Goal: Task Accomplishment & Management: Use online tool/utility

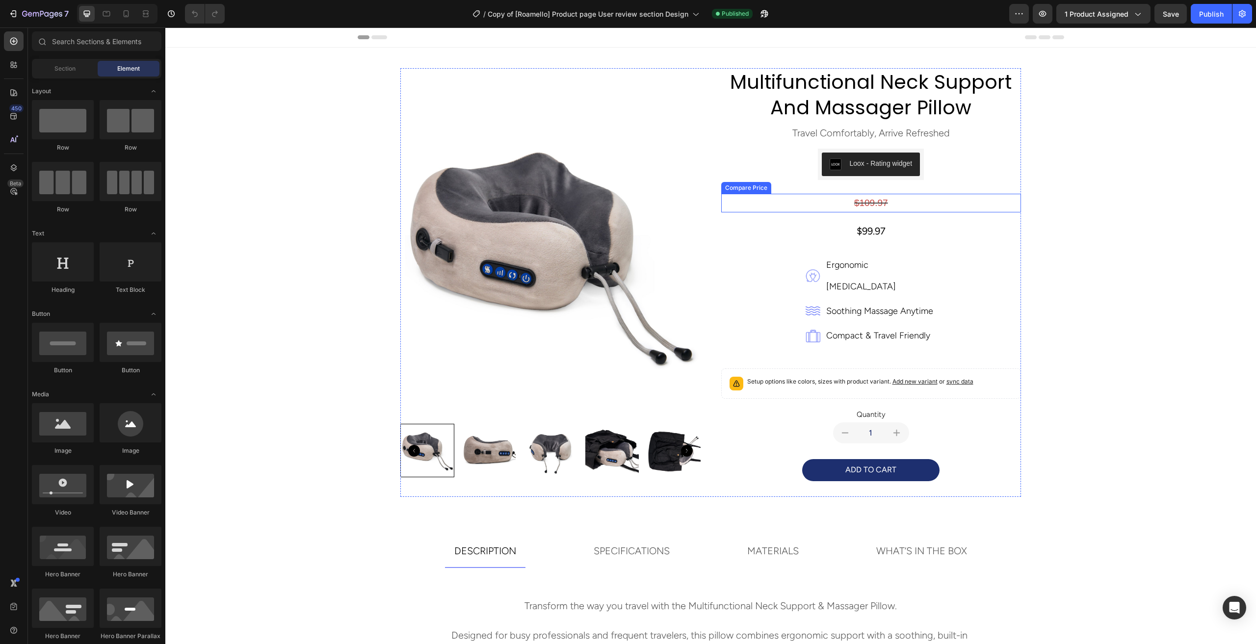
click at [876, 203] on div "$109.97" at bounding box center [871, 203] width 300 height 19
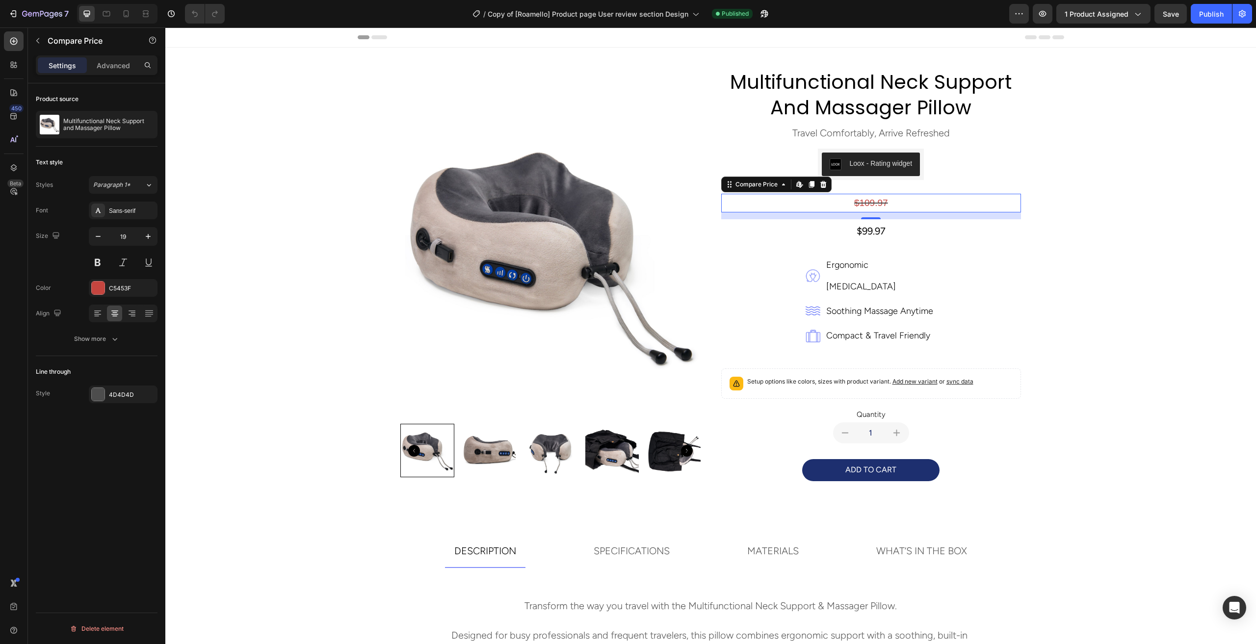
click at [872, 206] on div "$109.97" at bounding box center [871, 203] width 300 height 19
click at [869, 202] on div "$109.97" at bounding box center [871, 203] width 300 height 19
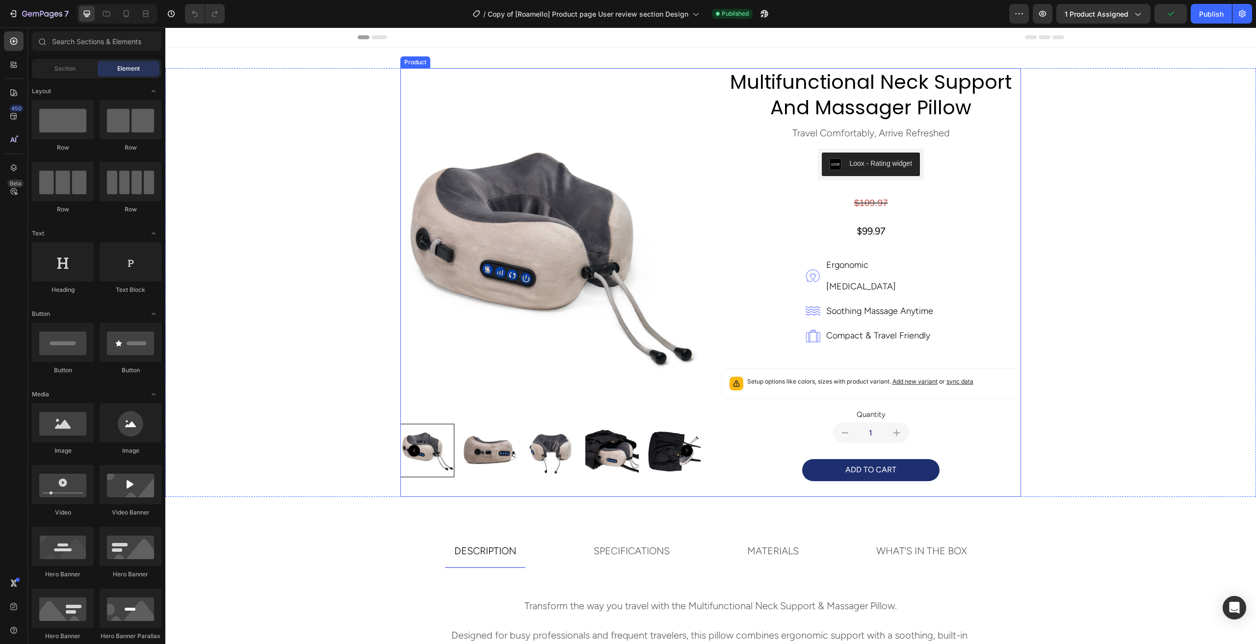
click at [828, 201] on div "$109.97" at bounding box center [871, 203] width 300 height 19
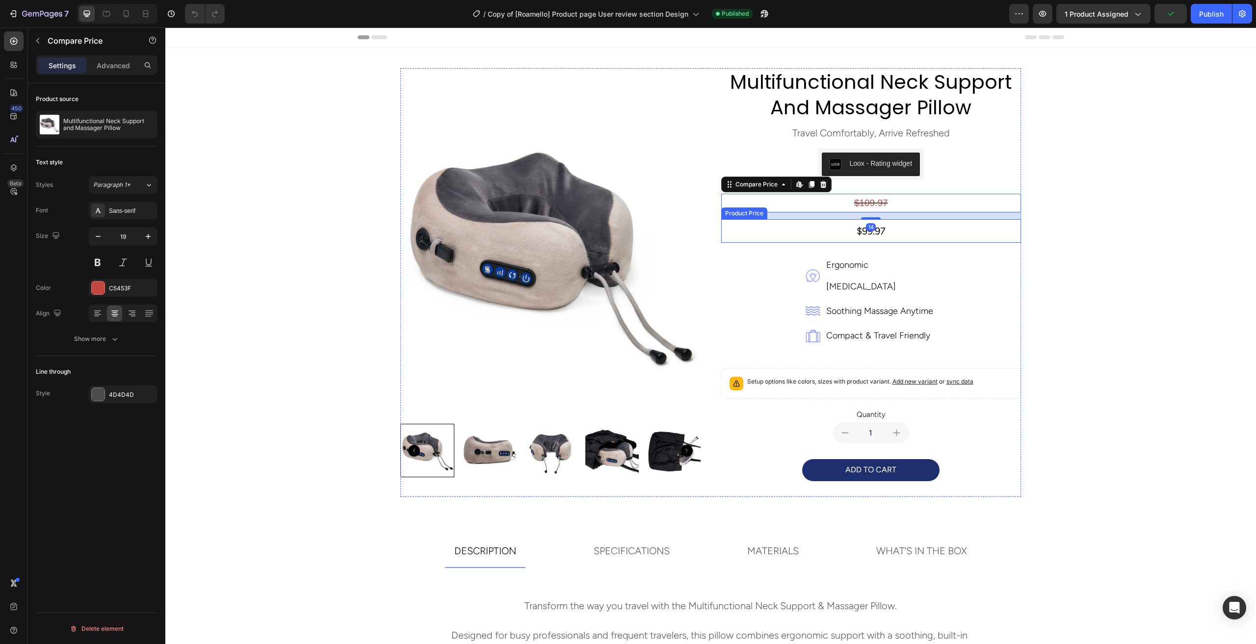
click at [833, 227] on div "$99.97" at bounding box center [871, 231] width 300 height 24
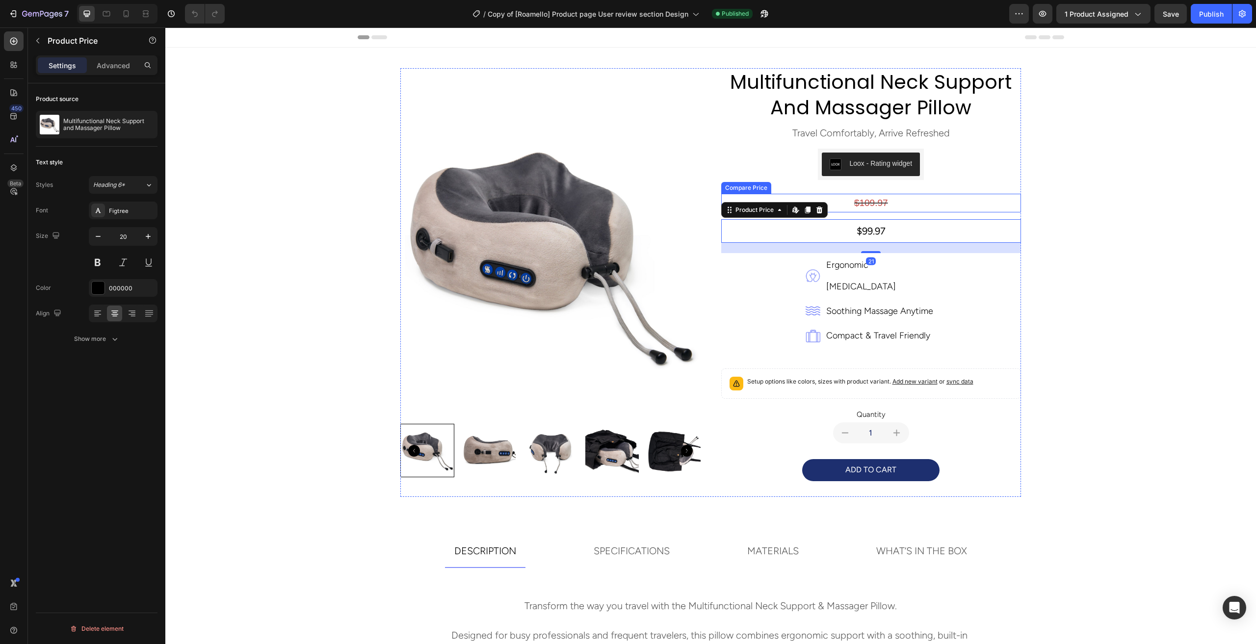
click at [976, 181] on div "Loox - Rating widget Loox Row" at bounding box center [871, 168] width 300 height 38
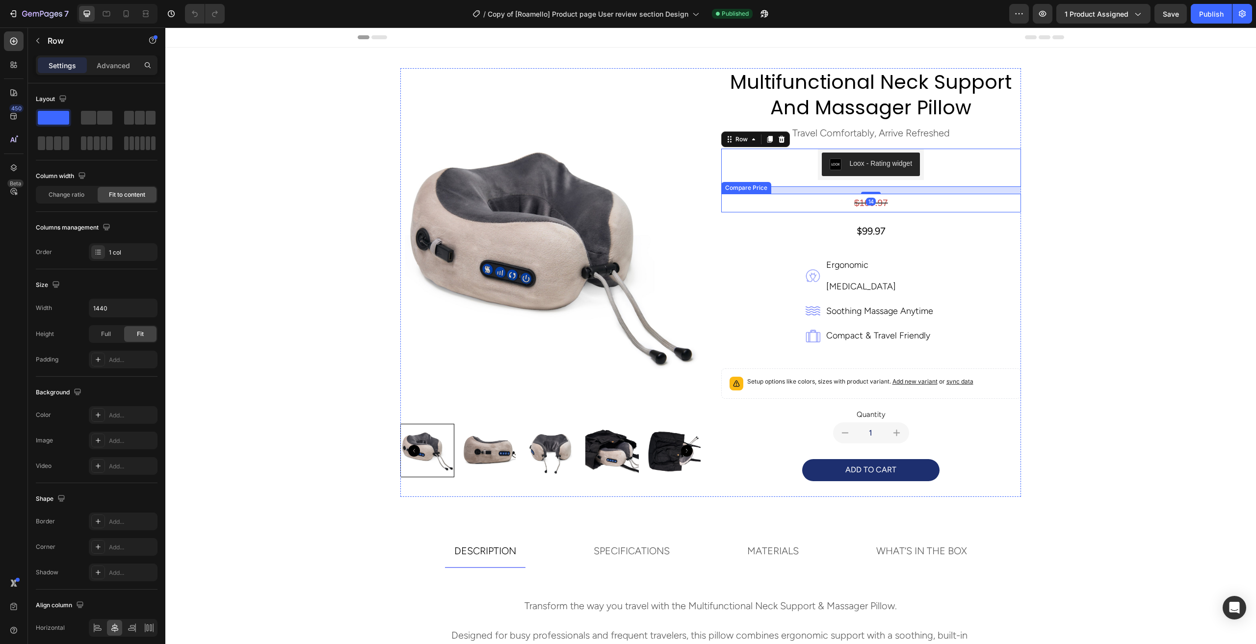
click at [917, 210] on div "$109.97" at bounding box center [871, 203] width 300 height 19
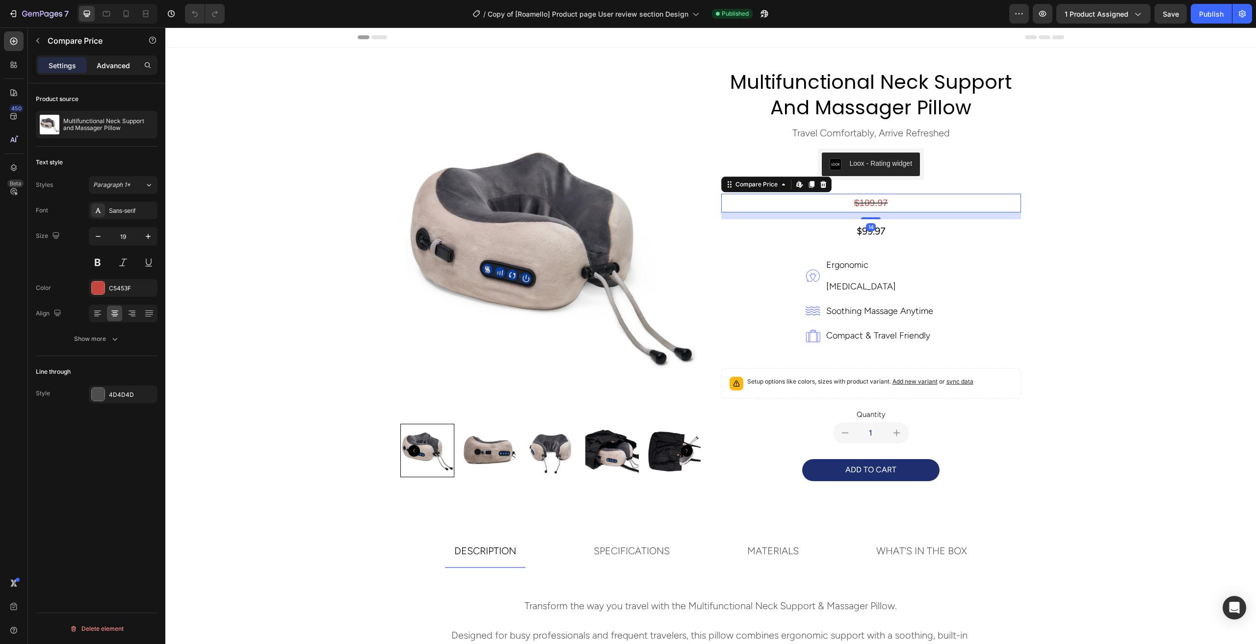
click at [120, 67] on p "Advanced" at bounding box center [113, 65] width 33 height 10
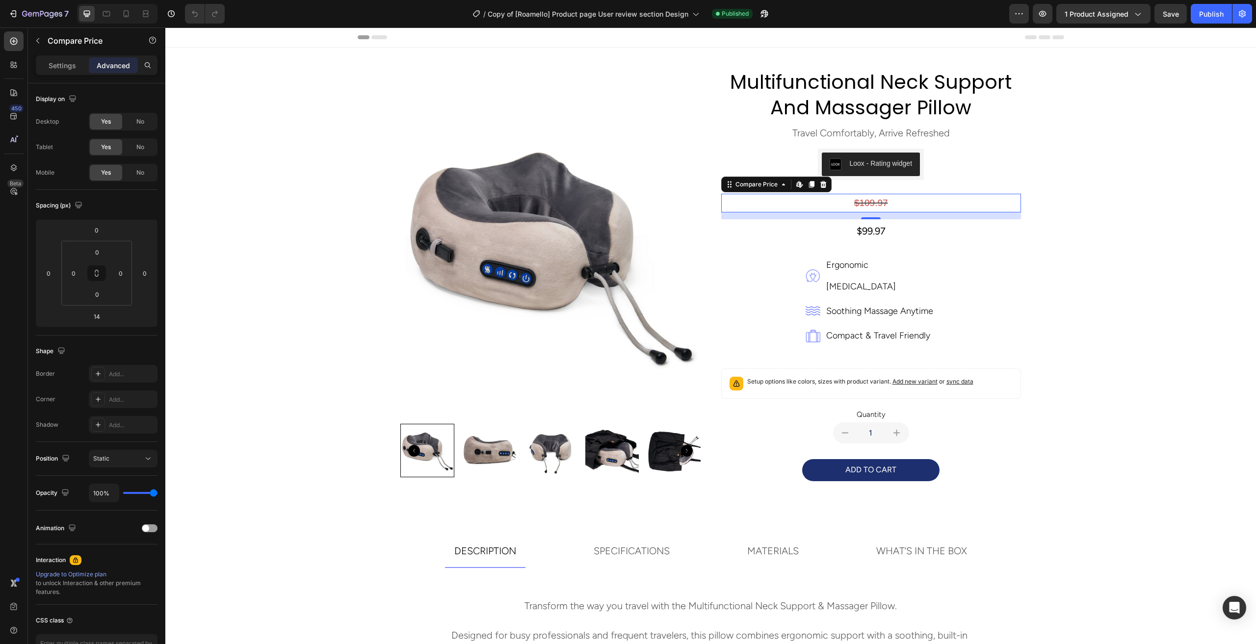
click at [866, 201] on div "$109.97" at bounding box center [871, 203] width 300 height 19
click at [921, 202] on div "$109.97" at bounding box center [871, 203] width 300 height 19
click at [809, 185] on icon at bounding box center [811, 184] width 5 height 7
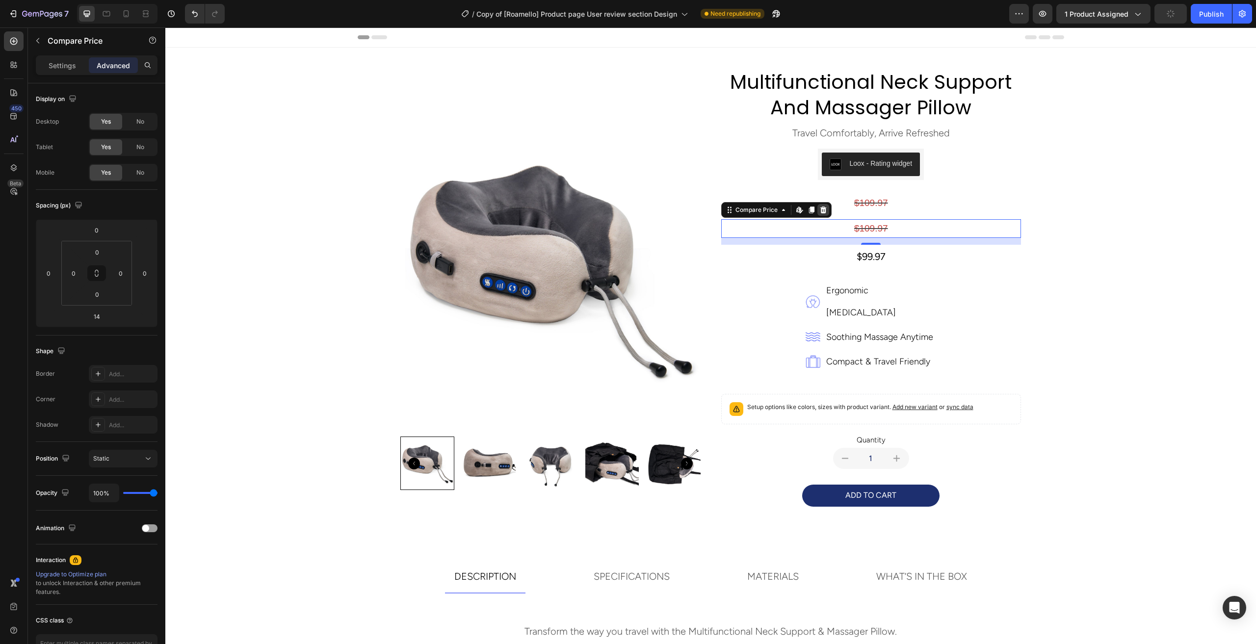
click at [821, 210] on icon at bounding box center [823, 210] width 6 height 7
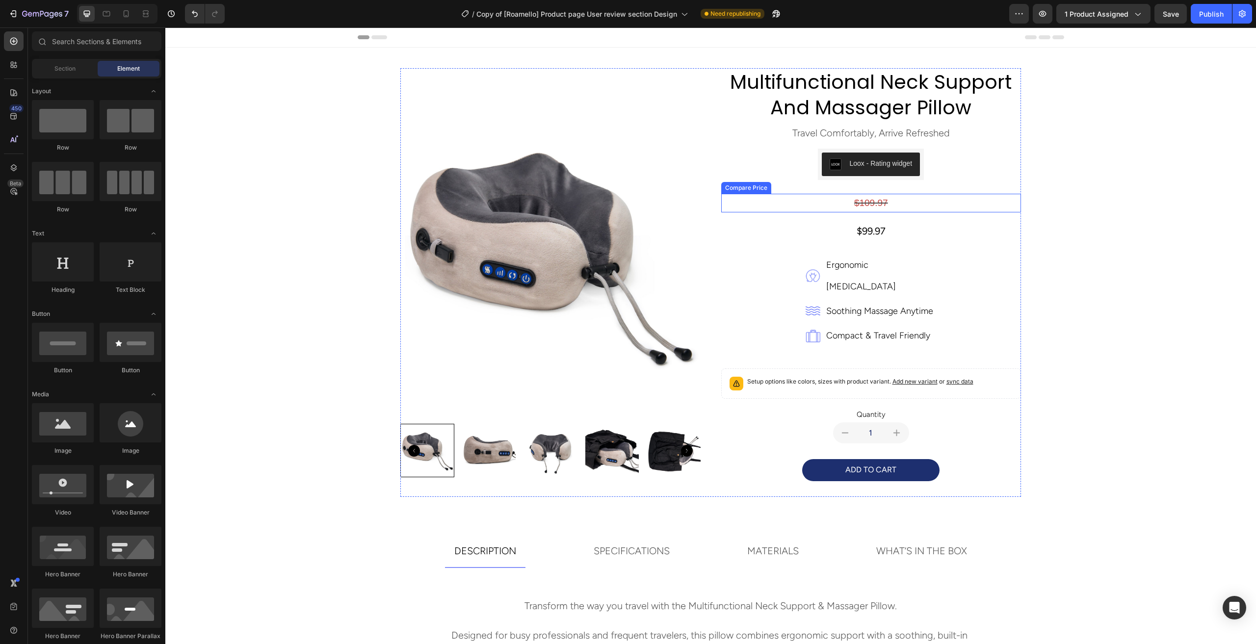
click at [832, 200] on div "$109.97" at bounding box center [871, 203] width 300 height 19
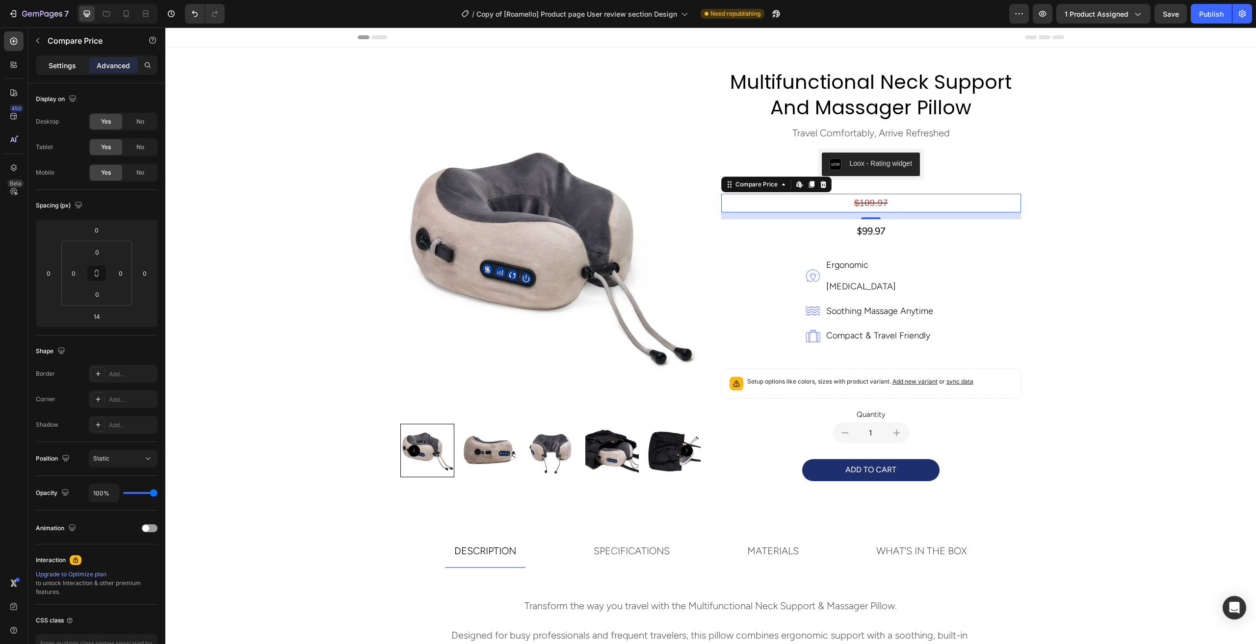
click at [55, 66] on p "Settings" at bounding box center [62, 65] width 27 height 10
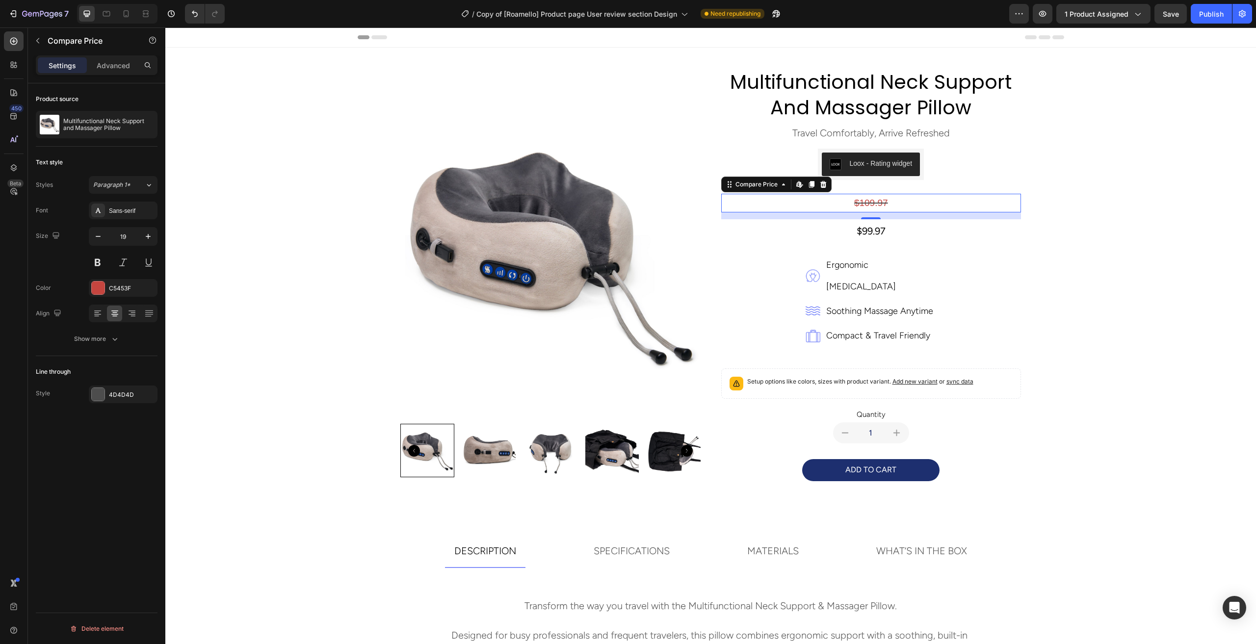
click at [866, 208] on div "$109.97" at bounding box center [871, 203] width 300 height 19
click at [862, 234] on div "$99.97" at bounding box center [871, 231] width 300 height 24
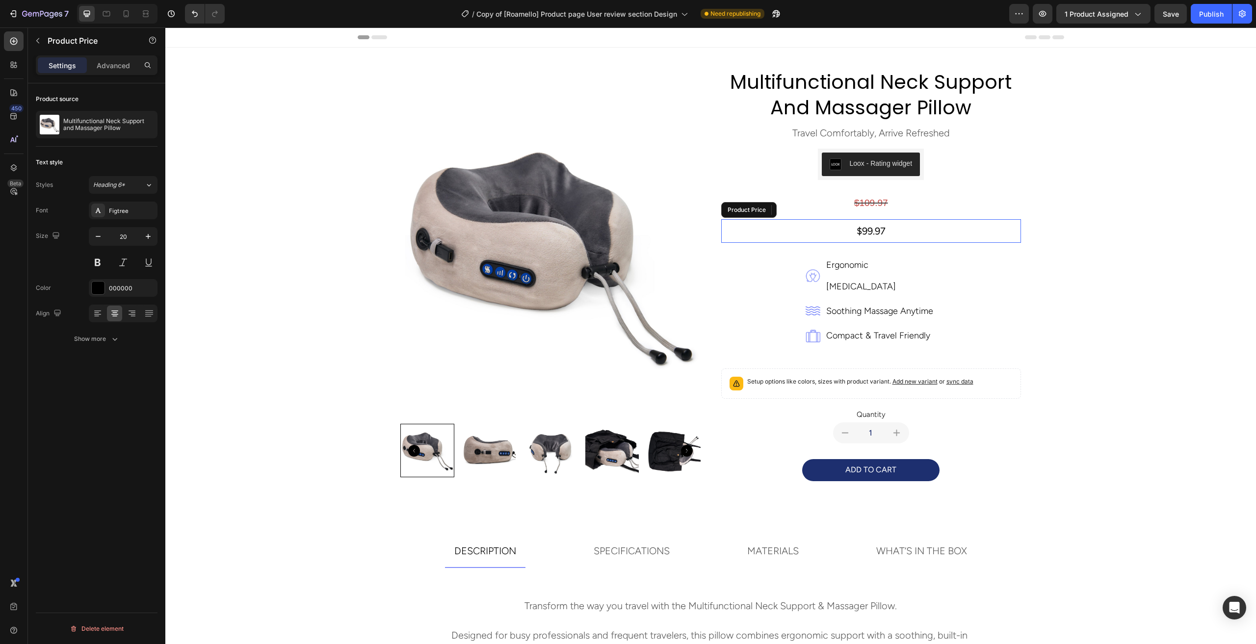
click at [862, 234] on div "$99.97" at bounding box center [871, 231] width 300 height 24
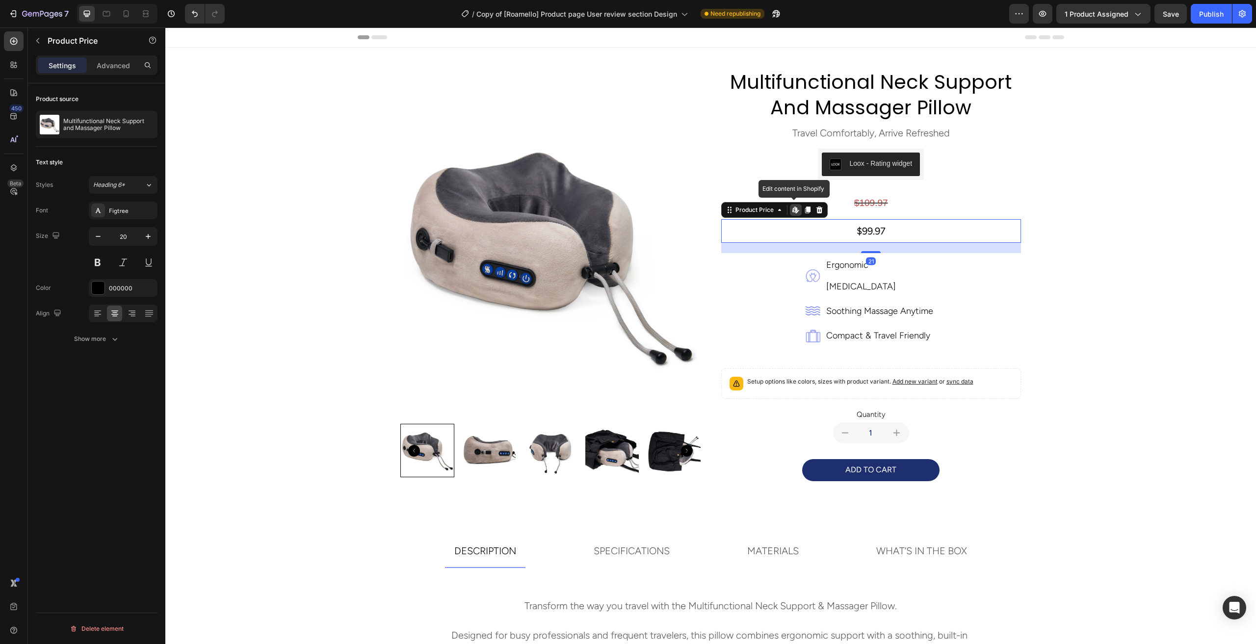
click at [862, 233] on div "$99.97" at bounding box center [871, 231] width 300 height 24
click at [862, 232] on div "$99.97" at bounding box center [871, 231] width 300 height 24
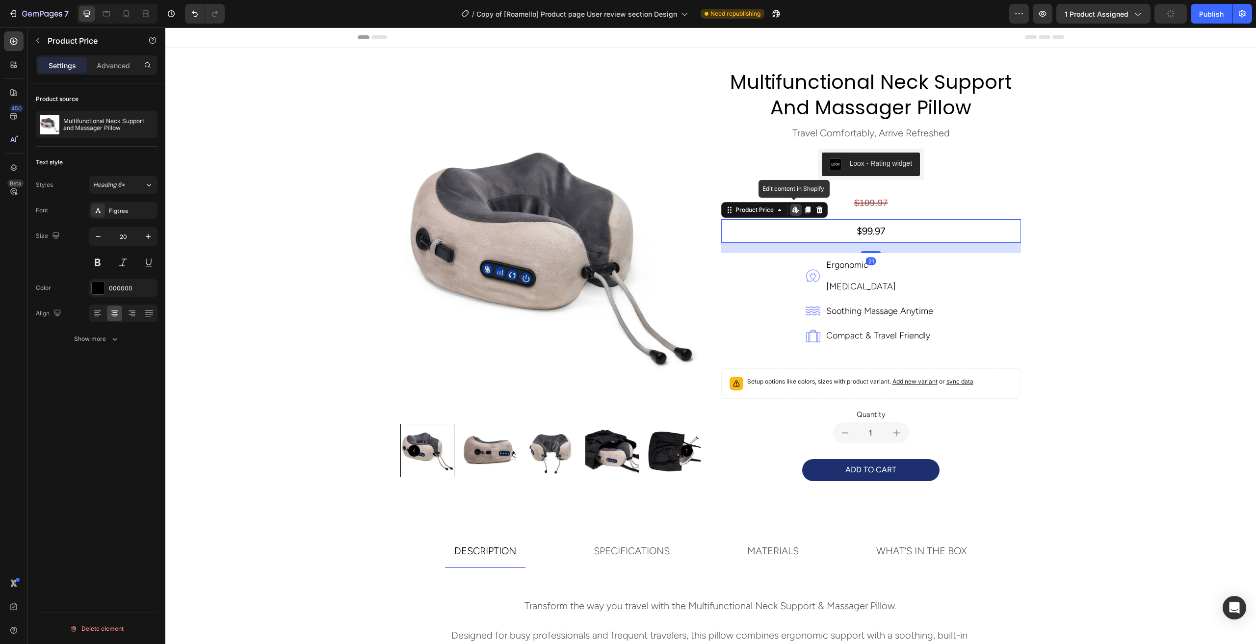
click at [862, 232] on div "$99.97" at bounding box center [871, 231] width 300 height 24
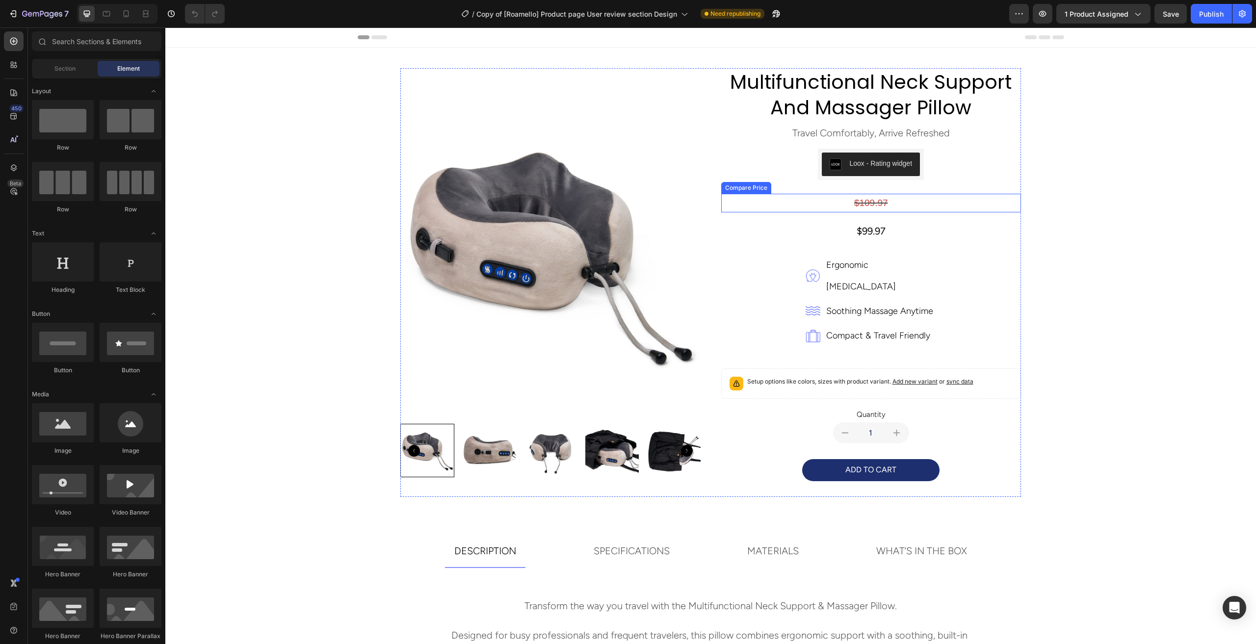
click at [871, 197] on div "$109.97" at bounding box center [871, 203] width 300 height 19
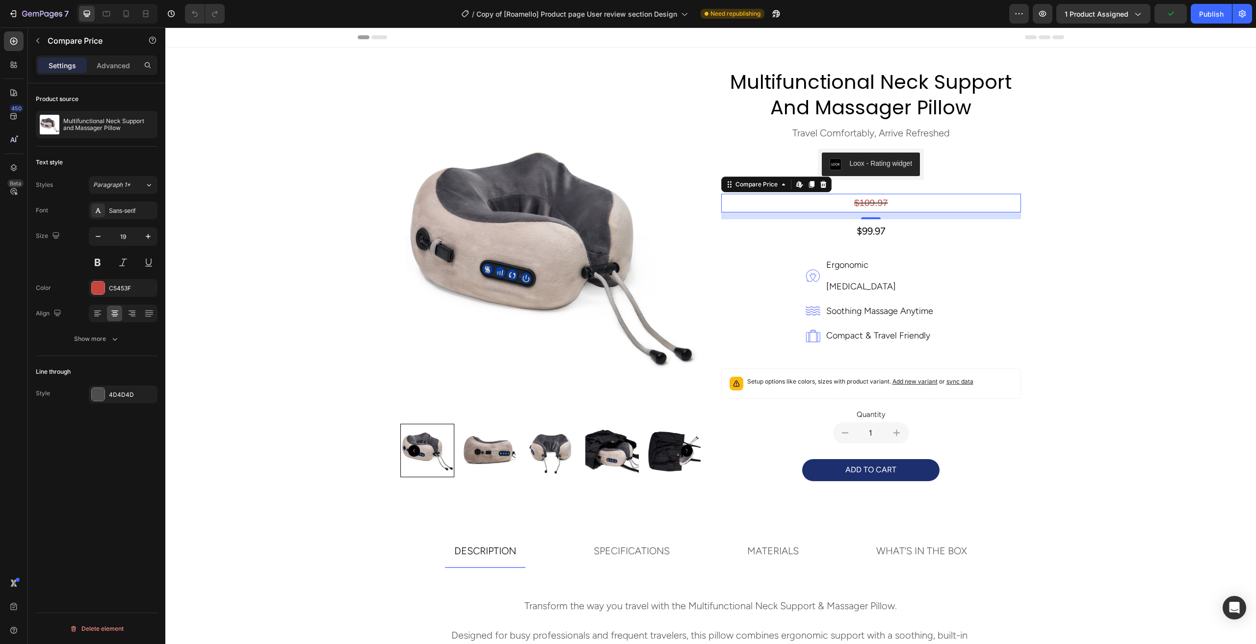
drag, startPoint x: 117, startPoint y: 66, endPoint x: 144, endPoint y: 107, distance: 49.5
click at [117, 66] on p "Advanced" at bounding box center [113, 65] width 33 height 10
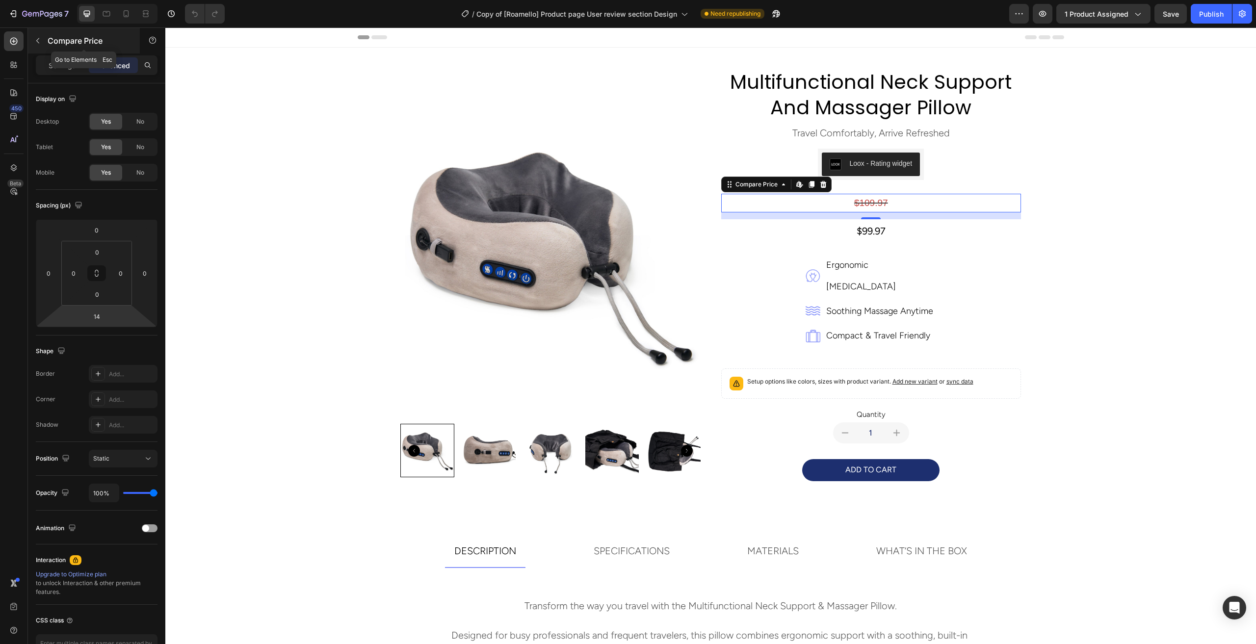
click at [40, 42] on icon "button" at bounding box center [38, 41] width 8 height 8
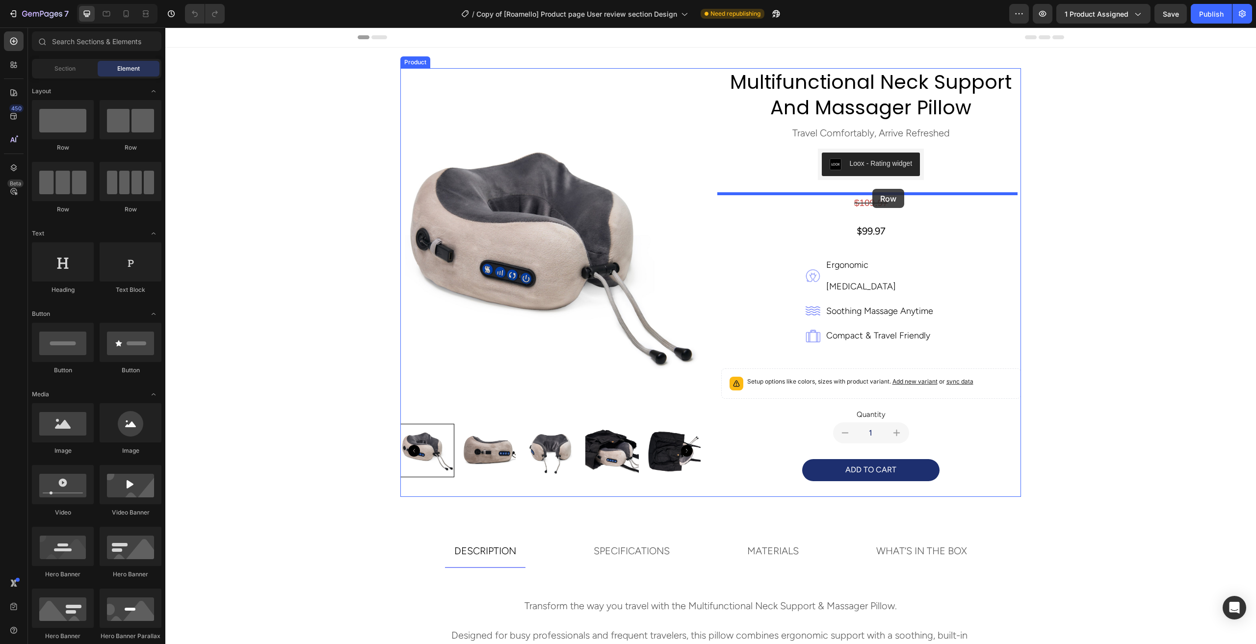
drag, startPoint x: 297, startPoint y: 149, endPoint x: 873, endPoint y: 189, distance: 577.0
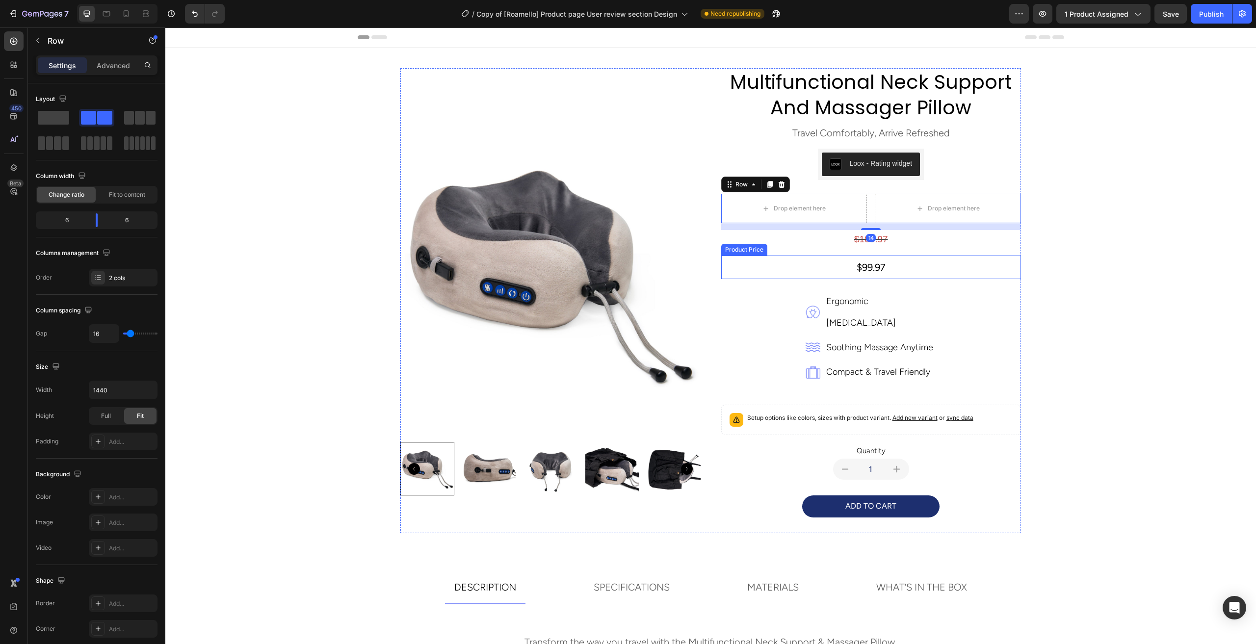
click at [860, 270] on div "$99.97" at bounding box center [871, 268] width 300 height 24
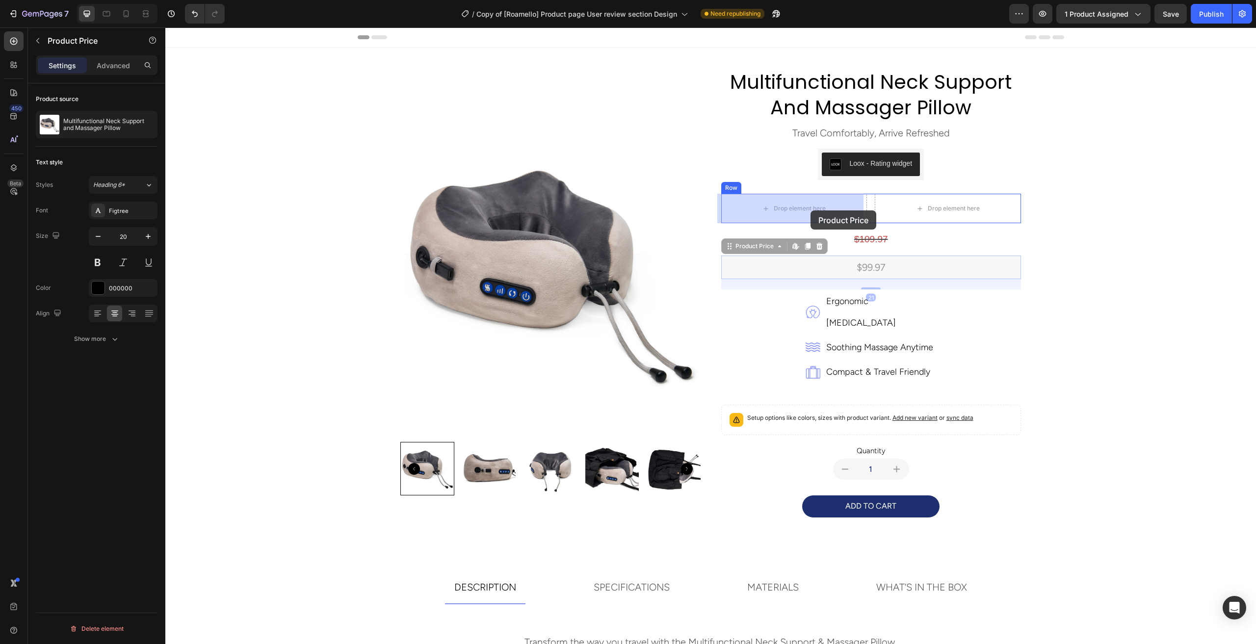
drag, startPoint x: 865, startPoint y: 268, endPoint x: 811, endPoint y: 211, distance: 78.8
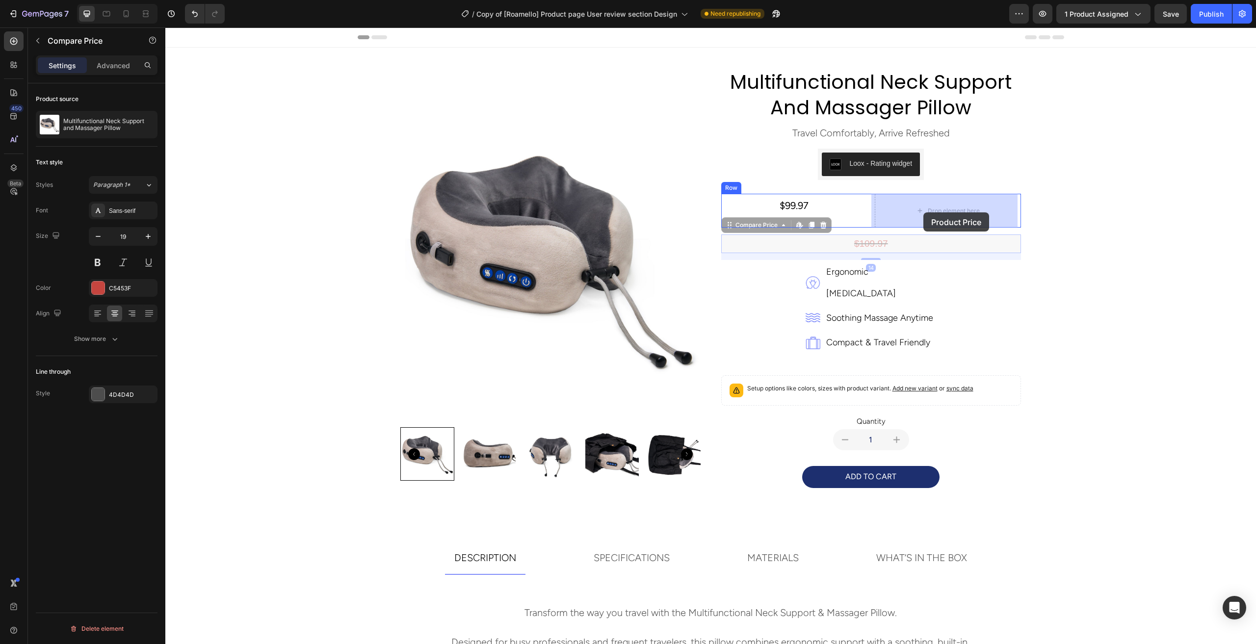
drag, startPoint x: 884, startPoint y: 233, endPoint x: 924, endPoint y: 212, distance: 44.3
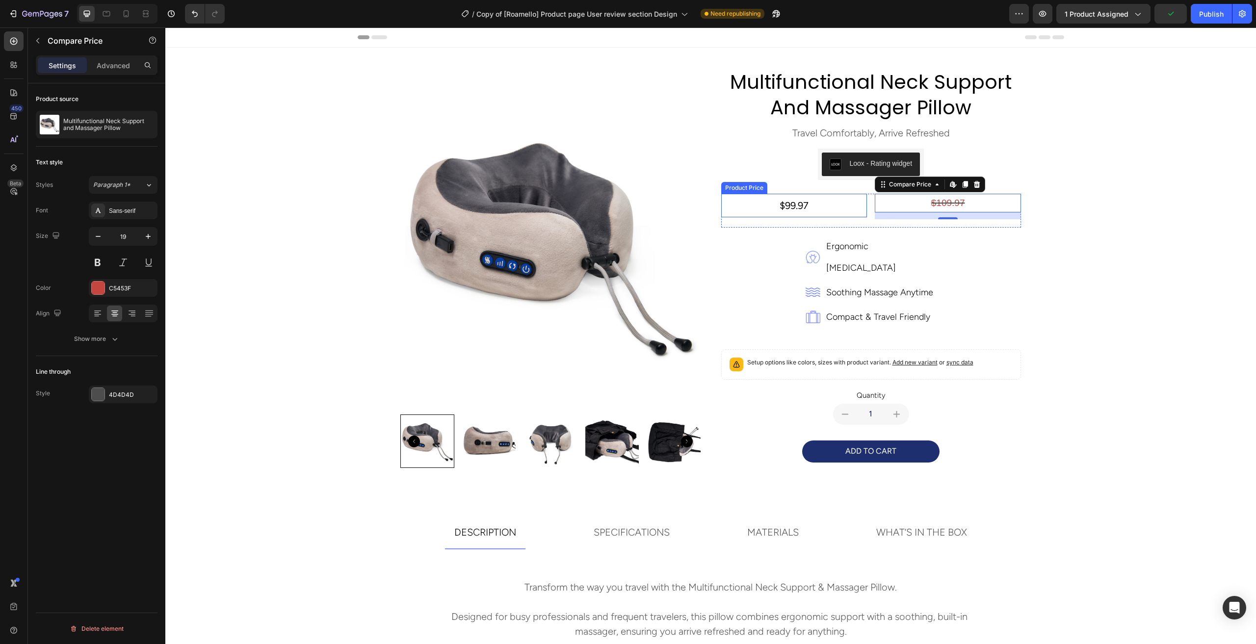
click at [805, 205] on div "$99.97" at bounding box center [794, 206] width 146 height 24
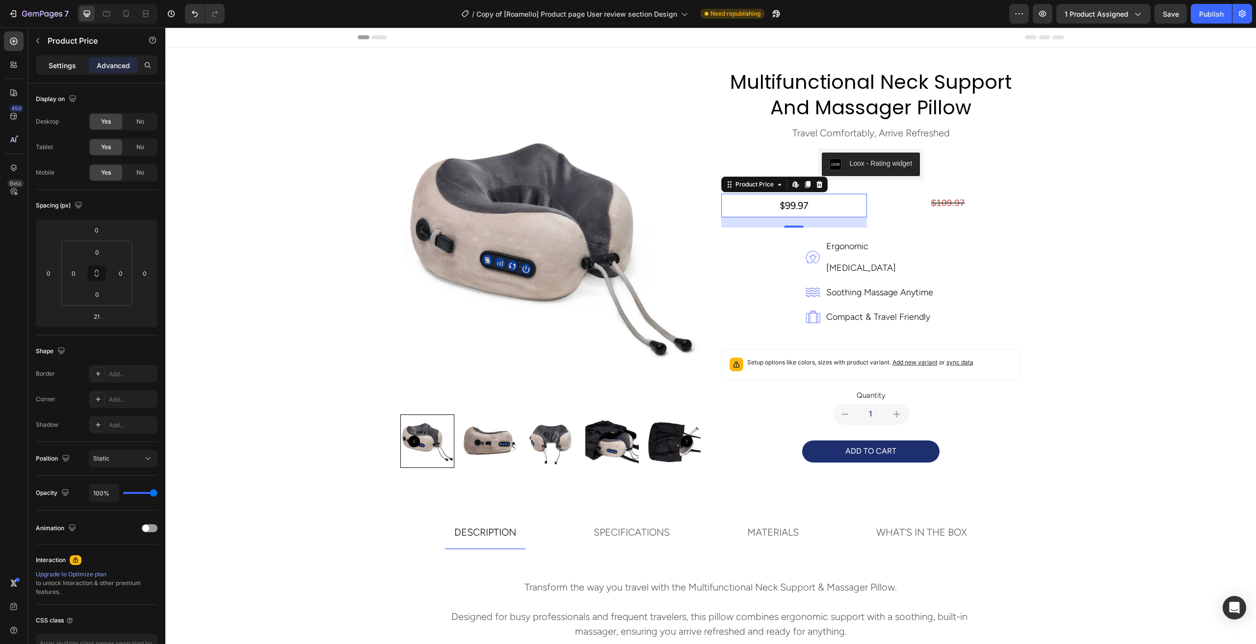
click at [57, 68] on p "Settings" at bounding box center [62, 65] width 27 height 10
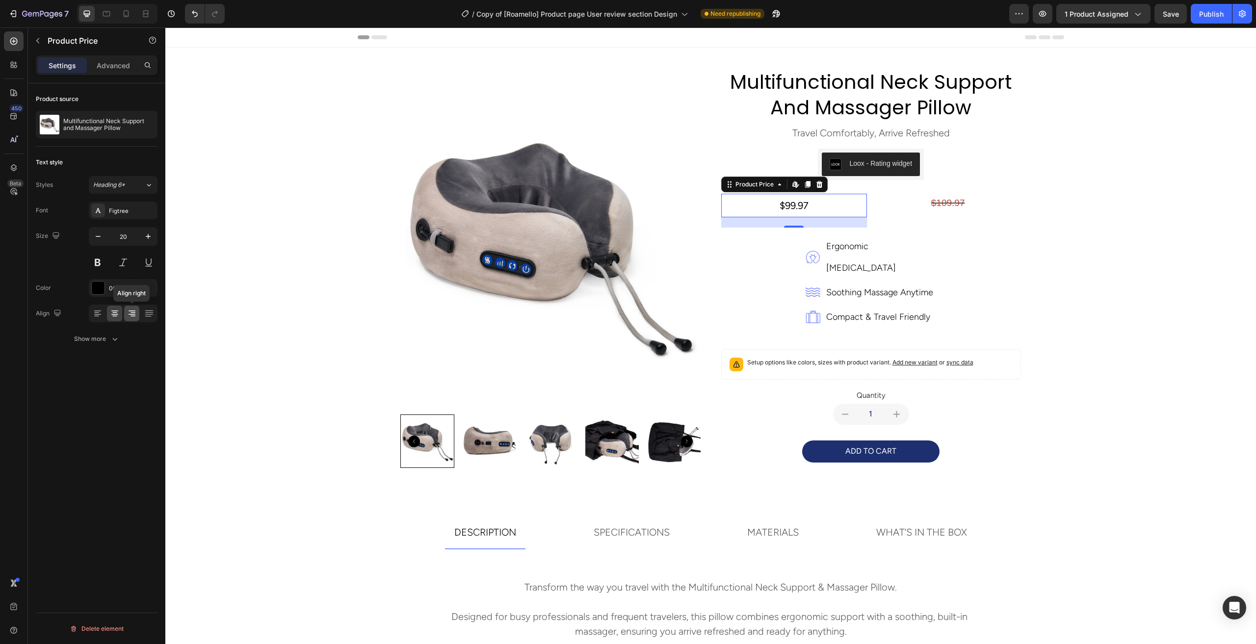
click at [133, 314] on icon at bounding box center [132, 314] width 7 height 1
click at [111, 314] on icon at bounding box center [115, 314] width 10 height 10
click at [904, 203] on div "$109.97" at bounding box center [948, 203] width 146 height 19
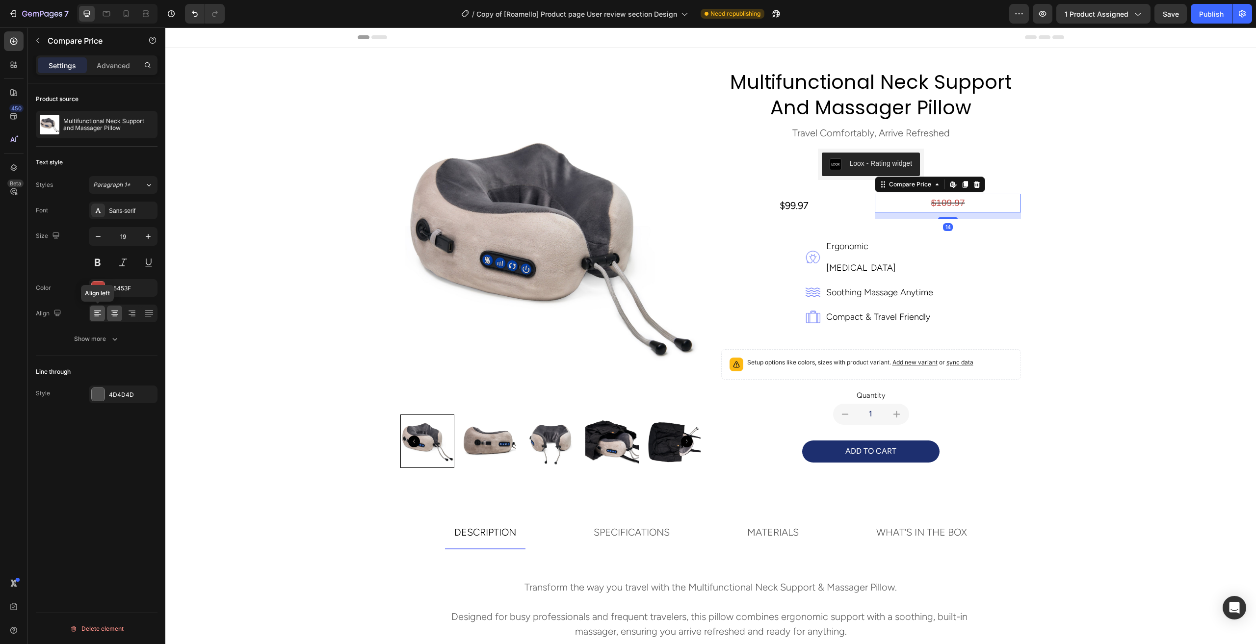
click at [98, 313] on icon at bounding box center [96, 313] width 5 height 1
click at [795, 199] on div "$99.97" at bounding box center [794, 206] width 146 height 24
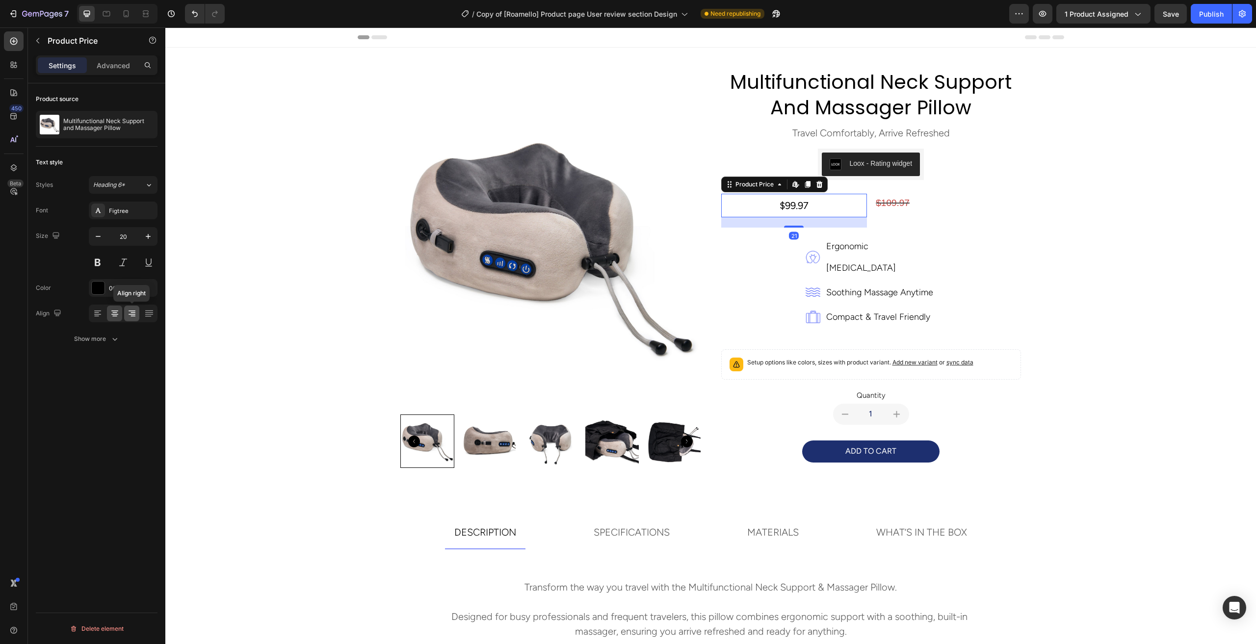
click at [132, 315] on icon at bounding box center [132, 314] width 10 height 10
click at [886, 206] on div "$109.97" at bounding box center [948, 203] width 146 height 19
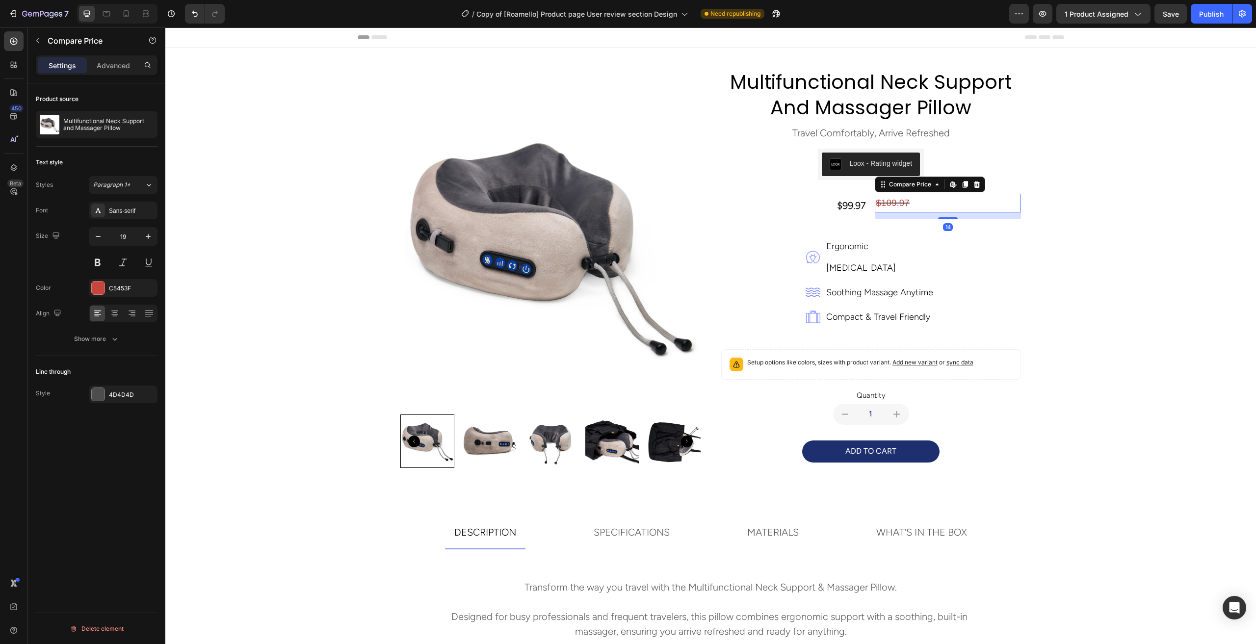
click at [827, 208] on div "$99.97" at bounding box center [794, 206] width 146 height 24
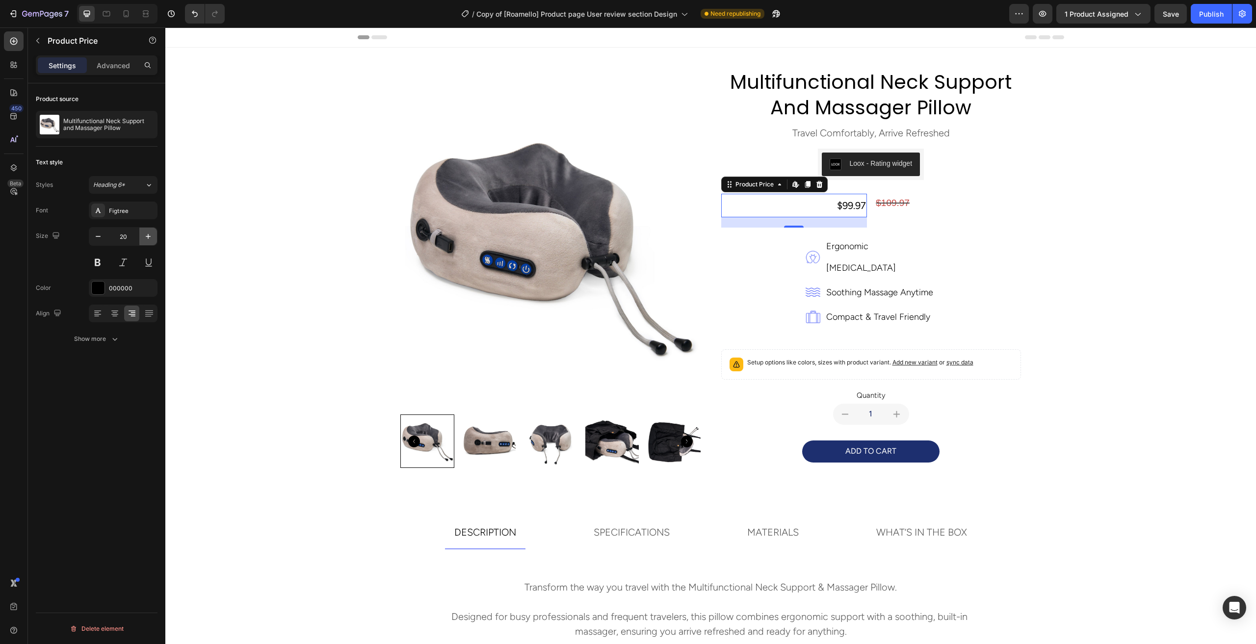
click at [148, 238] on icon "button" at bounding box center [148, 236] width 5 height 5
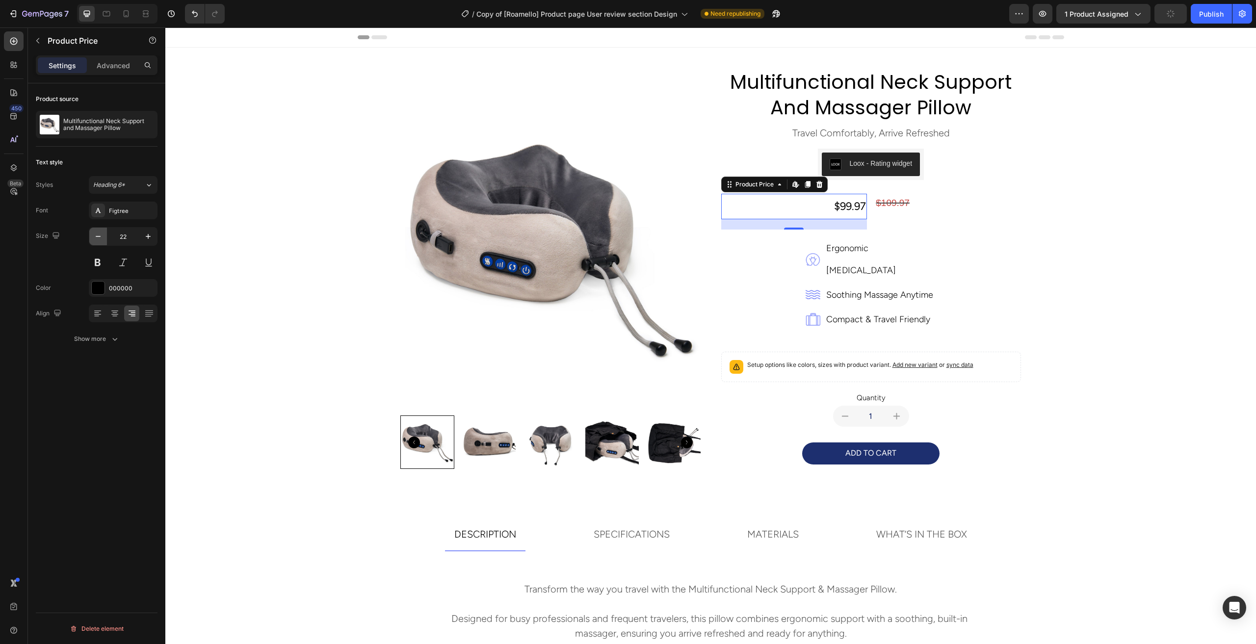
click at [99, 237] on icon "button" at bounding box center [98, 237] width 10 height 10
type input "20"
click at [882, 203] on div "$109.97" at bounding box center [948, 203] width 146 height 19
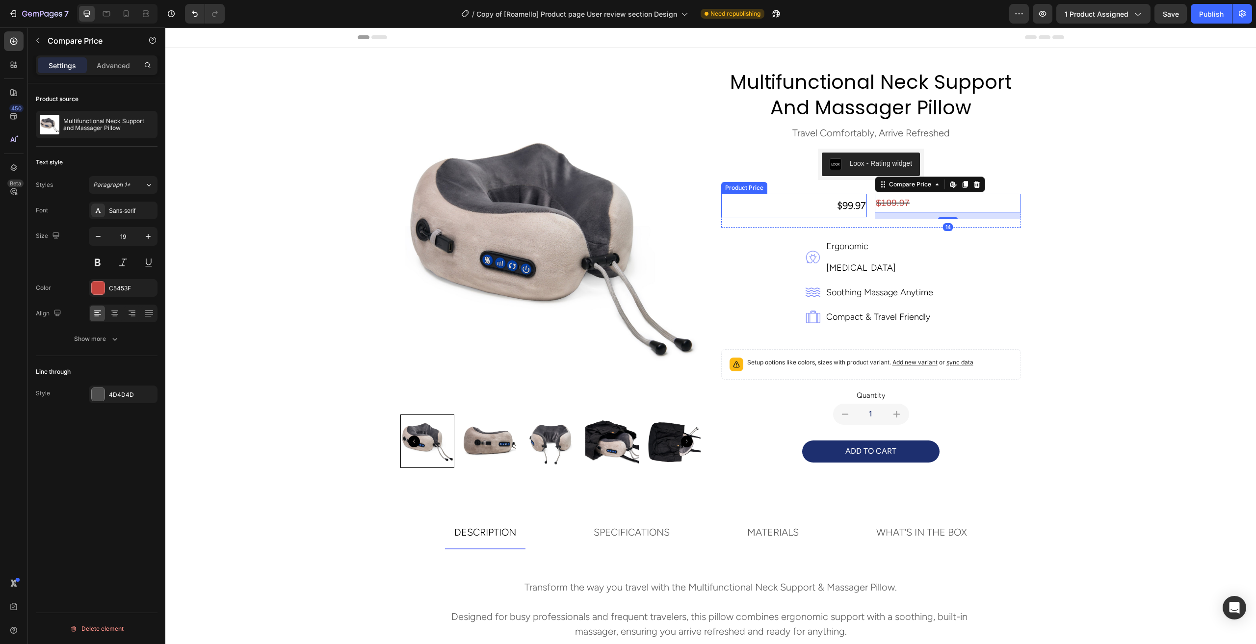
click at [844, 206] on div "$99.97" at bounding box center [794, 206] width 146 height 24
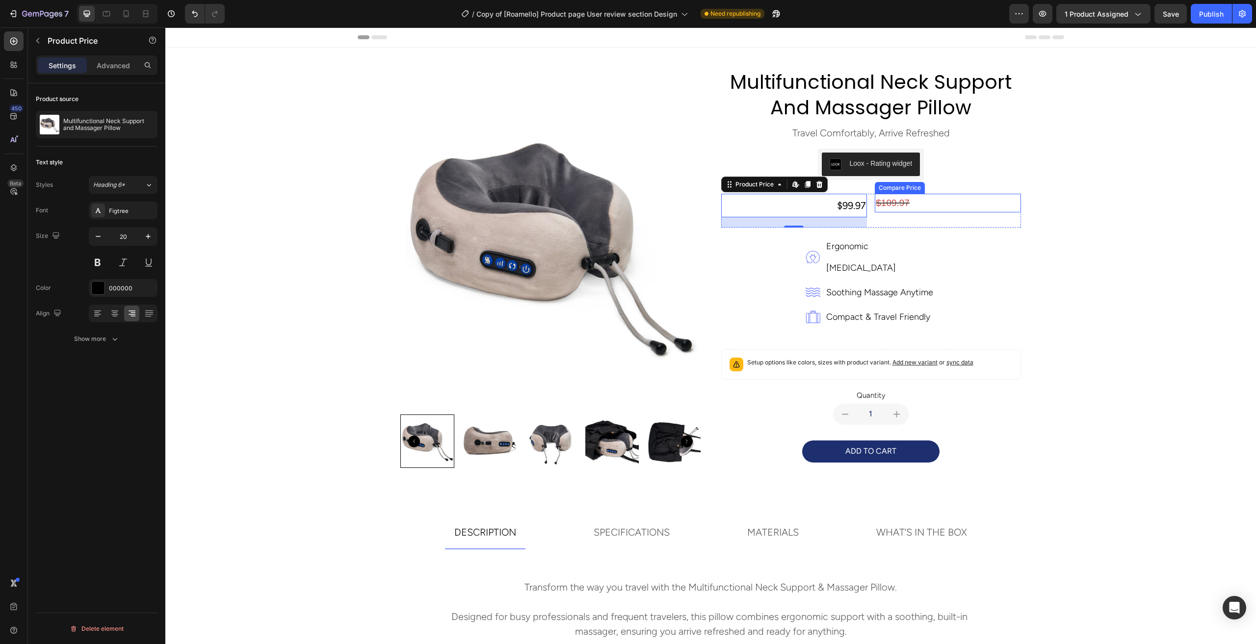
click at [901, 203] on div "$109.97" at bounding box center [948, 203] width 146 height 19
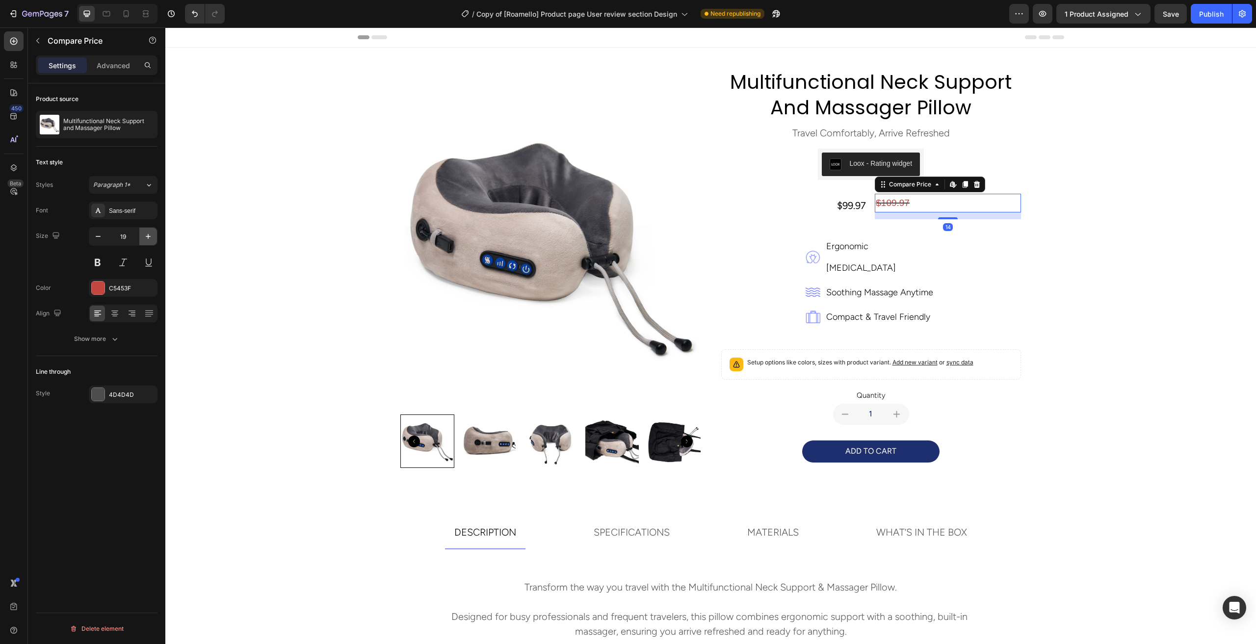
click at [152, 240] on icon "button" at bounding box center [148, 237] width 10 height 10
type input "20"
click at [1204, 20] on button "Publish" at bounding box center [1211, 14] width 41 height 20
click at [848, 207] on div "$99.97" at bounding box center [794, 206] width 146 height 24
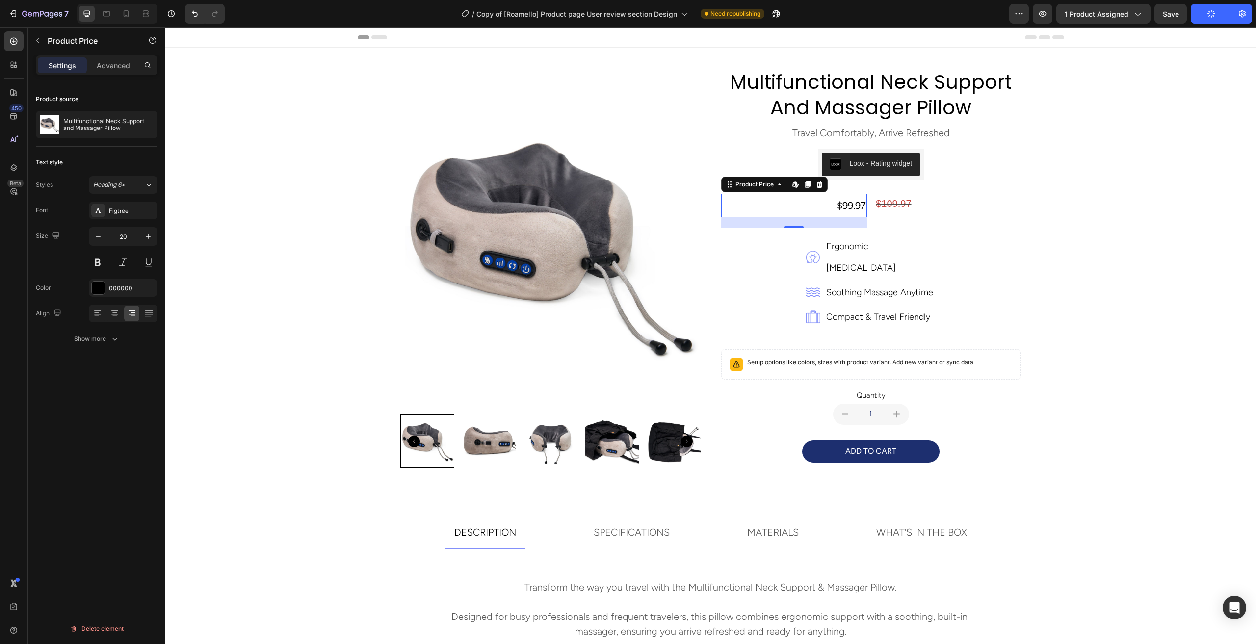
click at [896, 205] on div "$109.97" at bounding box center [948, 204] width 146 height 20
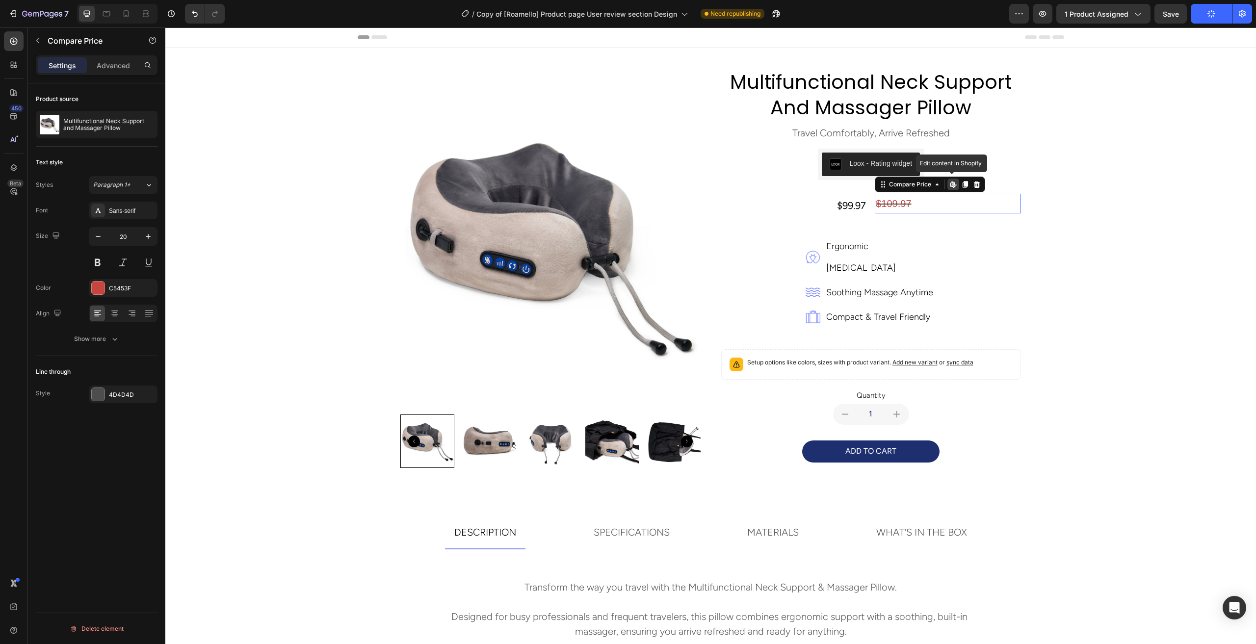
click at [896, 205] on div "$109.97" at bounding box center [948, 204] width 146 height 20
click at [1218, 11] on div "Publish" at bounding box center [1211, 14] width 25 height 10
drag, startPoint x: 941, startPoint y: 220, endPoint x: 950, endPoint y: 211, distance: 12.9
click at [950, 211] on div "$109.97 Compare Price Edit content in Shopify 0 Compare Price Edit content in S…" at bounding box center [948, 204] width 146 height 20
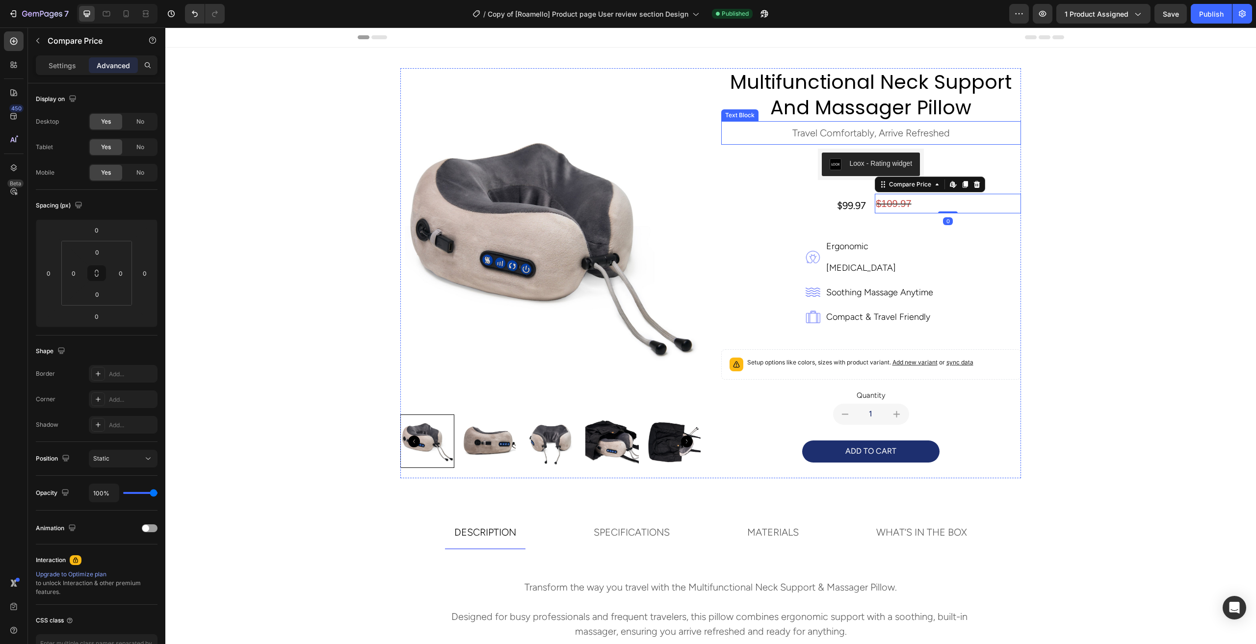
type input "14"
click at [855, 203] on div "$99.97" at bounding box center [794, 206] width 146 height 24
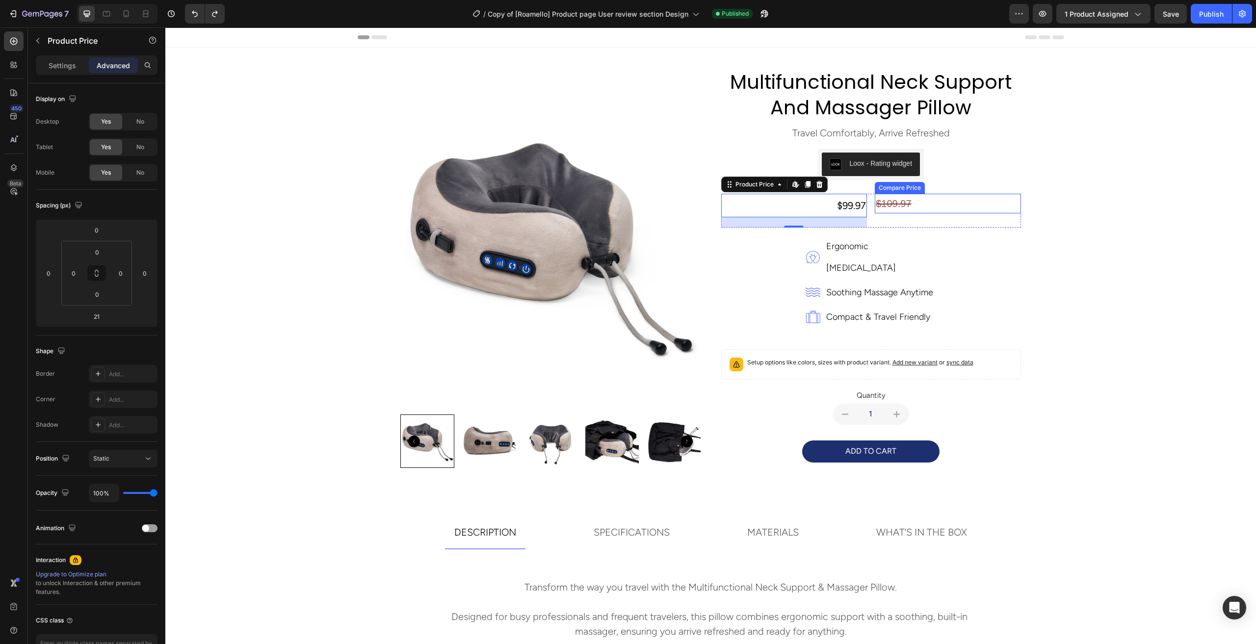
click at [885, 204] on div "$109.97" at bounding box center [948, 204] width 146 height 20
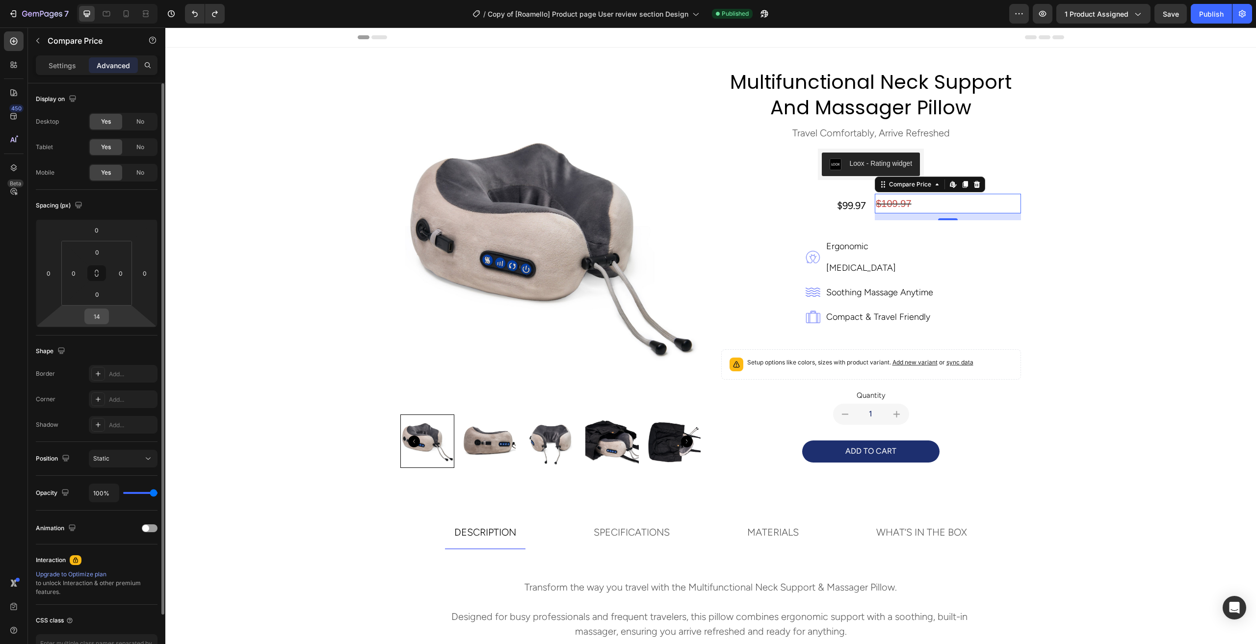
click at [98, 315] on input "14" at bounding box center [97, 316] width 20 height 15
type input "21"
click at [1097, 236] on div "Product Images multifunctional neck support and massager pillow Product Title t…" at bounding box center [710, 273] width 1075 height 410
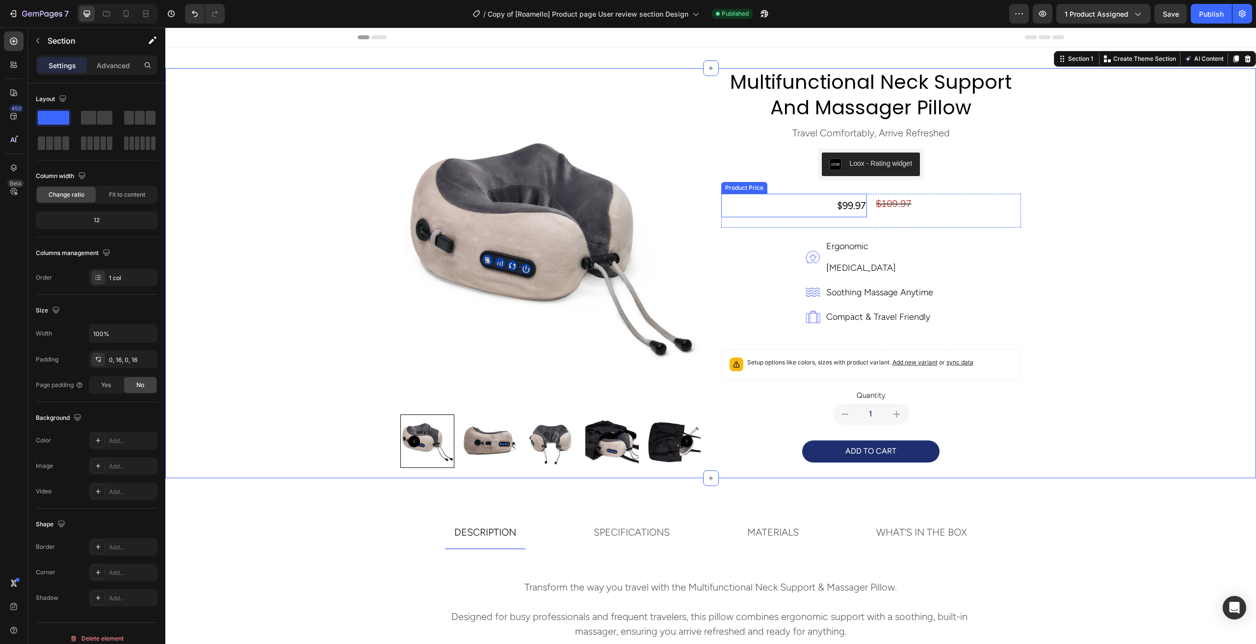
click at [851, 207] on div "$99.97" at bounding box center [794, 206] width 146 height 24
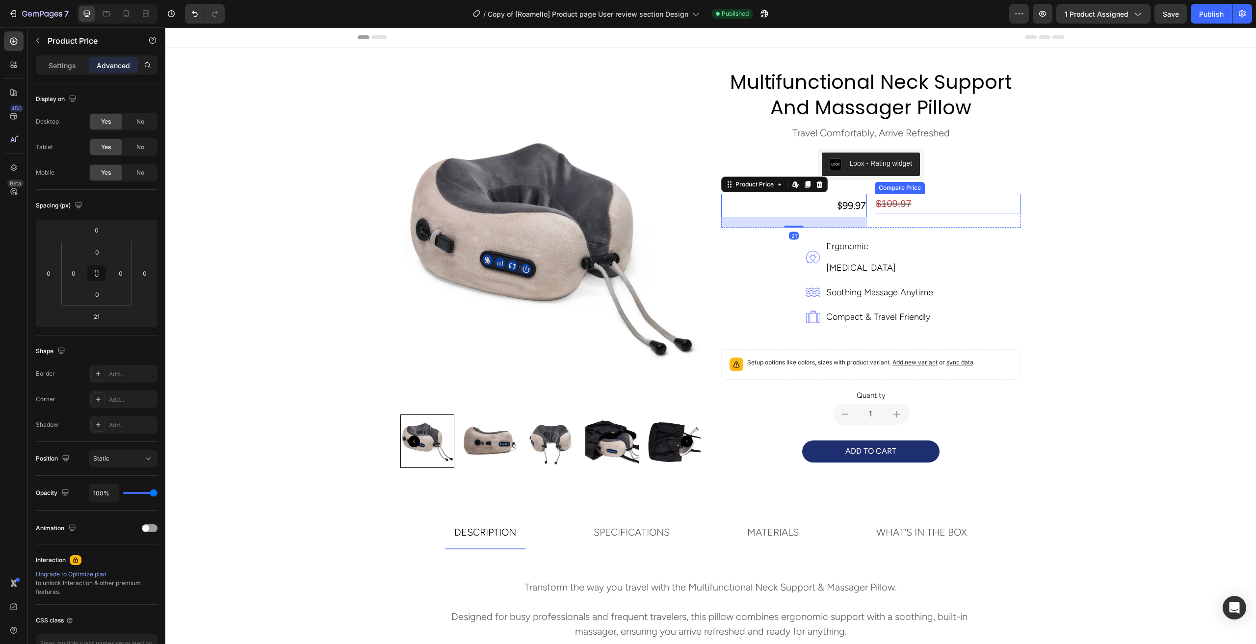
click at [899, 203] on div "$109.97" at bounding box center [948, 204] width 146 height 20
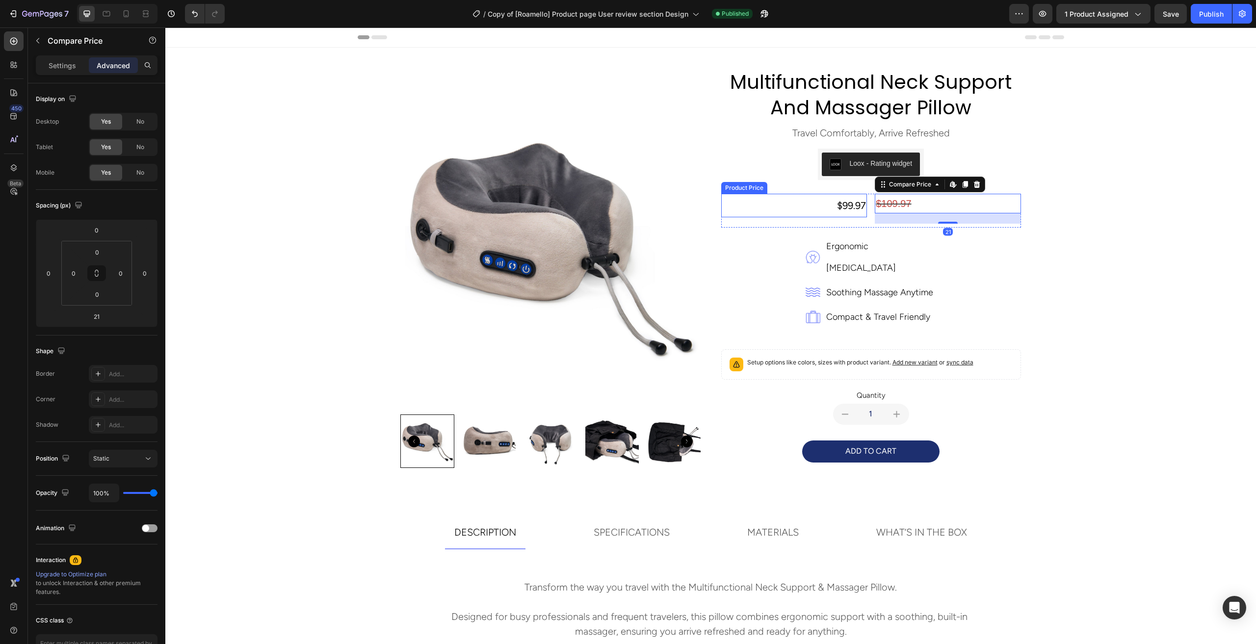
click at [840, 209] on div "$99.97" at bounding box center [794, 206] width 146 height 24
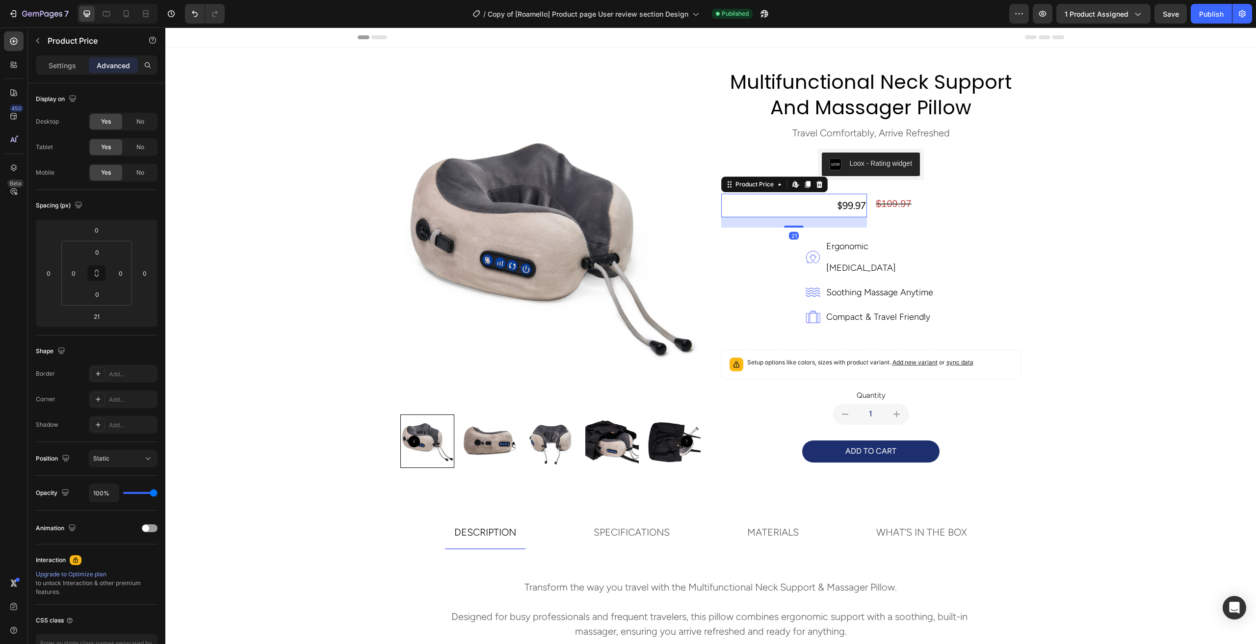
click at [840, 226] on div "21" at bounding box center [794, 222] width 146 height 10
click at [102, 318] on input "21" at bounding box center [97, 316] width 20 height 15
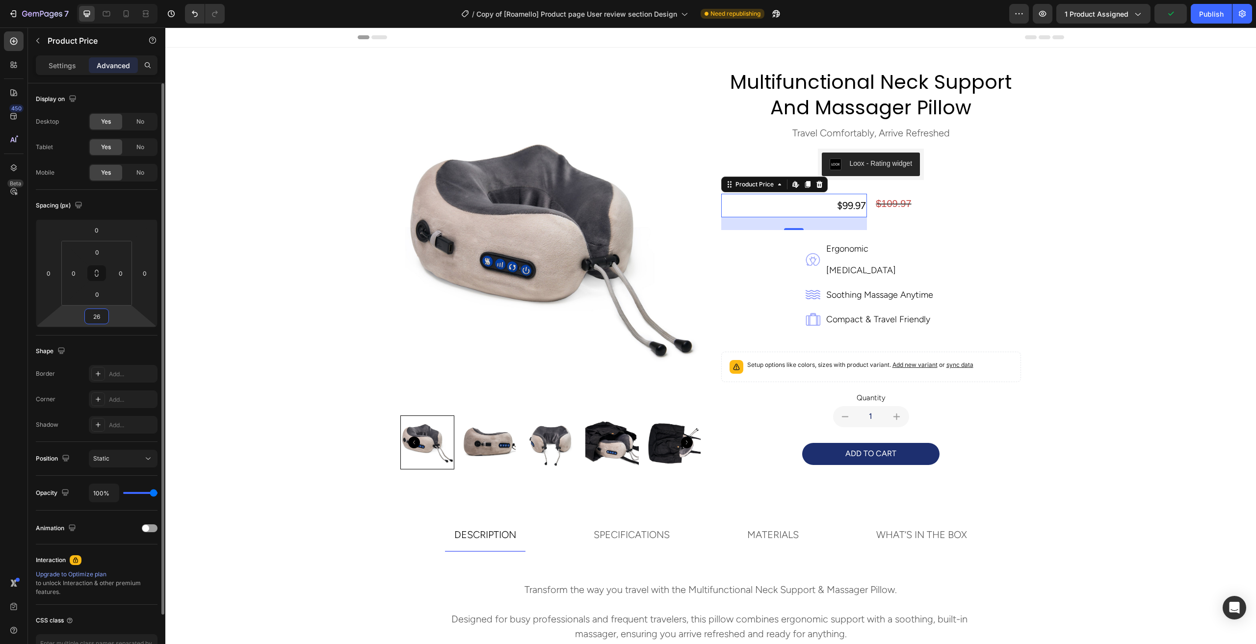
click at [98, 319] on input "26" at bounding box center [97, 316] width 20 height 15
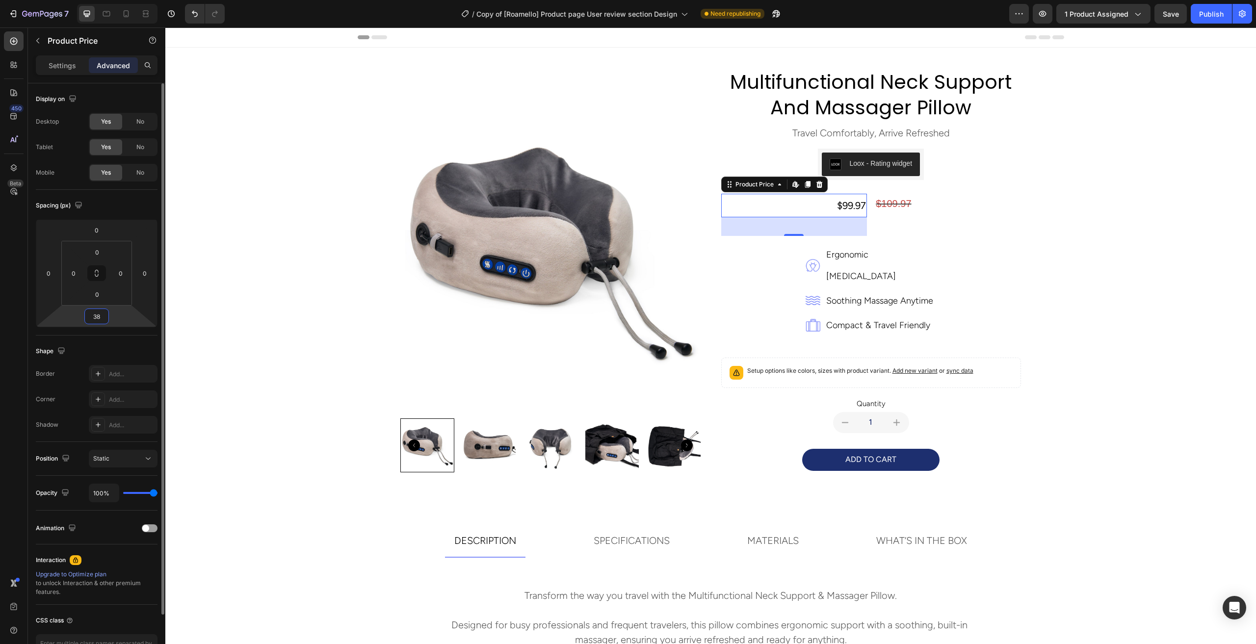
type input "3"
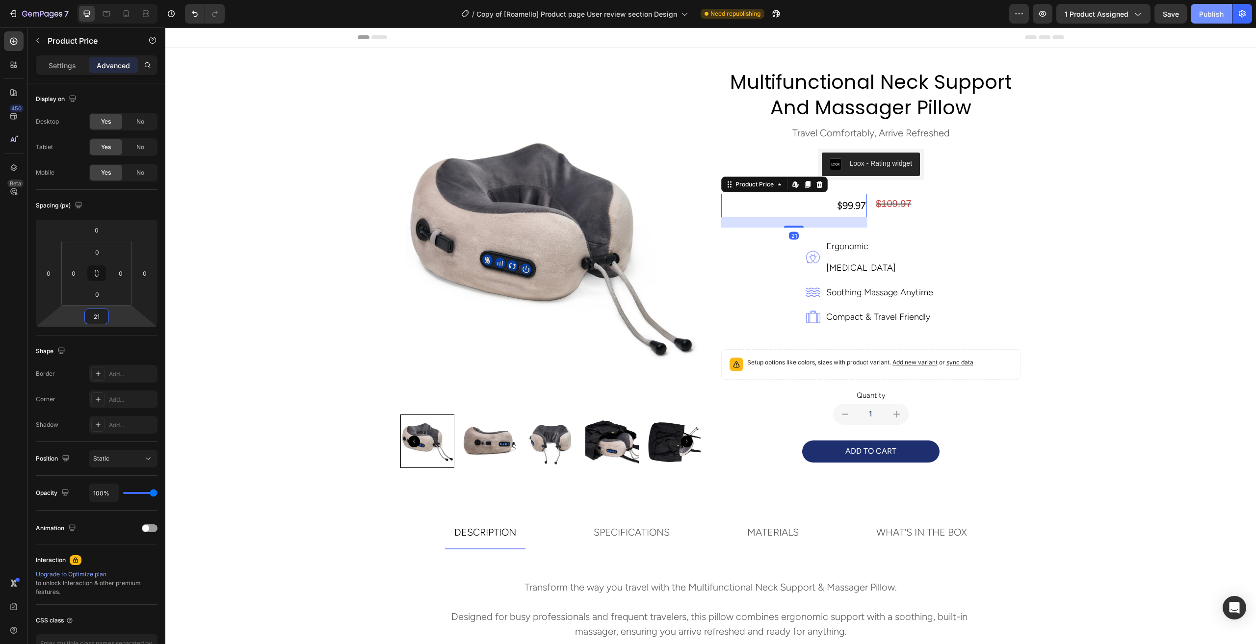
click at [1209, 20] on button "Publish" at bounding box center [1211, 14] width 41 height 20
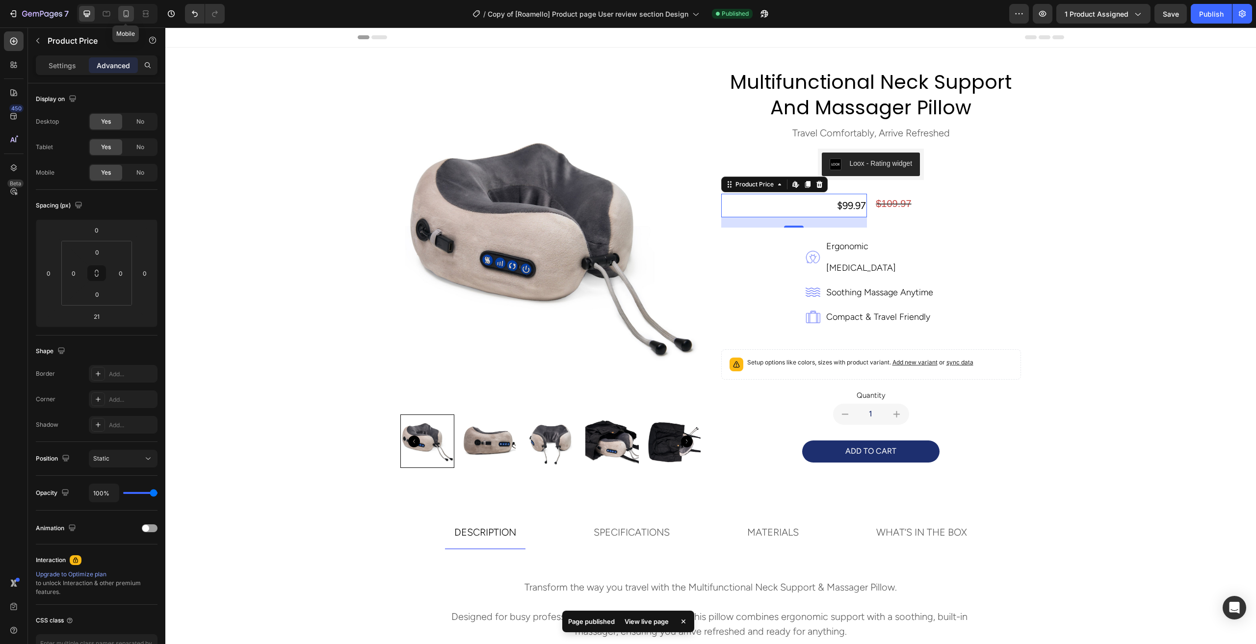
click at [122, 14] on icon at bounding box center [126, 14] width 10 height 10
type input "24"
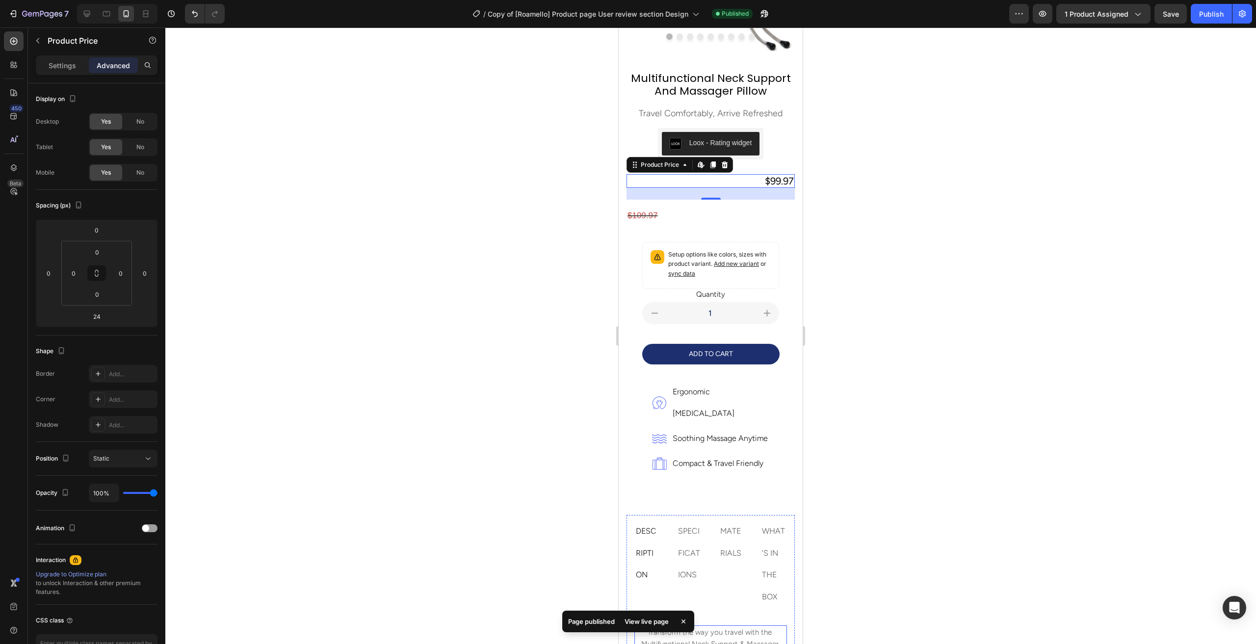
scroll to position [116, 0]
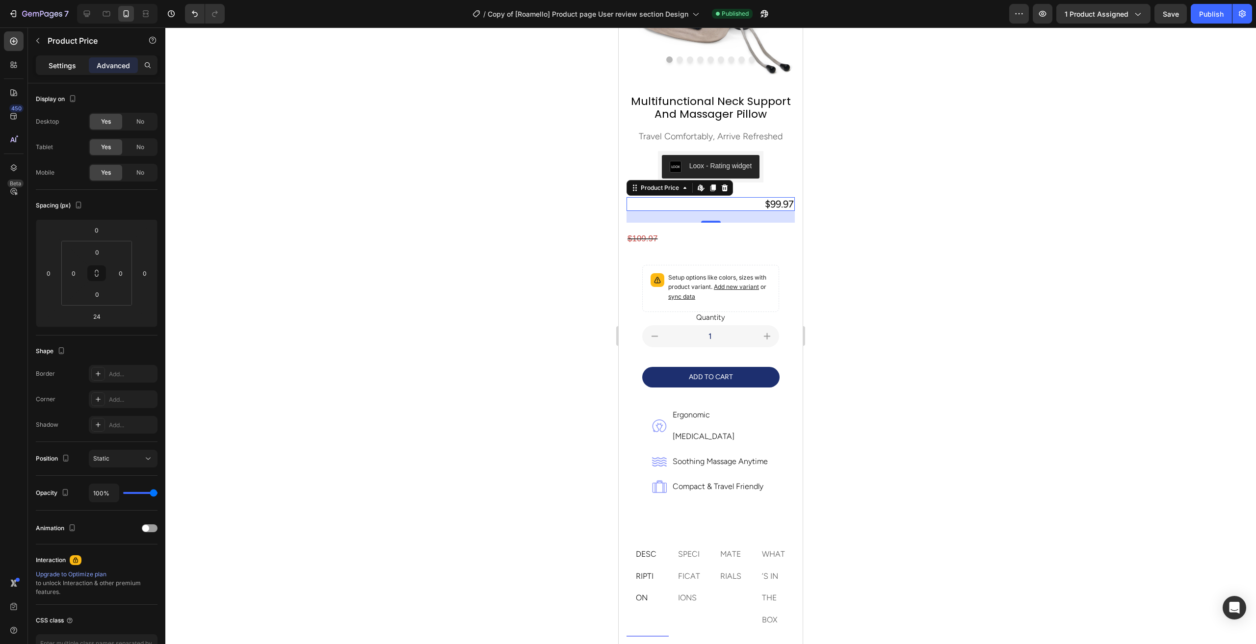
click at [58, 63] on p "Settings" at bounding box center [62, 65] width 27 height 10
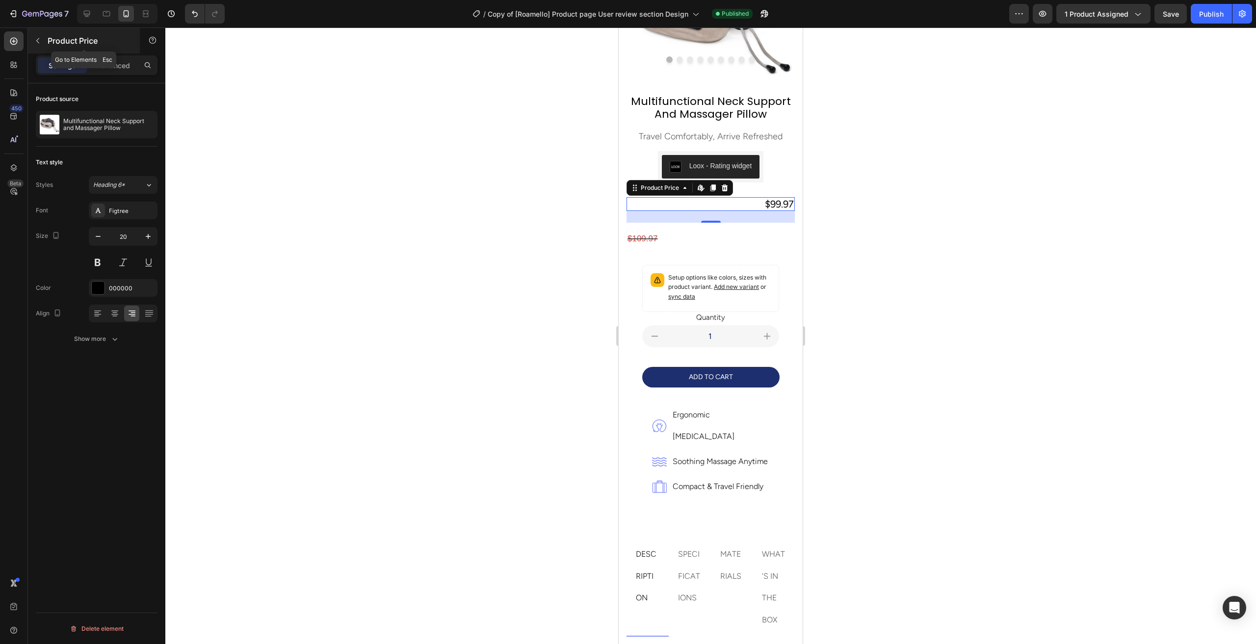
click at [41, 46] on button "button" at bounding box center [38, 41] width 16 height 16
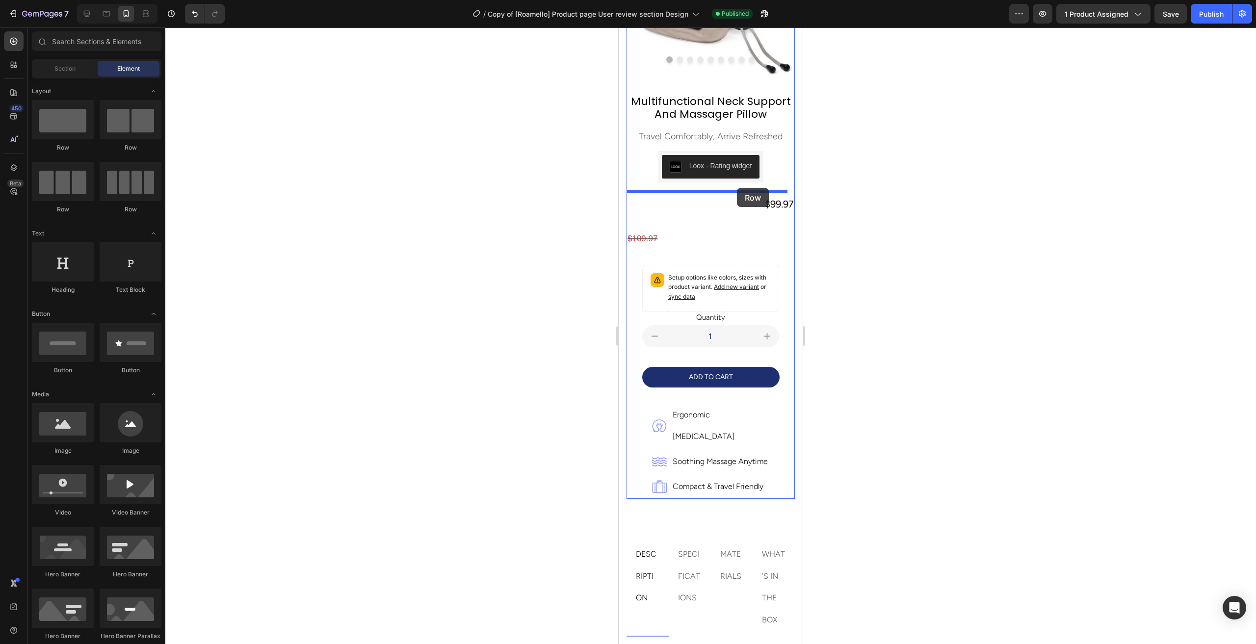
drag, startPoint x: 742, startPoint y: 154, endPoint x: 737, endPoint y: 188, distance: 34.7
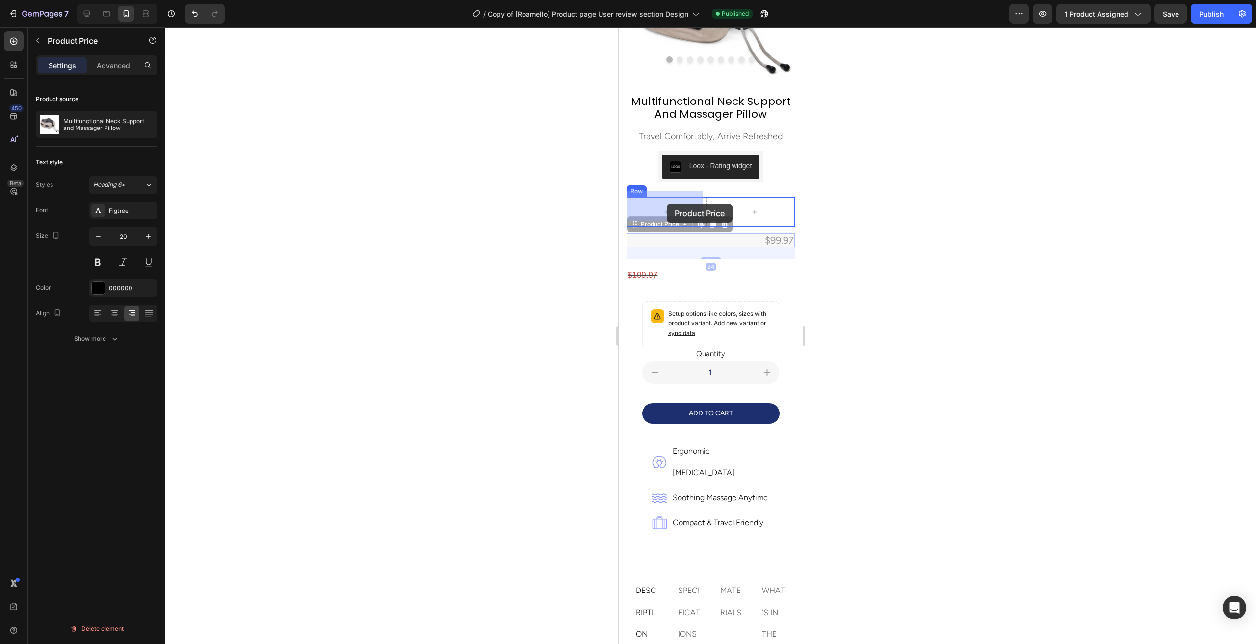
drag, startPoint x: 764, startPoint y: 234, endPoint x: 670, endPoint y: 207, distance: 97.1
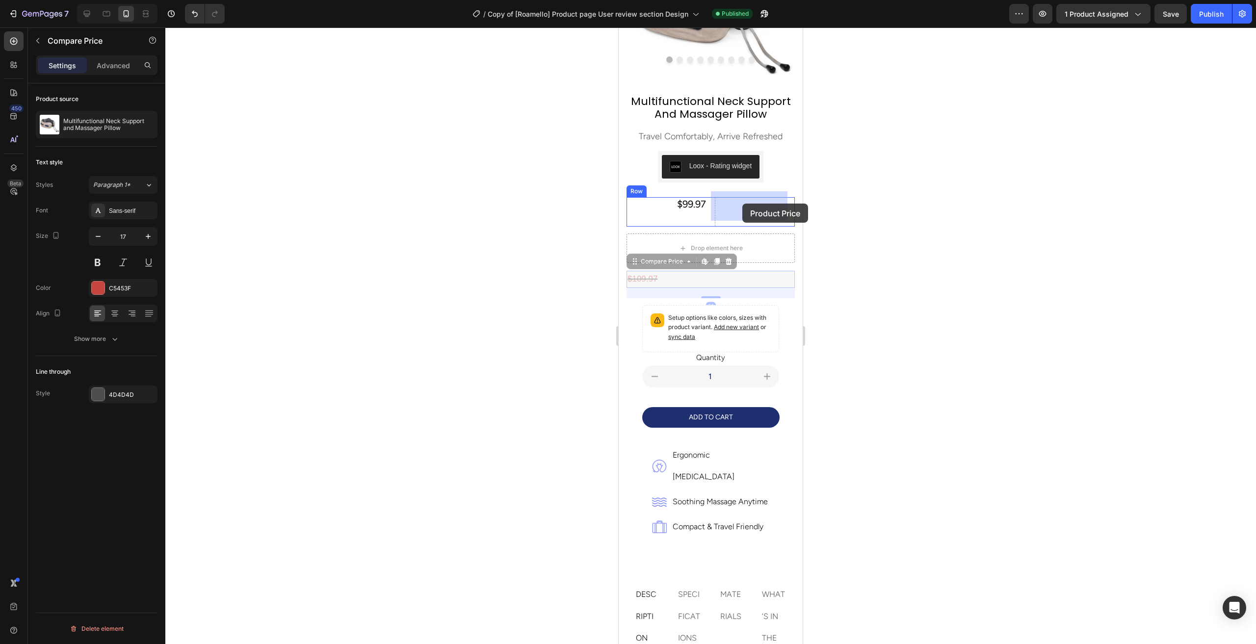
drag, startPoint x: 650, startPoint y: 270, endPoint x: 742, endPoint y: 204, distance: 113.9
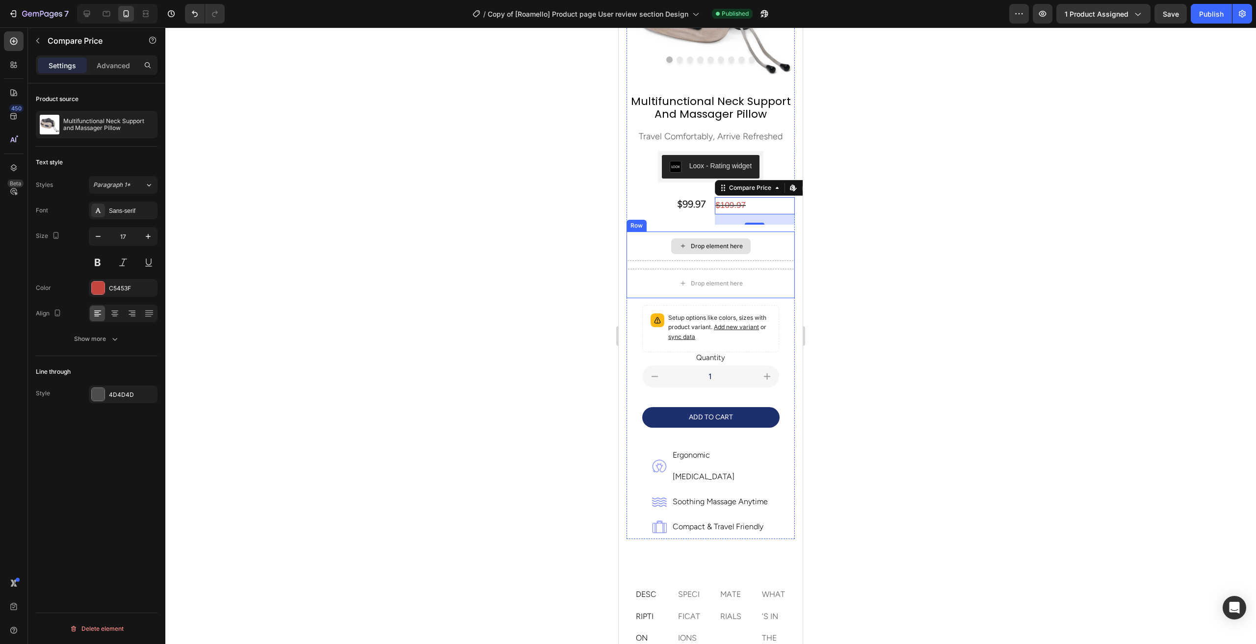
click at [641, 235] on div "Drop element here" at bounding box center [711, 246] width 168 height 29
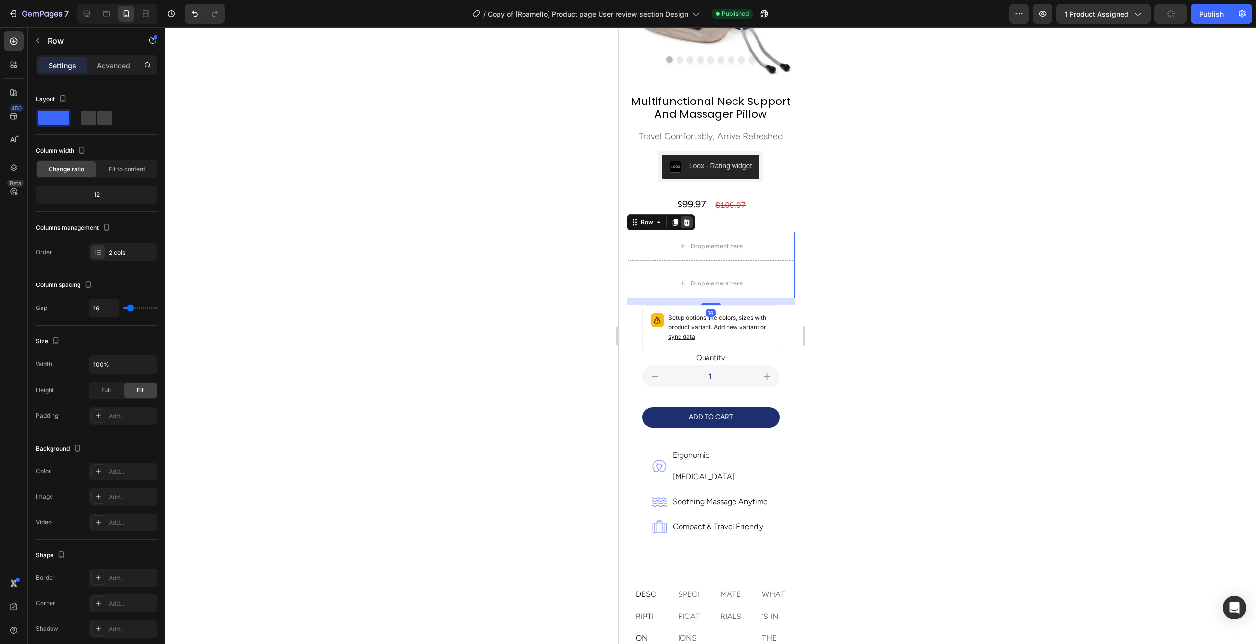
click at [690, 218] on icon at bounding box center [687, 222] width 8 height 8
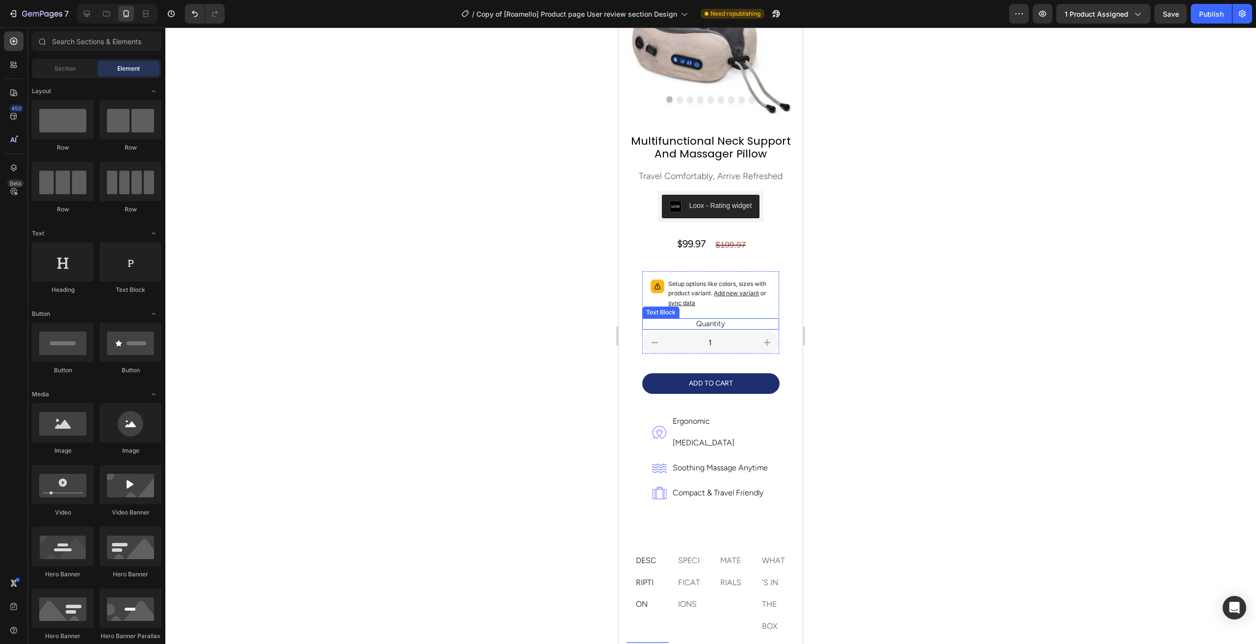
scroll to position [67, 0]
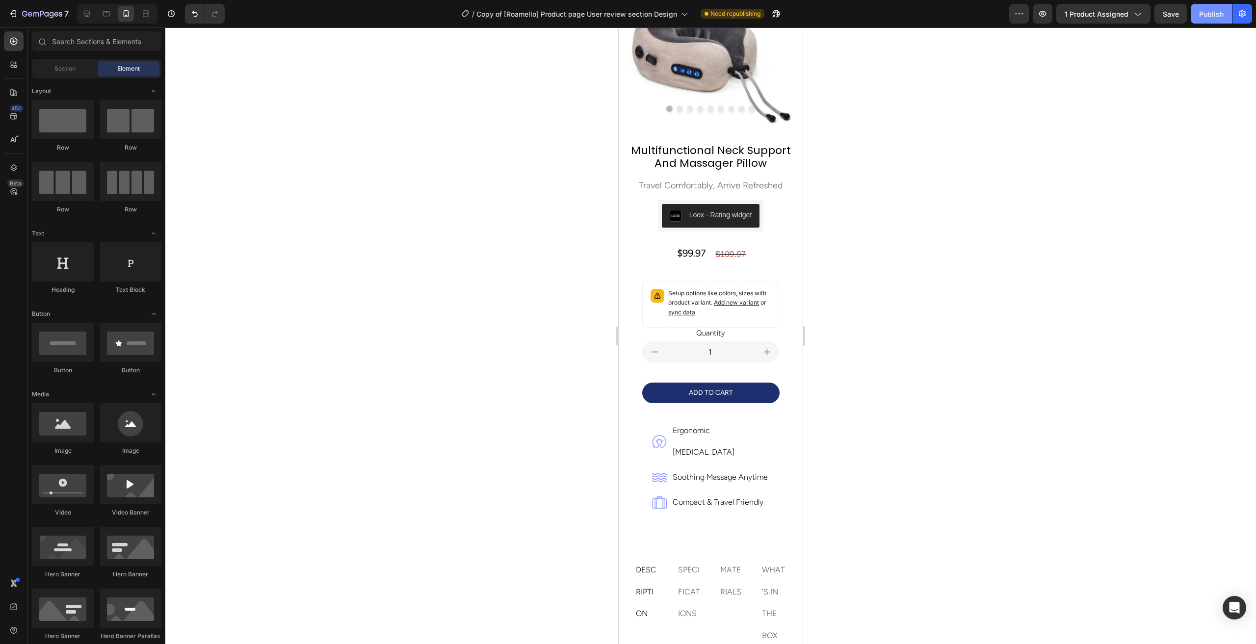
click at [1215, 15] on div "Publish" at bounding box center [1211, 14] width 25 height 10
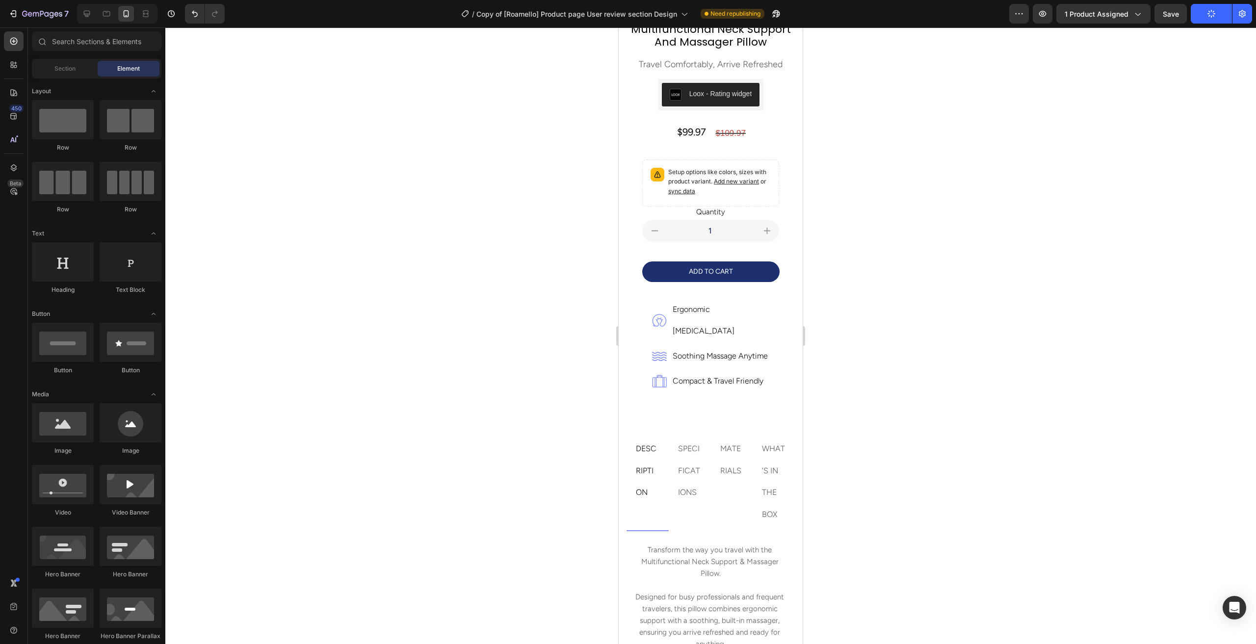
scroll to position [214, 0]
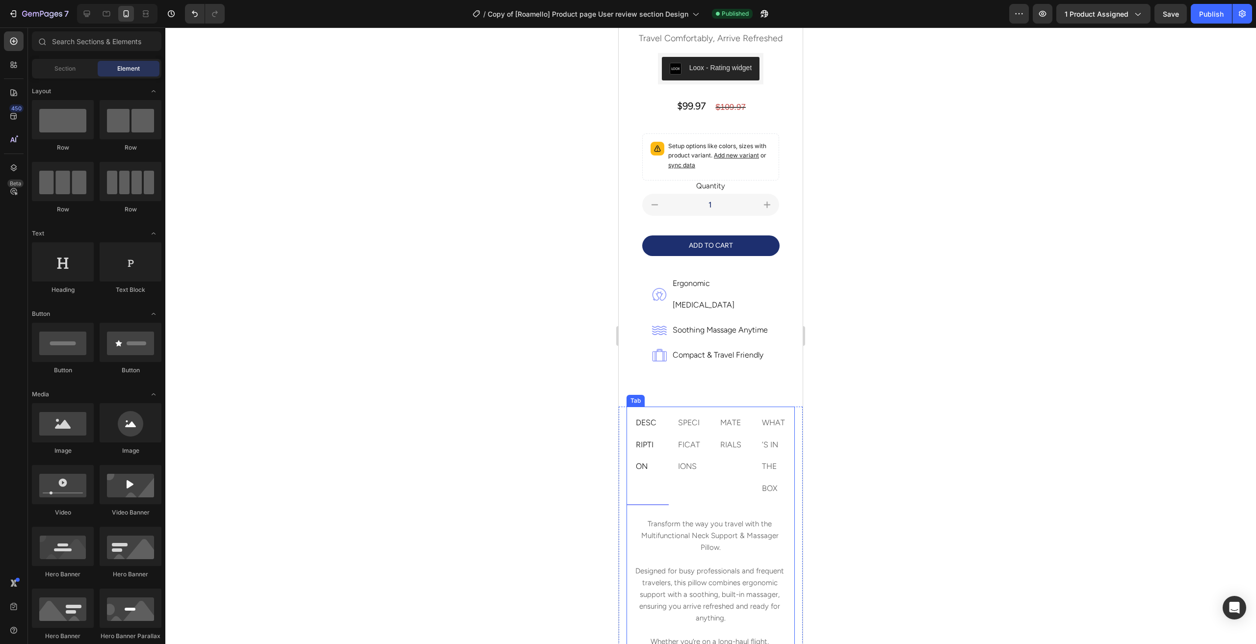
click at [651, 412] on p "DESCRIPTION" at bounding box center [648, 445] width 24 height 66
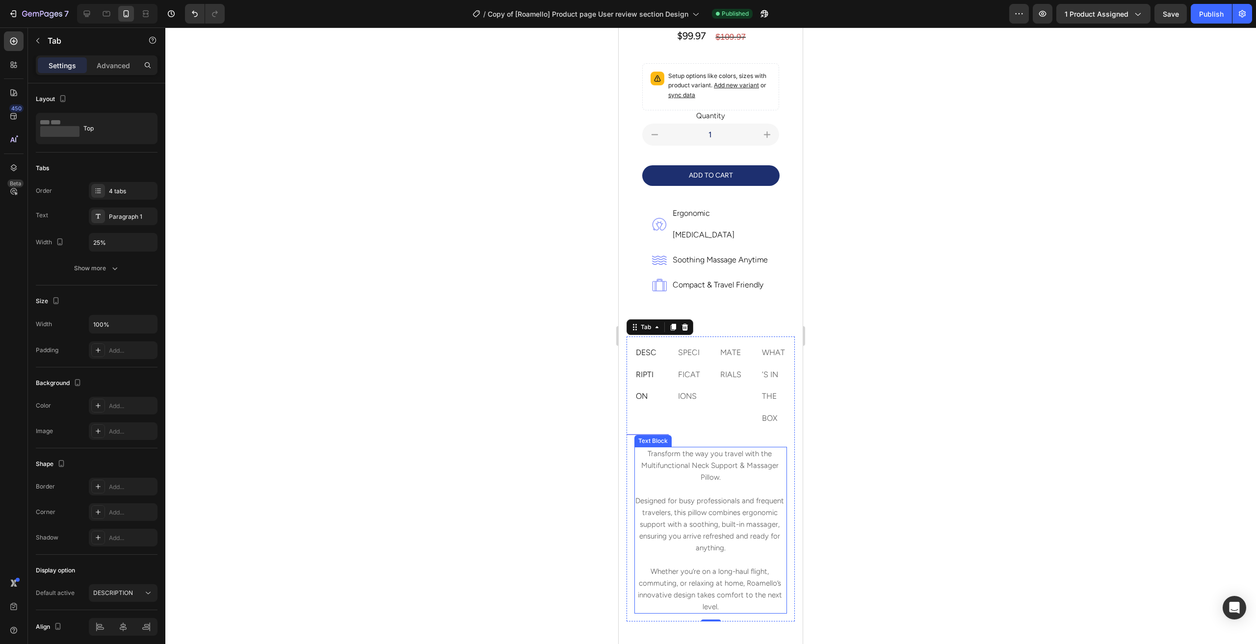
scroll to position [362, 0]
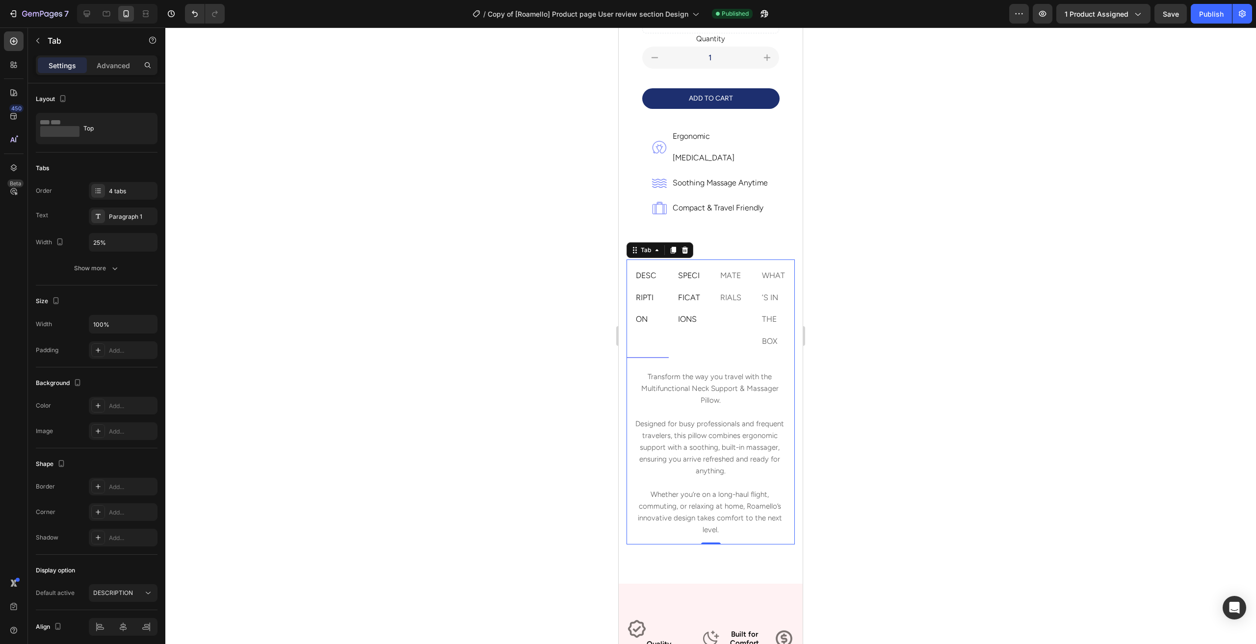
click at [689, 266] on p "SPECIFICATIONS" at bounding box center [690, 298] width 24 height 66
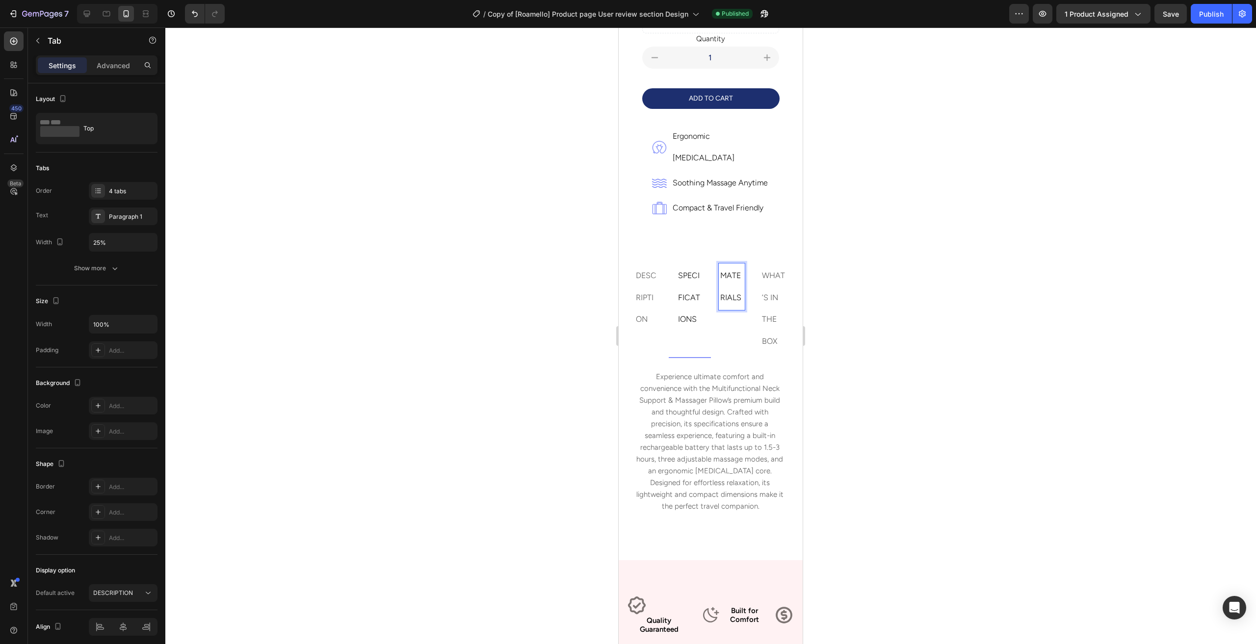
click at [720, 265] on p "MATERIALS" at bounding box center [732, 287] width 24 height 44
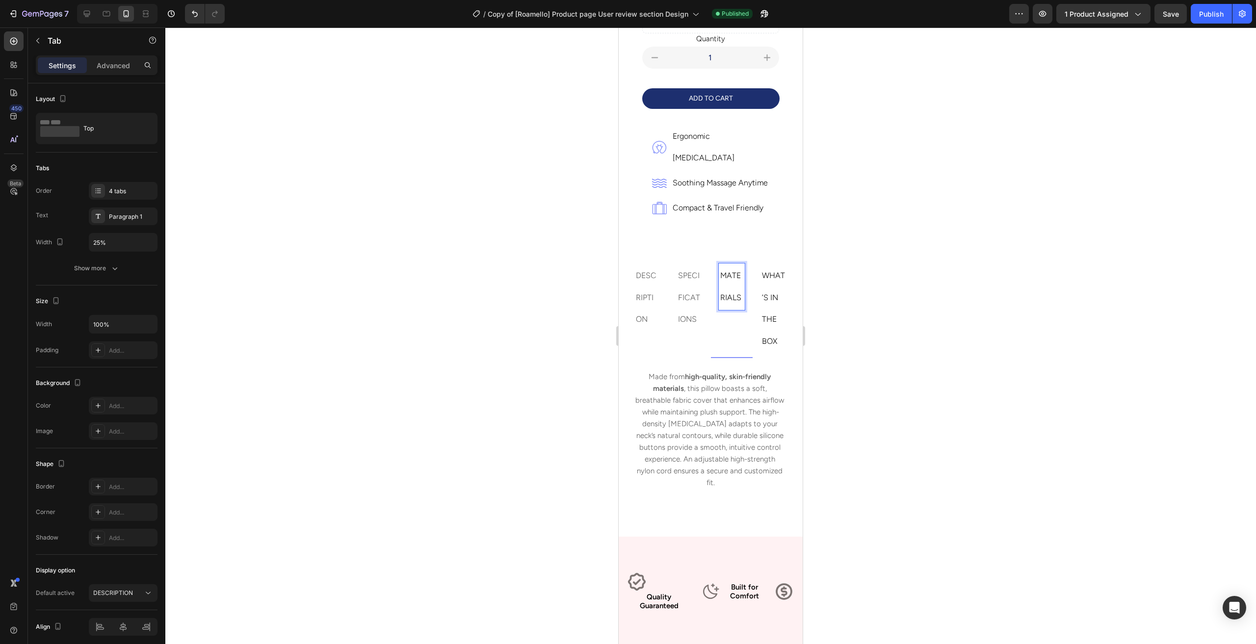
click at [762, 272] on p "WHAT’S IN THE BOX" at bounding box center [774, 309] width 24 height 88
click at [645, 272] on p "DESCRIPTION" at bounding box center [648, 298] width 24 height 66
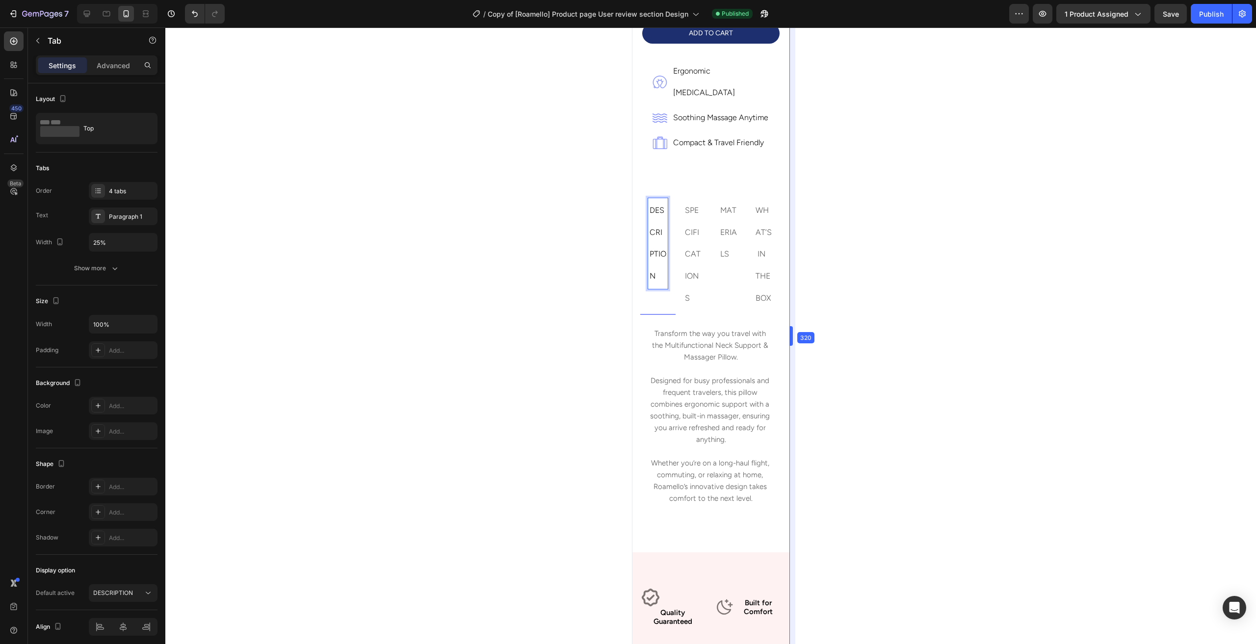
drag, startPoint x: 803, startPoint y: 336, endPoint x: 83, endPoint y: 313, distance: 720.3
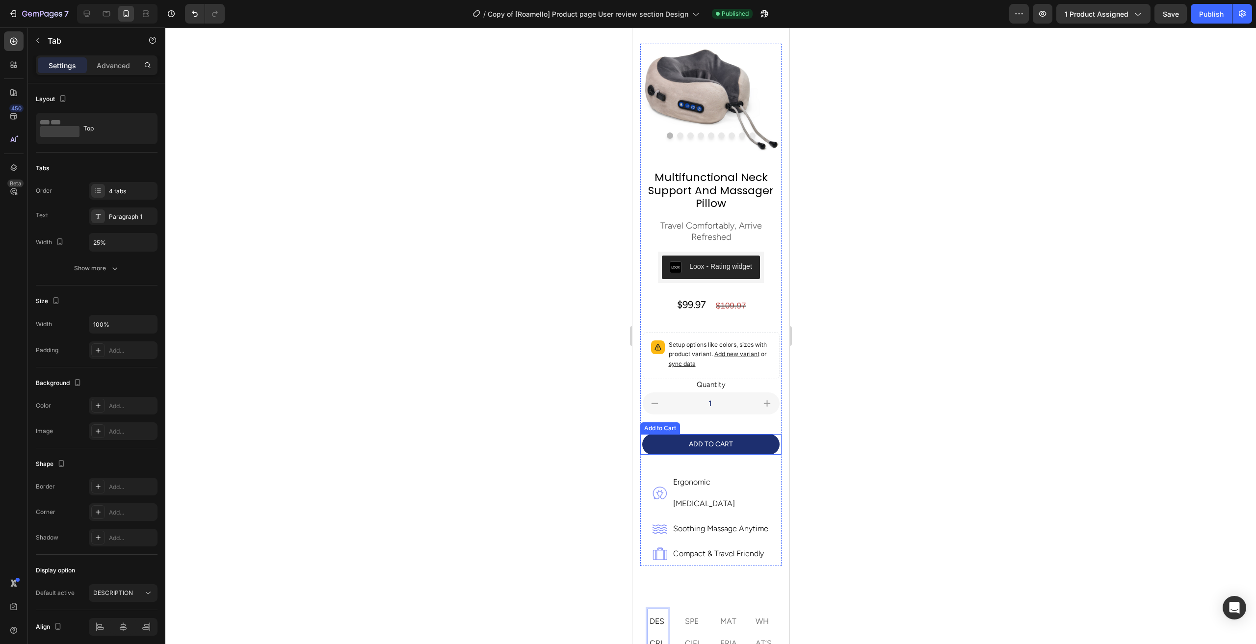
scroll to position [0, 0]
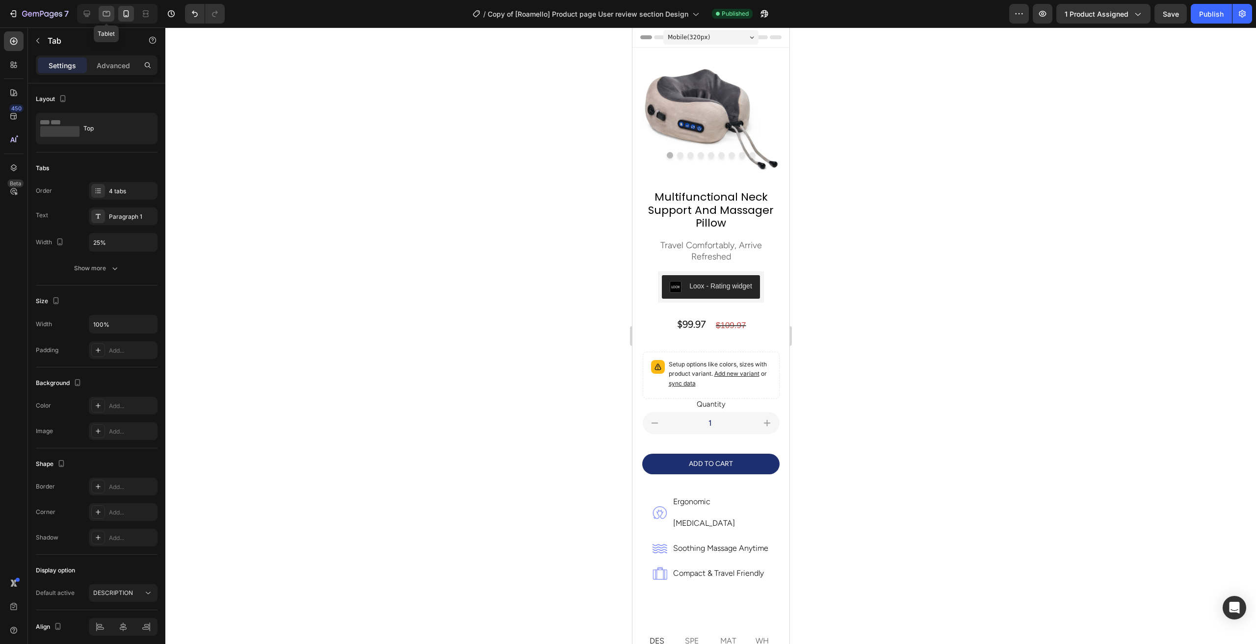
click at [104, 11] on icon at bounding box center [106, 13] width 7 height 5
type input "Auto"
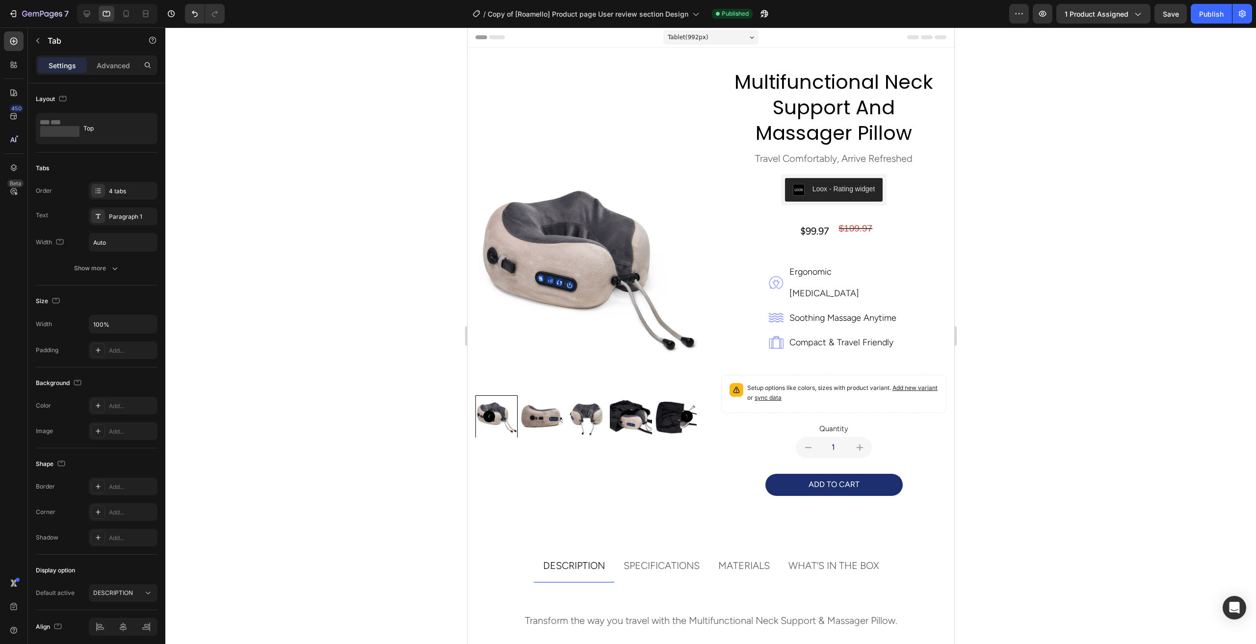
scroll to position [465, 0]
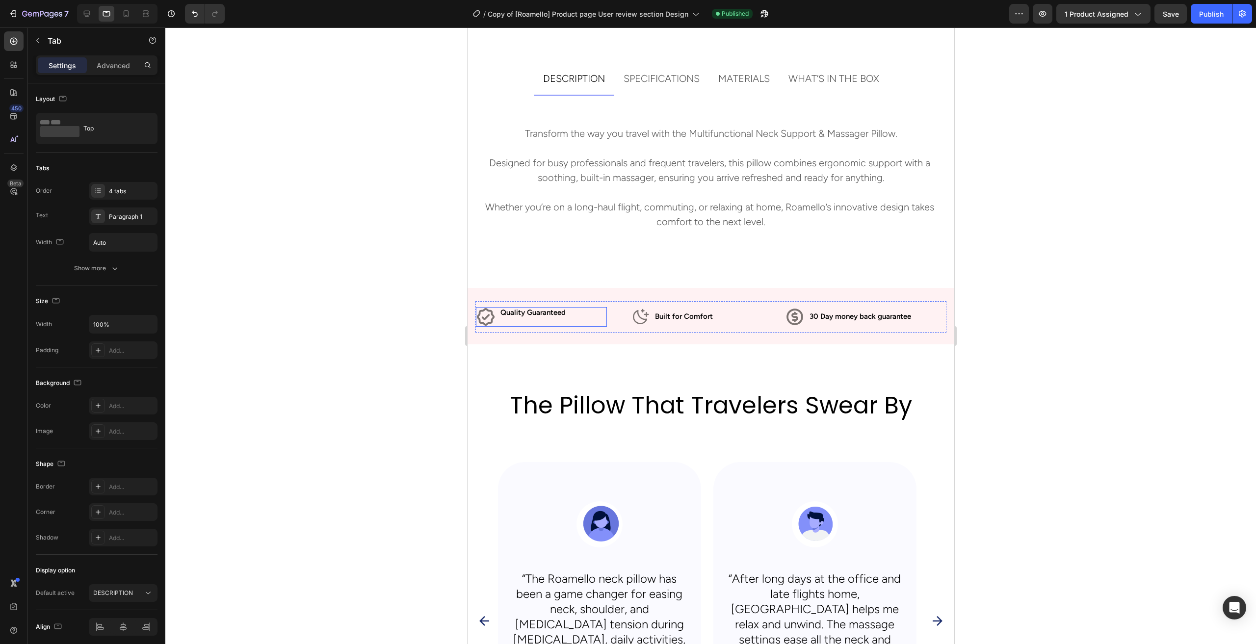
click at [543, 321] on div "Quality Guaranteed Text Block" at bounding box center [532, 317] width 67 height 20
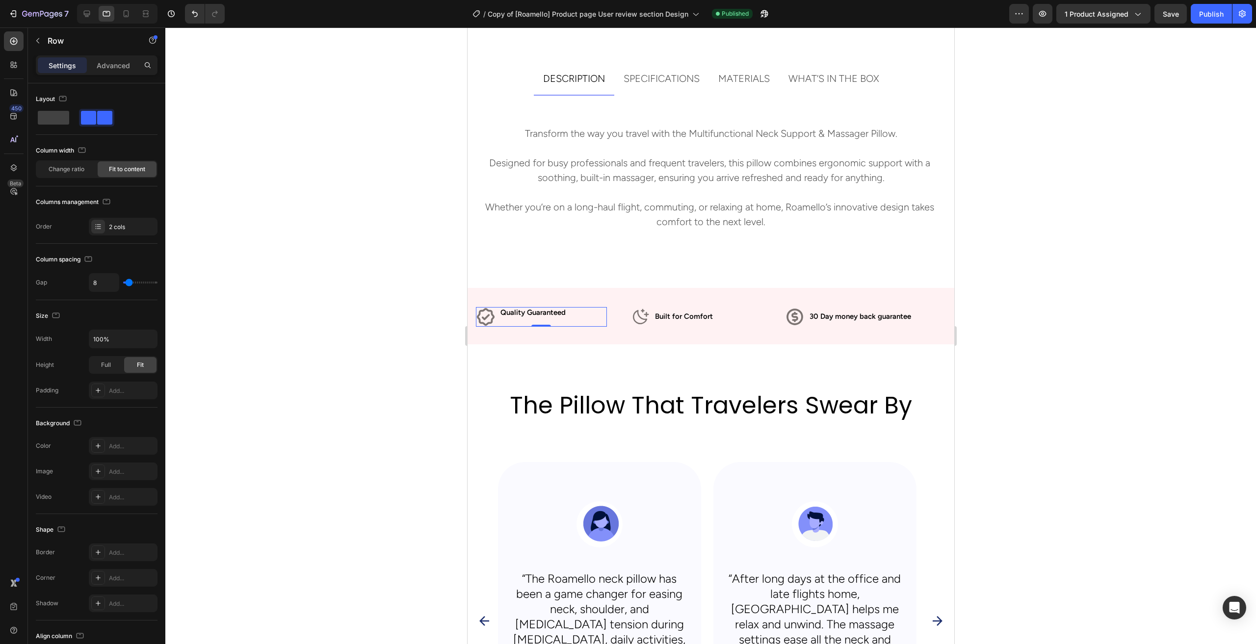
click at [665, 316] on p "Built for Comfort" at bounding box center [684, 317] width 58 height 10
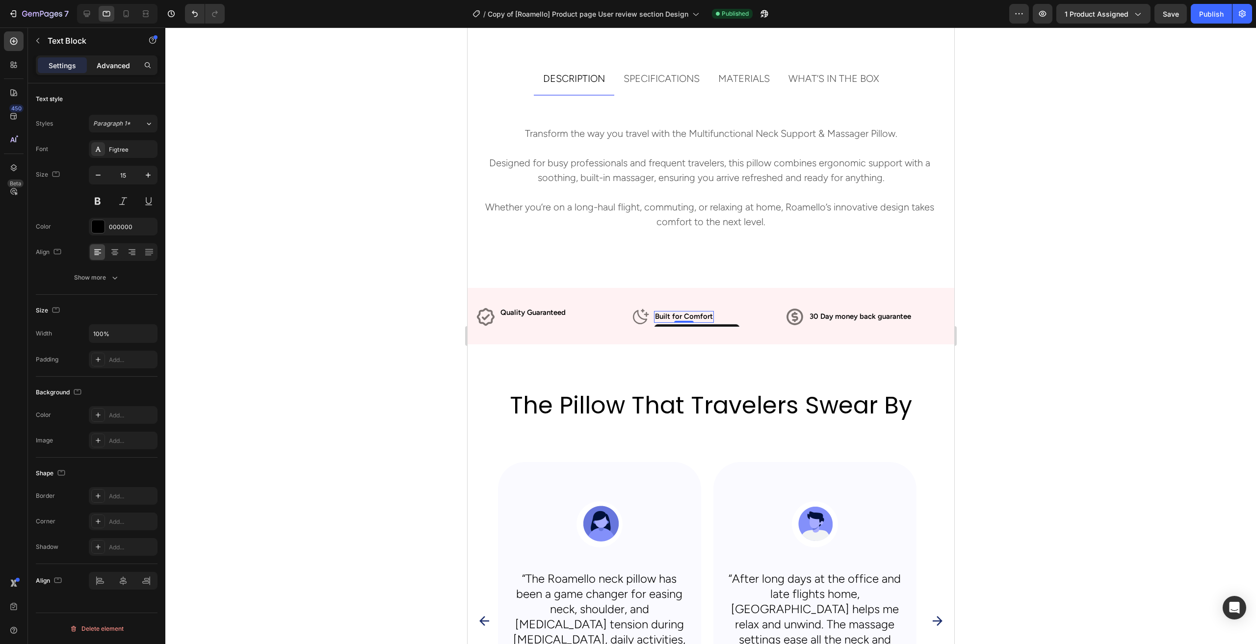
click at [119, 65] on p "Advanced" at bounding box center [113, 65] width 33 height 10
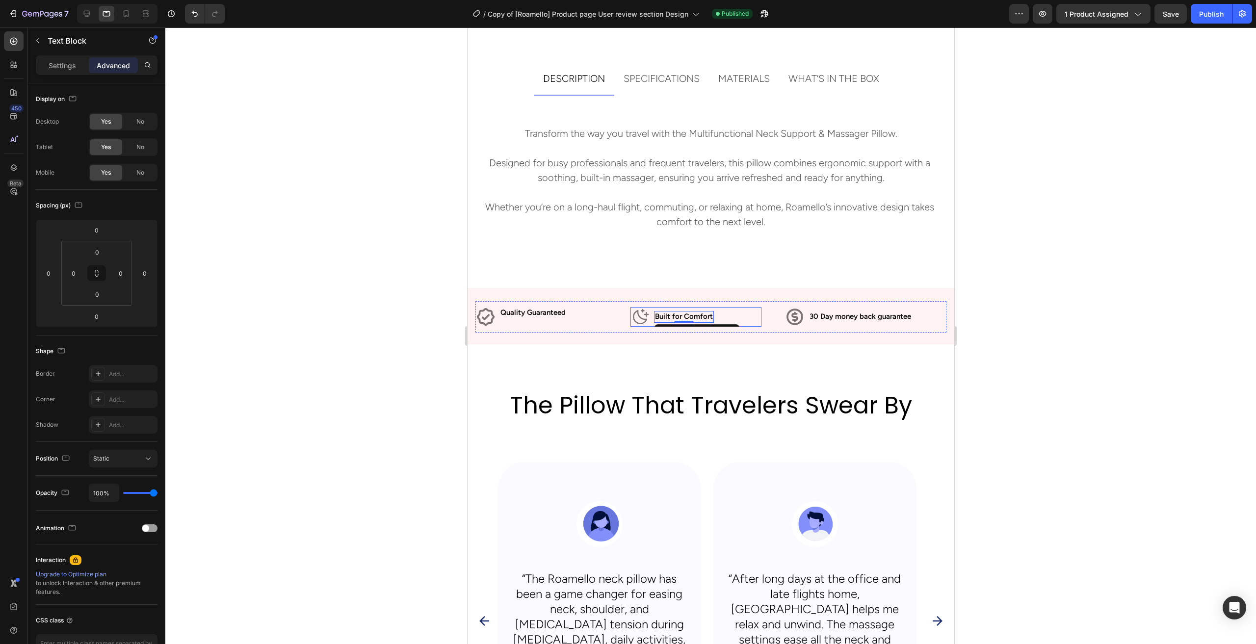
click at [742, 316] on div "Icon Built for Comfort Text Block 0 Row" at bounding box center [695, 317] width 131 height 20
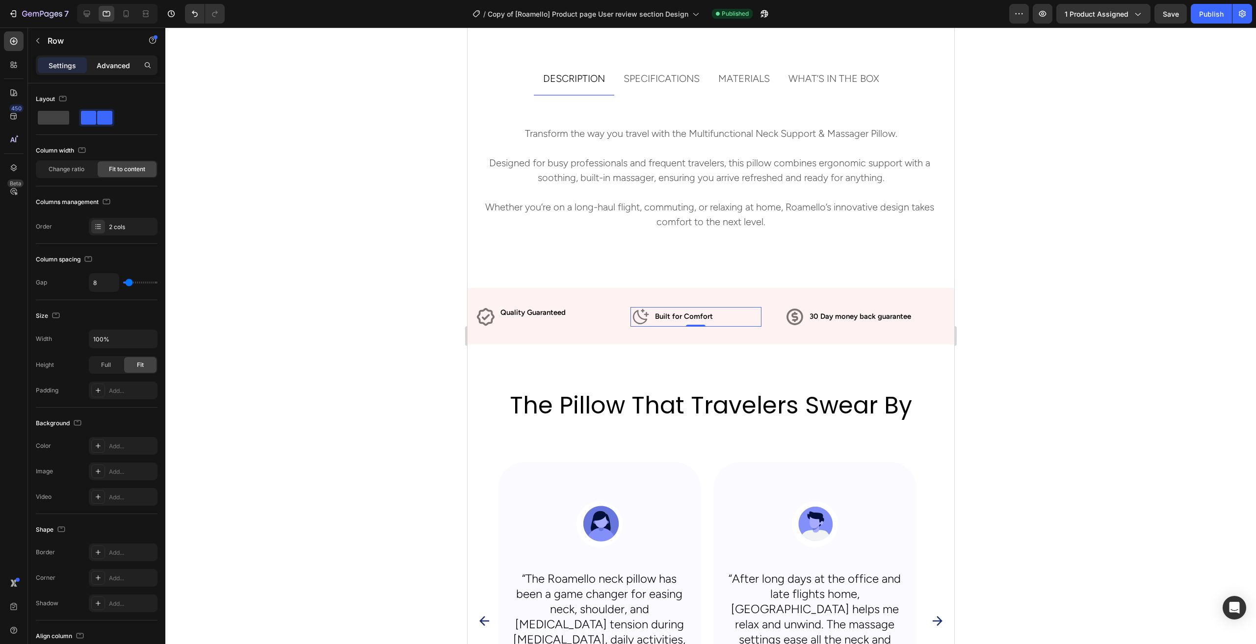
click at [121, 69] on p "Advanced" at bounding box center [113, 65] width 33 height 10
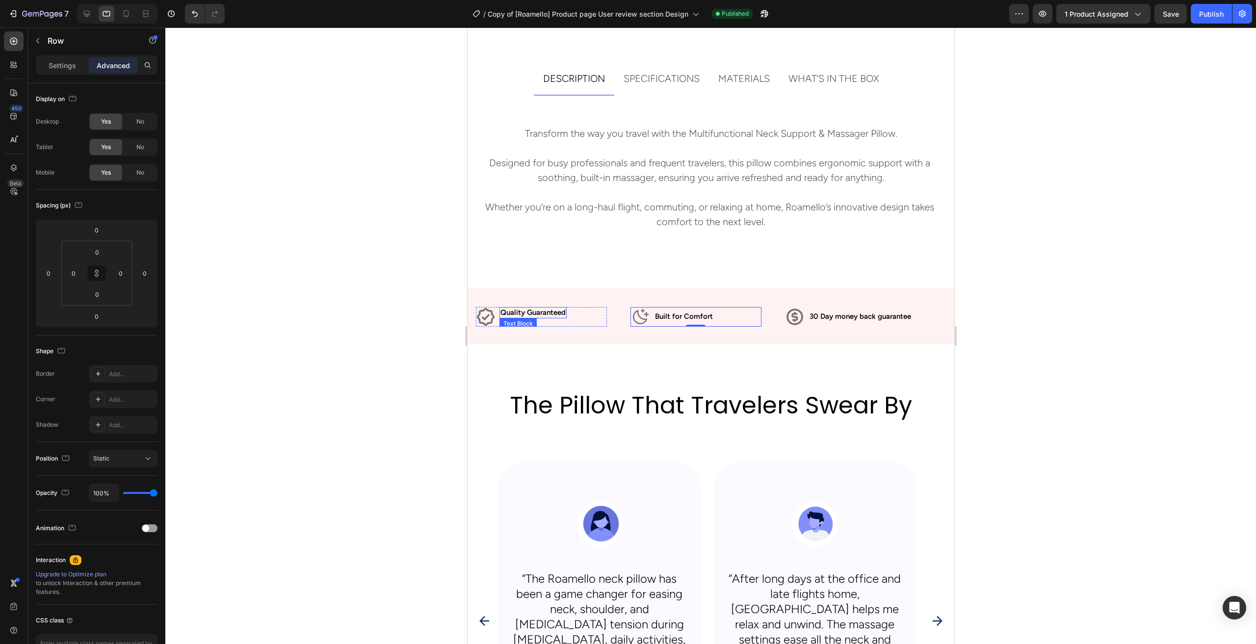
click at [527, 312] on p "Quality Guaranteed" at bounding box center [532, 313] width 65 height 10
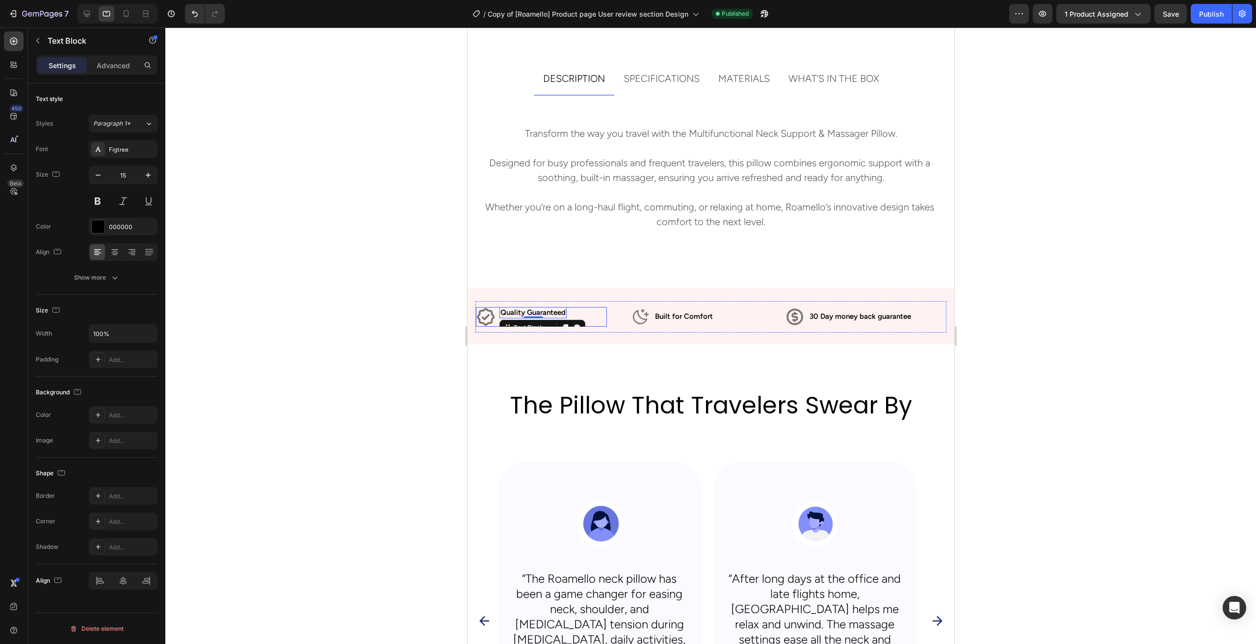
click at [583, 314] on div "Icon Quality Guaranteed Text Block 0 Row" at bounding box center [541, 317] width 131 height 20
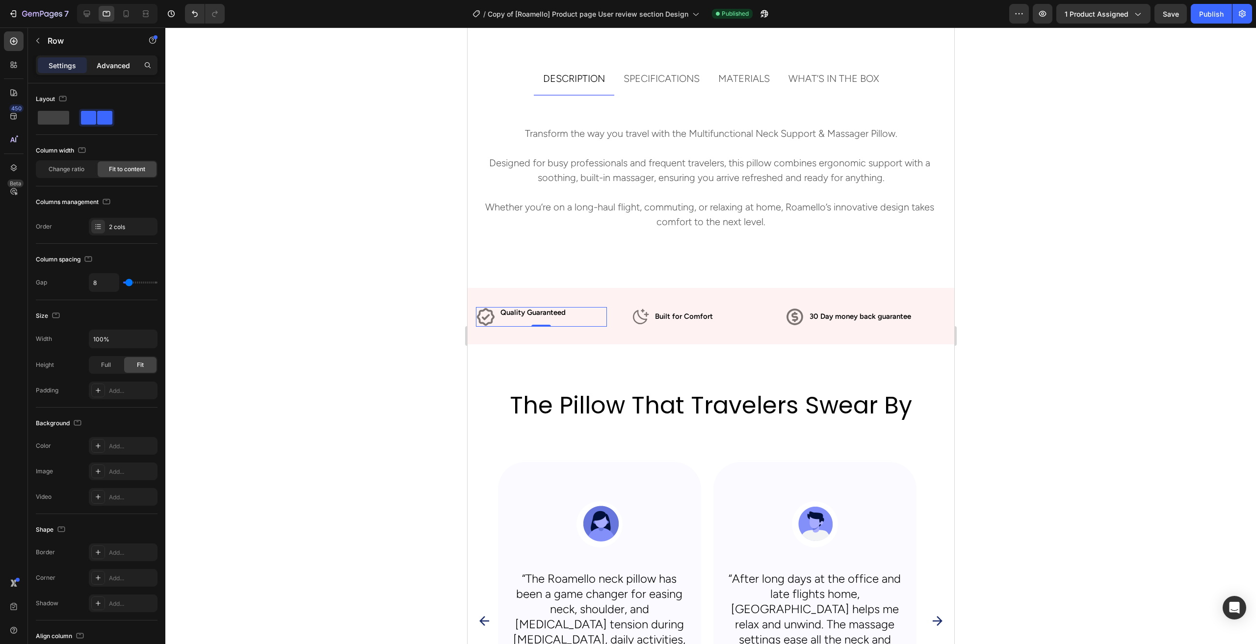
click at [104, 62] on p "Advanced" at bounding box center [113, 65] width 33 height 10
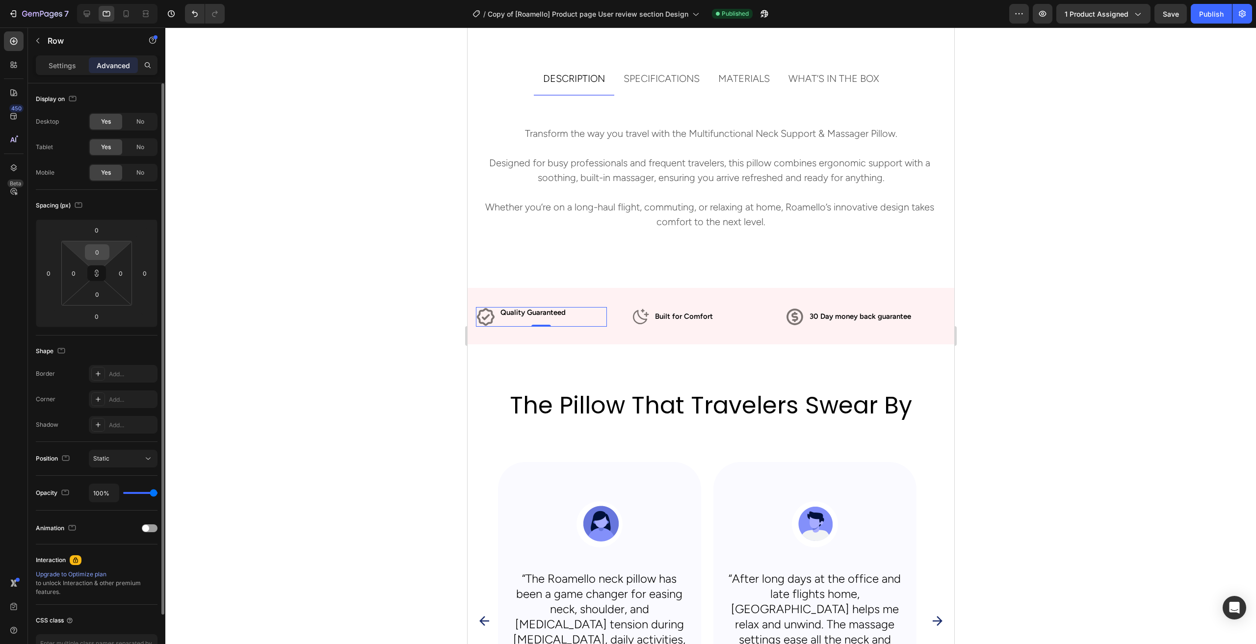
click at [97, 252] on input "0" at bounding box center [97, 252] width 20 height 15
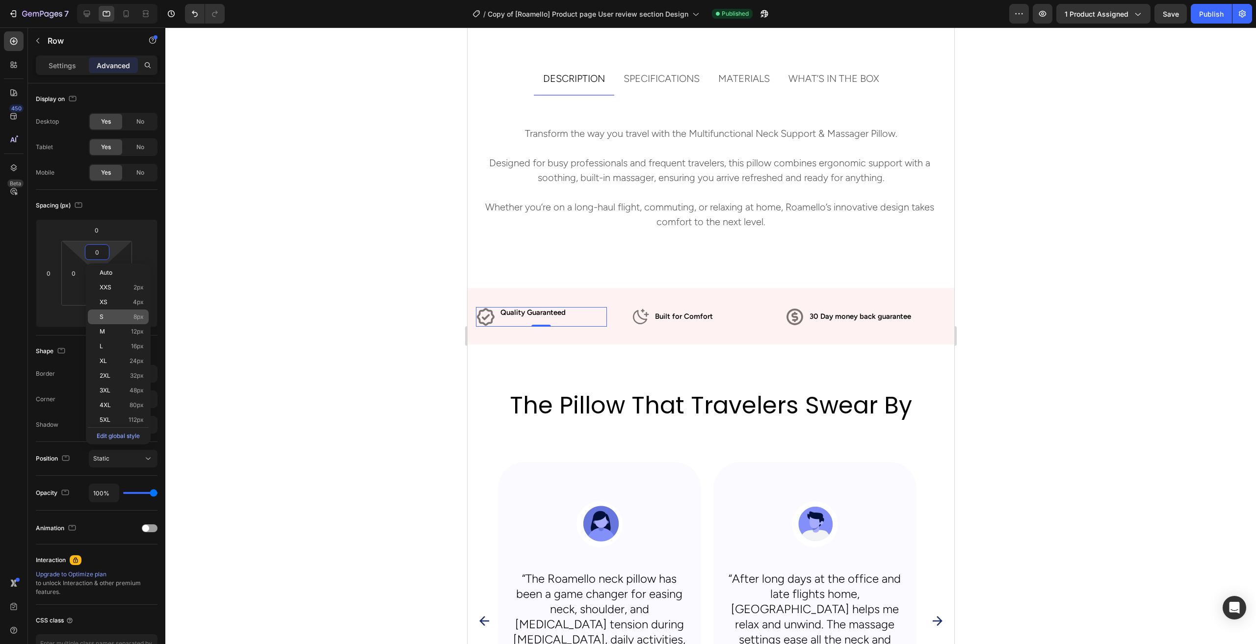
click at [135, 318] on span "8px" at bounding box center [138, 317] width 10 height 7
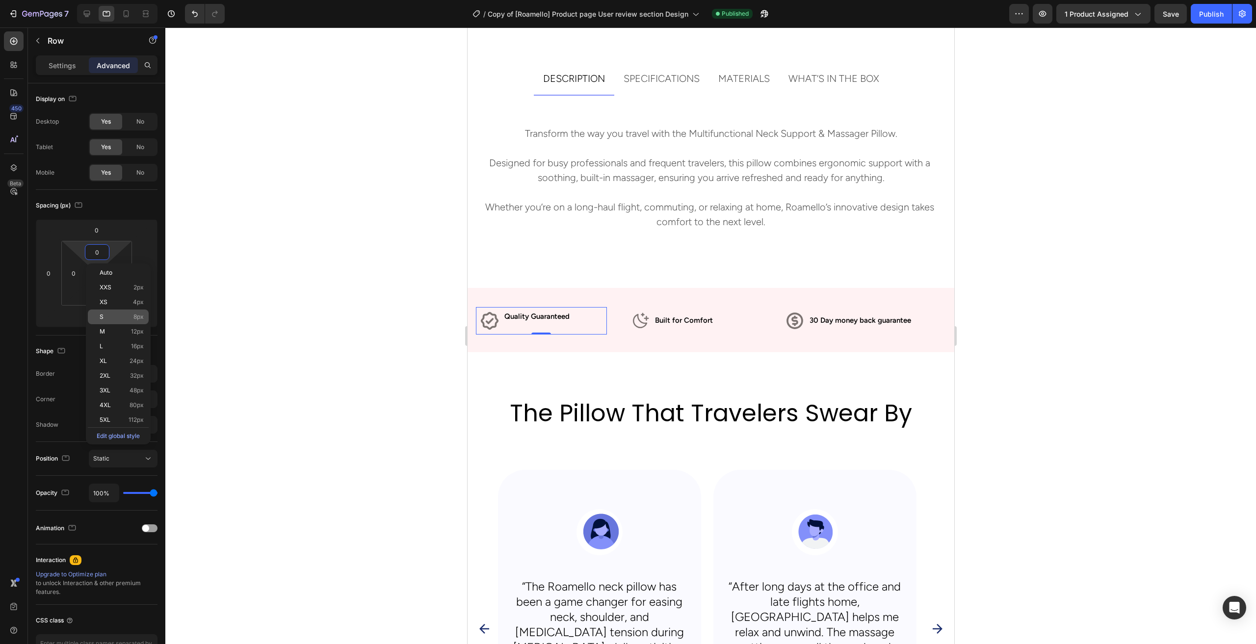
type input "8"
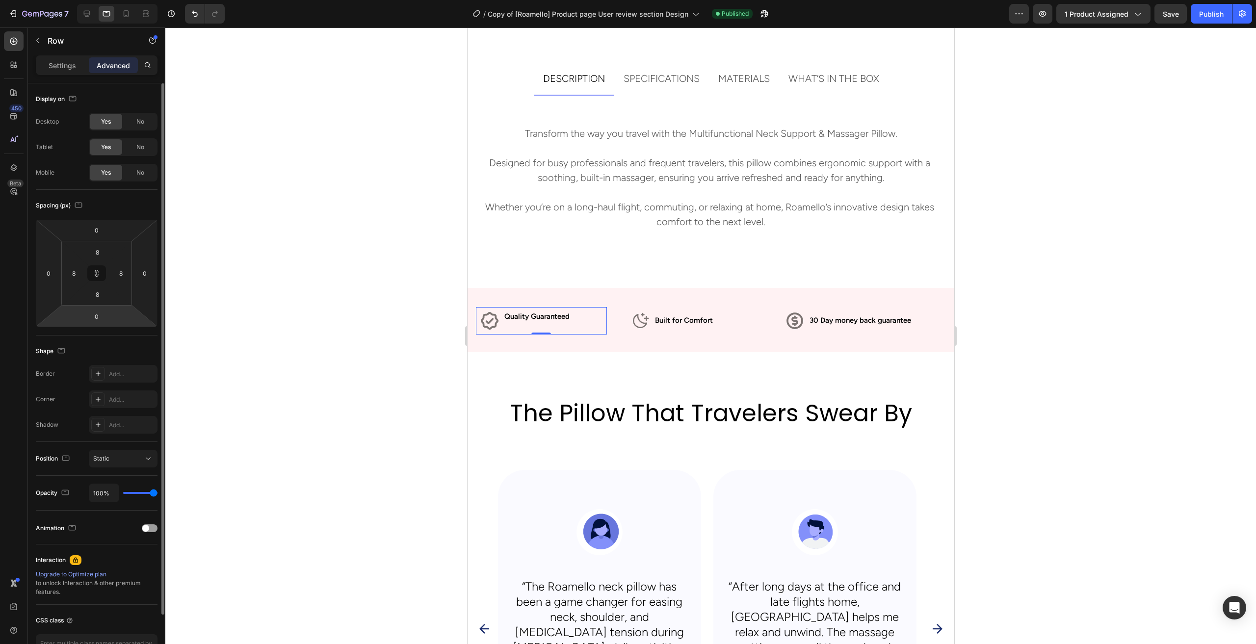
type input "0"
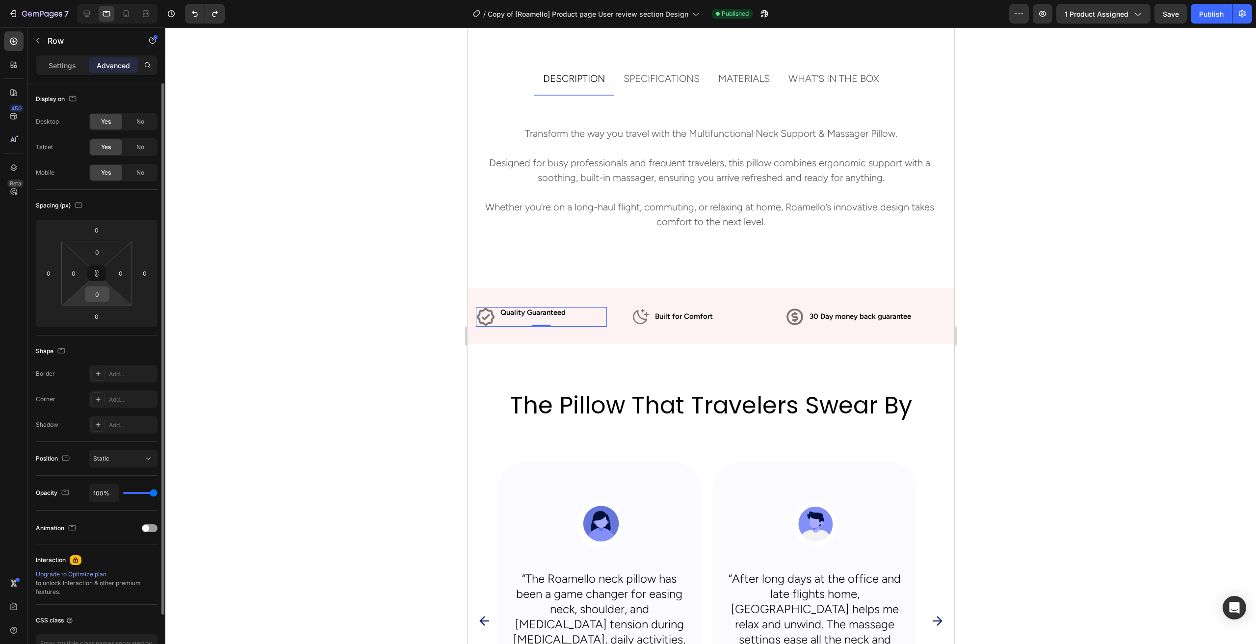
click at [100, 292] on input "0" at bounding box center [97, 294] width 20 height 15
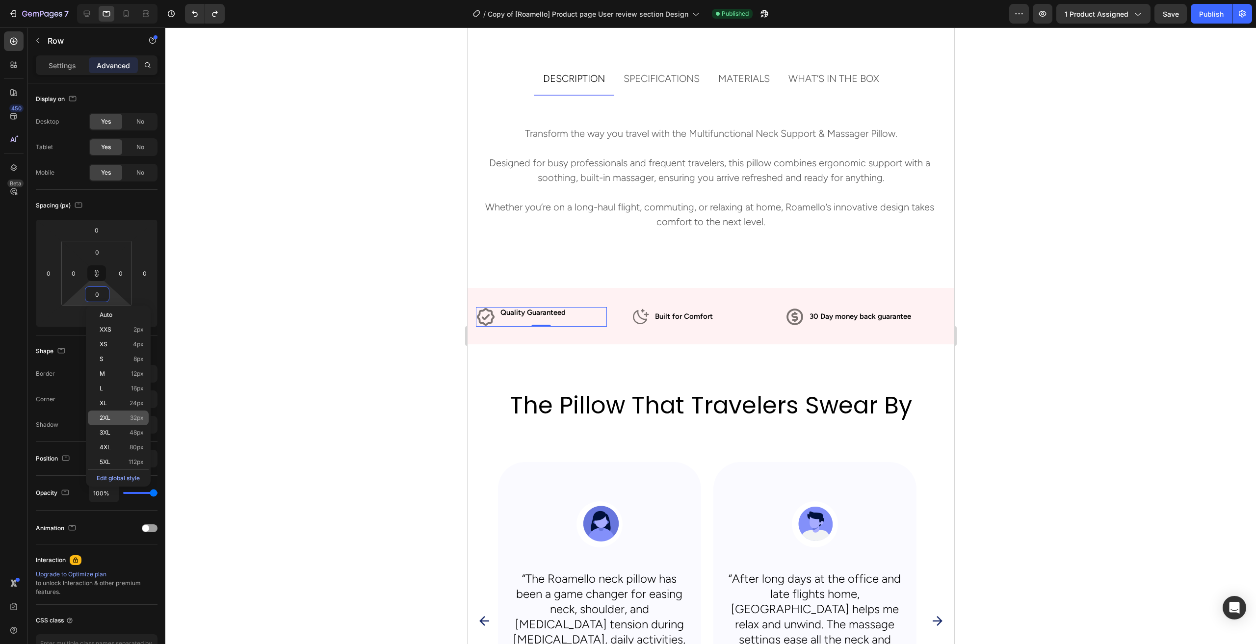
click at [144, 419] on div "2XL 32px" at bounding box center [118, 418] width 61 height 15
type input "32"
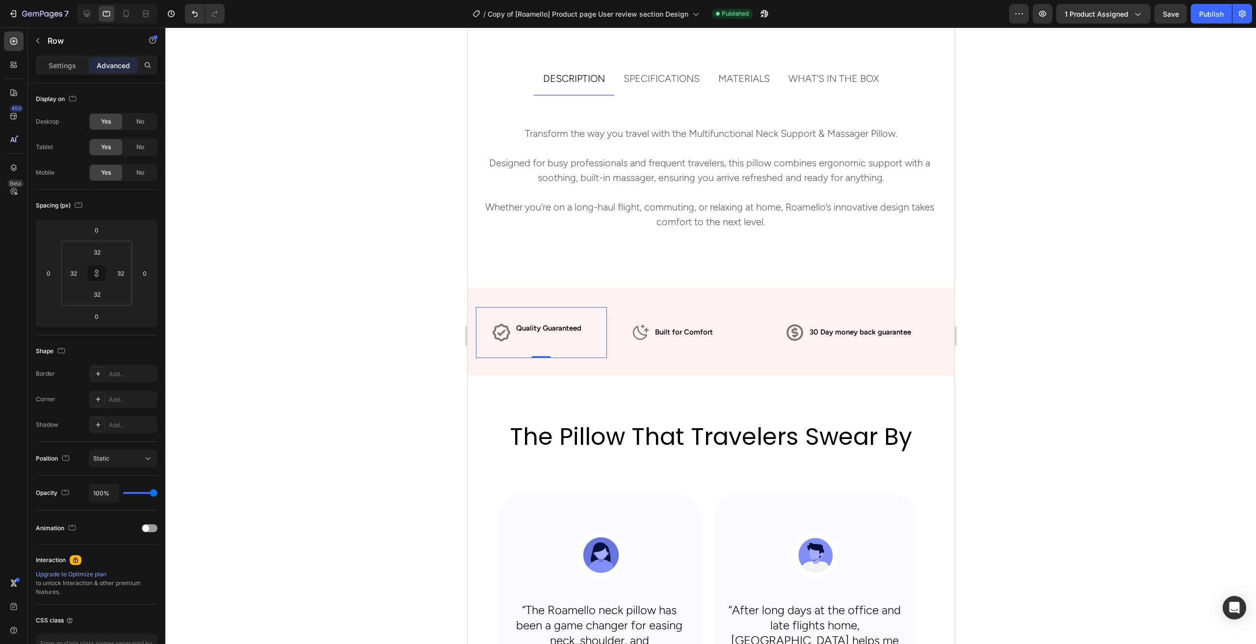
type input "0"
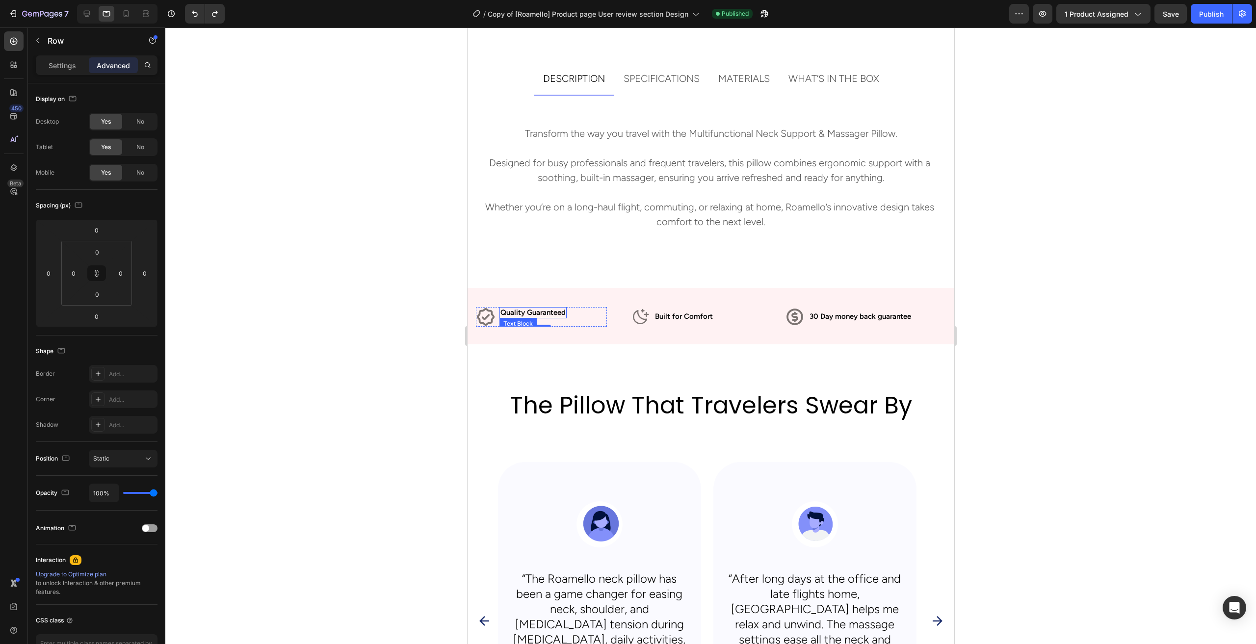
click at [531, 315] on p "Quality Guaranteed" at bounding box center [532, 313] width 65 height 10
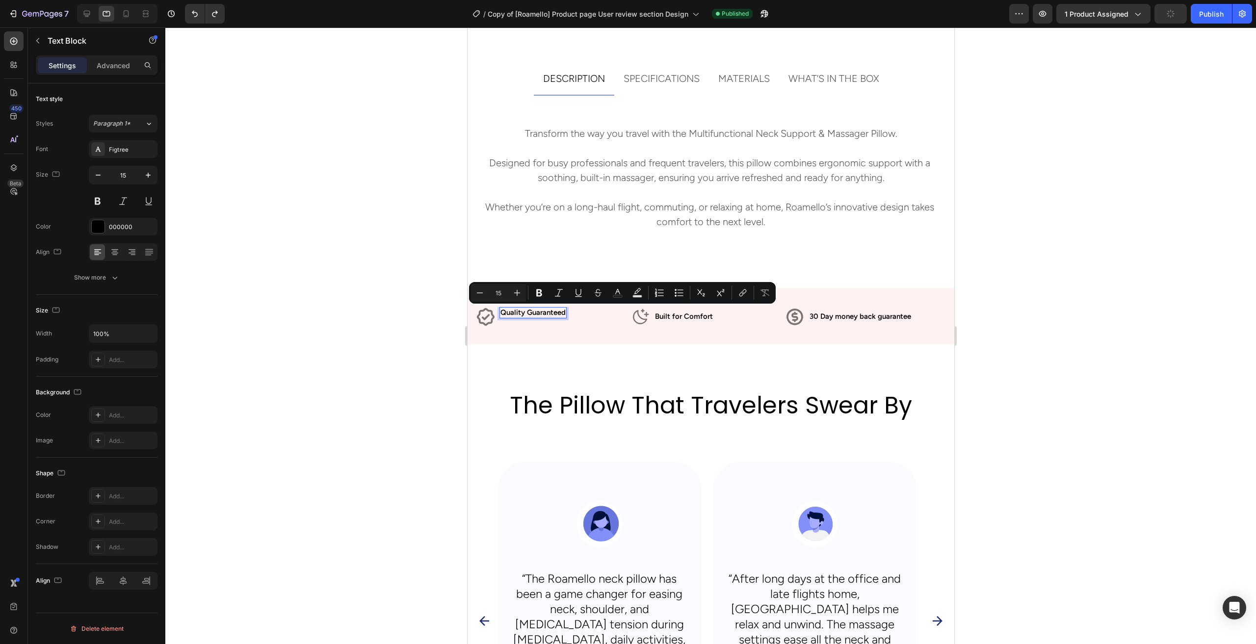
click at [505, 316] on p "Quality Guaranteed" at bounding box center [532, 313] width 65 height 10
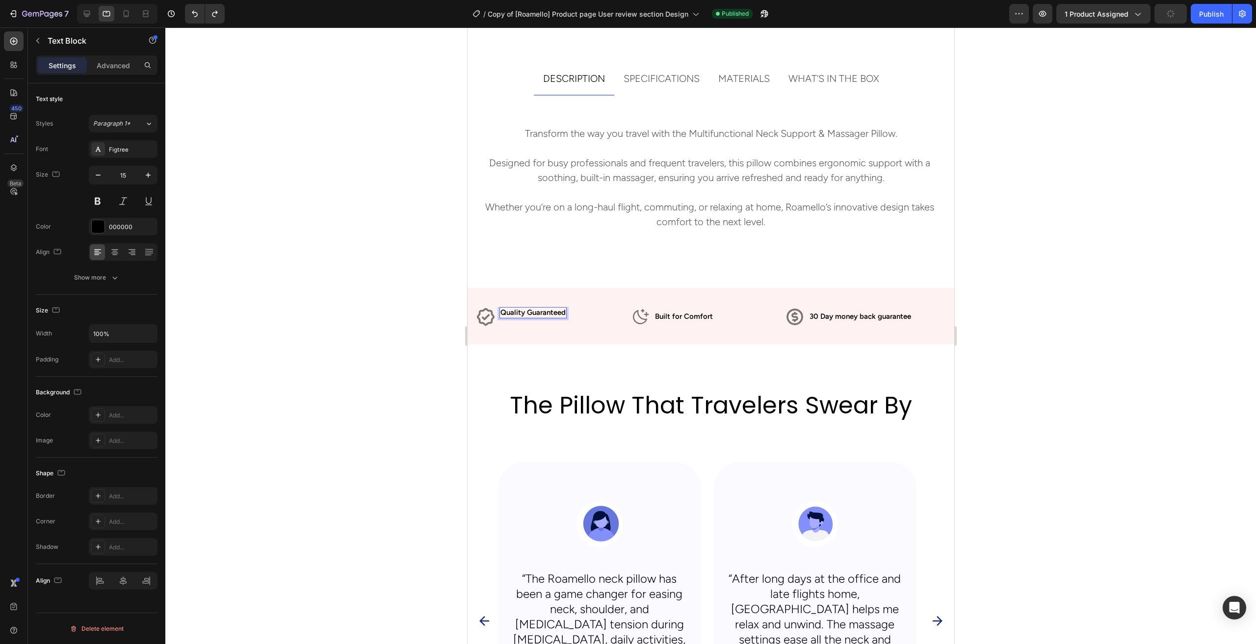
click at [505, 316] on p "Quality Guaranteed" at bounding box center [532, 313] width 65 height 10
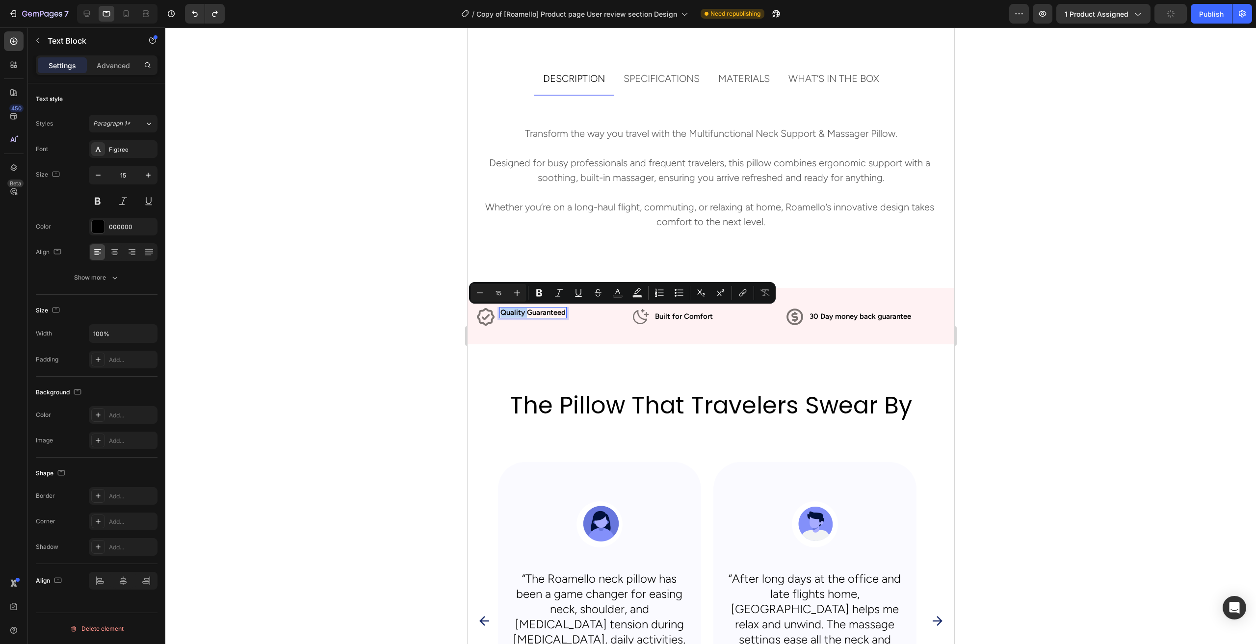
click at [501, 315] on p "Quality Guaranteed" at bounding box center [532, 313] width 65 height 10
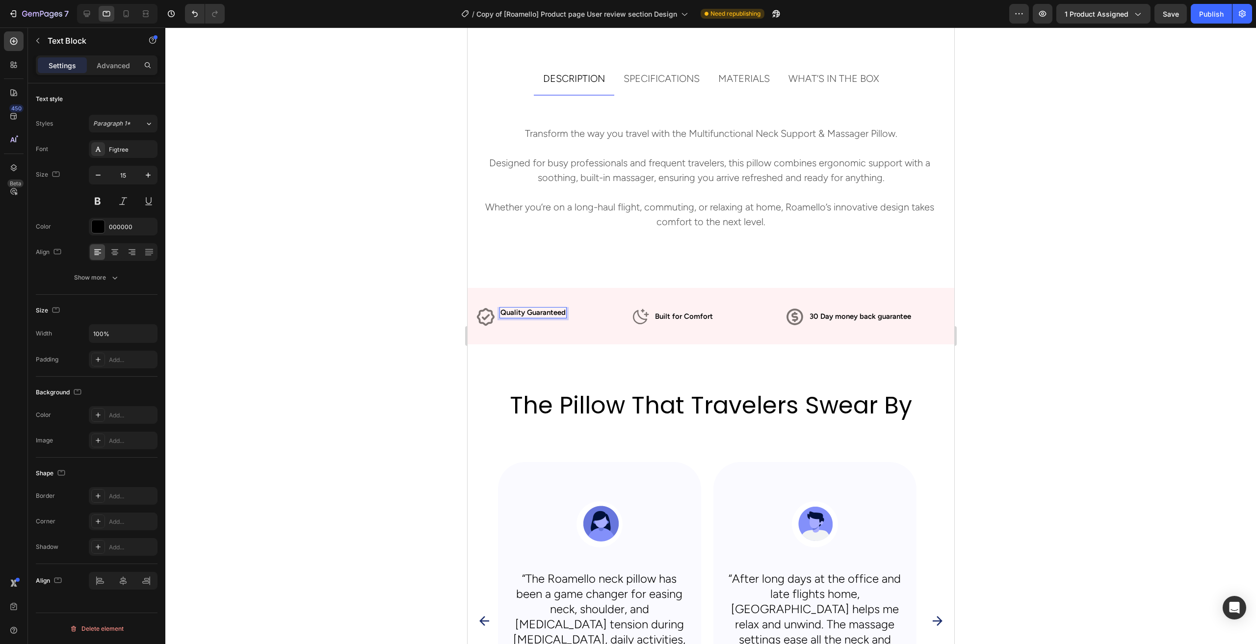
click at [321, 252] on div at bounding box center [710, 335] width 1091 height 617
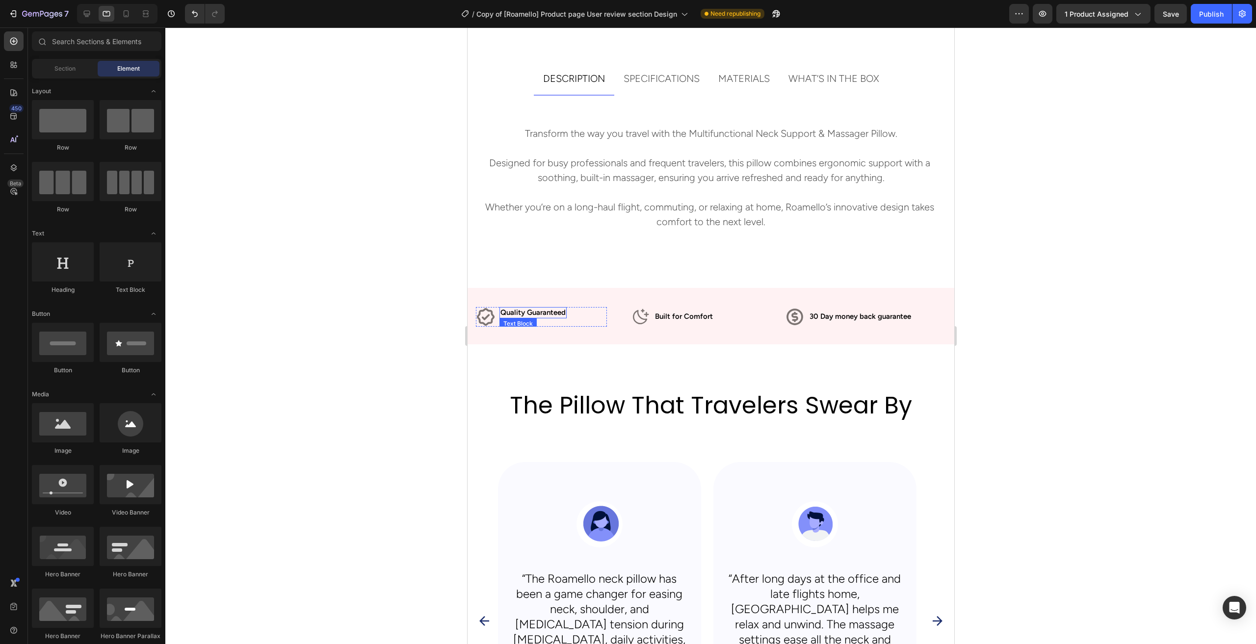
click at [554, 317] on p "Quality Guaranteed" at bounding box center [532, 313] width 65 height 10
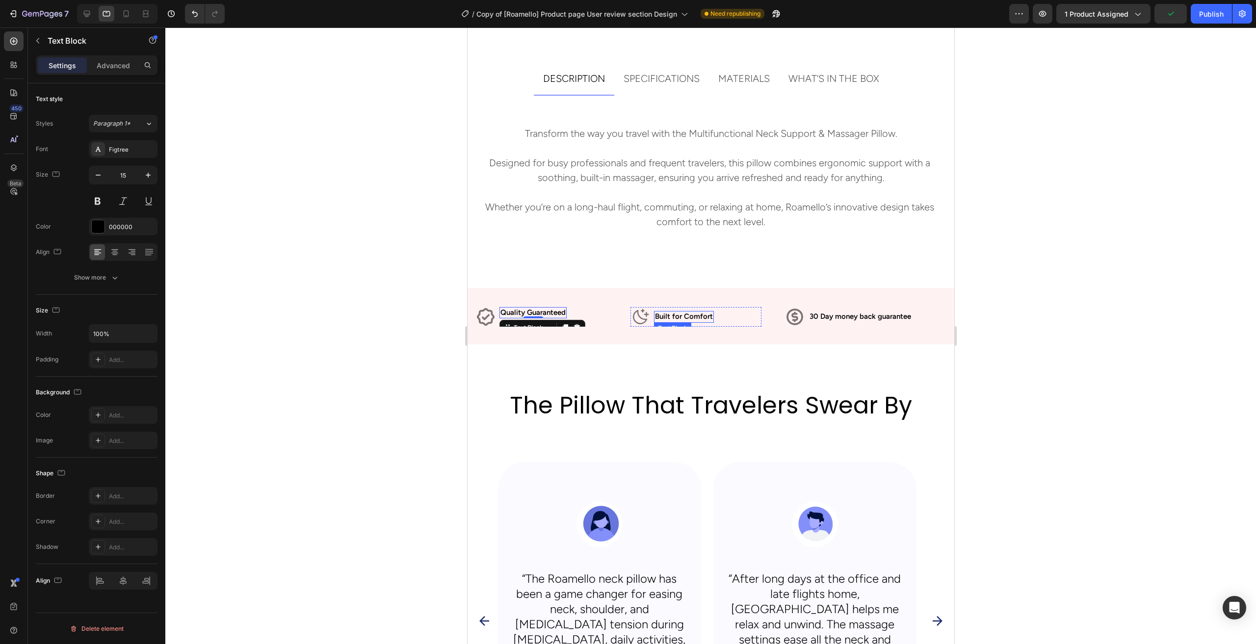
click at [670, 318] on p "Built for Comfort" at bounding box center [684, 317] width 58 height 10
click at [577, 318] on div "Icon Quality Guaranteed Text Block Row" at bounding box center [541, 317] width 131 height 20
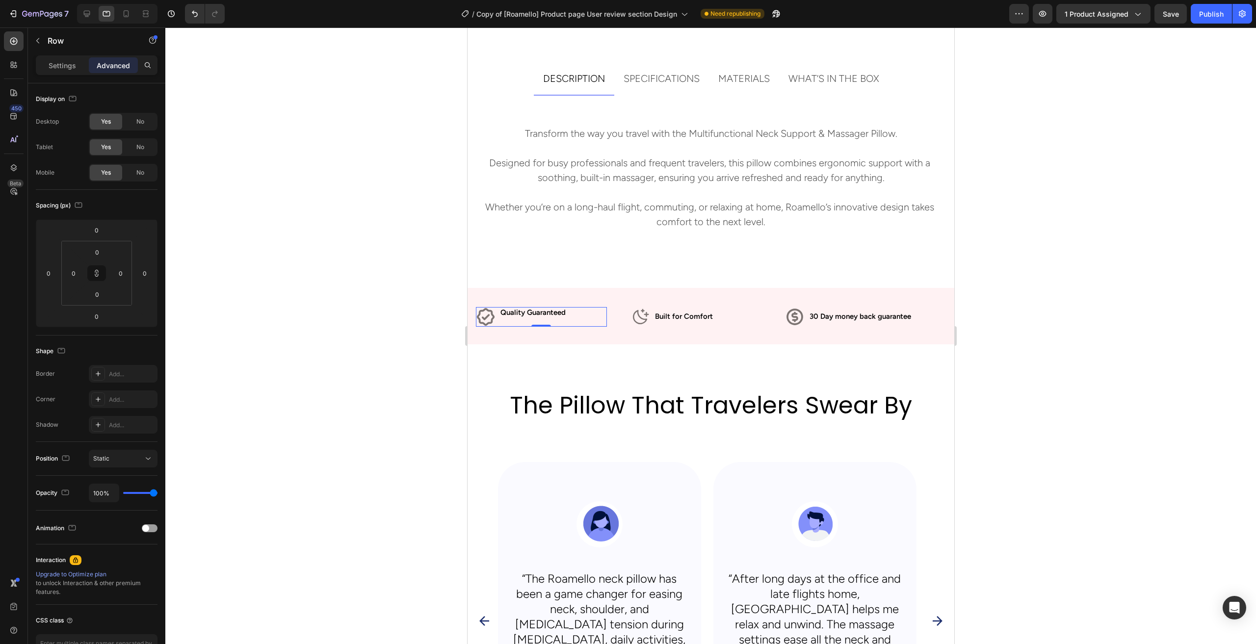
click at [544, 322] on div "Quality Guaranteed Text Block" at bounding box center [532, 317] width 67 height 20
click at [545, 314] on p "Quality Guaranteed" at bounding box center [532, 313] width 65 height 10
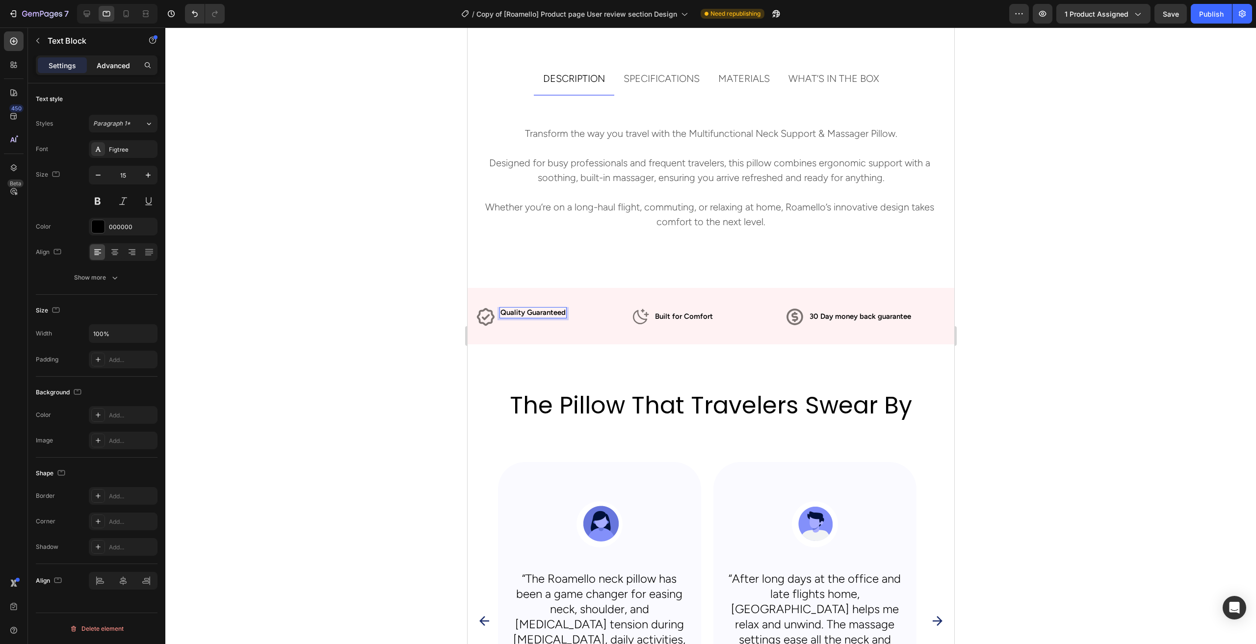
click at [112, 69] on p "Advanced" at bounding box center [113, 65] width 33 height 10
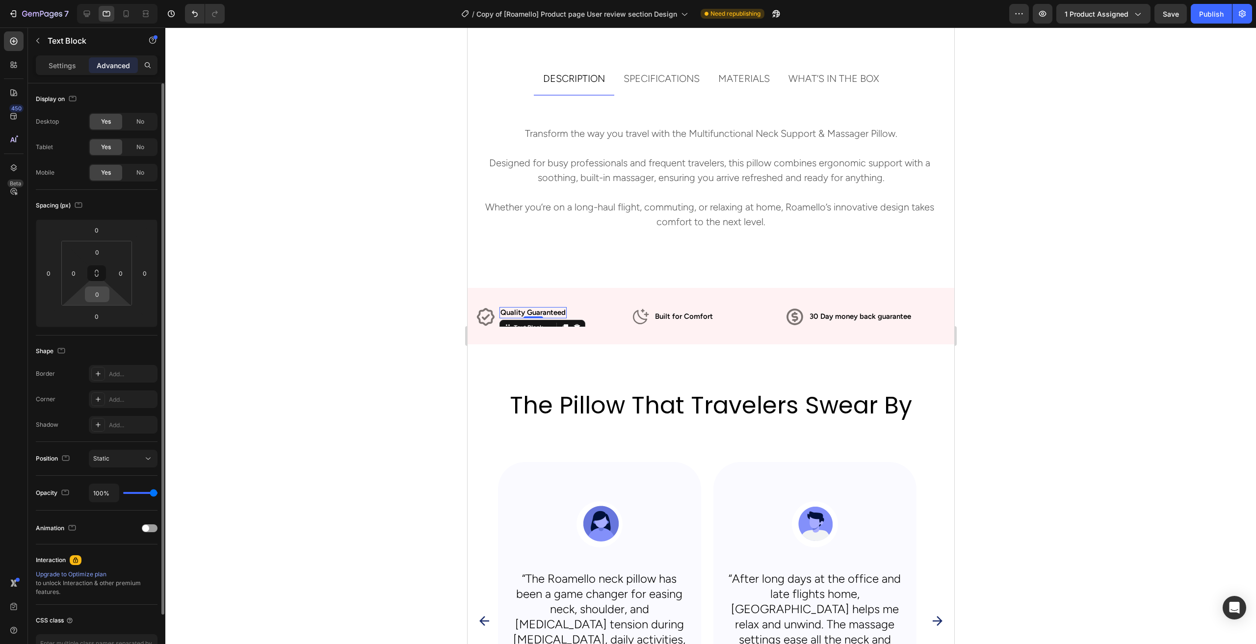
click at [96, 298] on input "0" at bounding box center [97, 294] width 20 height 15
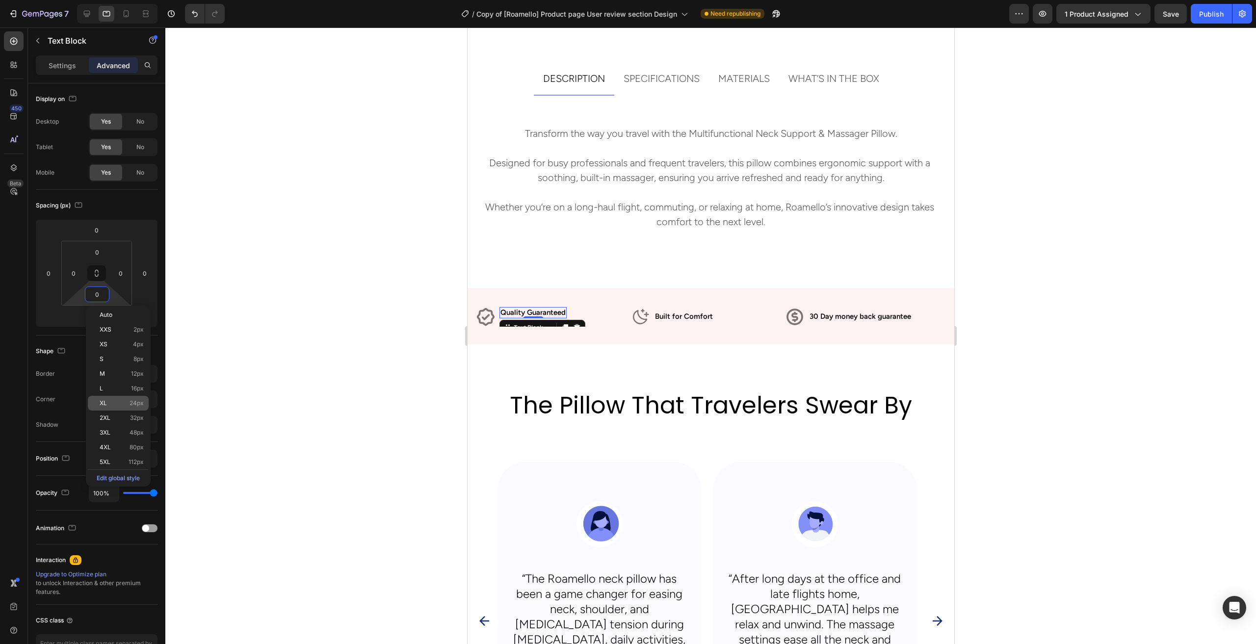
click at [133, 405] on span "24px" at bounding box center [137, 403] width 14 height 7
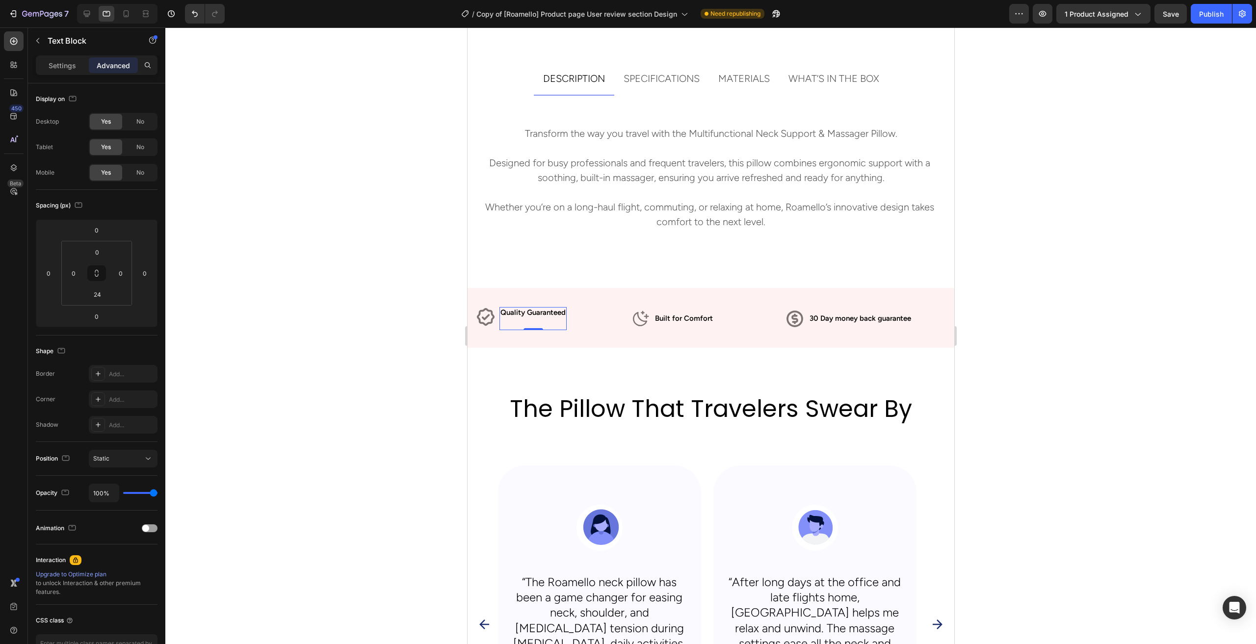
type input "0"
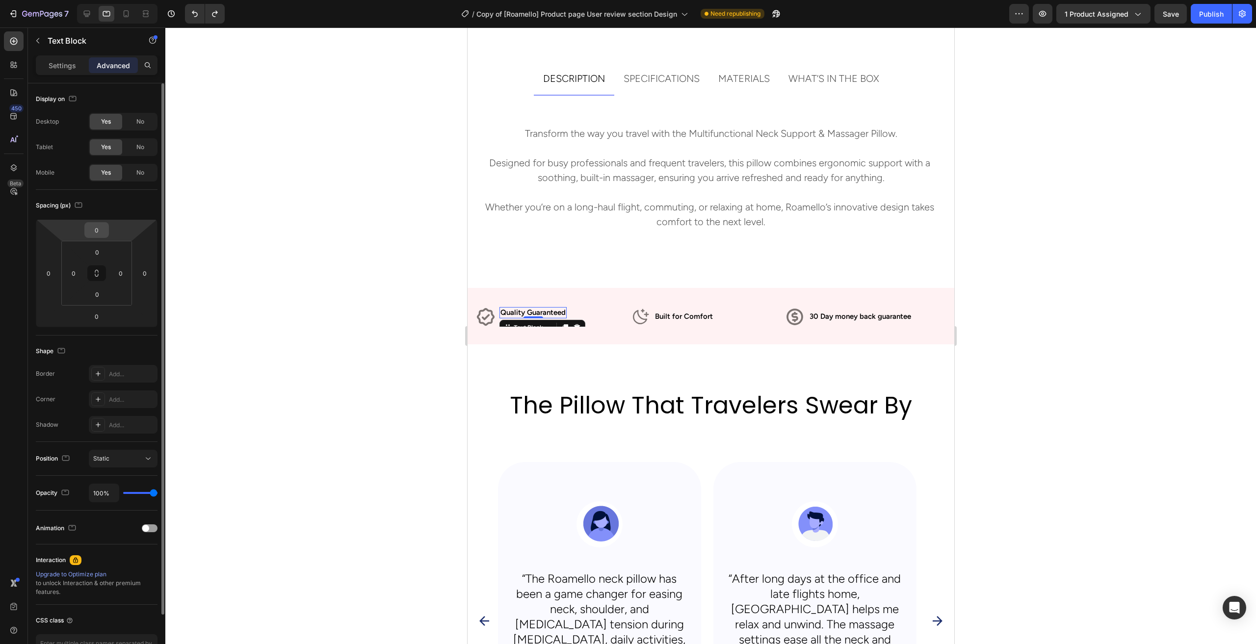
click at [97, 233] on input "0" at bounding box center [97, 230] width 20 height 15
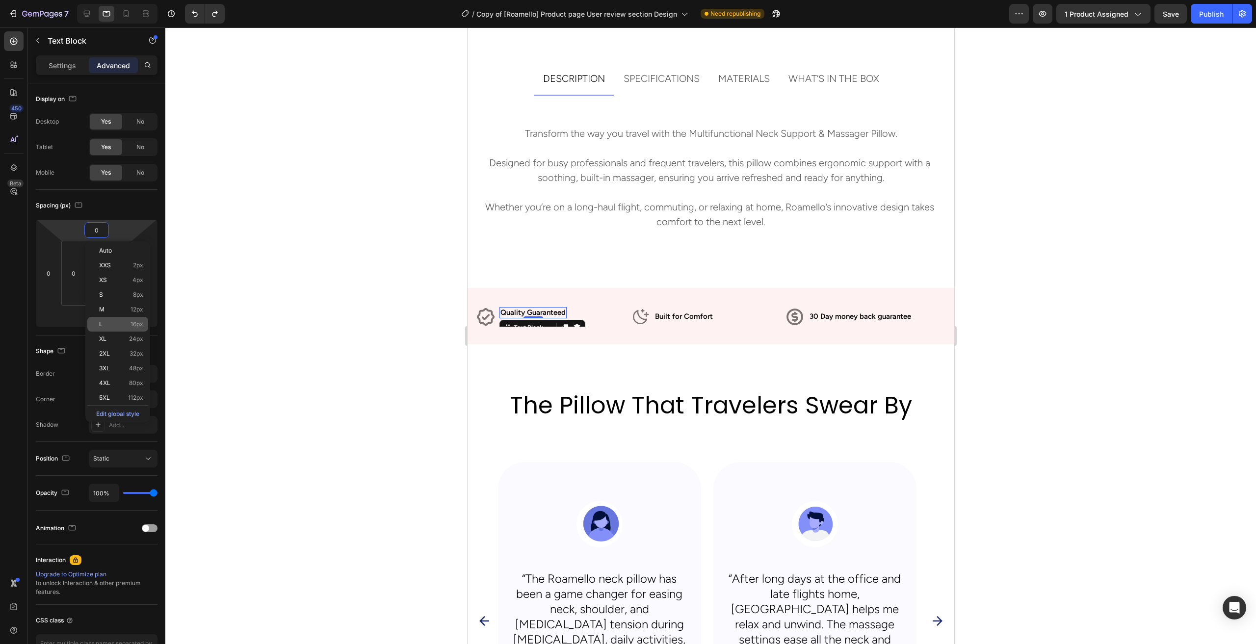
click at [137, 326] on span "16px" at bounding box center [137, 324] width 13 height 7
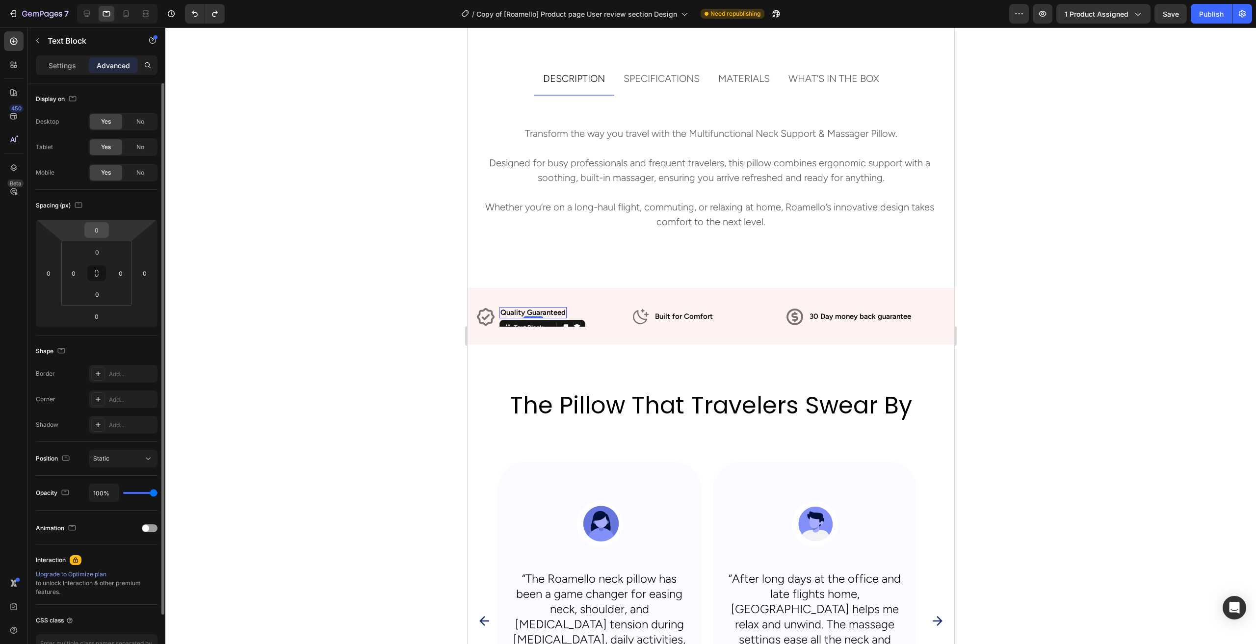
click at [96, 231] on input "0" at bounding box center [97, 230] width 20 height 15
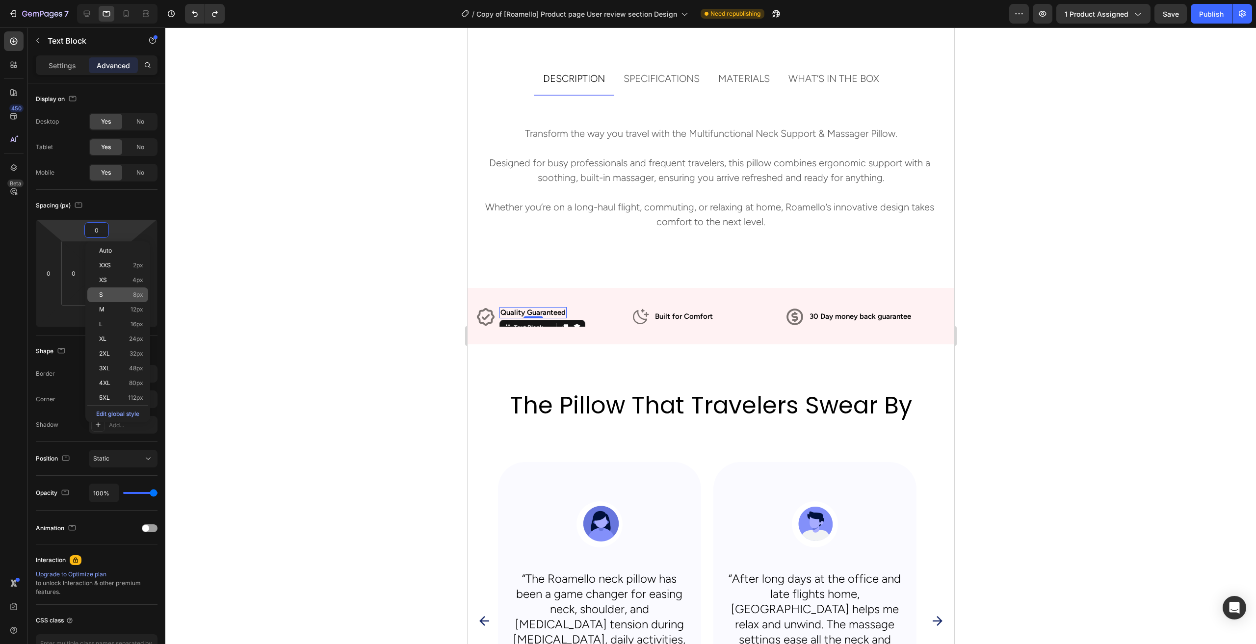
click at [139, 294] on span "8px" at bounding box center [138, 294] width 10 height 7
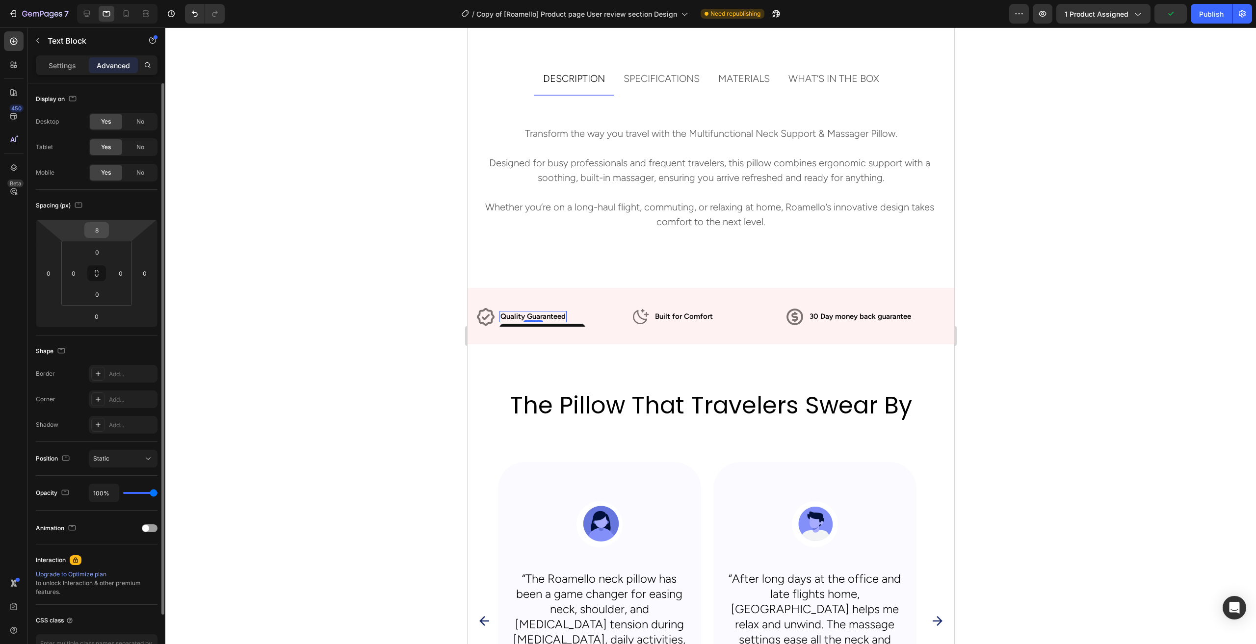
click at [94, 229] on input "8" at bounding box center [97, 230] width 20 height 15
type input "5"
click at [1215, 18] on div "Publish" at bounding box center [1211, 14] width 25 height 10
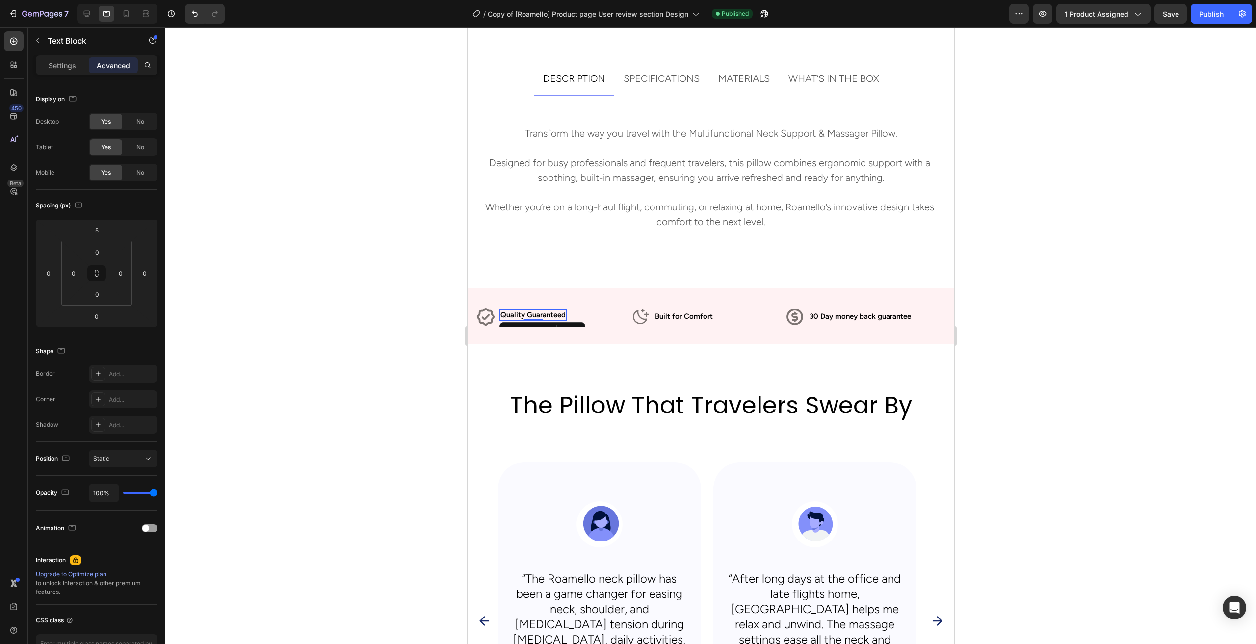
drag, startPoint x: 249, startPoint y: 280, endPoint x: 282, endPoint y: 287, distance: 33.6
click at [249, 280] on div at bounding box center [710, 335] width 1091 height 617
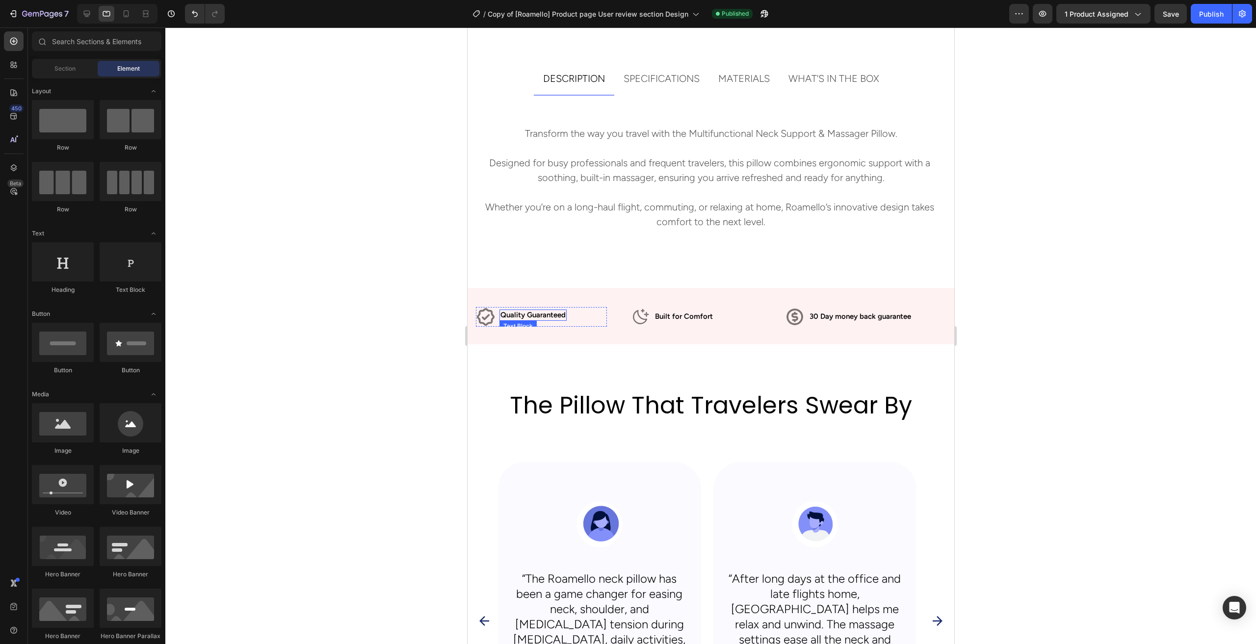
click at [546, 312] on p "Quality Guaranteed" at bounding box center [532, 316] width 65 height 10
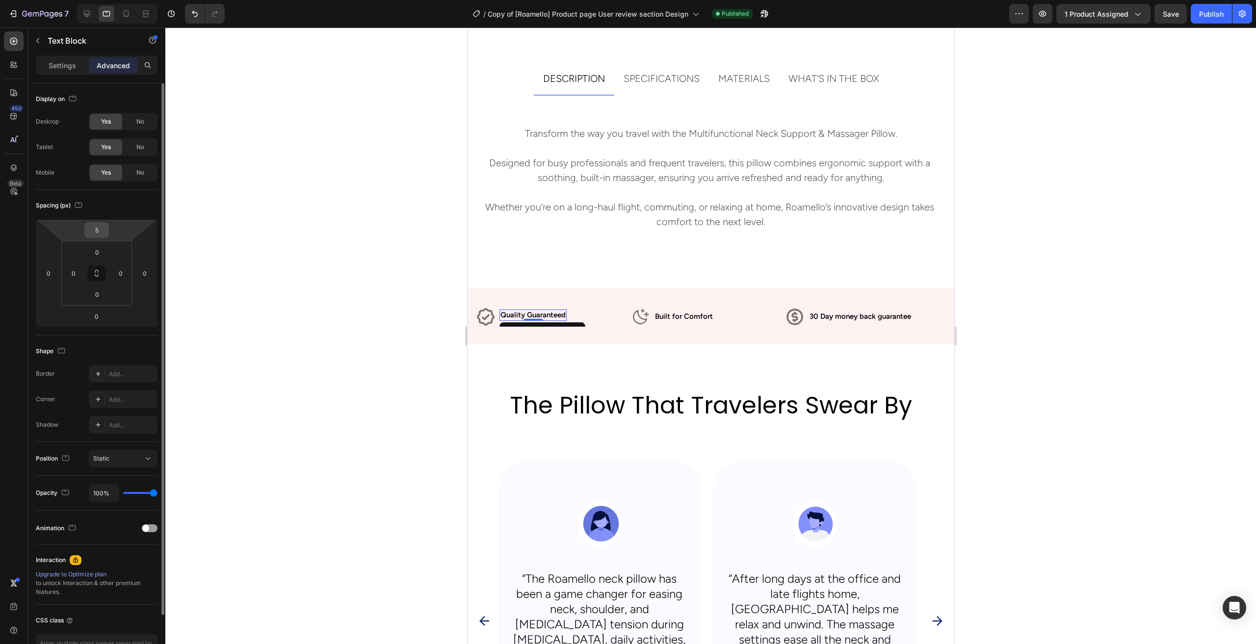
click at [99, 227] on input "5" at bounding box center [97, 230] width 20 height 15
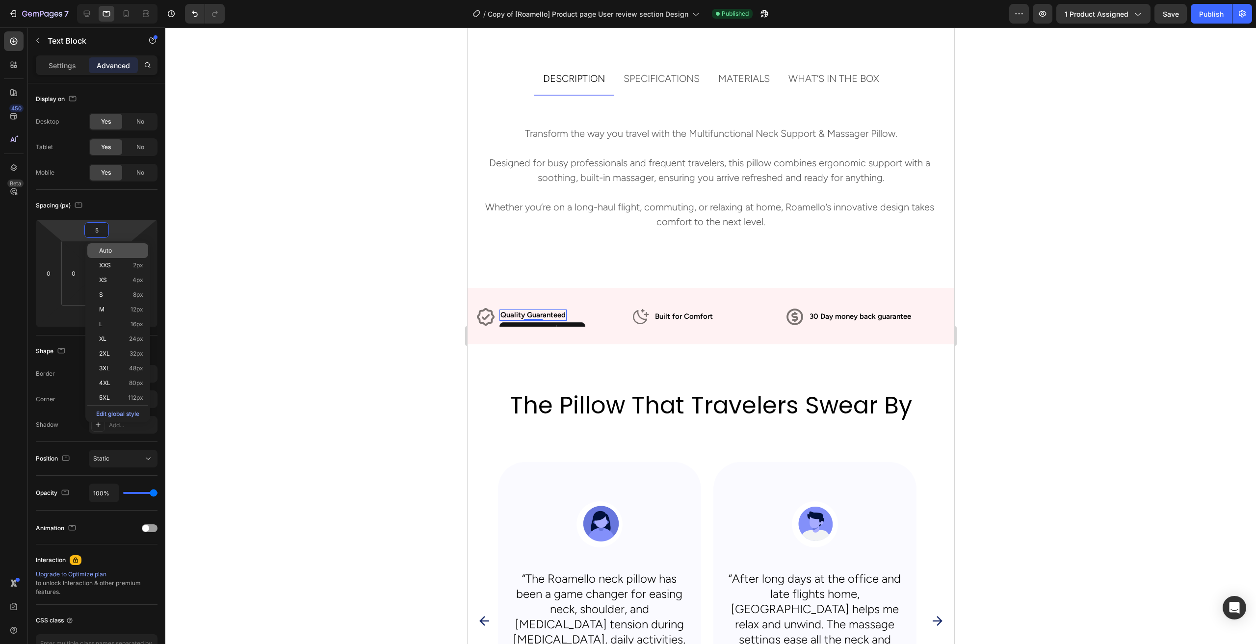
type input "2"
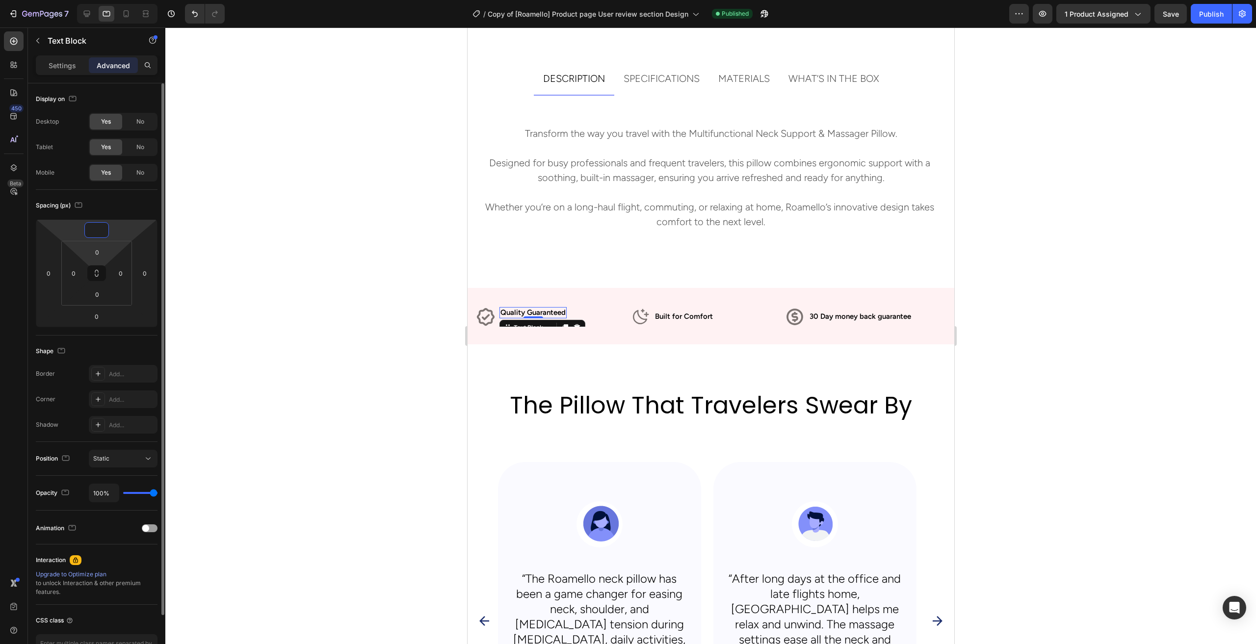
type input "9"
type input "7"
click at [1223, 12] on button "Publish" at bounding box center [1211, 14] width 41 height 20
click at [1199, 14] on button "Publish" at bounding box center [1211, 14] width 41 height 20
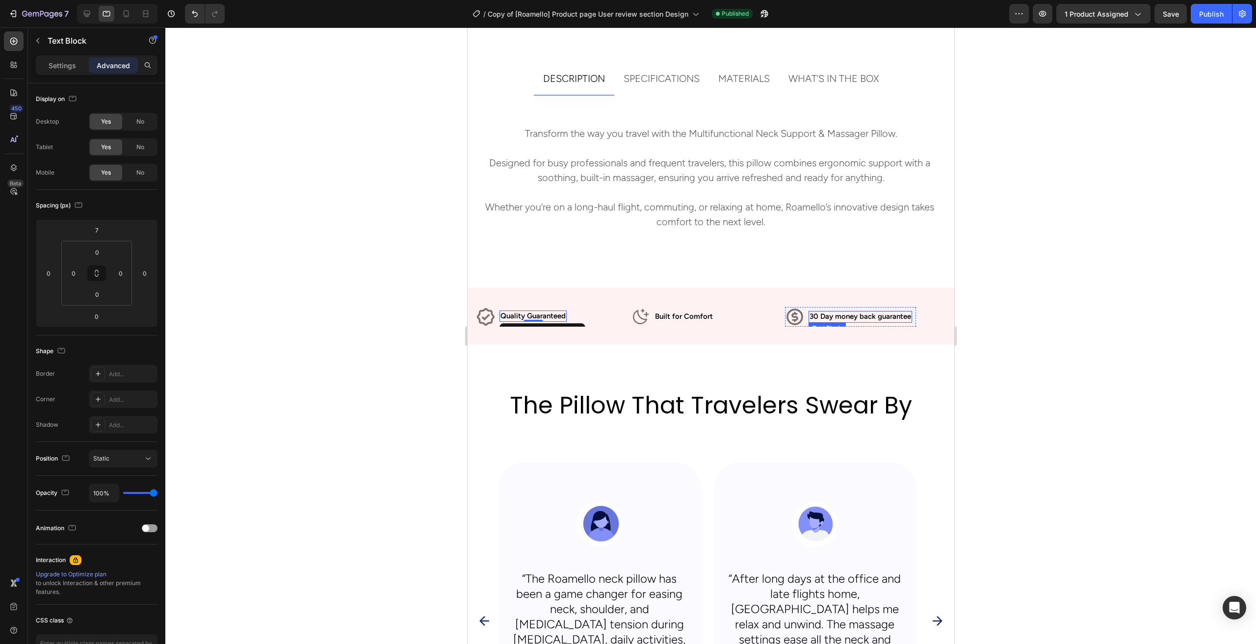
click at [835, 317] on p "30 Day money back guarantee" at bounding box center [860, 317] width 102 height 10
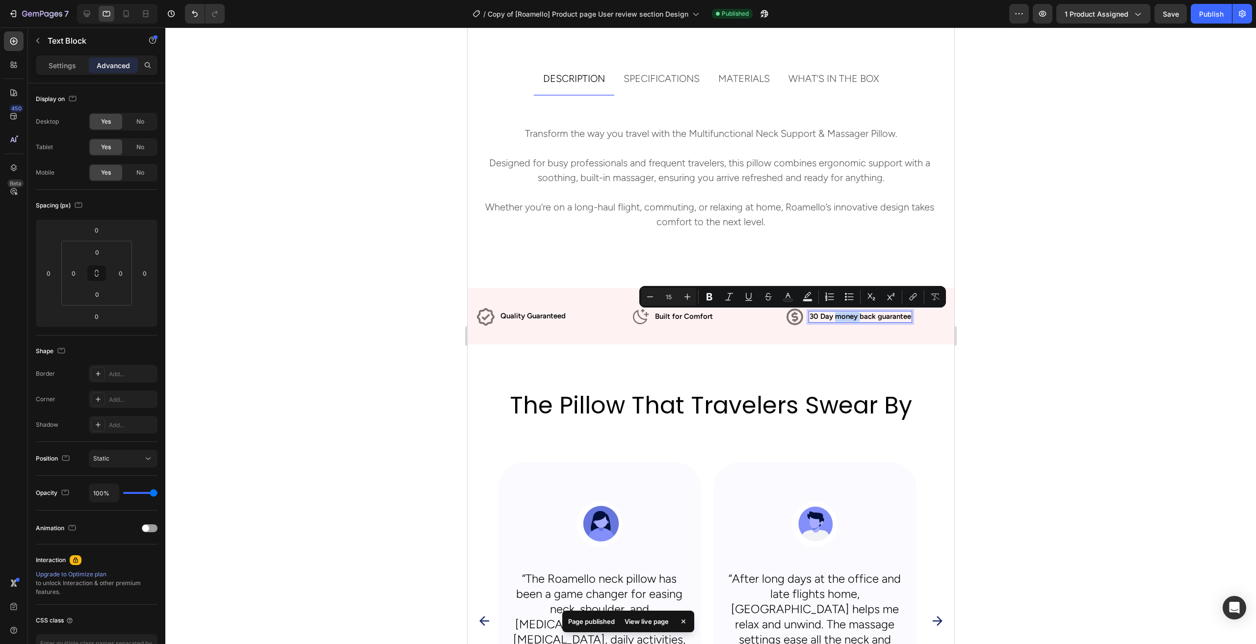
click at [838, 317] on p "30 Day money back guarantee" at bounding box center [860, 317] width 102 height 10
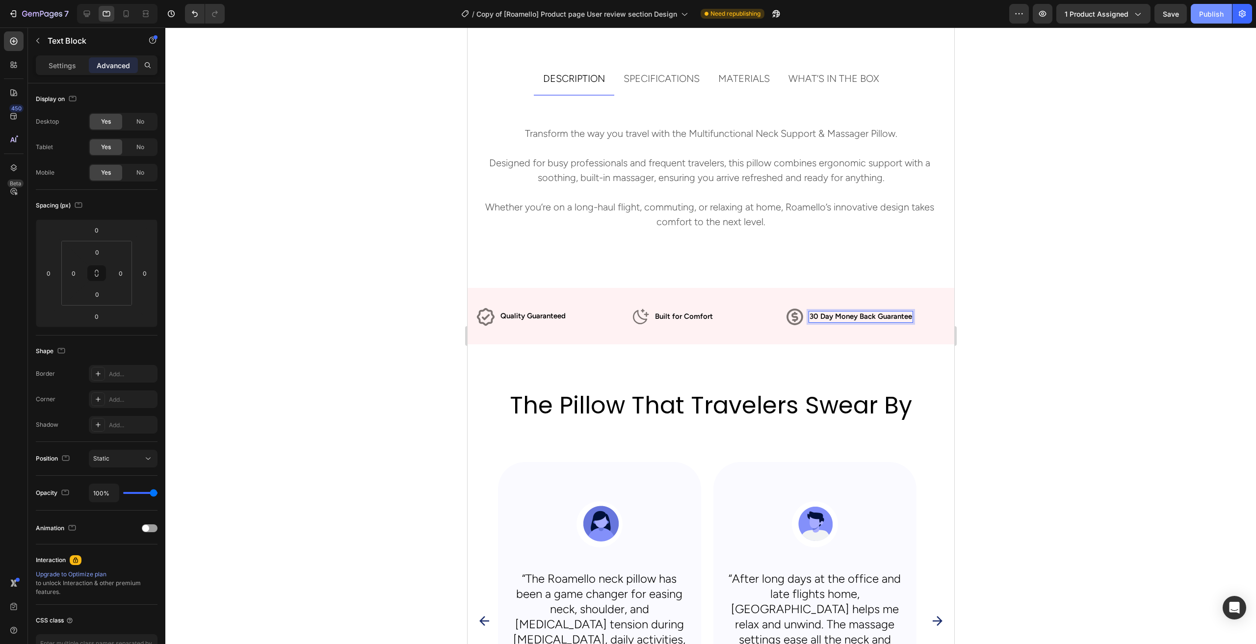
click at [1216, 17] on div "Publish" at bounding box center [1211, 14] width 25 height 10
click at [129, 19] on div at bounding box center [126, 14] width 16 height 16
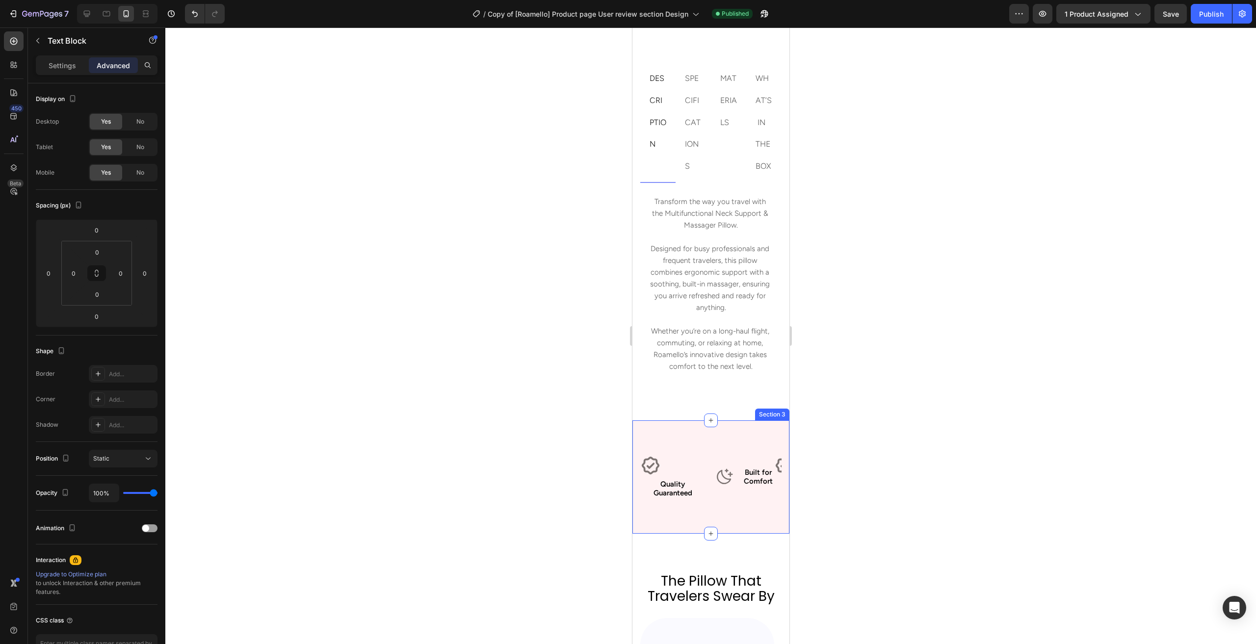
scroll to position [739, 0]
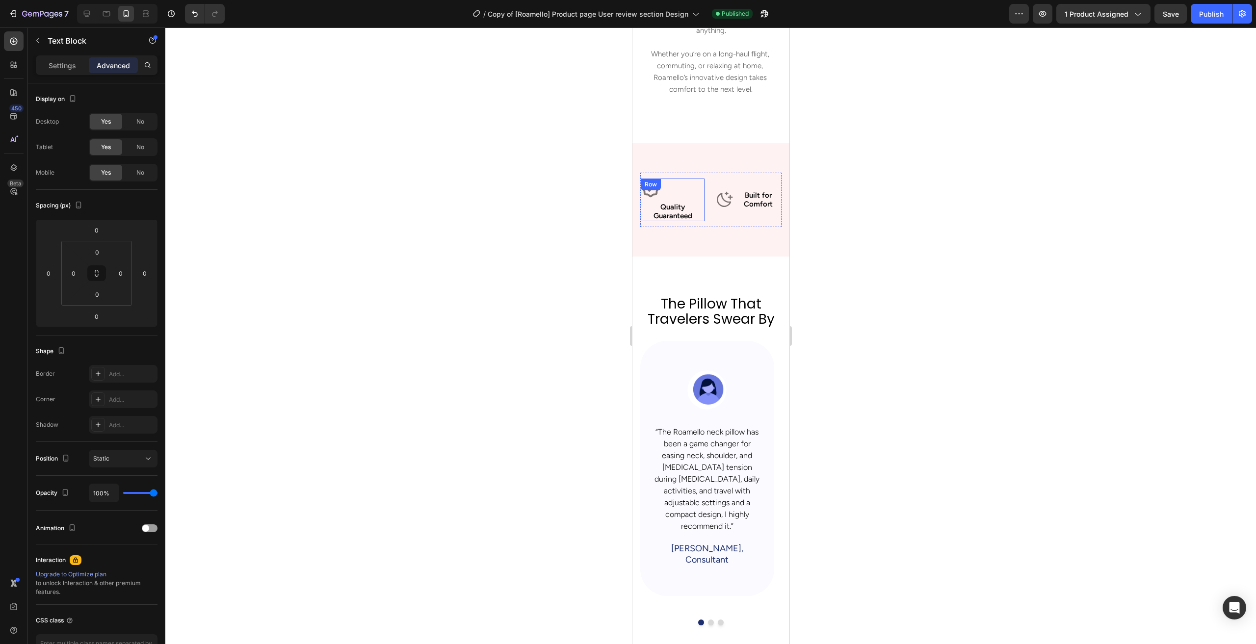
click at [693, 221] on div "Quality Guaranteed Text Block" at bounding box center [672, 209] width 64 height 23
click at [532, 306] on div at bounding box center [710, 335] width 1091 height 617
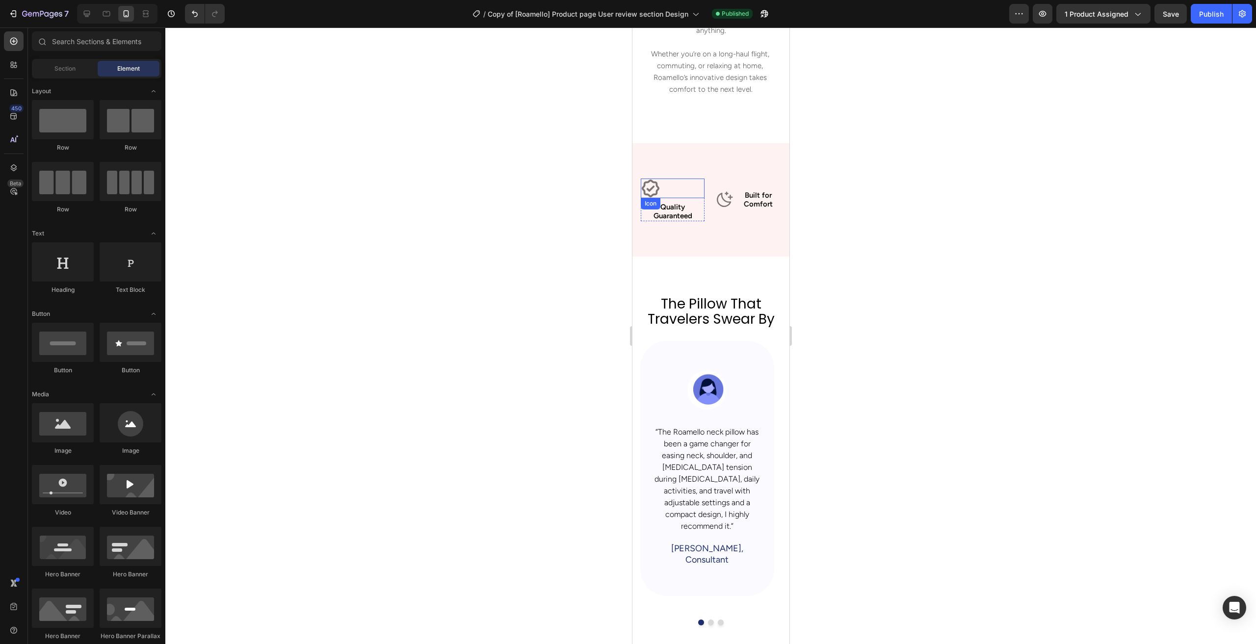
click at [686, 198] on div "Icon" at bounding box center [672, 189] width 64 height 20
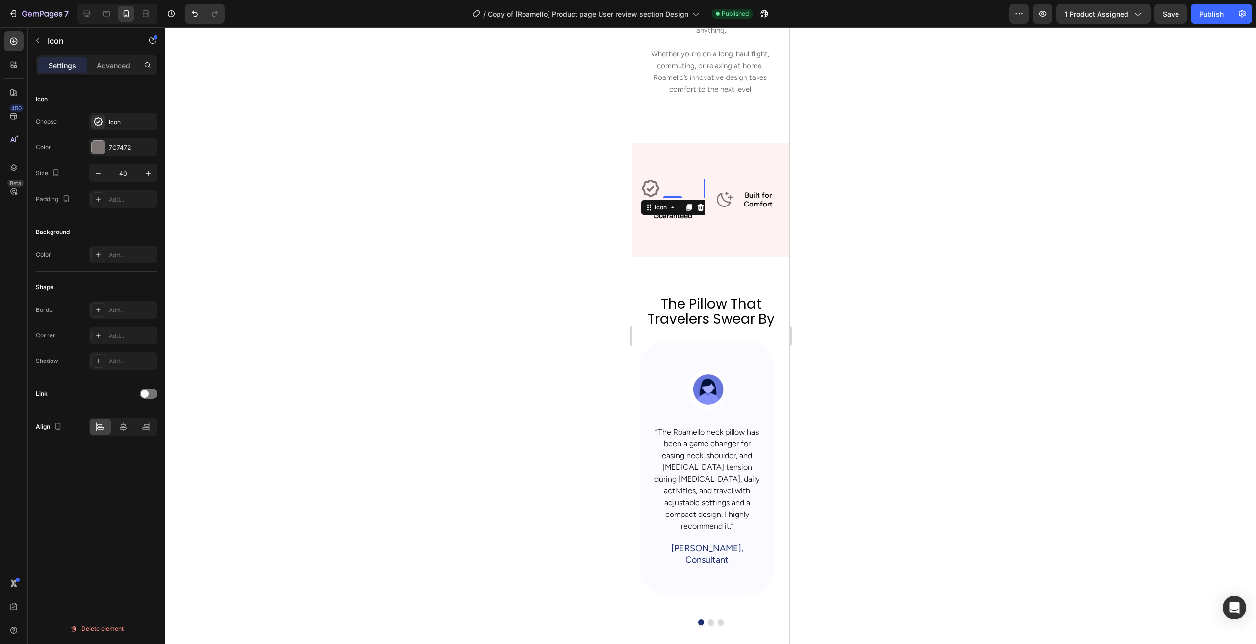
click at [507, 272] on div at bounding box center [710, 335] width 1091 height 617
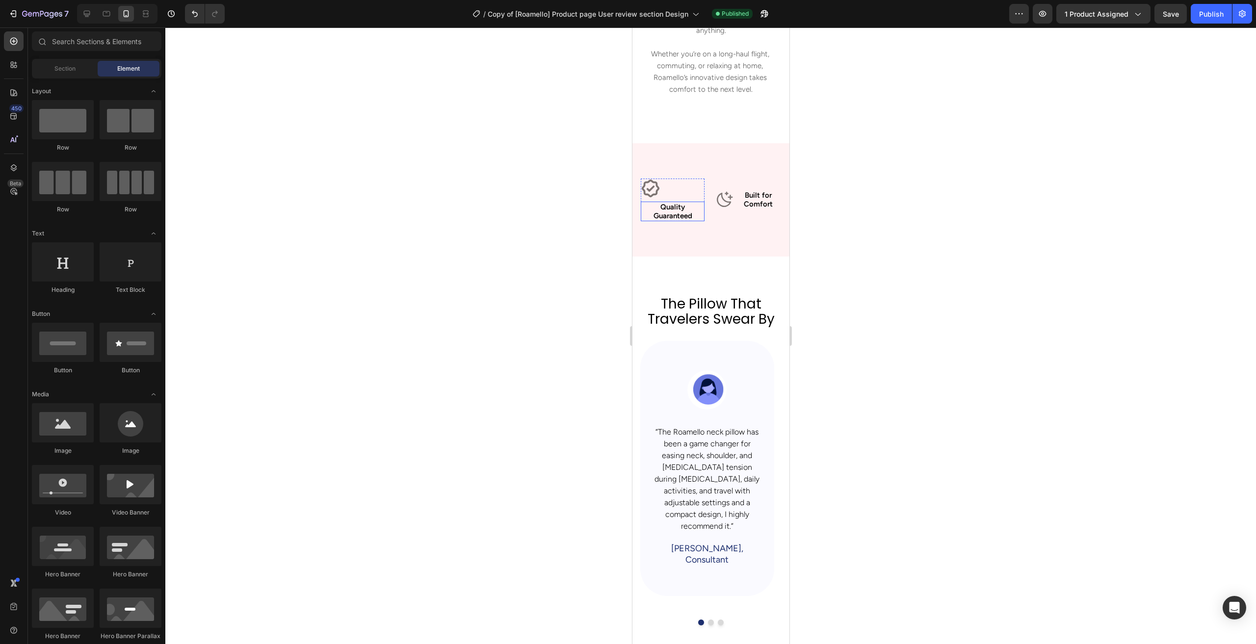
click at [677, 220] on p "Quality Guaranteed" at bounding box center [672, 212] width 62 height 18
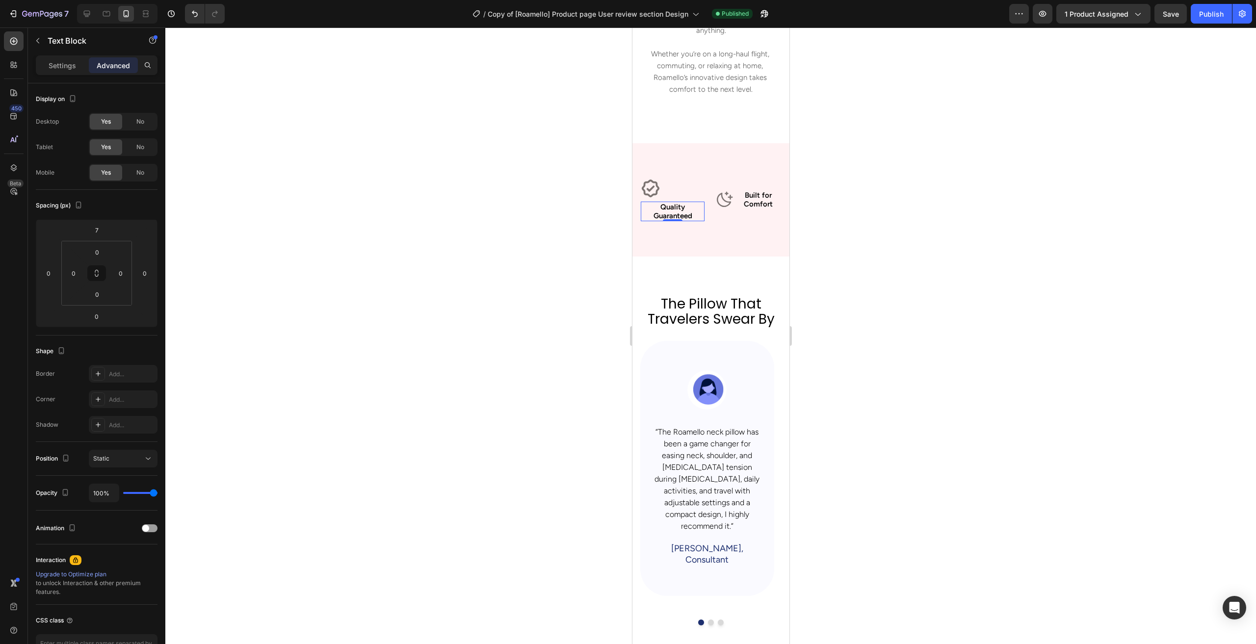
click at [740, 209] on p "Built for Comfort" at bounding box center [758, 200] width 38 height 18
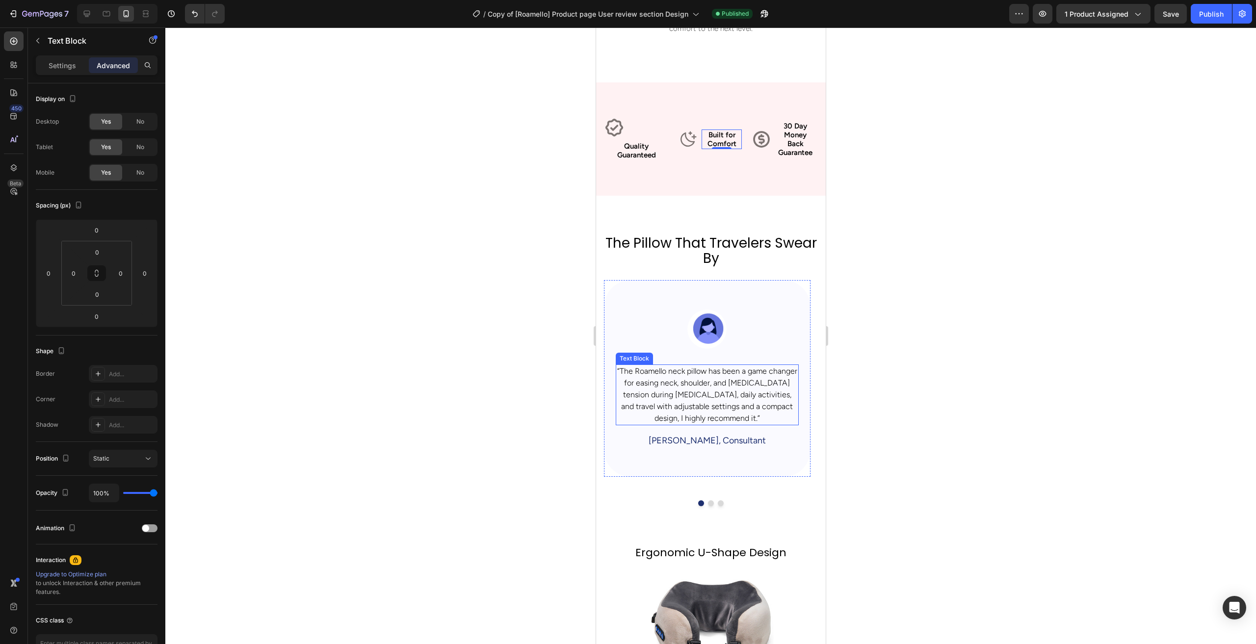
scroll to position [543, 0]
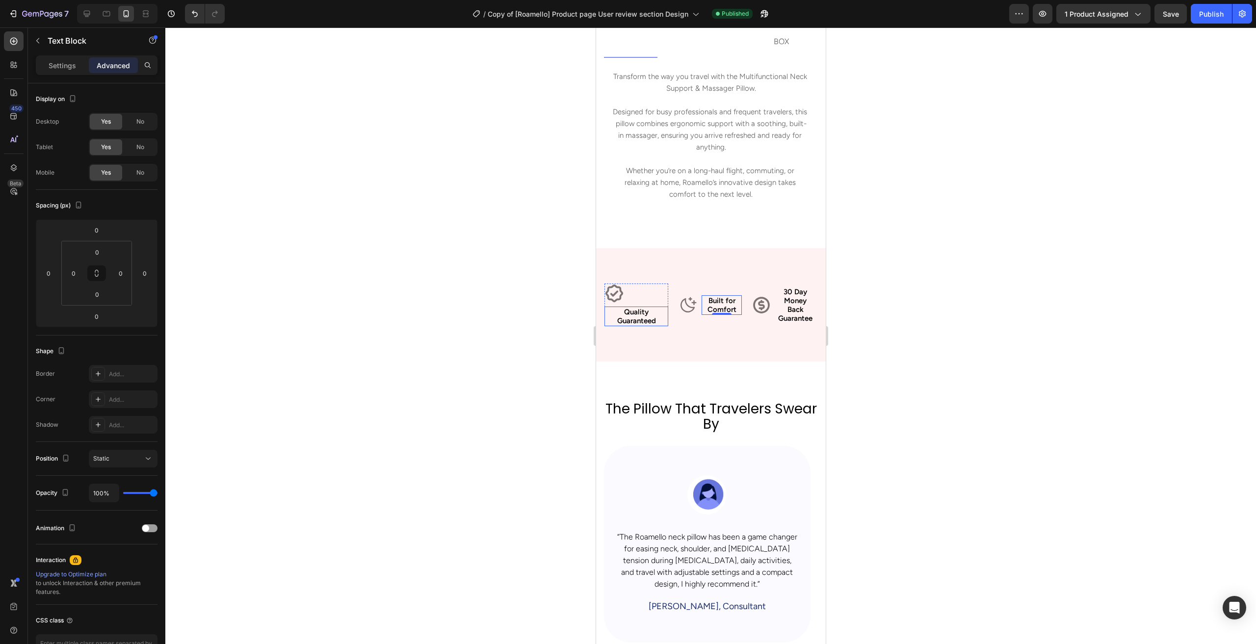
click at [638, 313] on p "Quality Guaranteed" at bounding box center [636, 317] width 62 height 18
click at [644, 288] on div "Icon" at bounding box center [636, 294] width 64 height 20
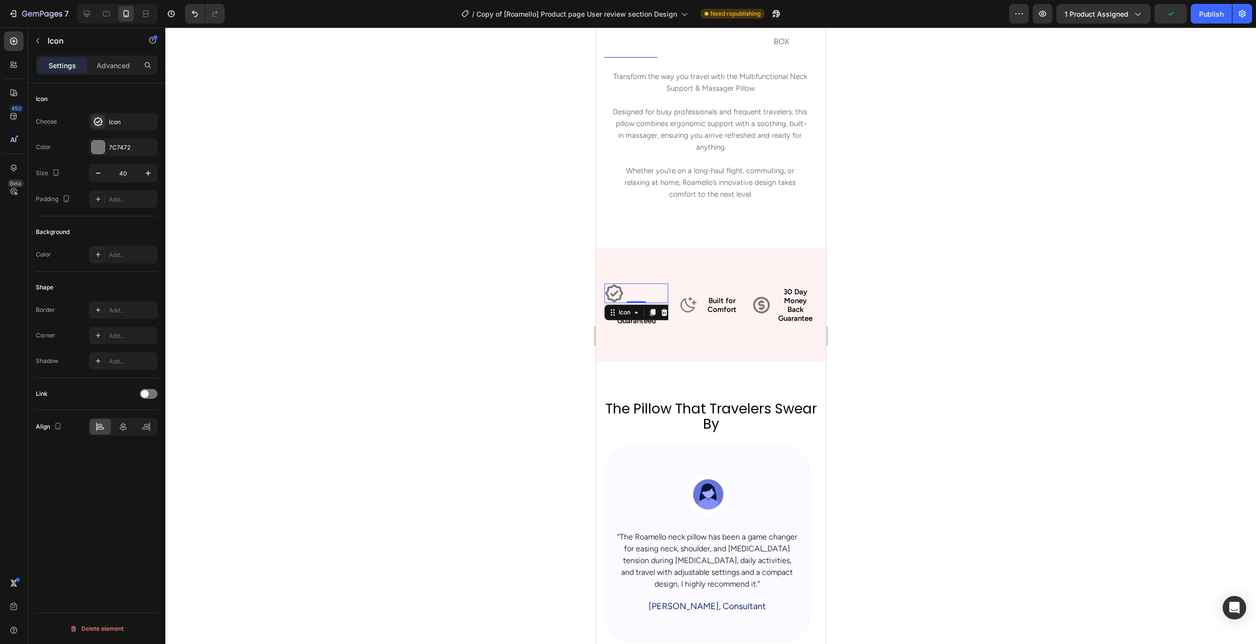
click at [644, 288] on div "Icon 0" at bounding box center [636, 294] width 64 height 20
click at [47, 39] on div "Icon" at bounding box center [84, 41] width 112 height 26
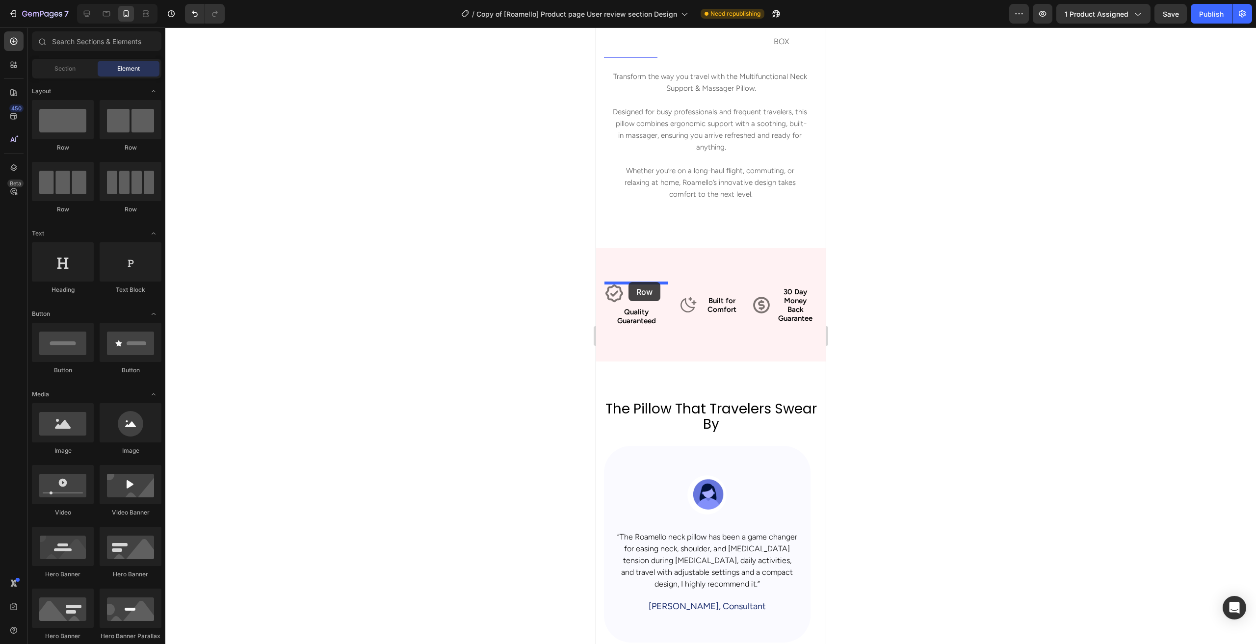
drag, startPoint x: 716, startPoint y: 154, endPoint x: 628, endPoint y: 282, distance: 155.6
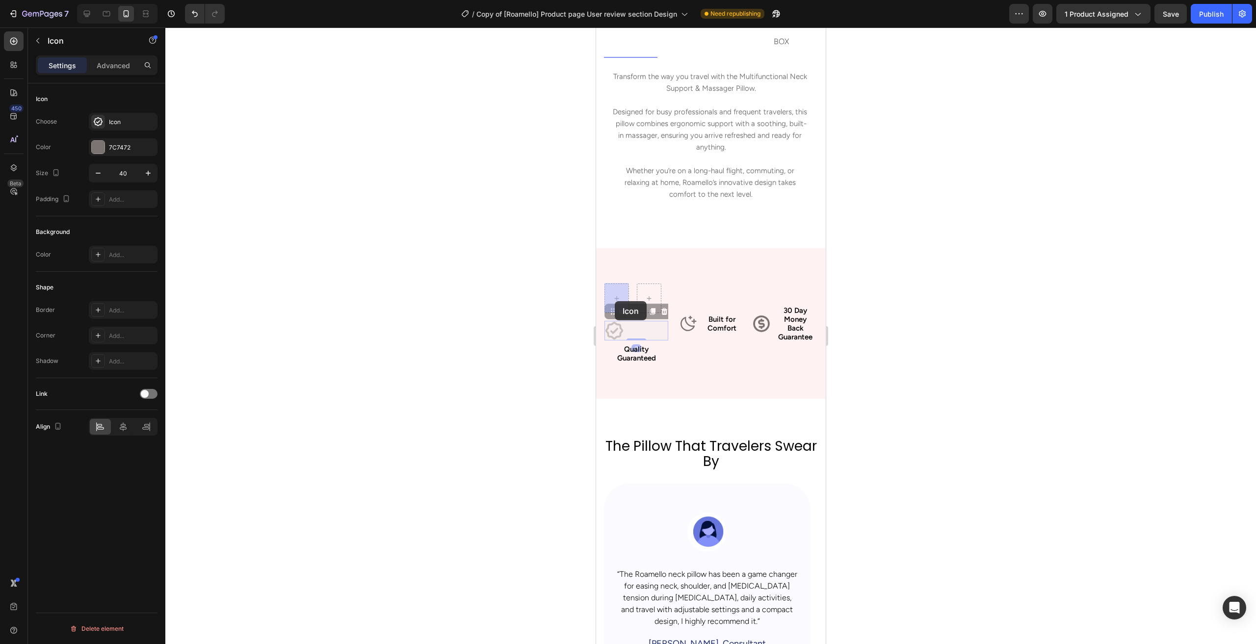
drag, startPoint x: 613, startPoint y: 333, endPoint x: 614, endPoint y: 302, distance: 30.9
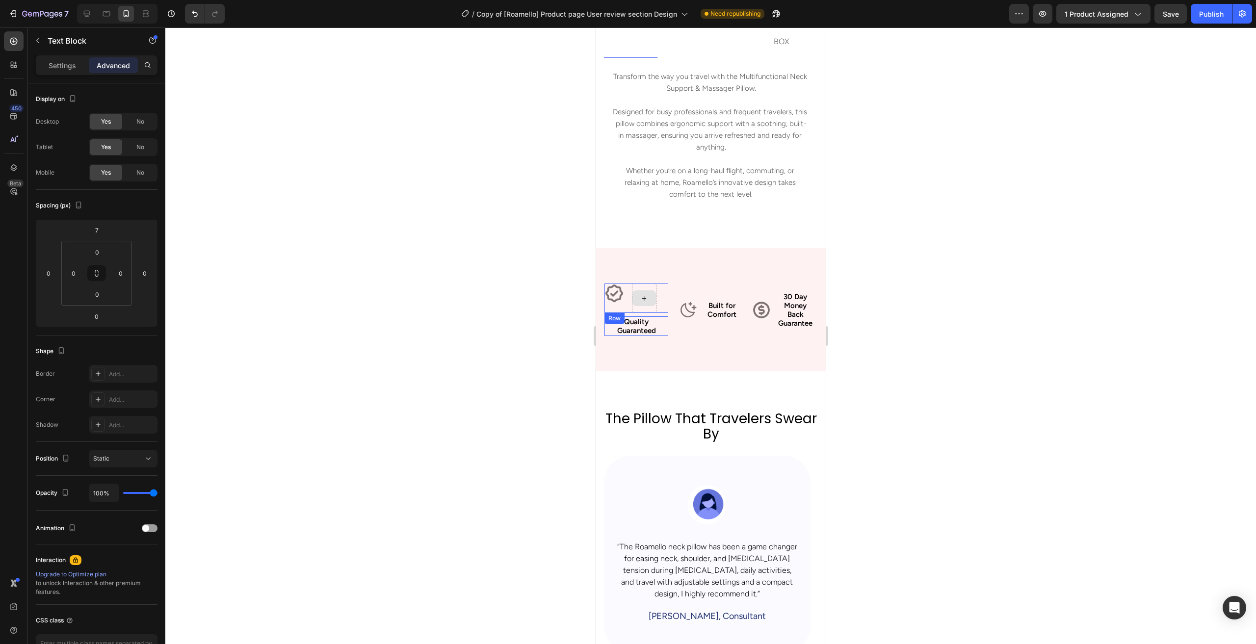
drag, startPoint x: 626, startPoint y: 323, endPoint x: 637, endPoint y: 380, distance: 57.7
click at [648, 297] on div "Icon Row Quality Guaranteed Text Block 0 Row" at bounding box center [636, 310] width 64 height 53
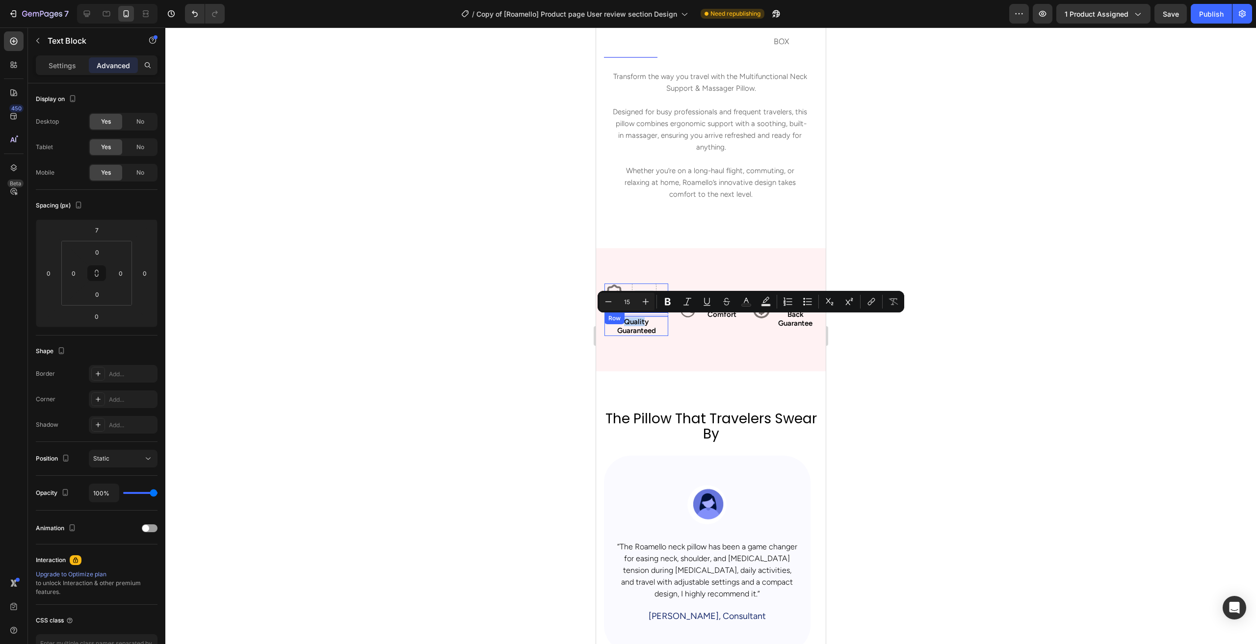
drag, startPoint x: 626, startPoint y: 325, endPoint x: 1240, endPoint y: 324, distance: 613.4
click at [497, 309] on div at bounding box center [710, 335] width 1091 height 617
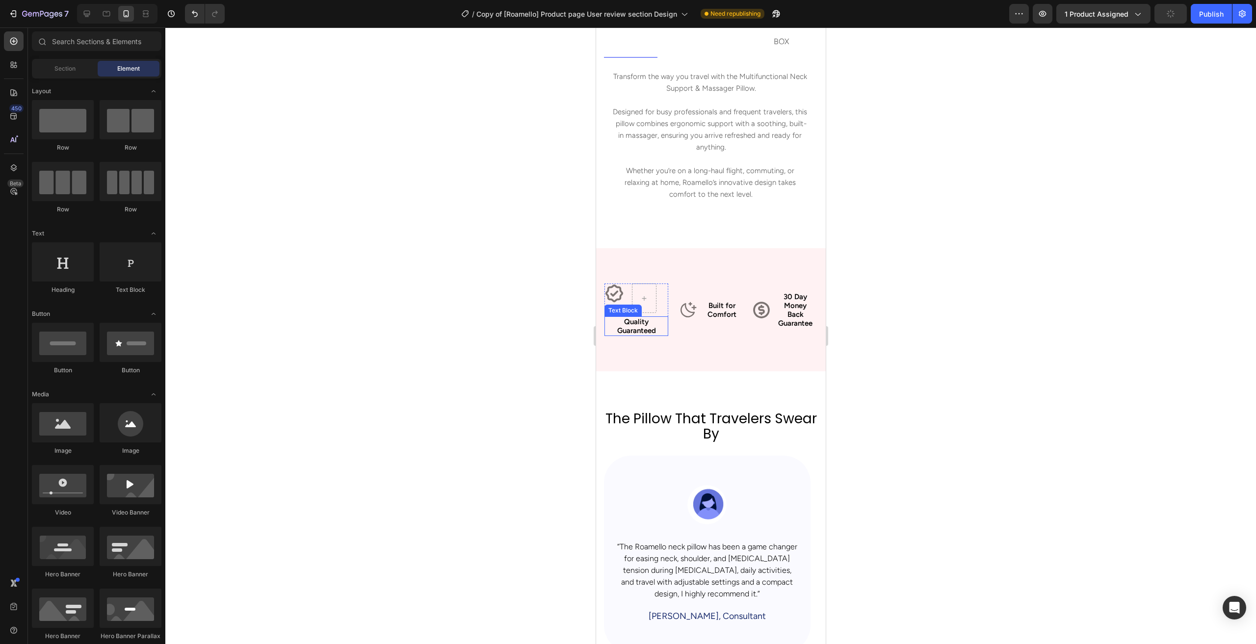
click at [632, 319] on p "Quality Guaranteed" at bounding box center [636, 327] width 62 height 18
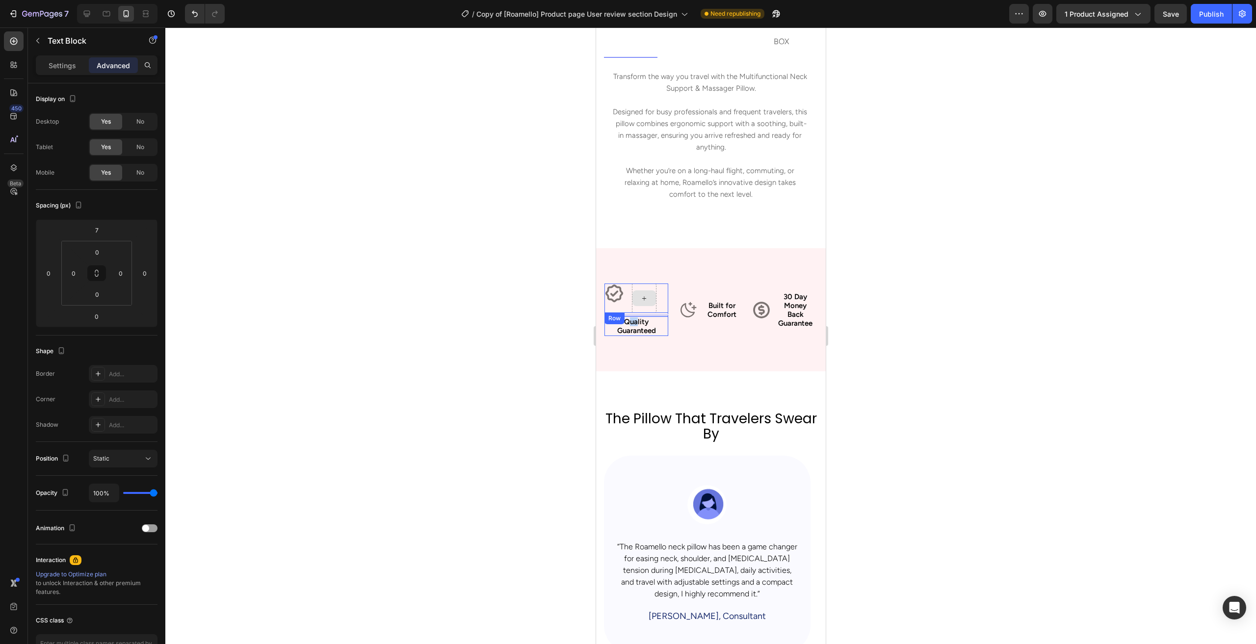
drag, startPoint x: 628, startPoint y: 323, endPoint x: 638, endPoint y: 289, distance: 35.7
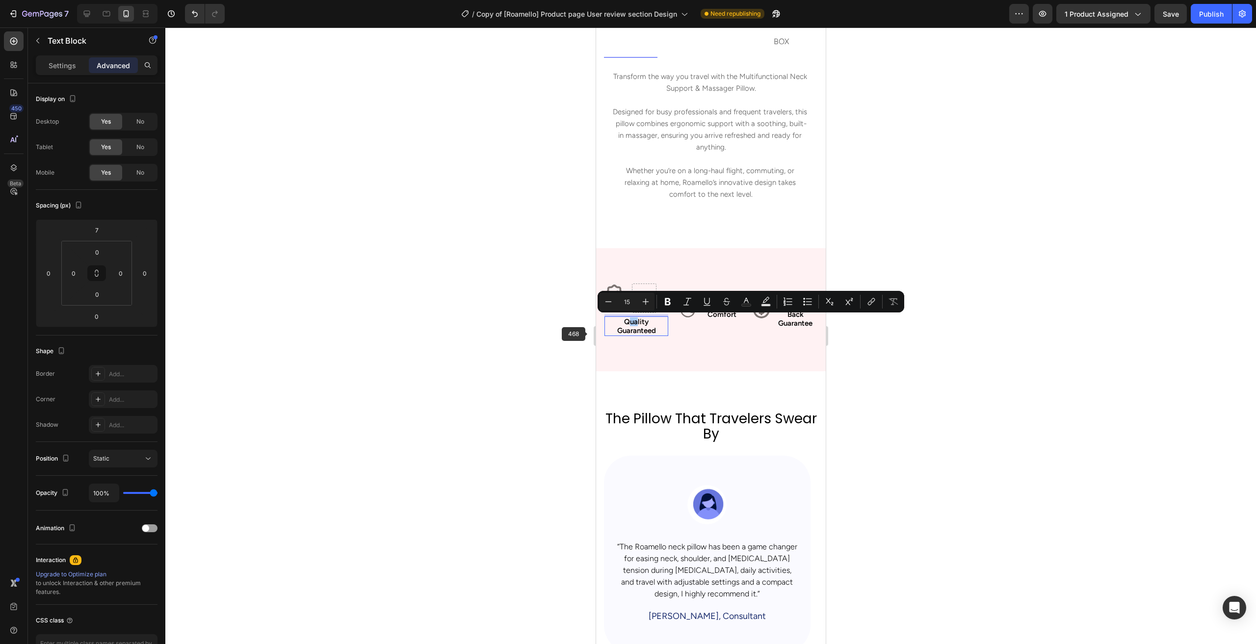
drag, startPoint x: 523, startPoint y: 342, endPoint x: 37, endPoint y: 286, distance: 489.5
click at [523, 342] on div at bounding box center [710, 335] width 1091 height 617
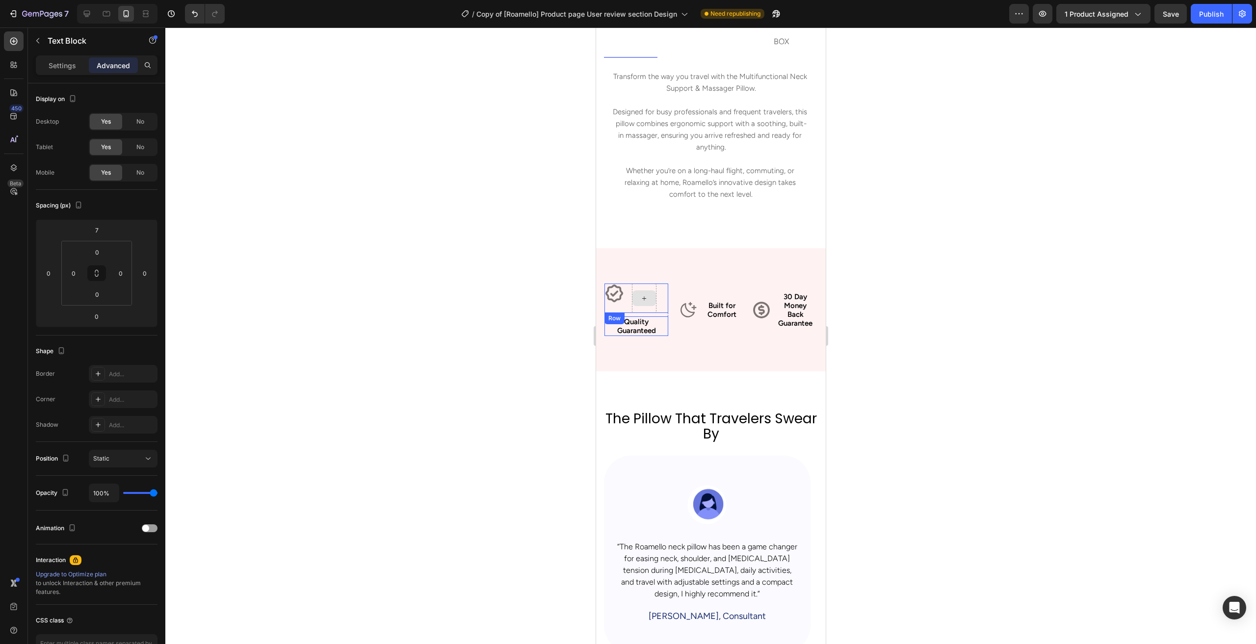
drag, startPoint x: 642, startPoint y: 296, endPoint x: 642, endPoint y: 291, distance: 5.4
click at [642, 291] on div "Icon Row Quality Guaranteed Text Block 0 Row" at bounding box center [636, 310] width 64 height 53
click at [534, 332] on div at bounding box center [710, 335] width 1091 height 617
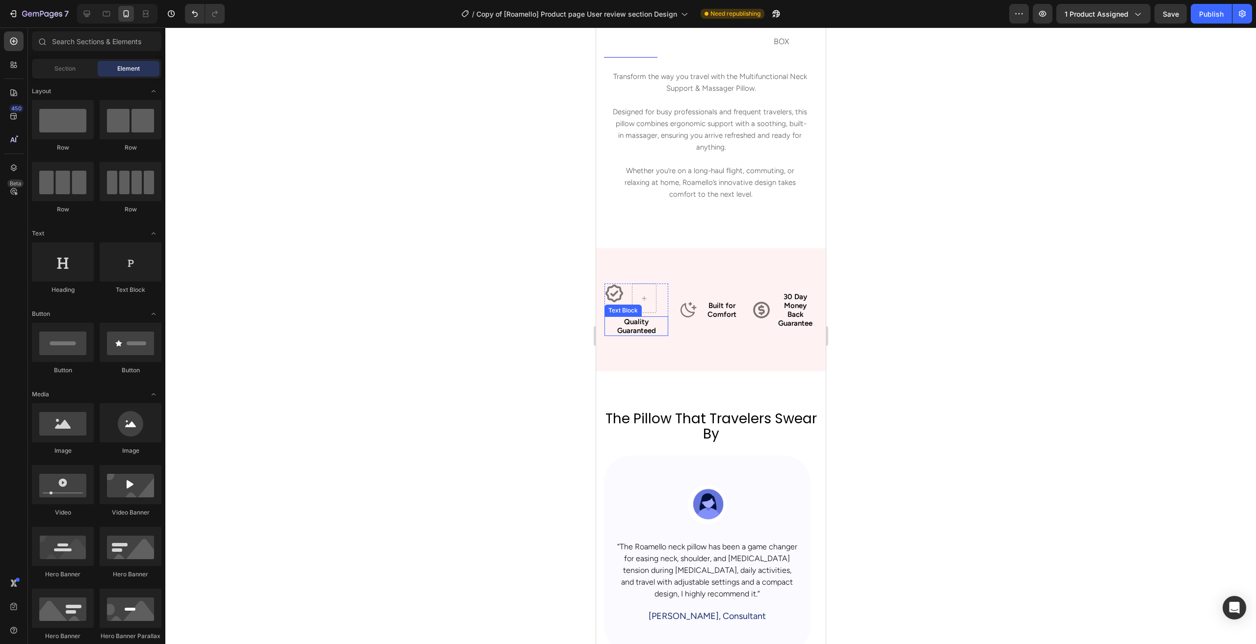
click at [638, 320] on p "Quality Guaranteed" at bounding box center [636, 327] width 62 height 18
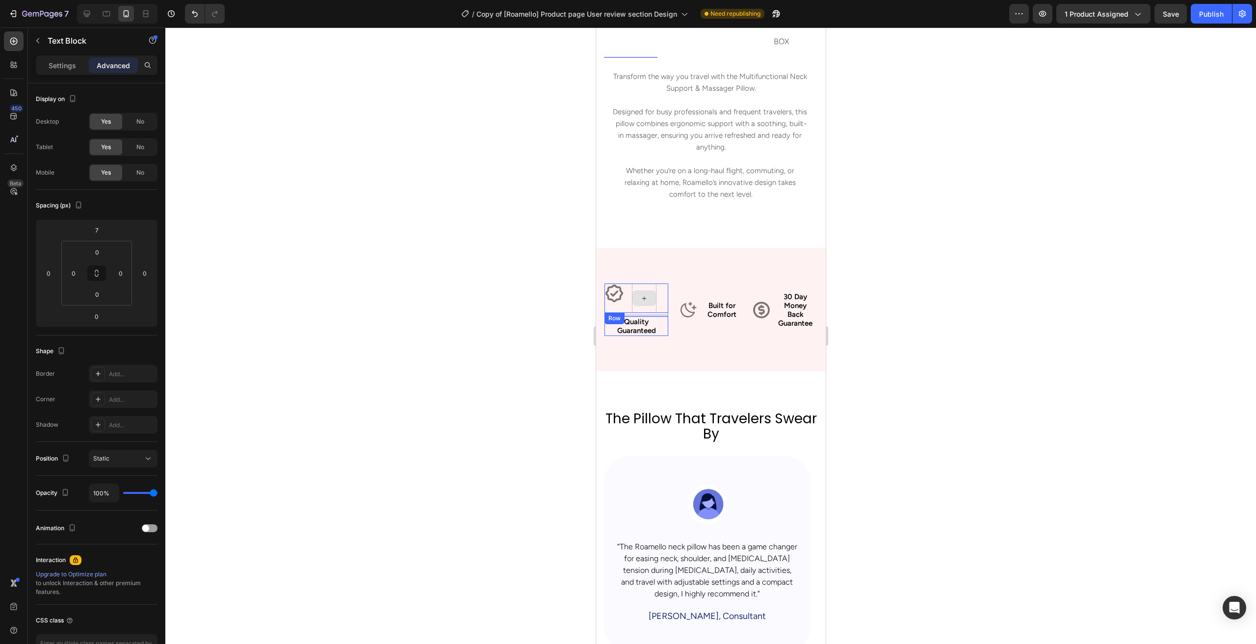
drag, startPoint x: 638, startPoint y: 322, endPoint x: 646, endPoint y: 300, distance: 23.4
click at [644, 326] on p "Quality Guaranteed" at bounding box center [636, 327] width 62 height 18
click at [507, 354] on div at bounding box center [710, 335] width 1091 height 617
drag, startPoint x: 644, startPoint y: 326, endPoint x: 645, endPoint y: 299, distance: 27.0
click at [645, 299] on div "Icon Row Quality Guaranteed Text Block 0 Row" at bounding box center [636, 310] width 64 height 53
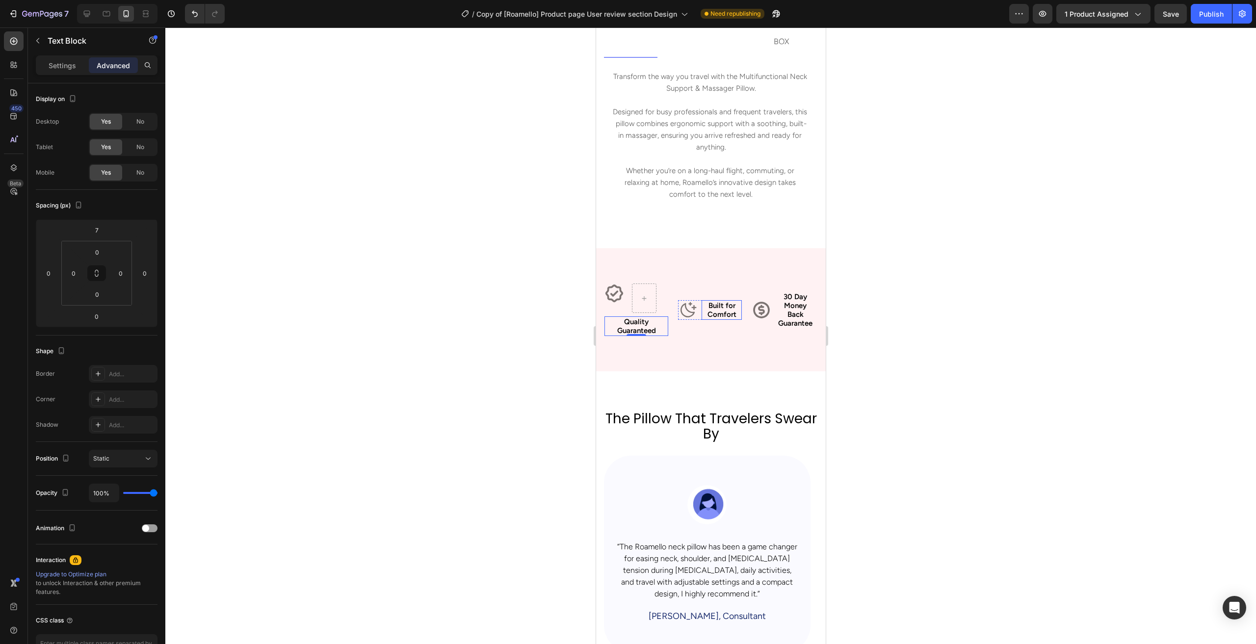
click at [707, 310] on p "Built for Comfort" at bounding box center [721, 310] width 38 height 18
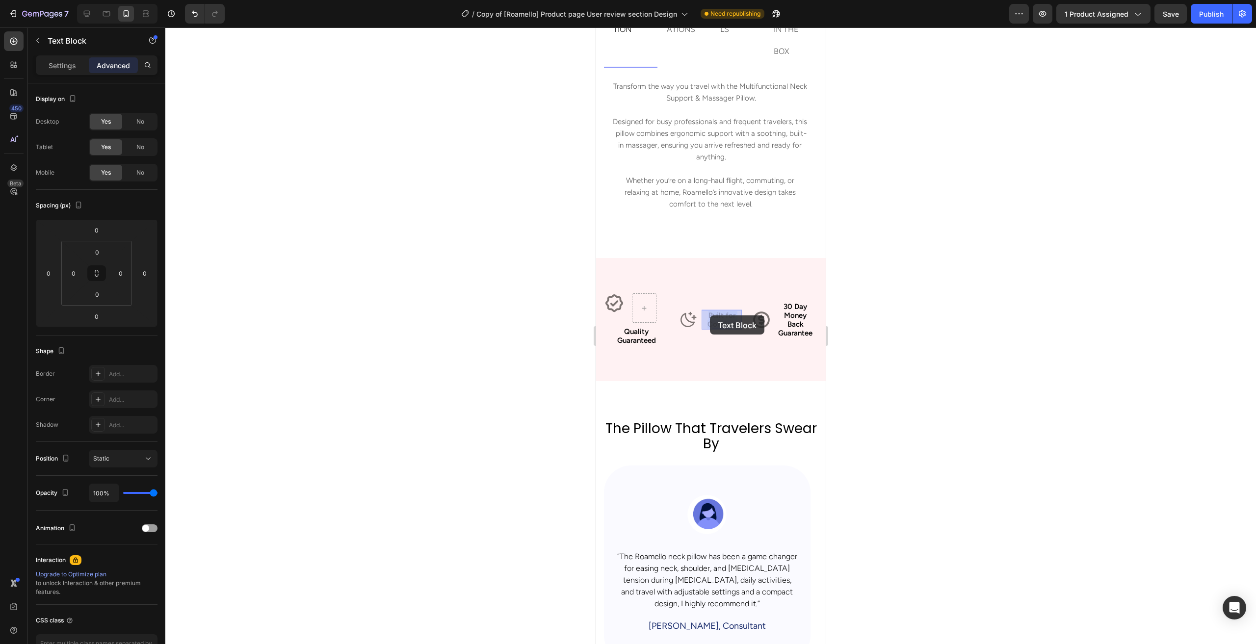
drag, startPoint x: 718, startPoint y: 310, endPoint x: 654, endPoint y: 334, distance: 68.6
click at [636, 335] on p "Quality Guaranteed" at bounding box center [636, 336] width 62 height 18
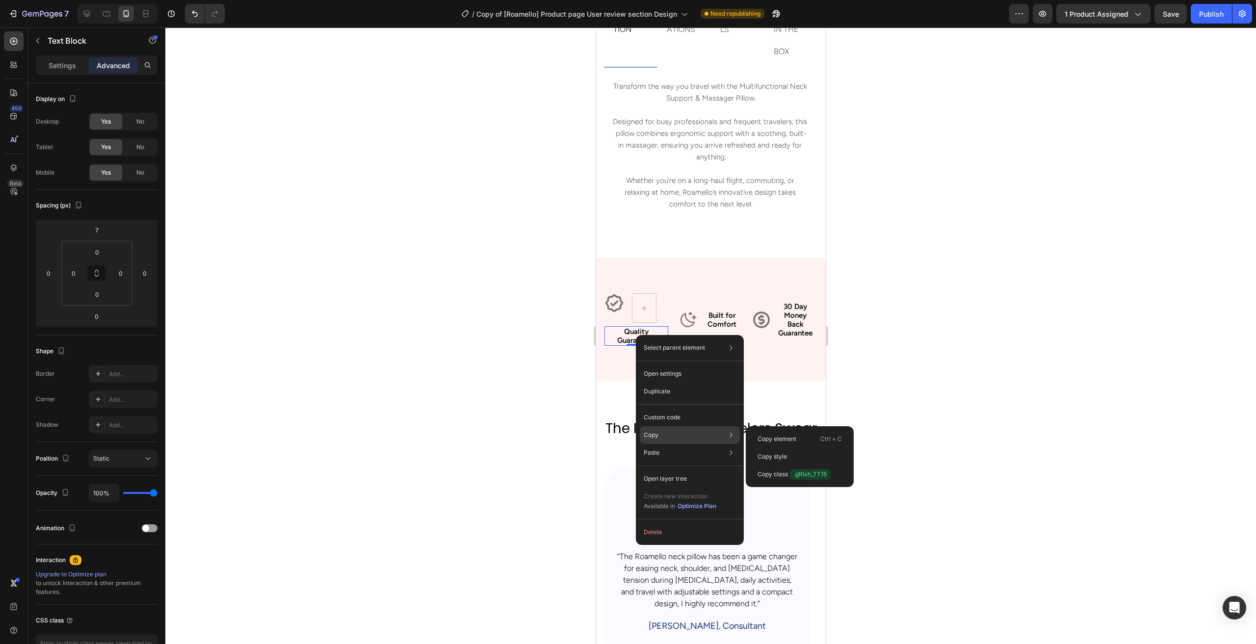
click at [664, 434] on div "Copy Copy element Ctrl + C Copy style Copy class .gRIxh_TT15" at bounding box center [690, 435] width 100 height 18
click at [800, 448] on div "Copy element Ctrl + C" at bounding box center [800, 457] width 100 height 18
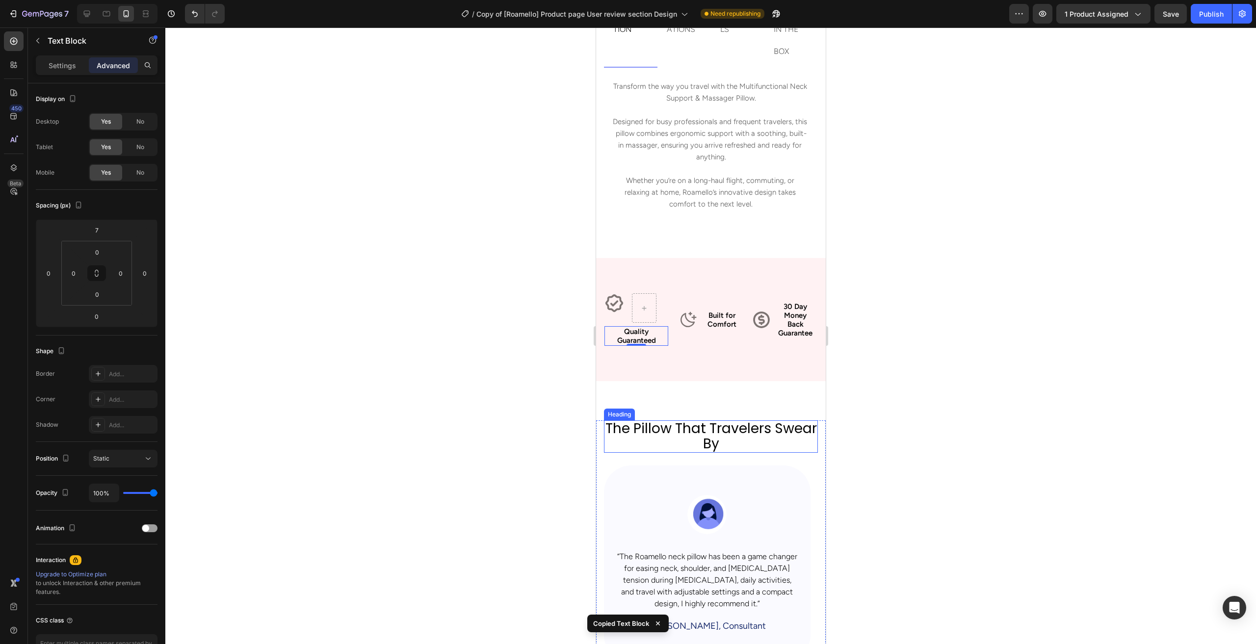
drag, startPoint x: 518, startPoint y: 400, endPoint x: 565, endPoint y: 364, distance: 59.5
click at [518, 400] on div at bounding box center [710, 335] width 1091 height 617
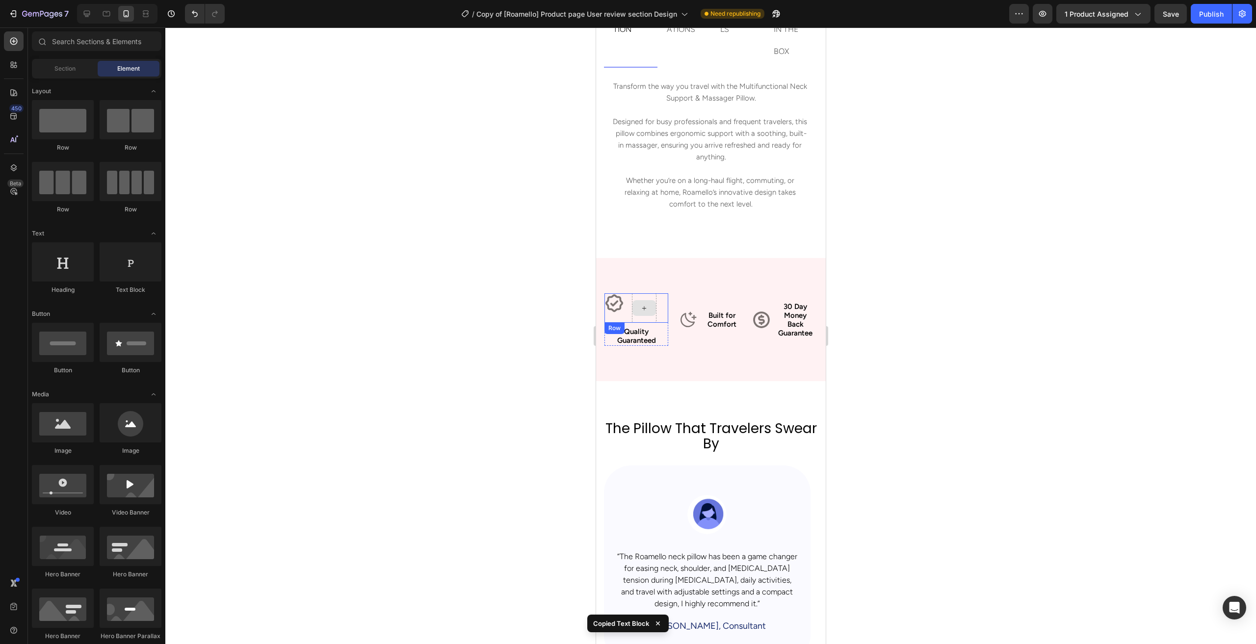
click at [644, 307] on icon at bounding box center [644, 308] width 8 height 8
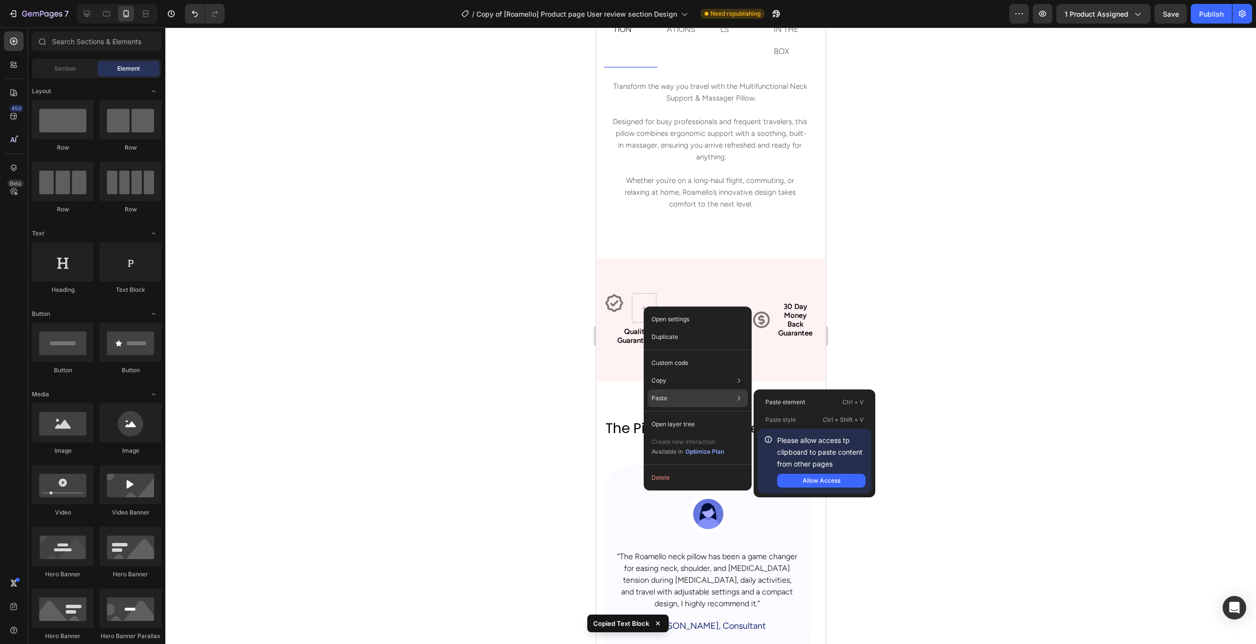
click at [676, 416] on div "Paste Paste element Ctrl + V Paste style Ctrl + Shift + V Please allow access t…" at bounding box center [698, 425] width 100 height 18
click at [818, 411] on div "Paste element Ctrl + V" at bounding box center [815, 420] width 114 height 18
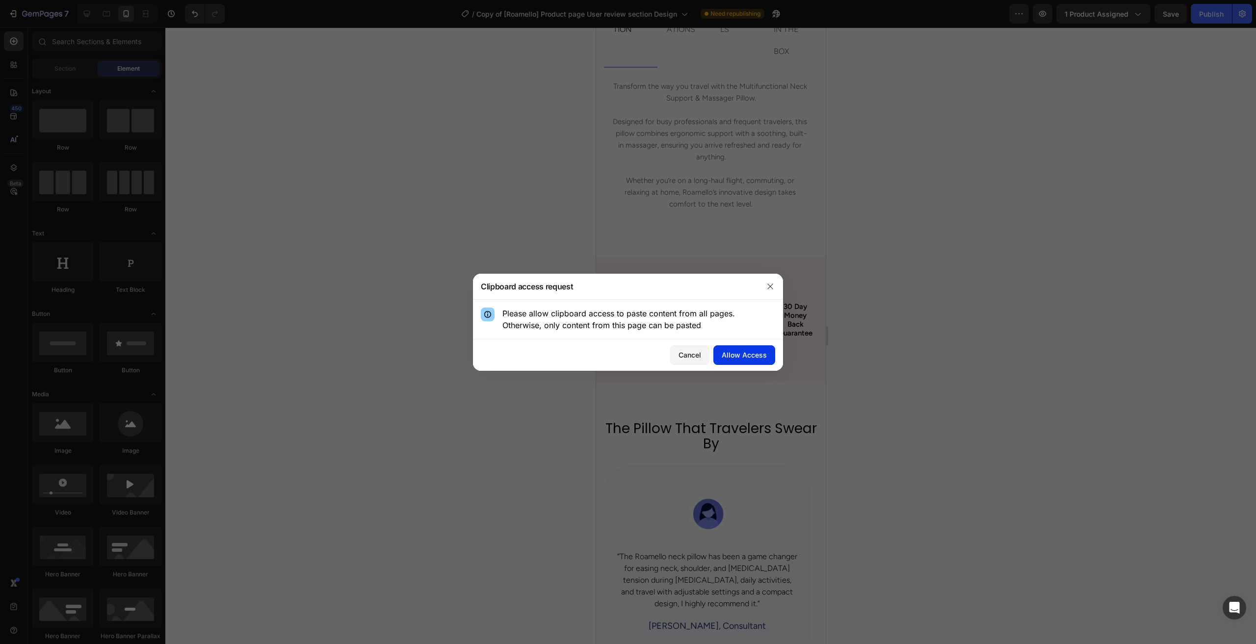
click at [740, 351] on div "Allow Access" at bounding box center [744, 355] width 45 height 10
click at [772, 288] on icon "button" at bounding box center [770, 286] width 5 height 5
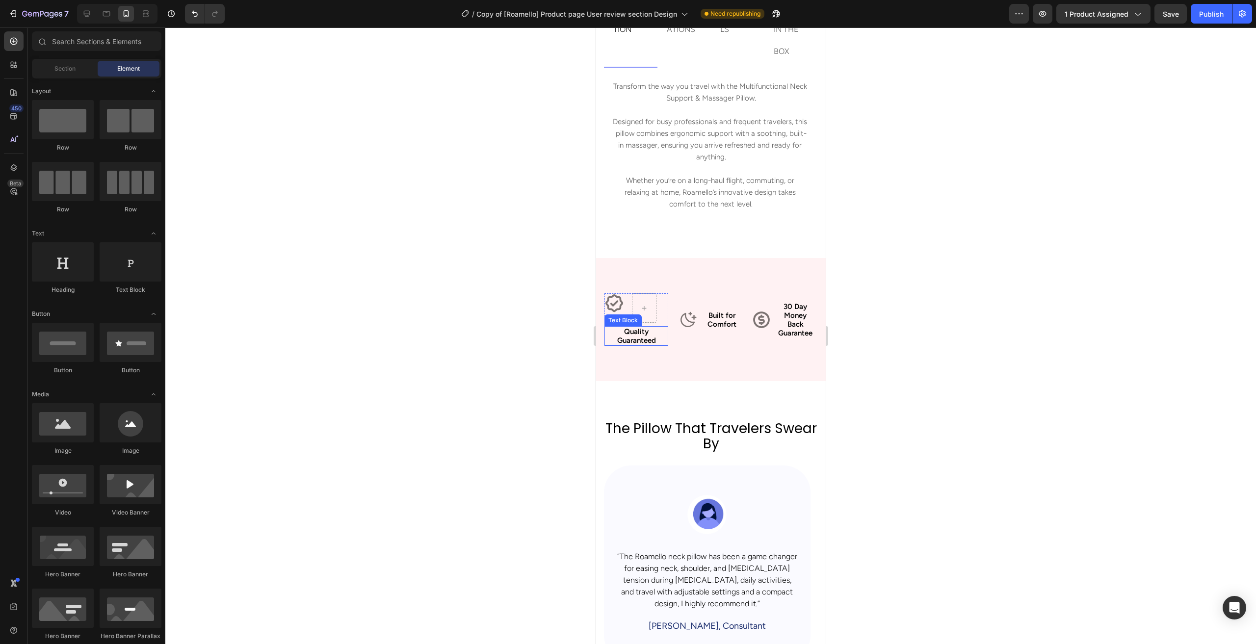
click at [639, 337] on p "Quality Guaranteed" at bounding box center [636, 336] width 62 height 18
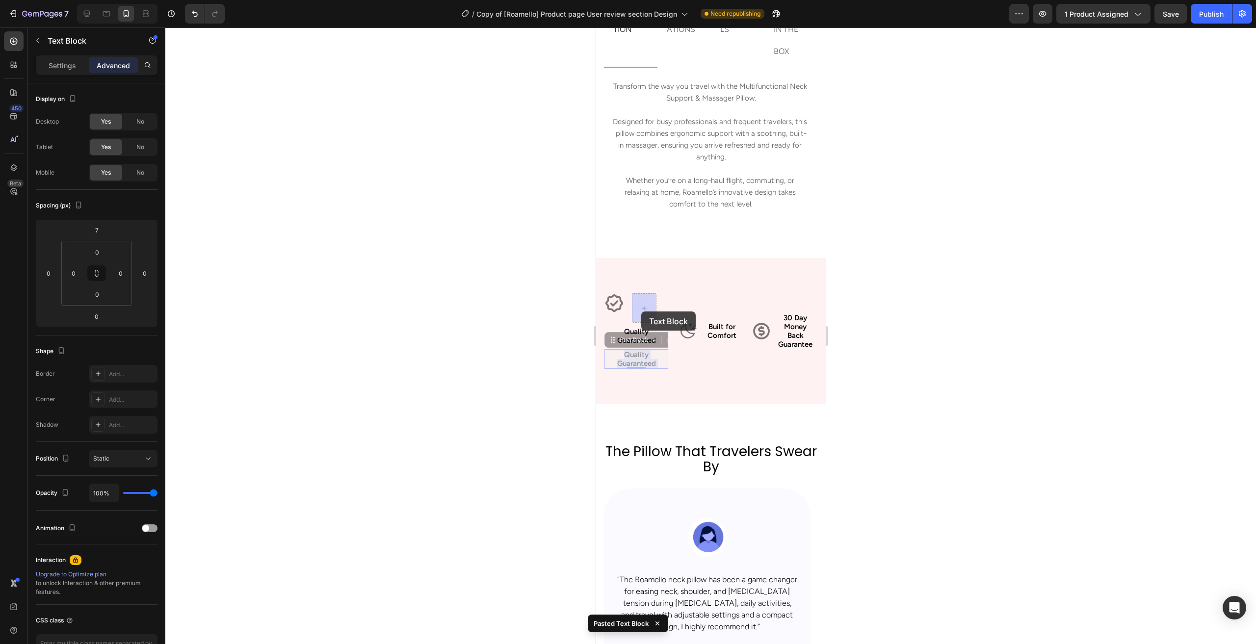
drag, startPoint x: 634, startPoint y: 358, endPoint x: 641, endPoint y: 315, distance: 43.8
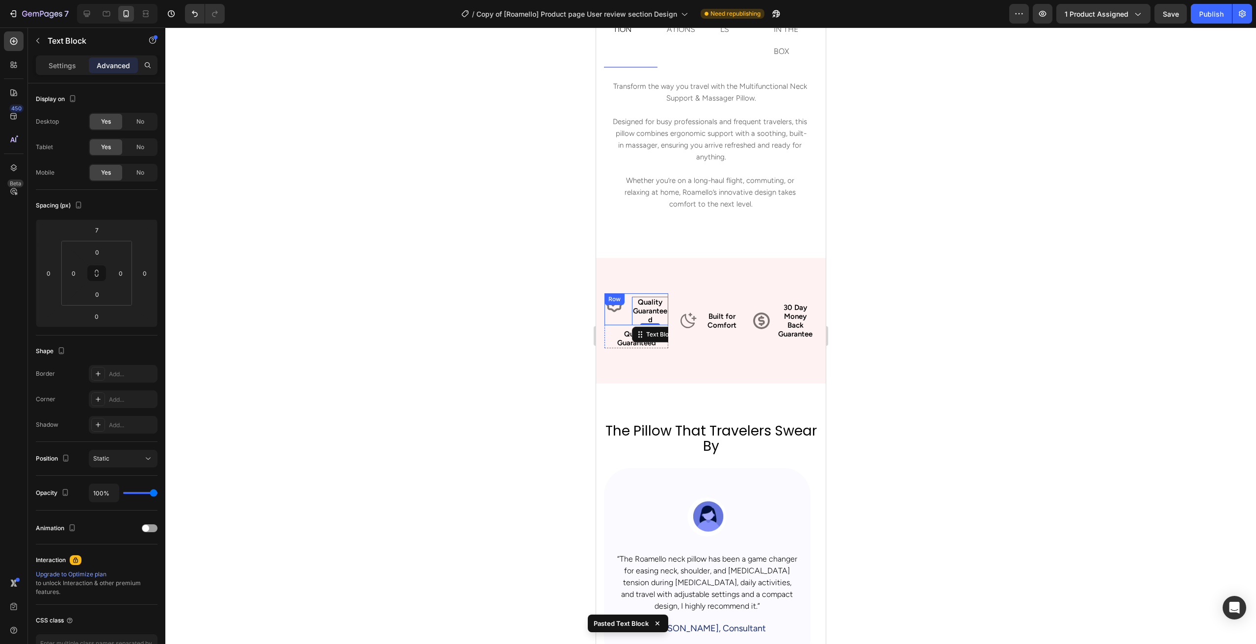
click at [546, 340] on div at bounding box center [710, 335] width 1091 height 617
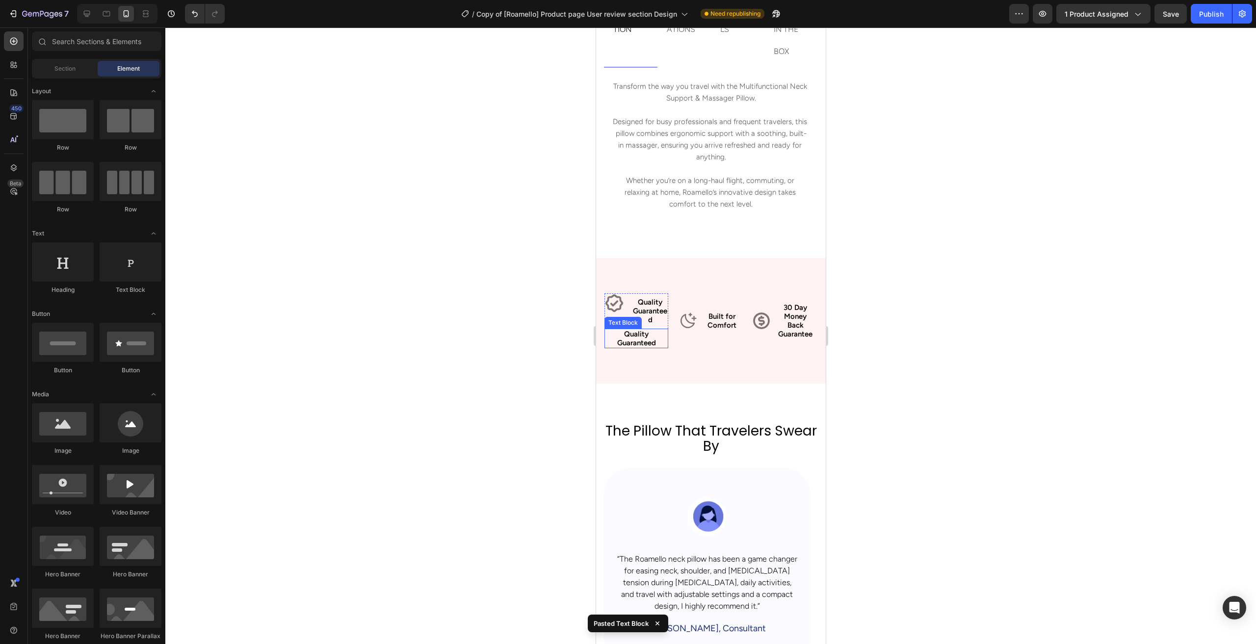
click at [631, 341] on p "Quality Guaranteed" at bounding box center [636, 339] width 62 height 18
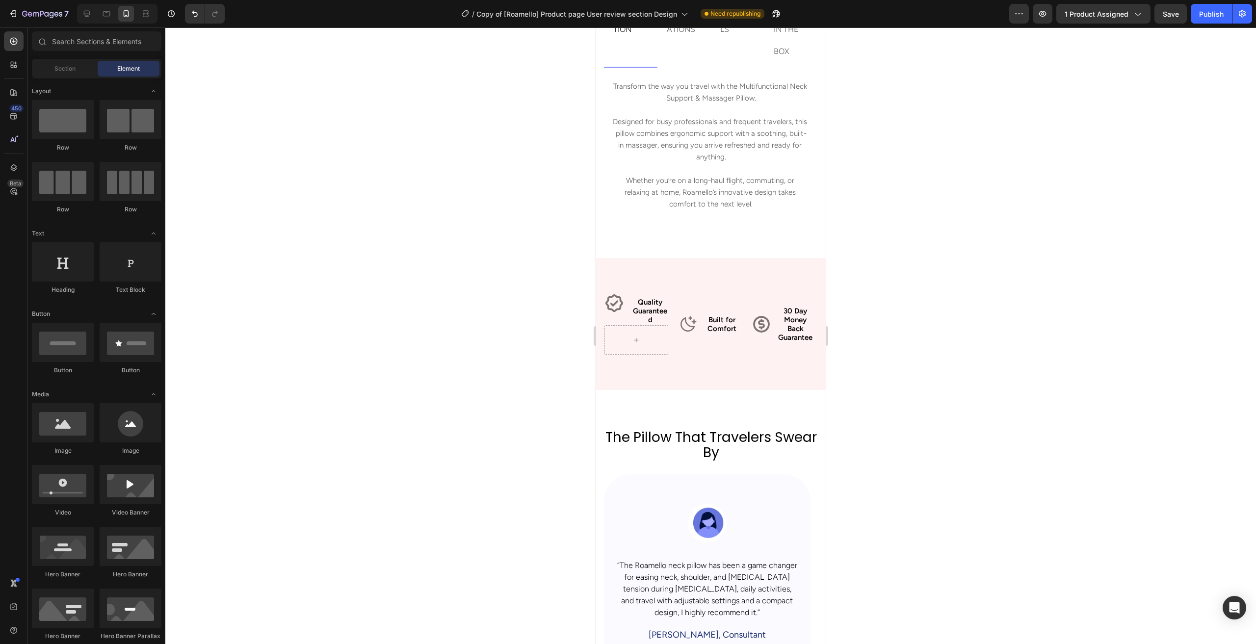
click at [518, 353] on div at bounding box center [710, 335] width 1091 height 617
click at [706, 323] on p "Built for Comfort" at bounding box center [721, 325] width 38 height 18
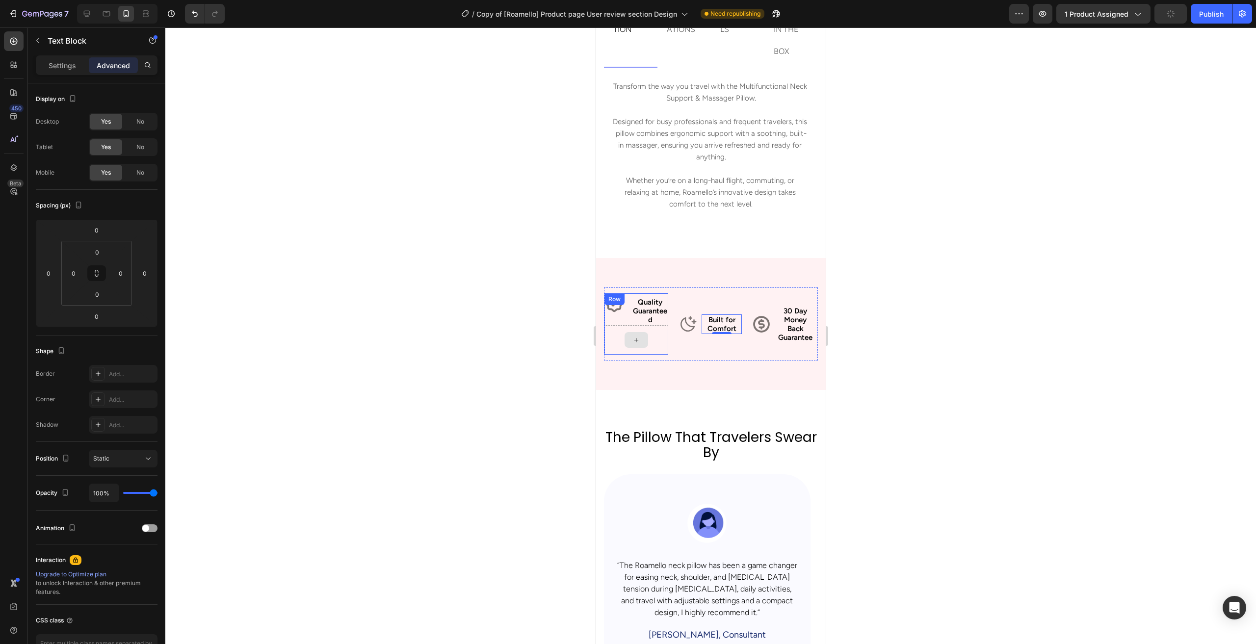
click at [635, 344] on div at bounding box center [636, 340] width 24 height 16
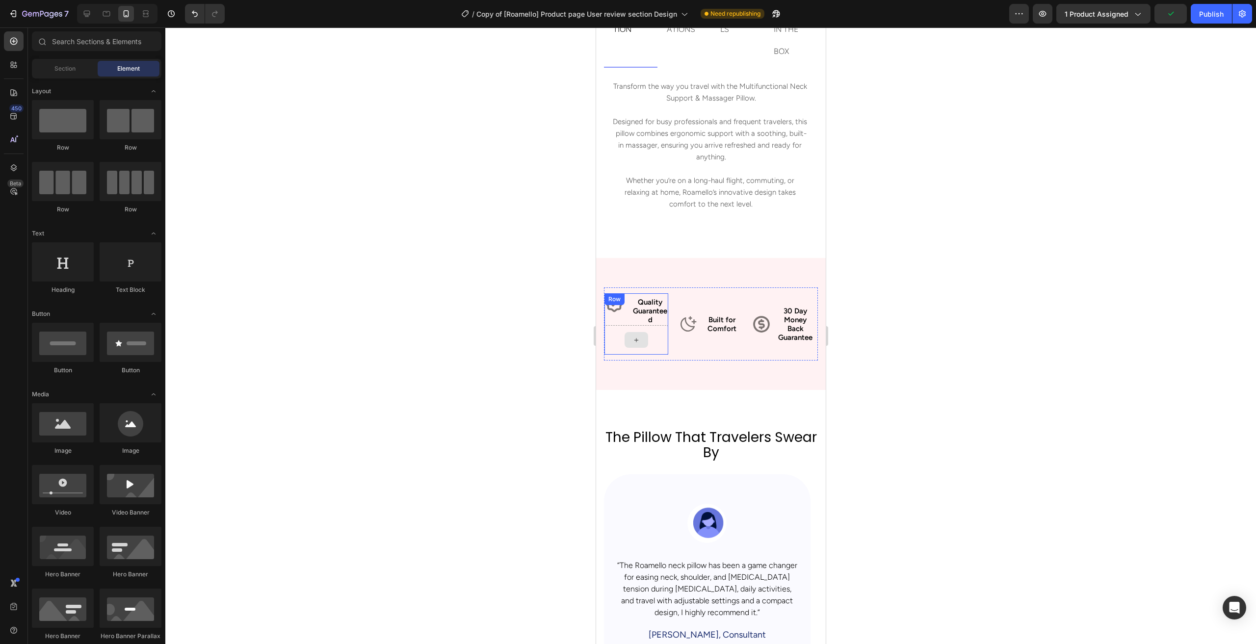
click at [663, 341] on div at bounding box center [636, 339] width 64 height 29
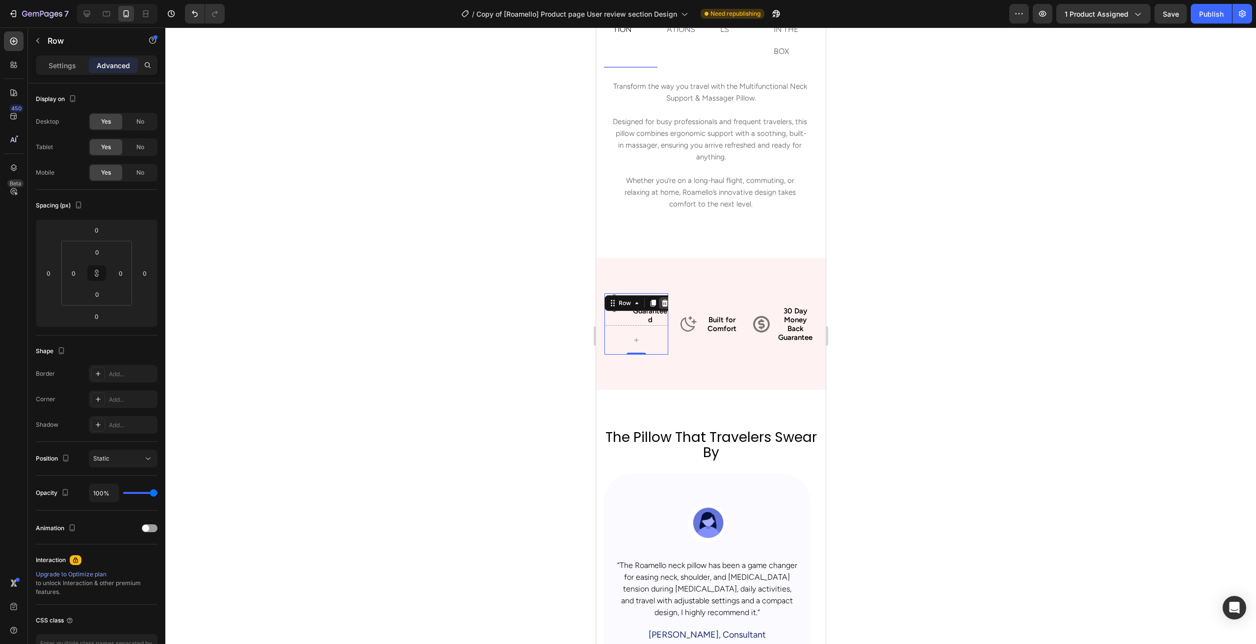
click at [662, 304] on icon at bounding box center [665, 303] width 8 height 8
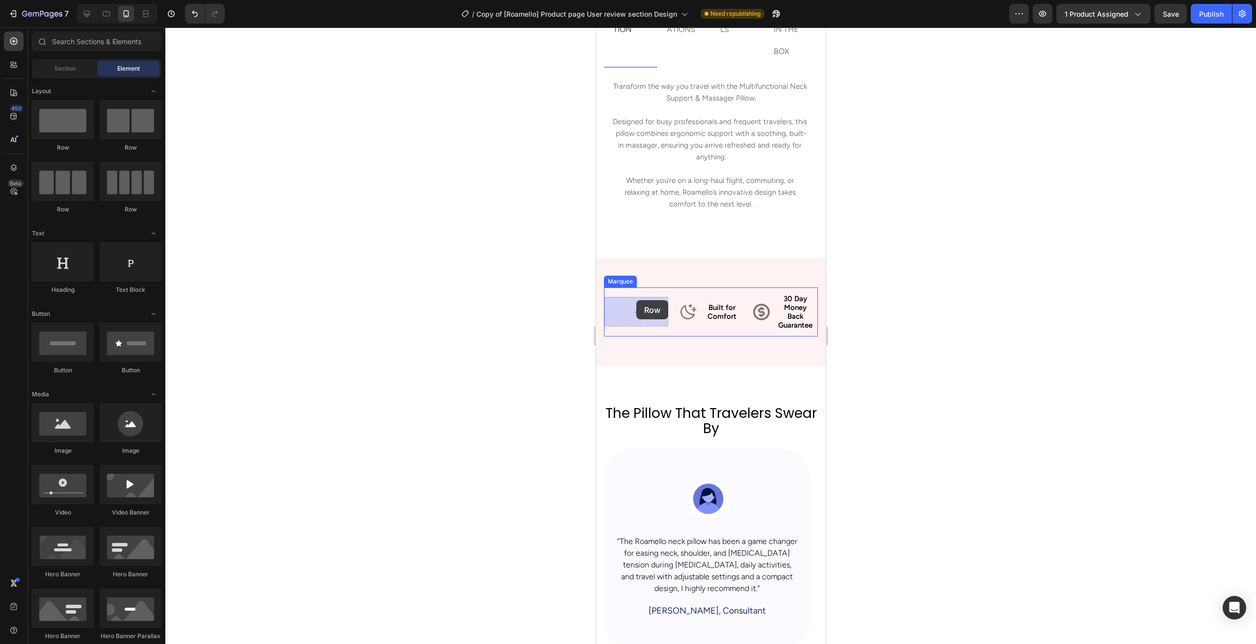
drag, startPoint x: 949, startPoint y: 230, endPoint x: 636, endPoint y: 300, distance: 320.9
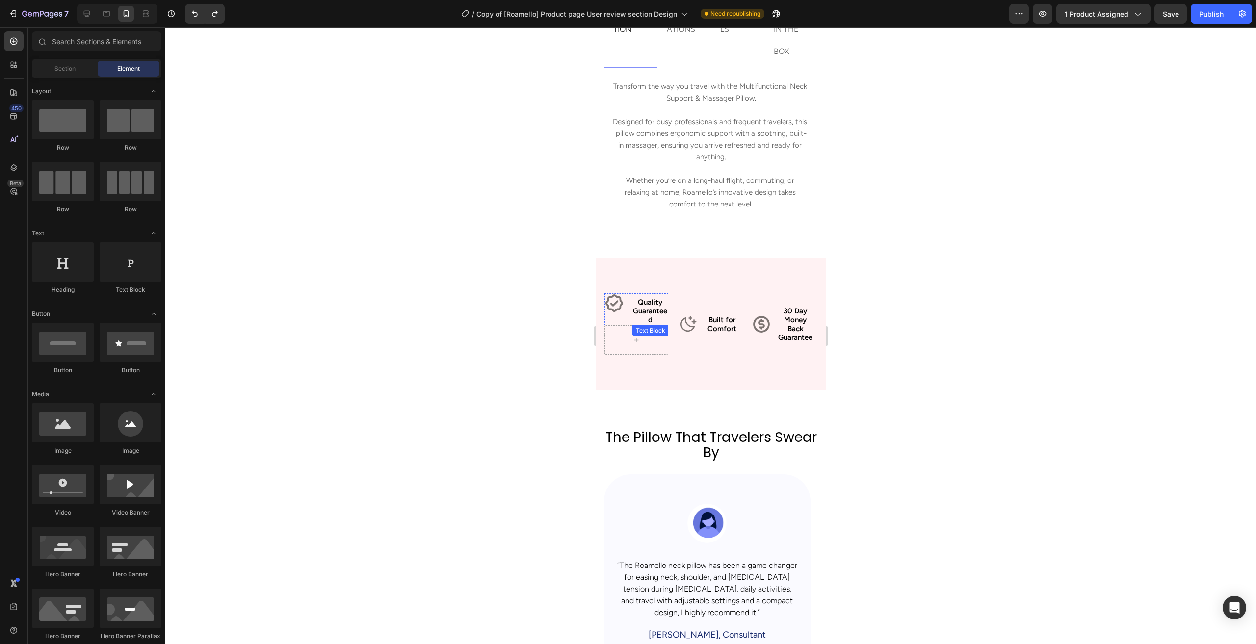
click at [650, 308] on p "Quality Guaranteed" at bounding box center [650, 311] width 34 height 26
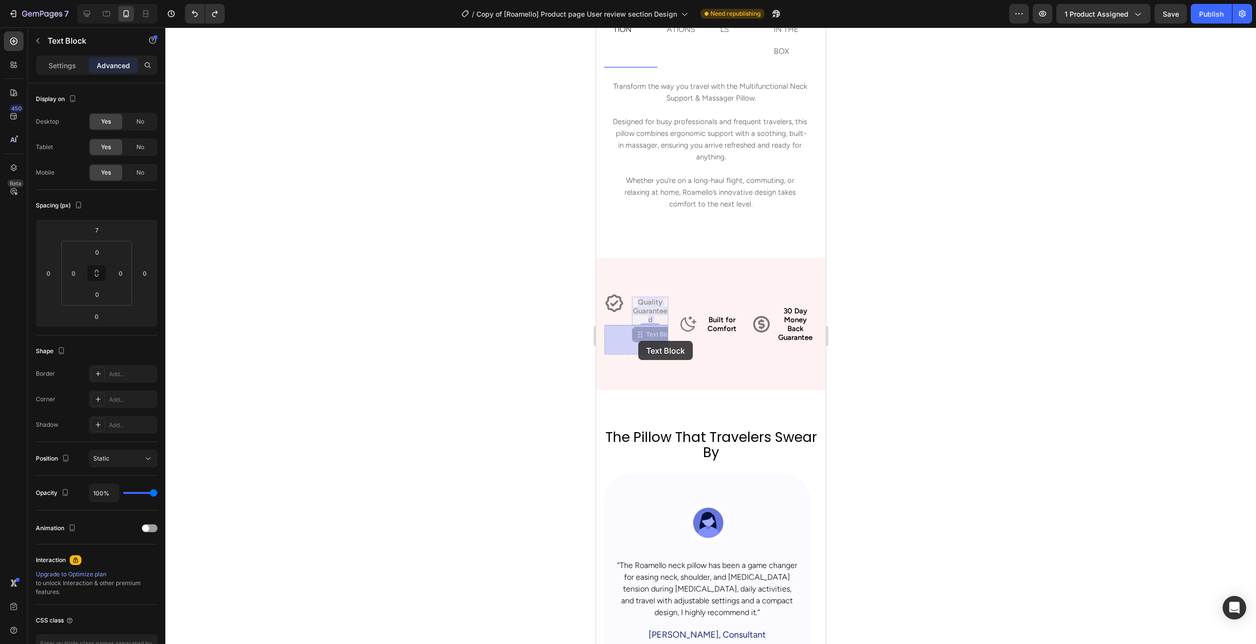
drag, startPoint x: 653, startPoint y: 318, endPoint x: 699, endPoint y: 398, distance: 91.9
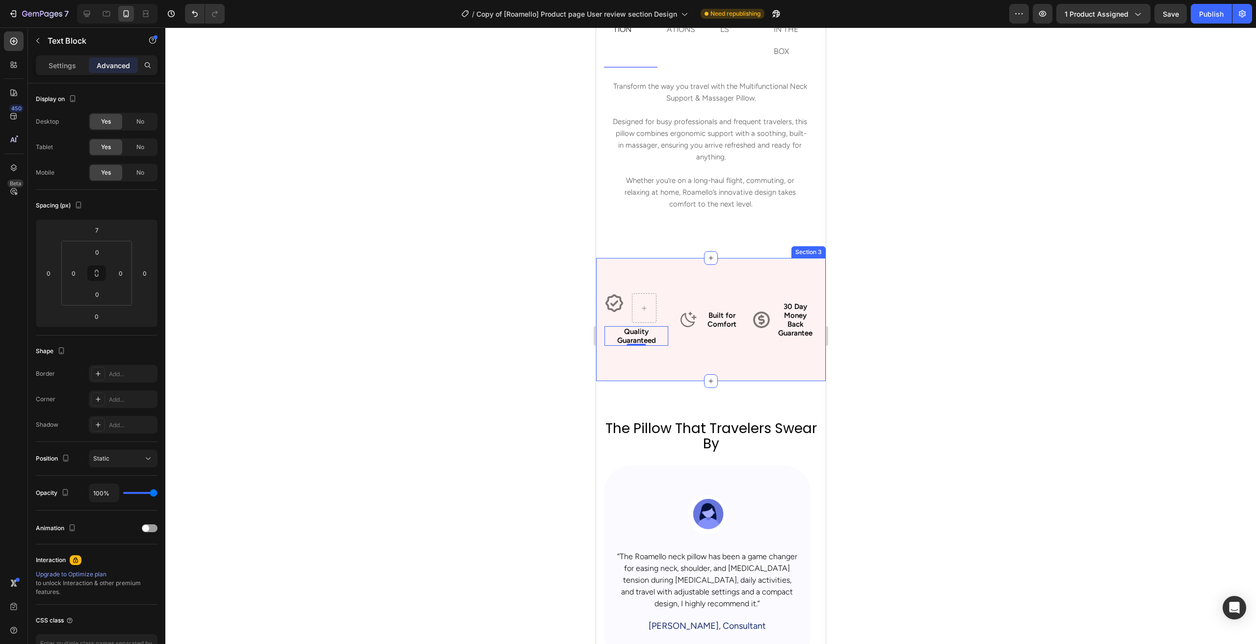
click at [610, 303] on icon at bounding box center [614, 303] width 18 height 18
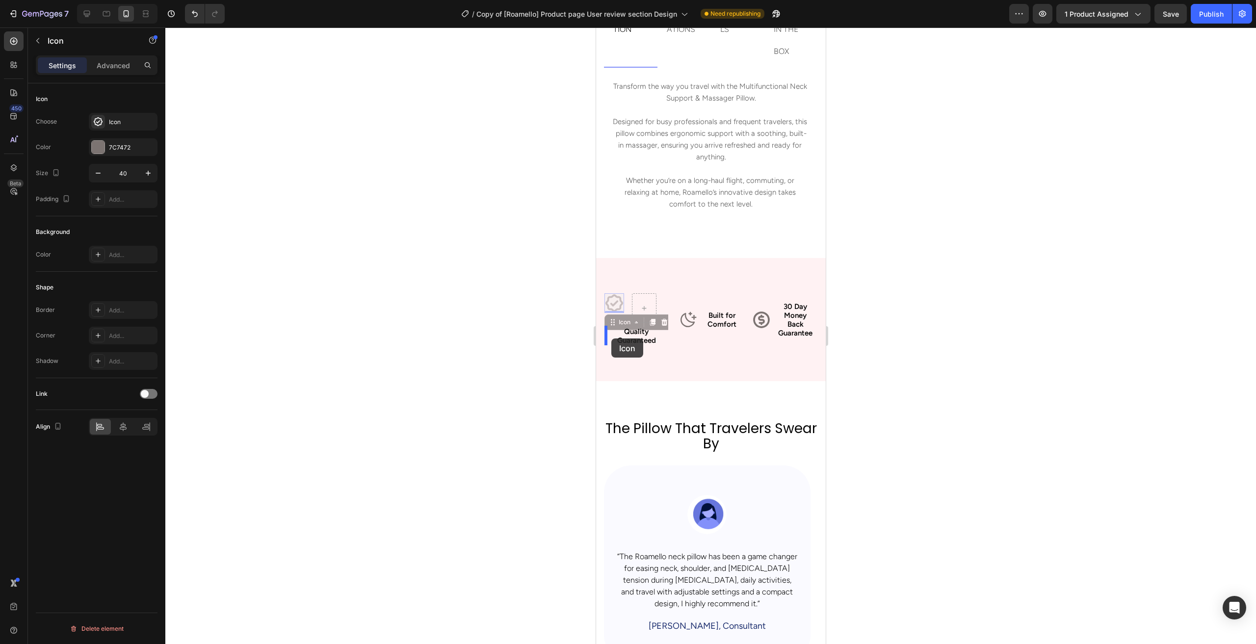
drag, startPoint x: 613, startPoint y: 300, endPoint x: 611, endPoint y: 339, distance: 38.8
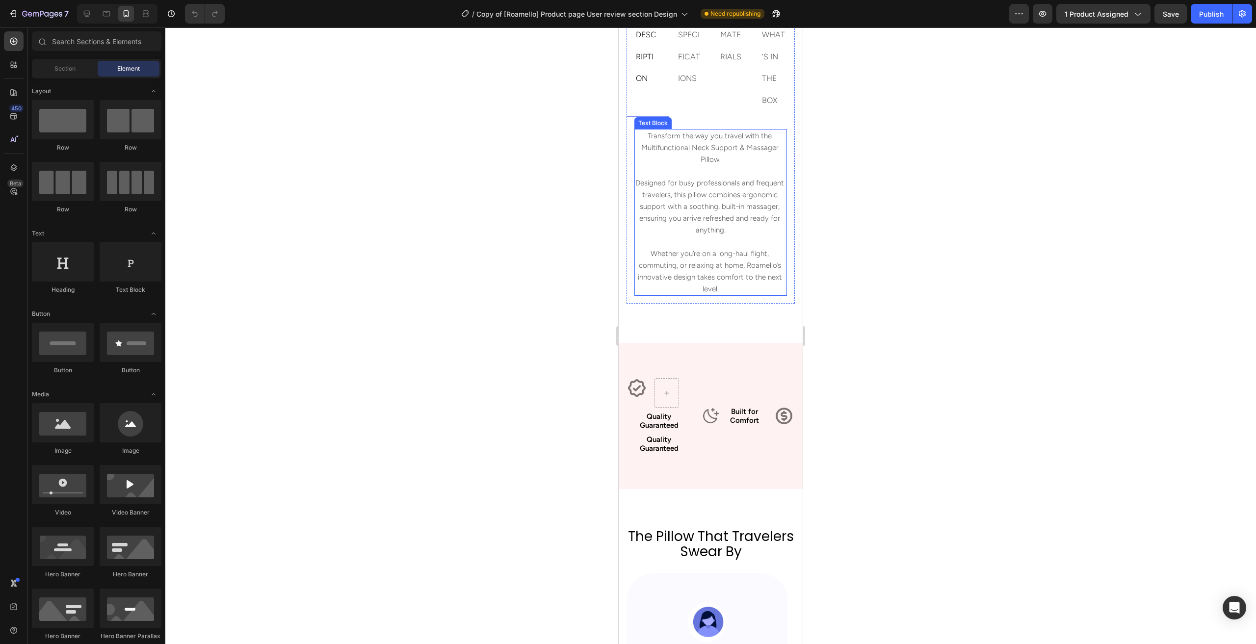
scroll to position [589, 0]
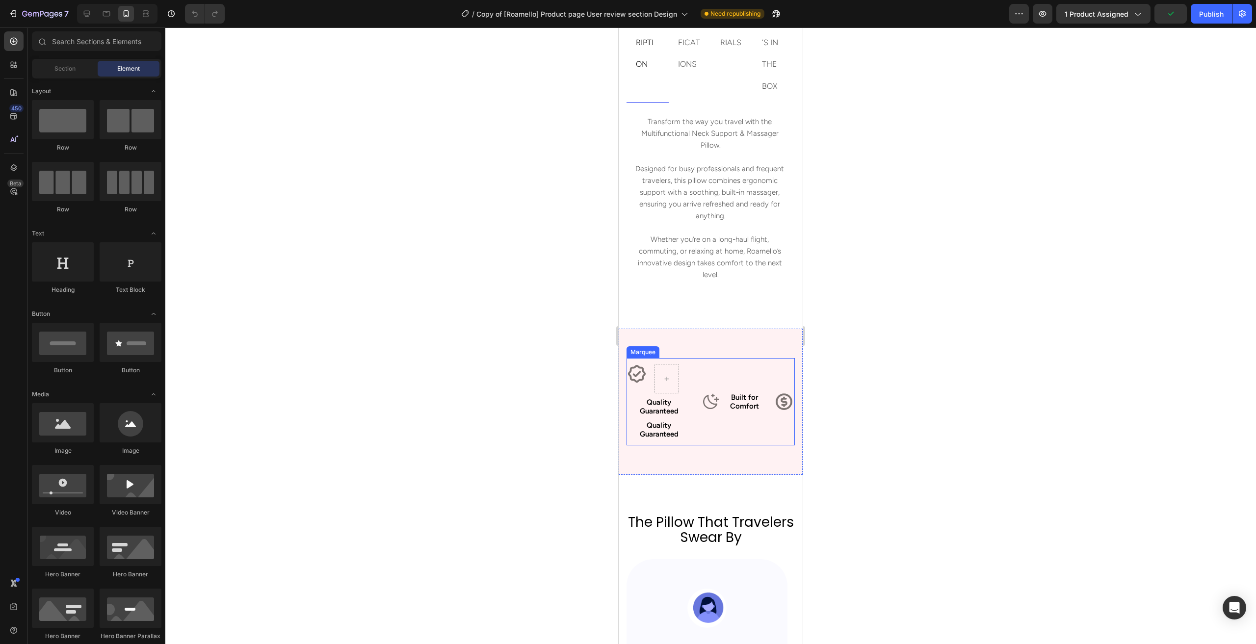
click at [653, 439] on p "Quality Guaranteed" at bounding box center [659, 430] width 62 height 18
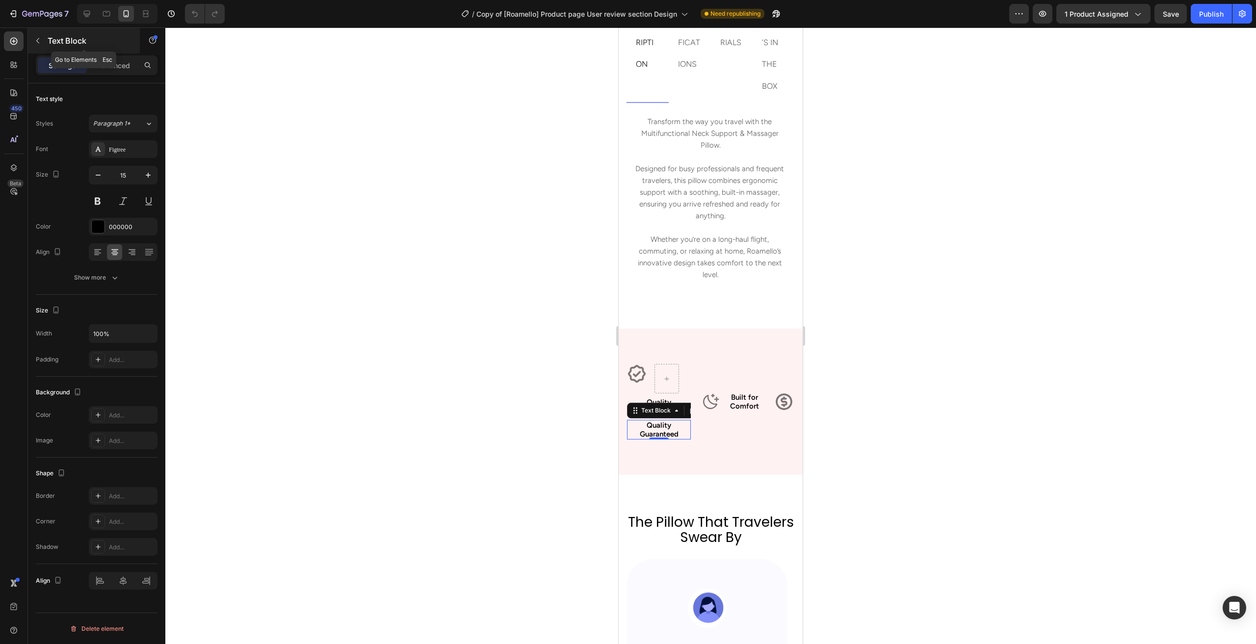
click at [36, 38] on icon "button" at bounding box center [38, 41] width 8 height 8
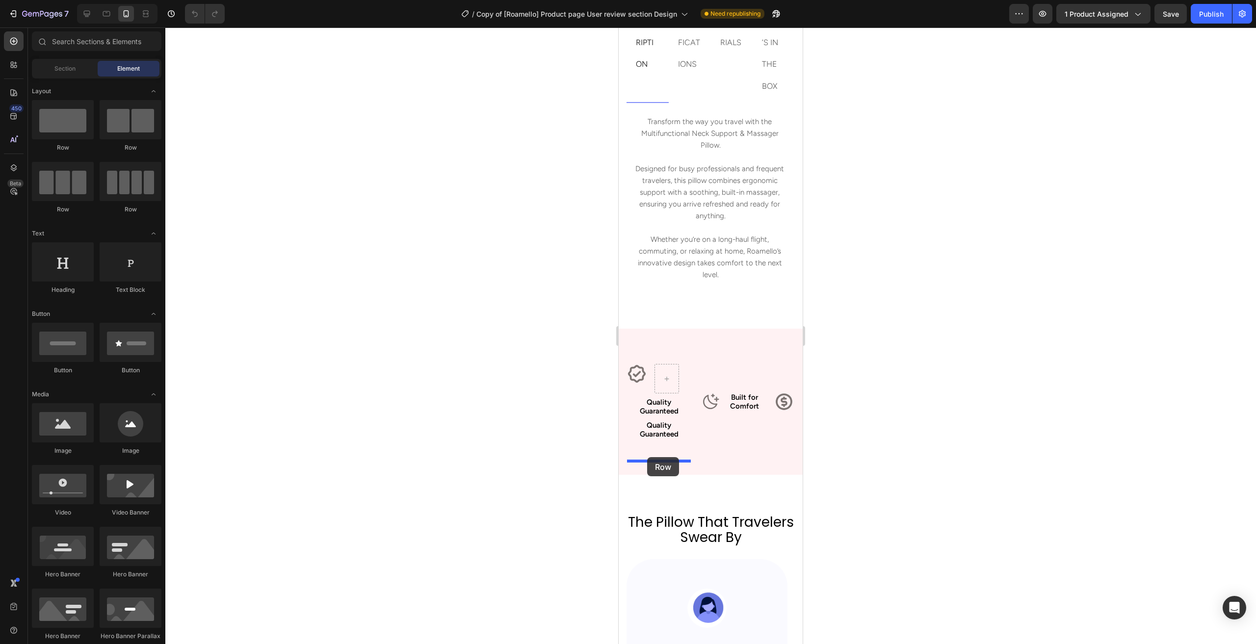
drag, startPoint x: 741, startPoint y: 159, endPoint x: 1173, endPoint y: 456, distance: 523.8
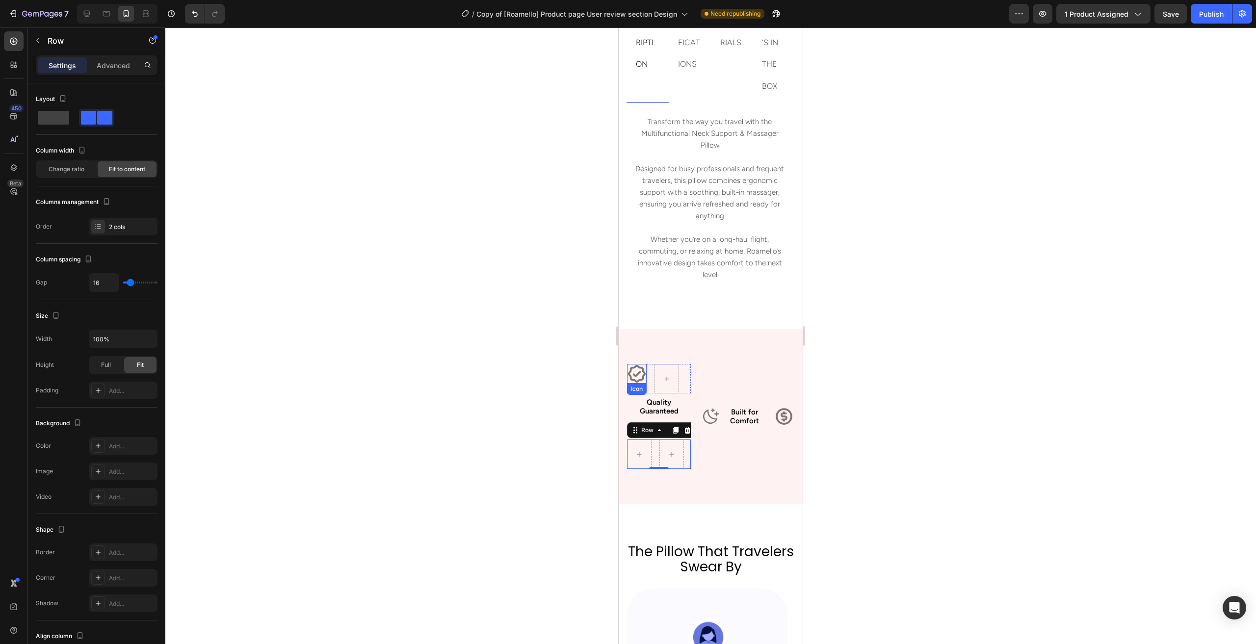
click at [640, 384] on icon at bounding box center [637, 374] width 20 height 20
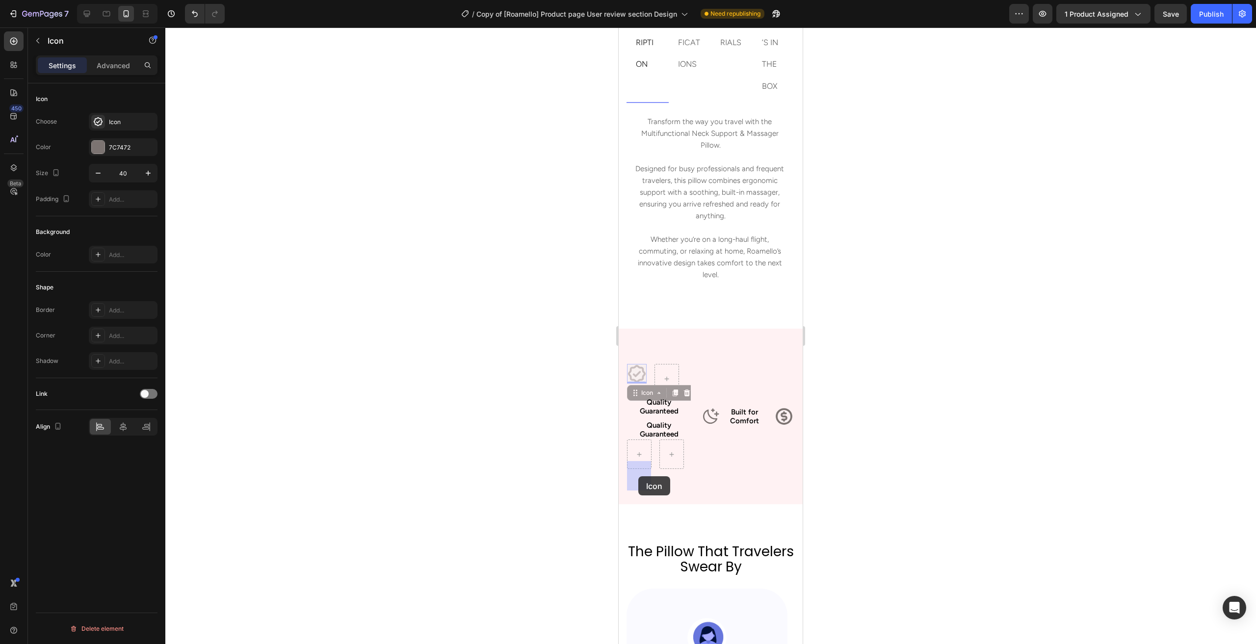
drag, startPoint x: 633, startPoint y: 391, endPoint x: 638, endPoint y: 477, distance: 86.0
click at [454, 424] on div at bounding box center [710, 335] width 1091 height 617
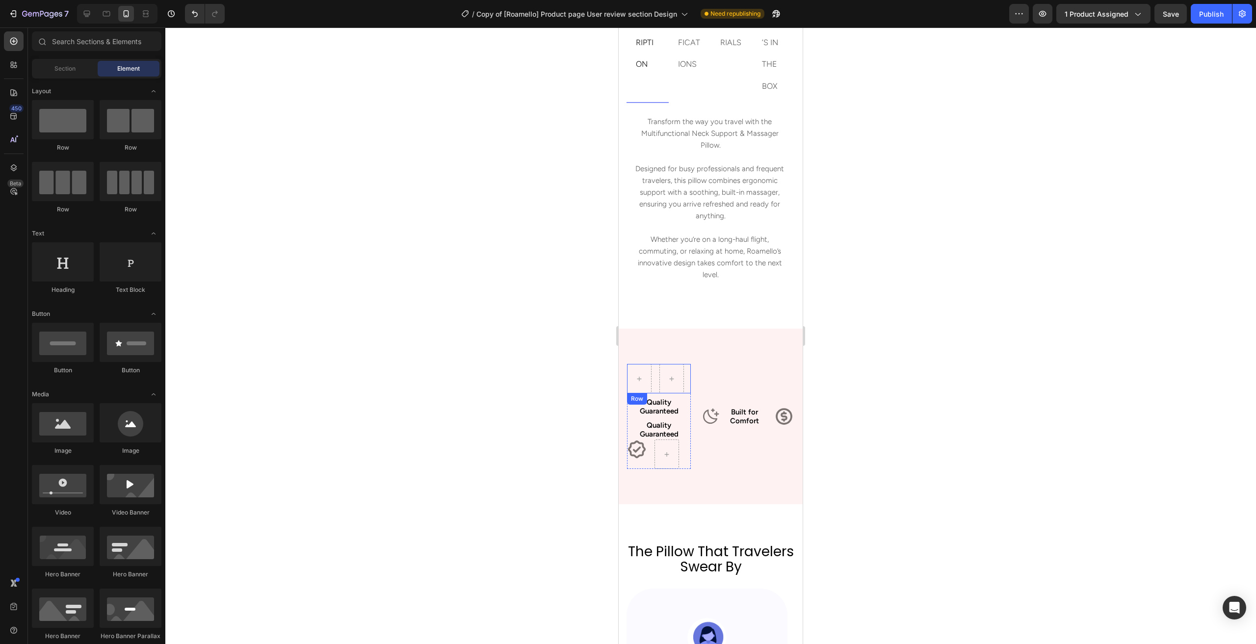
click at [652, 416] on p "Quality Guaranteed" at bounding box center [659, 407] width 62 height 18
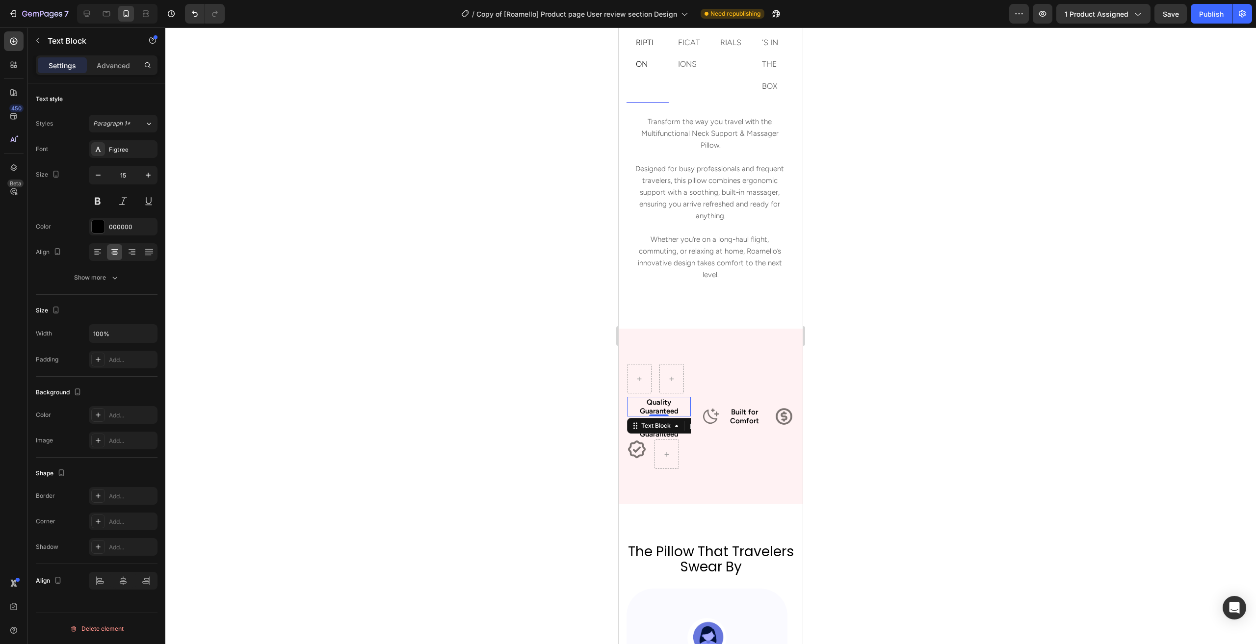
click at [653, 416] on p "Quality Guaranteed" at bounding box center [659, 407] width 62 height 18
click at [581, 424] on div at bounding box center [710, 335] width 1091 height 617
click at [664, 469] on div "Quality Guaranteed Text Block 0 Quality Guaranteed Text Block 0 Quality Guarant…" at bounding box center [659, 432] width 64 height 76
drag, startPoint x: 649, startPoint y: 433, endPoint x: 670, endPoint y: 472, distance: 43.9
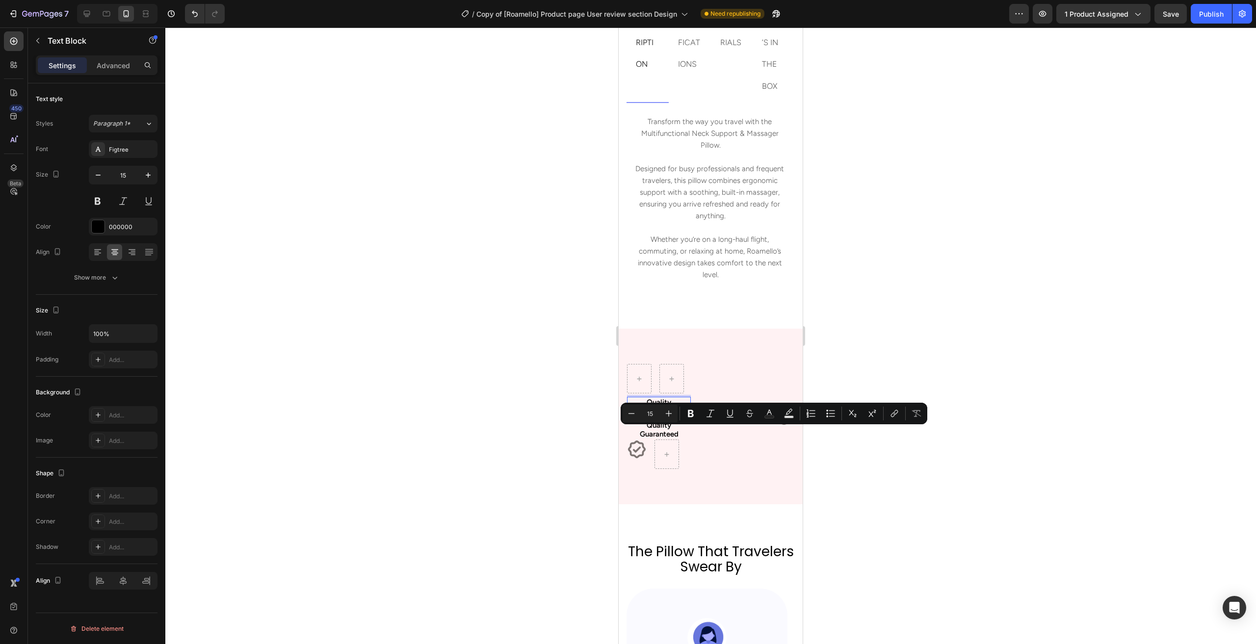
click at [561, 439] on div at bounding box center [710, 335] width 1091 height 617
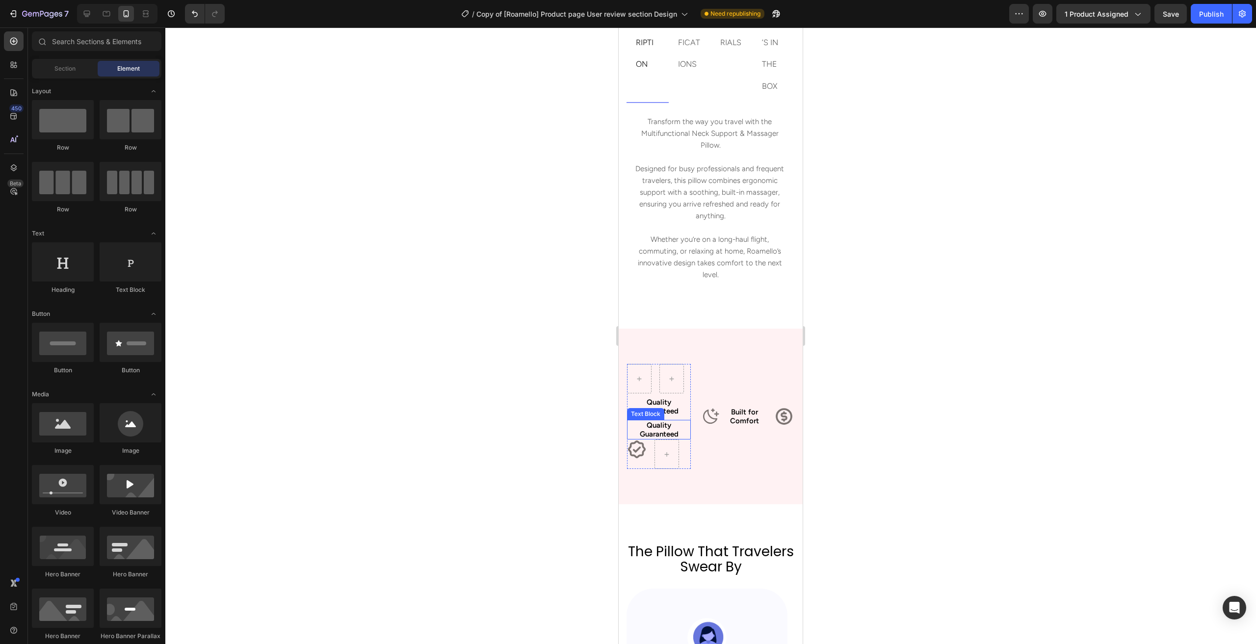
click at [670, 469] on div "Quality Guaranteed Text Block Quality Guaranteed Text Block Icon Row" at bounding box center [659, 432] width 64 height 76
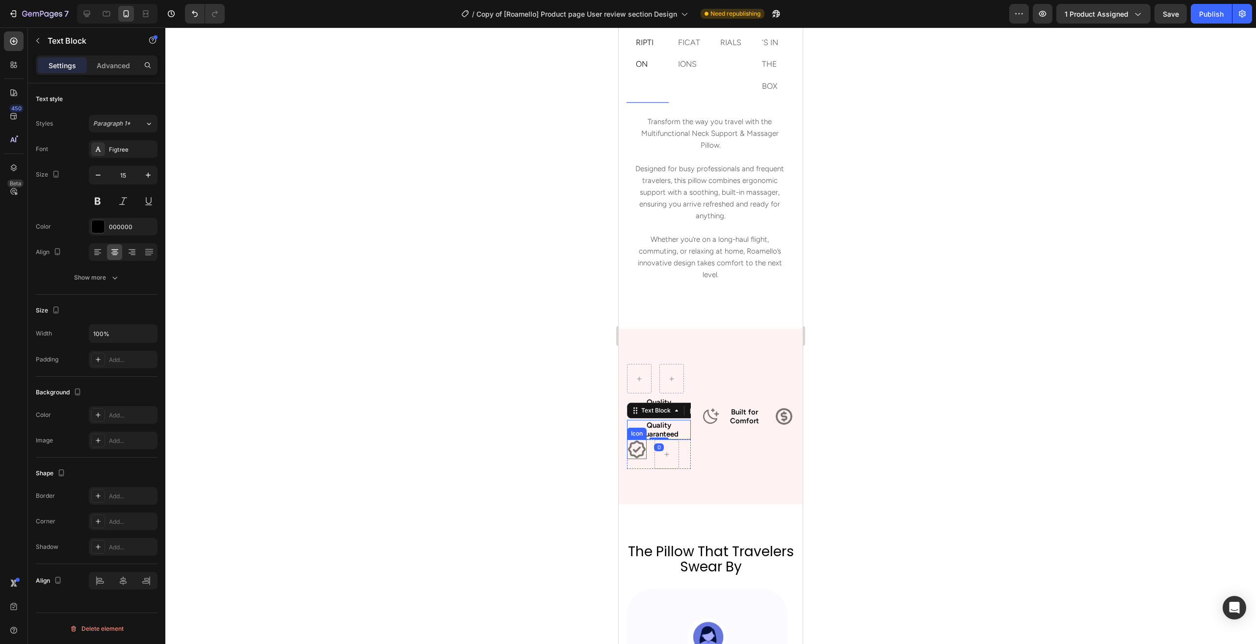
drag, startPoint x: 484, startPoint y: 475, endPoint x: 552, endPoint y: 480, distance: 68.0
click at [484, 475] on div at bounding box center [710, 335] width 1091 height 617
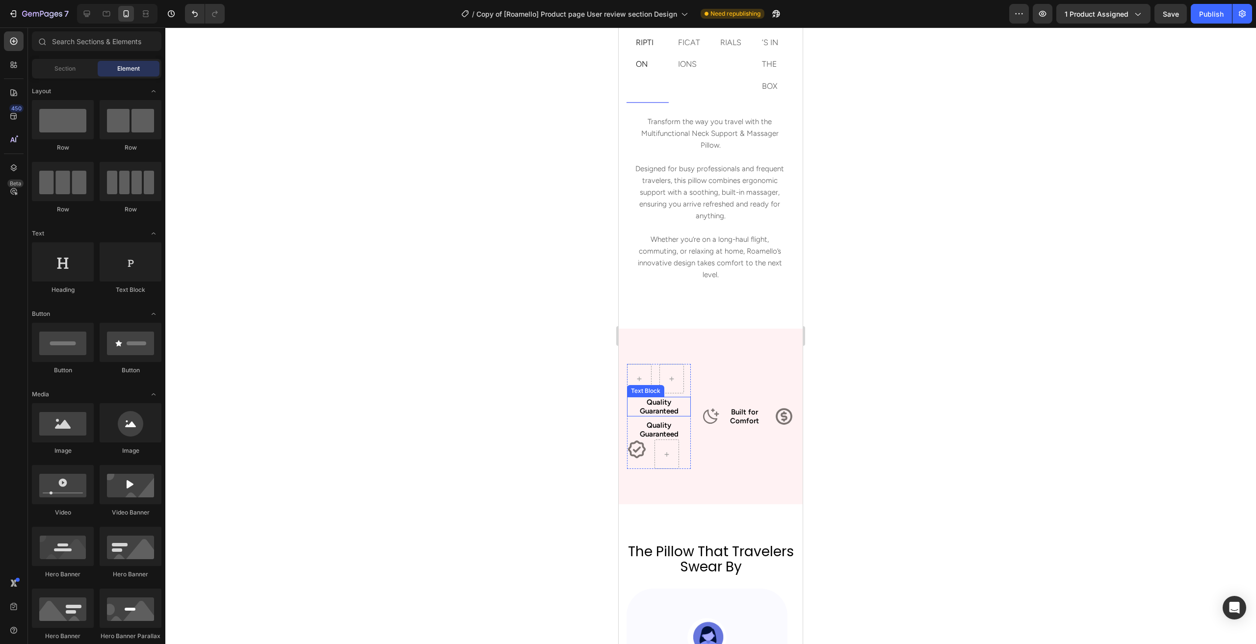
click at [663, 416] on p "Quality Guaranteed" at bounding box center [659, 407] width 62 height 18
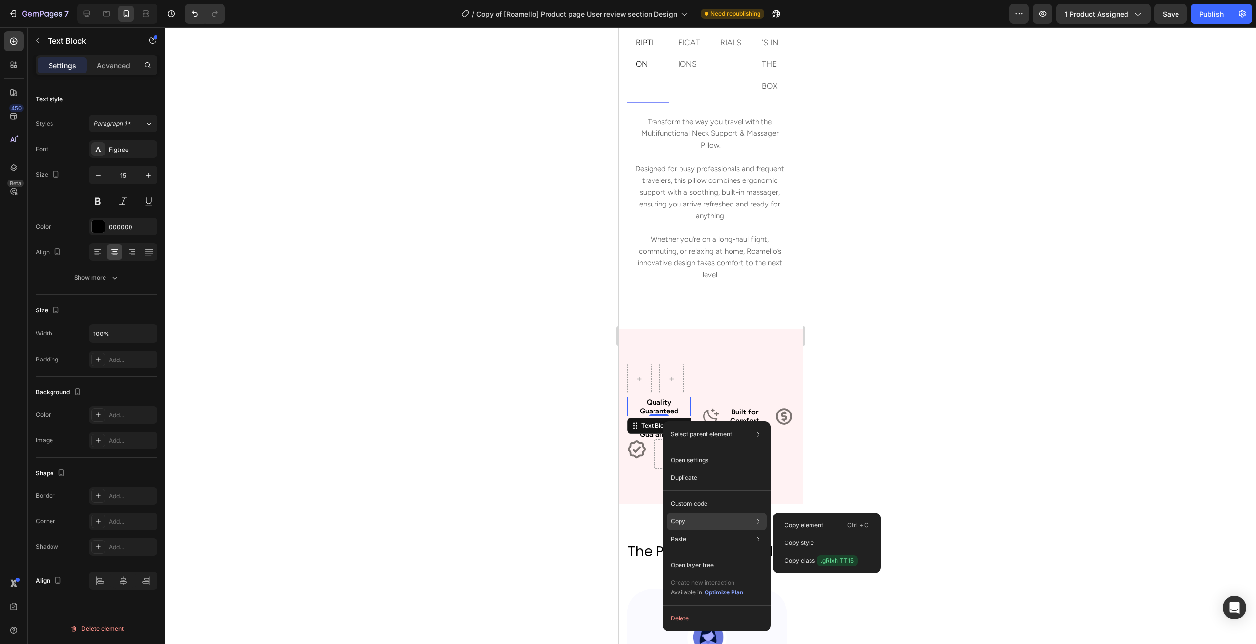
click at [729, 518] on div "Copy Copy element Ctrl + C Copy style Copy class .gRIxh_TT15" at bounding box center [717, 522] width 100 height 18
click at [801, 525] on p "Copy element" at bounding box center [804, 525] width 39 height 9
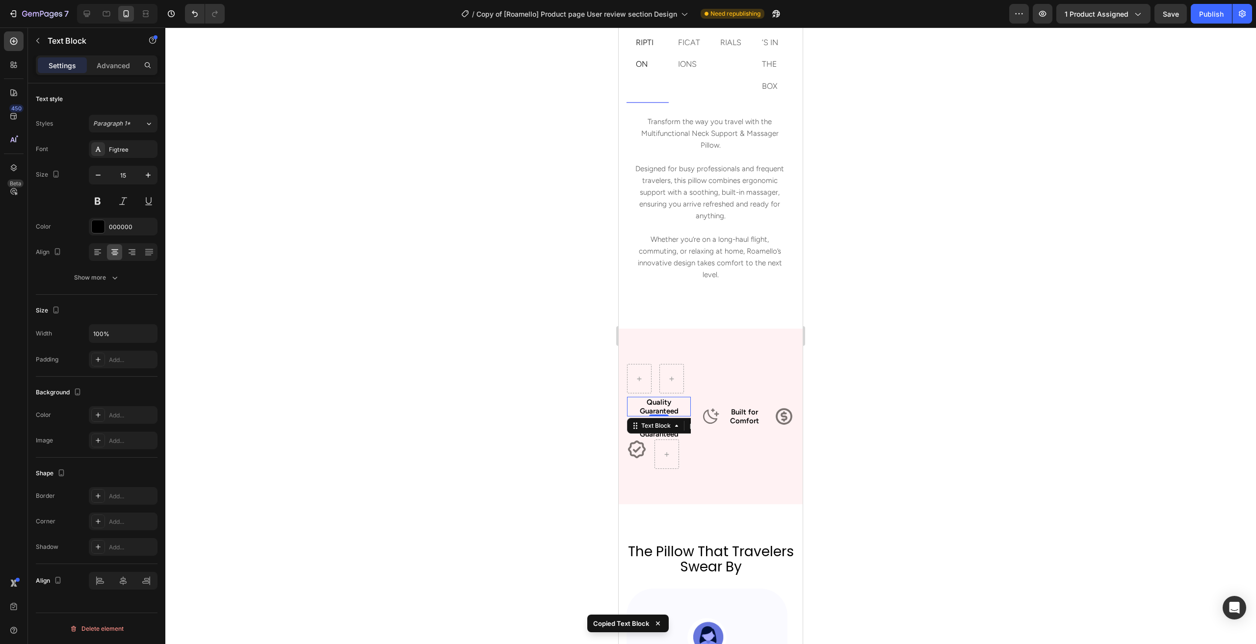
click at [515, 478] on div at bounding box center [710, 335] width 1091 height 617
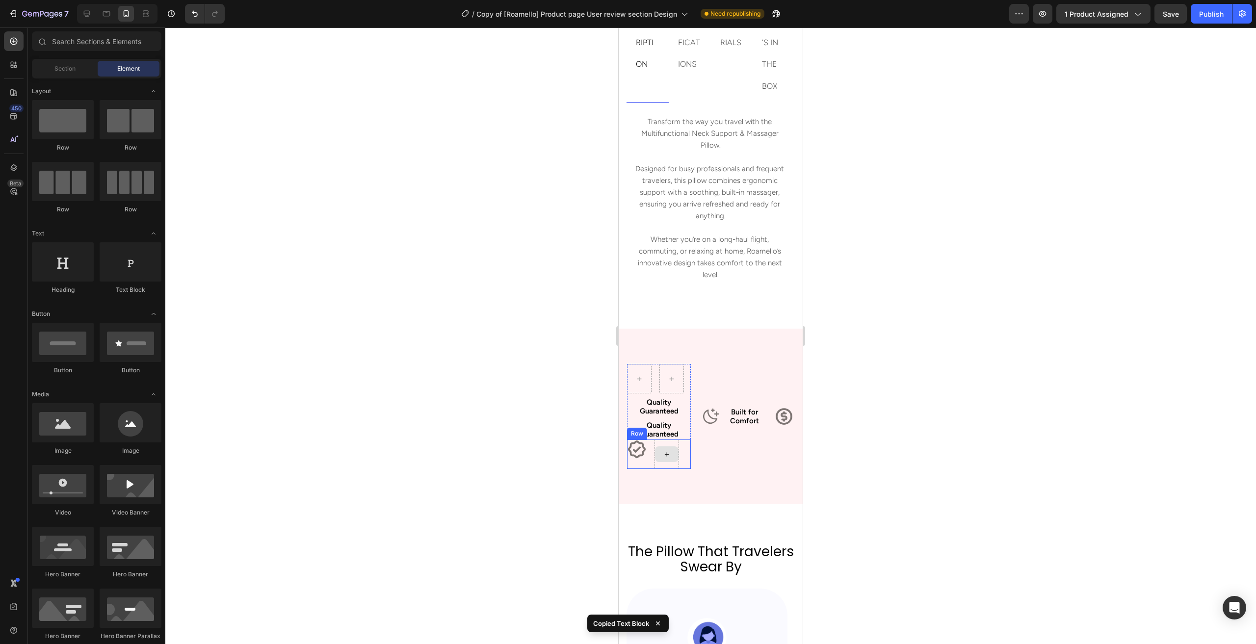
click at [670, 462] on div at bounding box center [667, 455] width 24 height 16
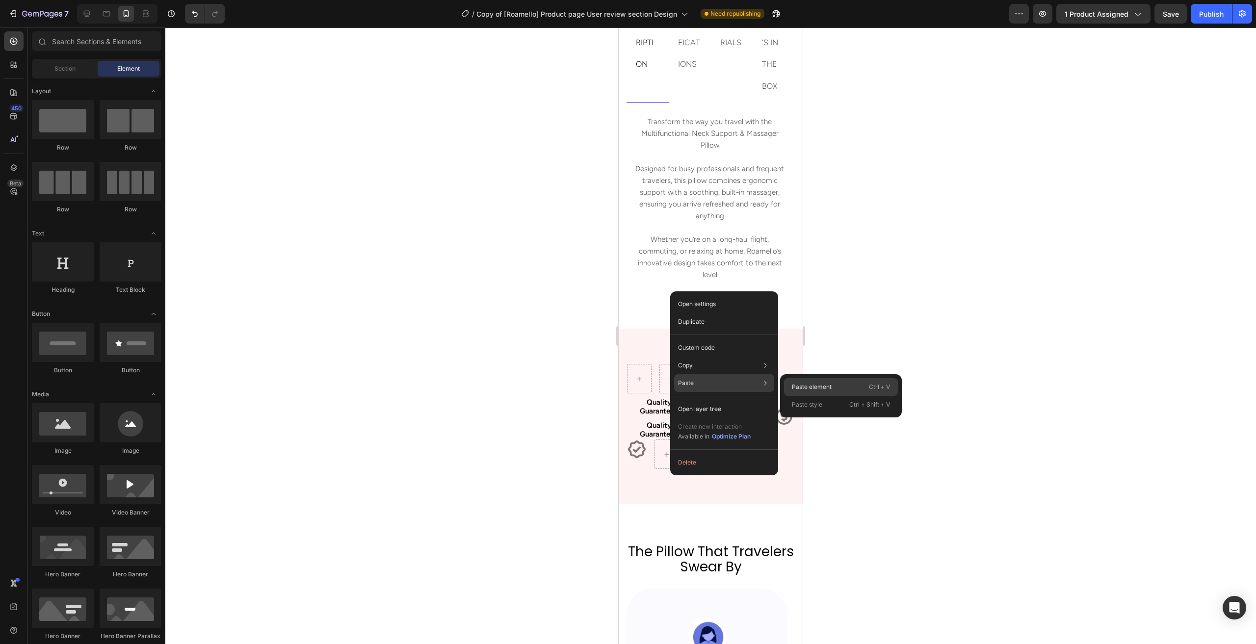
click at [835, 396] on div "Paste element Ctrl + V" at bounding box center [841, 405] width 114 height 18
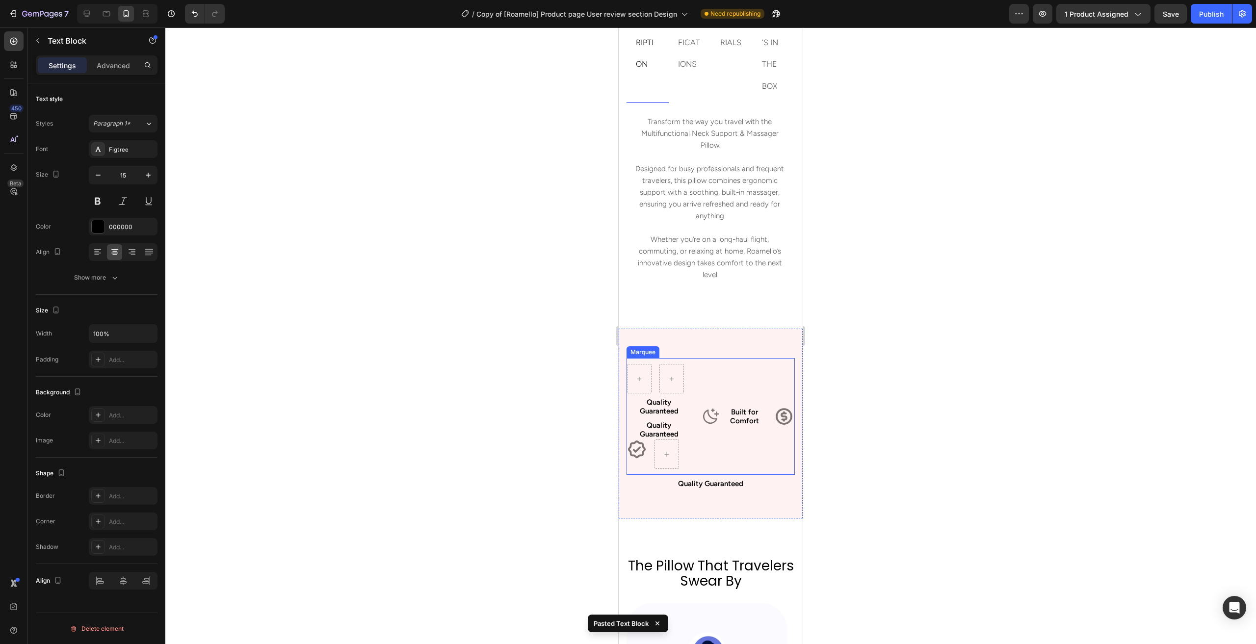
click at [723, 488] on p "Quality Guaranteed" at bounding box center [711, 483] width 166 height 9
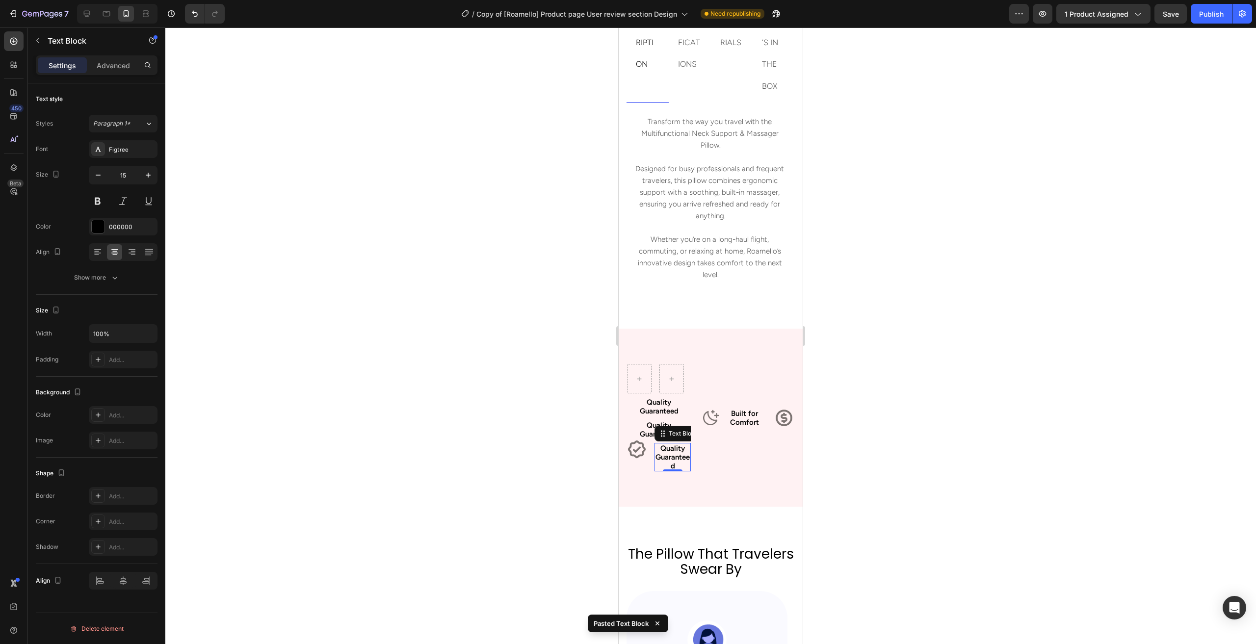
click at [536, 488] on div at bounding box center [710, 335] width 1091 height 617
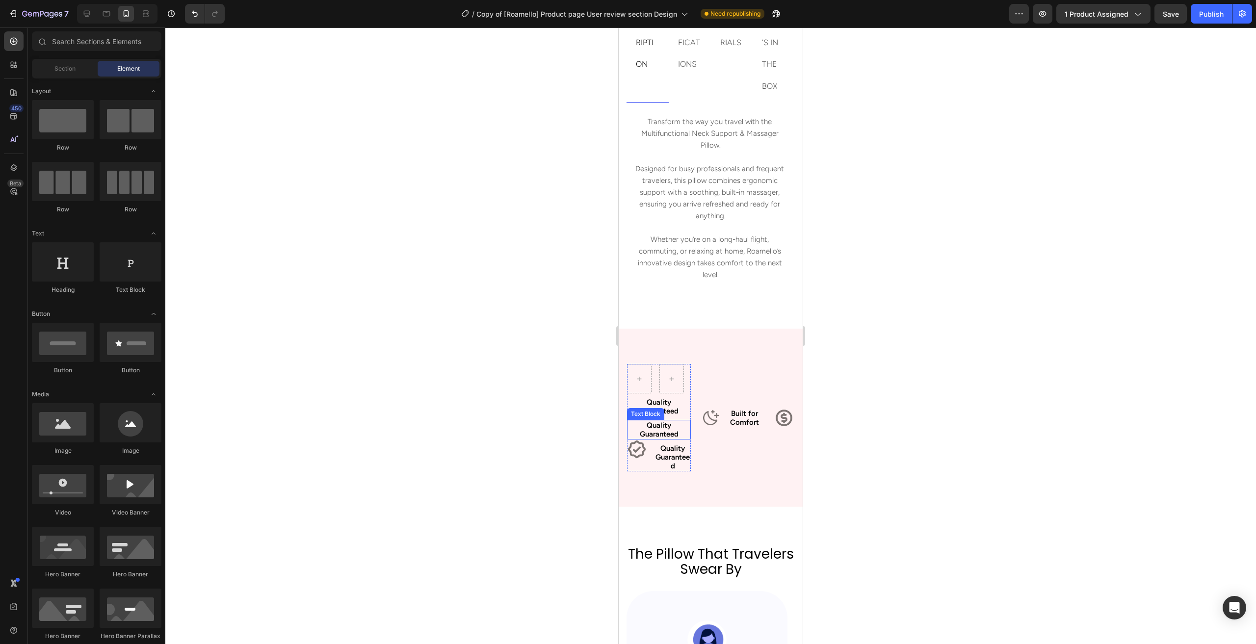
click at [658, 439] on p "Quality Guaranteed" at bounding box center [659, 430] width 62 height 18
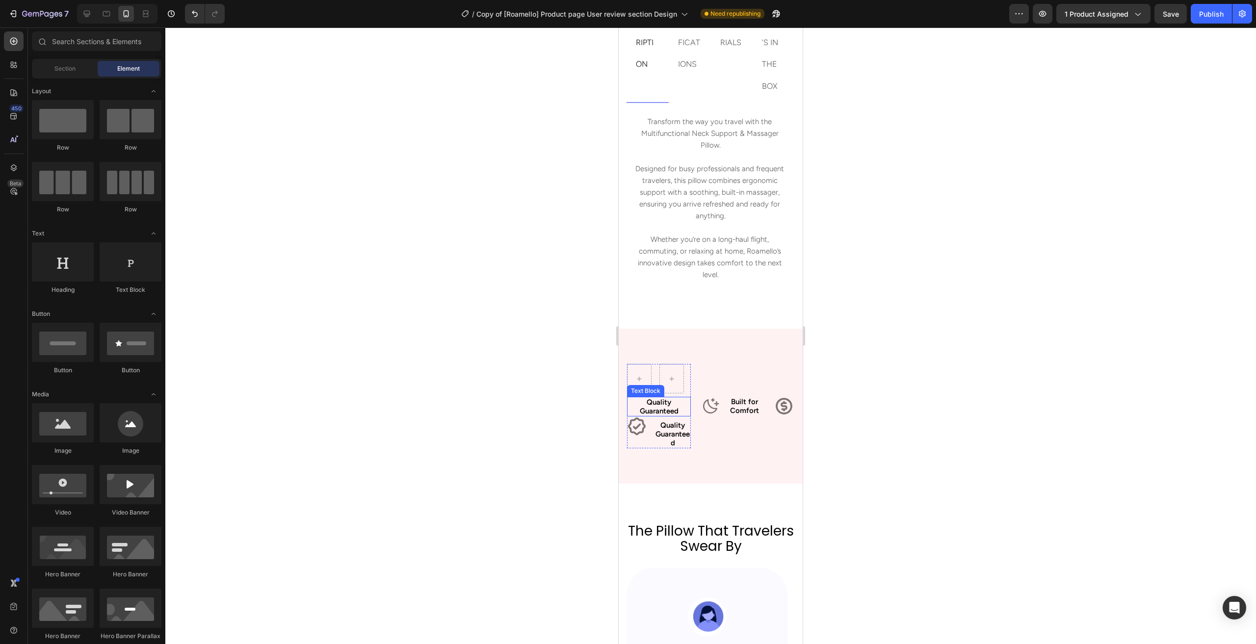
click at [658, 416] on p "Quality Guaranteed" at bounding box center [659, 407] width 62 height 18
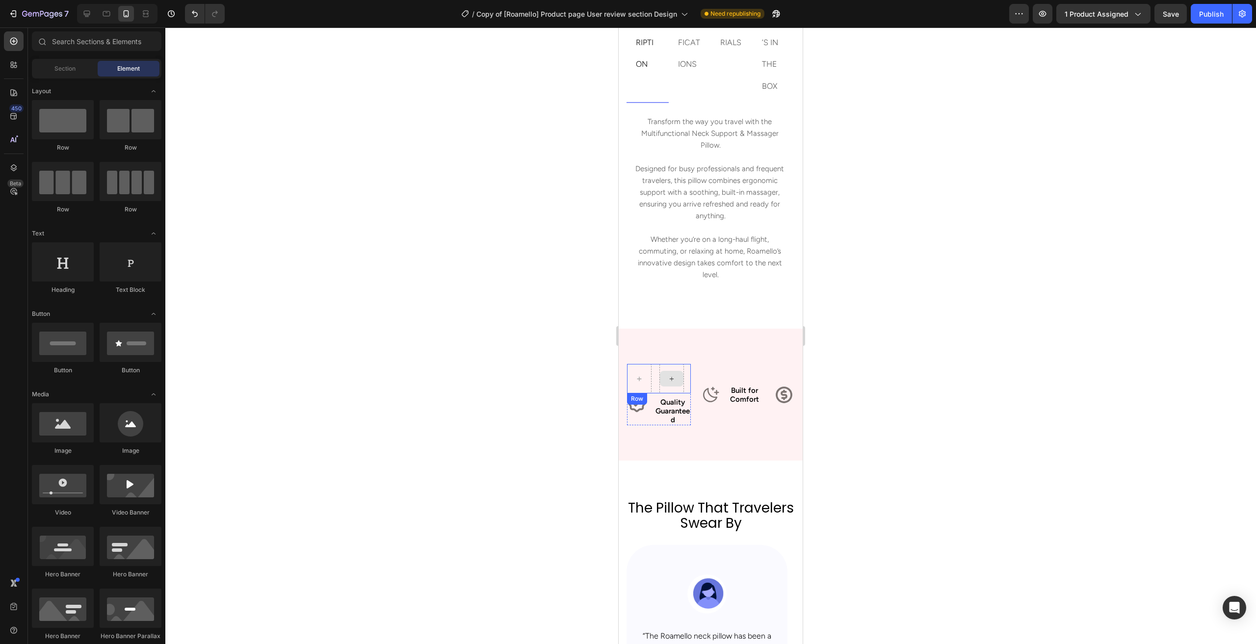
click at [666, 387] on div at bounding box center [672, 379] width 24 height 16
click at [686, 394] on div "Row" at bounding box center [659, 378] width 64 height 29
click at [529, 434] on div at bounding box center [710, 335] width 1091 height 617
click at [683, 389] on div at bounding box center [659, 378] width 64 height 29
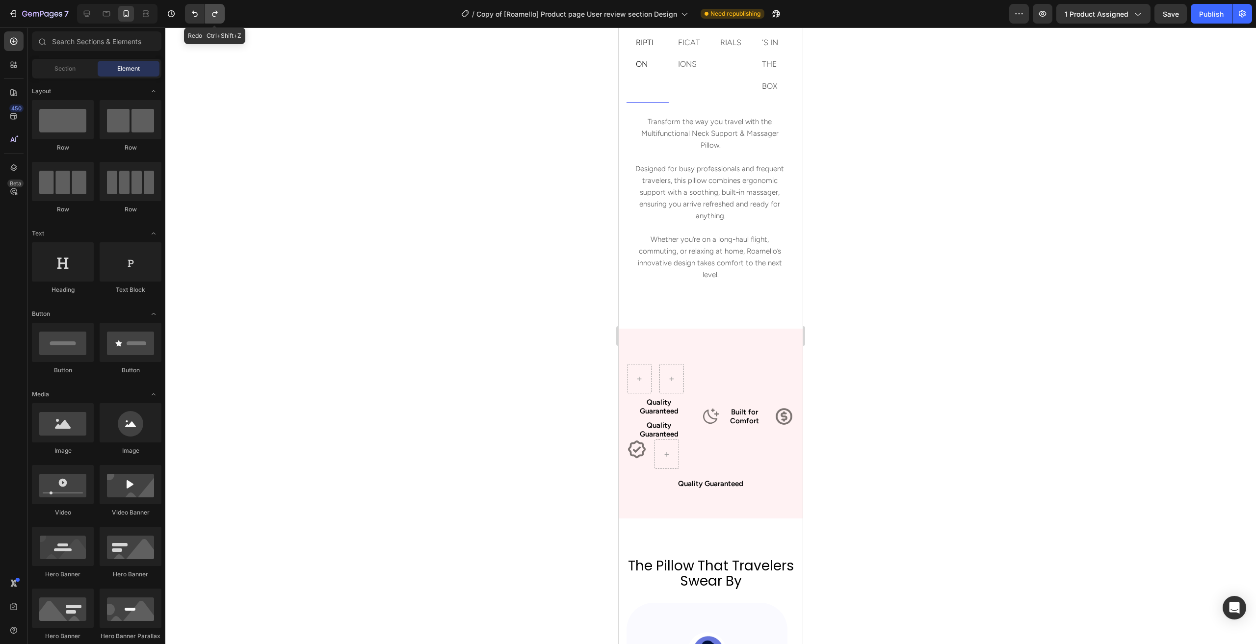
click at [213, 11] on icon "Undo/Redo" at bounding box center [215, 14] width 10 height 10
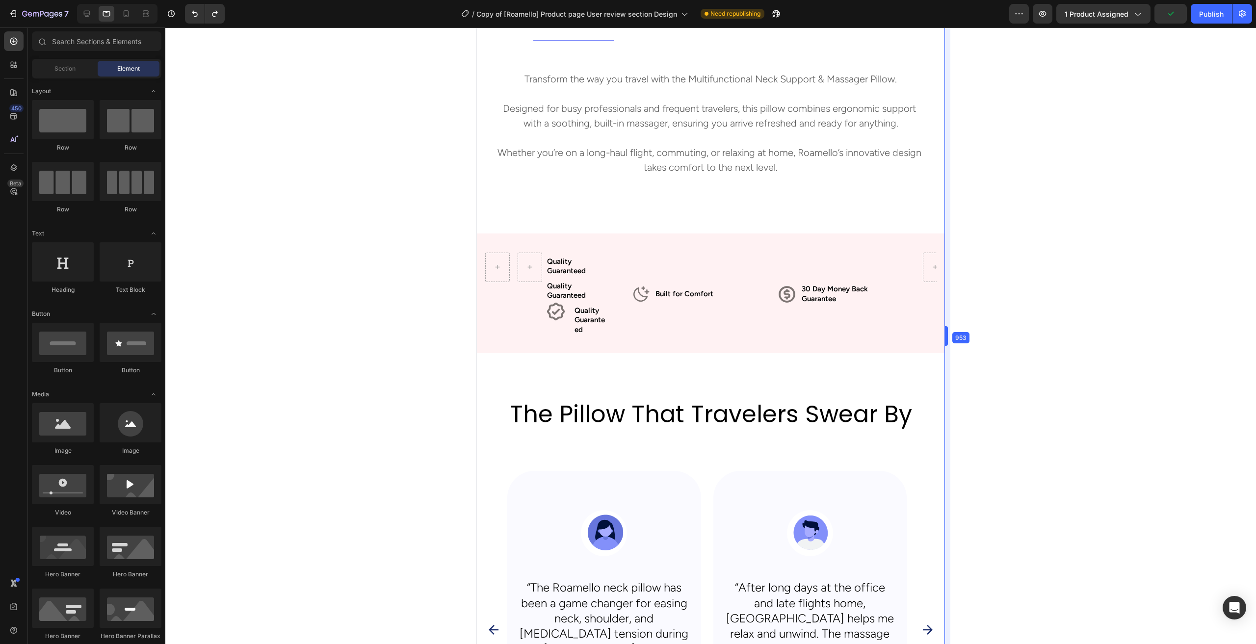
drag, startPoint x: 804, startPoint y: 332, endPoint x: 1088, endPoint y: 413, distance: 295.0
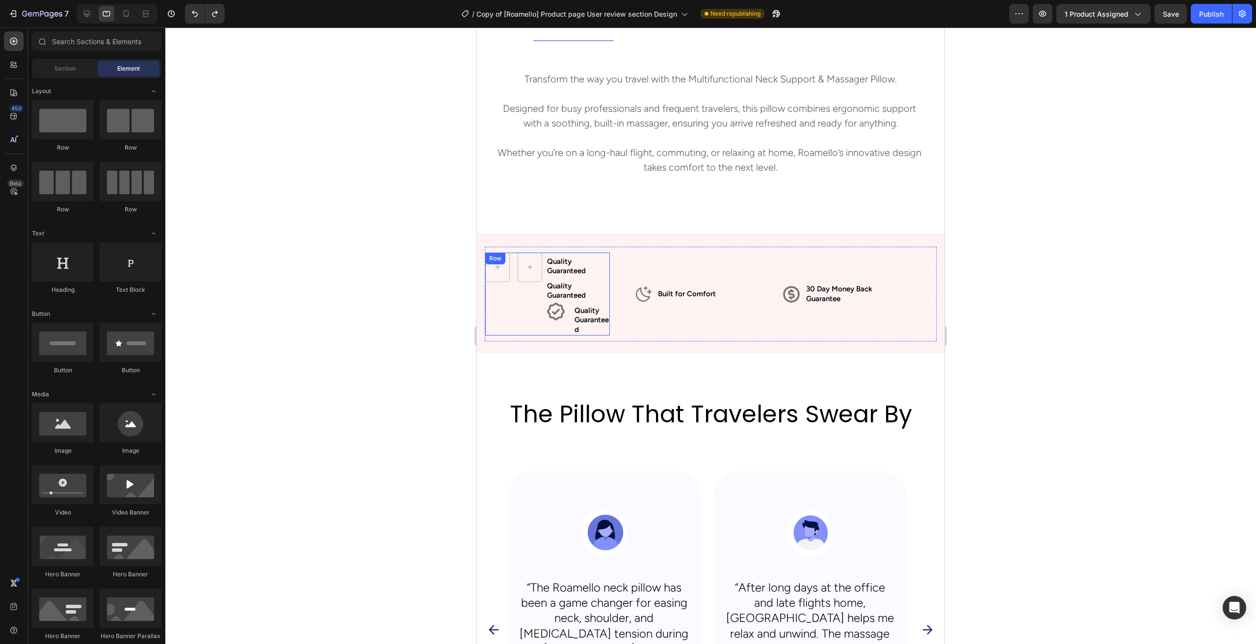
click at [502, 293] on div "Row" at bounding box center [513, 294] width 57 height 83
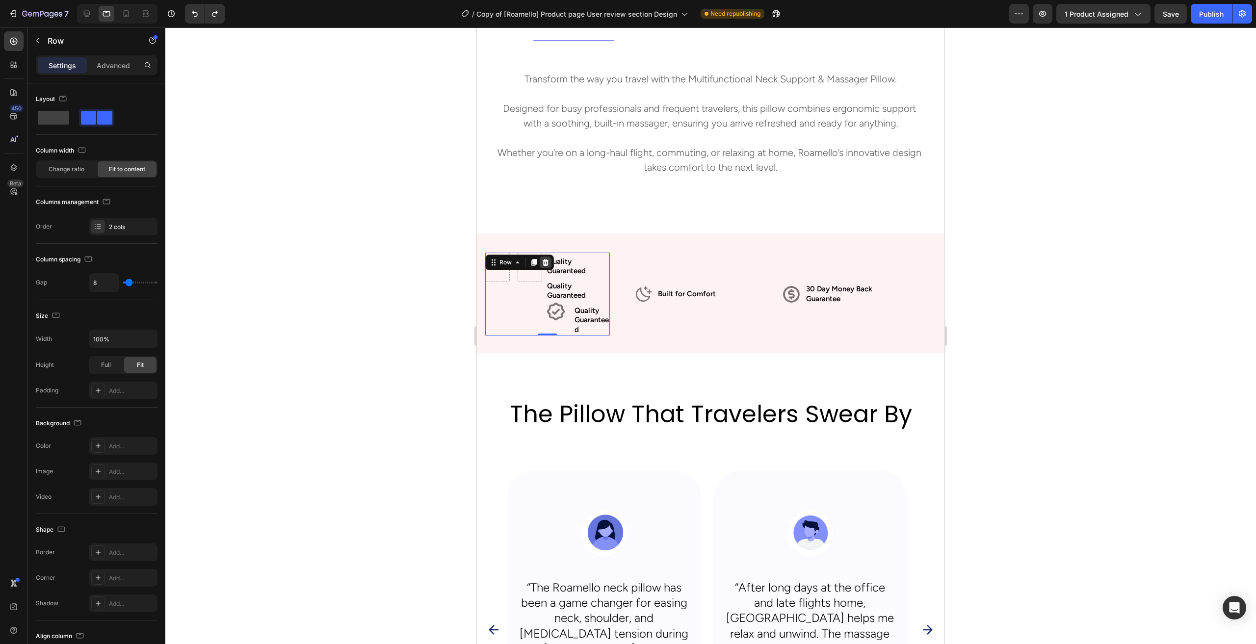
click at [544, 264] on icon at bounding box center [546, 262] width 6 height 7
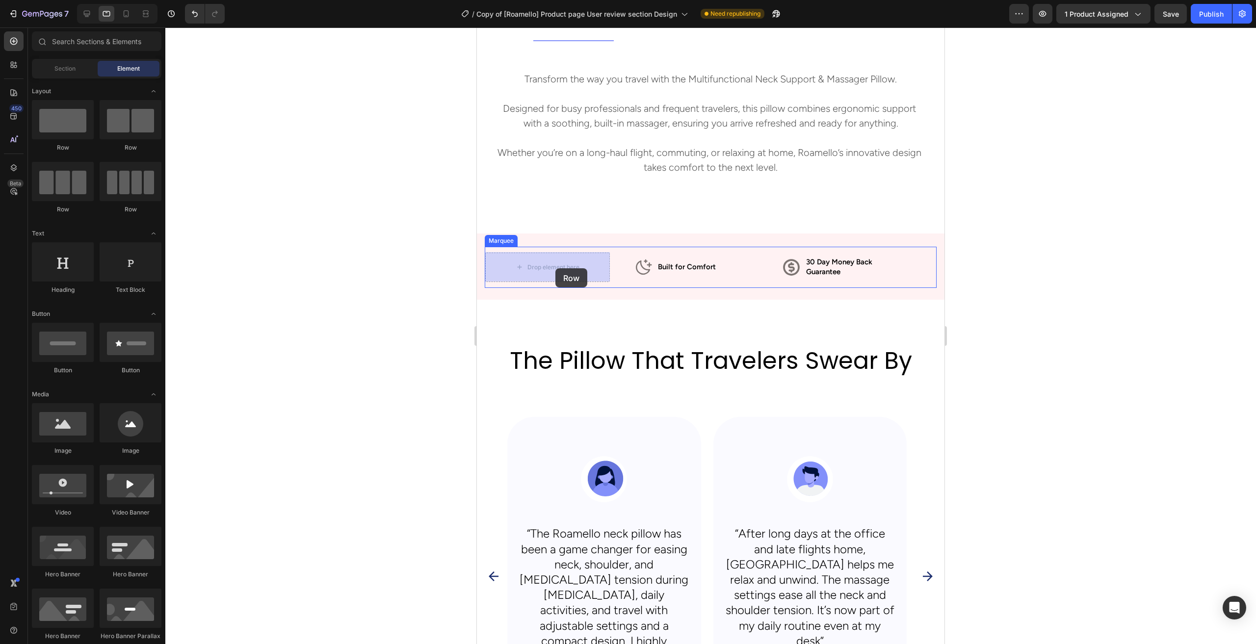
drag, startPoint x: 839, startPoint y: 197, endPoint x: 556, endPoint y: 268, distance: 292.1
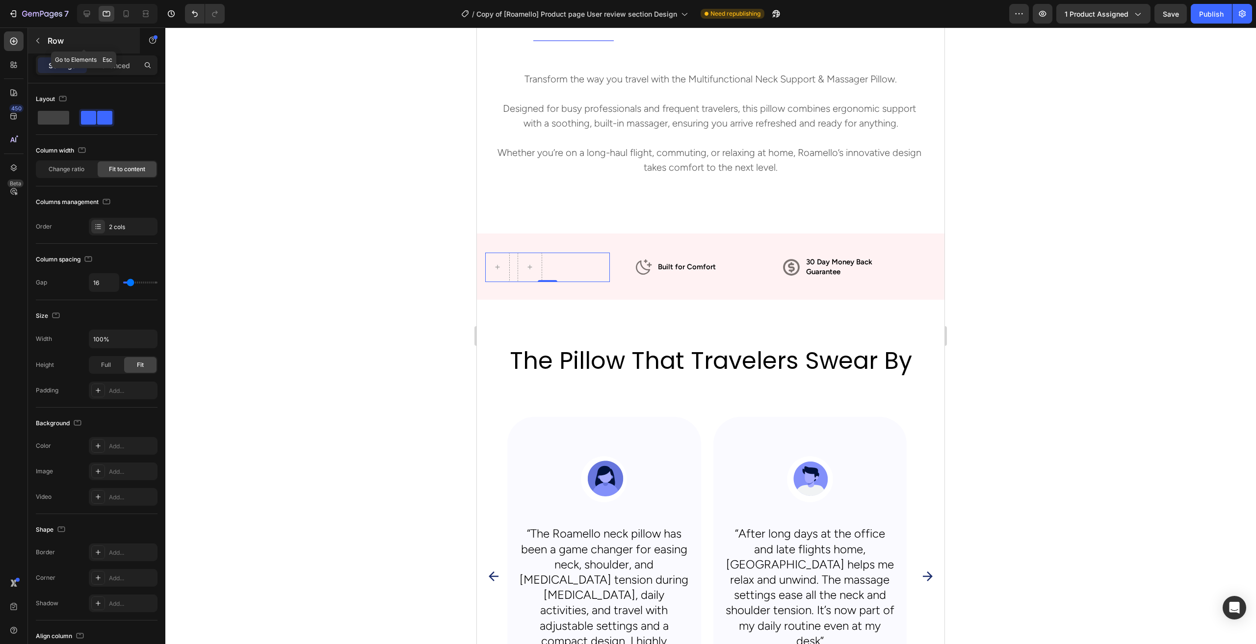
click at [42, 45] on button "button" at bounding box center [38, 41] width 16 height 16
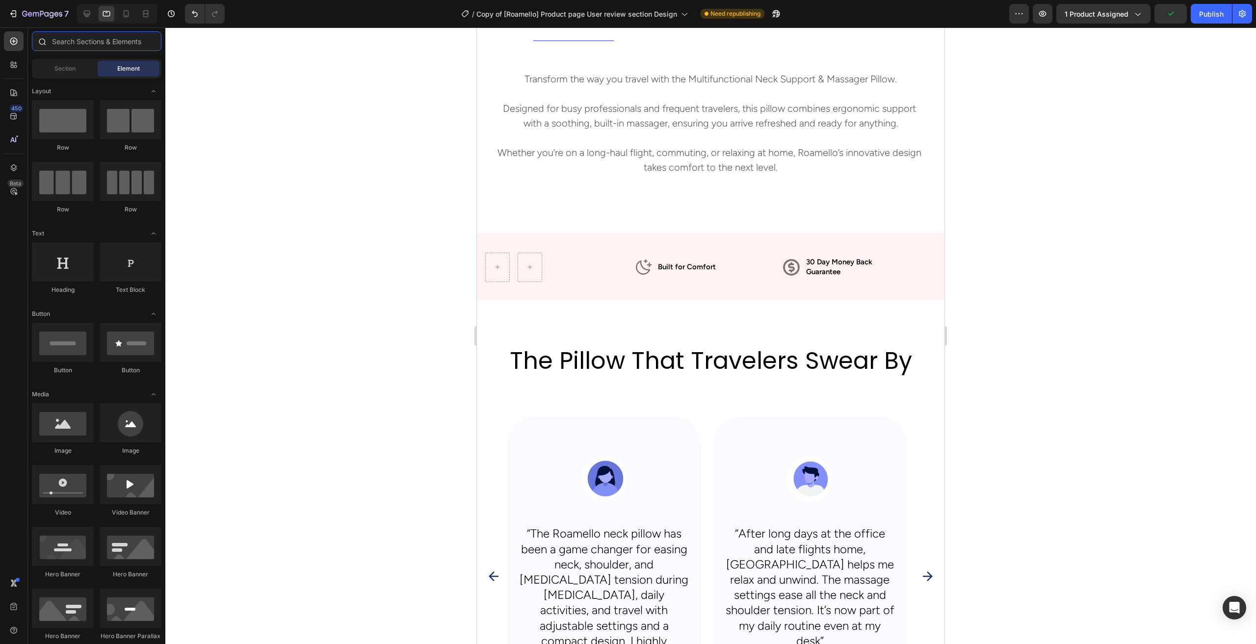
click at [86, 45] on input "text" at bounding box center [97, 41] width 130 height 20
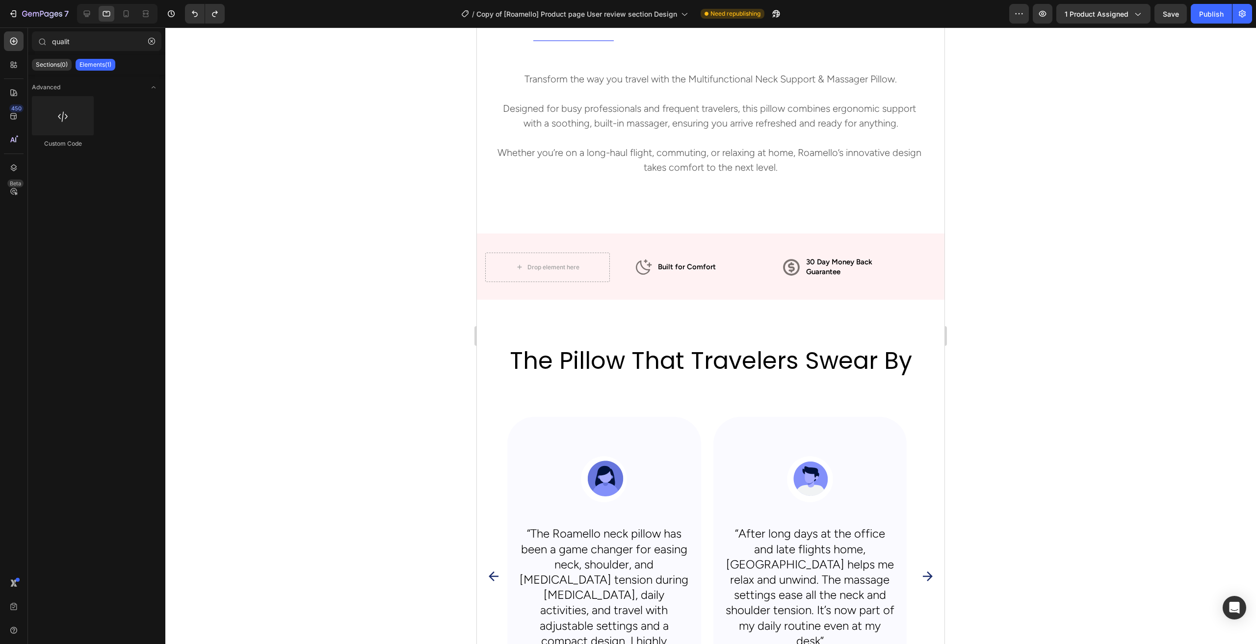
click at [362, 345] on div at bounding box center [710, 335] width 1091 height 617
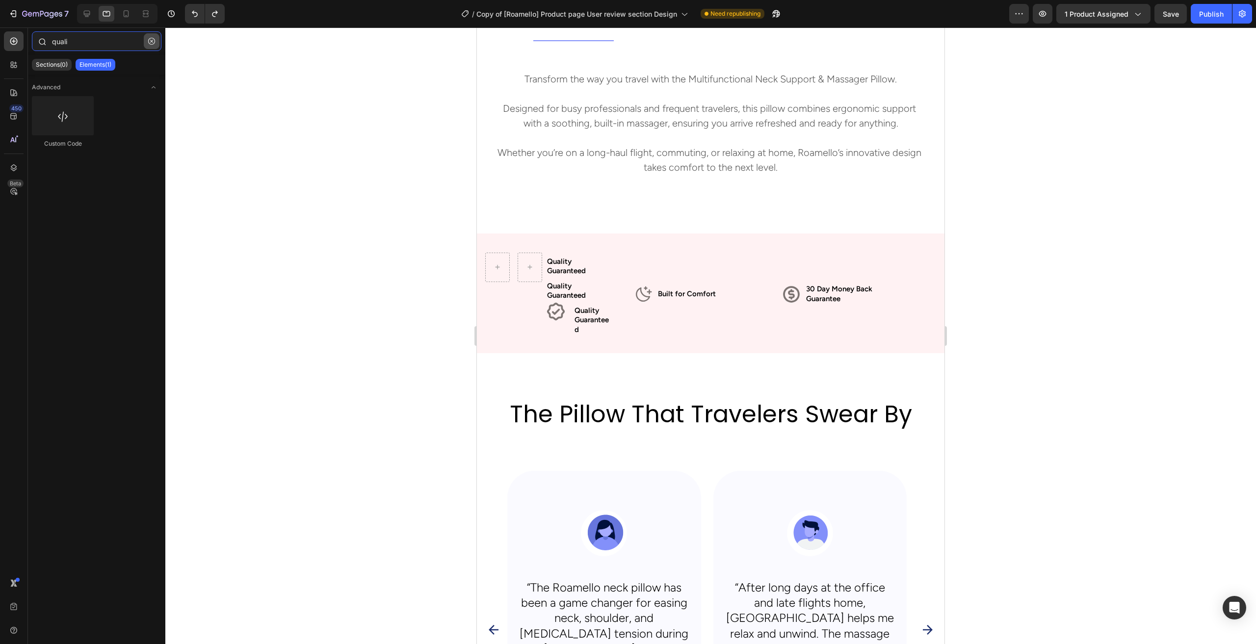
type input "quali"
click at [154, 40] on icon "button" at bounding box center [151, 41] width 7 height 7
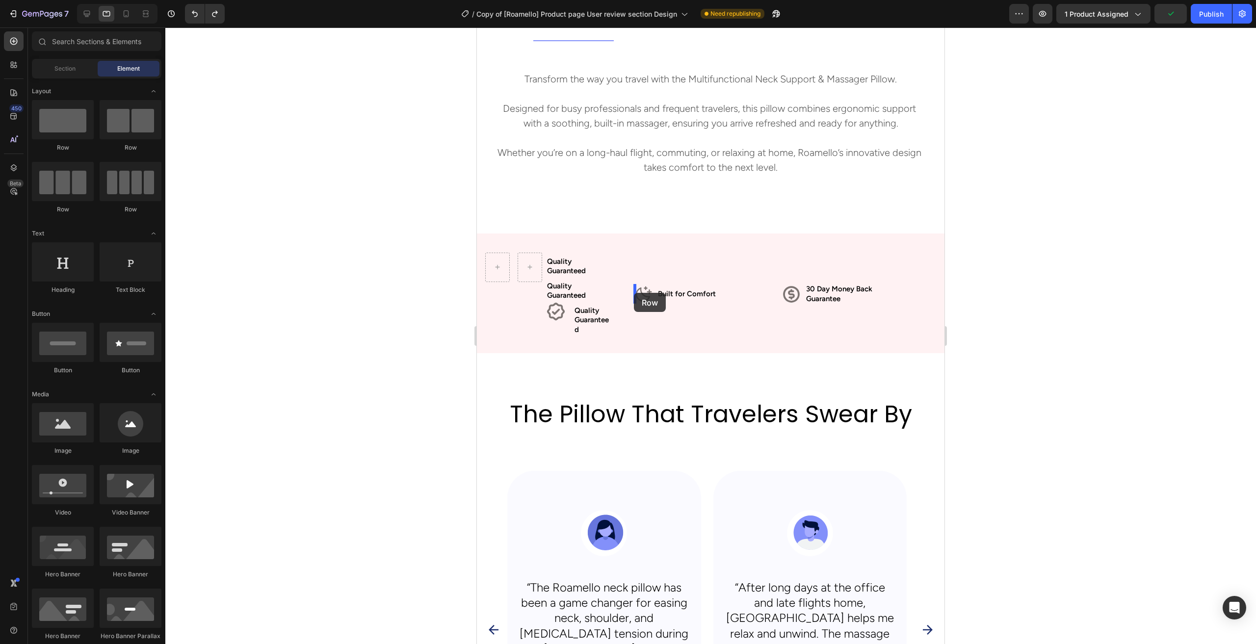
drag, startPoint x: 674, startPoint y: 169, endPoint x: 634, endPoint y: 293, distance: 130.5
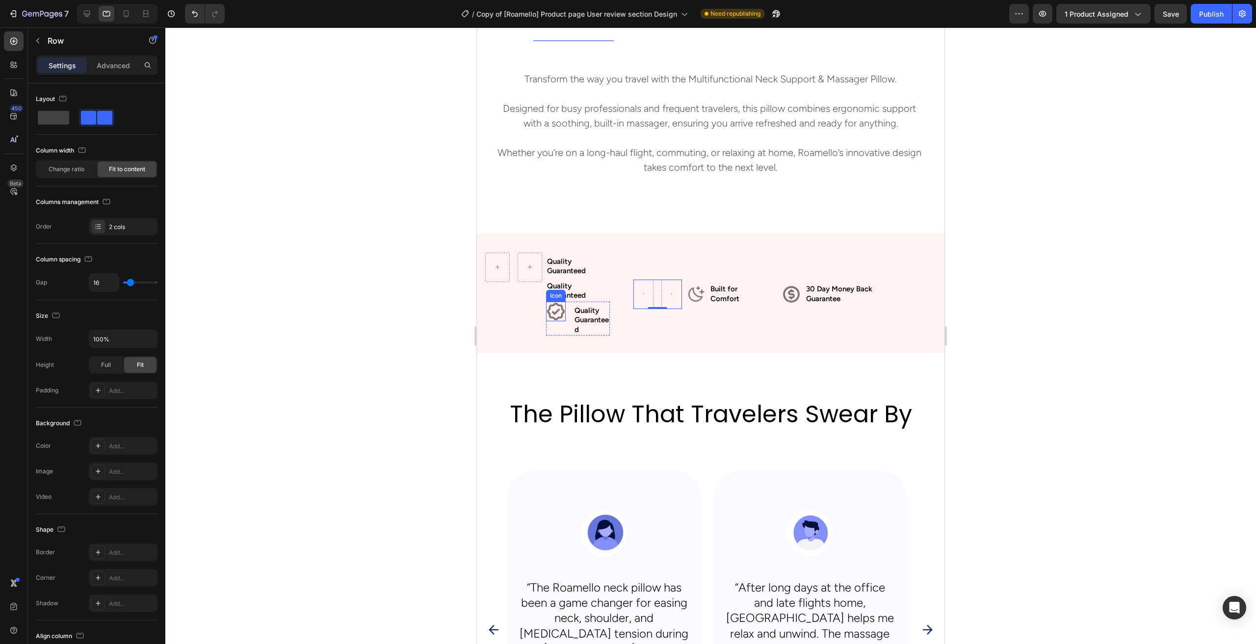
click at [554, 311] on icon at bounding box center [556, 312] width 20 height 20
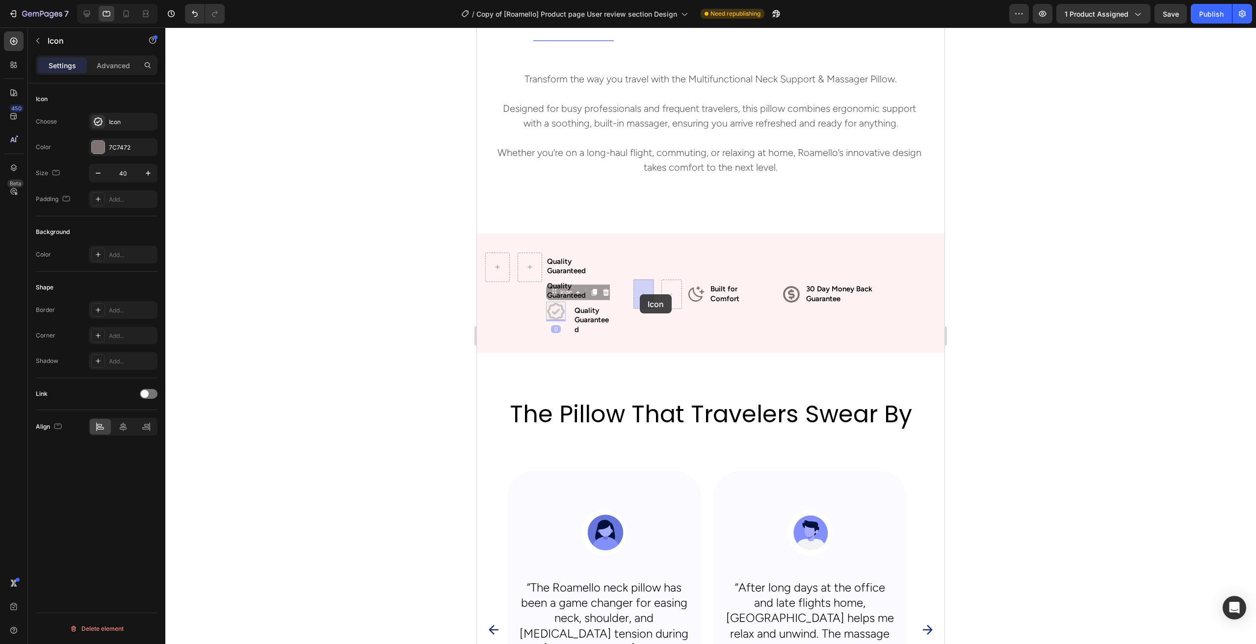
drag, startPoint x: 556, startPoint y: 312, endPoint x: 640, endPoint y: 295, distance: 85.6
click at [583, 318] on p "Quality Guaranteed" at bounding box center [594, 320] width 29 height 29
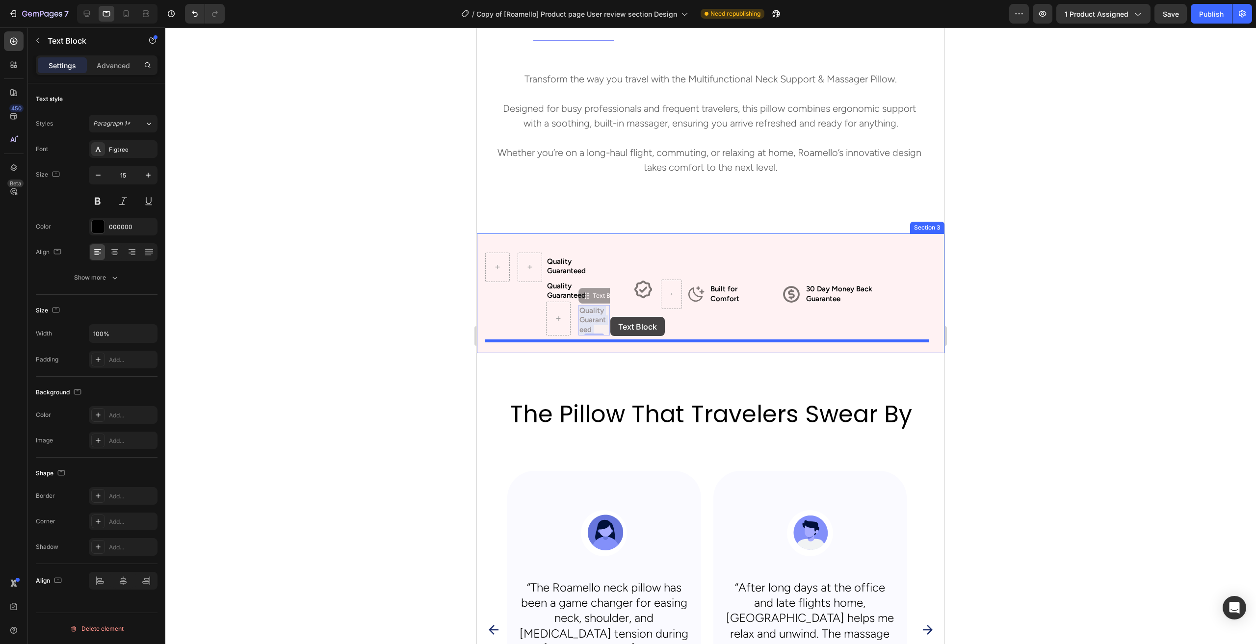
drag, startPoint x: 588, startPoint y: 321, endPoint x: 610, endPoint y: 317, distance: 23.0
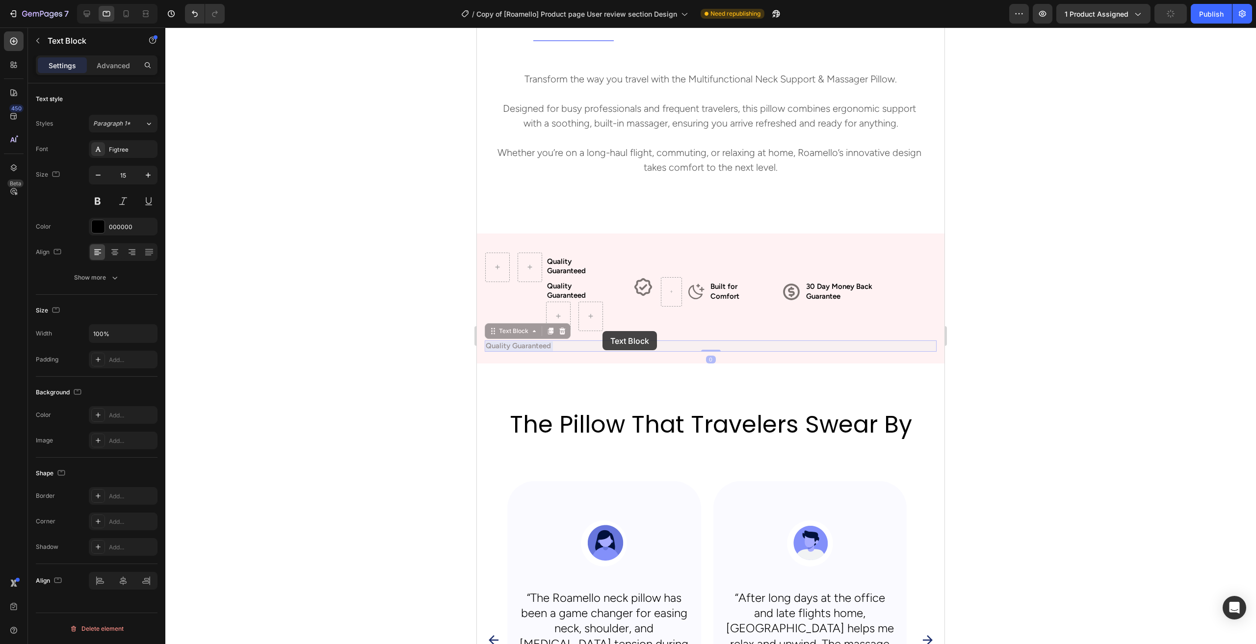
drag, startPoint x: 546, startPoint y: 344, endPoint x: 603, endPoint y: 331, distance: 58.0
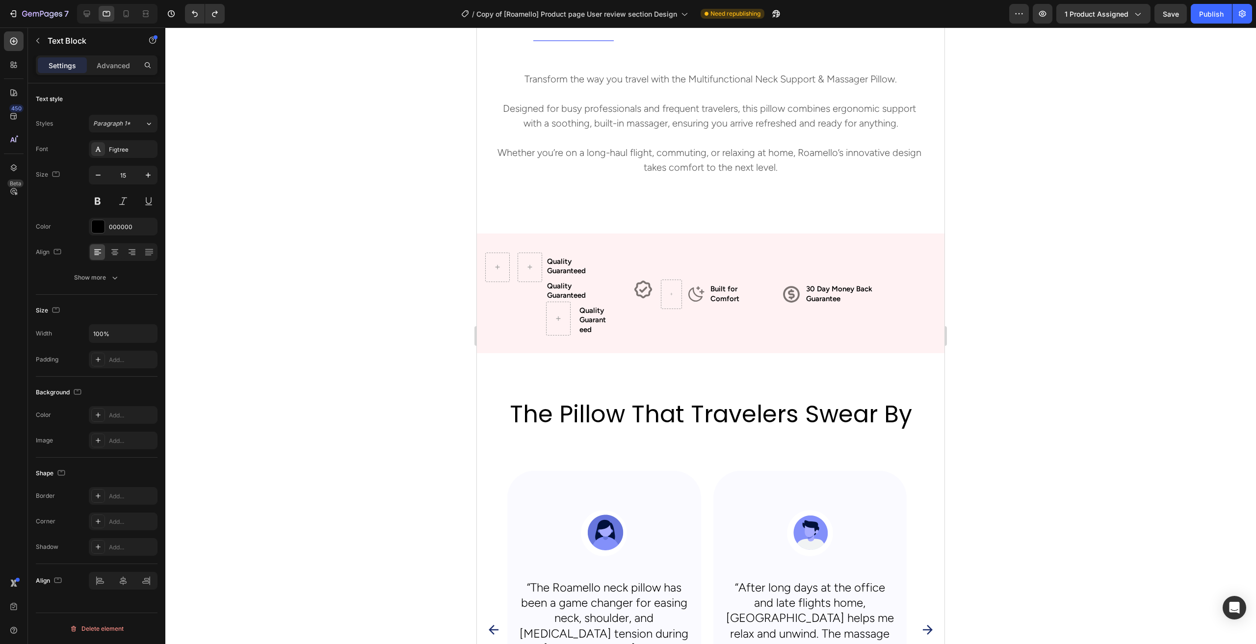
click at [595, 308] on p "Quality Guaranteed" at bounding box center [594, 320] width 29 height 29
drag, startPoint x: 118, startPoint y: 282, endPoint x: 427, endPoint y: 343, distance: 315.2
click at [424, 343] on div at bounding box center [710, 335] width 1091 height 617
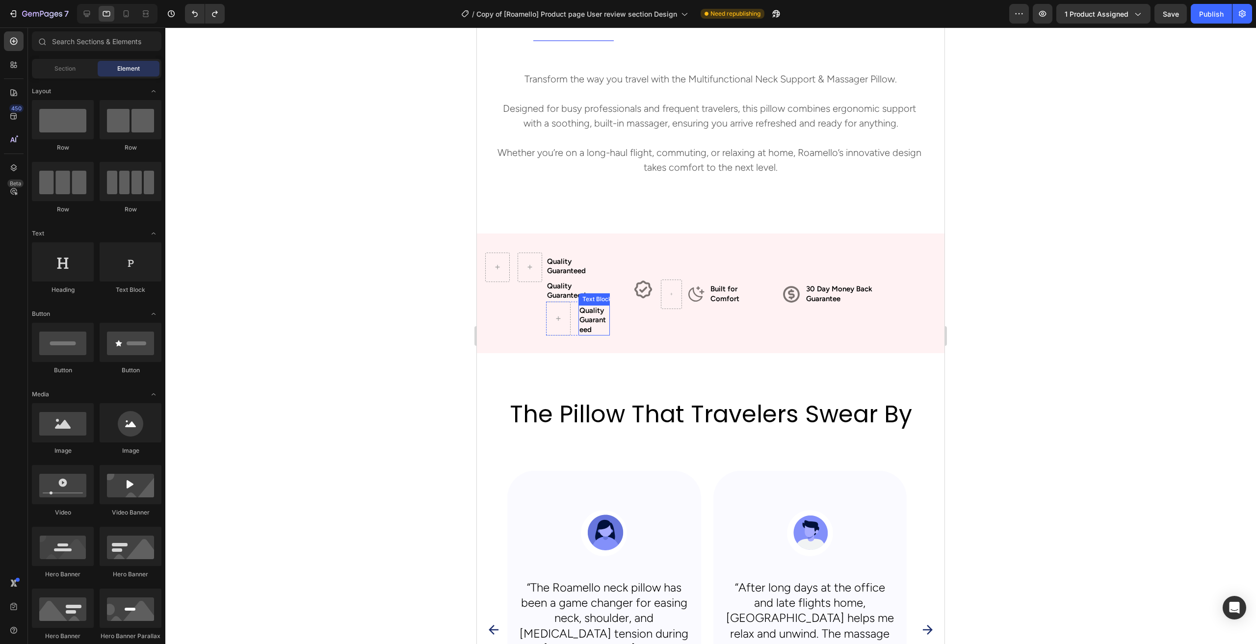
click at [589, 325] on p "Quality Guaranteed" at bounding box center [594, 320] width 29 height 29
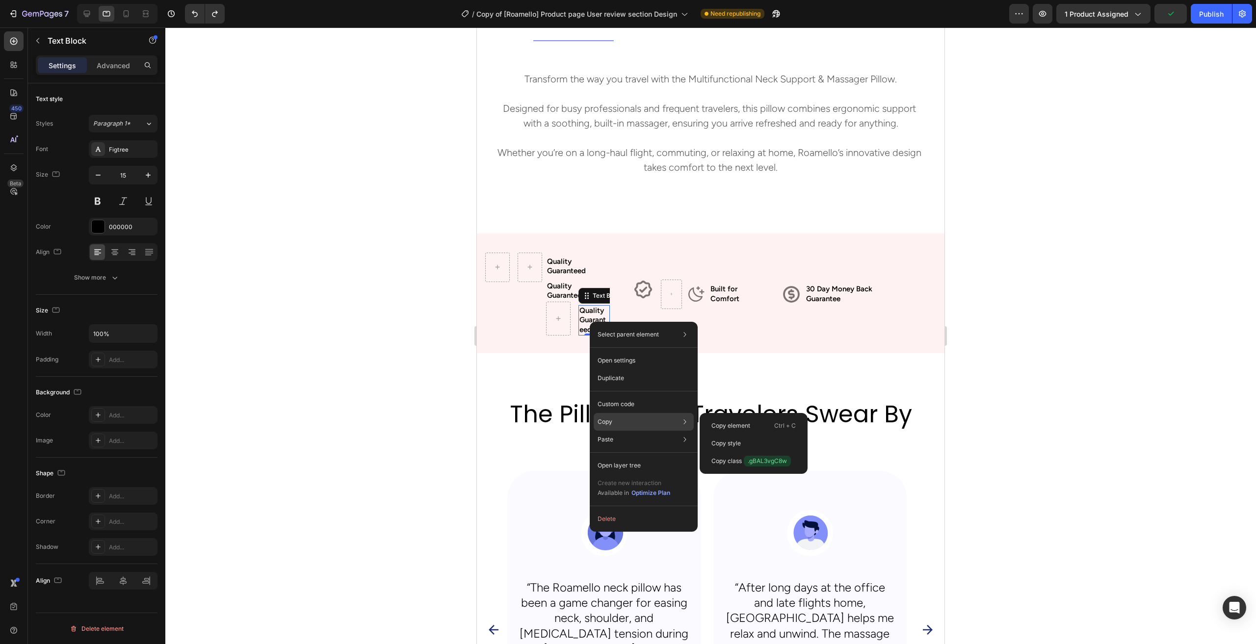
click at [632, 424] on div "Copy Copy element Ctrl + C Copy style Copy class .gBAL3vgC8w" at bounding box center [644, 422] width 100 height 18
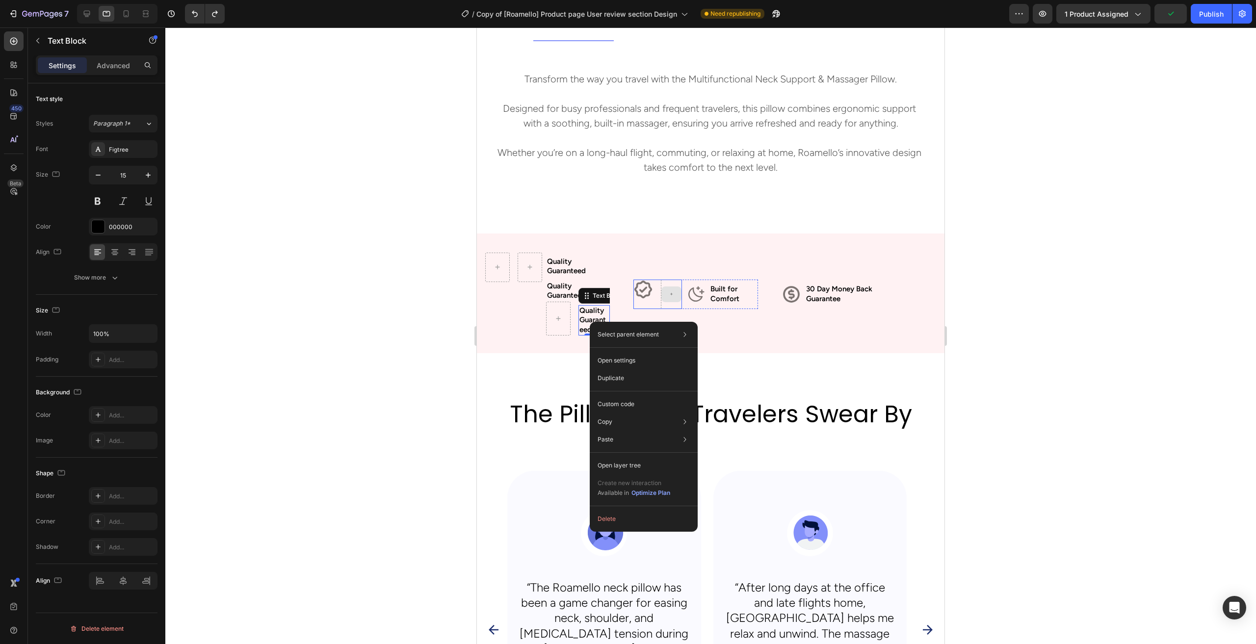
click at [671, 293] on icon at bounding box center [671, 294] width 2 height 2
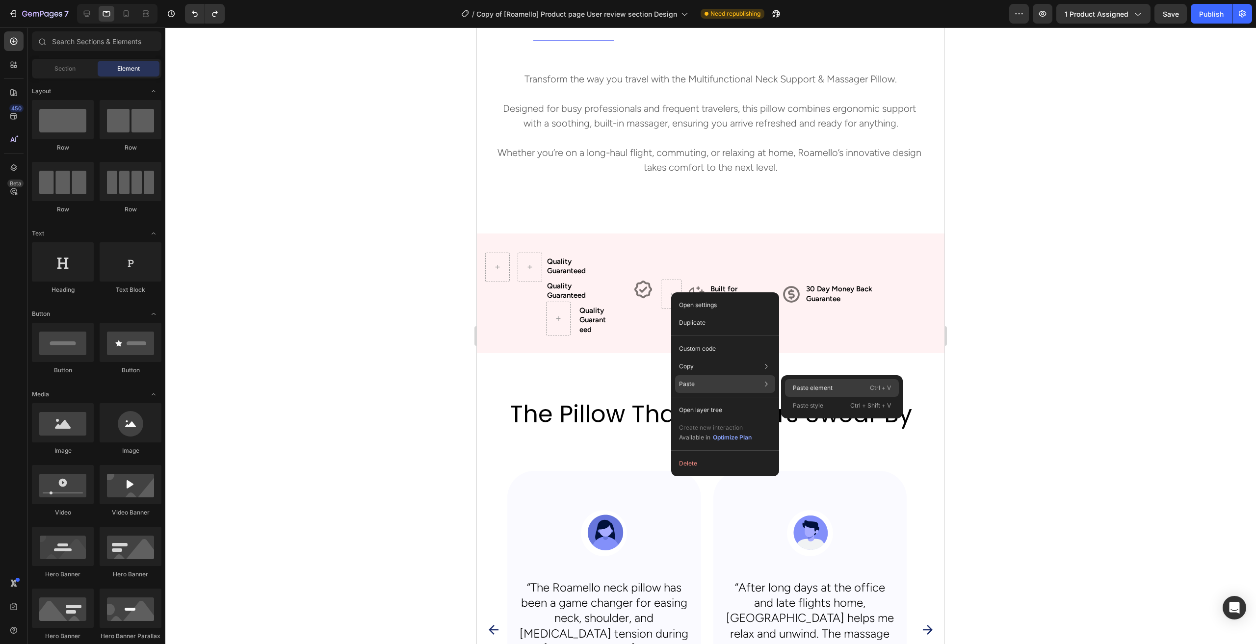
drag, startPoint x: 817, startPoint y: 386, endPoint x: 342, endPoint y: 363, distance: 475.6
click at [817, 386] on p "Paste element" at bounding box center [813, 388] width 40 height 9
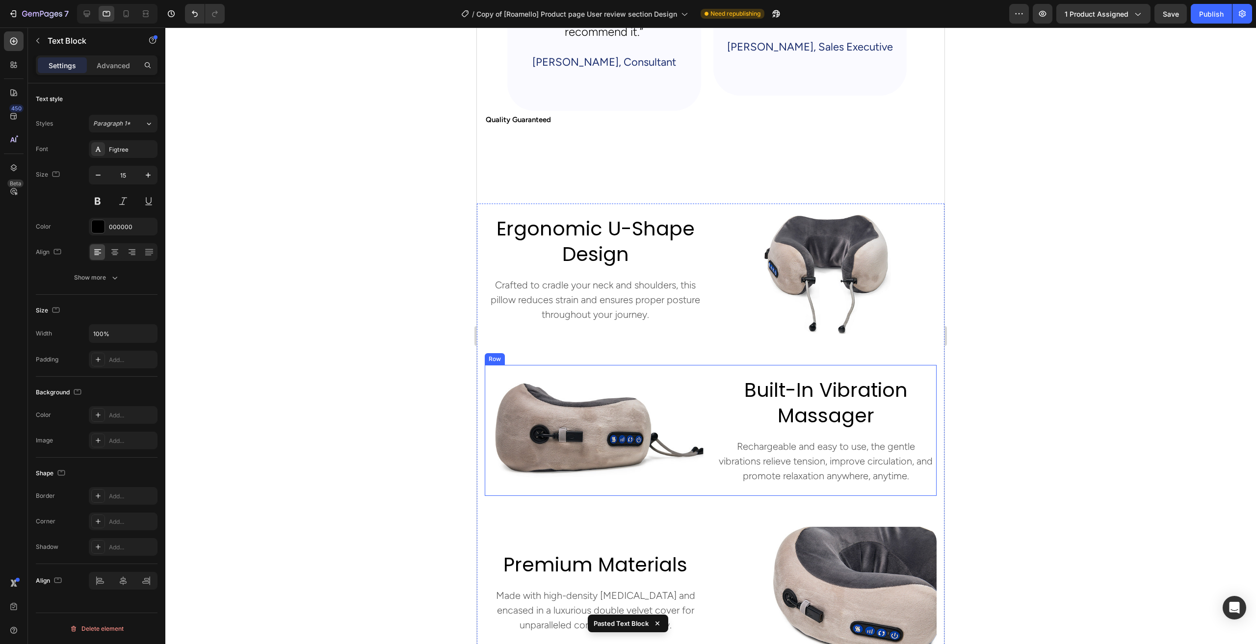
scroll to position [1172, 0]
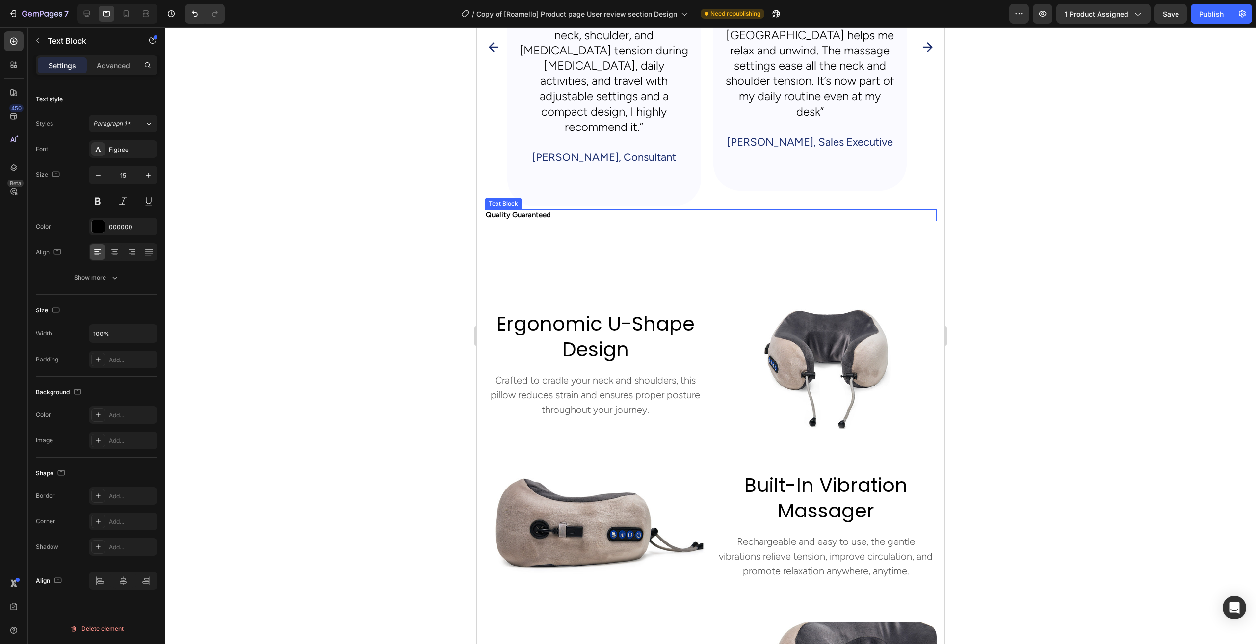
click at [544, 214] on p "Quality Guaranteed" at bounding box center [711, 216] width 450 height 10
click at [563, 199] on icon at bounding box center [562, 200] width 6 height 7
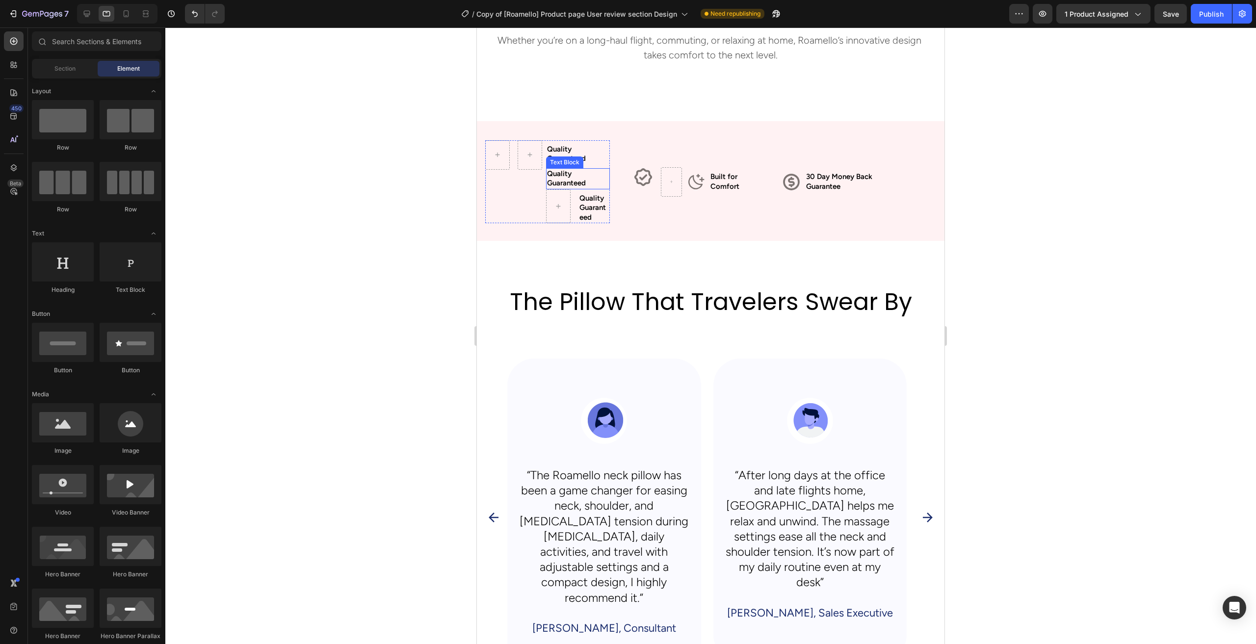
scroll to position [487, 0]
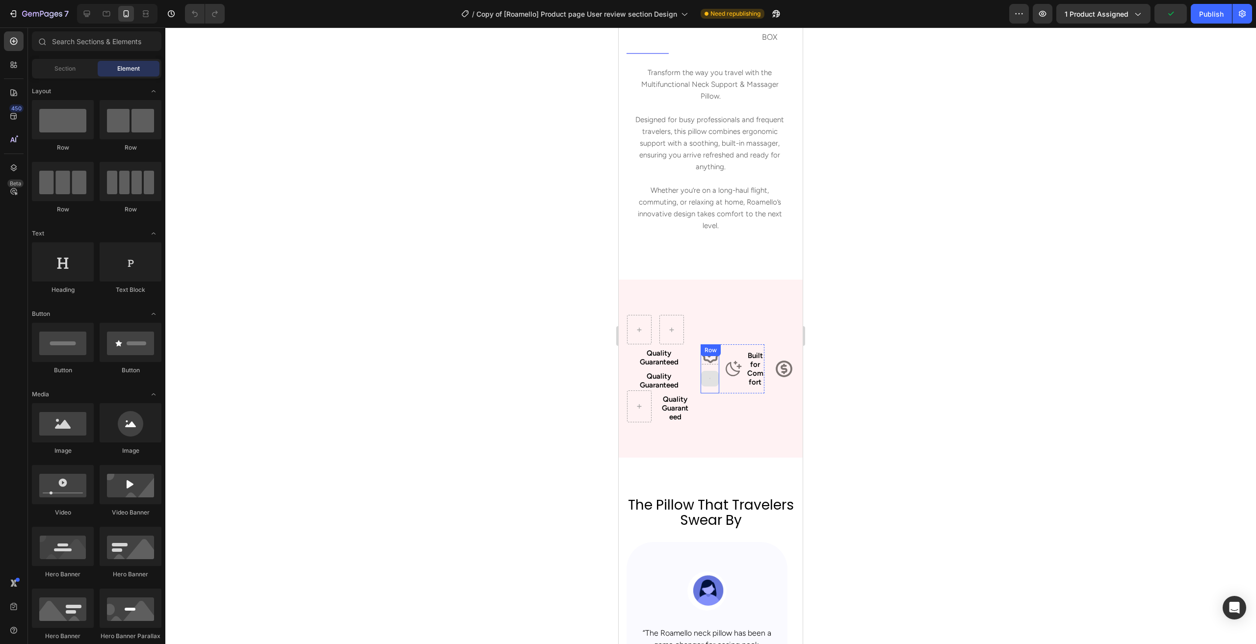
scroll to position [687, 0]
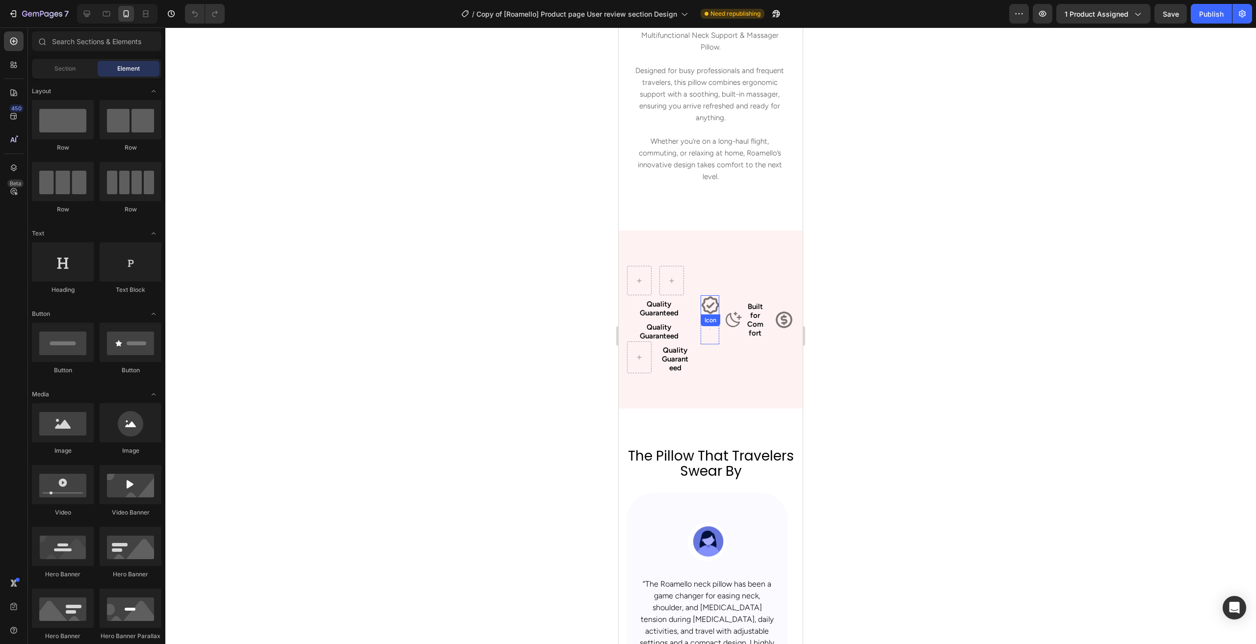
click at [713, 315] on icon at bounding box center [711, 305] width 20 height 20
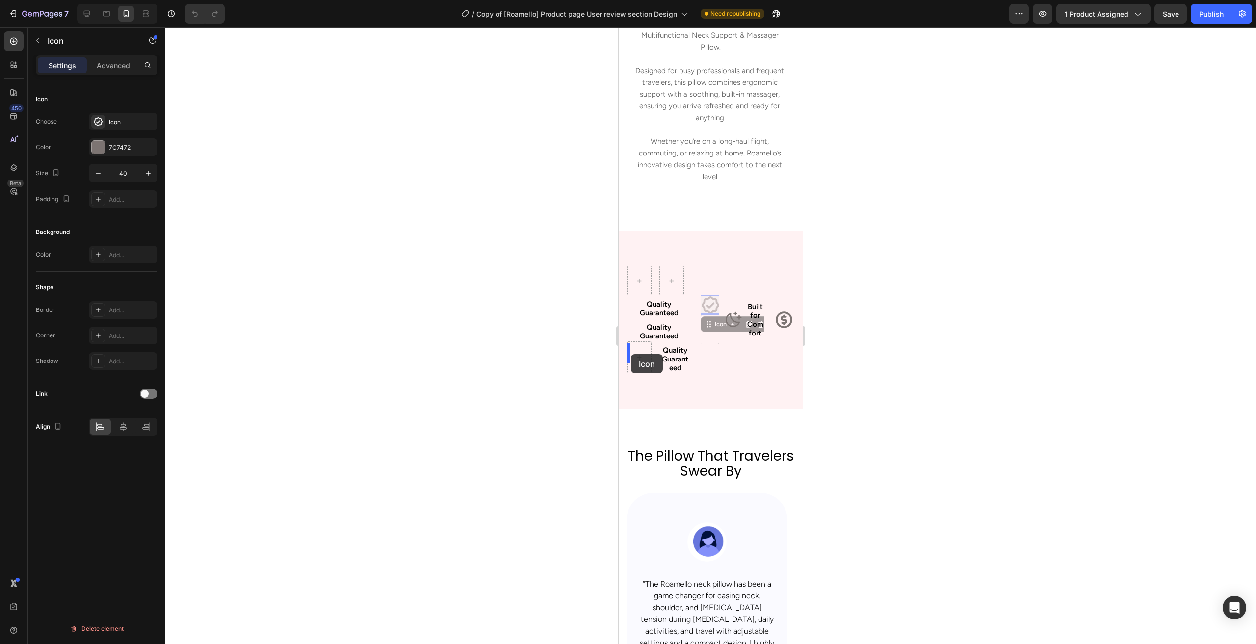
drag, startPoint x: 713, startPoint y: 325, endPoint x: 631, endPoint y: 354, distance: 86.5
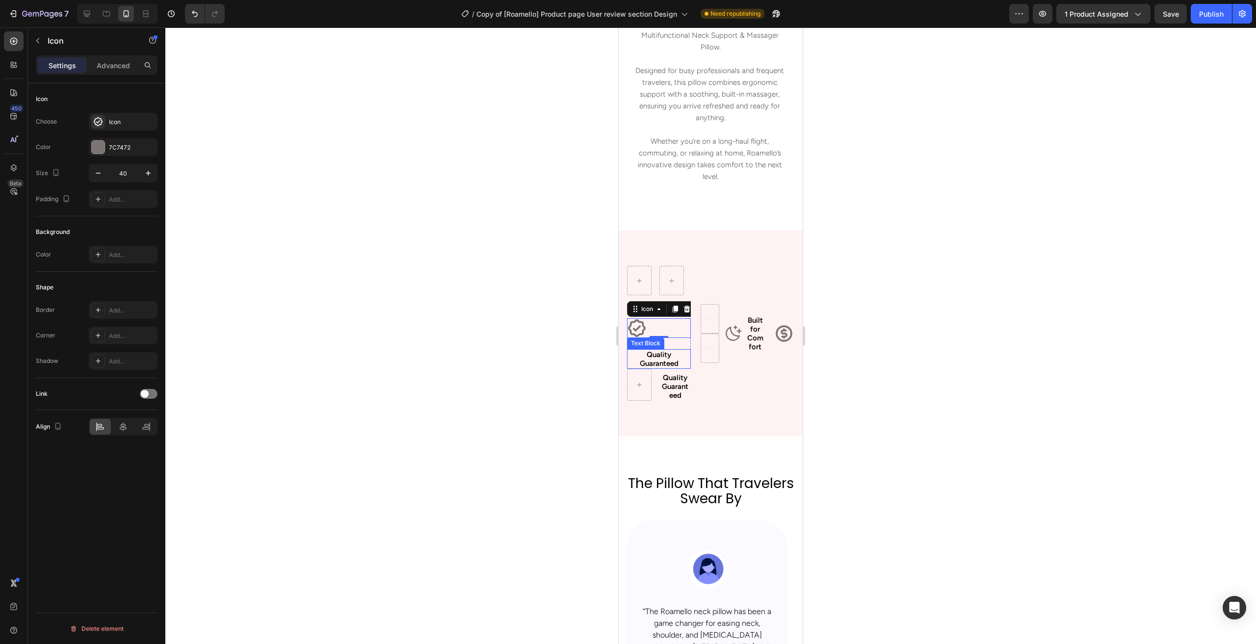
click at [646, 368] on p "Quality Guaranteed" at bounding box center [659, 359] width 62 height 18
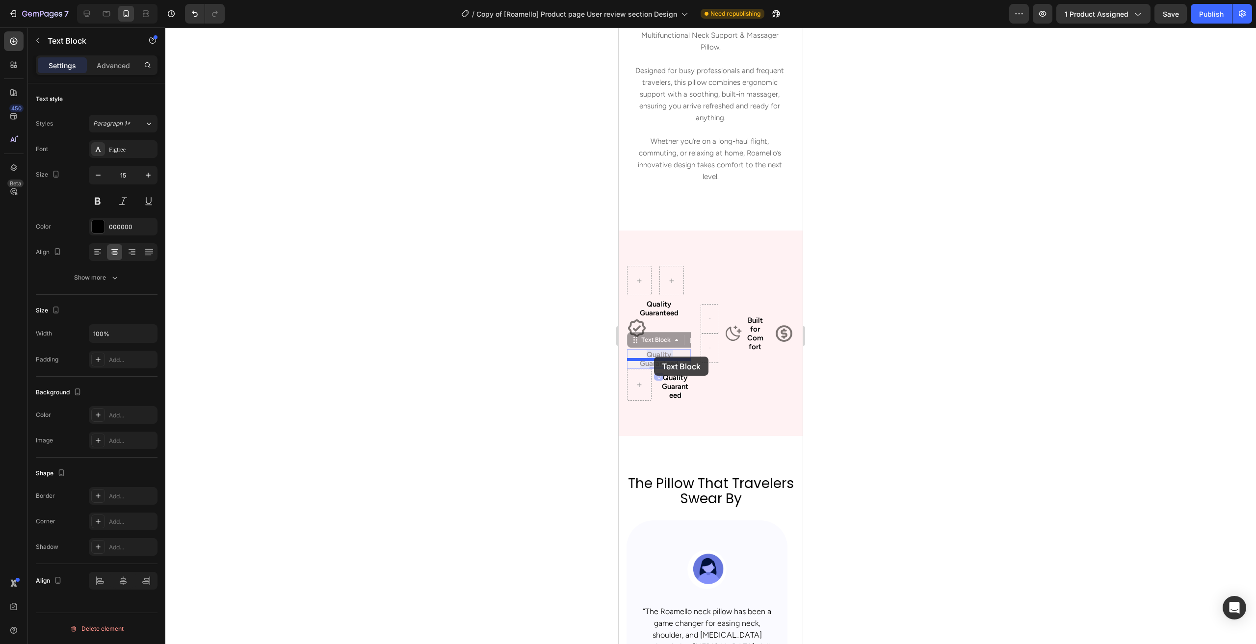
drag, startPoint x: 649, startPoint y: 374, endPoint x: 654, endPoint y: 357, distance: 18.3
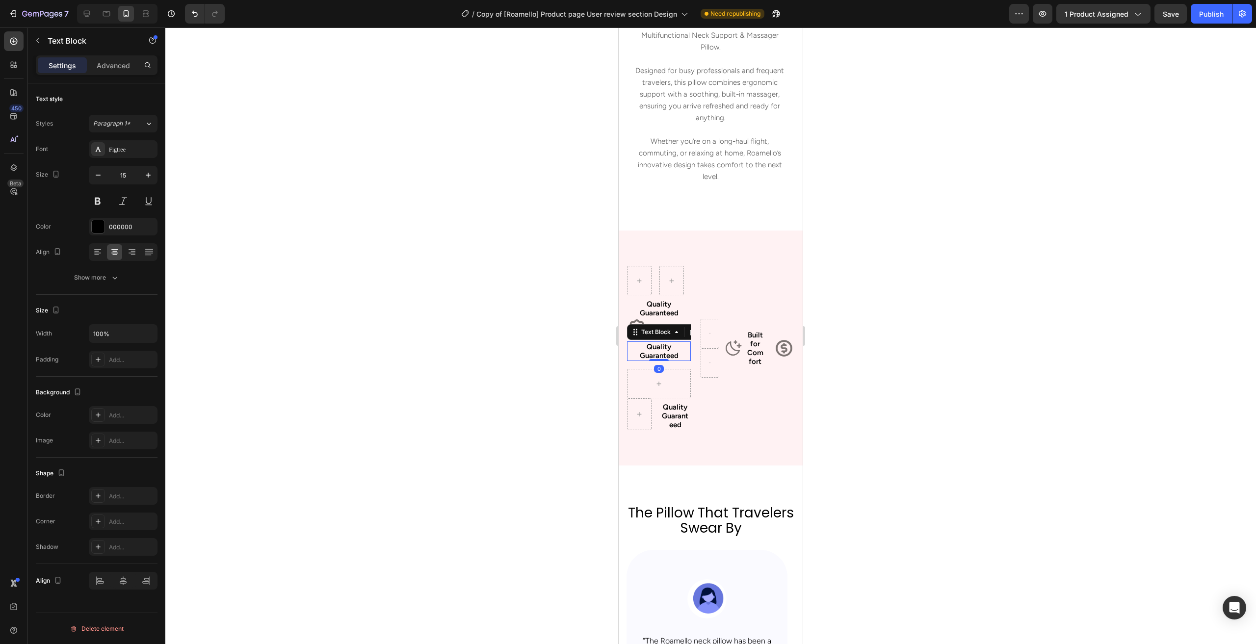
click at [538, 409] on div at bounding box center [710, 335] width 1091 height 617
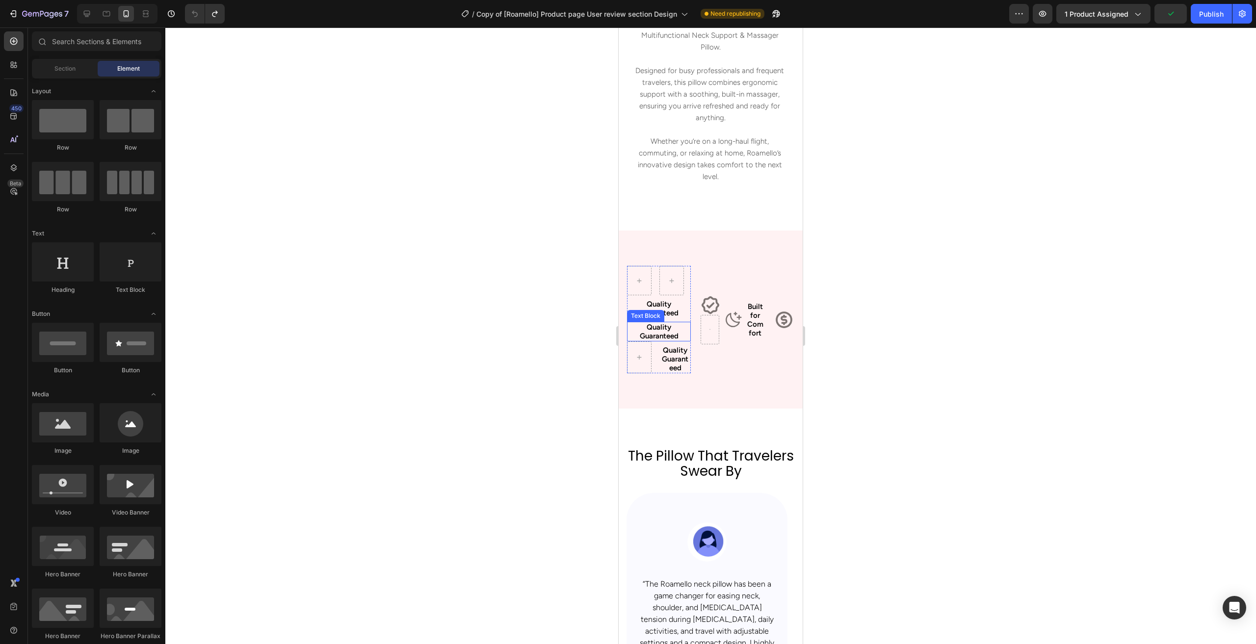
click at [663, 341] on p "Quality Guaranteed" at bounding box center [659, 332] width 62 height 18
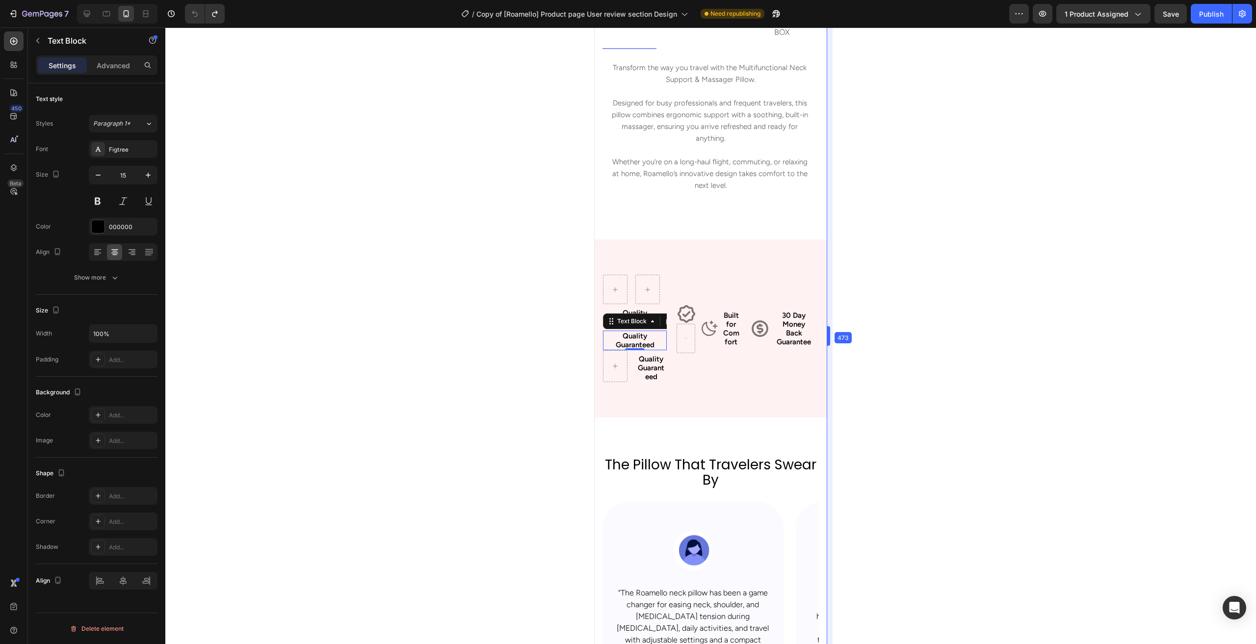
drag, startPoint x: 803, startPoint y: 342, endPoint x: 1129, endPoint y: 363, distance: 326.0
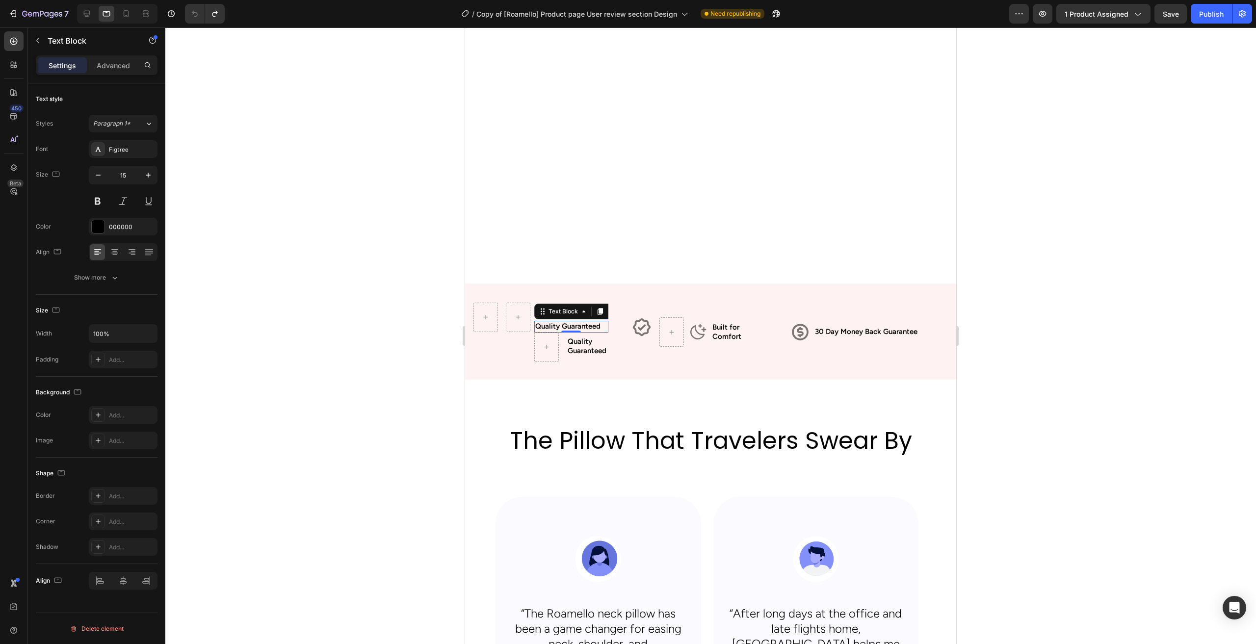
scroll to position [898, 0]
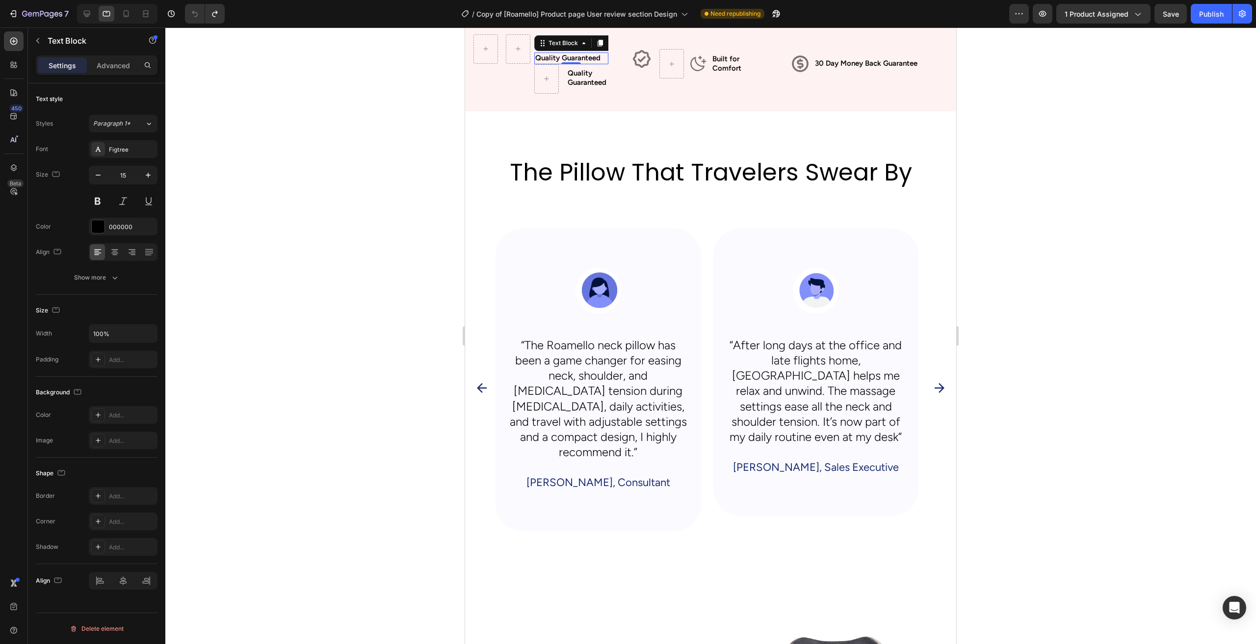
click at [1056, 362] on div at bounding box center [710, 335] width 1091 height 617
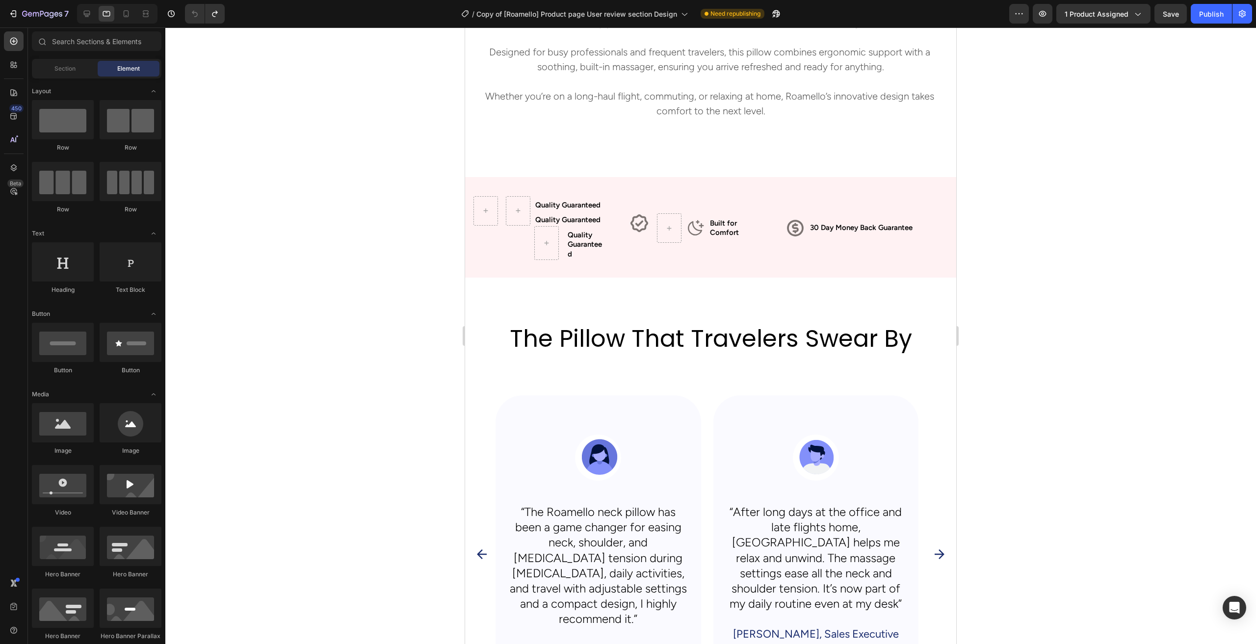
scroll to position [743, 0]
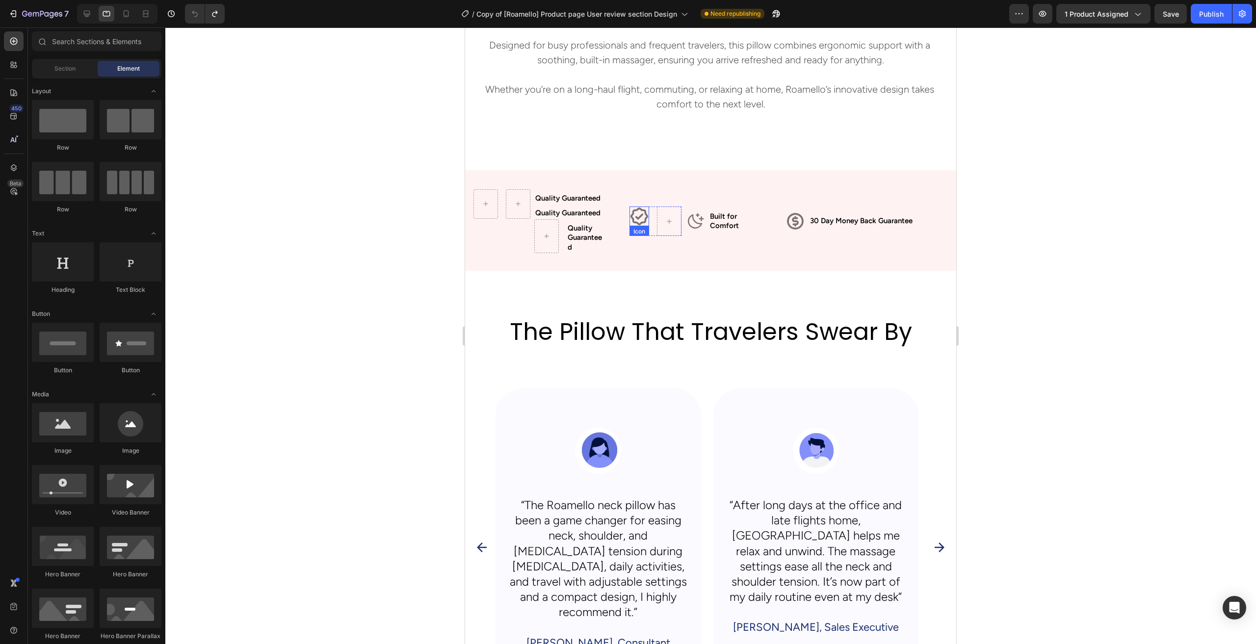
drag, startPoint x: 642, startPoint y: 214, endPoint x: 640, endPoint y: 219, distance: 5.1
click at [643, 214] on icon at bounding box center [640, 217] width 20 height 20
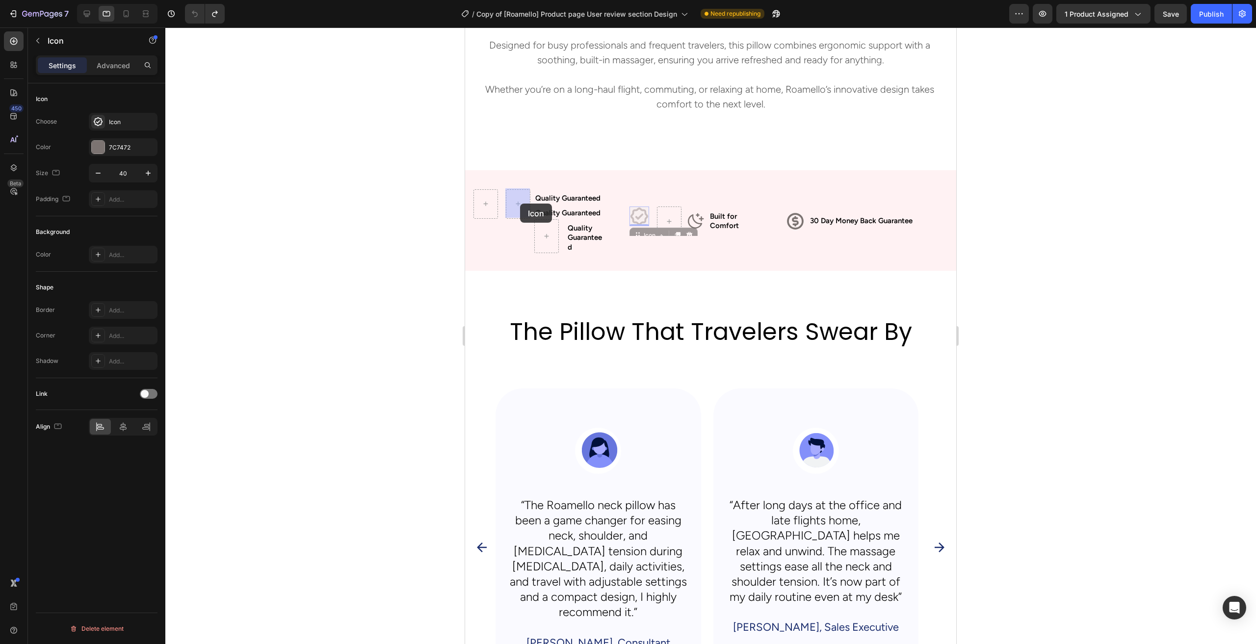
drag, startPoint x: 640, startPoint y: 219, endPoint x: 520, endPoint y: 204, distance: 120.7
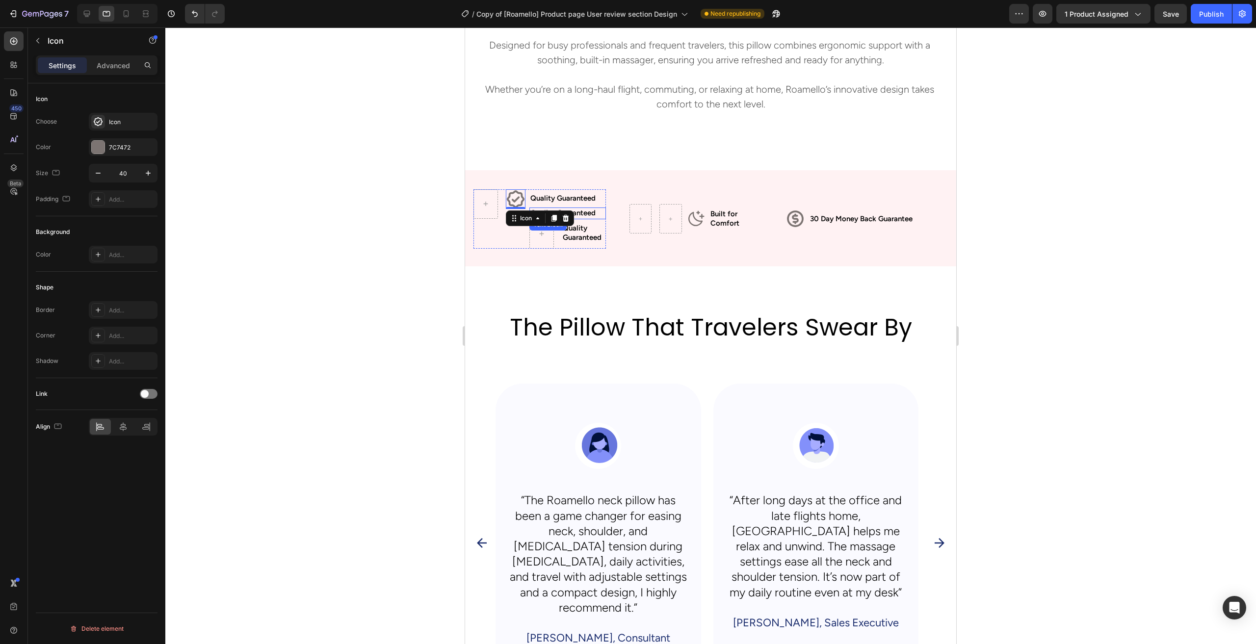
click at [585, 212] on p "Quality Guaranteed" at bounding box center [567, 214] width 75 height 10
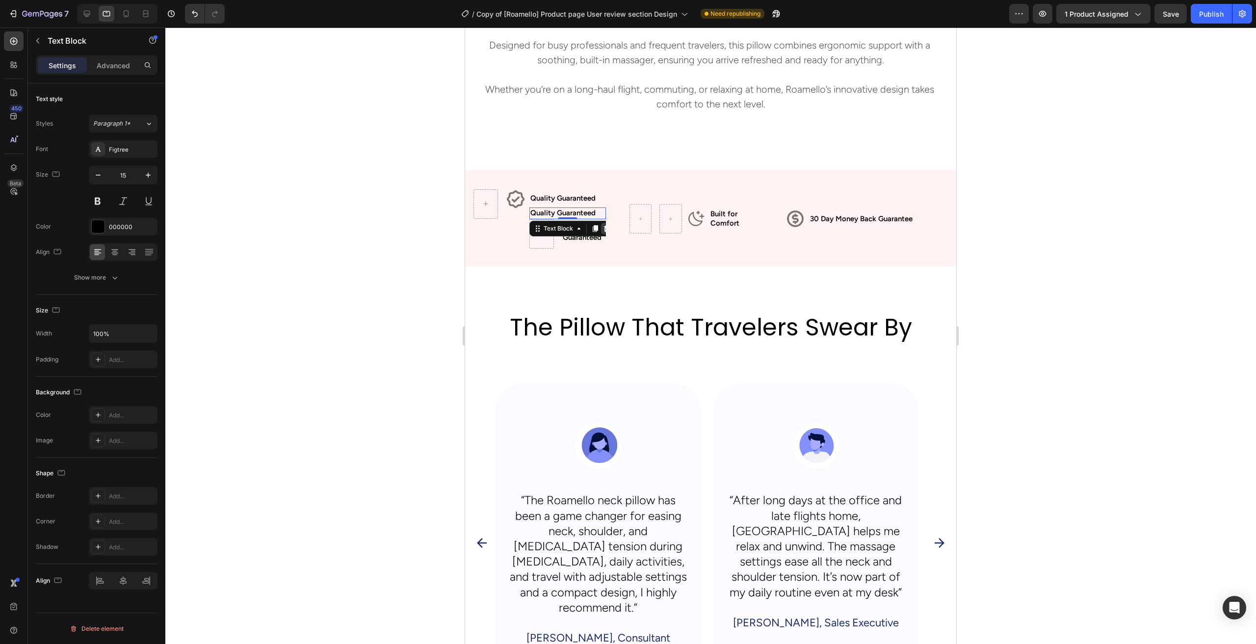
click at [605, 228] on icon at bounding box center [607, 229] width 8 height 8
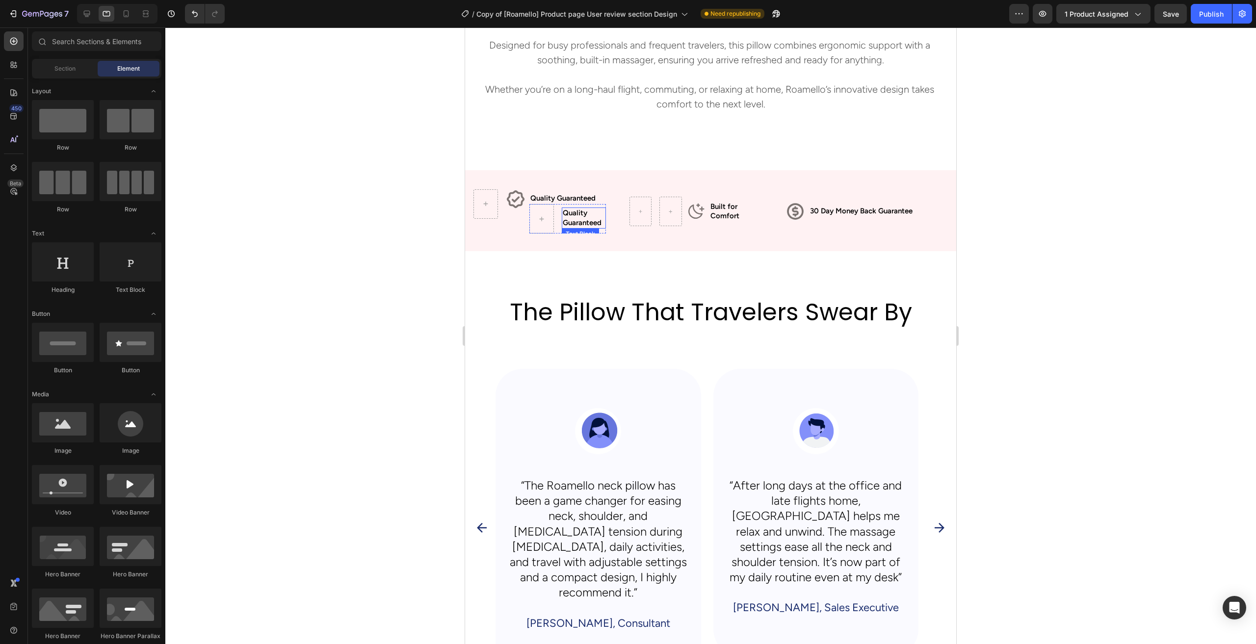
click at [575, 217] on p "Quality Guaranteed" at bounding box center [584, 218] width 42 height 19
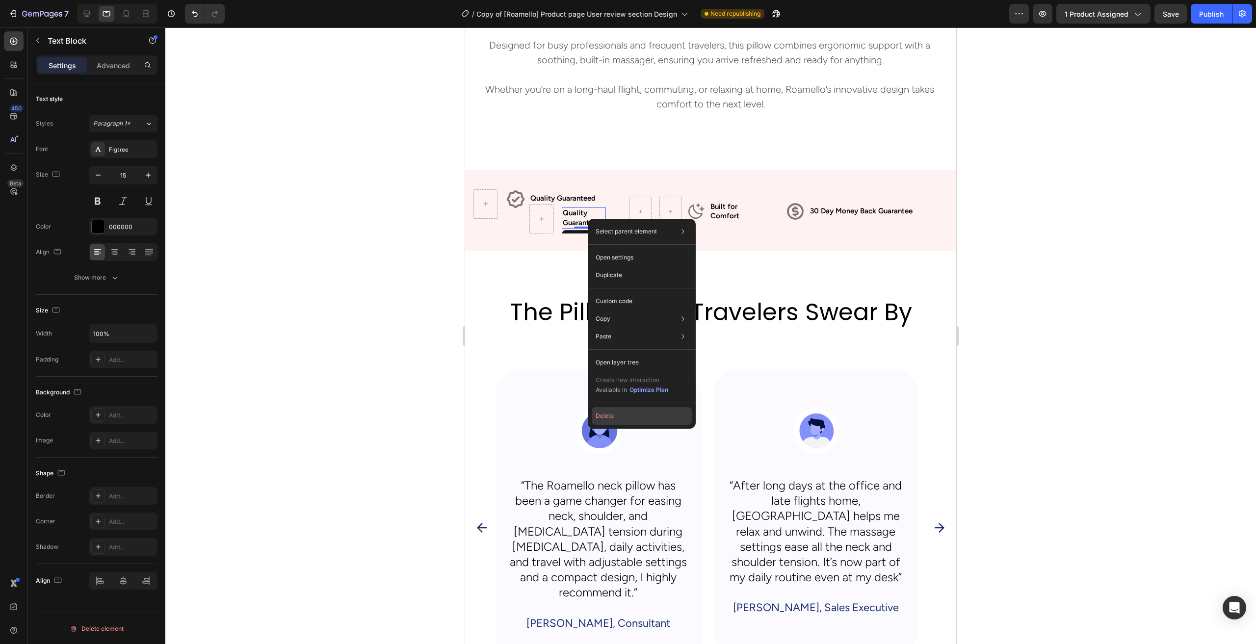
click at [652, 418] on button "Delete" at bounding box center [642, 416] width 100 height 18
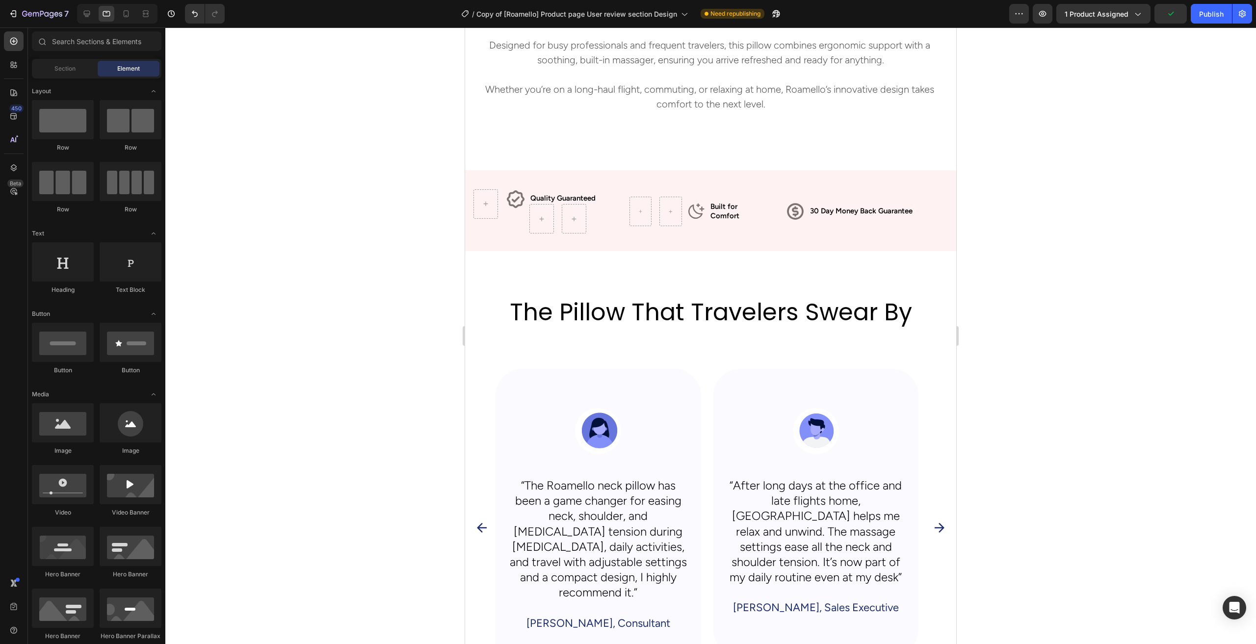
click at [411, 265] on div at bounding box center [710, 335] width 1091 height 617
click at [600, 212] on div "Icon Row Quality Guaranteed Text Block [GEOGRAPHIC_DATA]" at bounding box center [540, 211] width 132 height 45
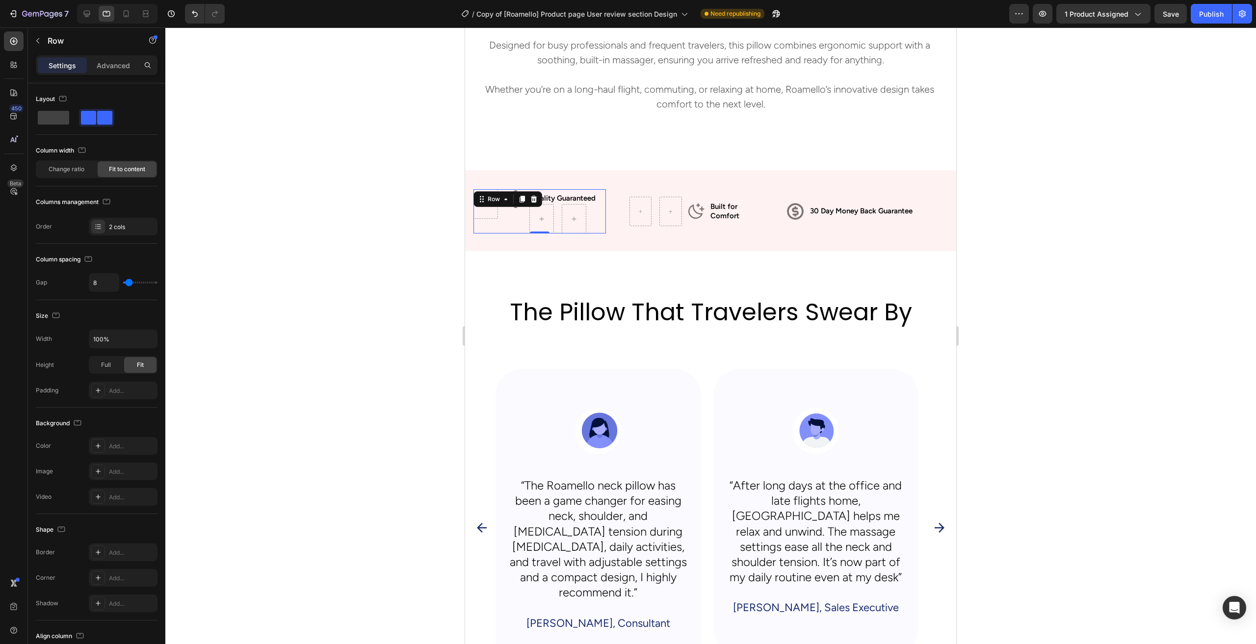
click at [341, 180] on div at bounding box center [710, 335] width 1091 height 617
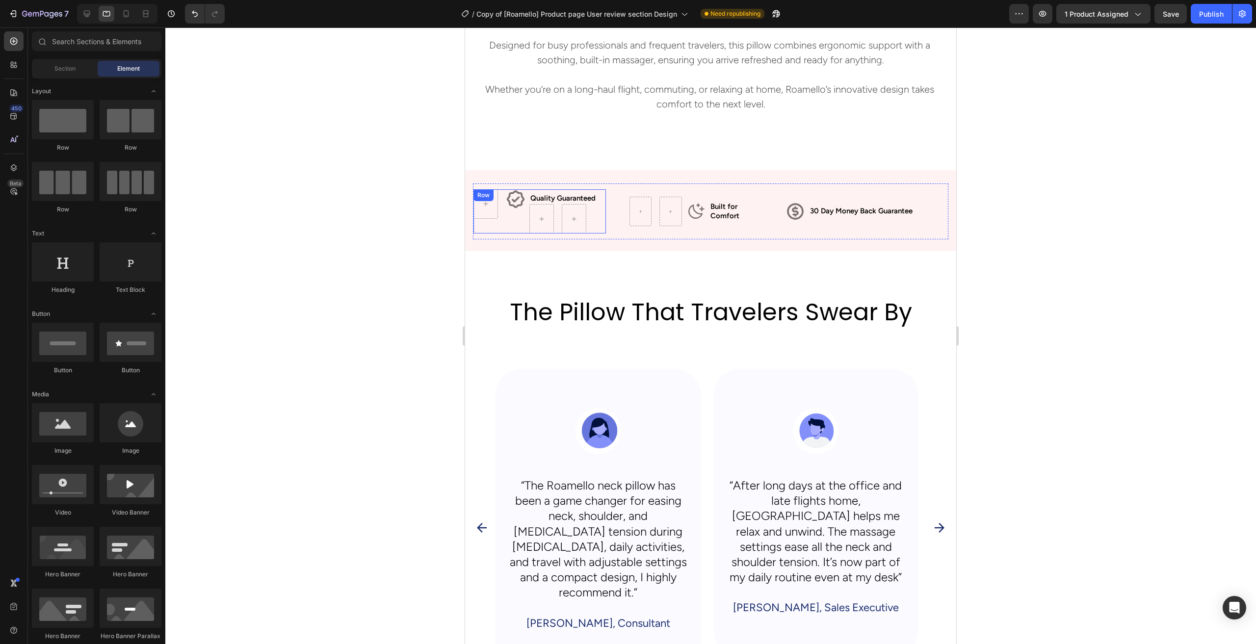
click at [515, 219] on div "Icon Row" at bounding box center [500, 211] width 52 height 45
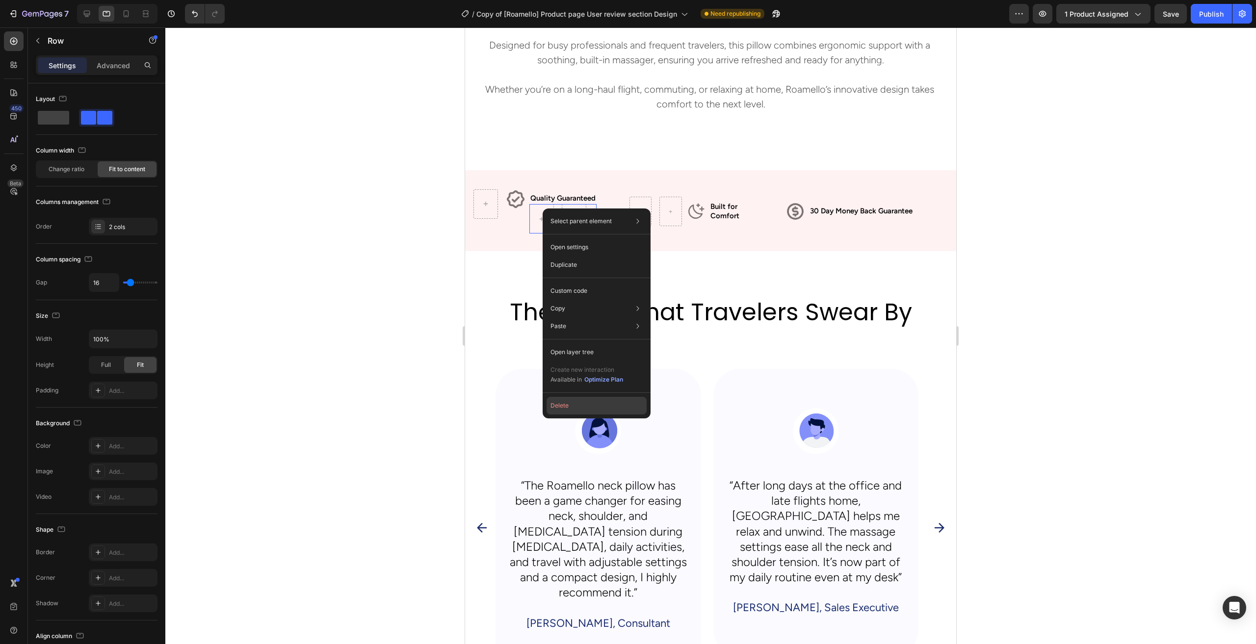
click at [579, 409] on button "Delete" at bounding box center [597, 406] width 100 height 18
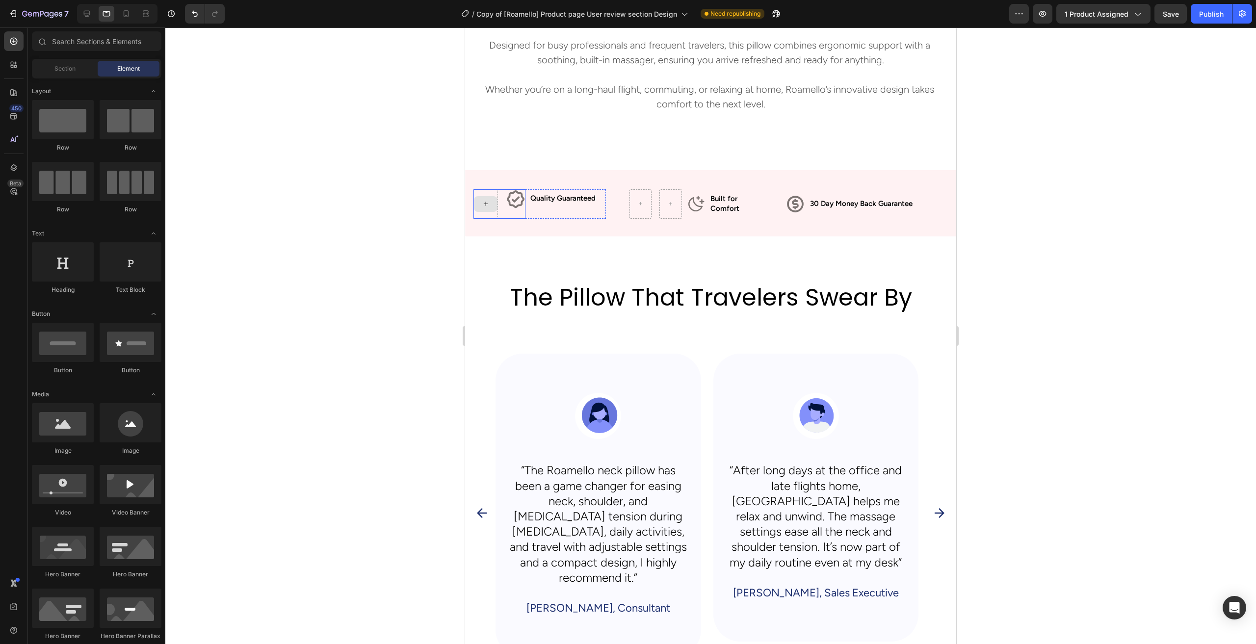
click at [377, 293] on div at bounding box center [710, 335] width 1091 height 617
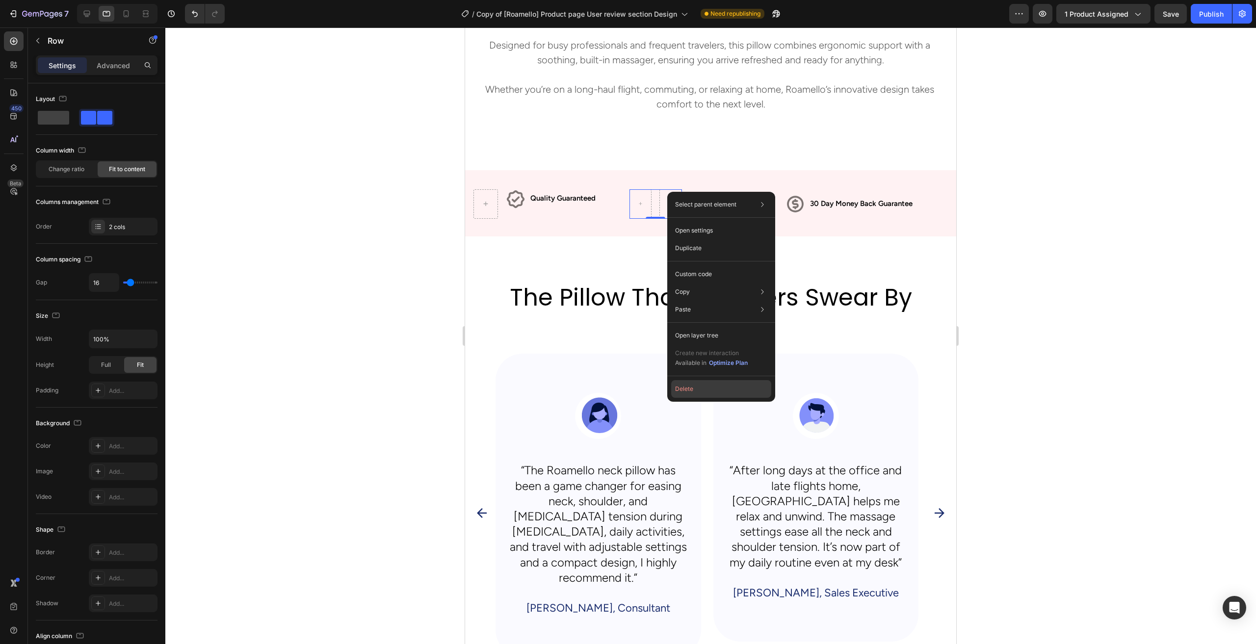
drag, startPoint x: 707, startPoint y: 391, endPoint x: 248, endPoint y: 388, distance: 458.8
click at [707, 391] on button "Delete" at bounding box center [721, 389] width 100 height 18
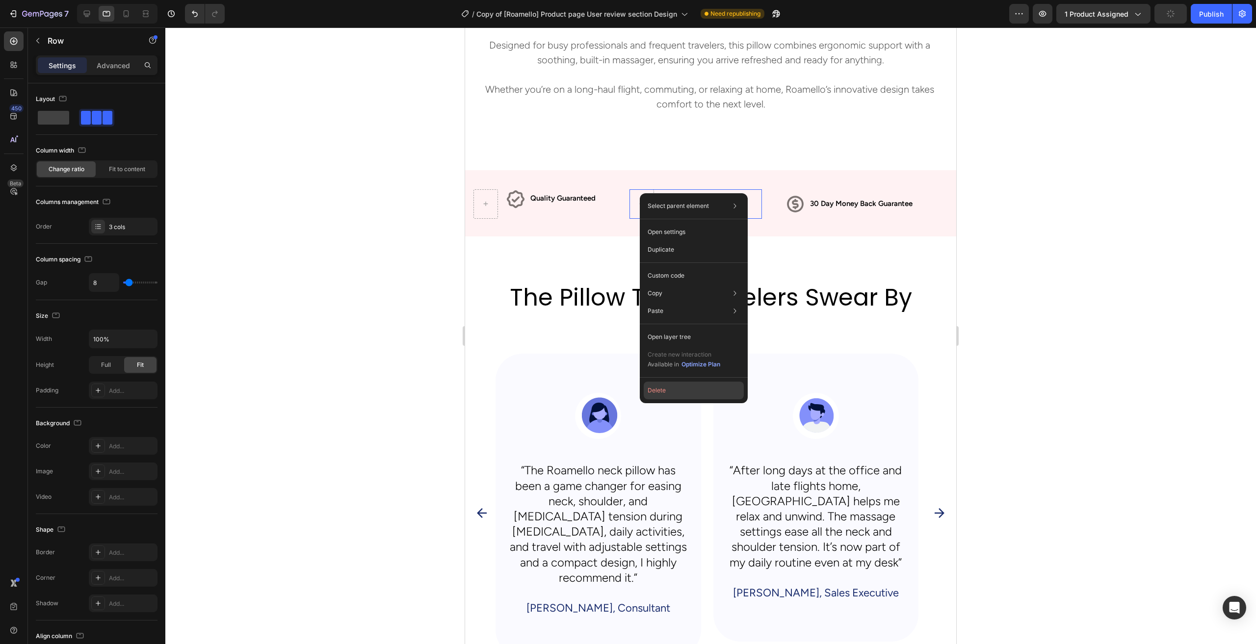
drag, startPoint x: 676, startPoint y: 391, endPoint x: 228, endPoint y: 362, distance: 448.5
click at [676, 391] on button "Delete" at bounding box center [694, 391] width 100 height 18
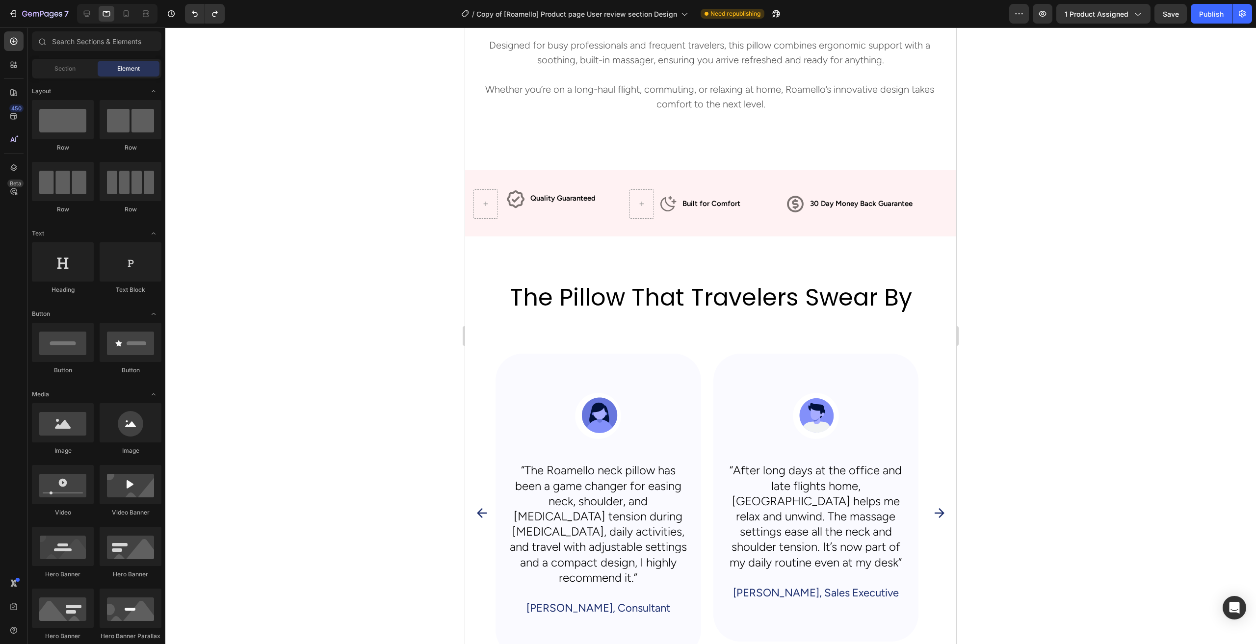
click at [1256, 266] on div at bounding box center [710, 335] width 1091 height 617
click at [1209, 10] on div "Publish" at bounding box center [1211, 14] width 25 height 10
click at [1216, 11] on div "Publish" at bounding box center [1211, 14] width 25 height 10
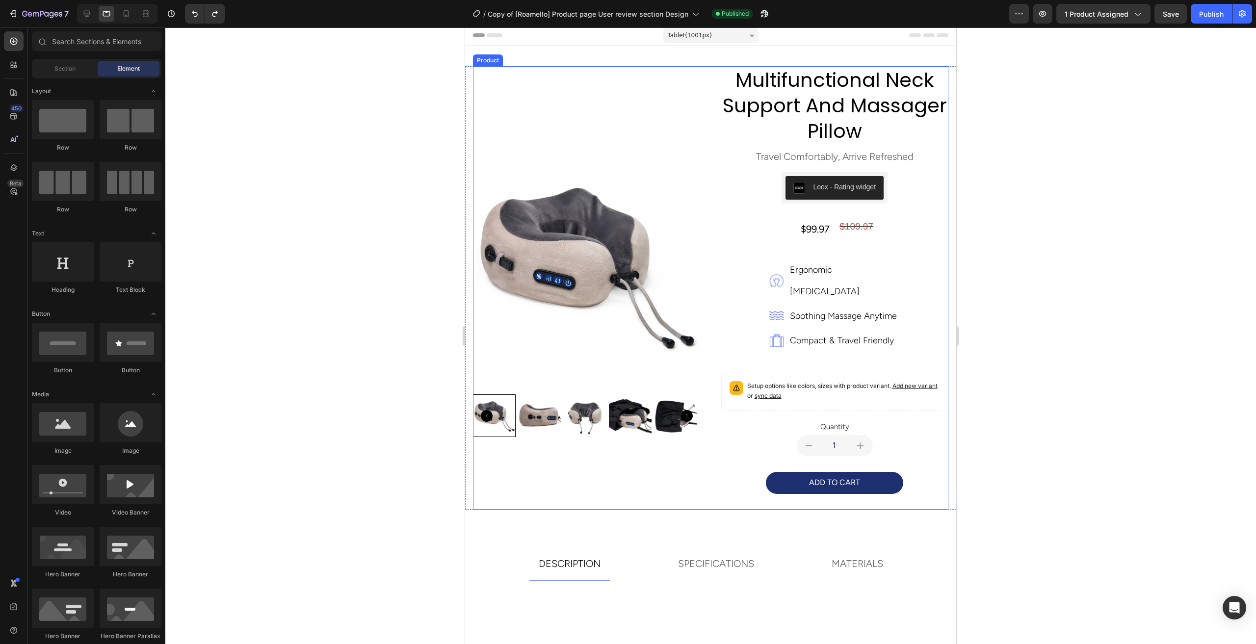
scroll to position [0, 0]
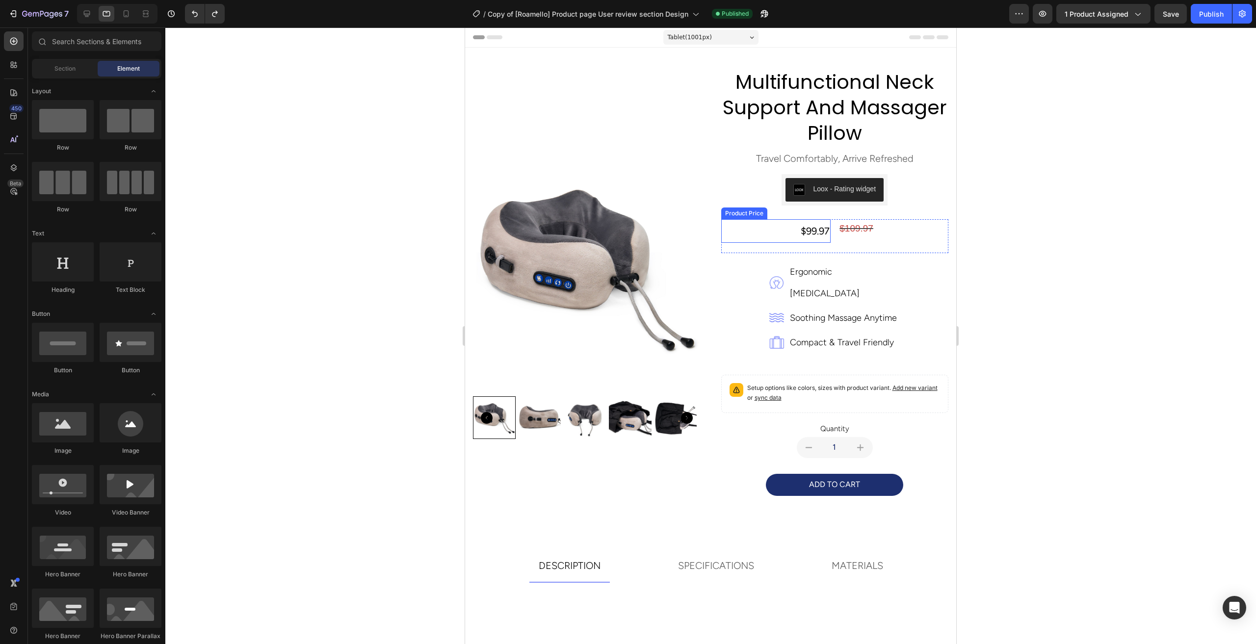
click at [819, 236] on div "$99.97" at bounding box center [776, 231] width 110 height 24
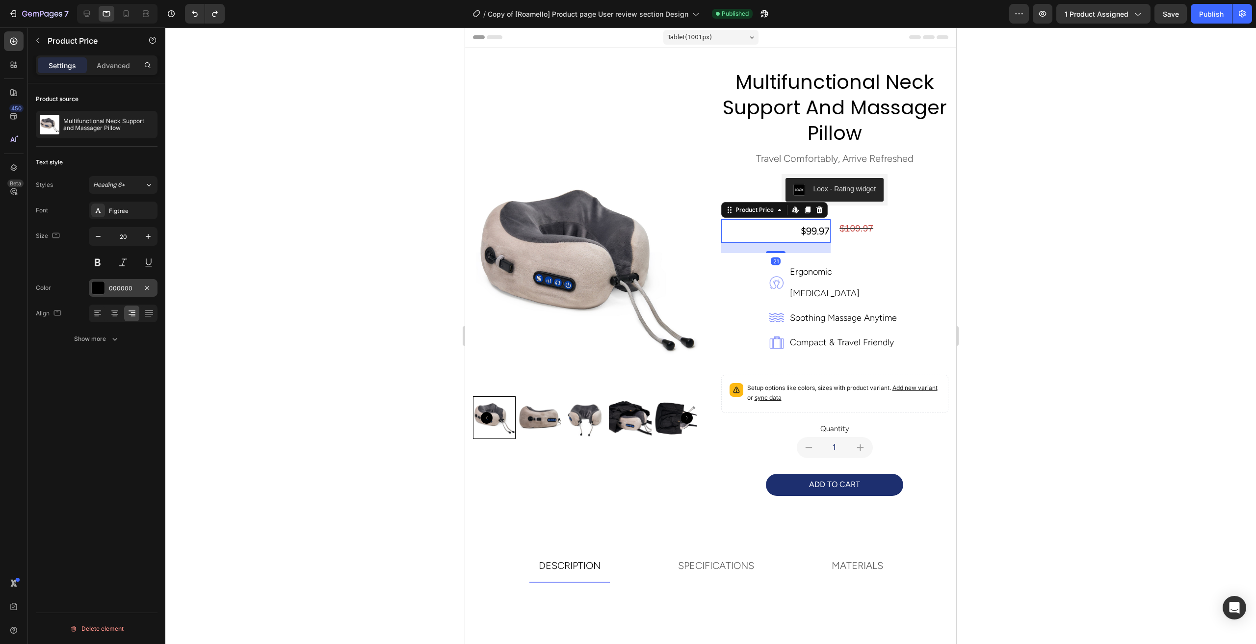
click at [97, 289] on div at bounding box center [98, 288] width 13 height 13
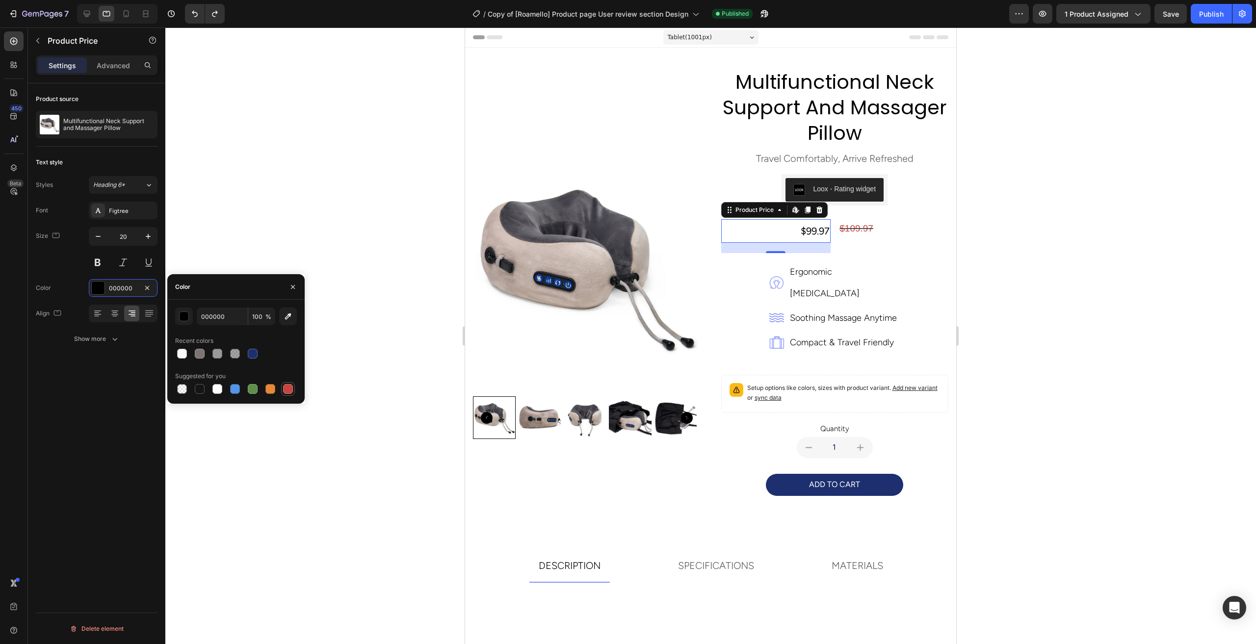
click at [291, 392] on div at bounding box center [288, 389] width 10 height 10
type input "C5453F"
click at [867, 230] on div "$109.97" at bounding box center [894, 228] width 110 height 19
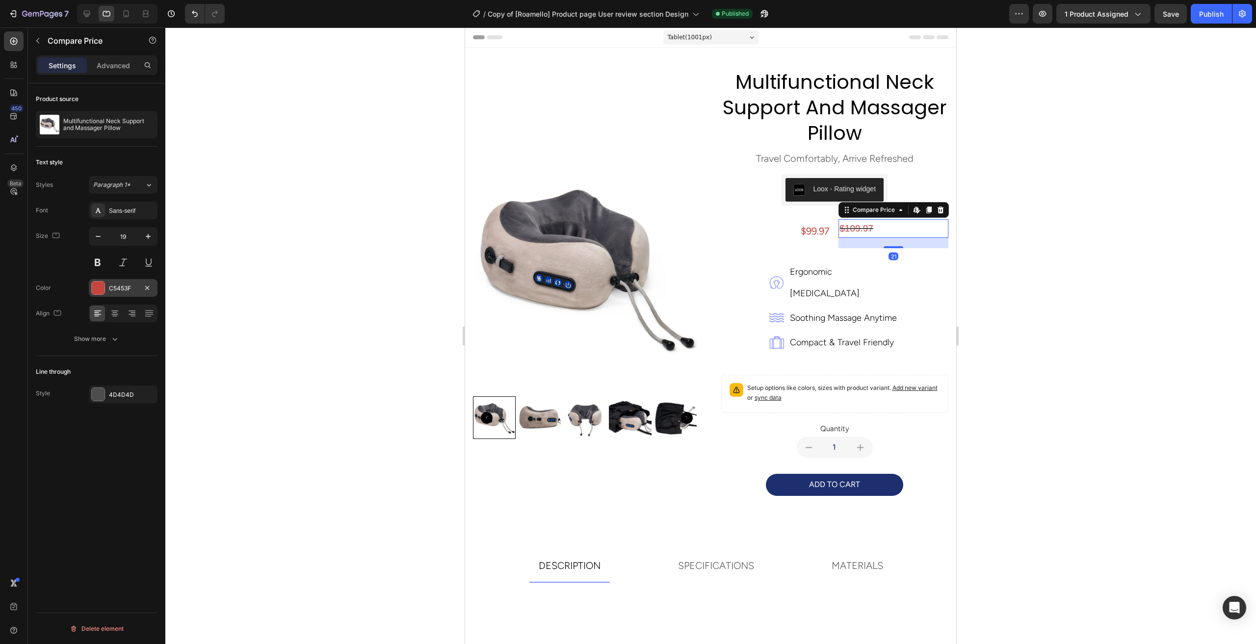
click at [96, 289] on div at bounding box center [98, 288] width 13 height 13
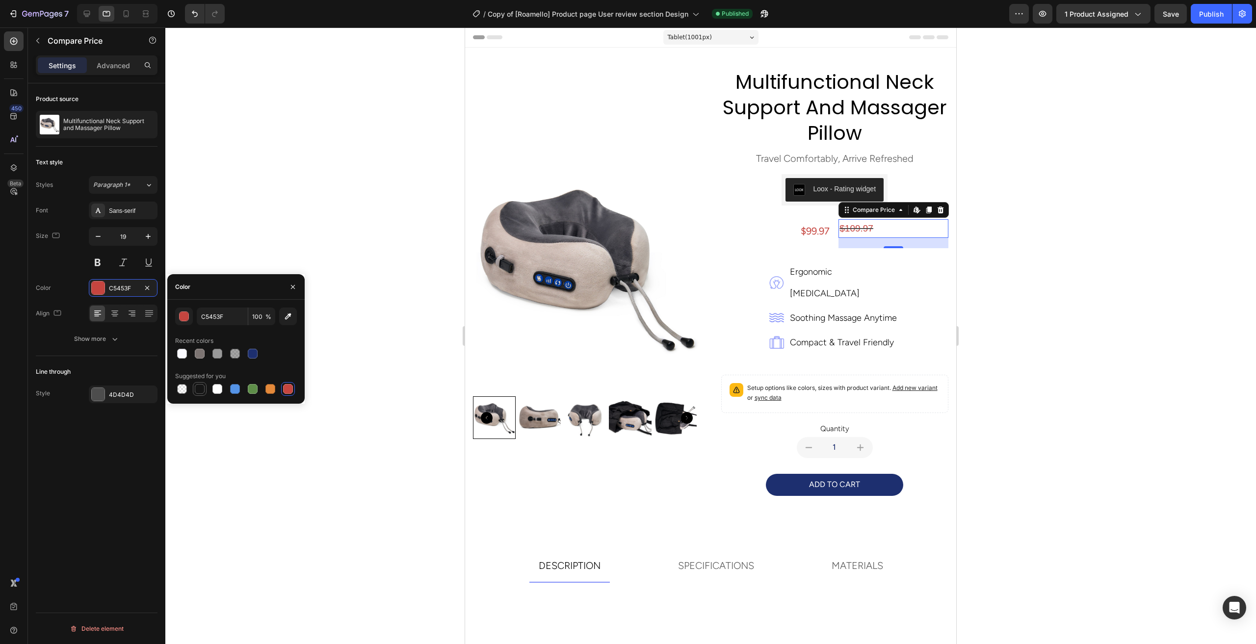
click at [204, 388] on div at bounding box center [200, 389] width 10 height 10
type input "151515"
click at [1217, 12] on div "Publish" at bounding box center [1211, 14] width 25 height 10
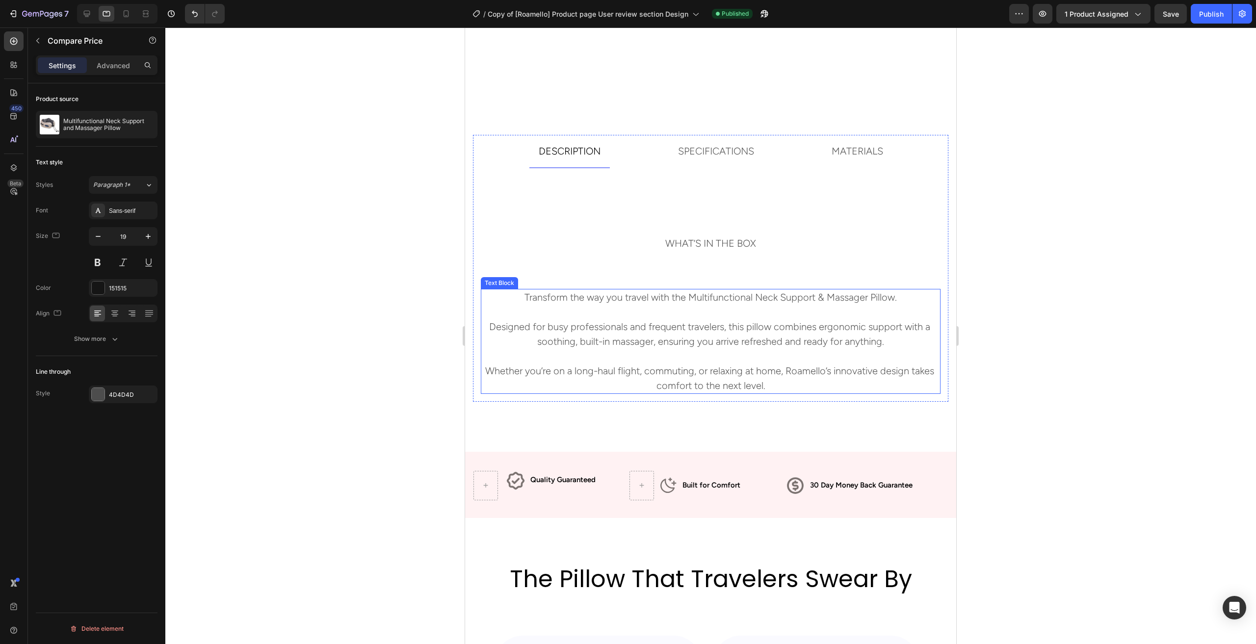
scroll to position [491, 0]
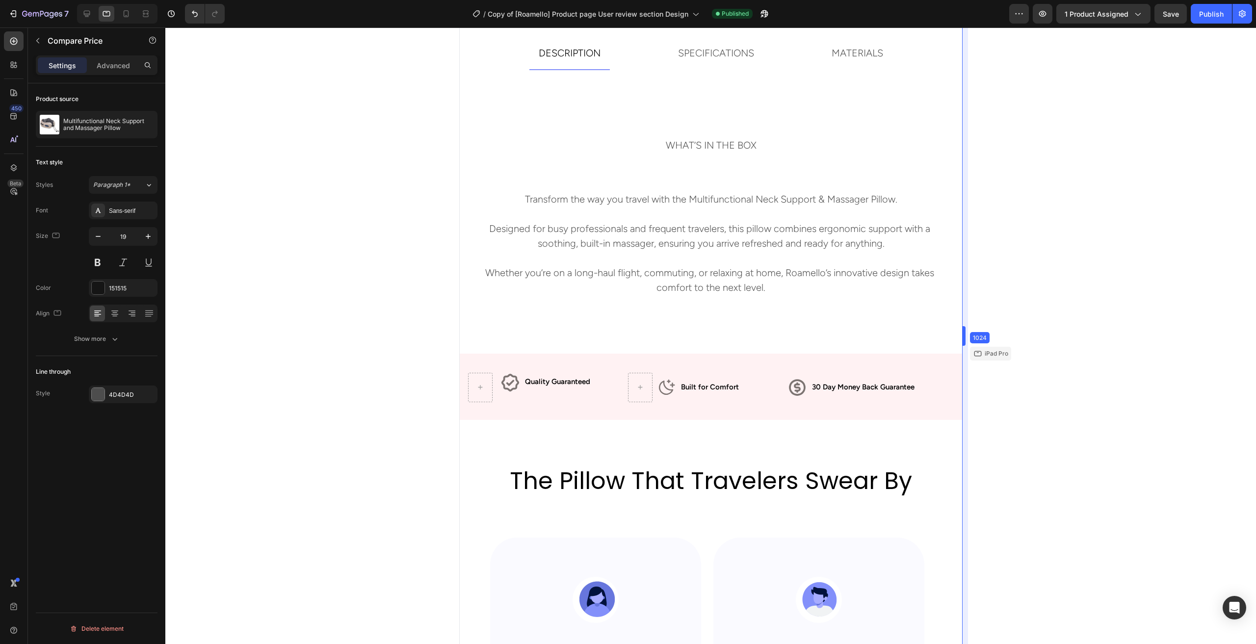
drag, startPoint x: 960, startPoint y: 342, endPoint x: 1240, endPoint y: 347, distance: 280.3
click at [89, 13] on icon at bounding box center [87, 14] width 6 height 6
type input "20"
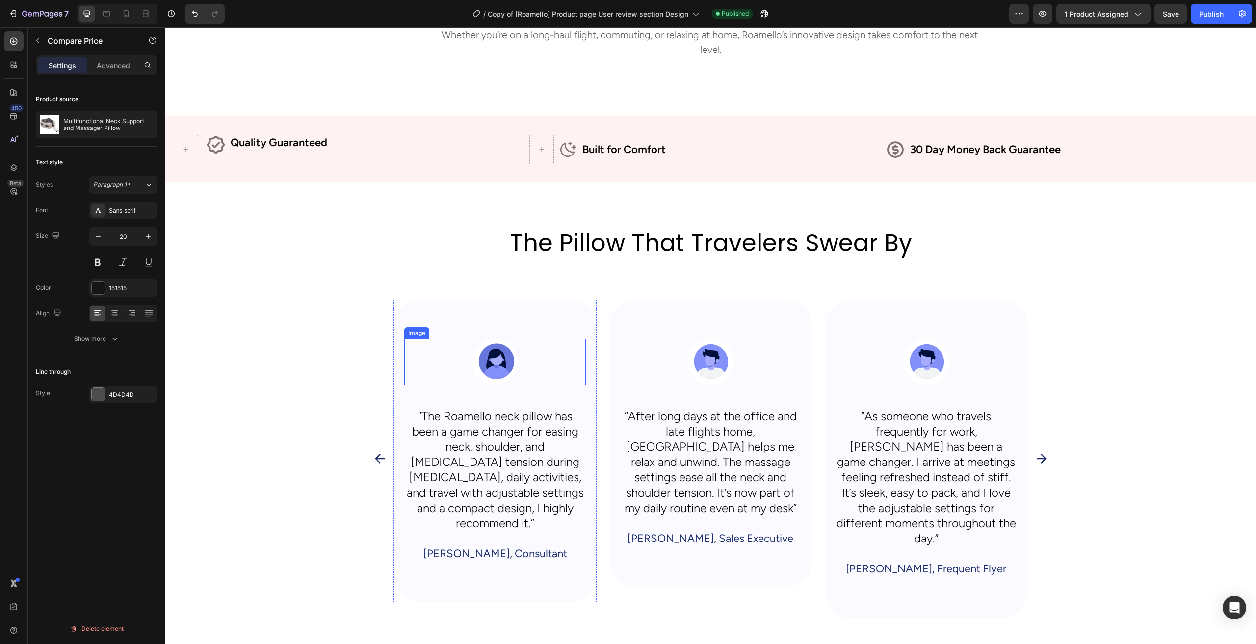
scroll to position [638, 0]
click at [322, 305] on div "Image “The Roamello neck pillow has been a game changer for easing neck, should…" at bounding box center [710, 458] width 1075 height 318
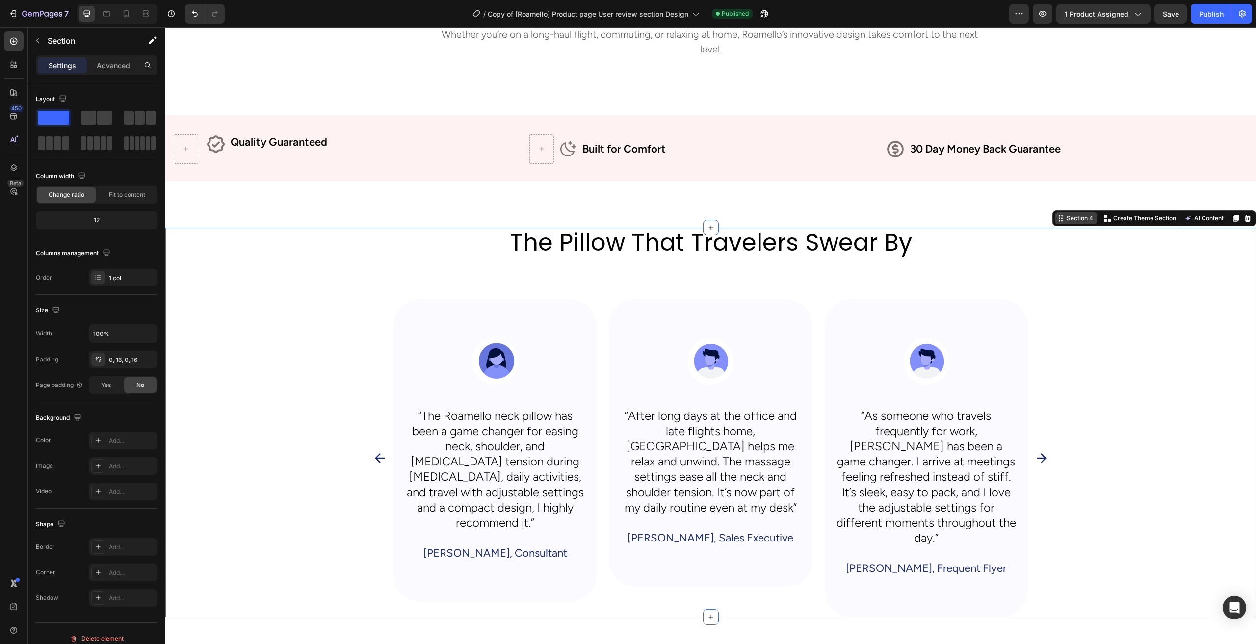
click at [1057, 219] on icon at bounding box center [1061, 218] width 8 height 8
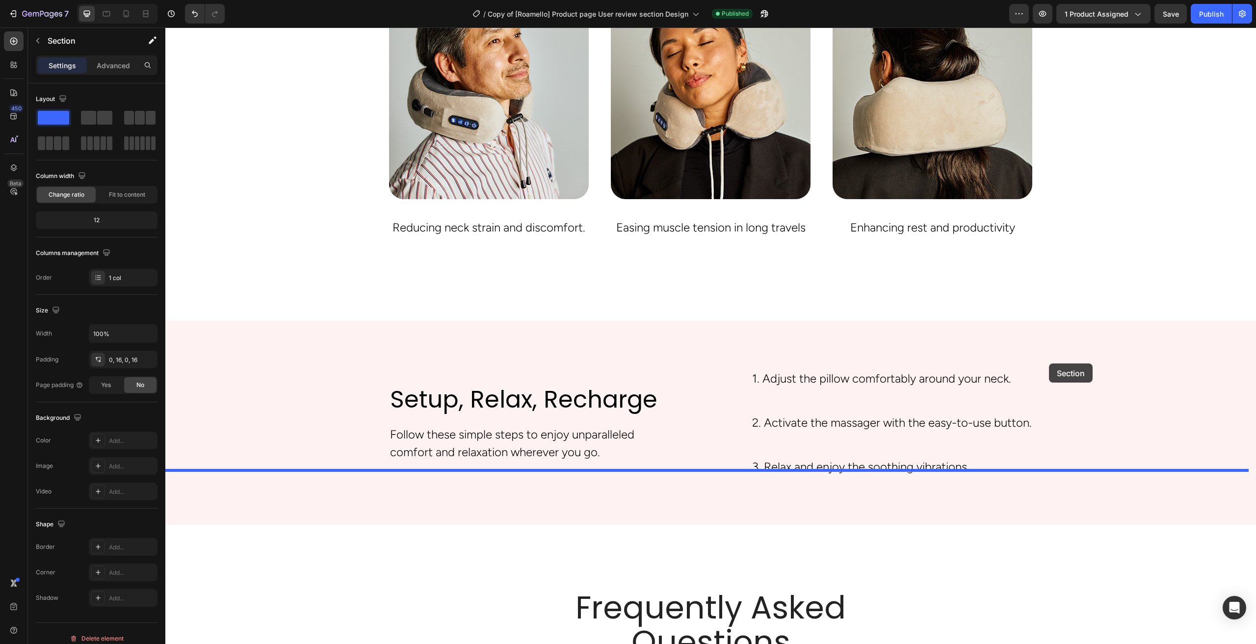
scroll to position [2734, 0]
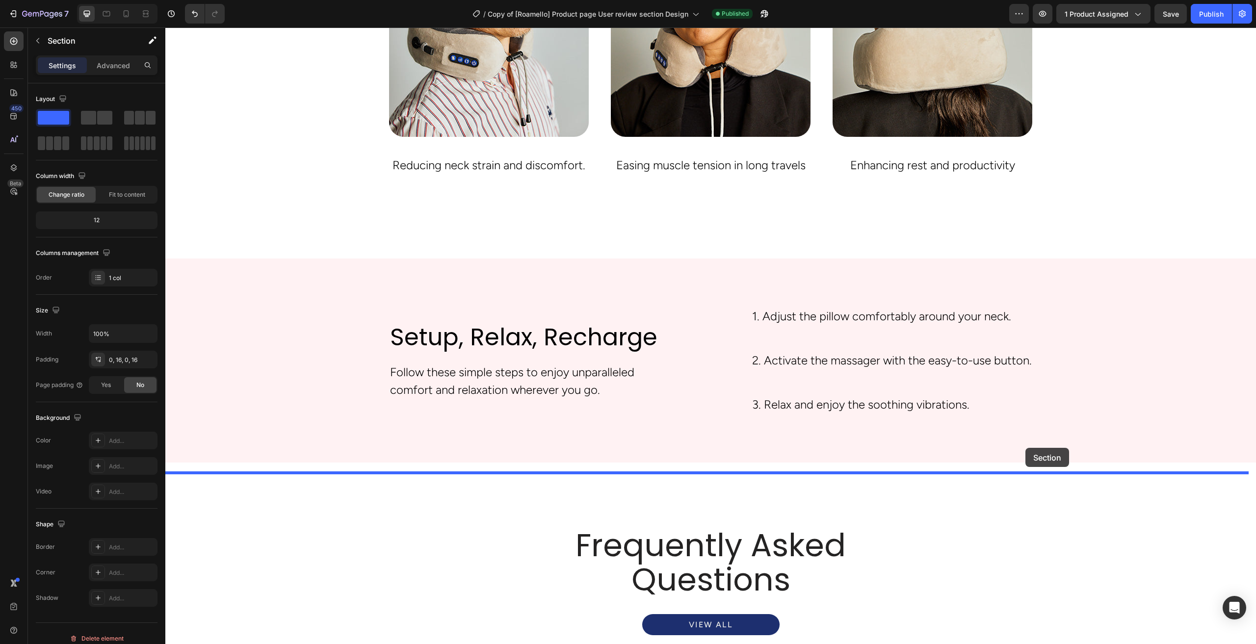
drag, startPoint x: 1054, startPoint y: 219, endPoint x: 1026, endPoint y: 448, distance: 230.4
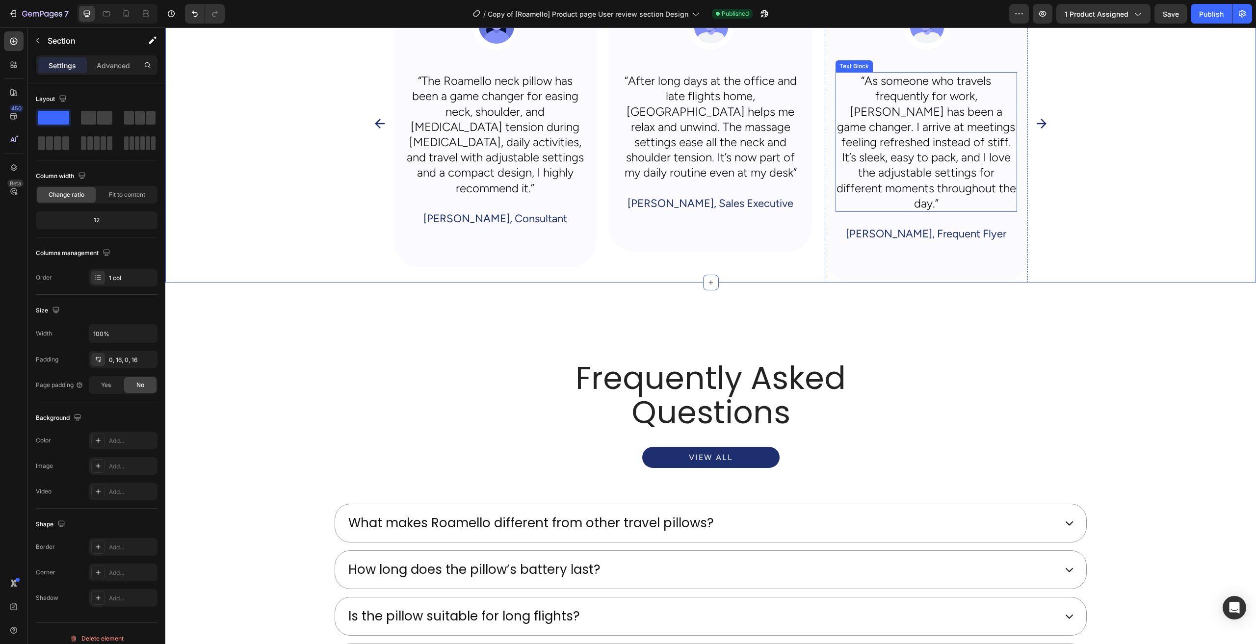
scroll to position [2920, 0]
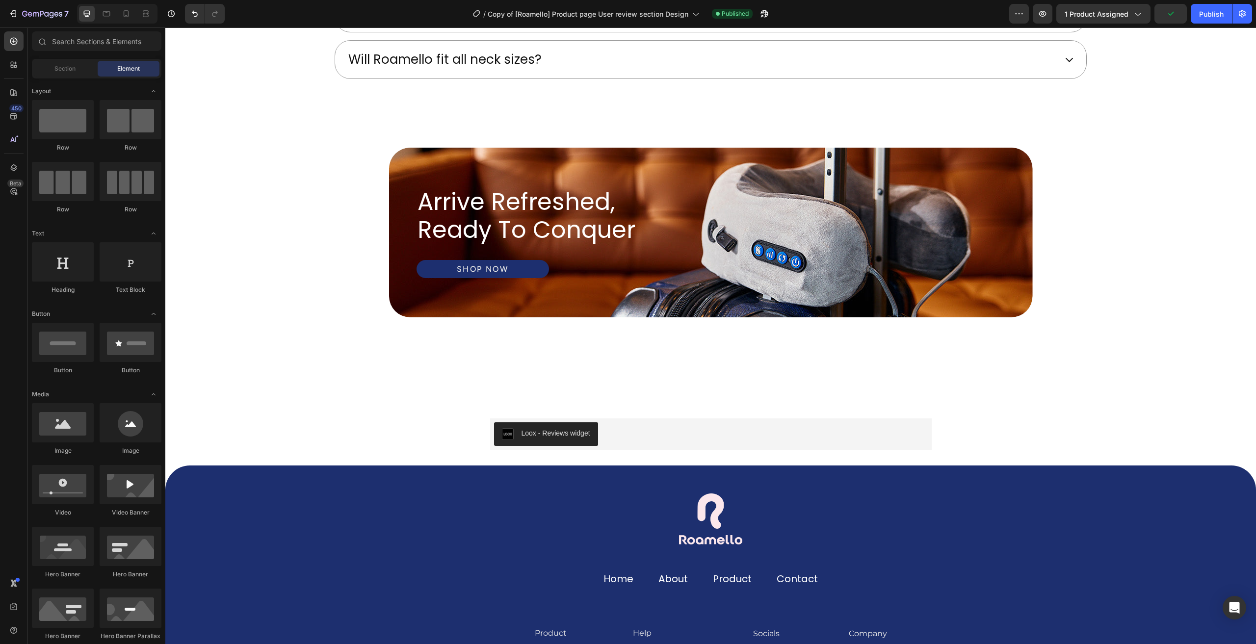
scroll to position [3607, 0]
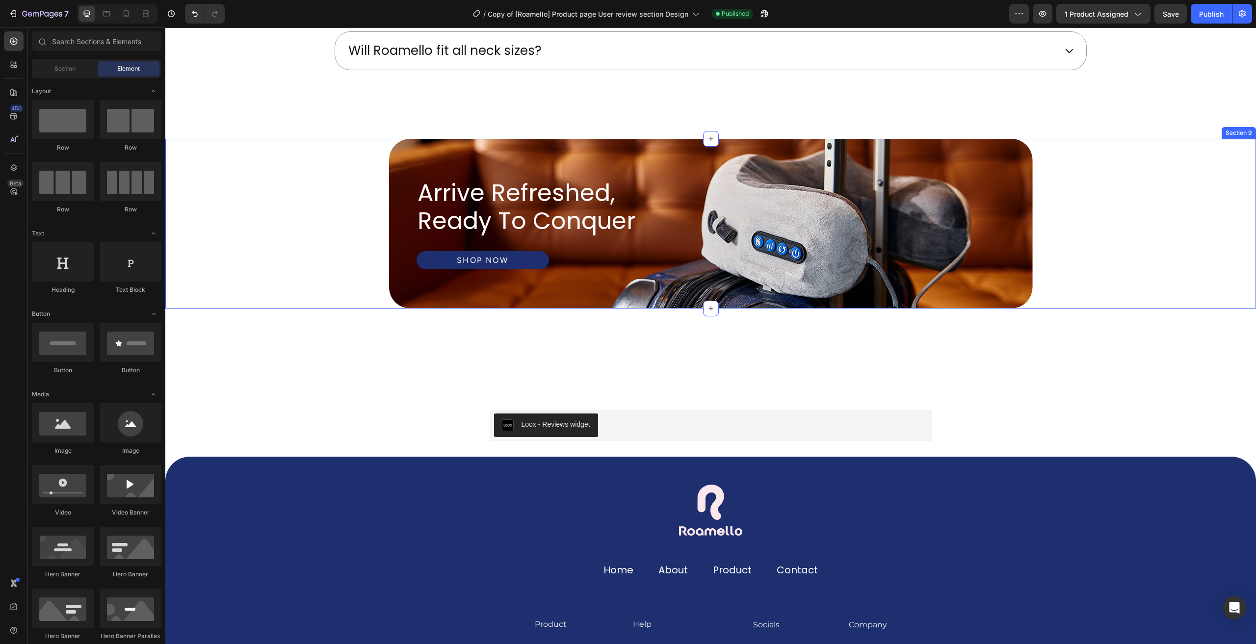
click at [322, 224] on div "experience the comfort you deserve Heading arrive refreshed, ready to conquer H…" at bounding box center [710, 224] width 1075 height 170
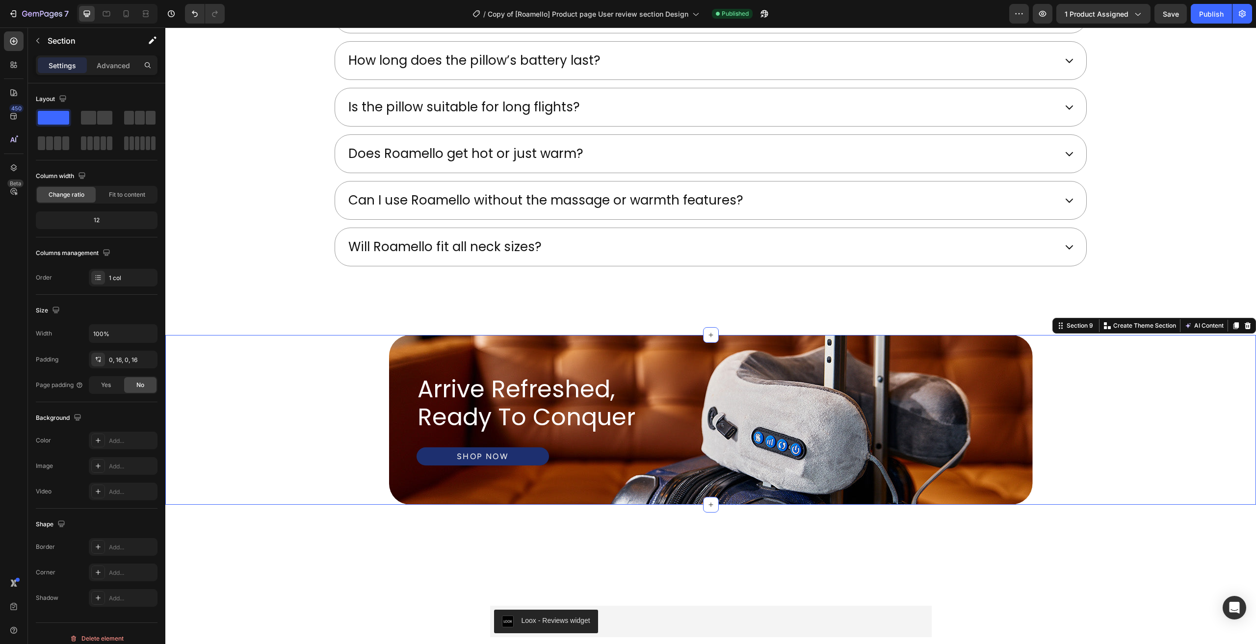
scroll to position [3312, 0]
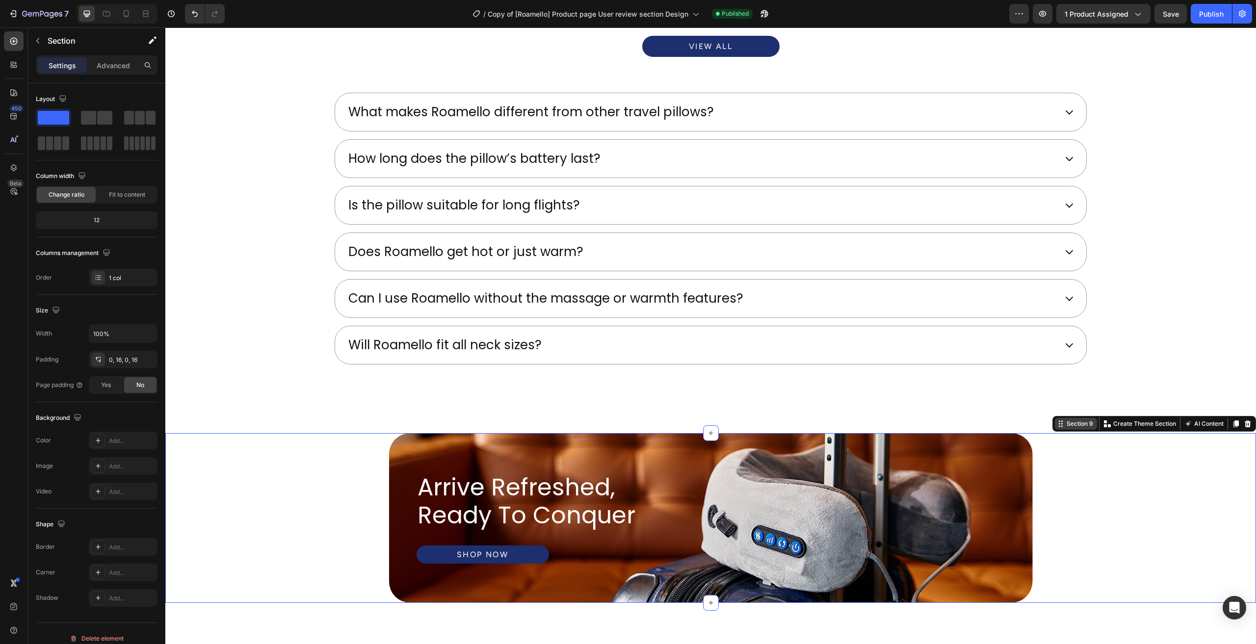
click at [1075, 421] on div "Section 9" at bounding box center [1080, 424] width 30 height 9
click at [309, 494] on div "experience the comfort you deserve Heading arrive refreshed, ready to conquer H…" at bounding box center [710, 518] width 1075 height 170
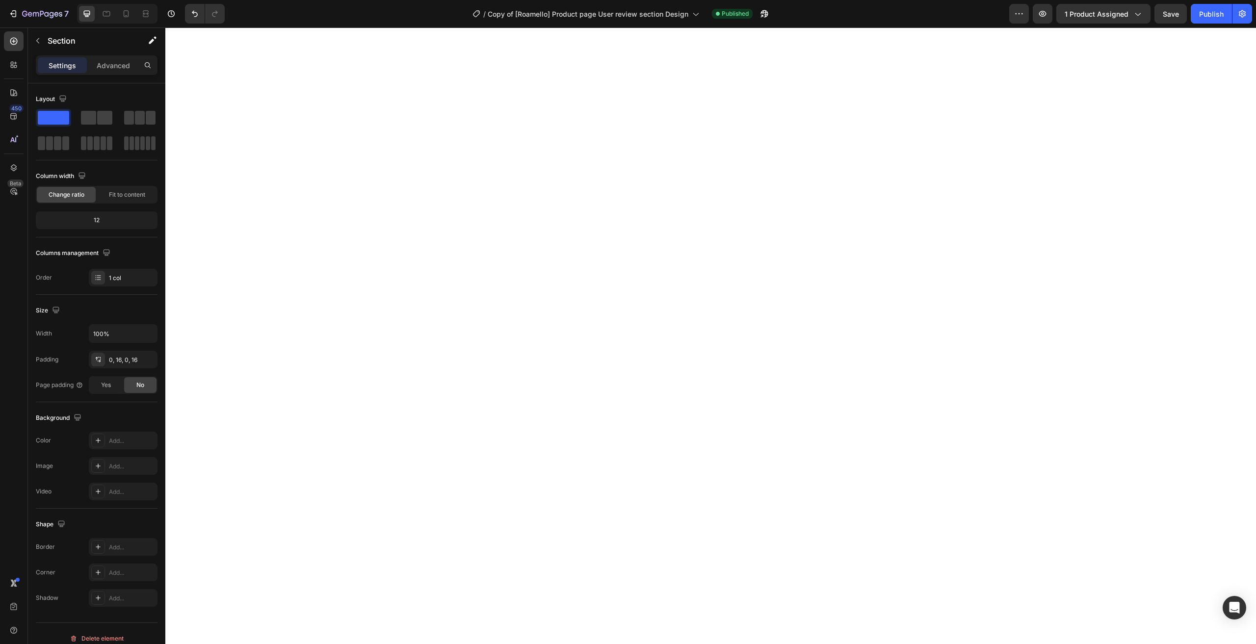
scroll to position [0, 0]
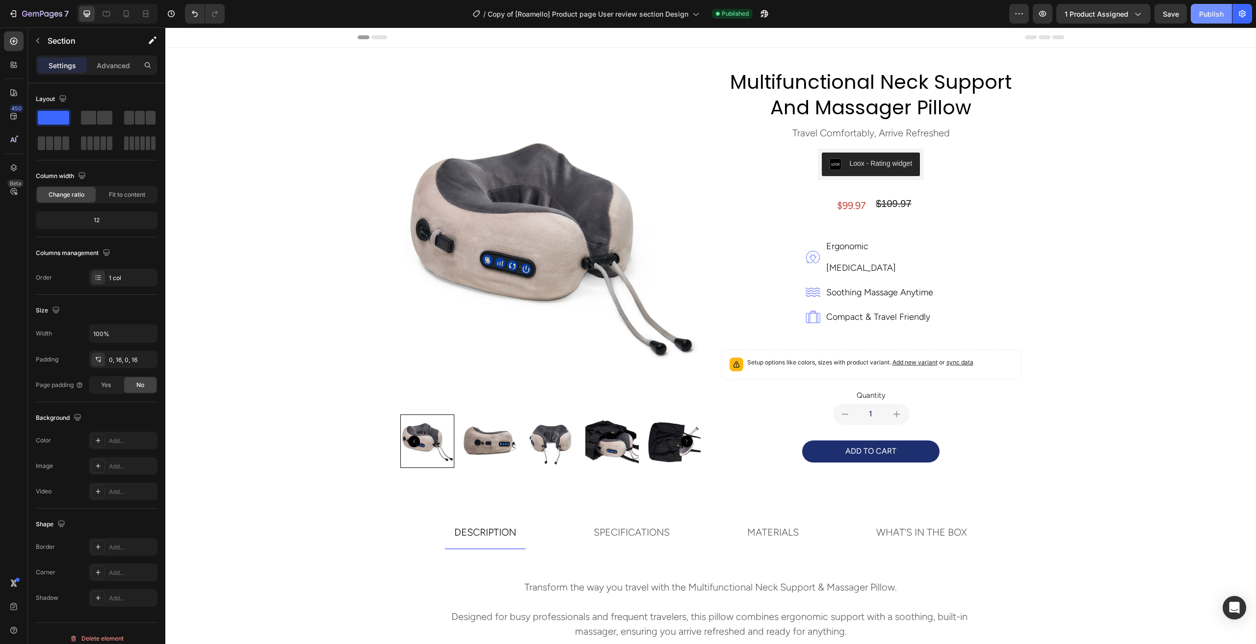
click at [1208, 11] on div "Publish" at bounding box center [1211, 14] width 25 height 10
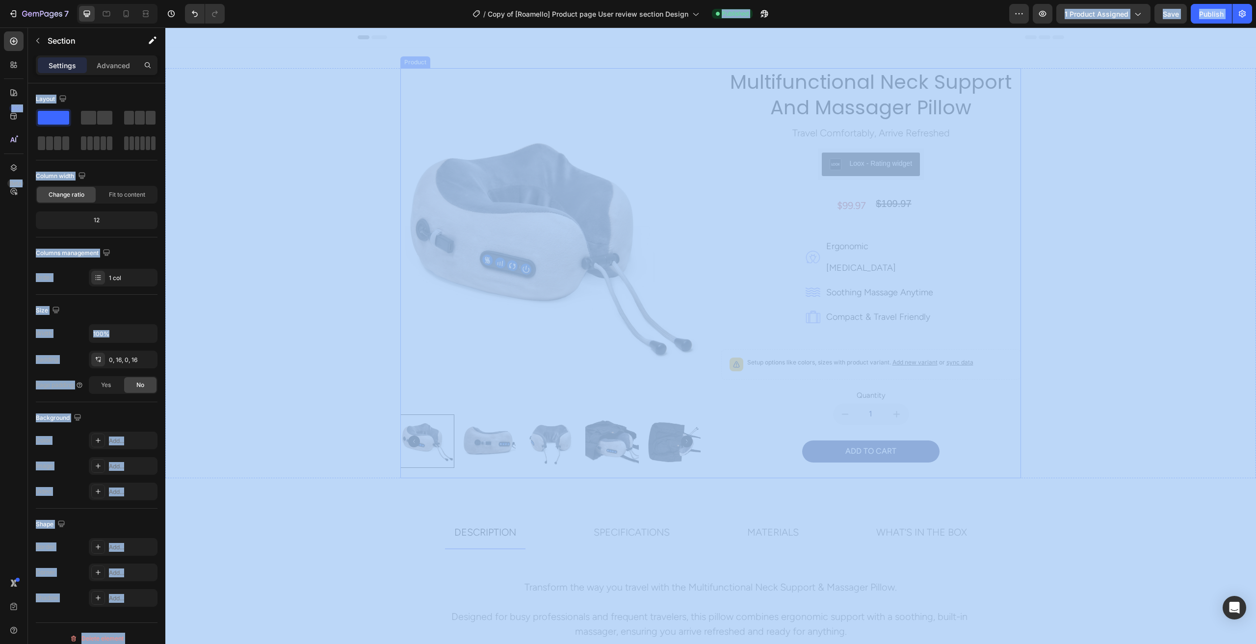
copy body "7 Version history / Copy of [Roamello] Product page User review section Design …"
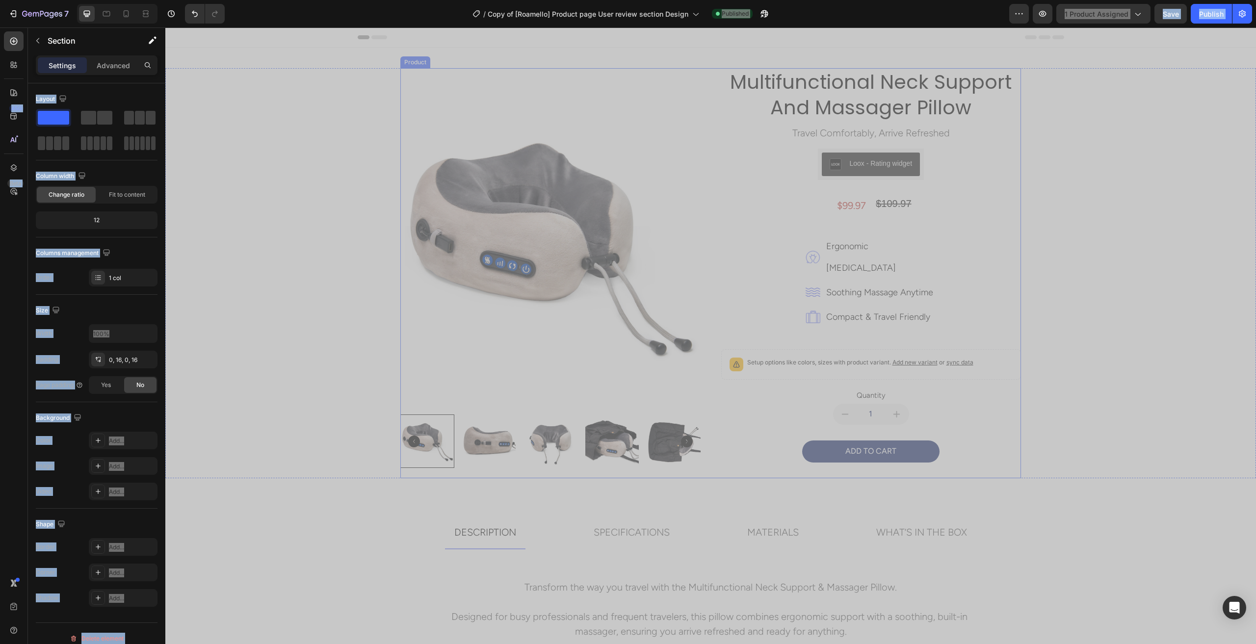
click at [786, 241] on div "multifunctional neck support and massager pillow Product Title travel comfortab…" at bounding box center [871, 273] width 300 height 410
click at [869, 247] on p "ergonomic [MEDICAL_DATA]" at bounding box center [880, 257] width 109 height 43
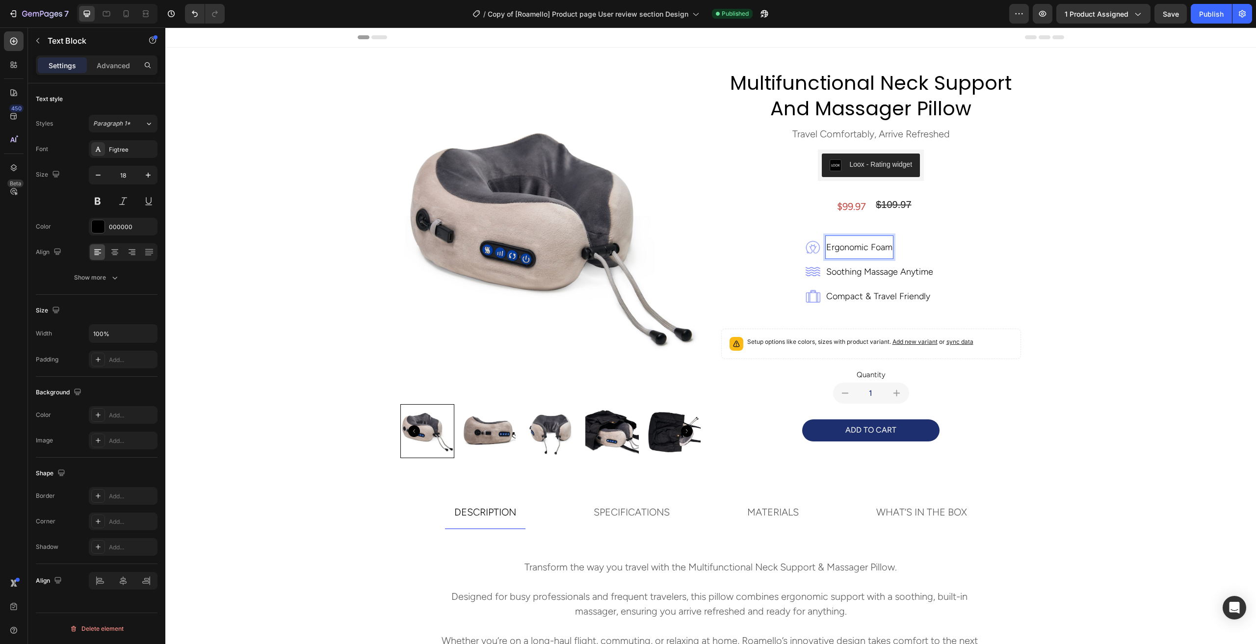
click at [877, 249] on p "ergonomic foam" at bounding box center [859, 248] width 66 height 22
drag, startPoint x: 1208, startPoint y: 12, endPoint x: 1014, endPoint y: 1, distance: 193.6
click at [1208, 12] on div "Publish" at bounding box center [1211, 14] width 25 height 10
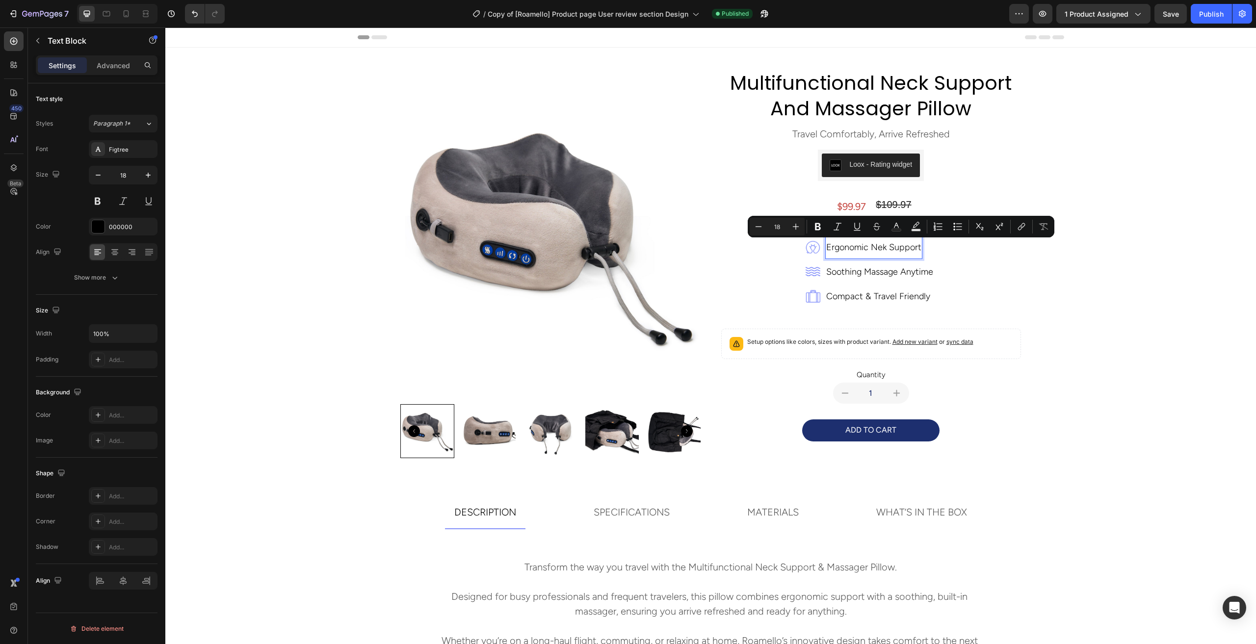
click at [875, 253] on p "ergonomic Nek Support" at bounding box center [873, 248] width 95 height 22
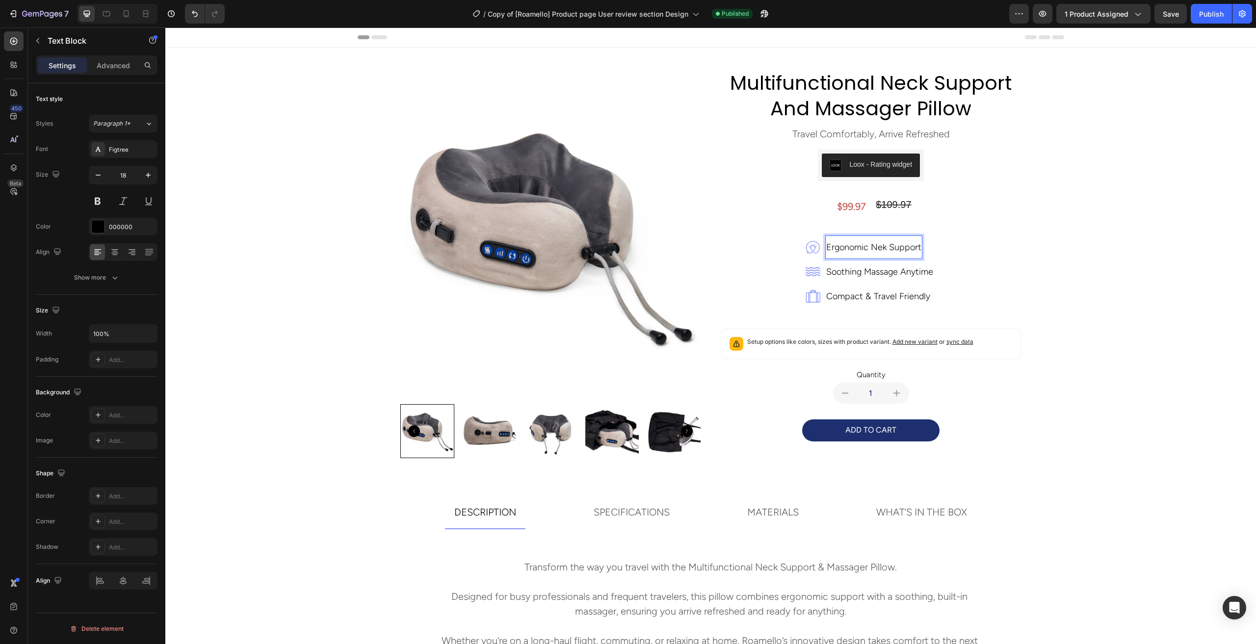
click at [878, 251] on p "ergonomic Nek Support" at bounding box center [873, 248] width 95 height 22
click at [1221, 14] on div "Publish" at bounding box center [1211, 14] width 25 height 10
click at [867, 268] on p "soothing massage anytime" at bounding box center [879, 272] width 107 height 22
drag, startPoint x: 1210, startPoint y: 15, endPoint x: 1021, endPoint y: 72, distance: 197.3
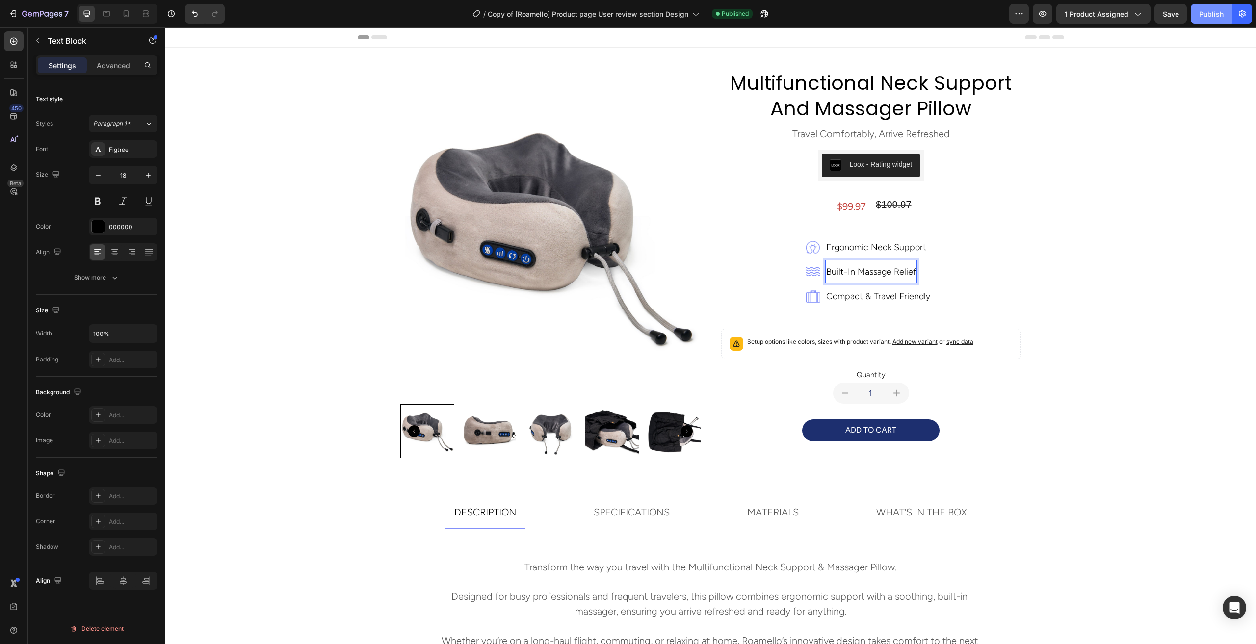
click at [1210, 15] on div "Publish" at bounding box center [1211, 14] width 25 height 10
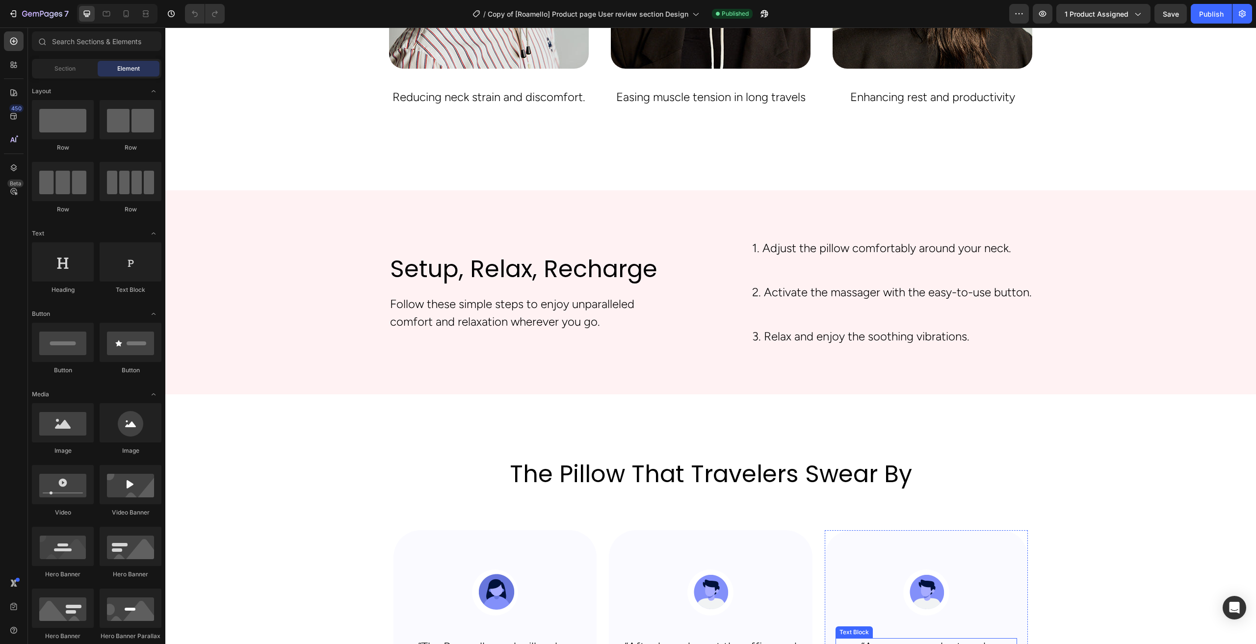
scroll to position [2175, 0]
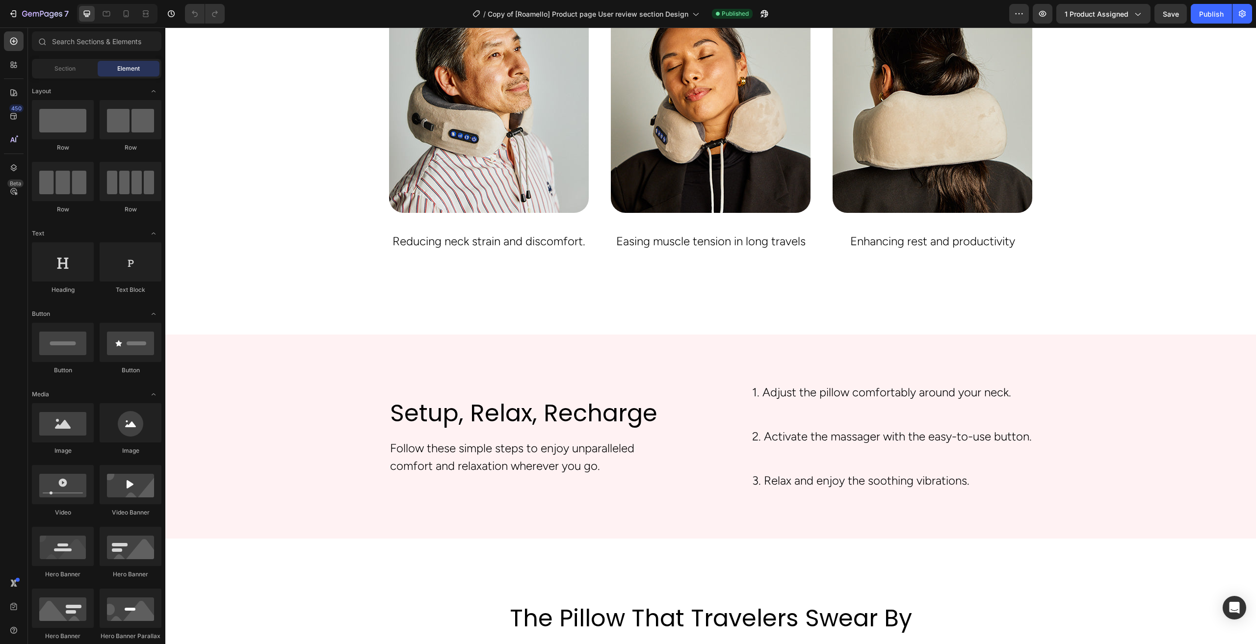
click at [747, 240] on p "Easing muscle tension in long travels" at bounding box center [711, 242] width 198 height 18
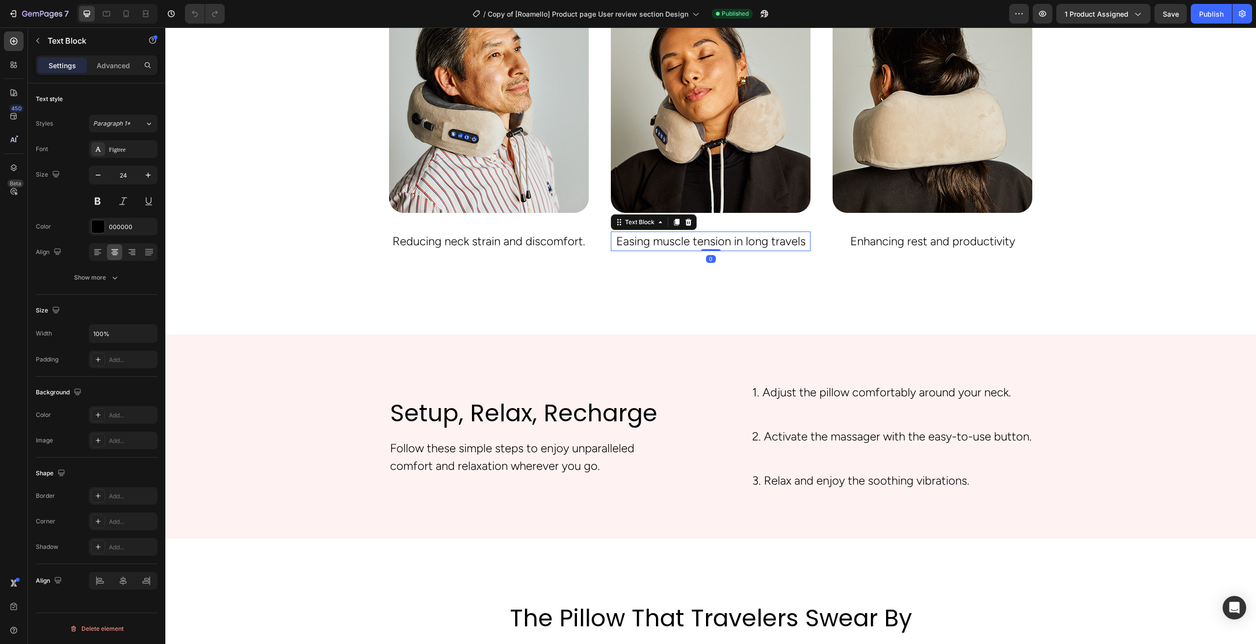
click at [737, 243] on p "Easing muscle tension in long travels" at bounding box center [711, 242] width 198 height 18
click at [731, 243] on p "Easing muscle tension in long travels" at bounding box center [711, 242] width 198 height 18
click at [1214, 21] on button "Publish" at bounding box center [1211, 14] width 41 height 20
click at [562, 245] on p "Reducing neck strain and discomfort." at bounding box center [489, 242] width 198 height 18
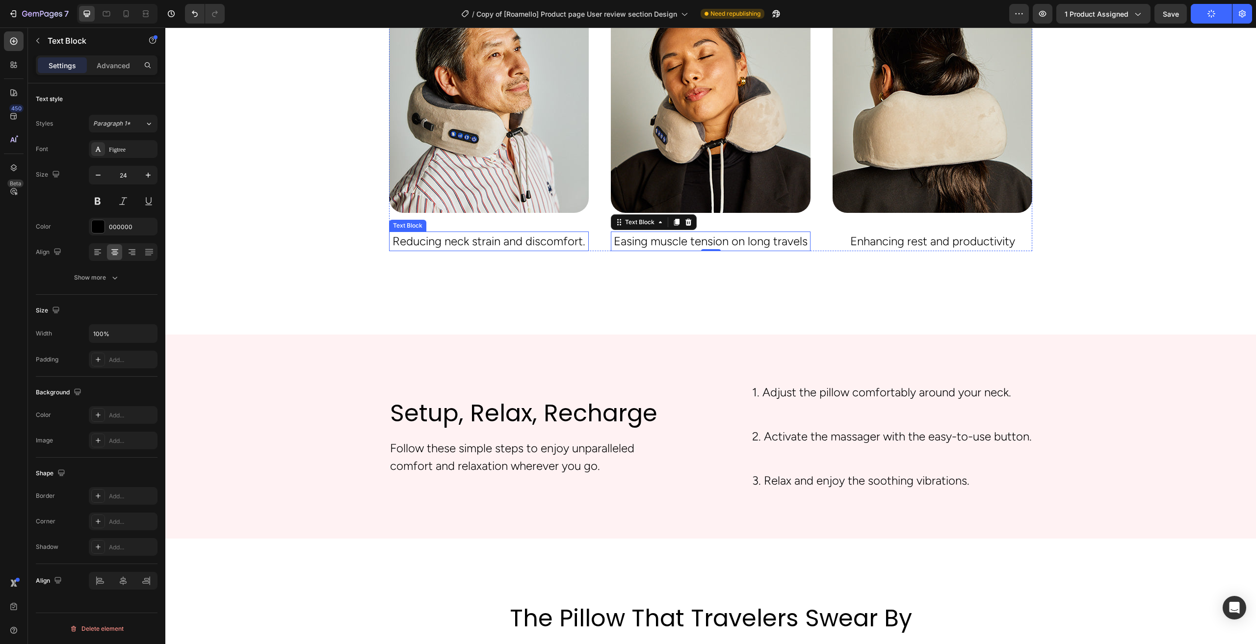
click at [562, 245] on p "Reducing neck strain and discomfort." at bounding box center [489, 242] width 198 height 18
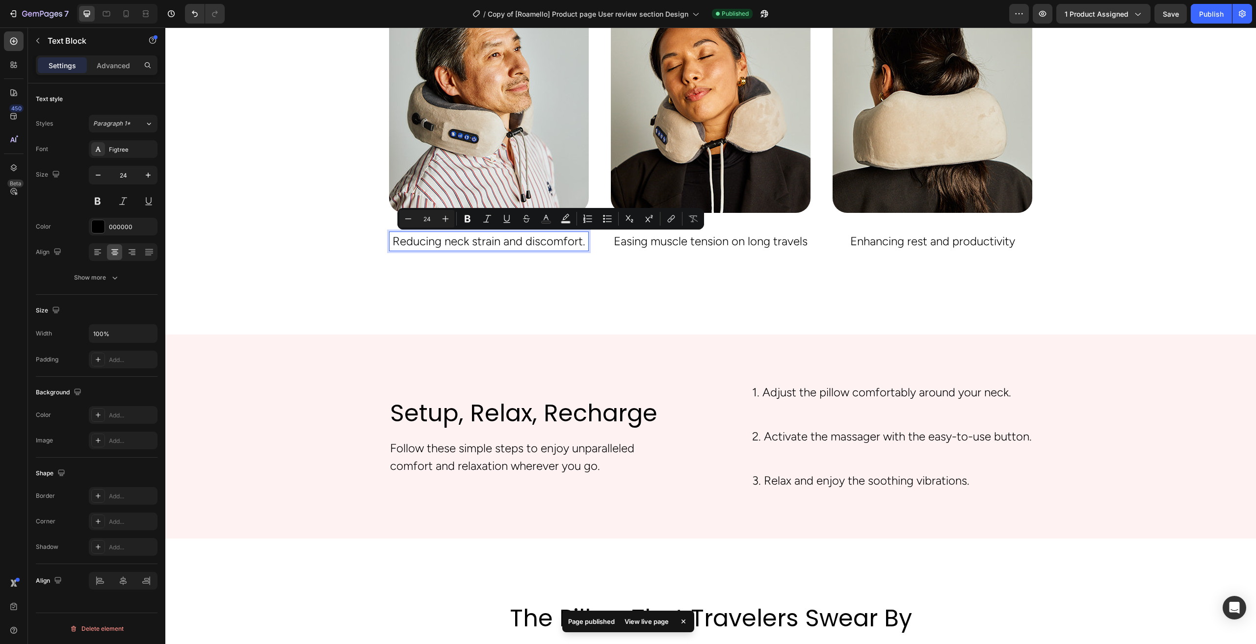
click at [581, 245] on p "Reducing neck strain and discomfort." at bounding box center [489, 242] width 198 height 18
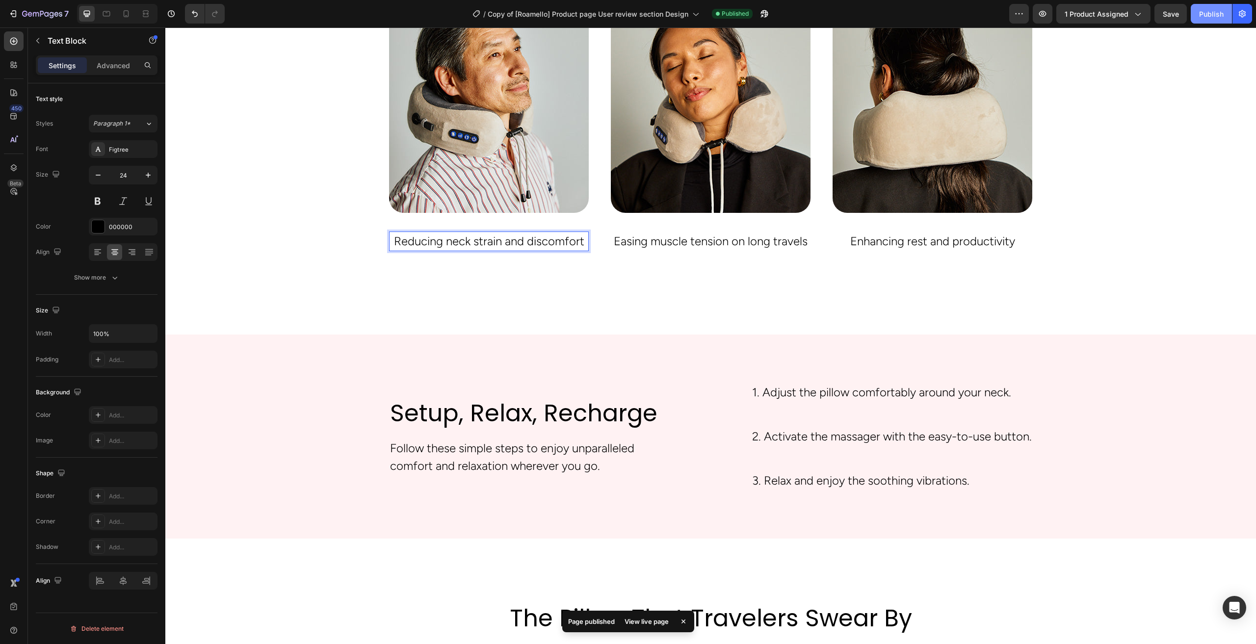
click at [1220, 14] on div "Publish" at bounding box center [1211, 14] width 25 height 10
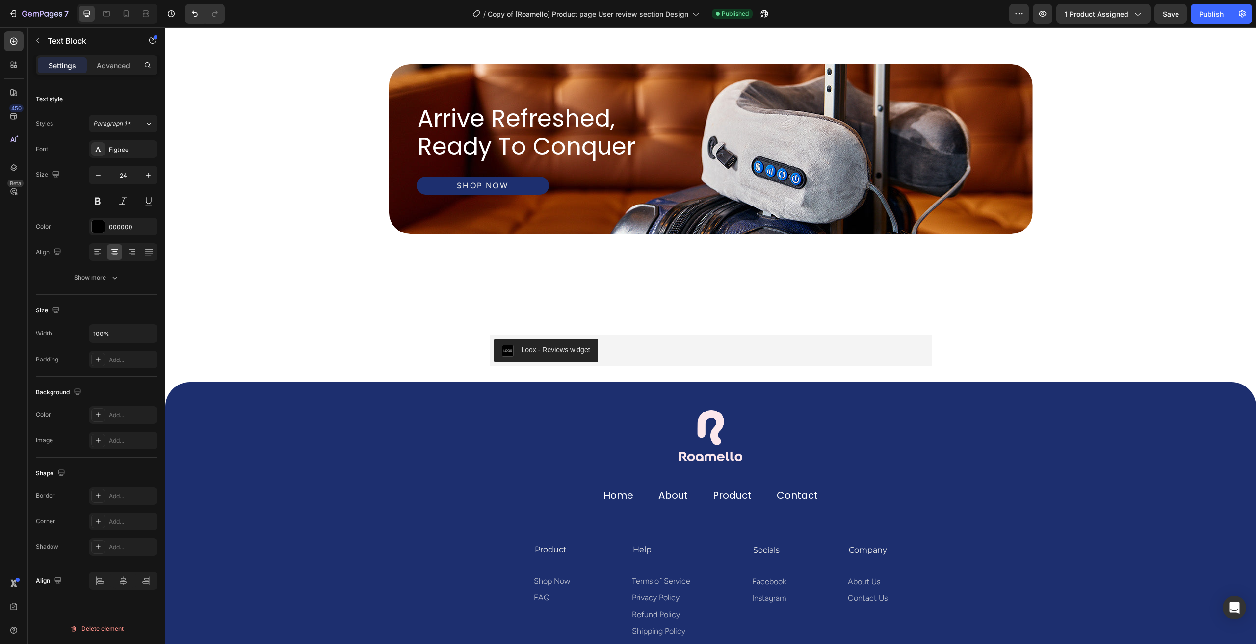
scroll to position [3497, 0]
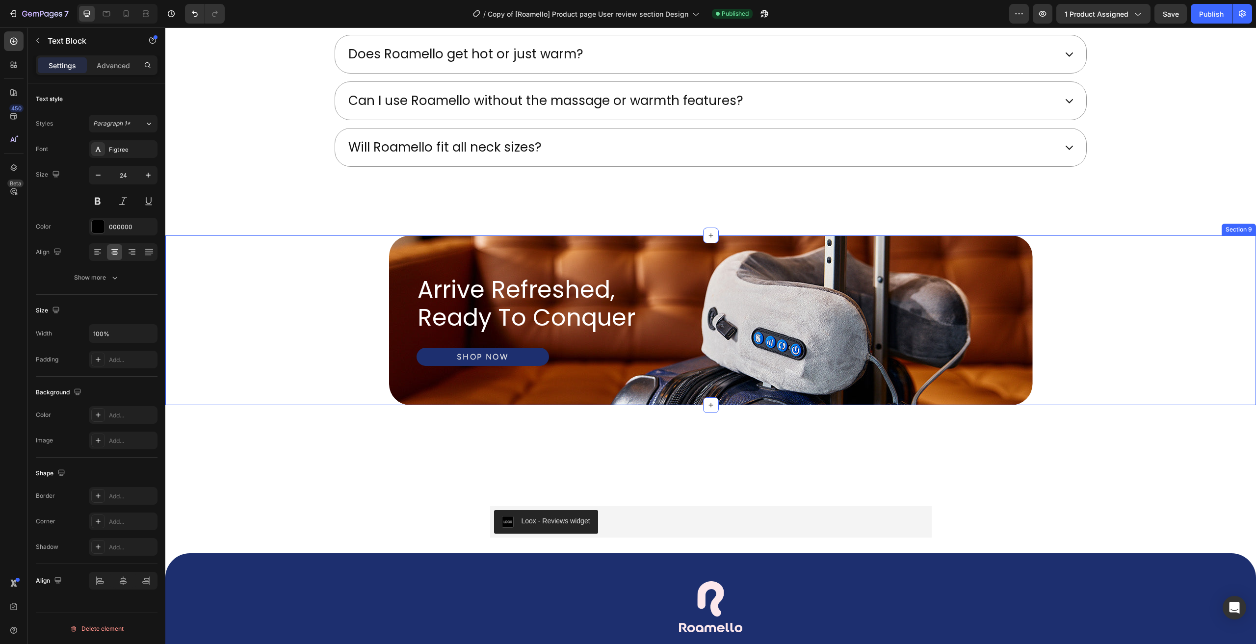
click at [352, 327] on div "experience the comfort you deserve Heading arrive refreshed, ready to conquer H…" at bounding box center [710, 321] width 1075 height 170
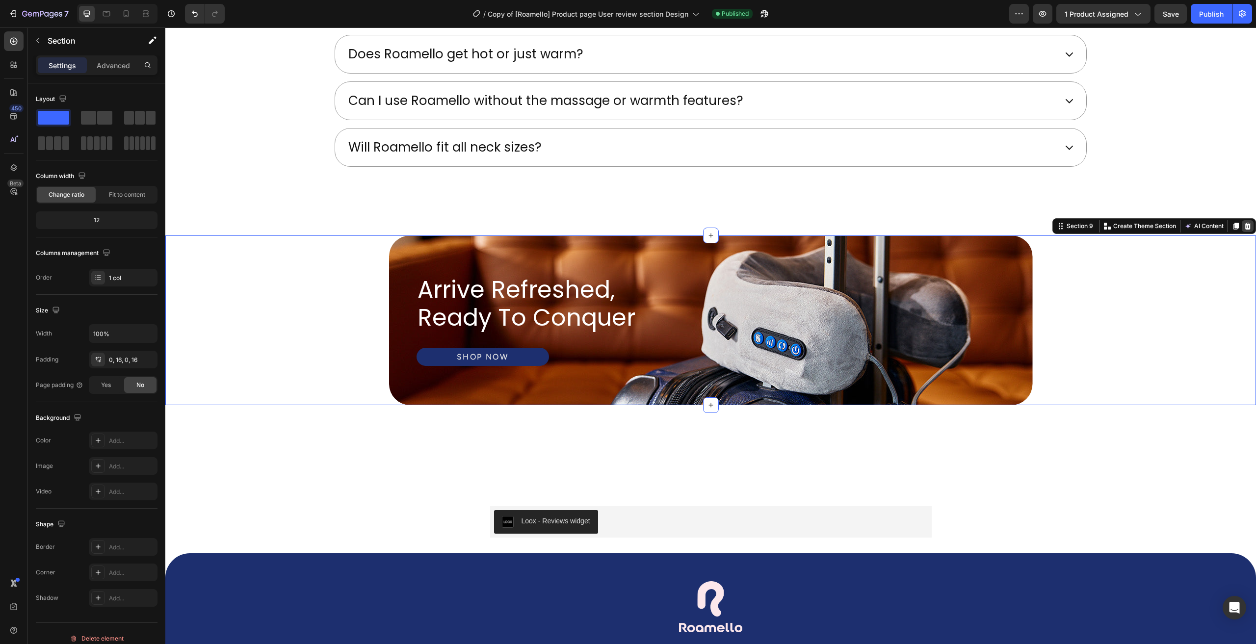
click at [1245, 223] on icon at bounding box center [1248, 226] width 6 height 7
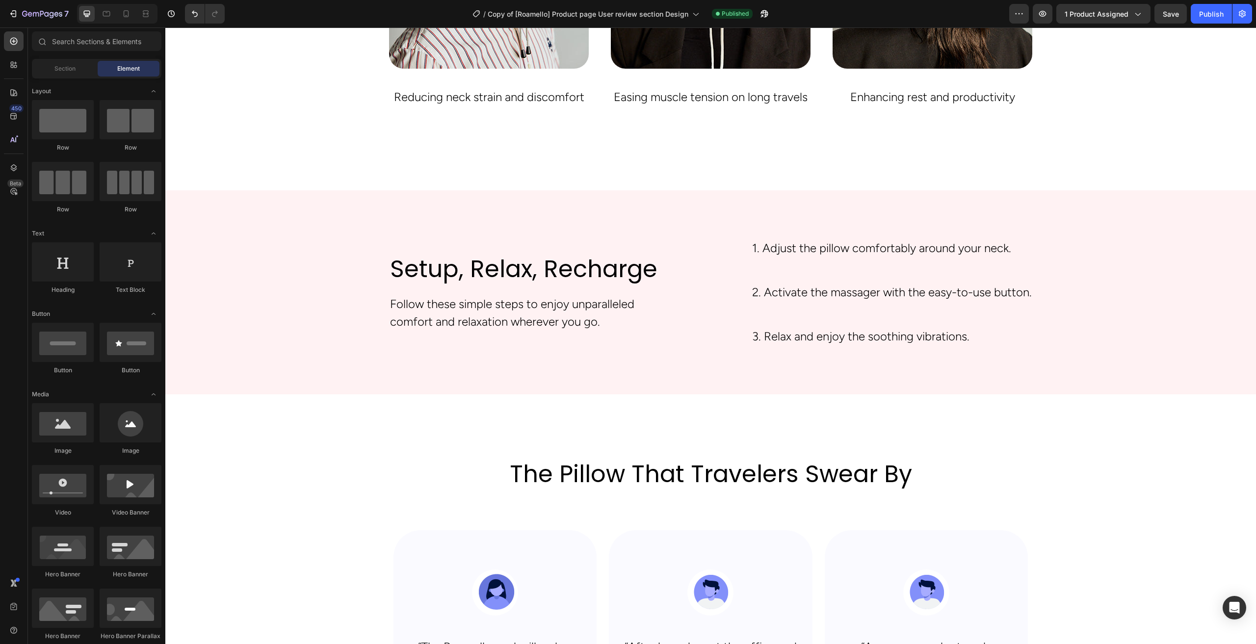
scroll to position [2172, 0]
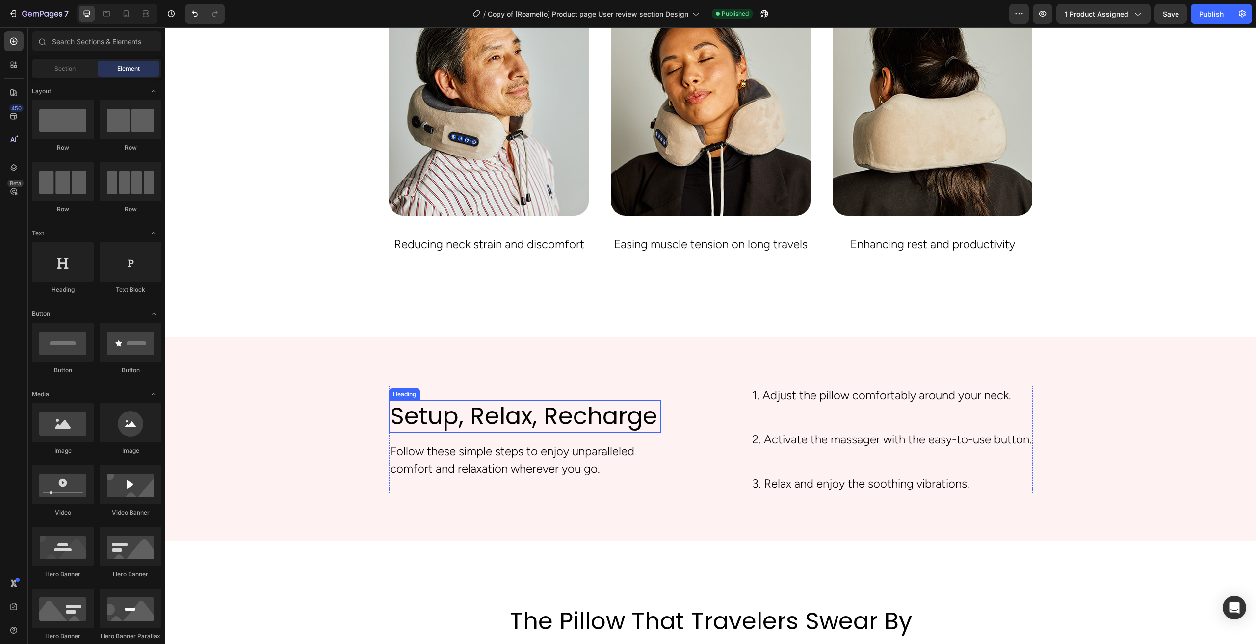
click at [564, 433] on h2 "setup, relax, recharge" at bounding box center [525, 416] width 272 height 32
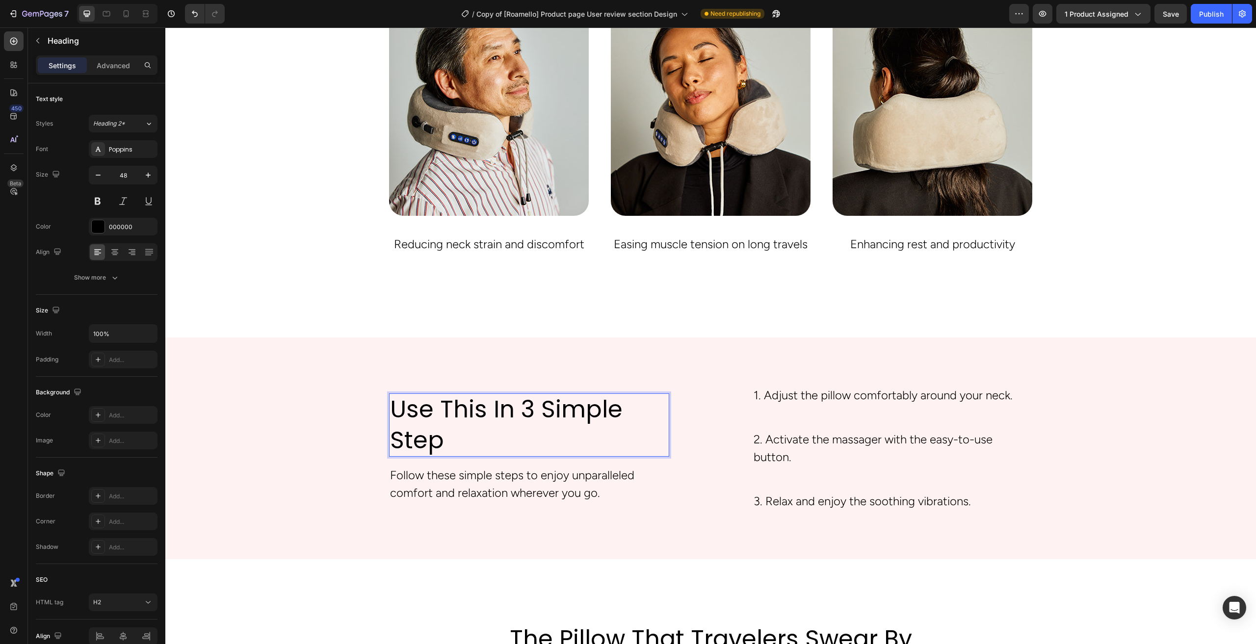
scroll to position [2165, 0]
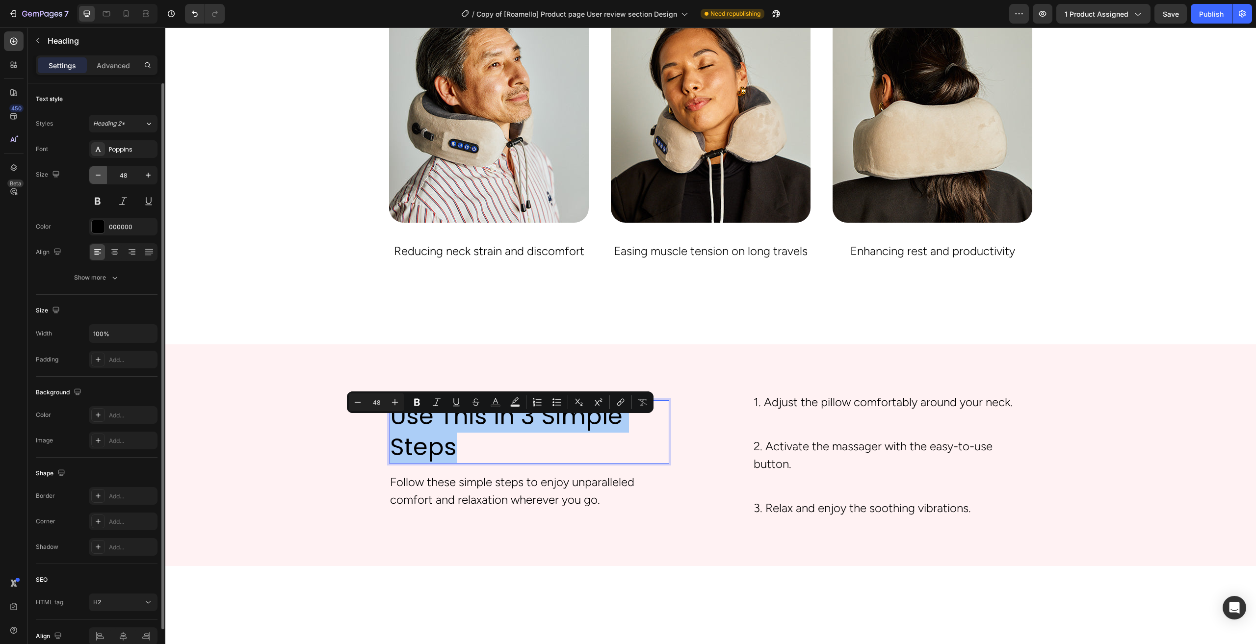
click at [94, 175] on icon "button" at bounding box center [98, 175] width 10 height 10
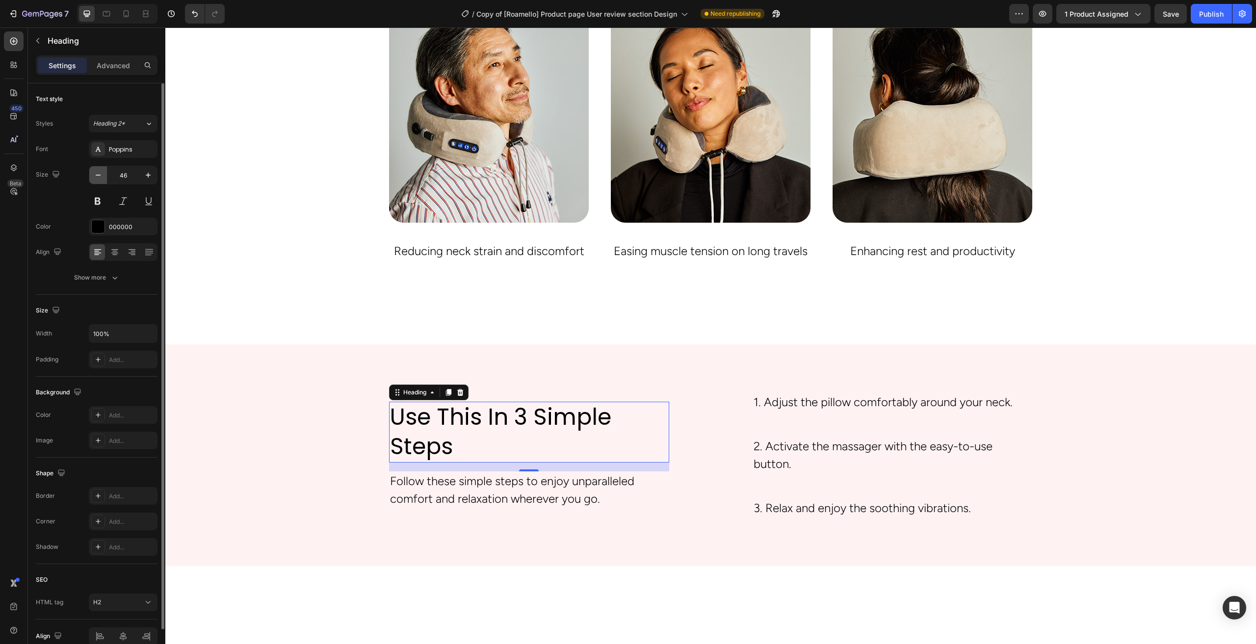
click at [94, 175] on icon "button" at bounding box center [98, 175] width 10 height 10
click at [95, 175] on icon "button" at bounding box center [98, 175] width 10 height 10
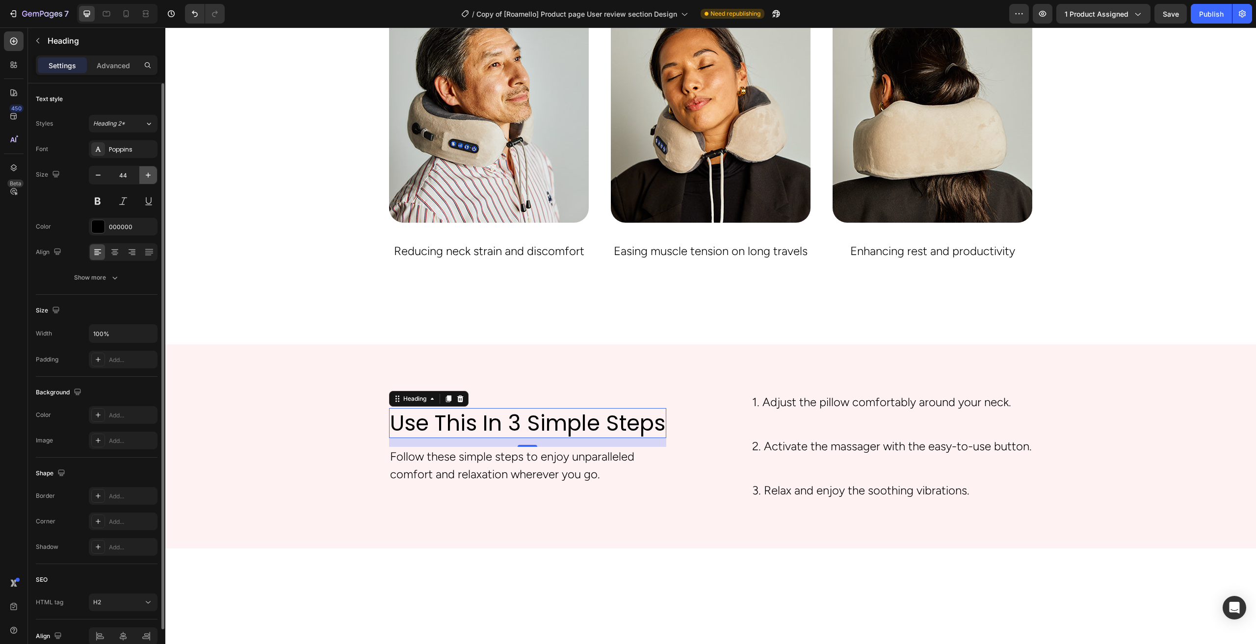
click at [150, 171] on icon "button" at bounding box center [148, 175] width 10 height 10
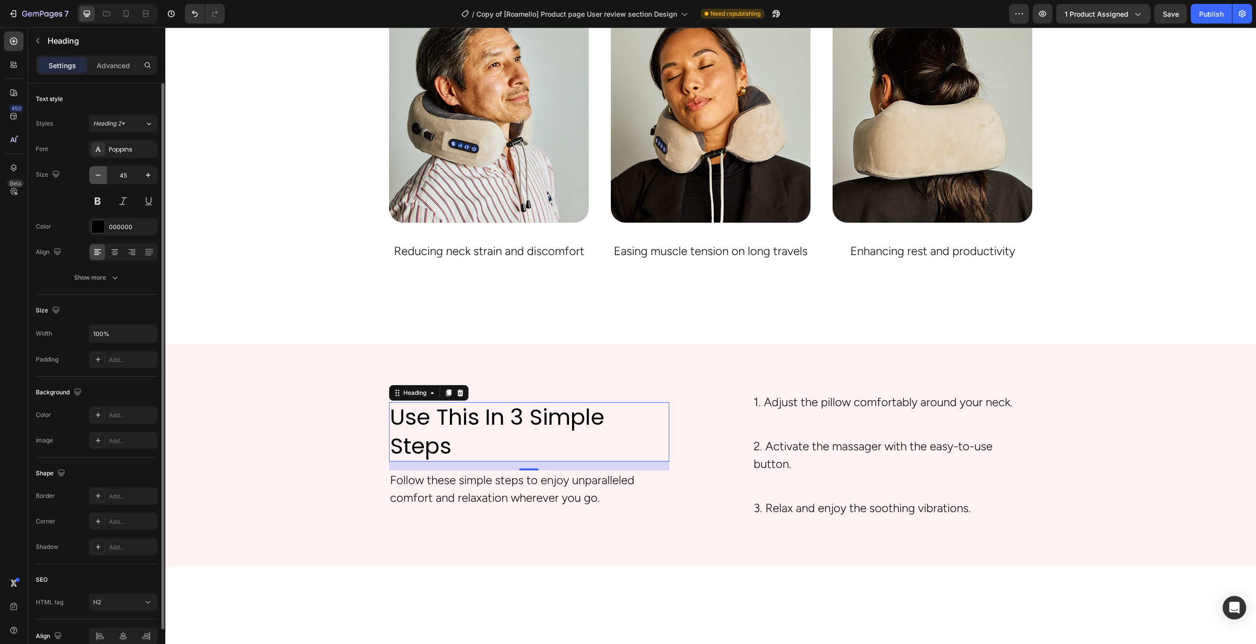
click at [100, 180] on button "button" at bounding box center [98, 175] width 18 height 18
type input "44"
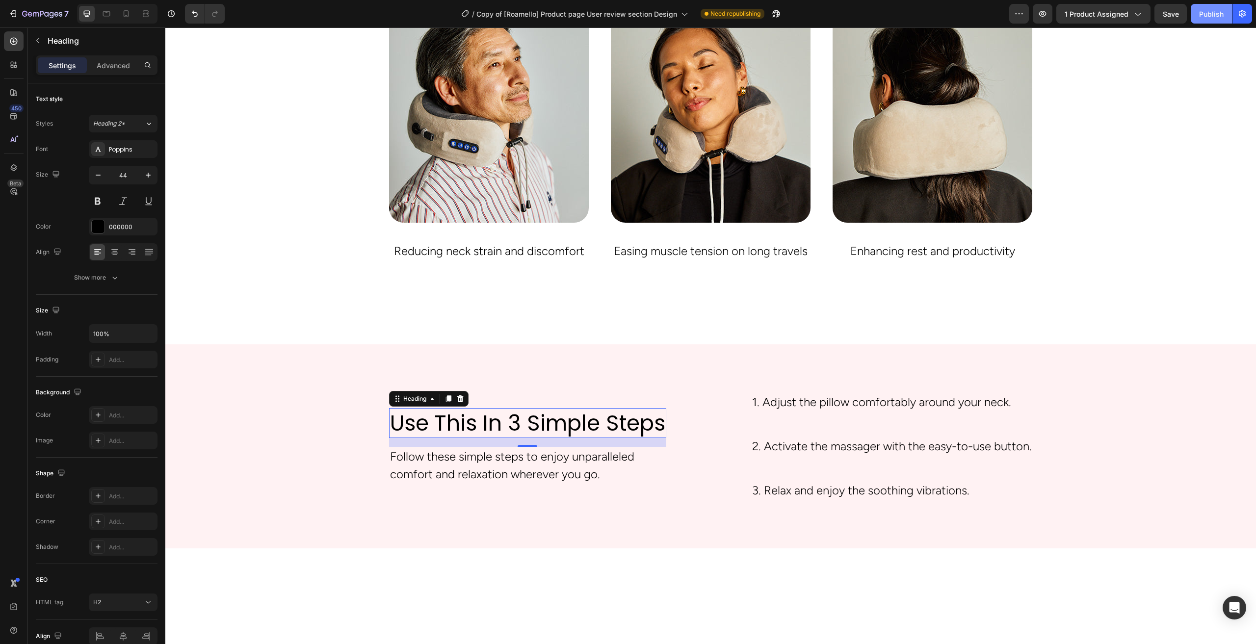
click at [1212, 17] on div "Publish" at bounding box center [1211, 14] width 25 height 10
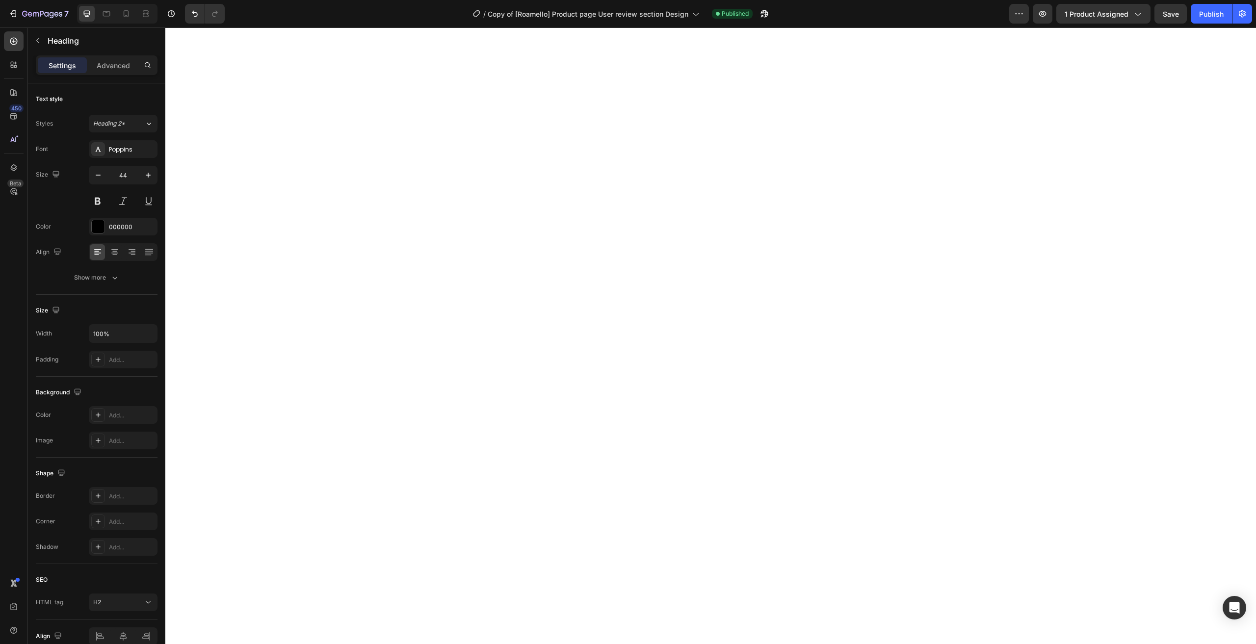
scroll to position [0, 0]
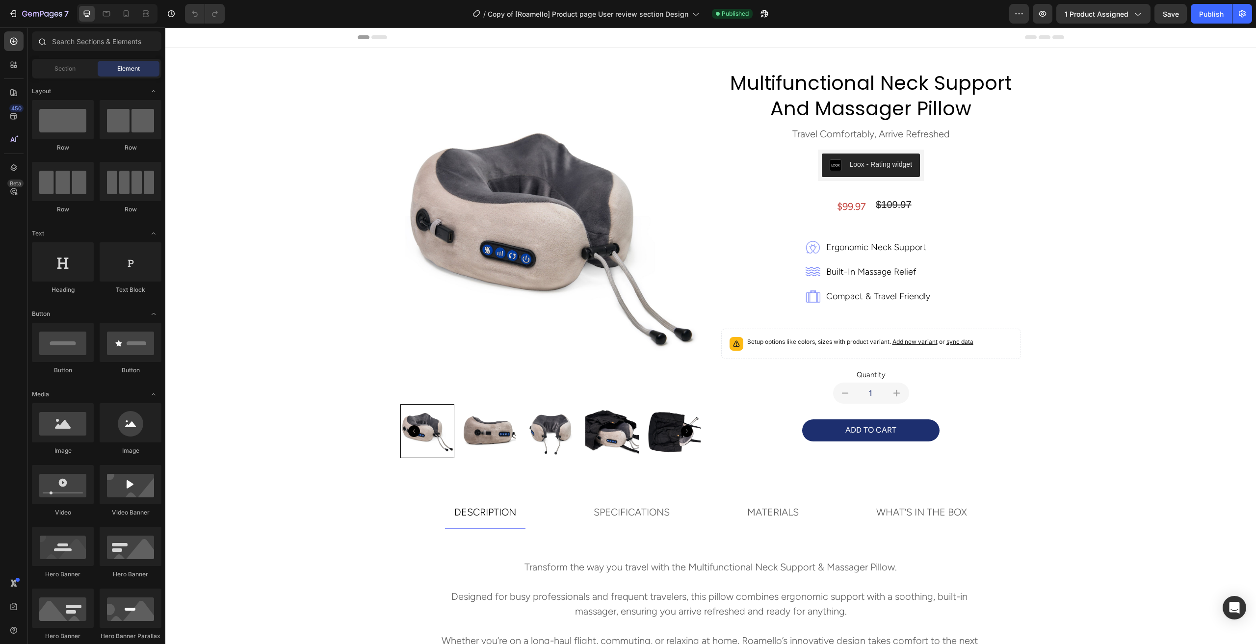
click at [46, 44] on div at bounding box center [42, 41] width 20 height 20
click at [57, 42] on input "text" at bounding box center [97, 41] width 130 height 20
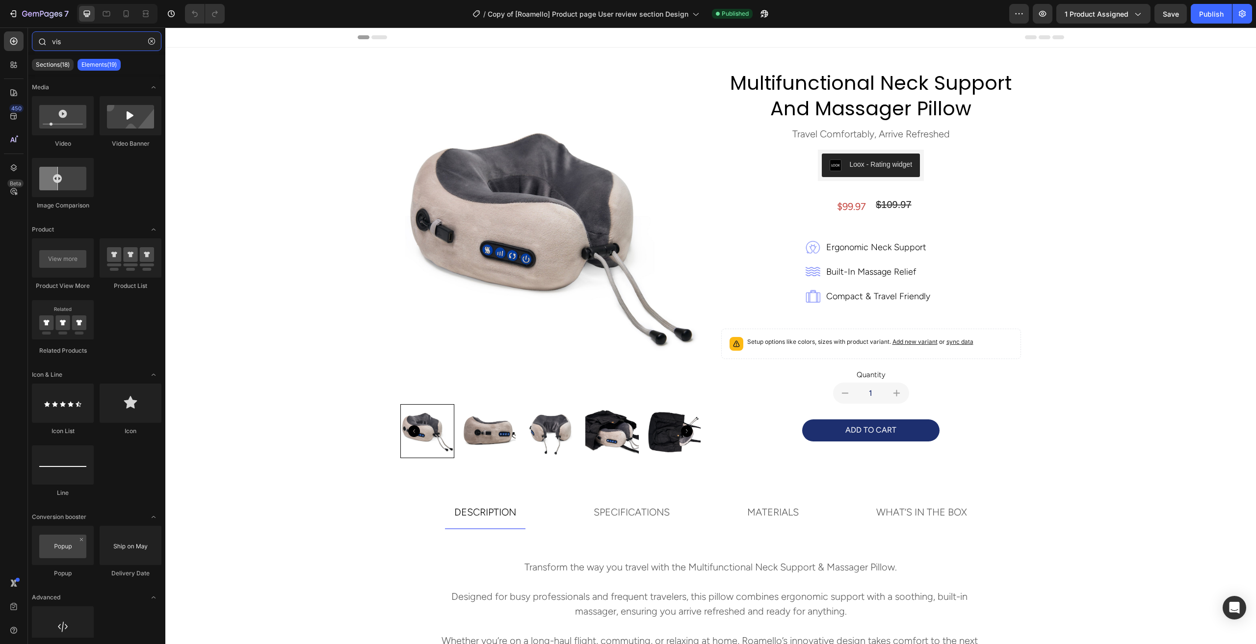
type input "visa"
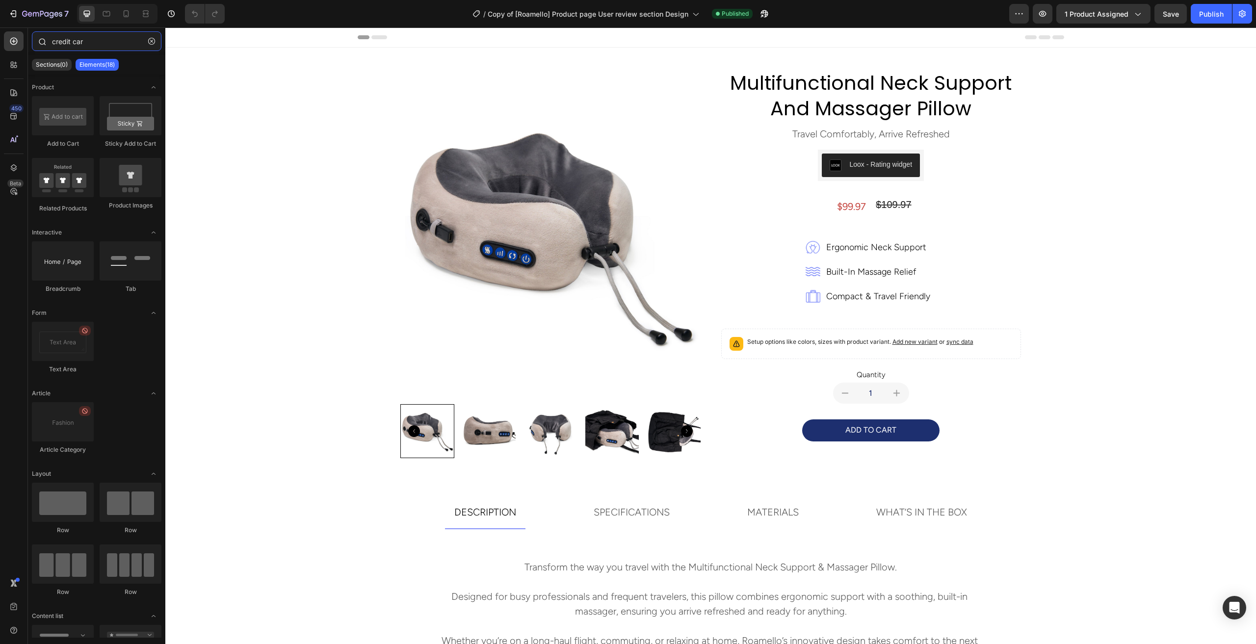
type input "credit card"
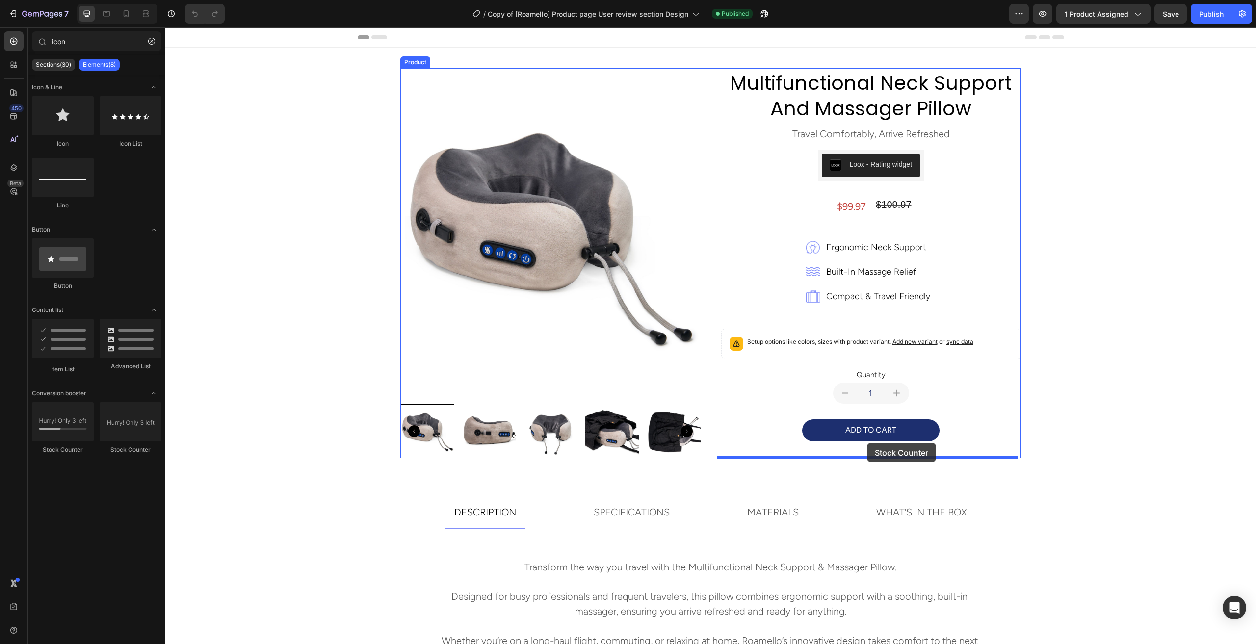
drag, startPoint x: 227, startPoint y: 462, endPoint x: 868, endPoint y: 446, distance: 641.1
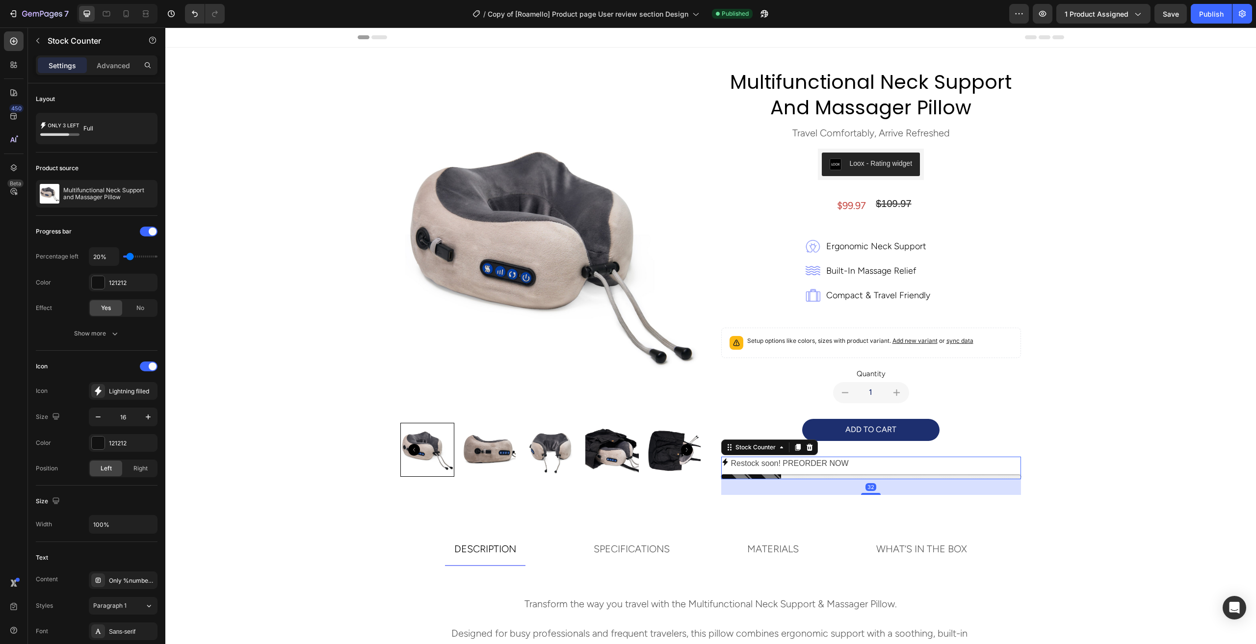
click at [780, 463] on p "Restock soon! PREORDER NOW" at bounding box center [790, 464] width 118 height 14
drag, startPoint x: 252, startPoint y: 153, endPoint x: 831, endPoint y: 466, distance: 658.7
click at [831, 463] on p "Restock soon! PREORDER NOW" at bounding box center [790, 464] width 118 height 14
click at [104, 125] on div "Full" at bounding box center [113, 128] width 60 height 23
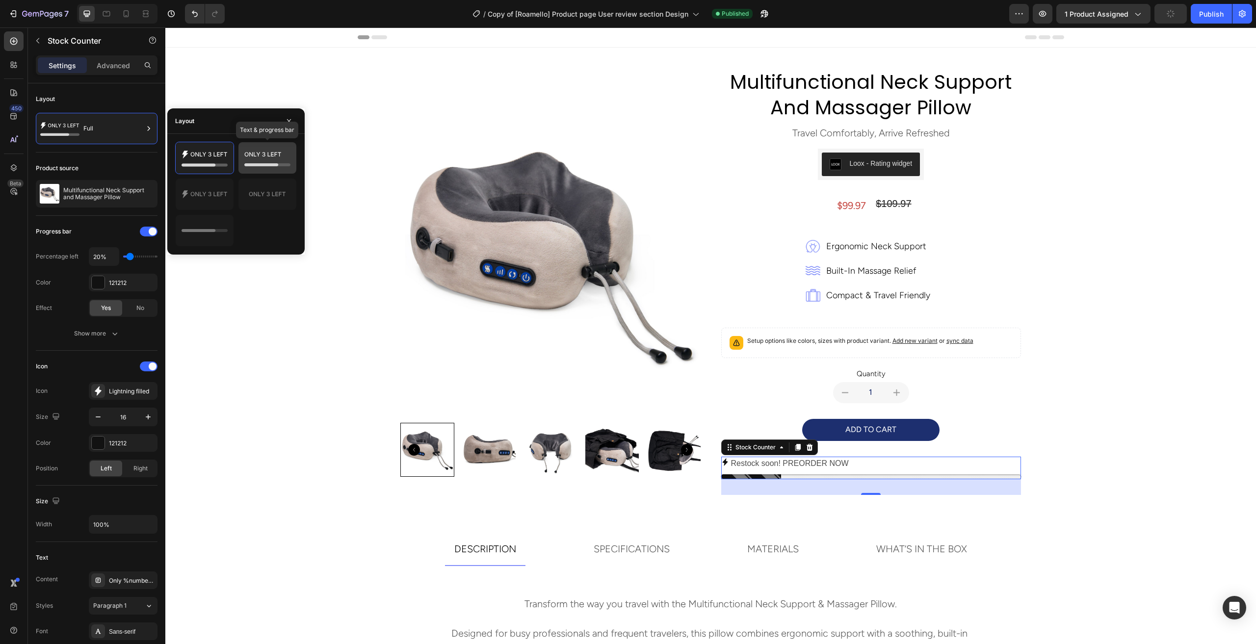
click at [255, 167] on icon at bounding box center [267, 158] width 46 height 20
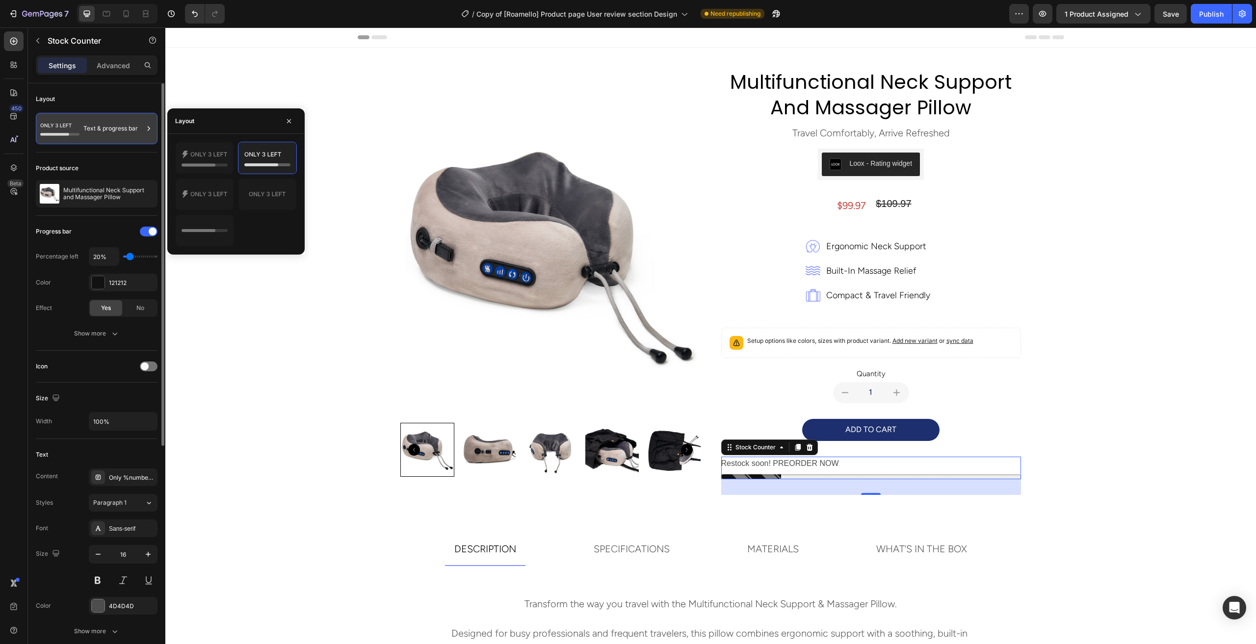
click at [106, 131] on div "Text & progress bar" at bounding box center [113, 128] width 60 height 23
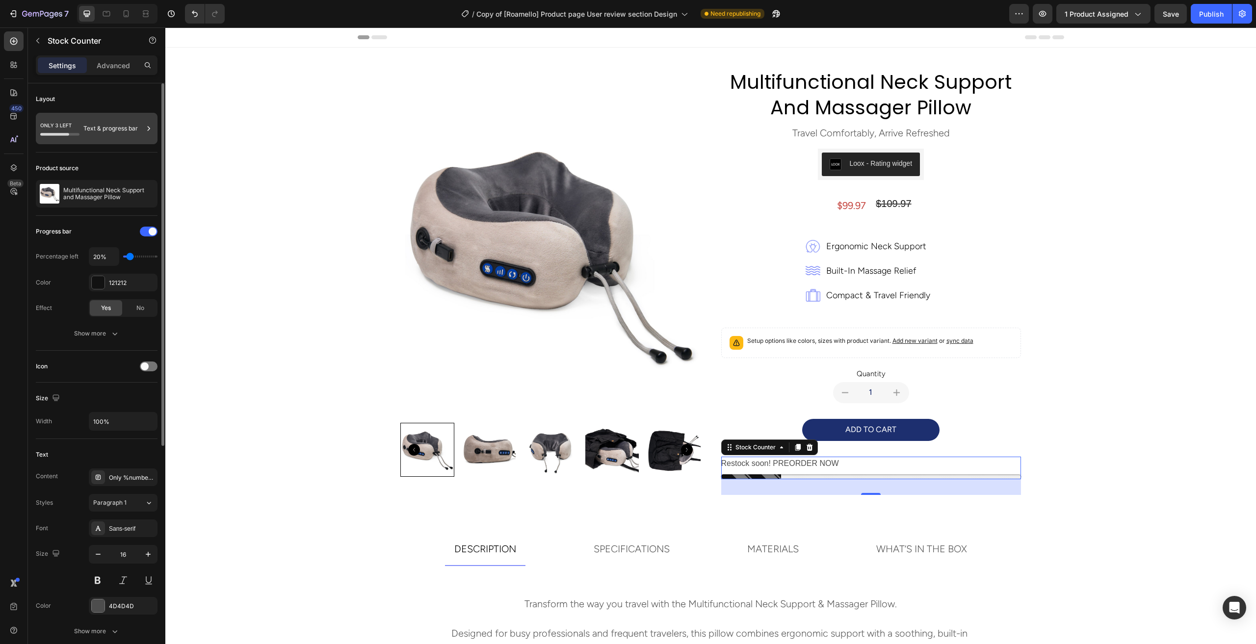
click at [106, 131] on div "Text & progress bar" at bounding box center [113, 128] width 60 height 23
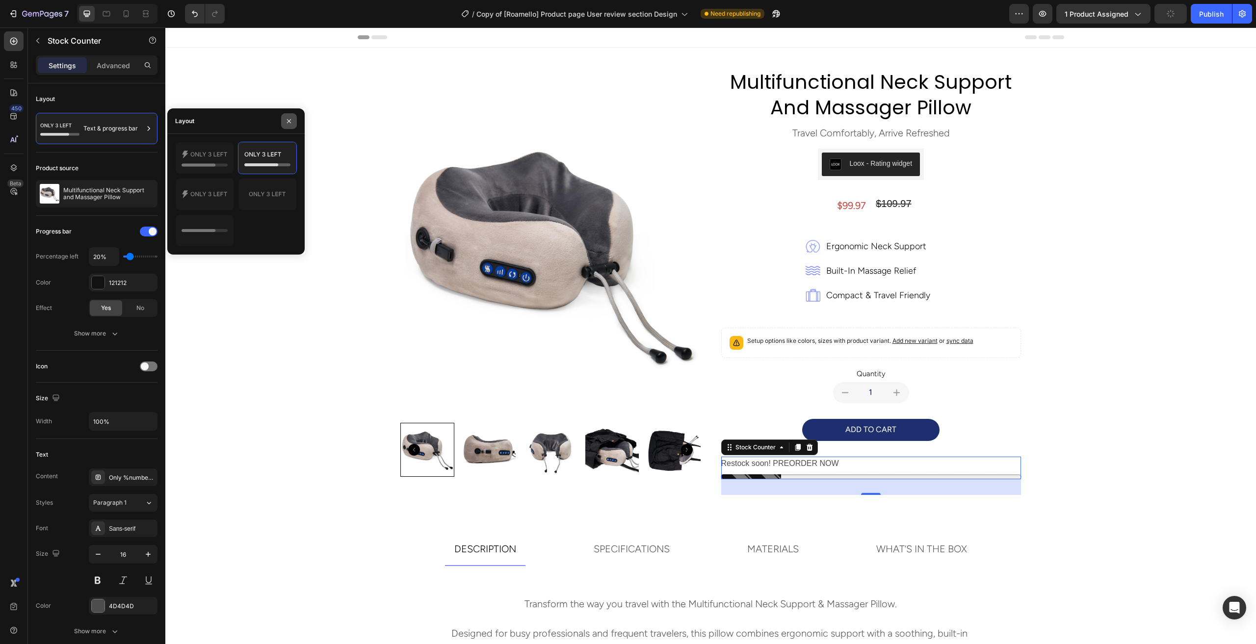
click at [288, 125] on button "button" at bounding box center [289, 121] width 16 height 16
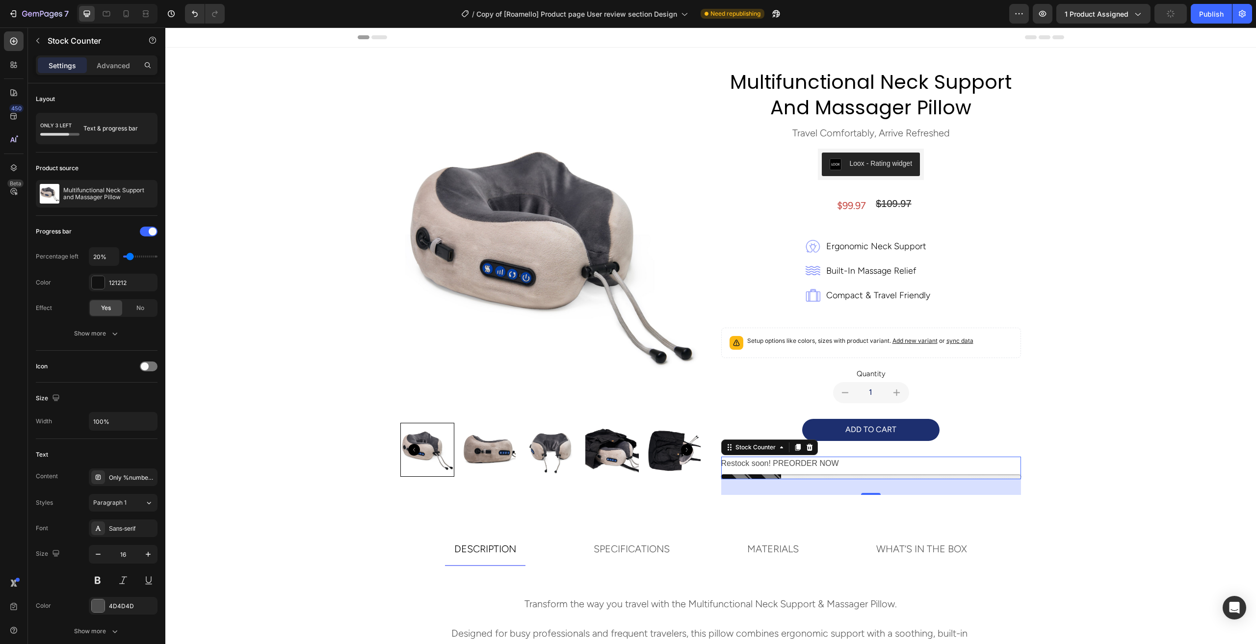
click at [887, 470] on div "Restock soon! PREORDER NOW" at bounding box center [871, 464] width 300 height 14
click at [806, 447] on icon at bounding box center [810, 448] width 8 height 8
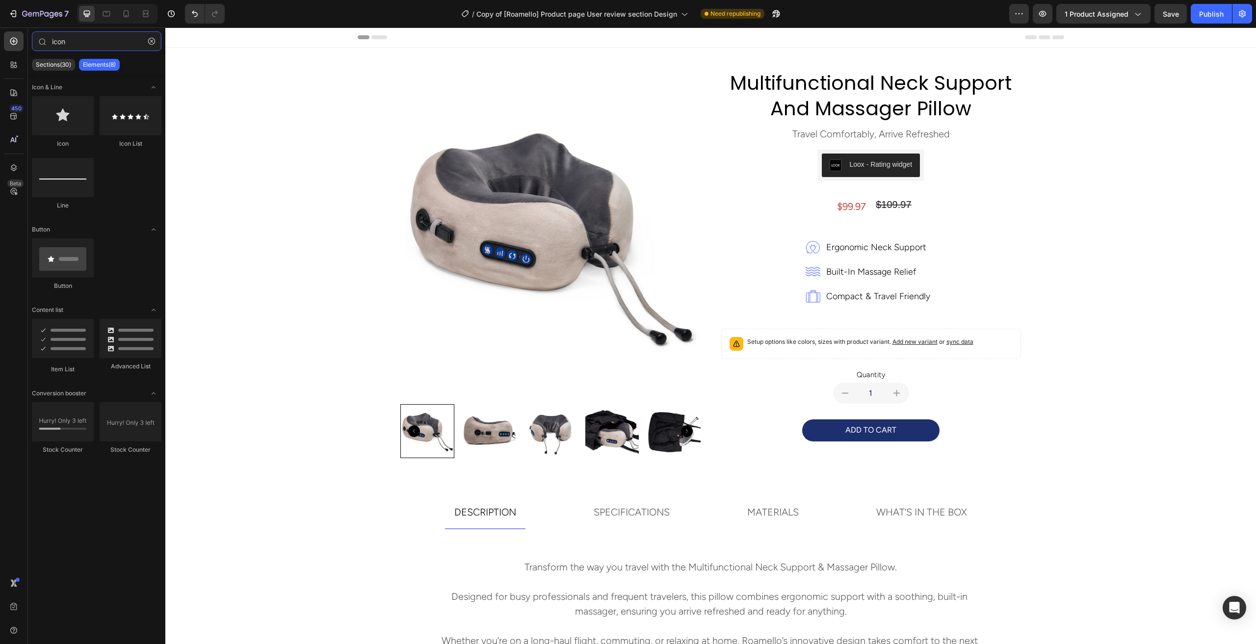
drag, startPoint x: 109, startPoint y: 38, endPoint x: -34, endPoint y: 33, distance: 143.4
click at [0, 0] on html "7 Version history / Copy of [Roamello] Product page User review section Design …" at bounding box center [628, 0] width 1256 height 0
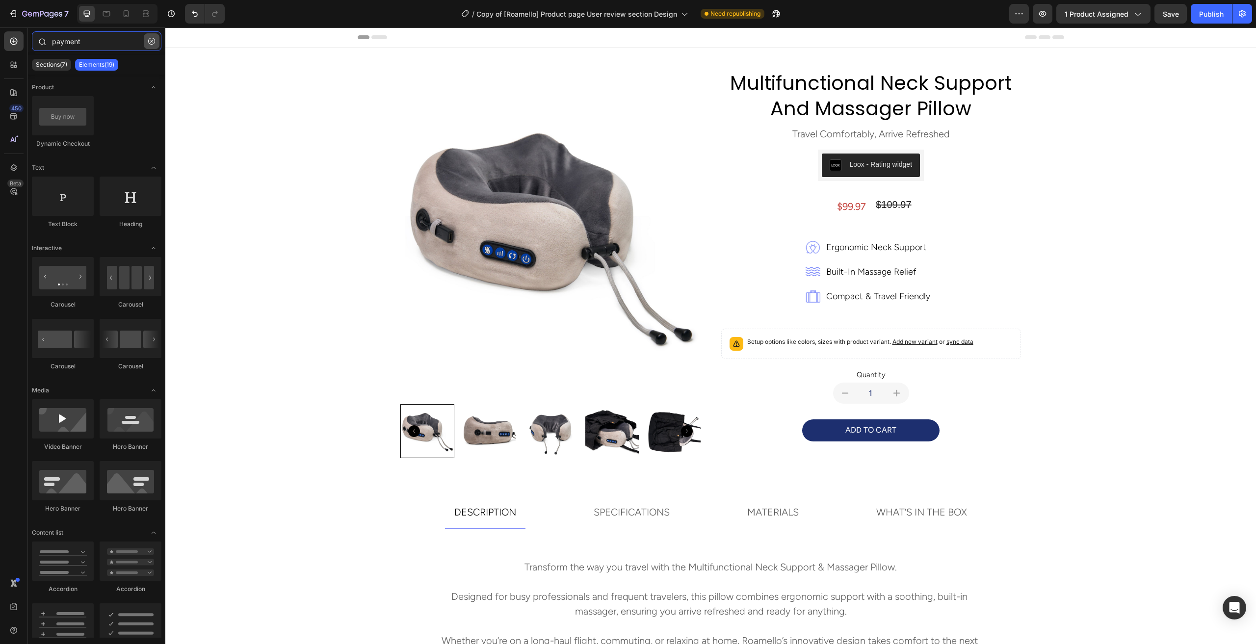
type input "payment"
drag, startPoint x: 152, startPoint y: 38, endPoint x: 502, endPoint y: 276, distance: 423.2
click at [152, 38] on icon "button" at bounding box center [151, 41] width 7 height 7
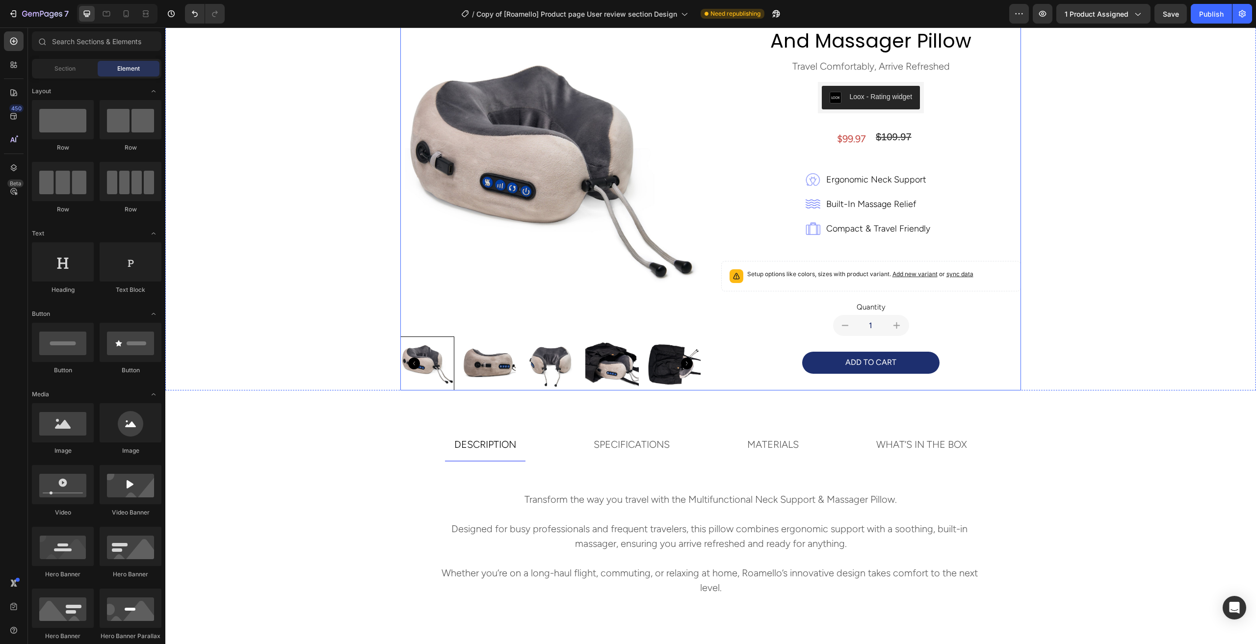
scroll to position [98, 0]
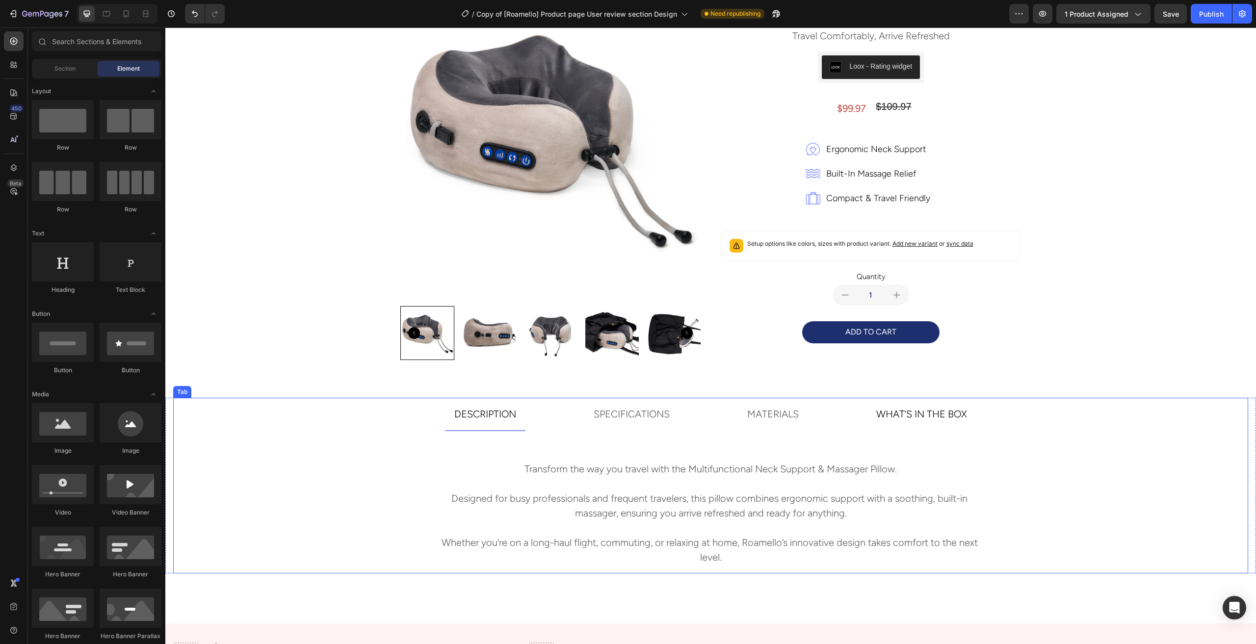
click at [907, 418] on p "WHAT’S IN THE BOX" at bounding box center [921, 414] width 91 height 22
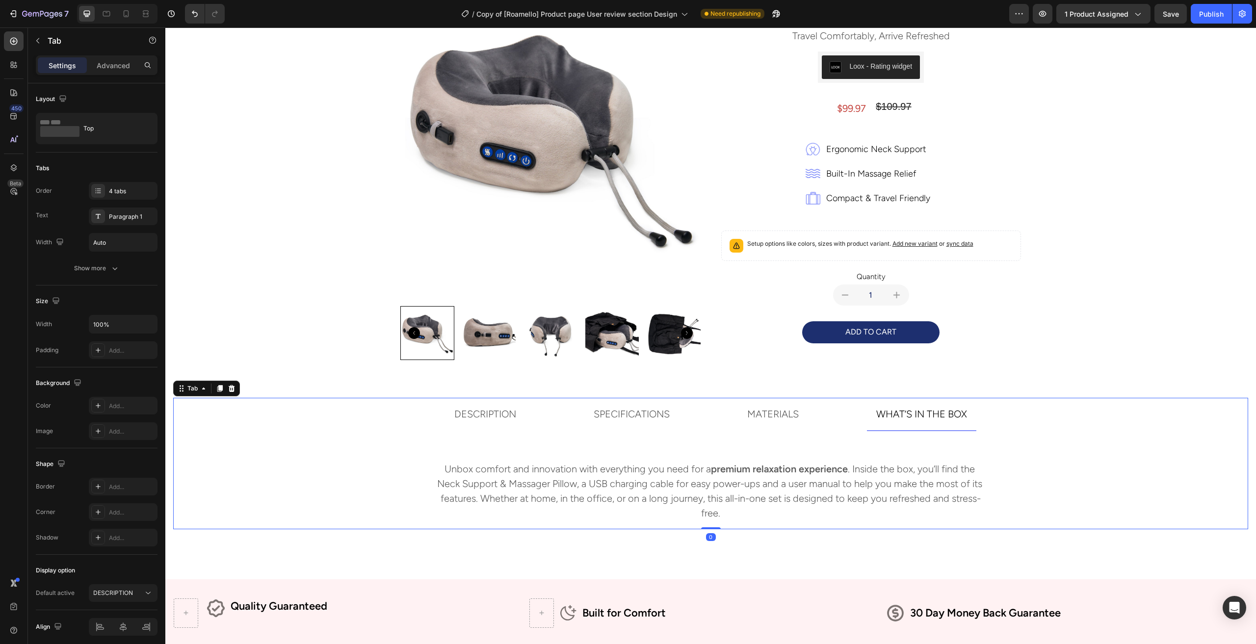
click at [762, 417] on p "MATERIALS" at bounding box center [773, 414] width 52 height 22
click at [647, 414] on p "SPECIFICATIONS" at bounding box center [632, 414] width 76 height 22
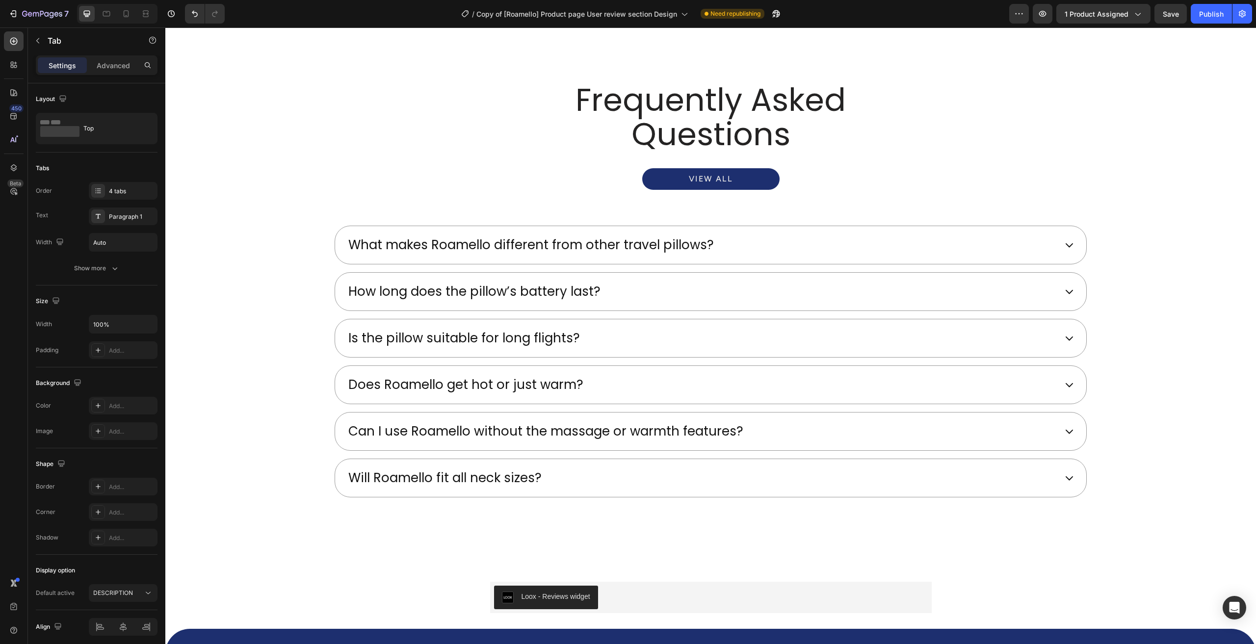
scroll to position [3090, 0]
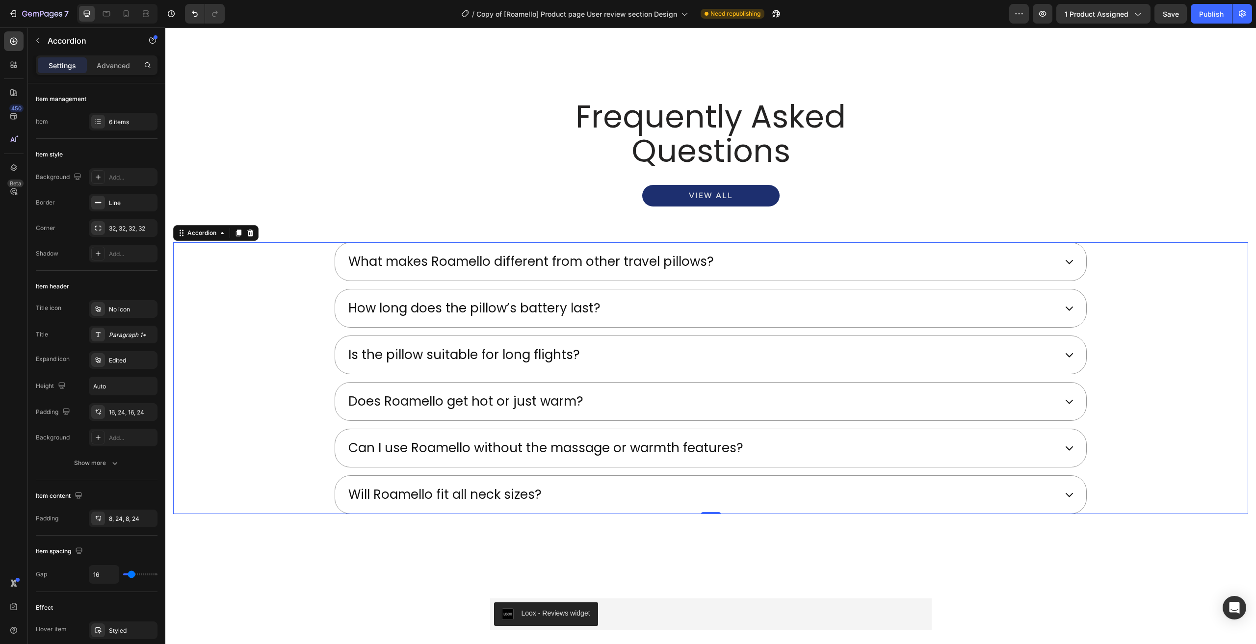
click at [575, 491] on div "Will Roamello fit all neck sizes?" at bounding box center [701, 495] width 709 height 22
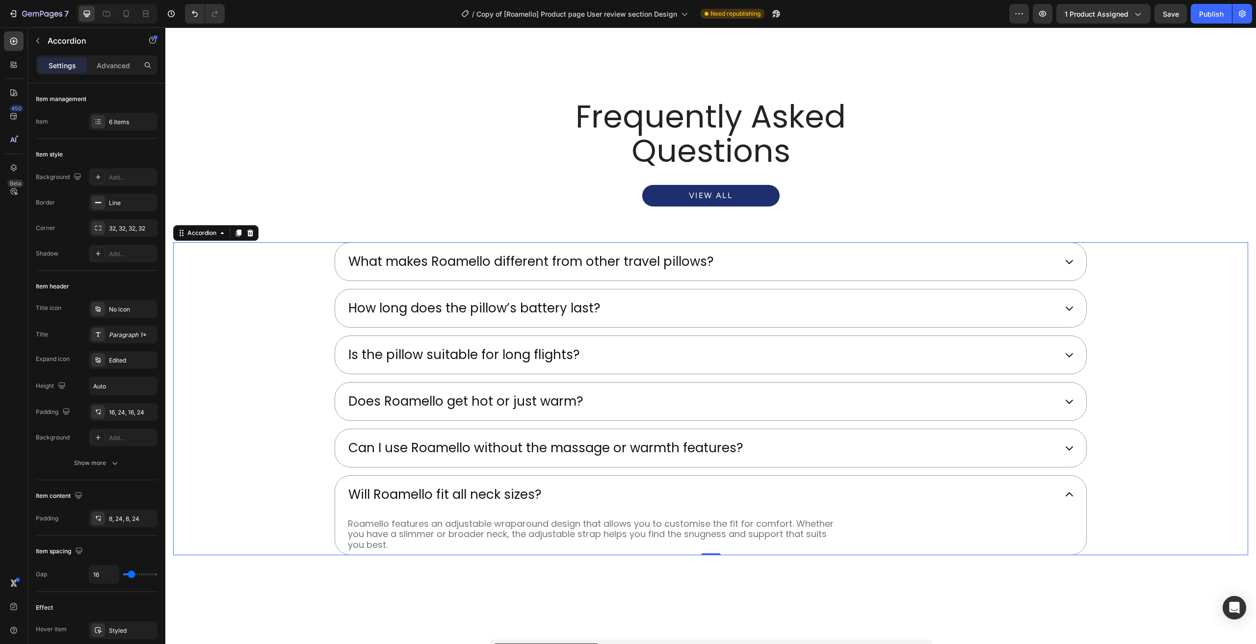
click at [575, 491] on div "Will Roamello fit all neck sizes?" at bounding box center [701, 495] width 709 height 22
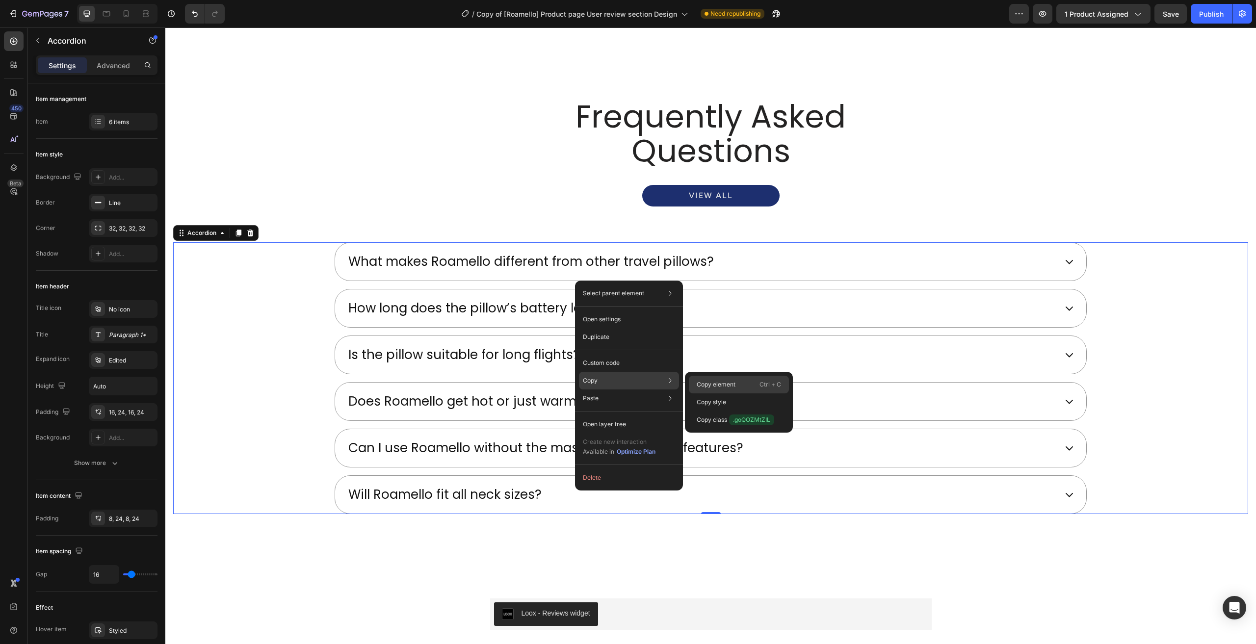
click at [711, 384] on p "Copy element" at bounding box center [716, 384] width 39 height 9
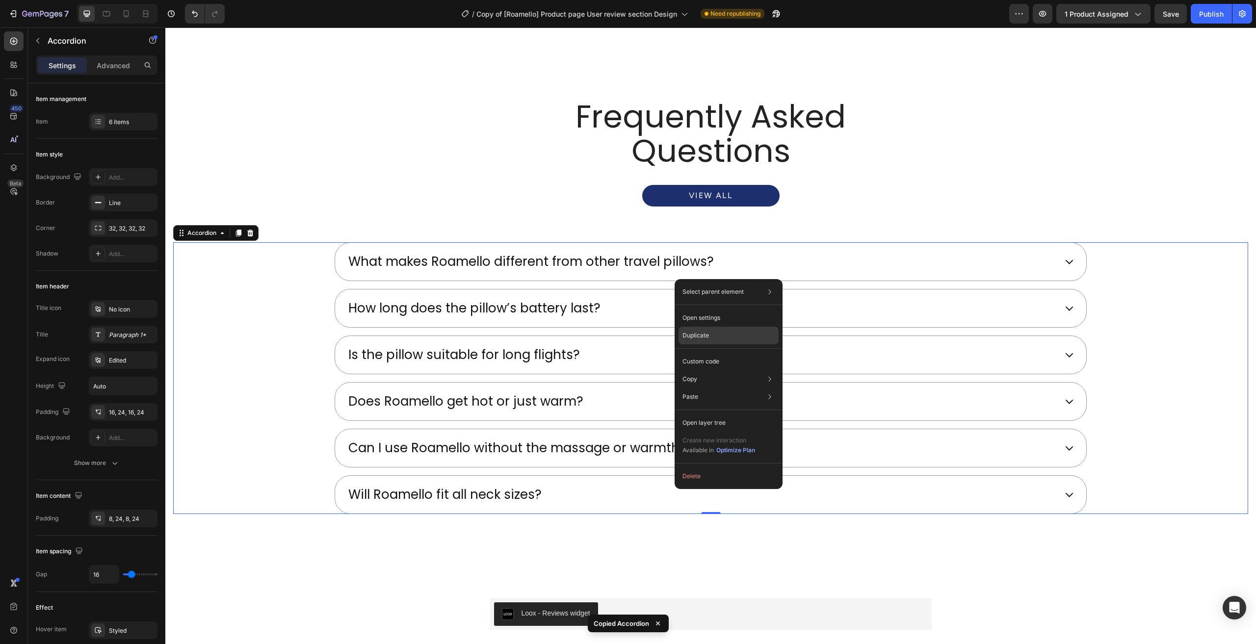
click at [732, 353] on div "Duplicate" at bounding box center [729, 362] width 100 height 18
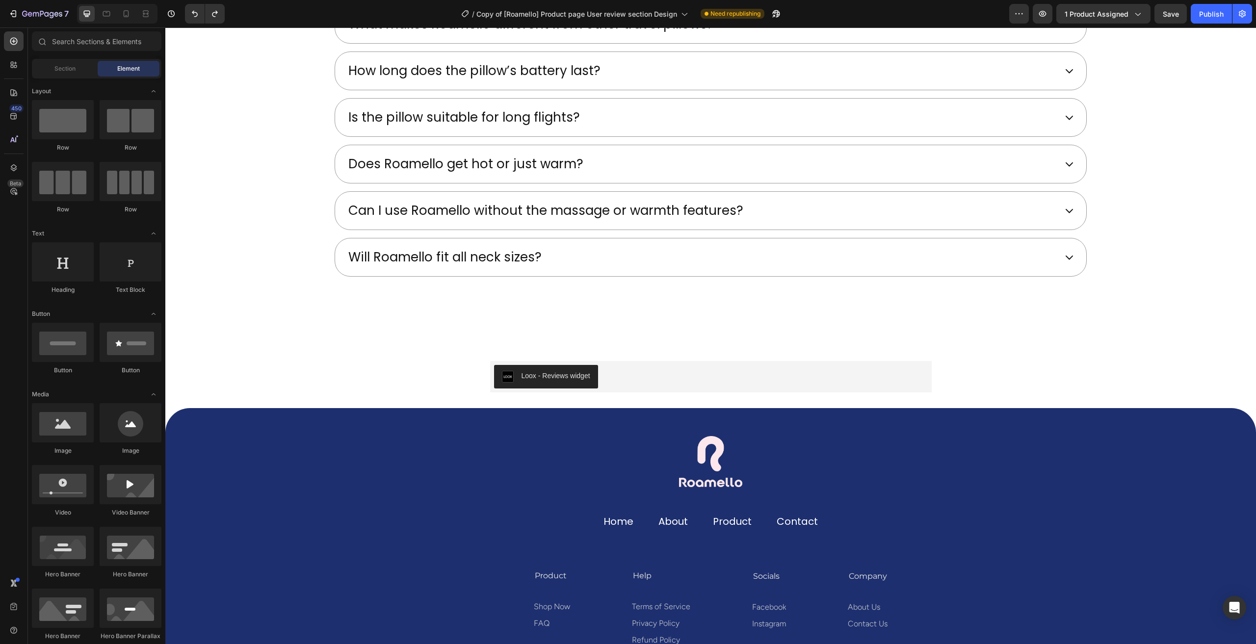
scroll to position [3292, 0]
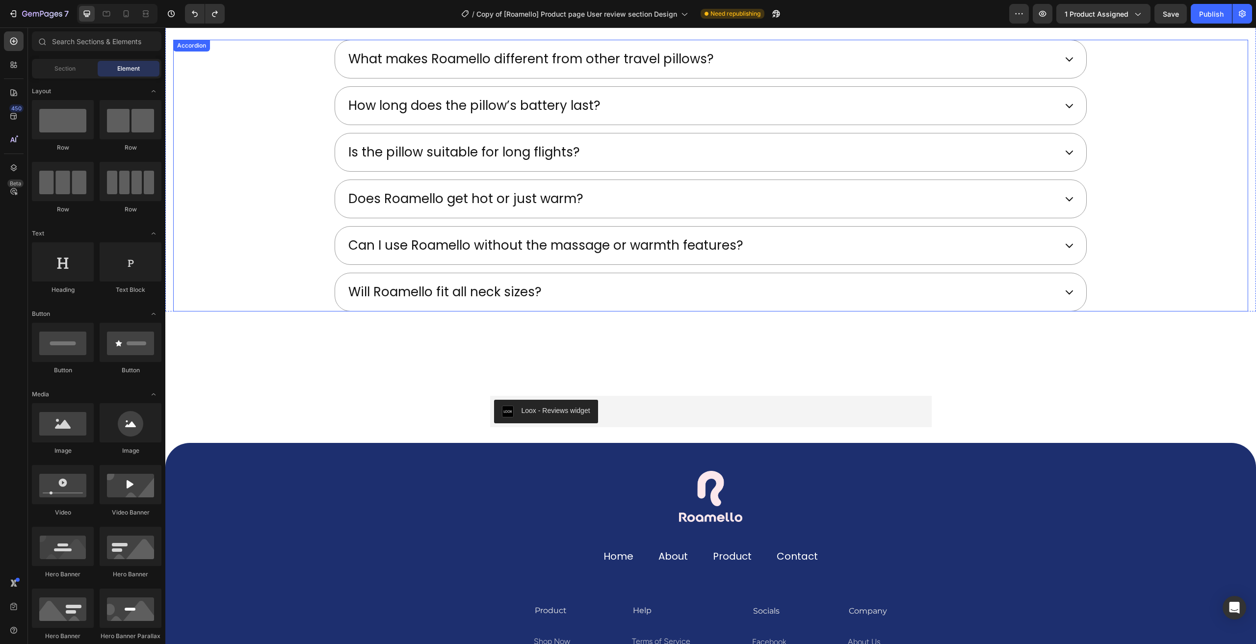
click at [284, 206] on div "Does Roamello get hot or just warm?" at bounding box center [711, 199] width 1074 height 39
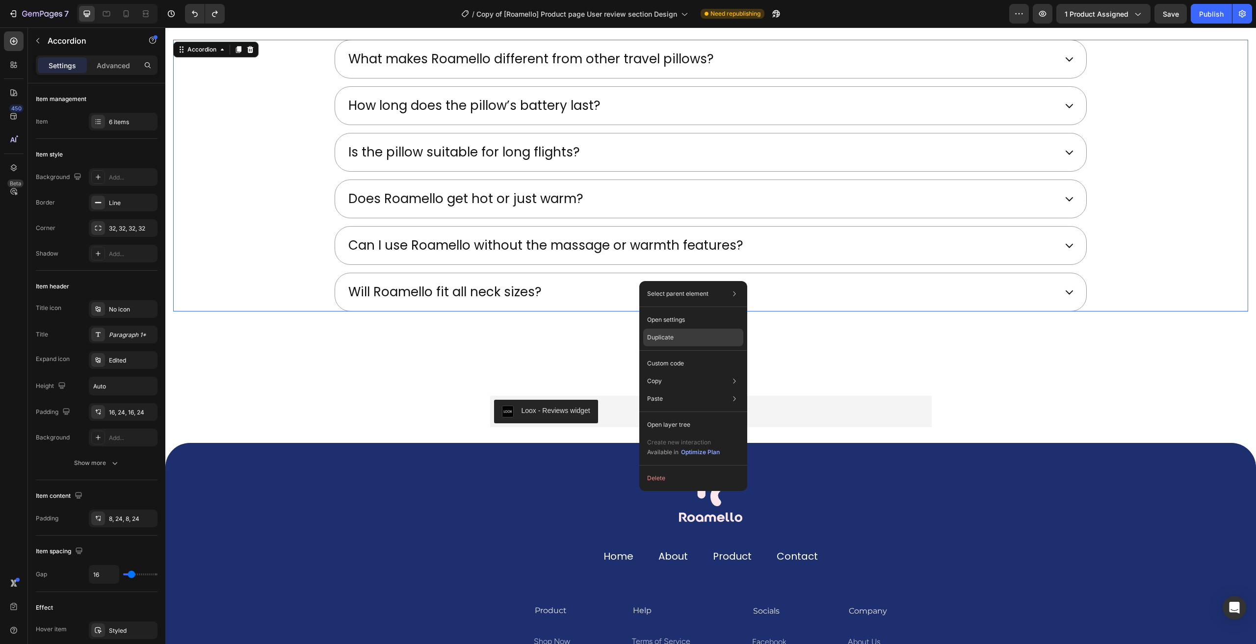
click at [701, 355] on div "Duplicate" at bounding box center [693, 364] width 100 height 18
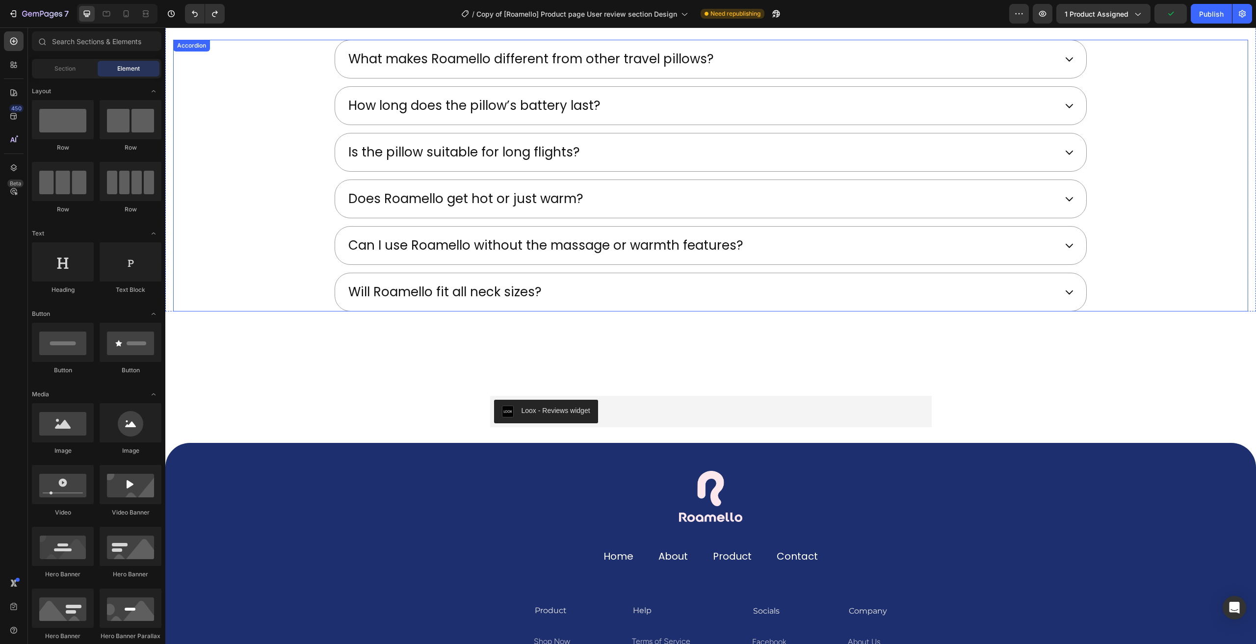
click at [270, 142] on div "Is the pillow suitable for long flights?" at bounding box center [711, 152] width 1074 height 39
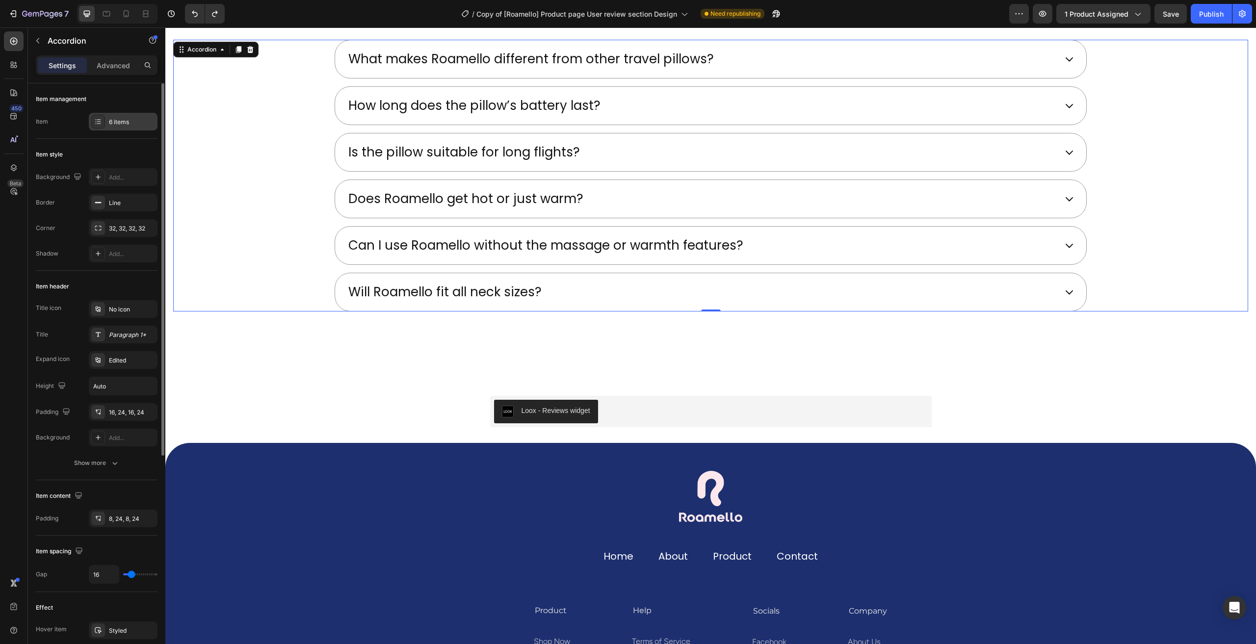
click at [113, 118] on div "6 items" at bounding box center [132, 122] width 46 height 9
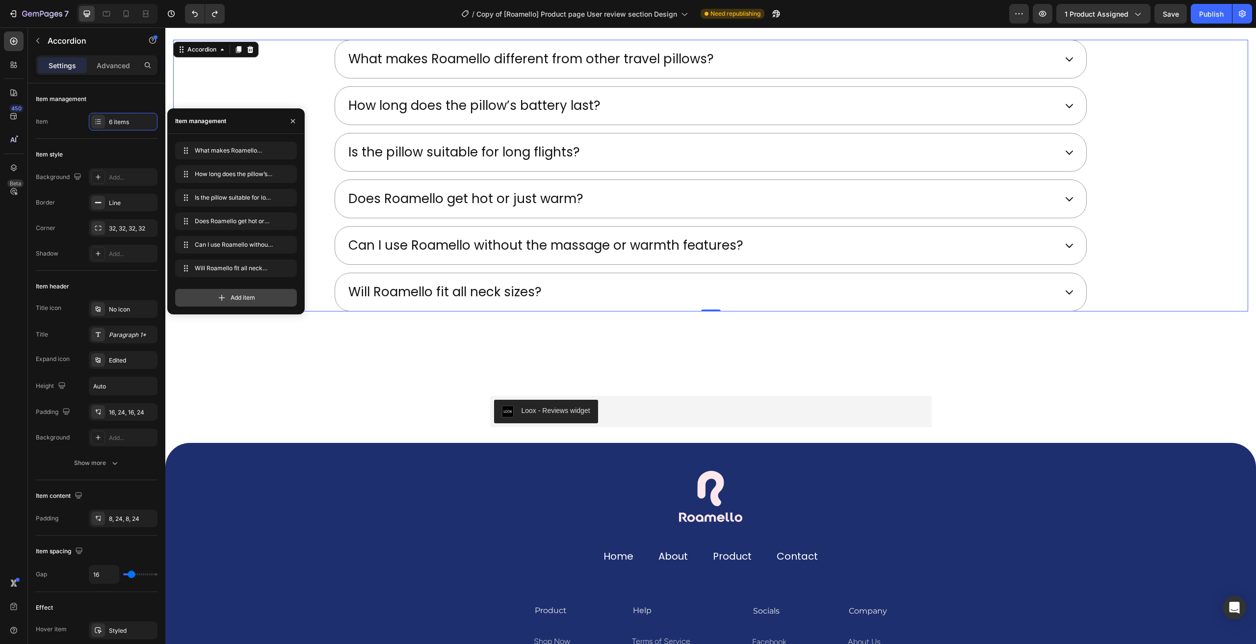
drag, startPoint x: 219, startPoint y: 298, endPoint x: 262, endPoint y: 269, distance: 51.6
click at [219, 298] on icon at bounding box center [222, 298] width 10 height 10
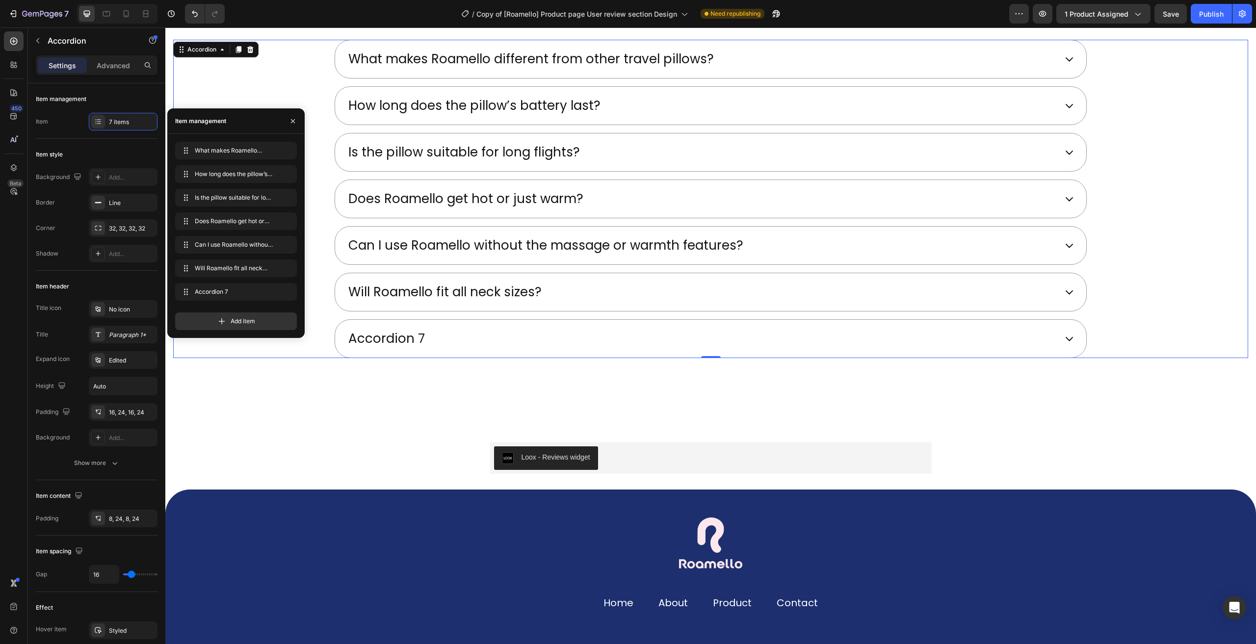
click at [412, 333] on div "Accordion 7" at bounding box center [386, 339] width 79 height 22
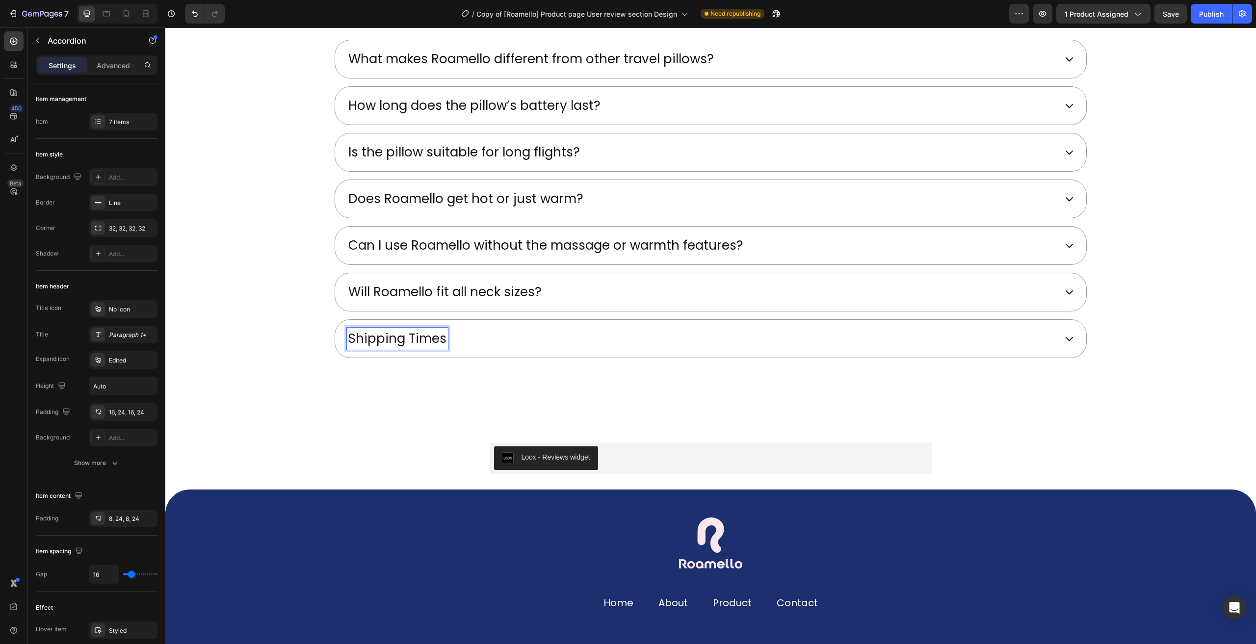
click at [1064, 334] on icon at bounding box center [1069, 339] width 10 height 10
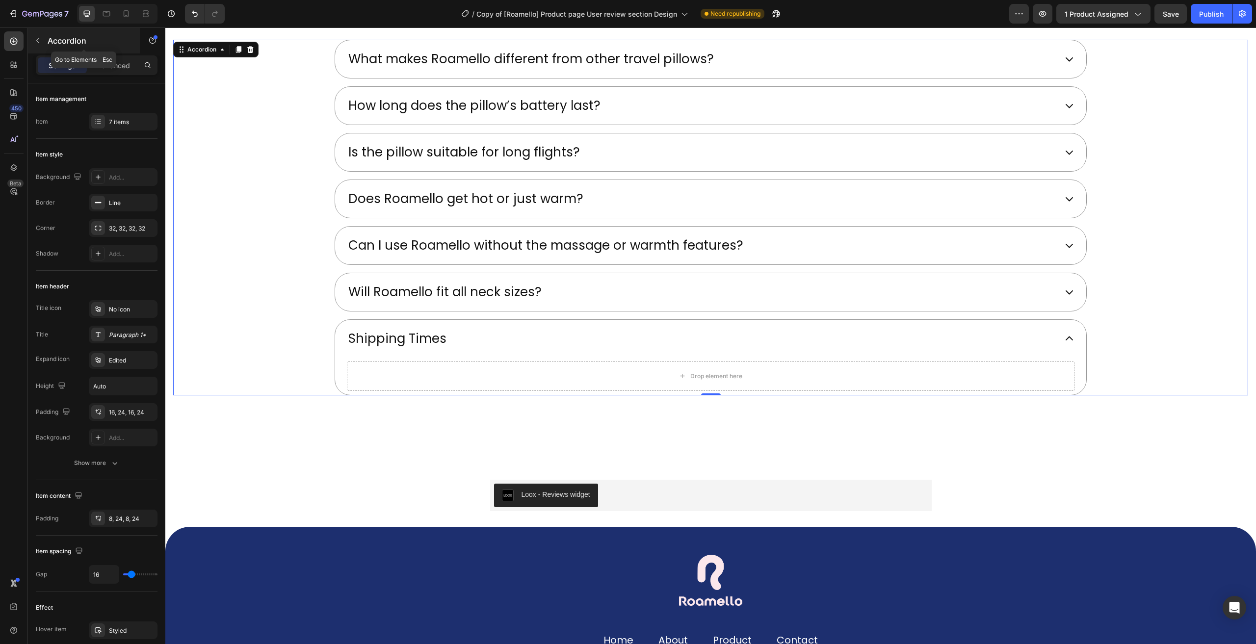
click at [39, 42] on icon "button" at bounding box center [38, 41] width 8 height 8
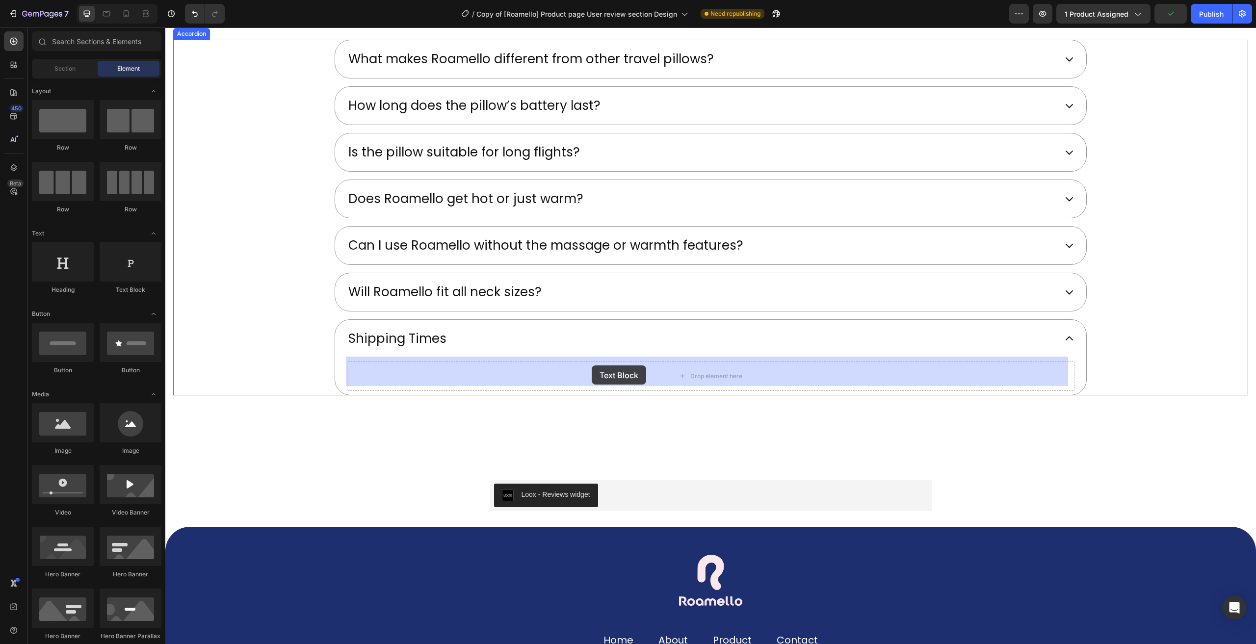
drag, startPoint x: 387, startPoint y: 312, endPoint x: 592, endPoint y: 366, distance: 212.0
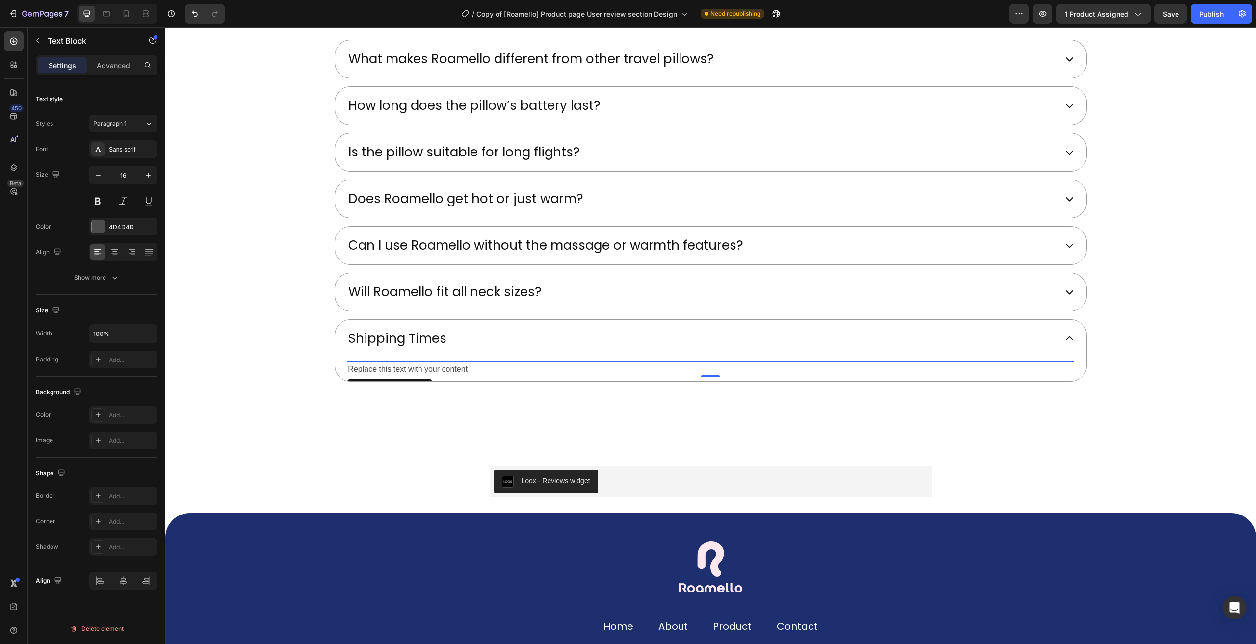
click at [449, 362] on div "Replace this text with your content" at bounding box center [710, 370] width 727 height 16
click at [449, 363] on p "Replace this text with your content" at bounding box center [710, 370] width 725 height 14
click at [1066, 290] on icon at bounding box center [1069, 292] width 7 height 4
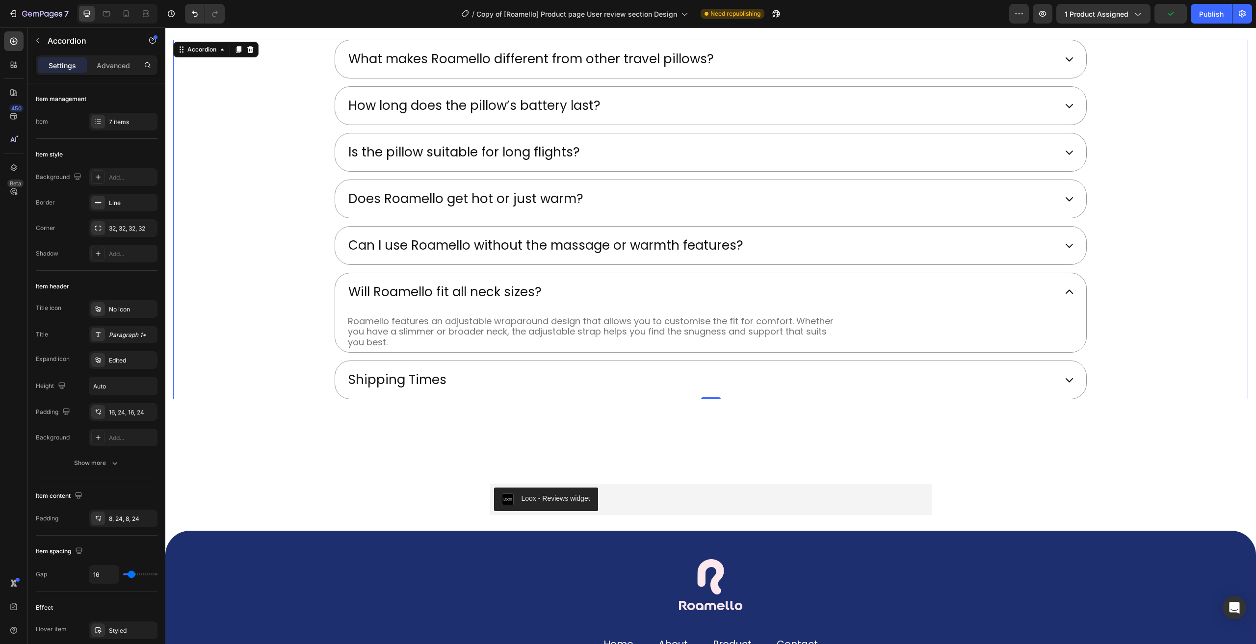
click at [1064, 377] on icon at bounding box center [1069, 380] width 10 height 10
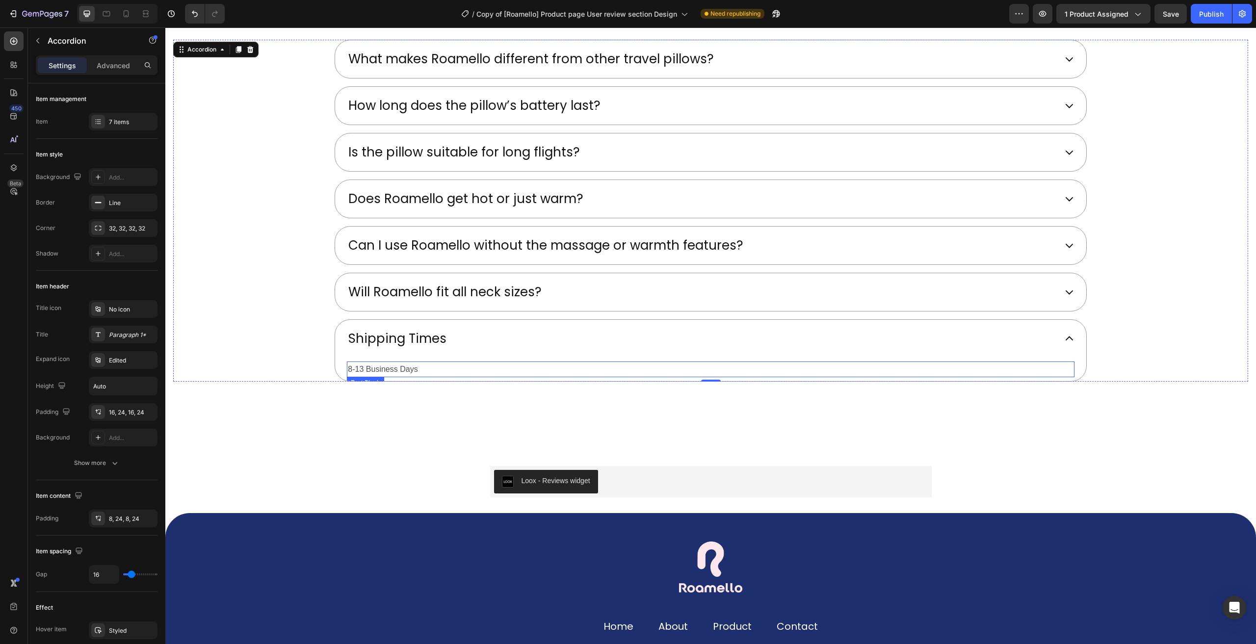
click at [349, 366] on p "8-13 Business Days" at bounding box center [710, 370] width 725 height 14
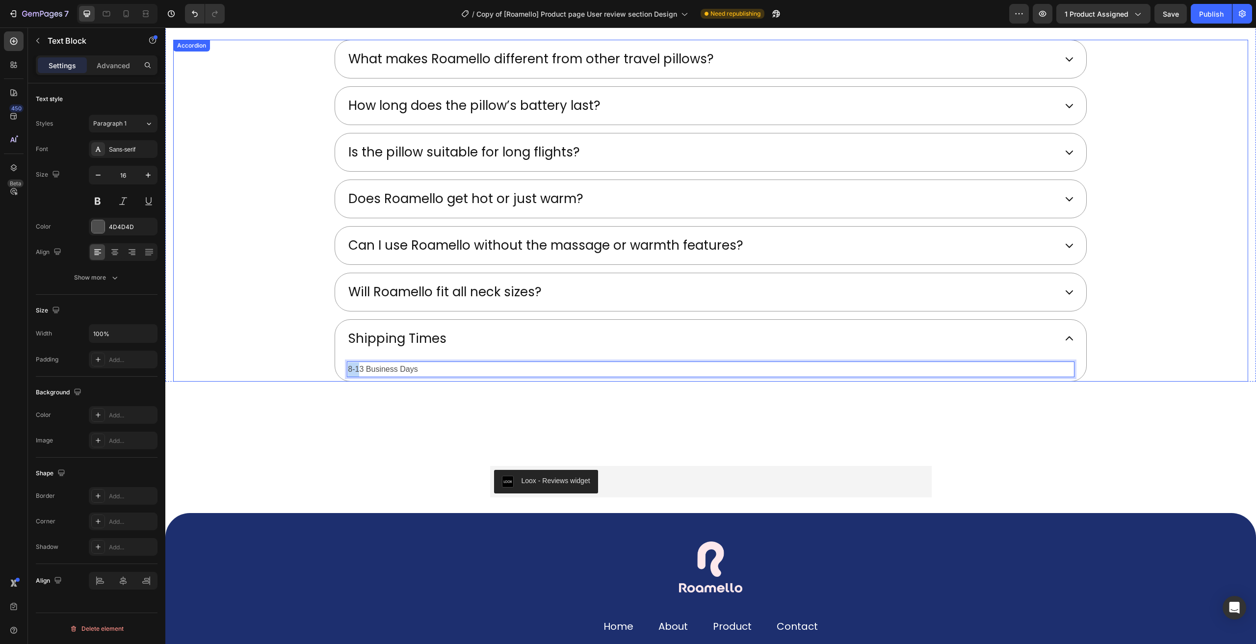
drag, startPoint x: 360, startPoint y: 367, endPoint x: 328, endPoint y: 371, distance: 32.1
click at [328, 371] on div "Shipping Times 8-13 Business Days Text Block 0" at bounding box center [711, 350] width 1074 height 63
click at [1223, 16] on div "Publish" at bounding box center [1211, 14] width 25 height 10
click at [1047, 284] on div "Will Roamello fit all neck sizes?" at bounding box center [701, 292] width 709 height 22
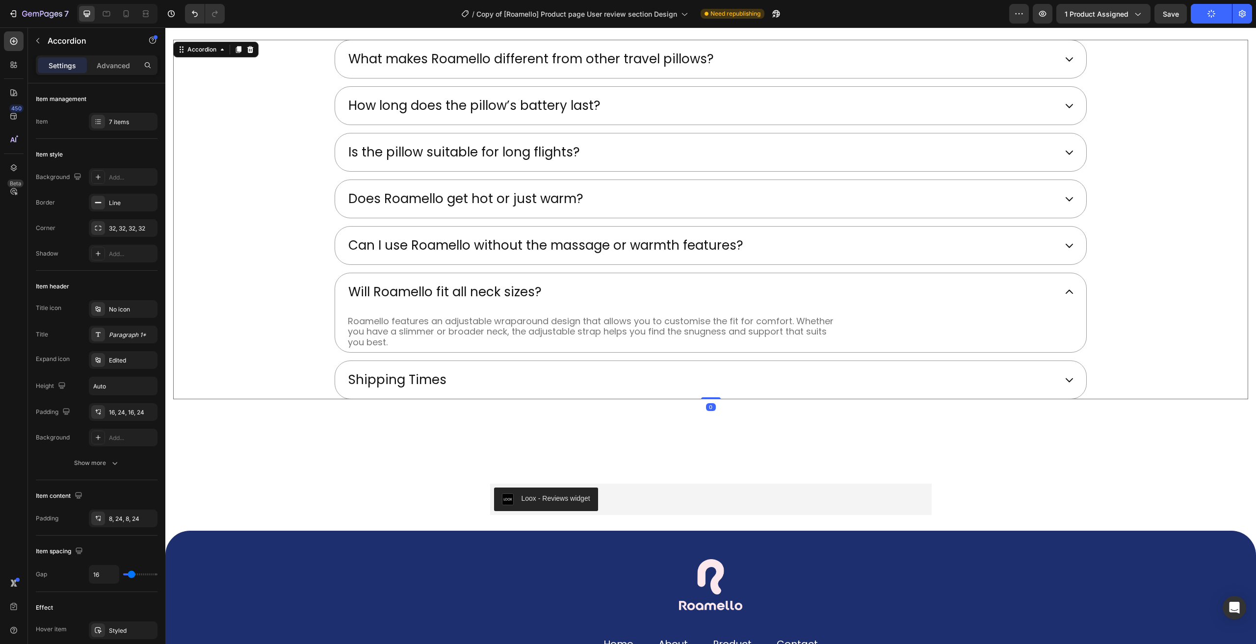
click at [767, 237] on div "Can I use Roamello without the massage or warmth features?" at bounding box center [701, 246] width 709 height 22
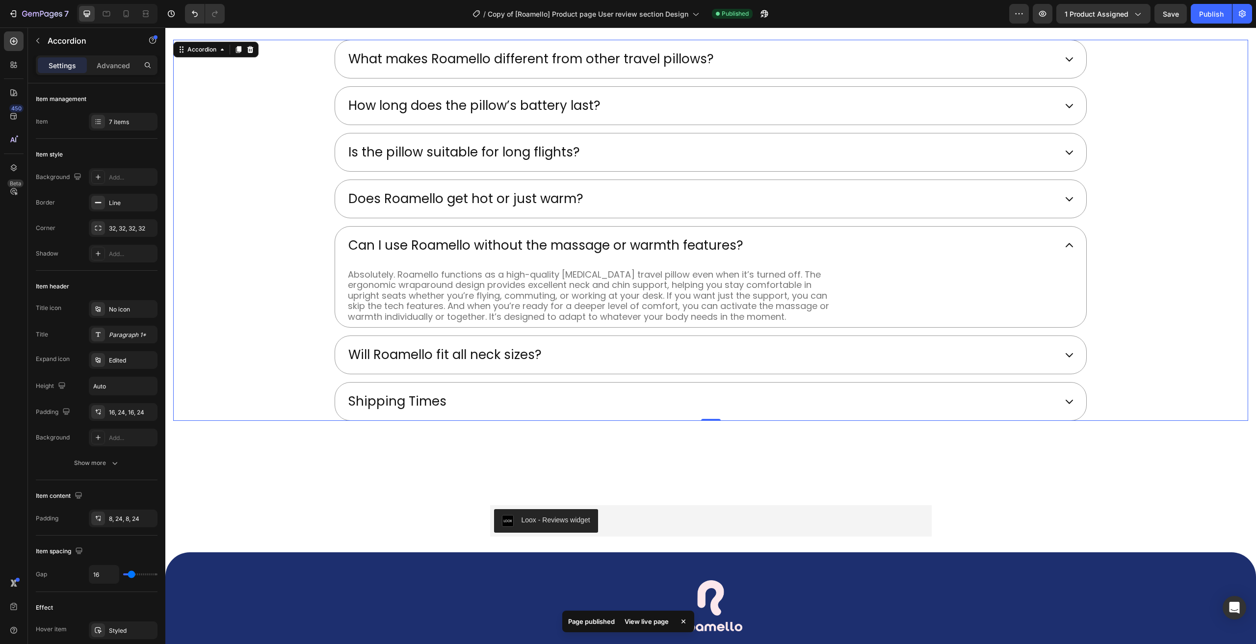
click at [1055, 397] on div "Shipping Times" at bounding box center [710, 402] width 751 height 38
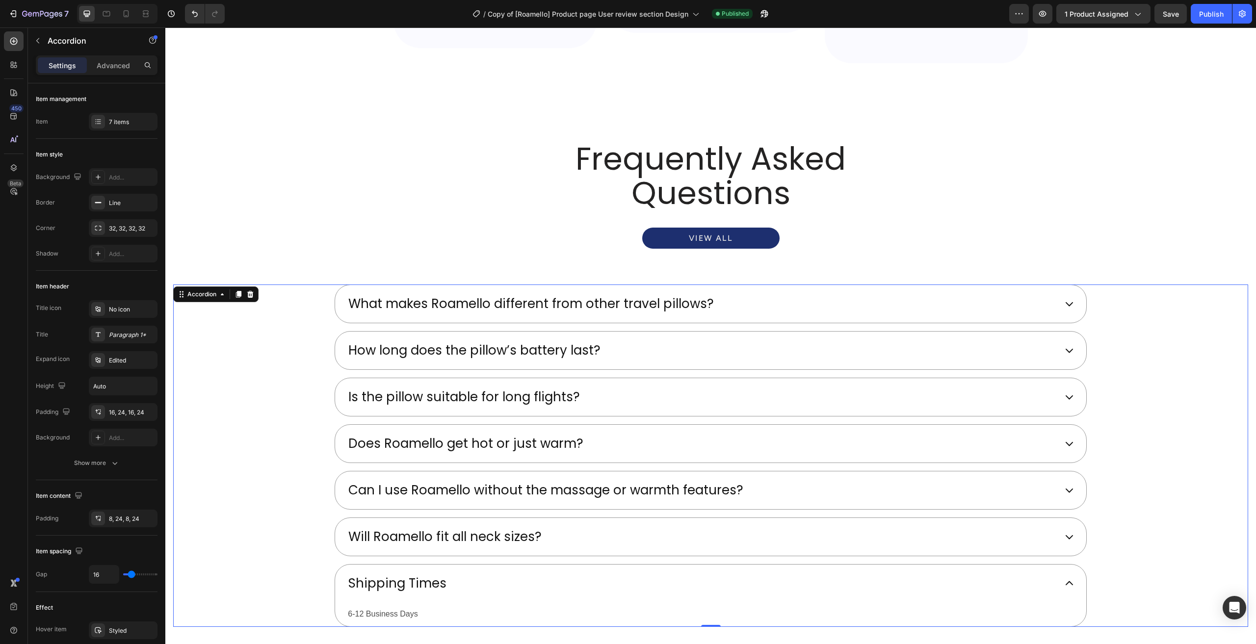
scroll to position [2931, 0]
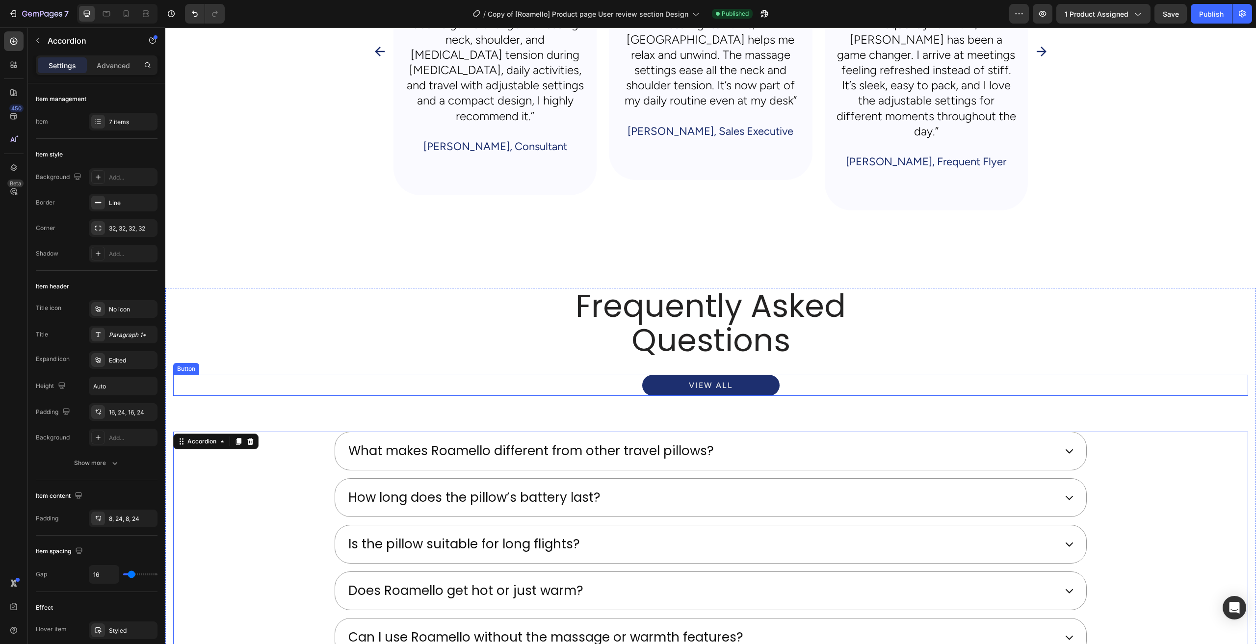
click at [787, 375] on div "View all Button" at bounding box center [710, 385] width 1075 height 21
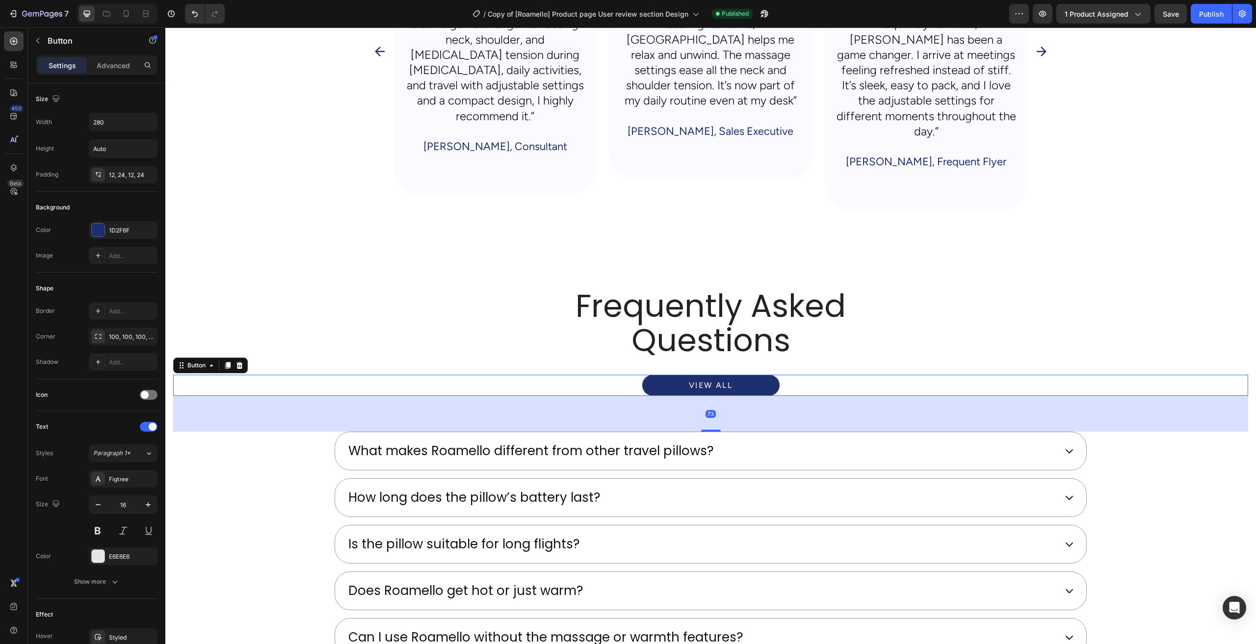
drag, startPoint x: 240, startPoint y: 352, endPoint x: 330, endPoint y: 392, distance: 98.2
click at [240, 362] on icon at bounding box center [240, 365] width 6 height 7
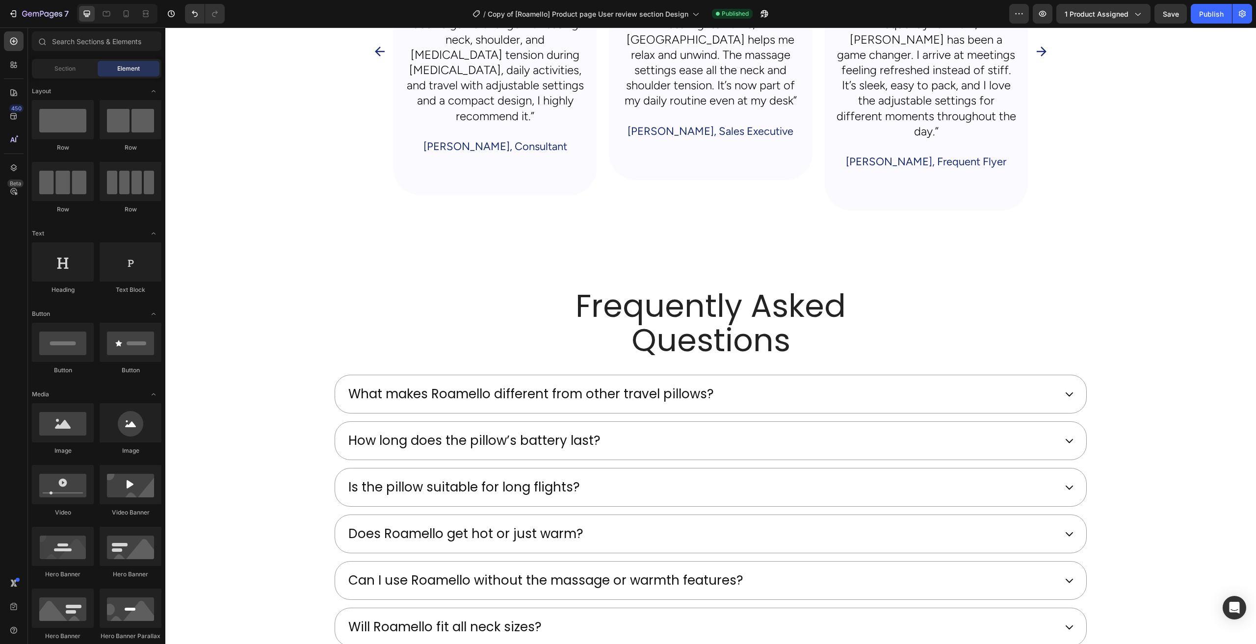
click at [1218, 14] on div "Publish" at bounding box center [1211, 14] width 25 height 10
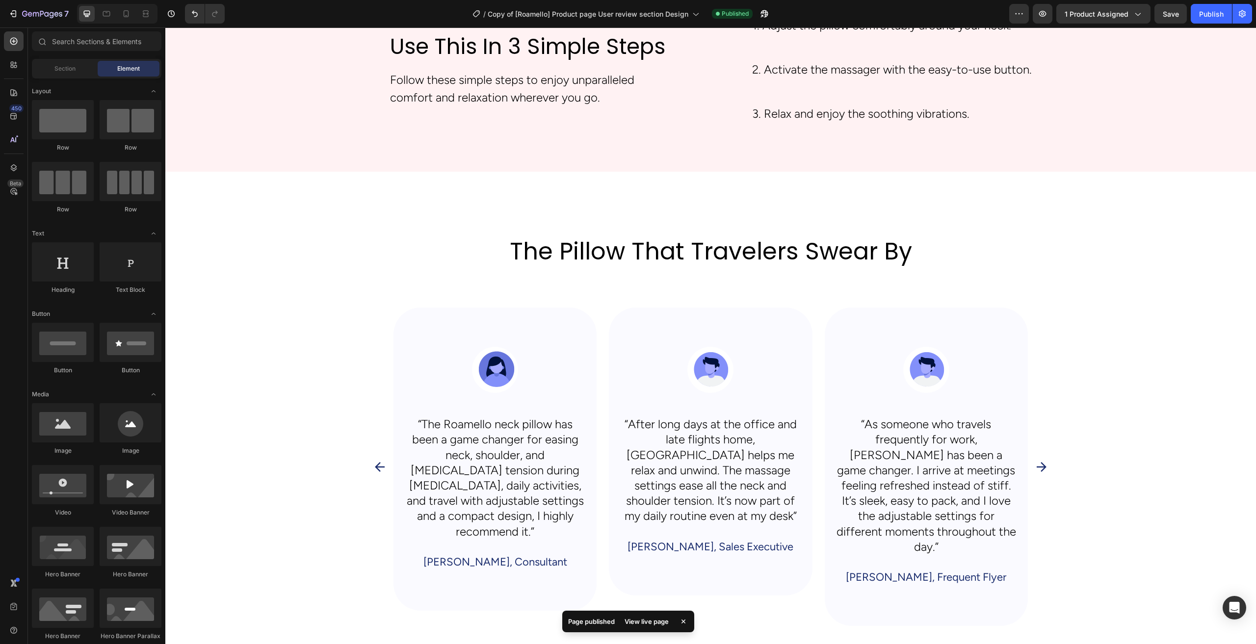
scroll to position [2545, 0]
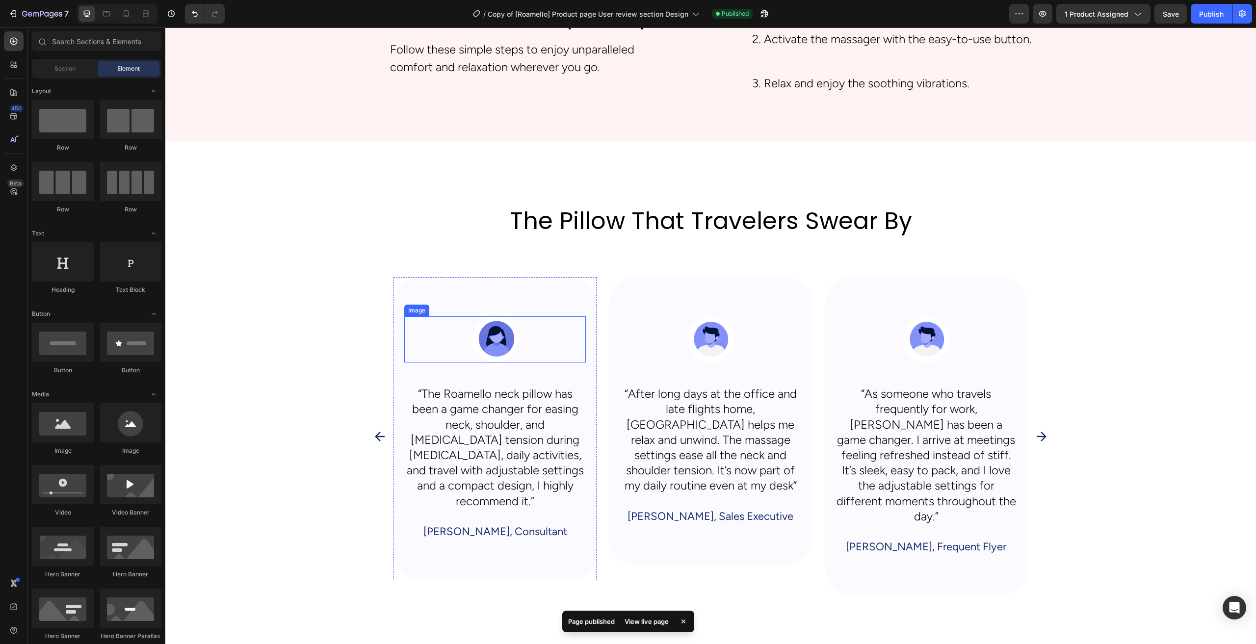
click at [480, 339] on img at bounding box center [495, 340] width 46 height 46
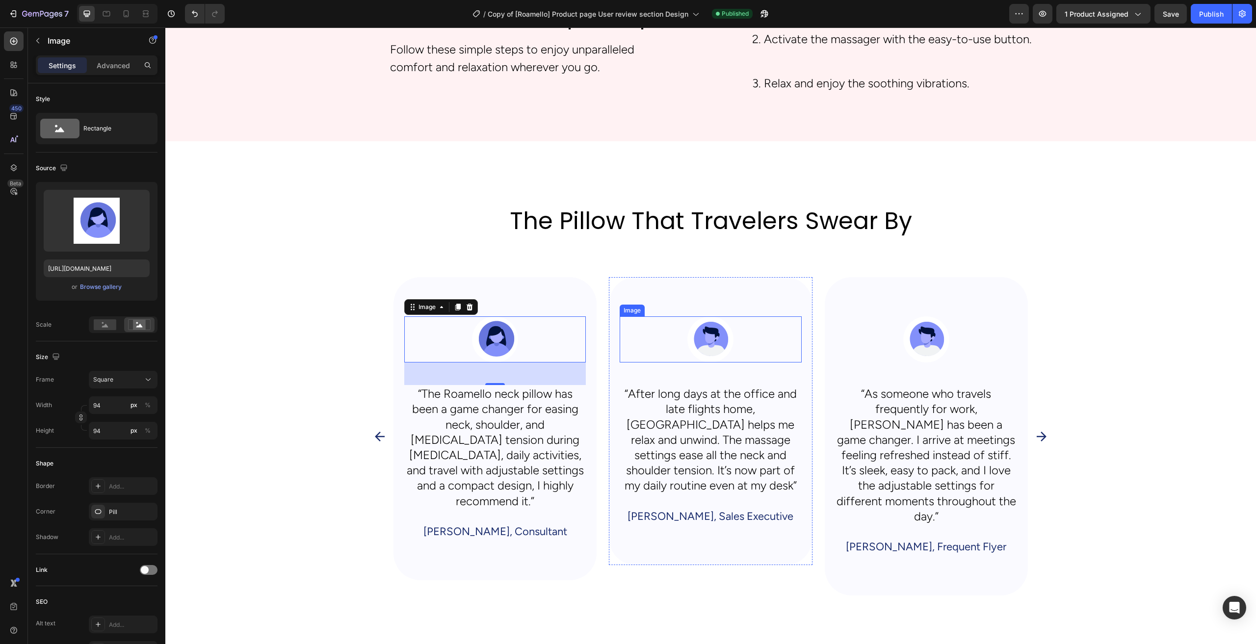
click at [734, 350] on div at bounding box center [711, 340] width 182 height 46
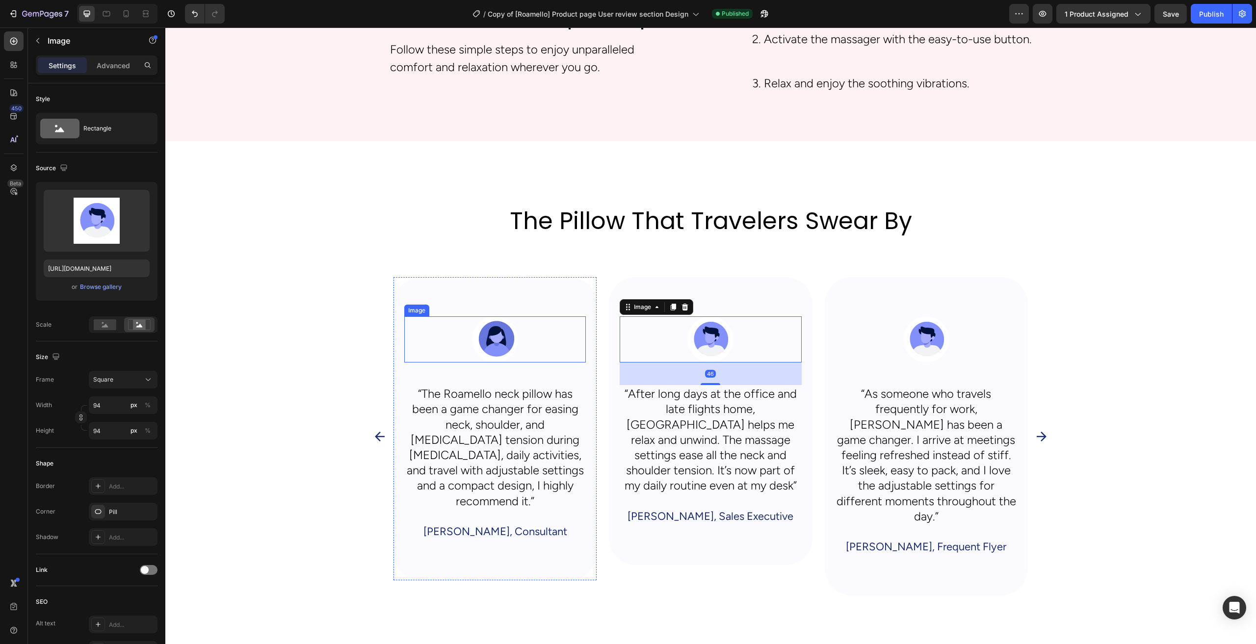
click at [503, 344] on img at bounding box center [495, 340] width 46 height 46
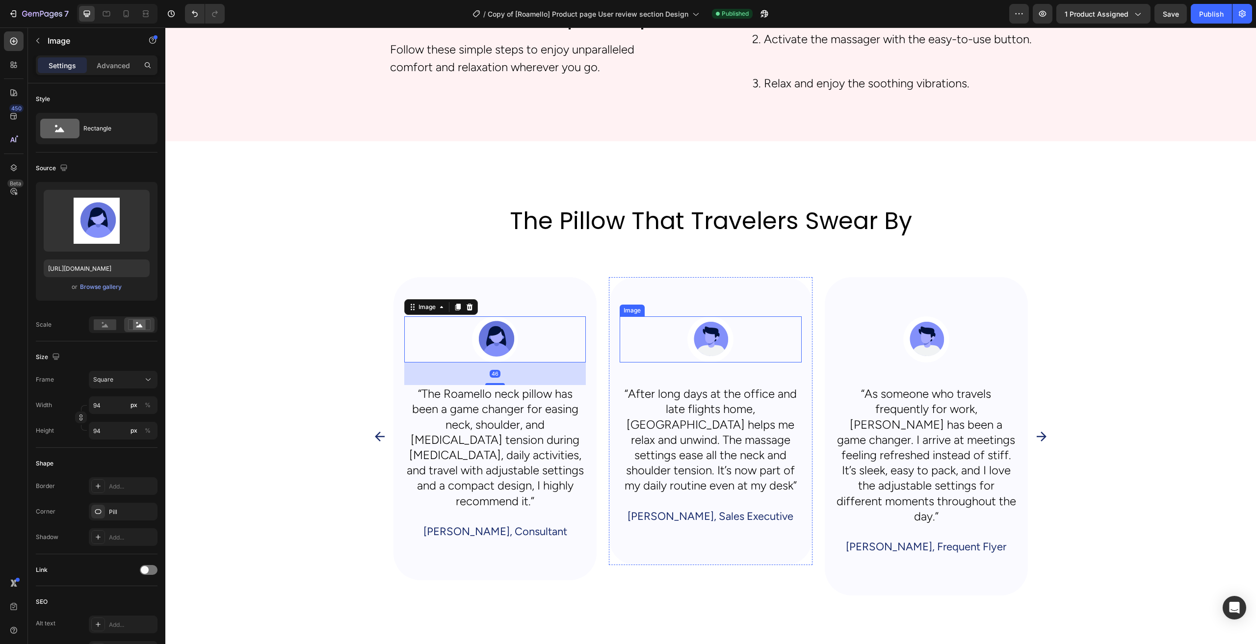
click at [707, 344] on img at bounding box center [711, 340] width 46 height 46
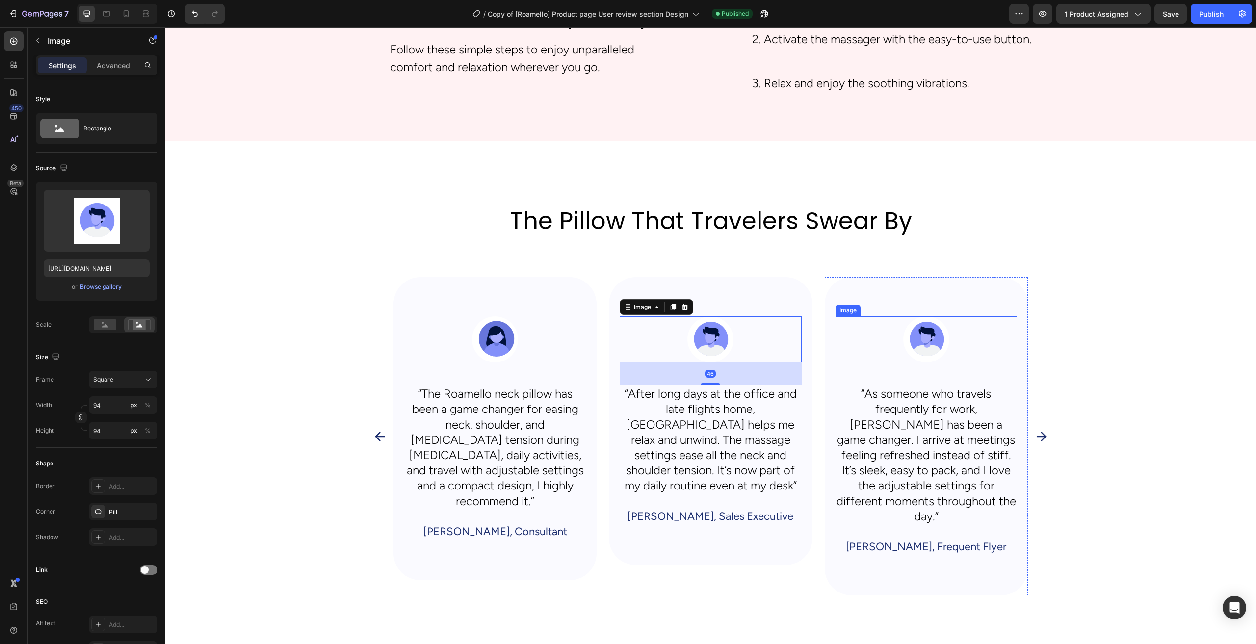
click at [941, 347] on img at bounding box center [926, 340] width 46 height 46
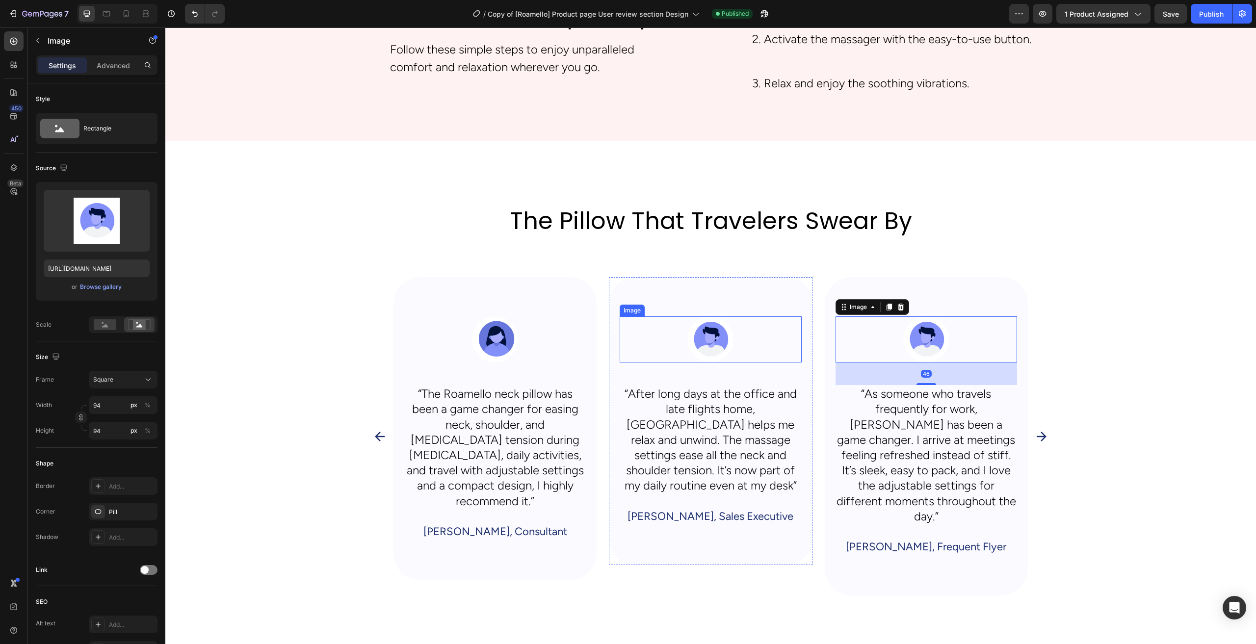
click at [693, 348] on img at bounding box center [711, 340] width 46 height 46
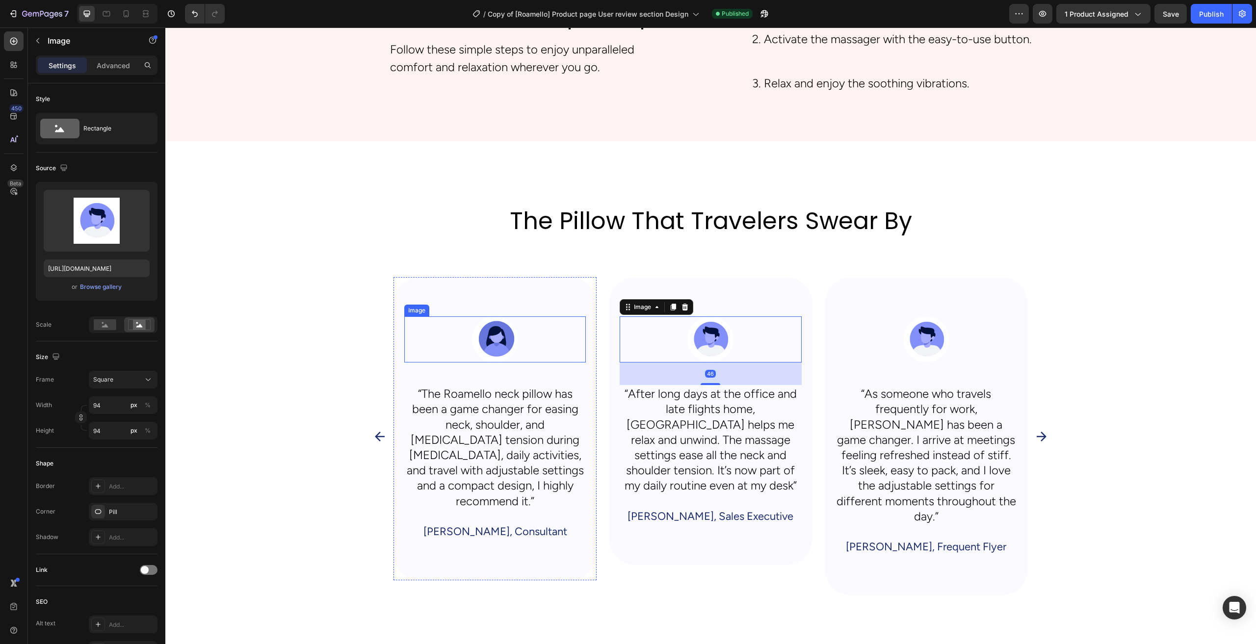
click at [520, 343] on div at bounding box center [495, 340] width 182 height 46
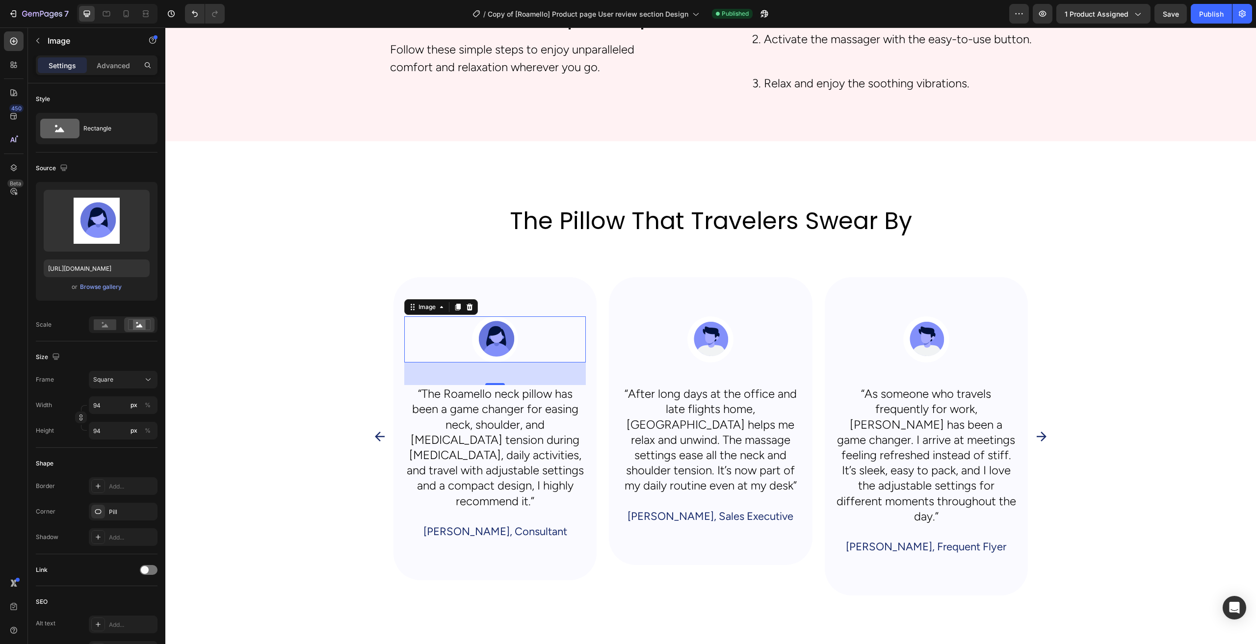
click at [489, 338] on img at bounding box center [495, 340] width 46 height 46
click at [118, 405] on input "94" at bounding box center [123, 406] width 69 height 18
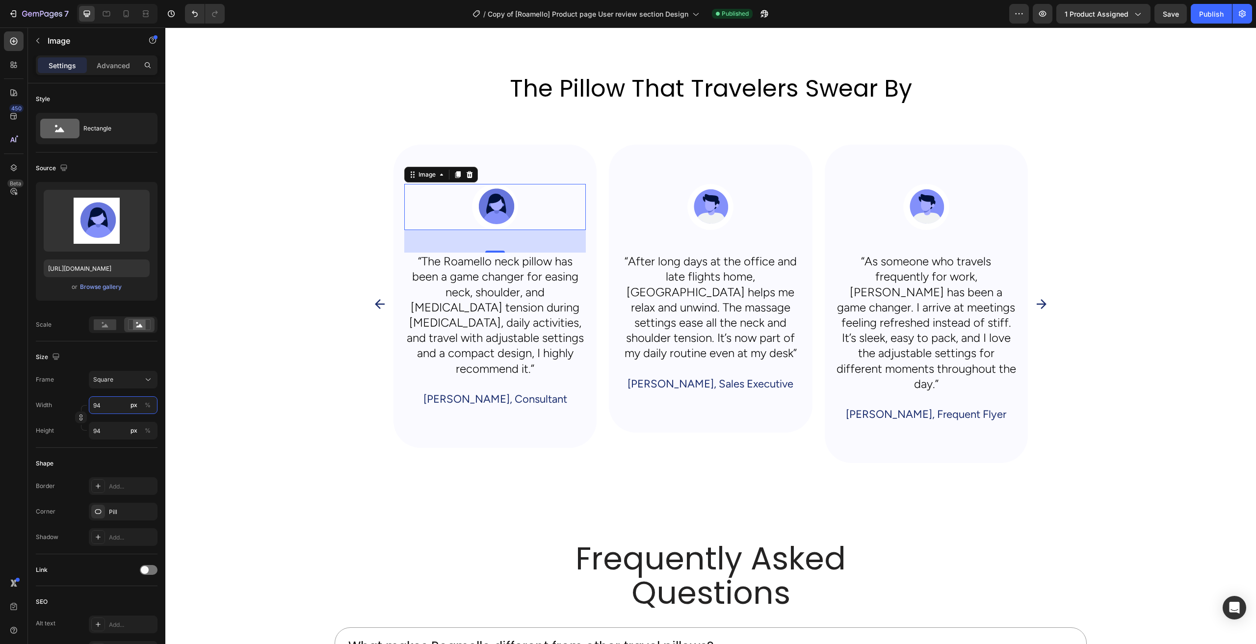
scroll to position [2693, 0]
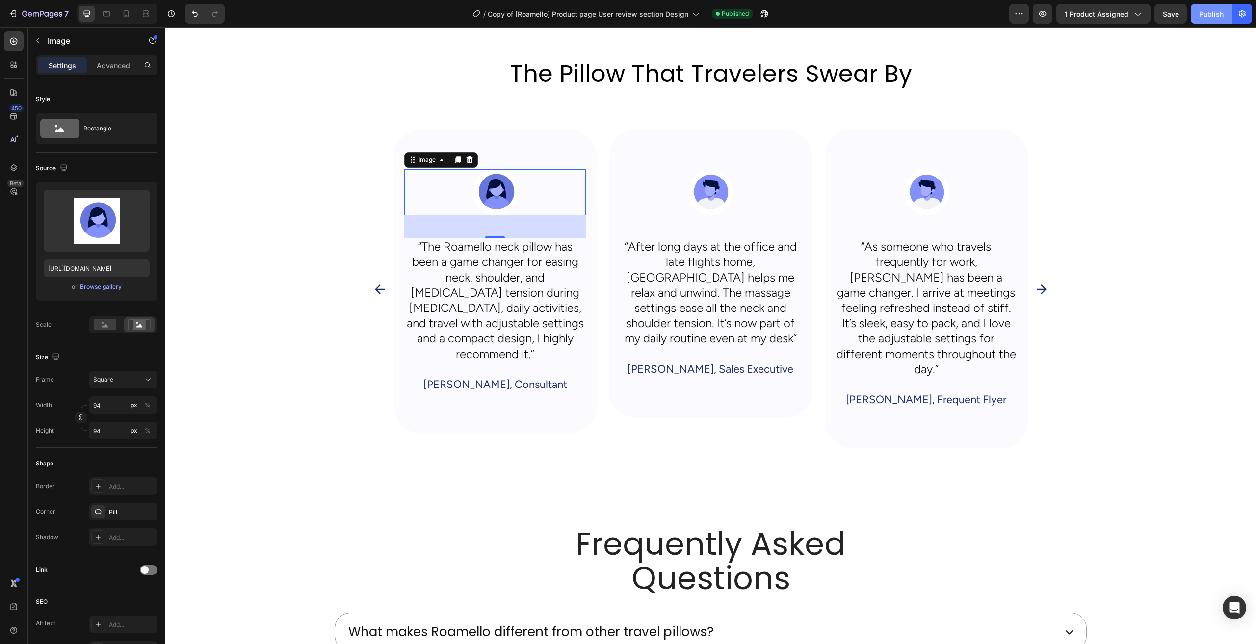
click at [1214, 20] on button "Publish" at bounding box center [1211, 14] width 41 height 20
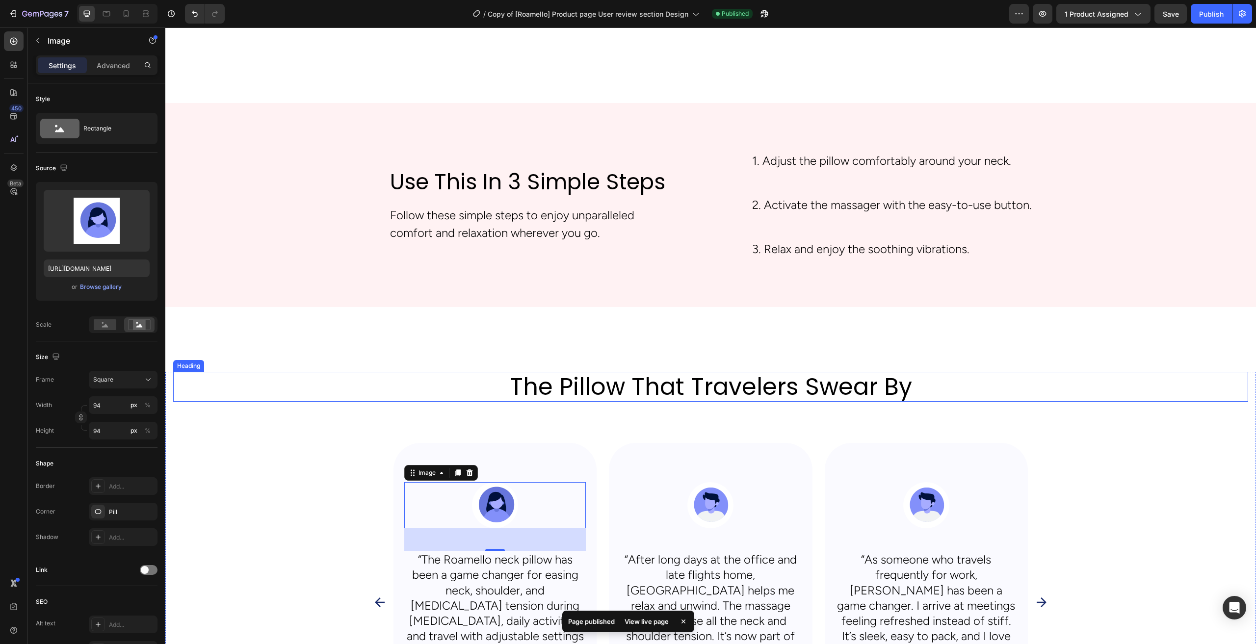
scroll to position [2349, 0]
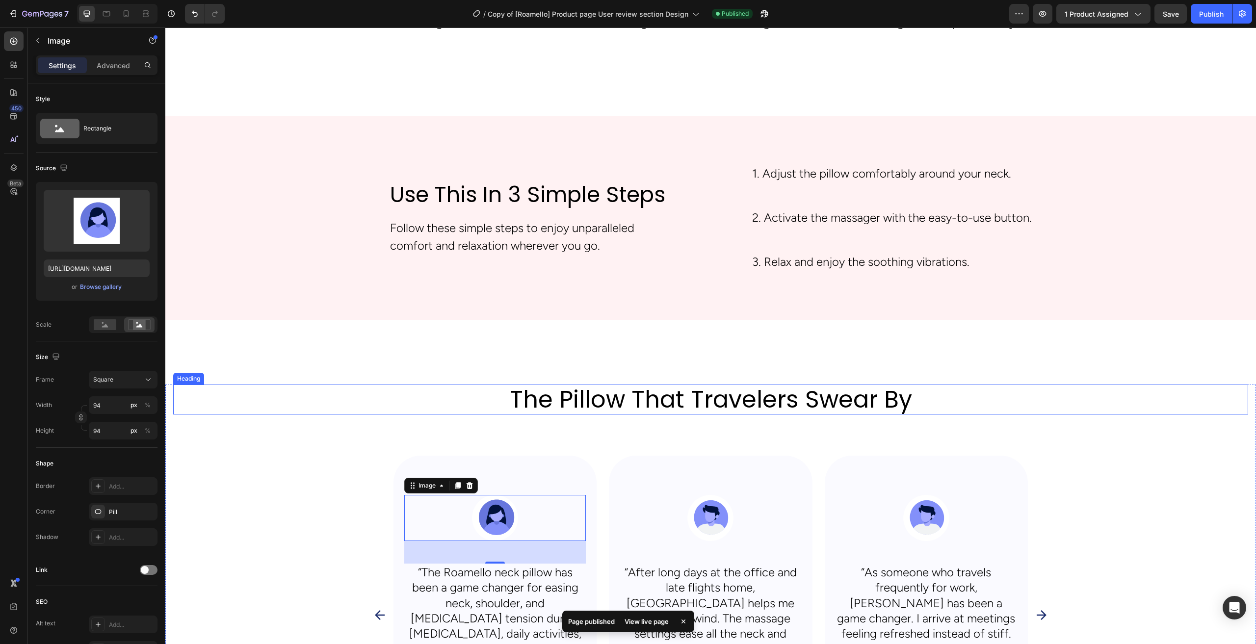
click at [906, 415] on h2 "the pillow that travelers swear by" at bounding box center [711, 400] width 707 height 30
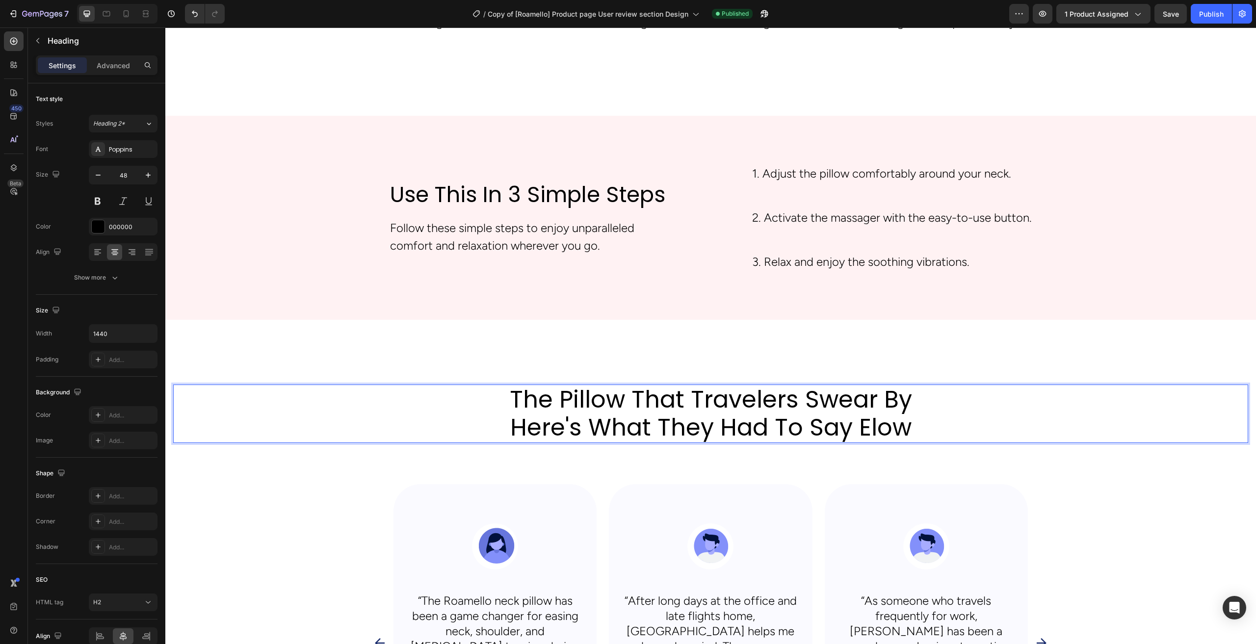
scroll to position [1, 0]
click at [1211, 15] on div "Publish" at bounding box center [1211, 14] width 25 height 10
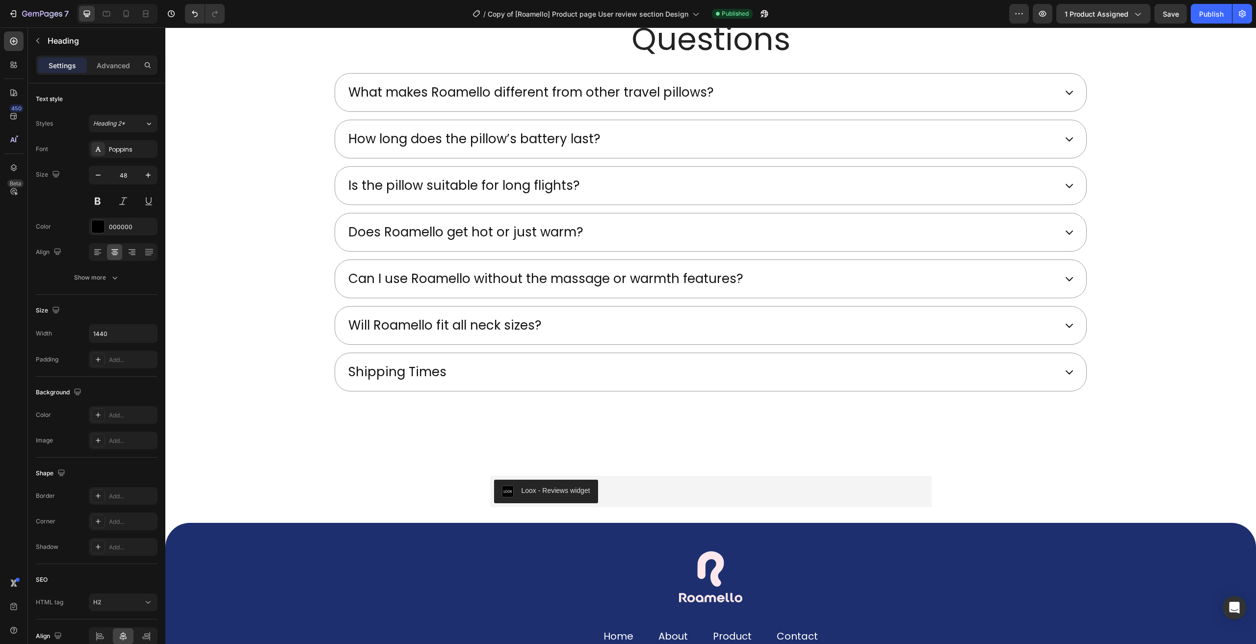
scroll to position [3281, 0]
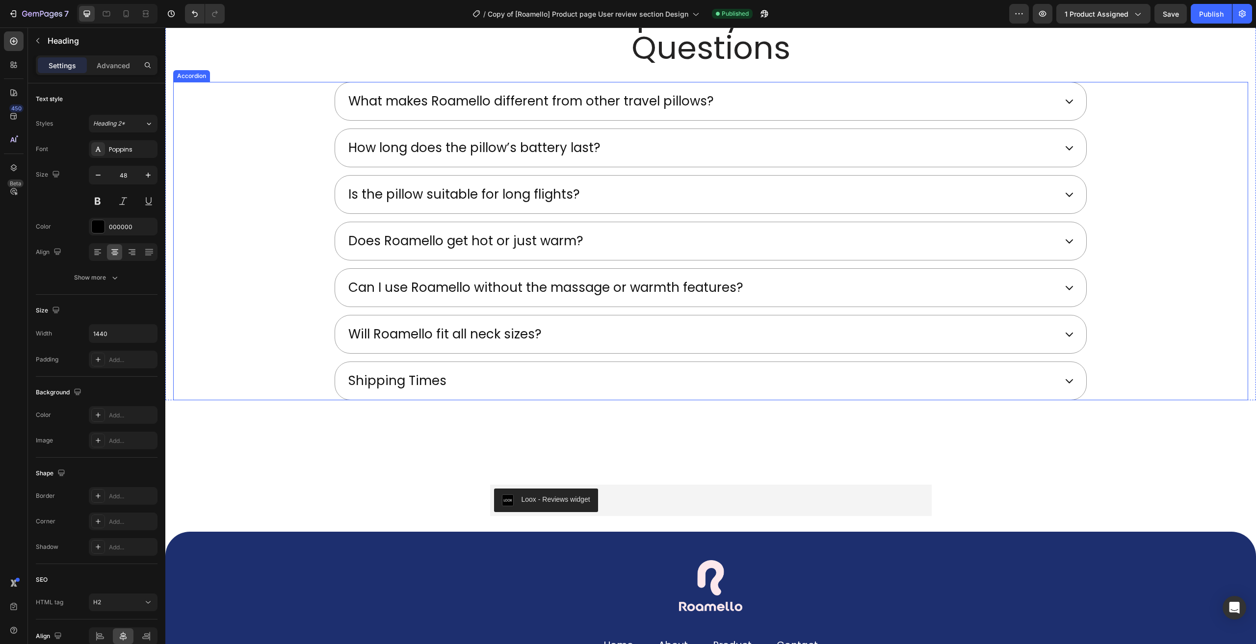
click at [670, 331] on div "Will Roamello fit all neck sizes?" at bounding box center [701, 334] width 709 height 22
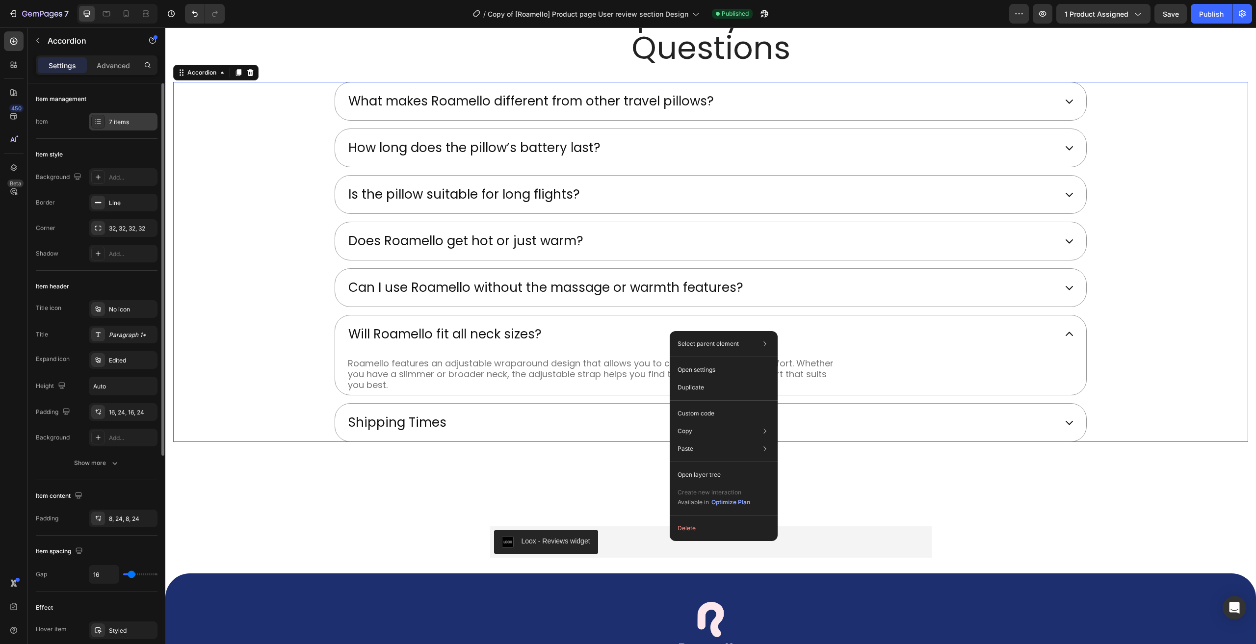
click at [106, 122] on div "7 items" at bounding box center [123, 122] width 69 height 18
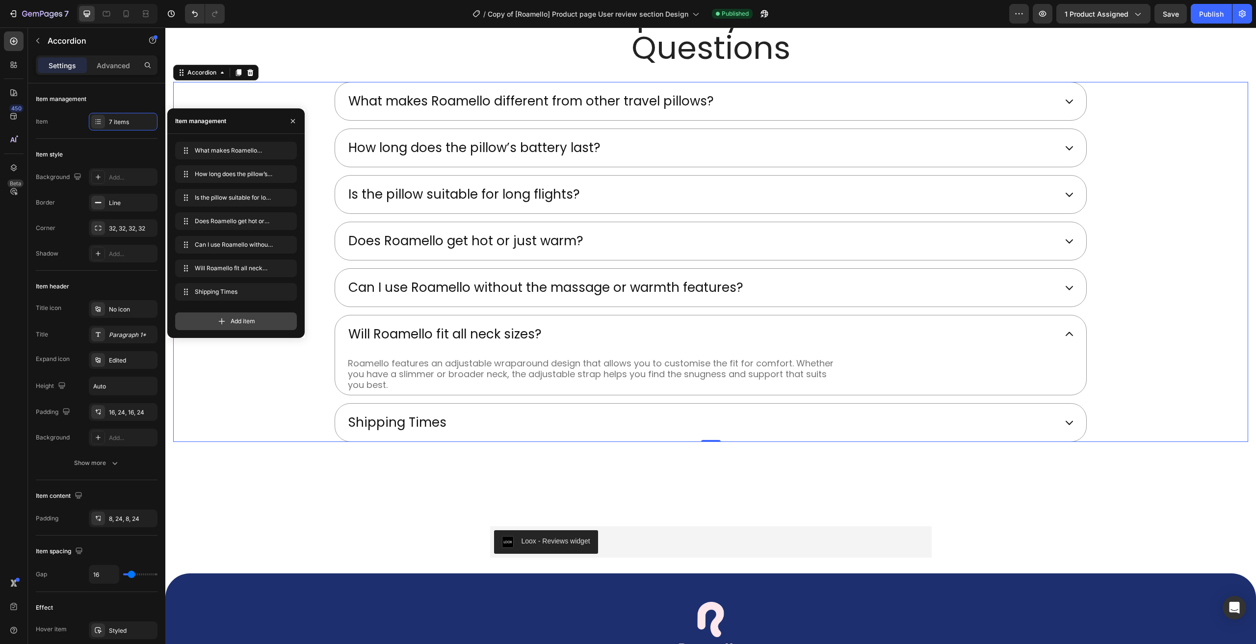
drag, startPoint x: 249, startPoint y: 320, endPoint x: 356, endPoint y: 398, distance: 132.8
click at [249, 320] on span "Add item" at bounding box center [243, 321] width 25 height 9
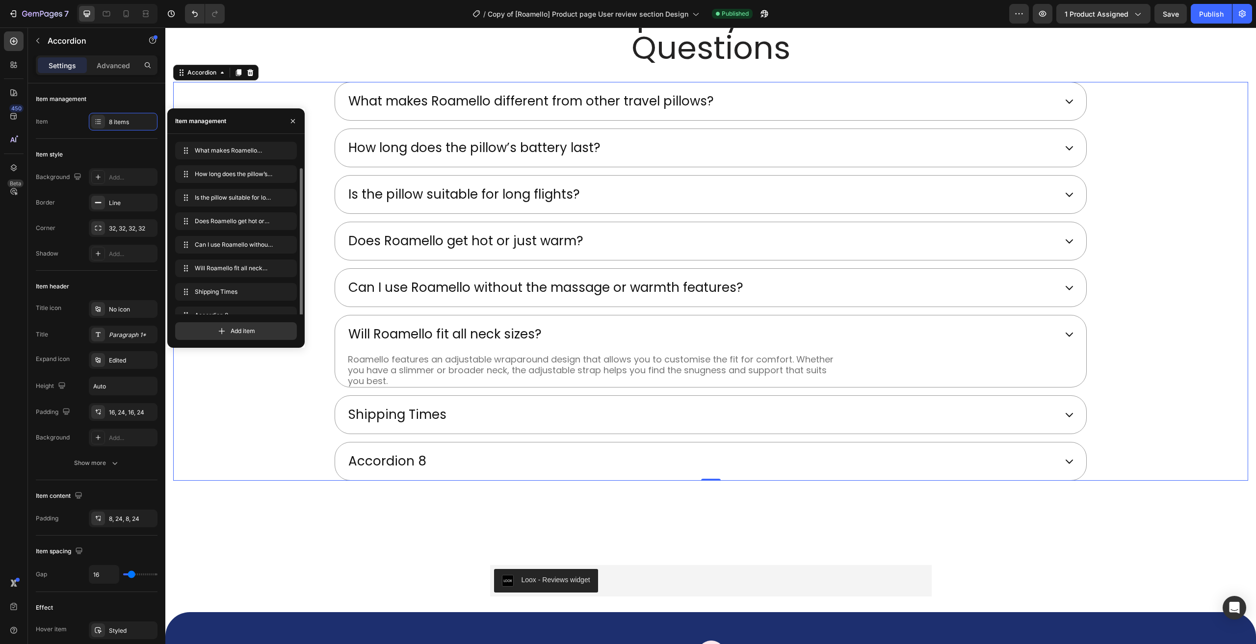
scroll to position [14, 0]
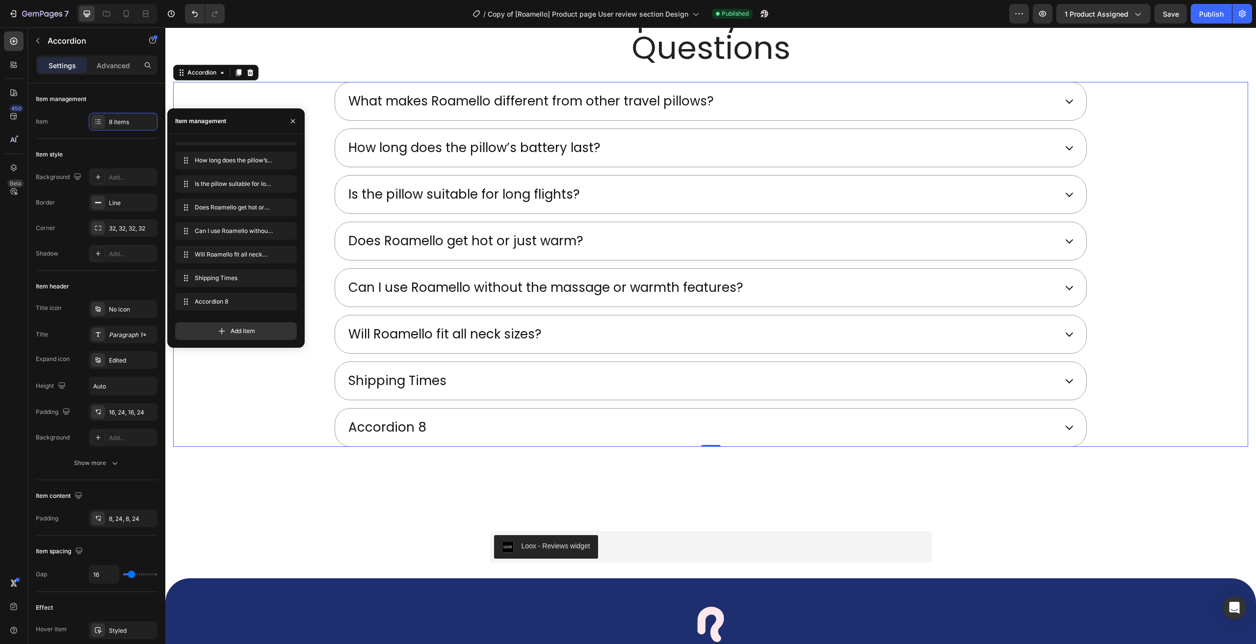
click at [410, 425] on div "Accordion 8" at bounding box center [387, 428] width 81 height 22
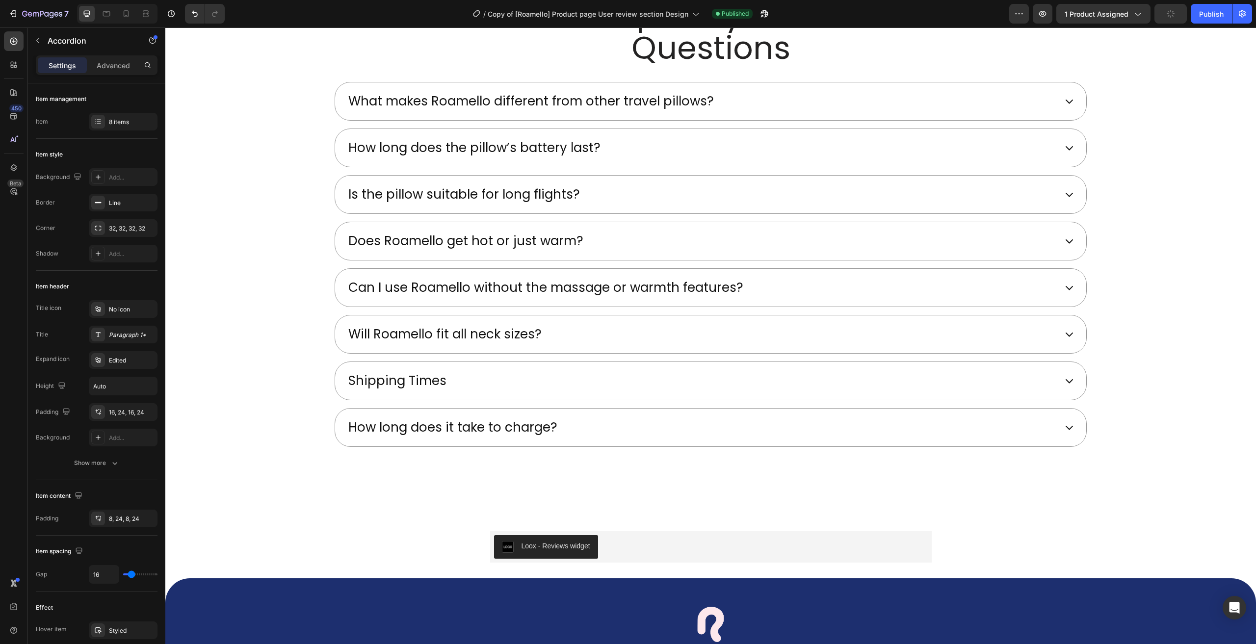
click at [1064, 423] on icon at bounding box center [1069, 428] width 10 height 10
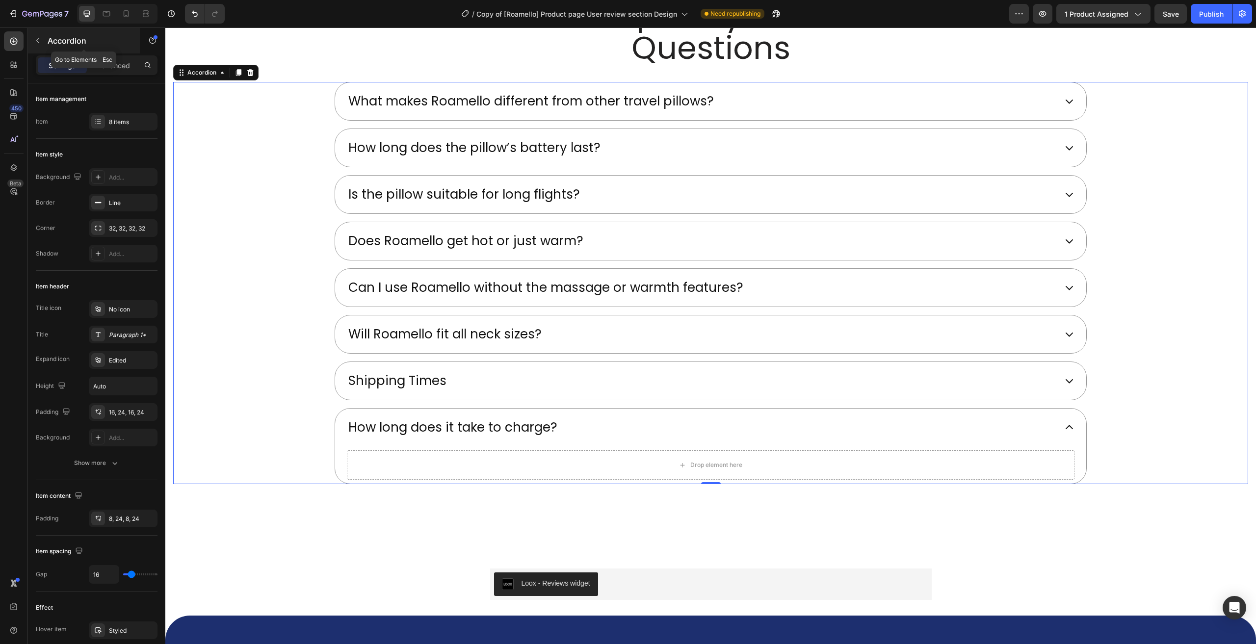
click at [40, 42] on icon "button" at bounding box center [38, 41] width 8 height 8
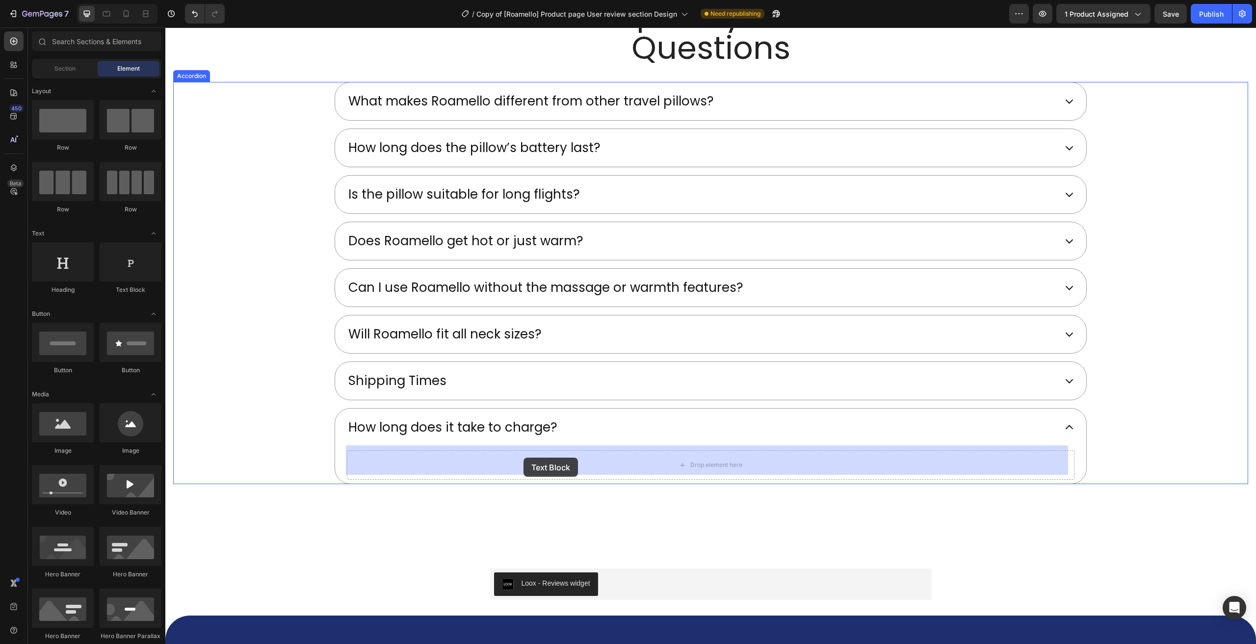
drag, startPoint x: 298, startPoint y: 281, endPoint x: 524, endPoint y: 458, distance: 286.3
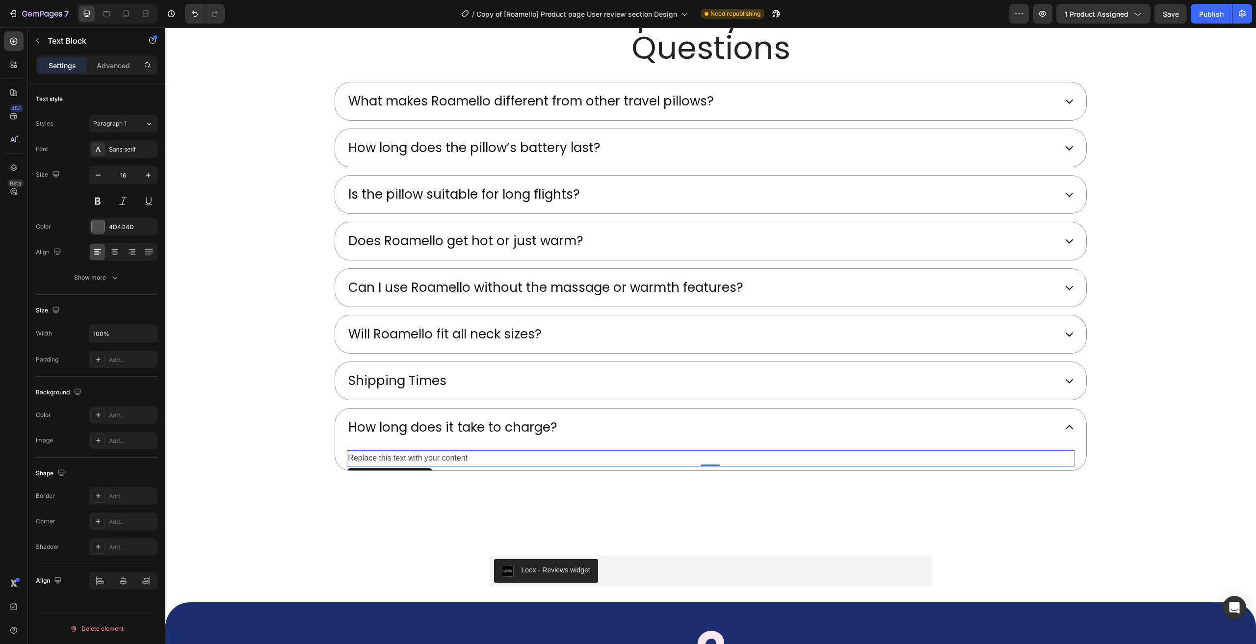
click at [410, 451] on div "Replace this text with your content" at bounding box center [710, 458] width 727 height 16
click at [410, 451] on p "Replace this text with your content" at bounding box center [710, 458] width 725 height 14
click at [1215, 20] on button "Publish" at bounding box center [1211, 14] width 41 height 20
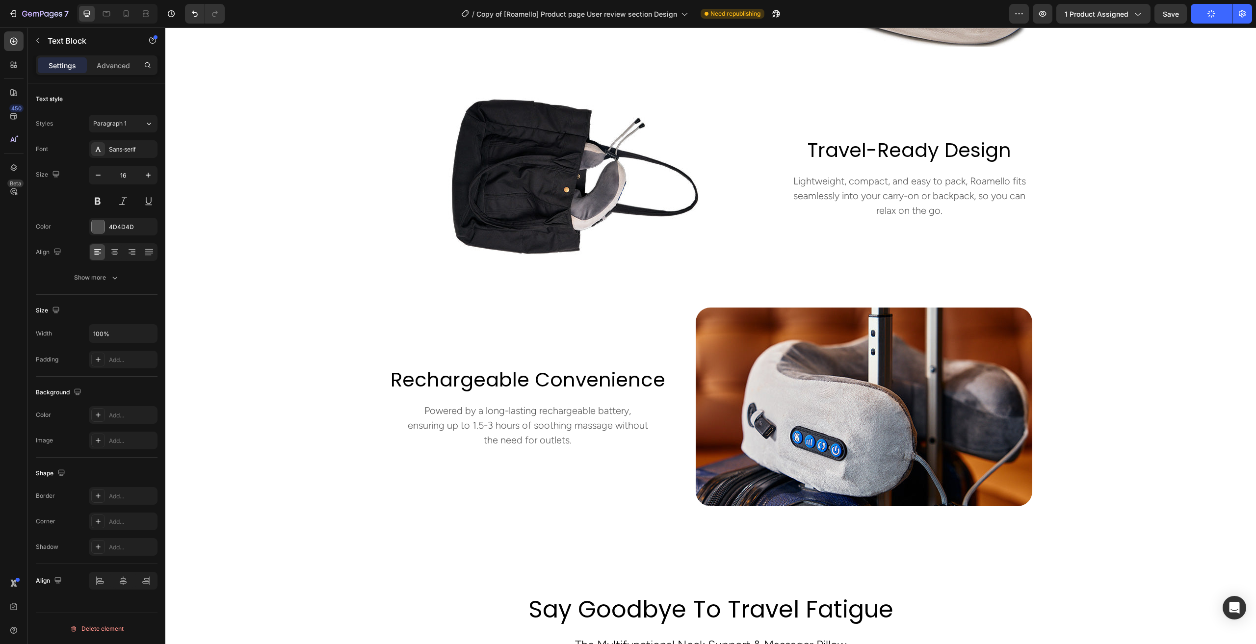
scroll to position [1249, 0]
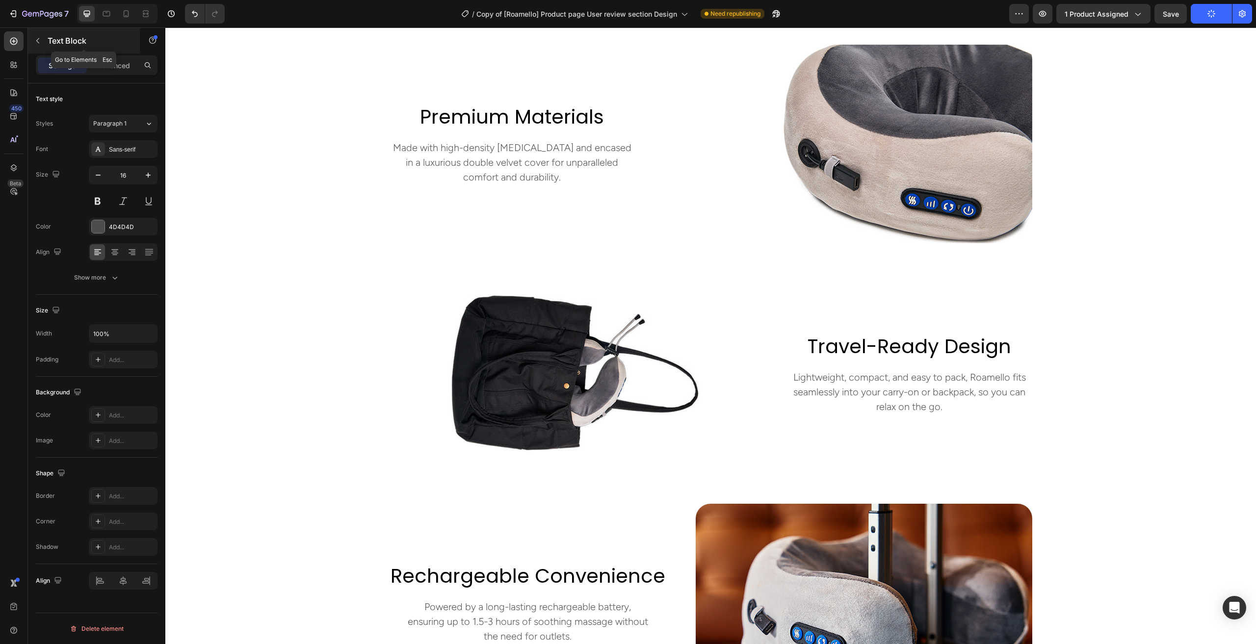
click at [40, 40] on icon "button" at bounding box center [38, 41] width 8 height 8
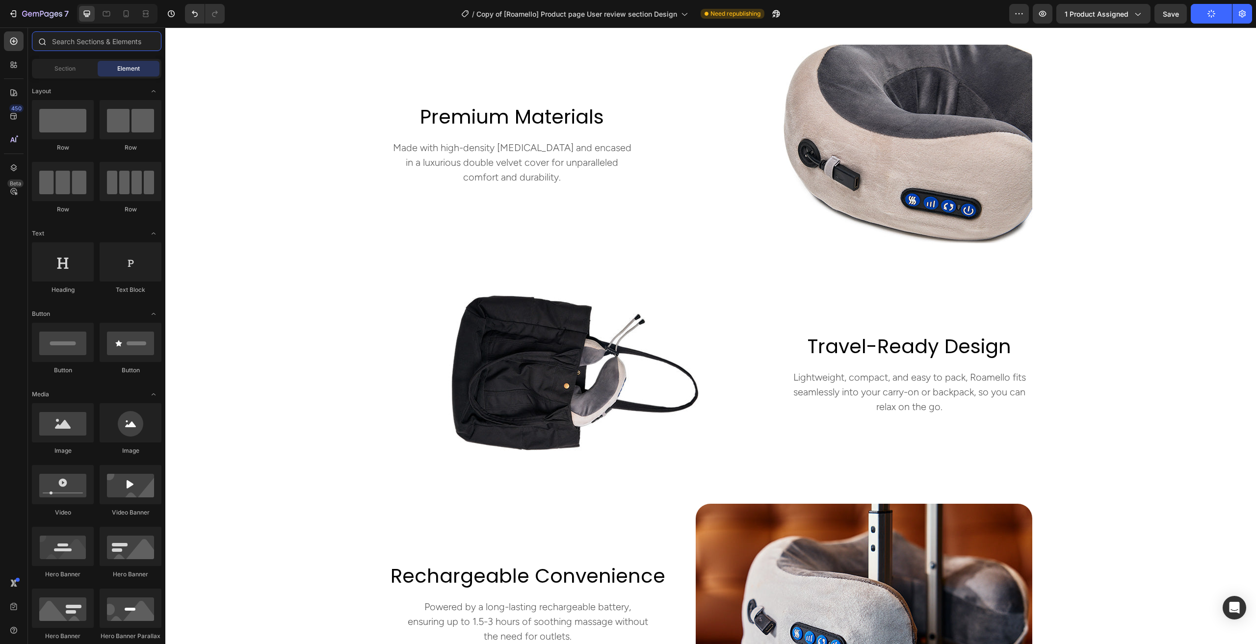
click at [81, 45] on input "text" at bounding box center [97, 41] width 130 height 20
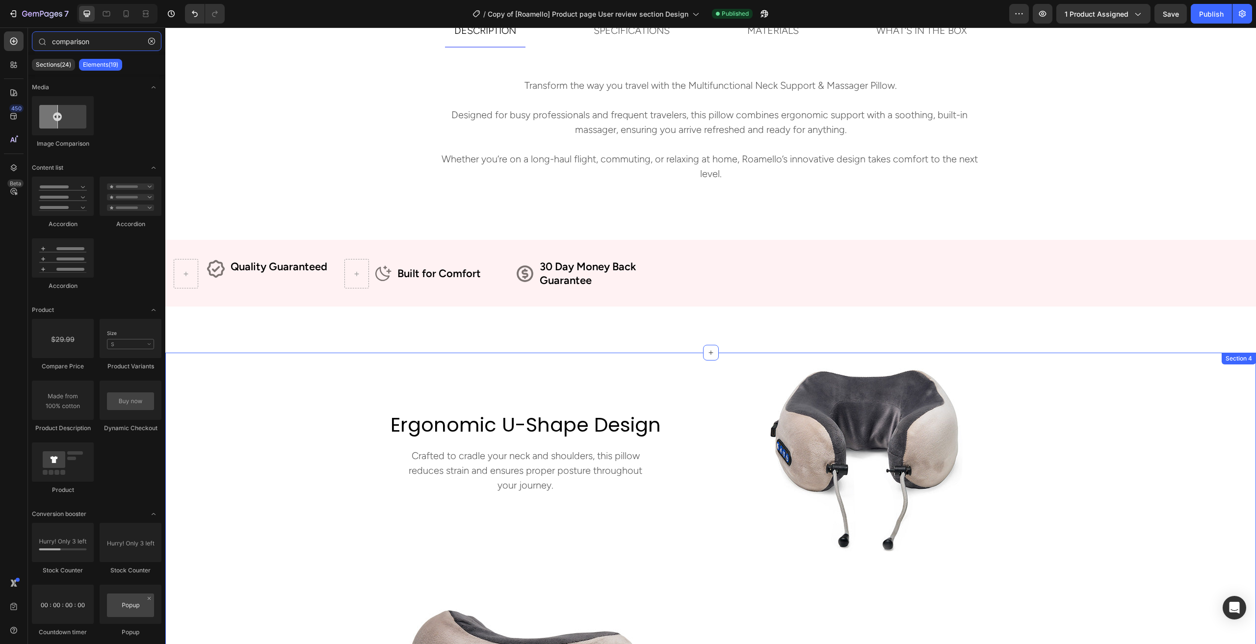
scroll to position [0, 0]
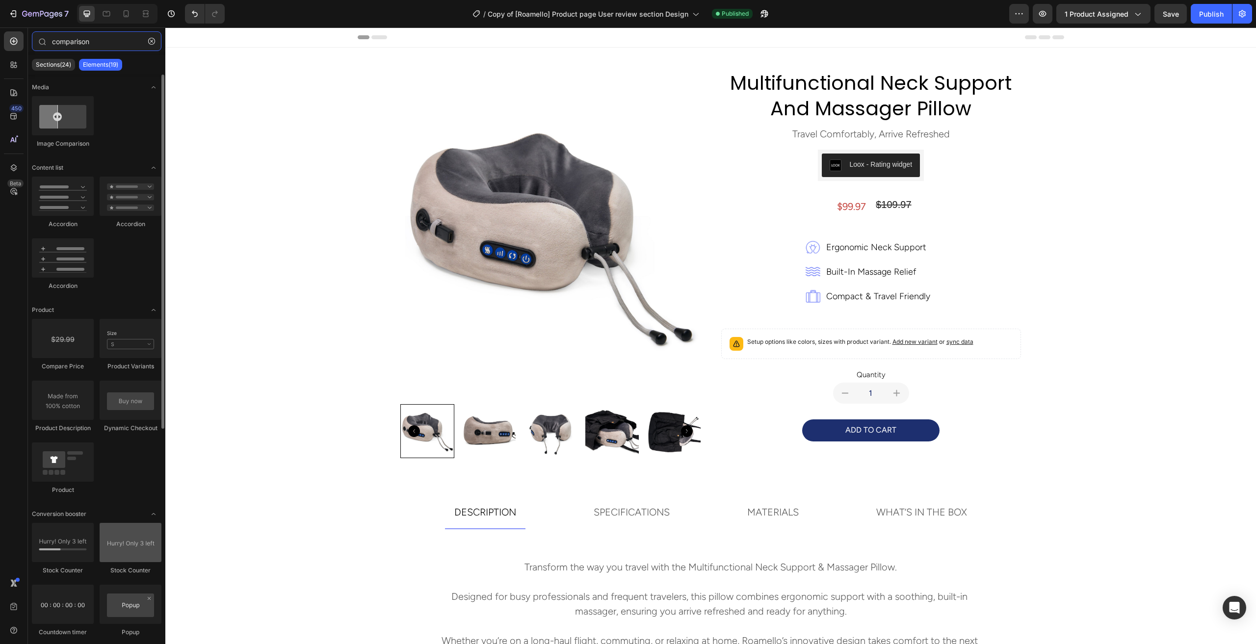
type input "comparison"
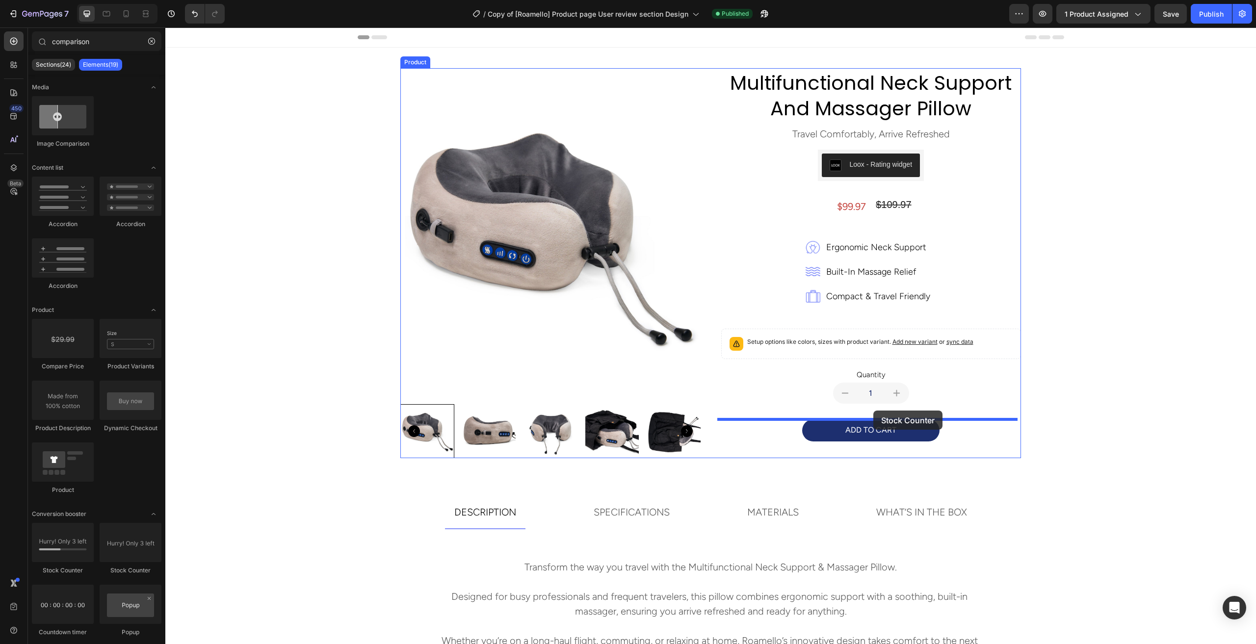
drag, startPoint x: 215, startPoint y: 519, endPoint x: 874, endPoint y: 411, distance: 667.4
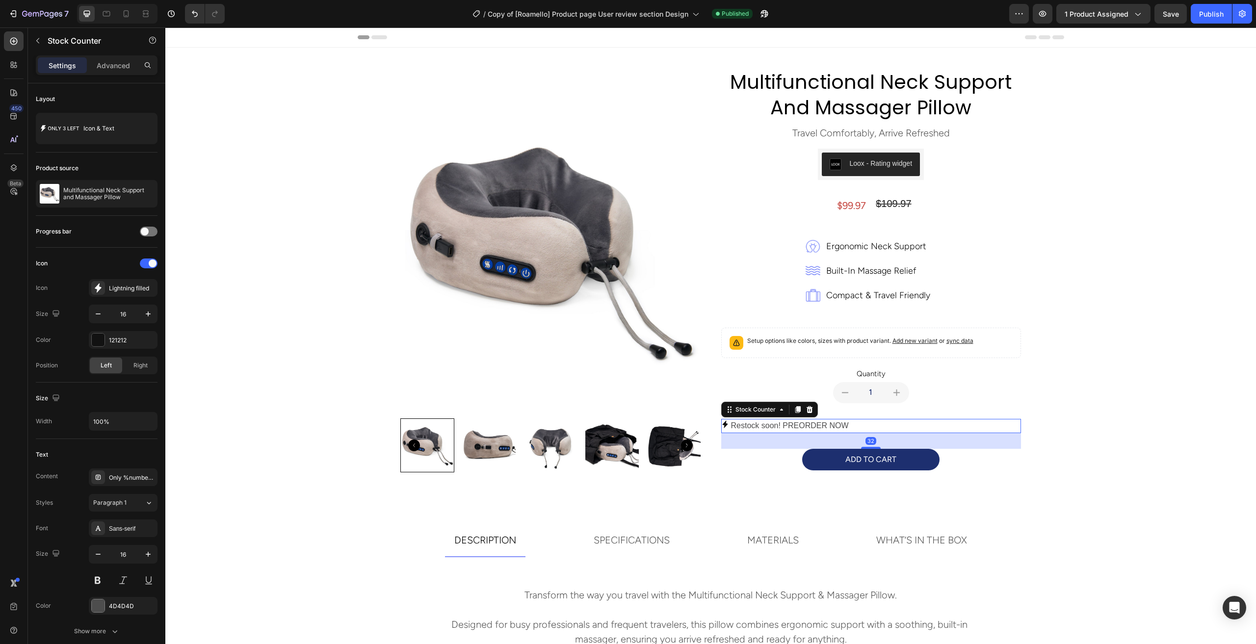
click at [821, 427] on p "Restock soon! PREORDER NOW" at bounding box center [790, 426] width 118 height 14
click at [134, 130] on div "Icon & Text" at bounding box center [113, 128] width 60 height 23
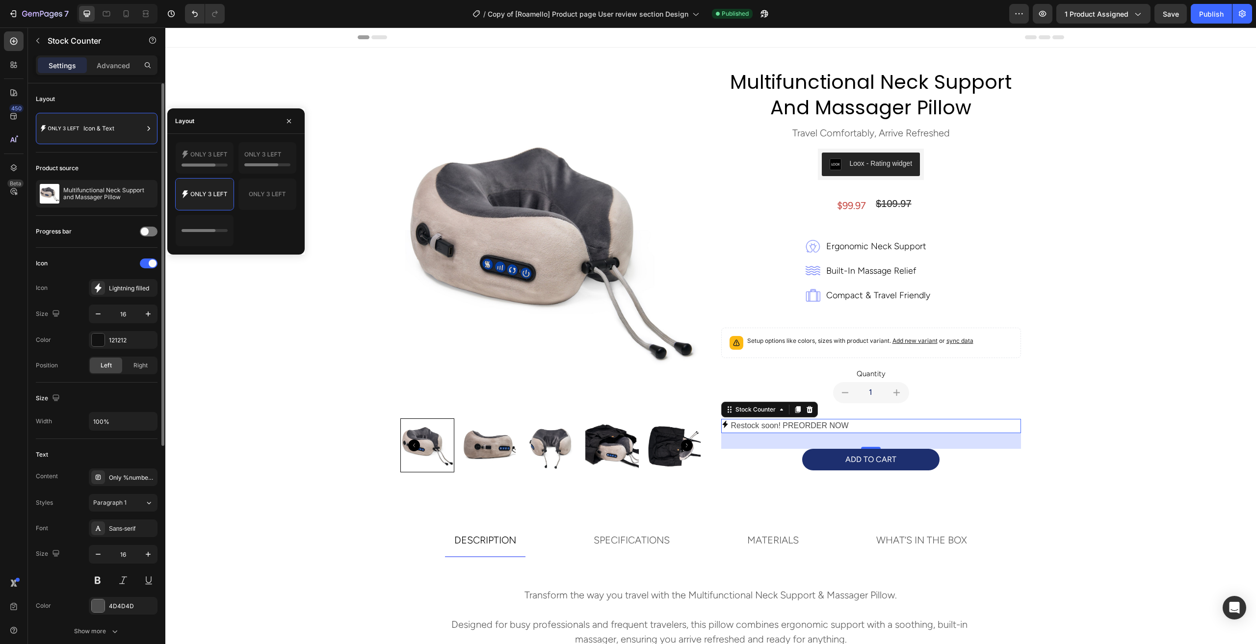
scroll to position [368, 0]
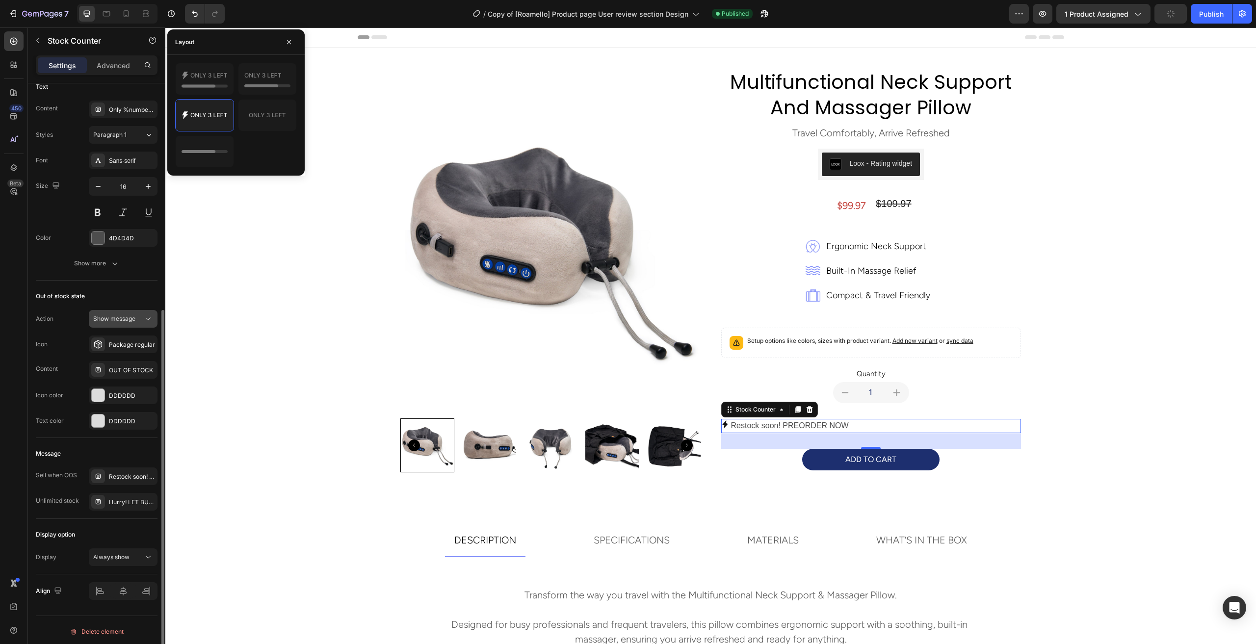
click at [138, 317] on div "Show message" at bounding box center [118, 319] width 50 height 9
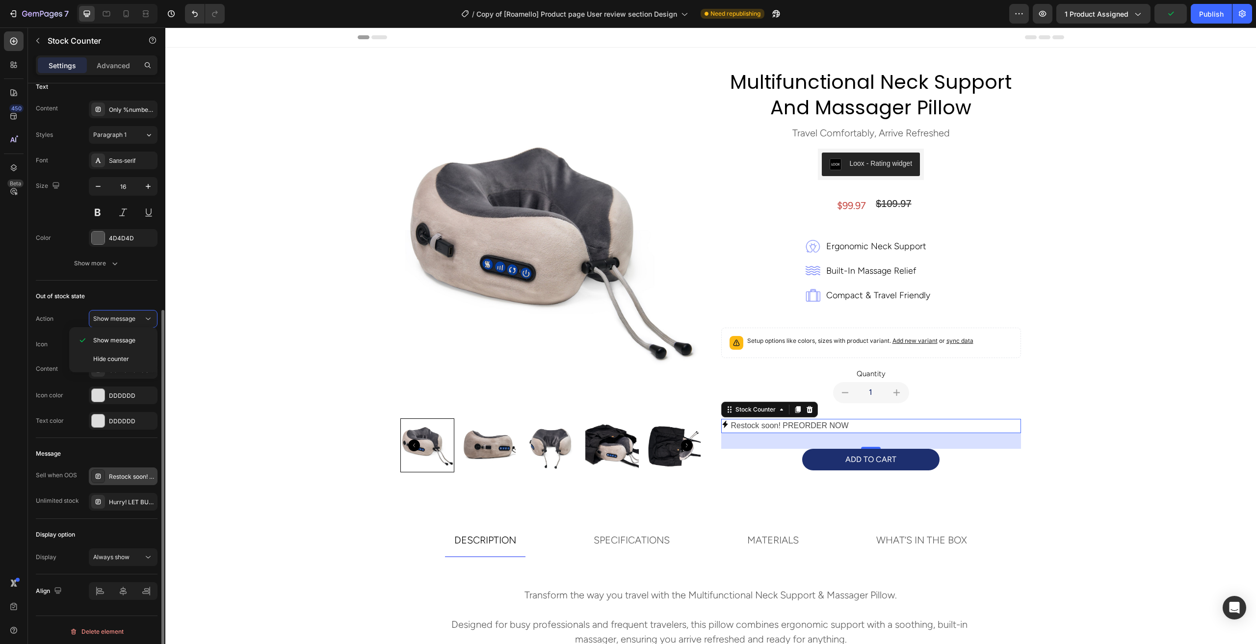
click at [133, 473] on div "Restock soon! PREORDER NOW" at bounding box center [132, 477] width 46 height 9
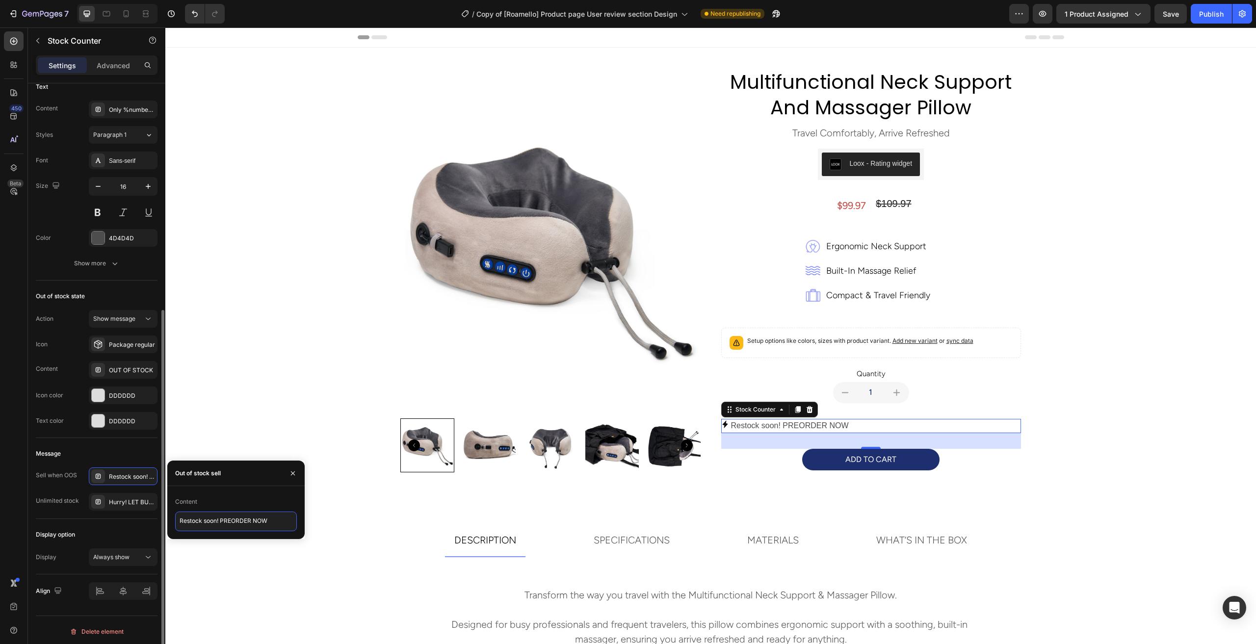
drag, startPoint x: 276, startPoint y: 522, endPoint x: 138, endPoint y: 510, distance: 138.4
click at [146, 512] on div "450 Beta comparison Sections(24) Elements(19) Media Image Comparison Content li…" at bounding box center [82, 335] width 165 height 617
click at [224, 523] on textarea "Only 7 Left. Hurry" at bounding box center [236, 522] width 122 height 20
click at [180, 520] on textarea "Only 7 Left." at bounding box center [236, 522] width 122 height 20
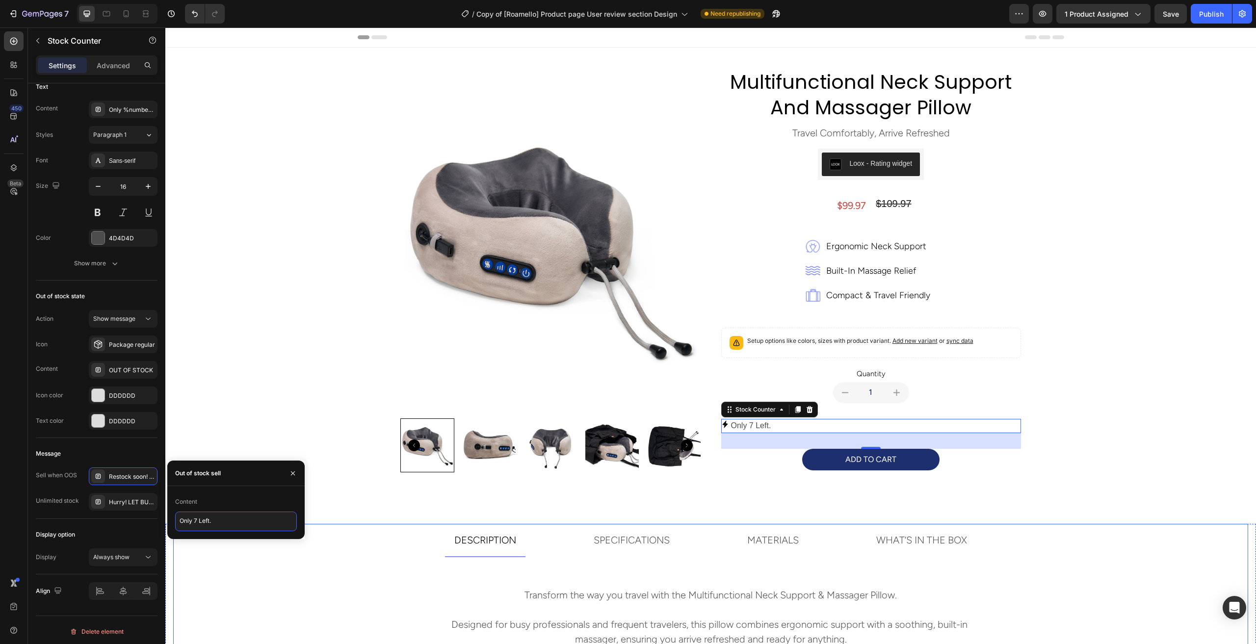
paste textarea "Hurry"
type textarea "Hurry!!! Only 7 Left."
click at [1208, 14] on div "Publish" at bounding box center [1211, 14] width 25 height 10
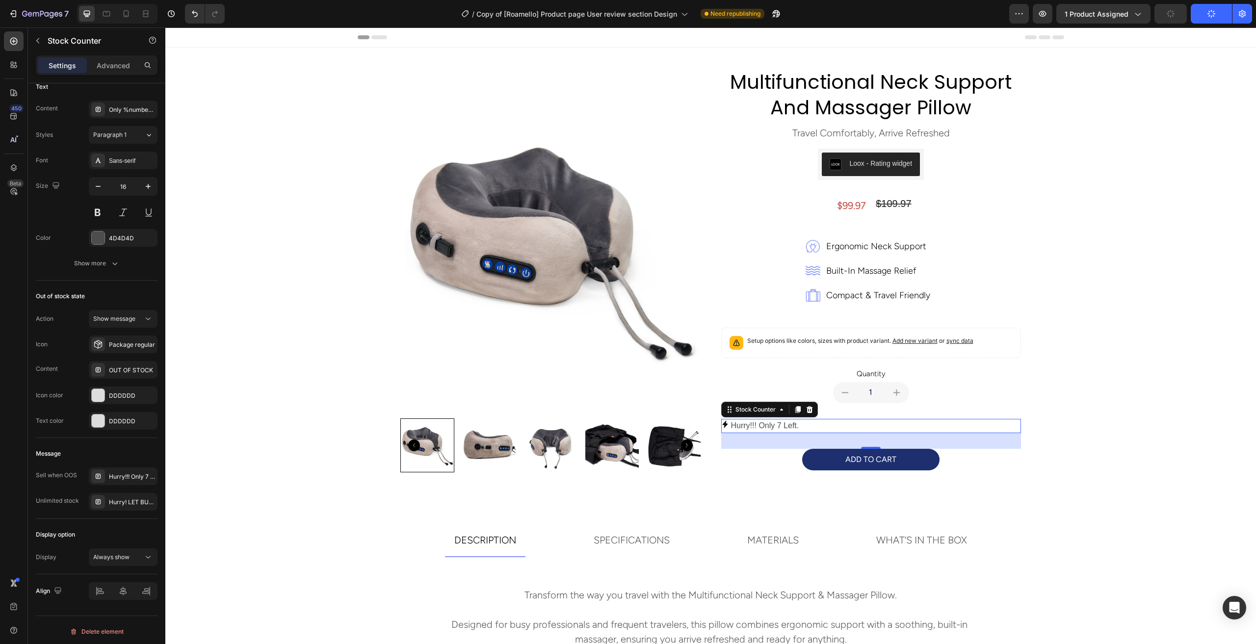
click at [781, 429] on p "Hurry!!! Only 7 Left." at bounding box center [765, 426] width 68 height 14
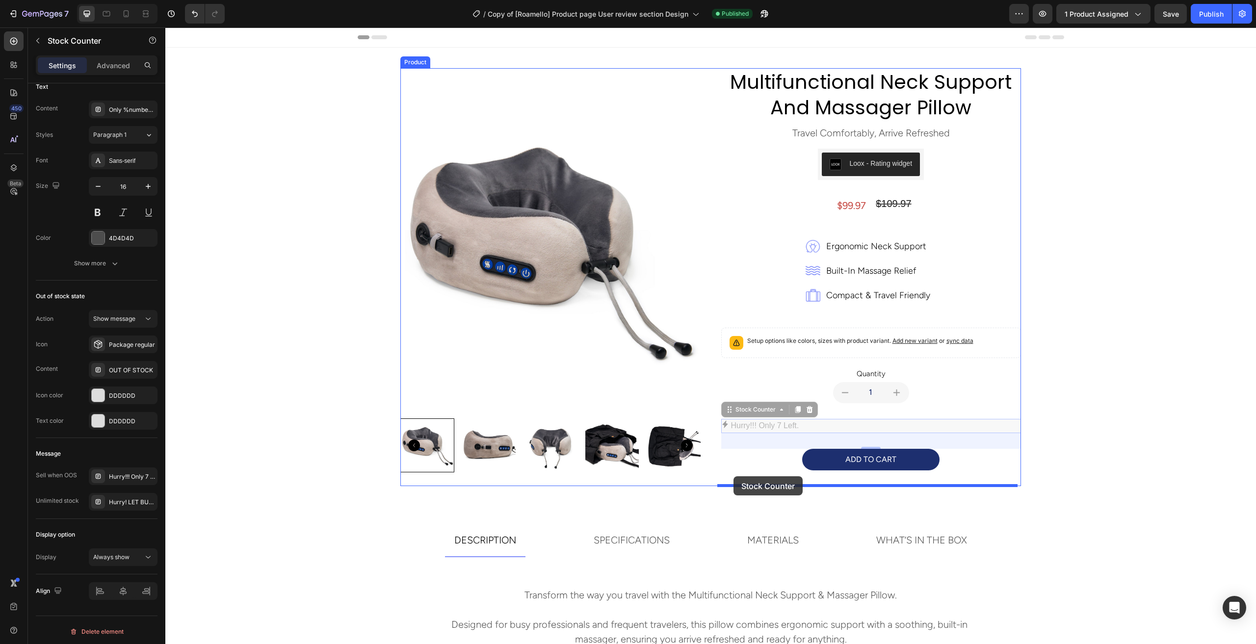
drag, startPoint x: 725, startPoint y: 411, endPoint x: 734, endPoint y: 477, distance: 66.3
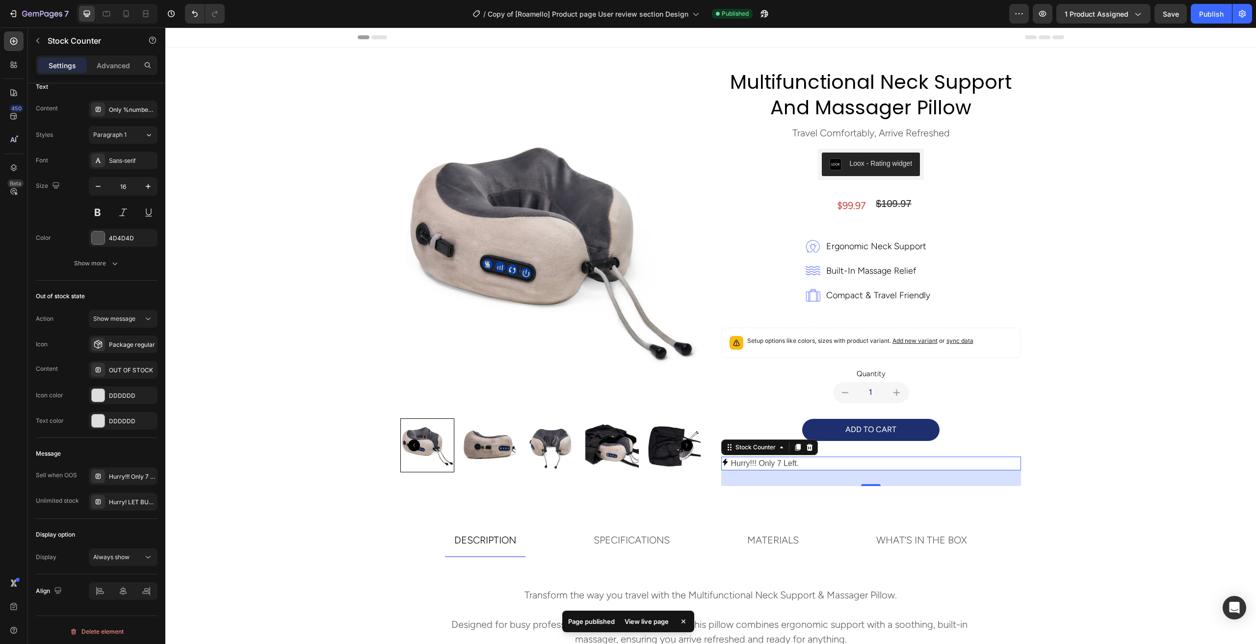
click at [815, 459] on div "Hurry!!! Only 7 Left." at bounding box center [871, 464] width 300 height 14
click at [834, 463] on div "Hurry!!! Only 7 Left." at bounding box center [871, 464] width 300 height 14
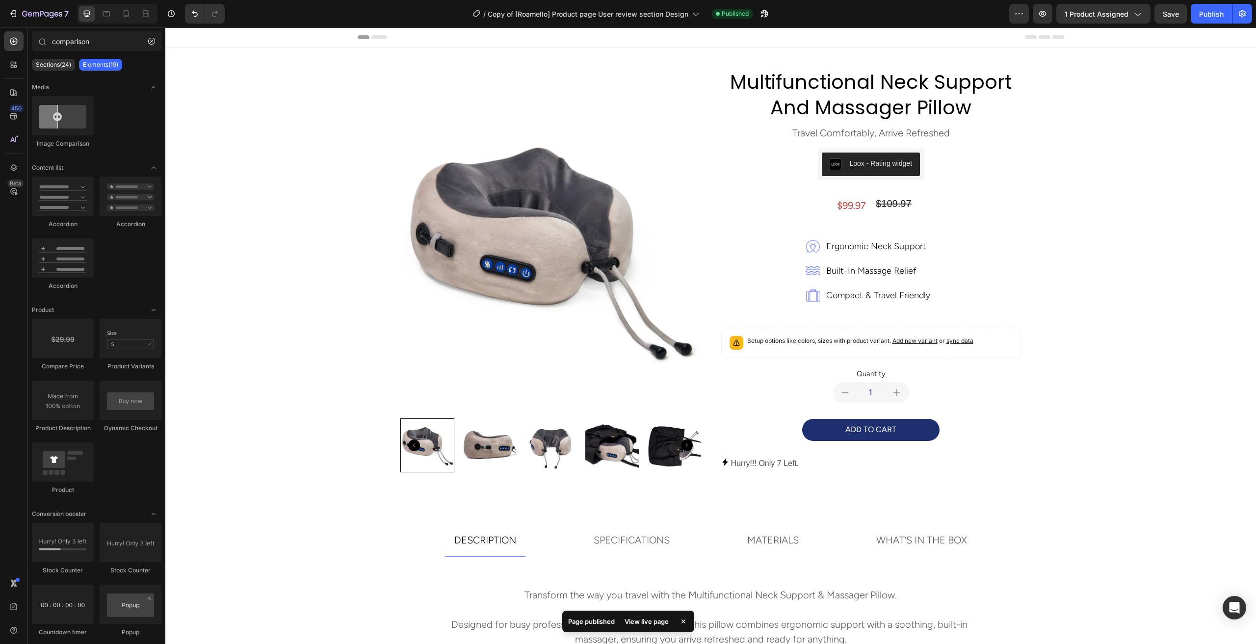
click at [902, 466] on div "Hurry!!! Only 7 Left." at bounding box center [871, 464] width 300 height 14
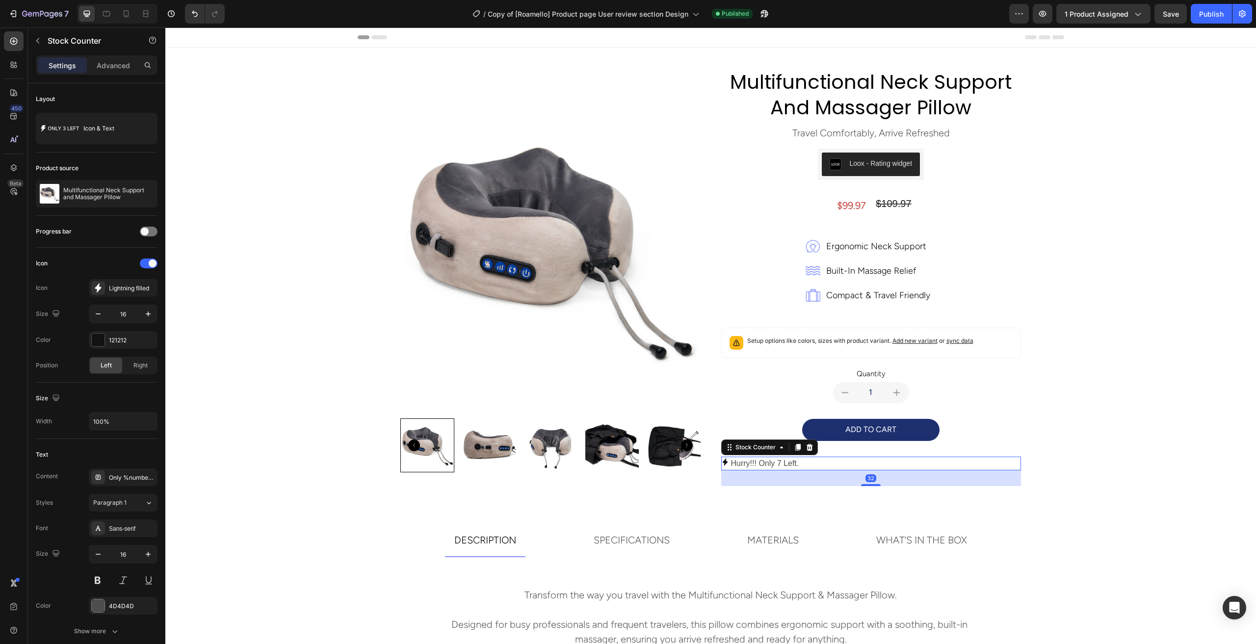
click at [829, 461] on div "Hurry!!! Only 7 Left." at bounding box center [871, 464] width 300 height 14
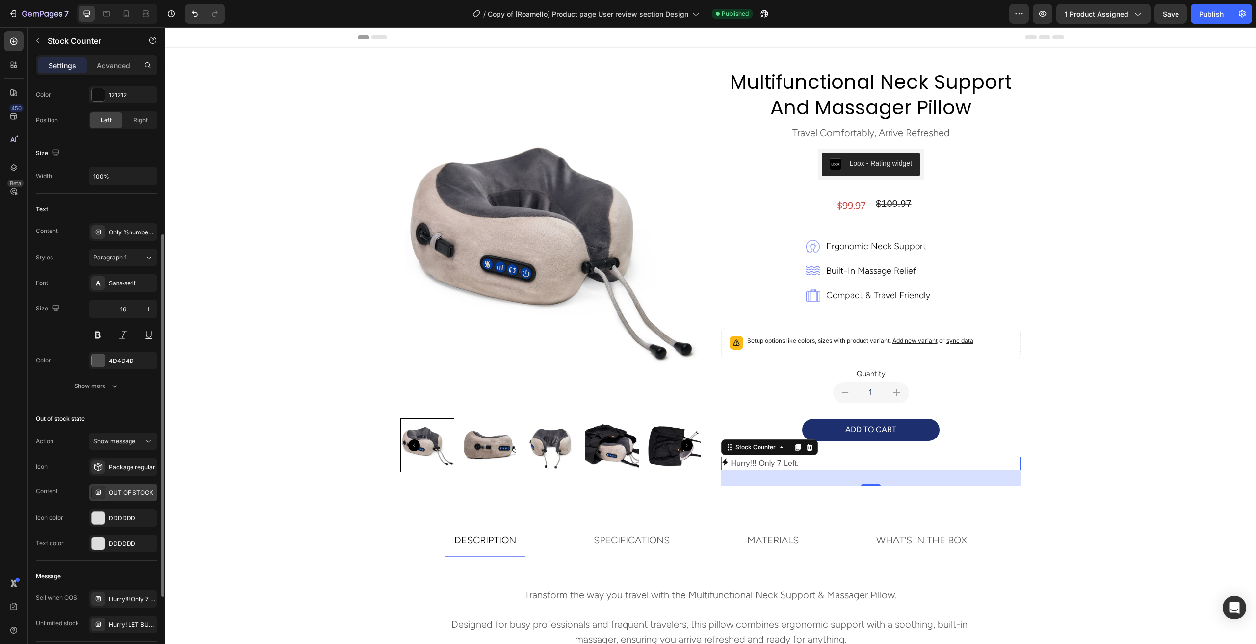
scroll to position [344, 0]
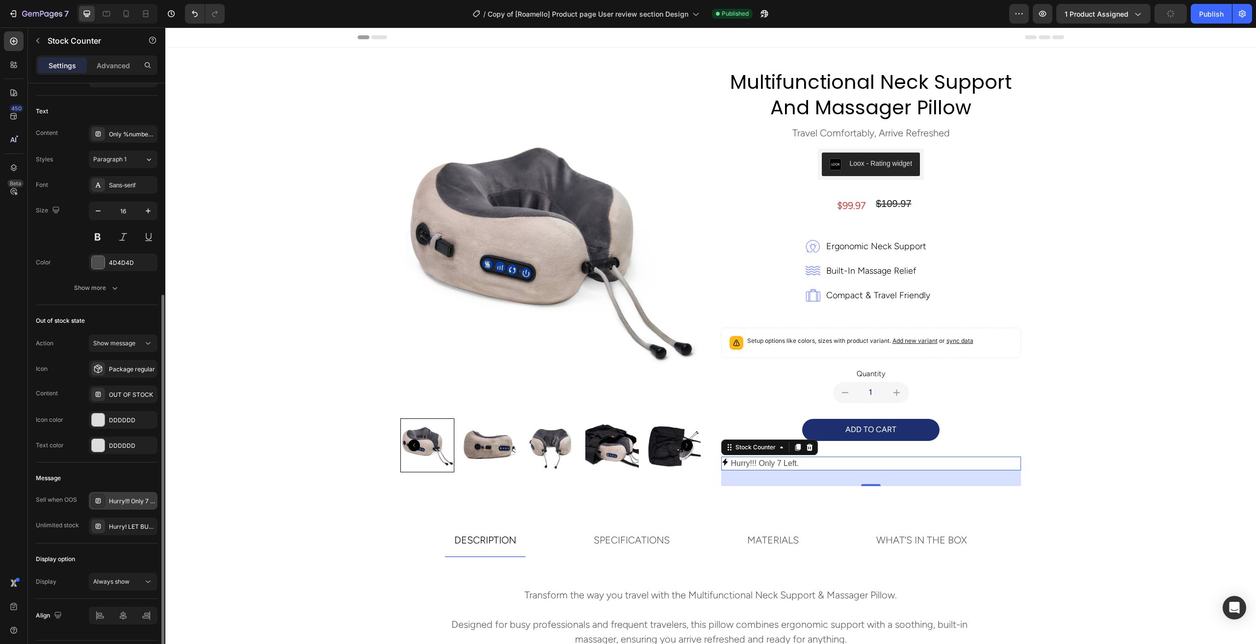
click at [128, 505] on div "Hurry!!! Only 7 Left." at bounding box center [123, 501] width 69 height 18
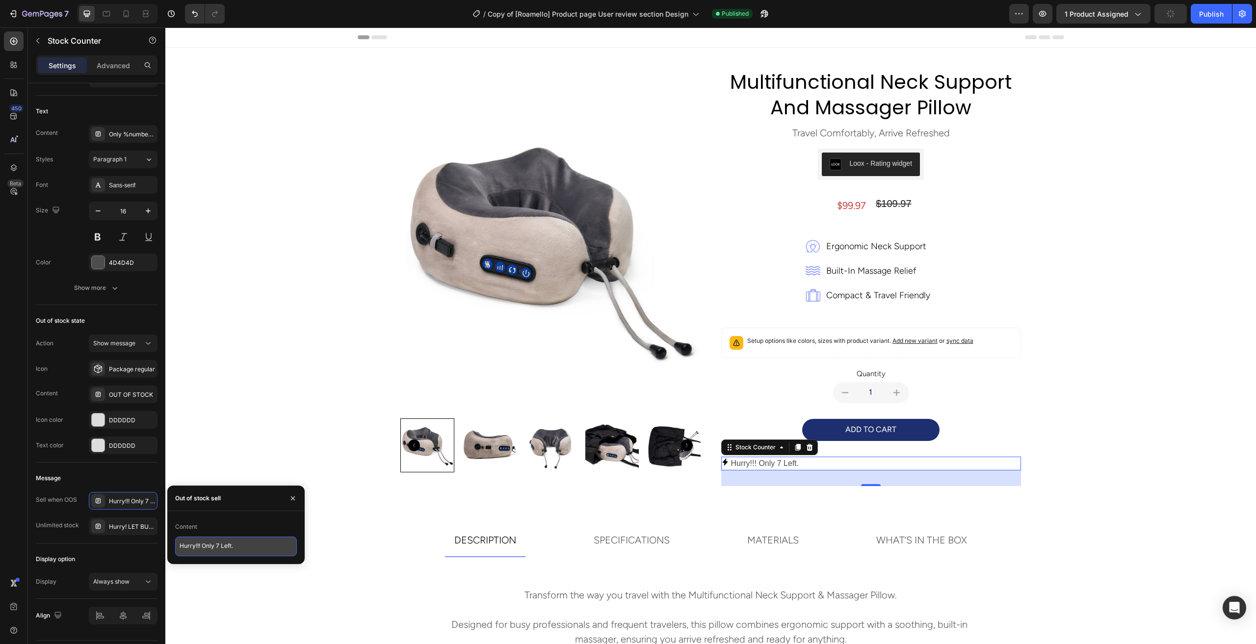
click at [224, 547] on textarea "Hurry!!! Only 7 Left." at bounding box center [236, 547] width 122 height 20
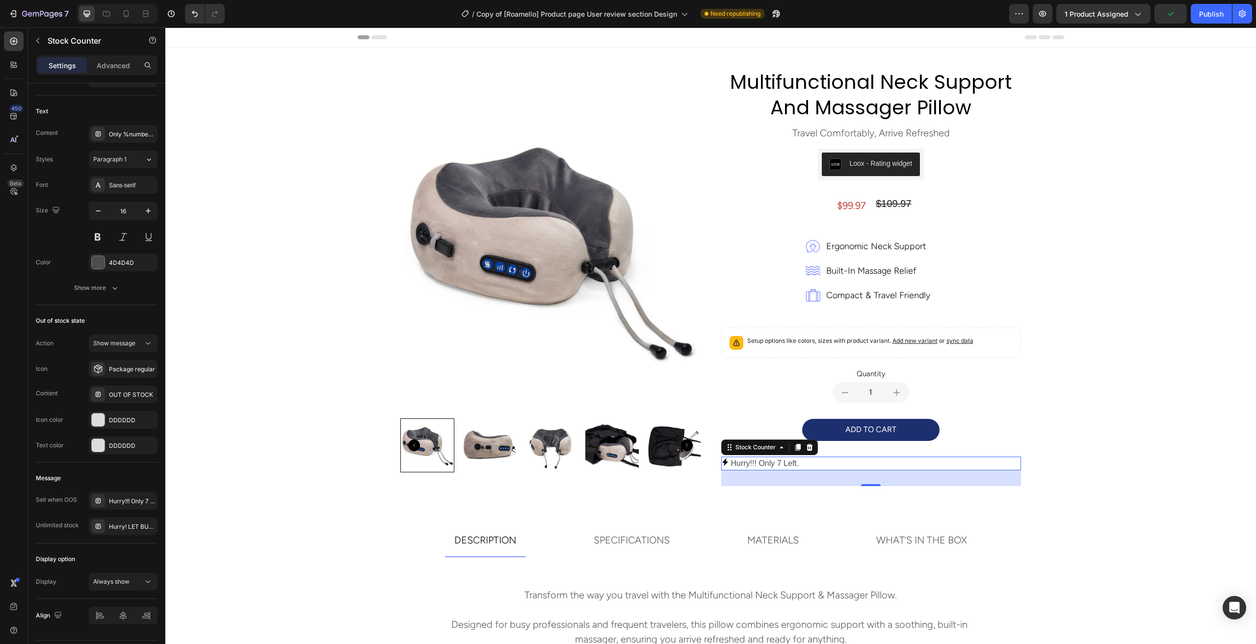
click at [927, 464] on div "Hurry!!! Only 7 Left." at bounding box center [871, 464] width 300 height 14
click at [806, 448] on icon at bounding box center [809, 447] width 6 height 7
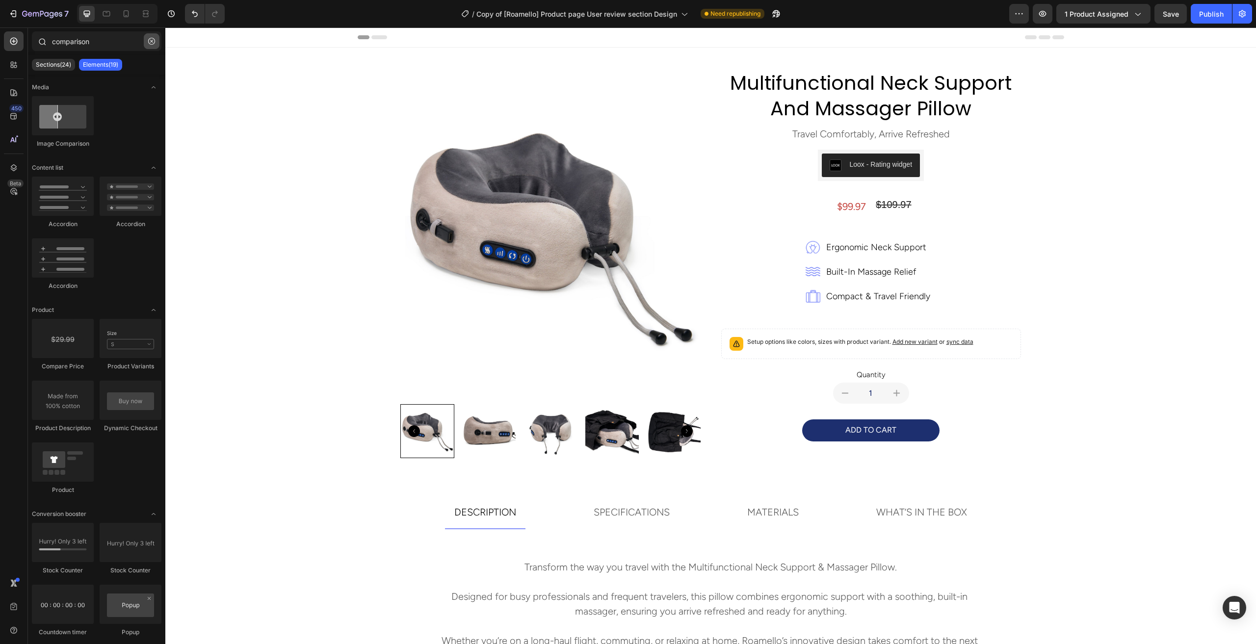
click at [152, 43] on icon "button" at bounding box center [151, 41] width 7 height 7
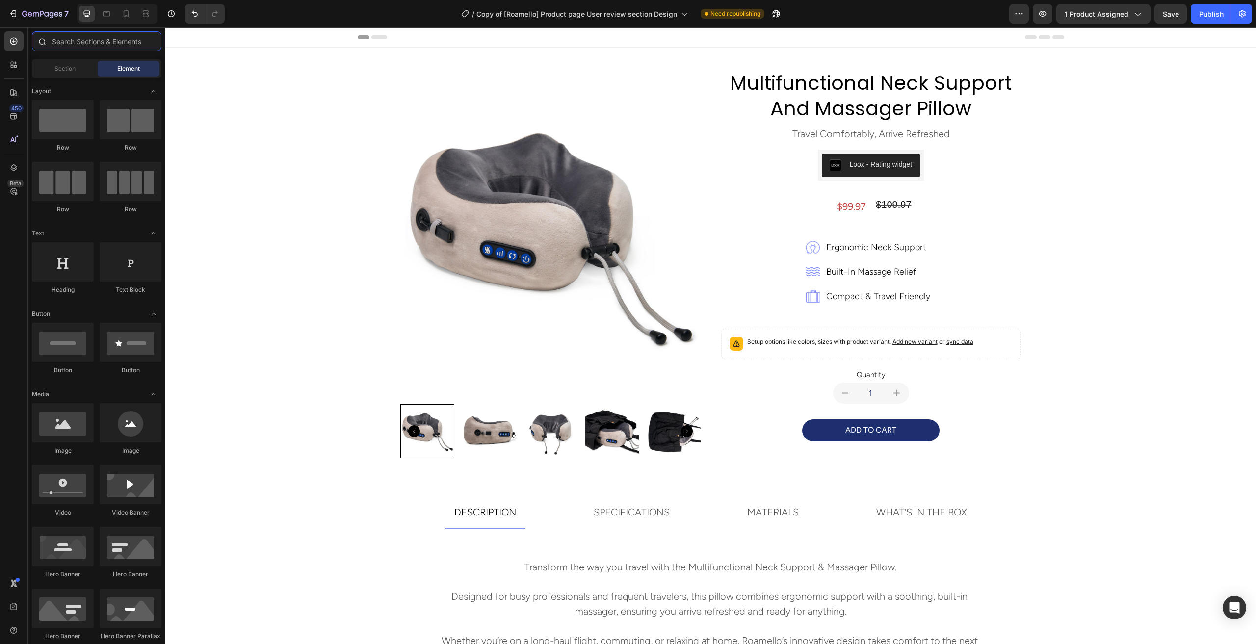
click at [77, 38] on input "text" at bounding box center [97, 41] width 130 height 20
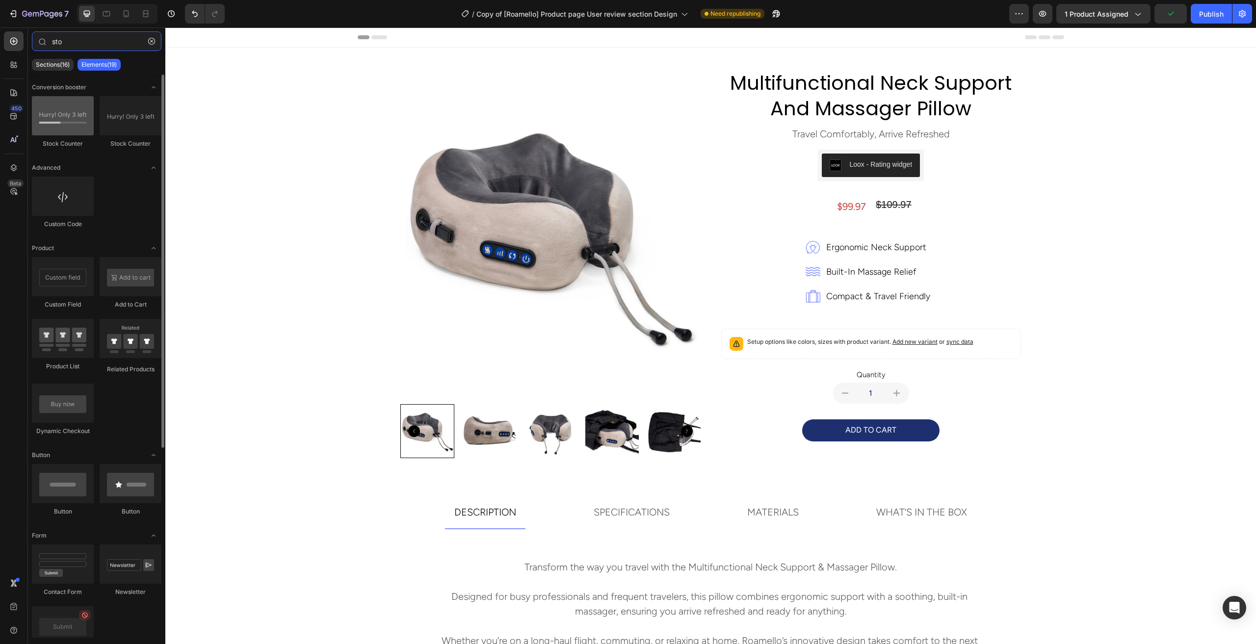
type input "sto"
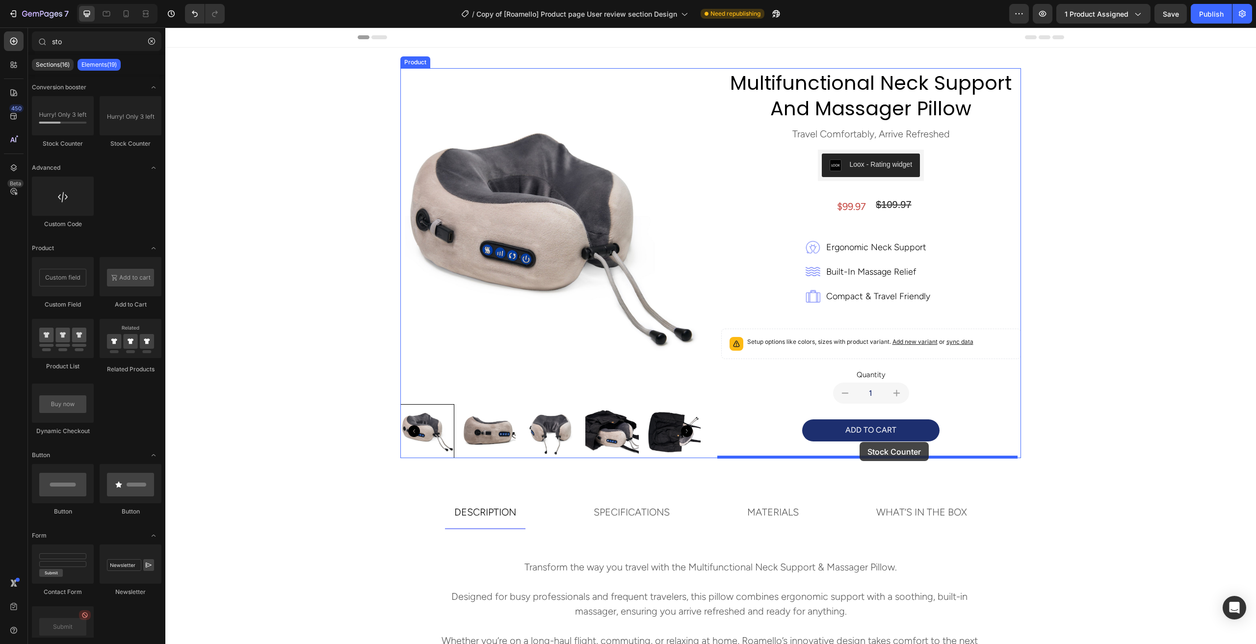
drag, startPoint x: 242, startPoint y: 146, endPoint x: 860, endPoint y: 442, distance: 684.8
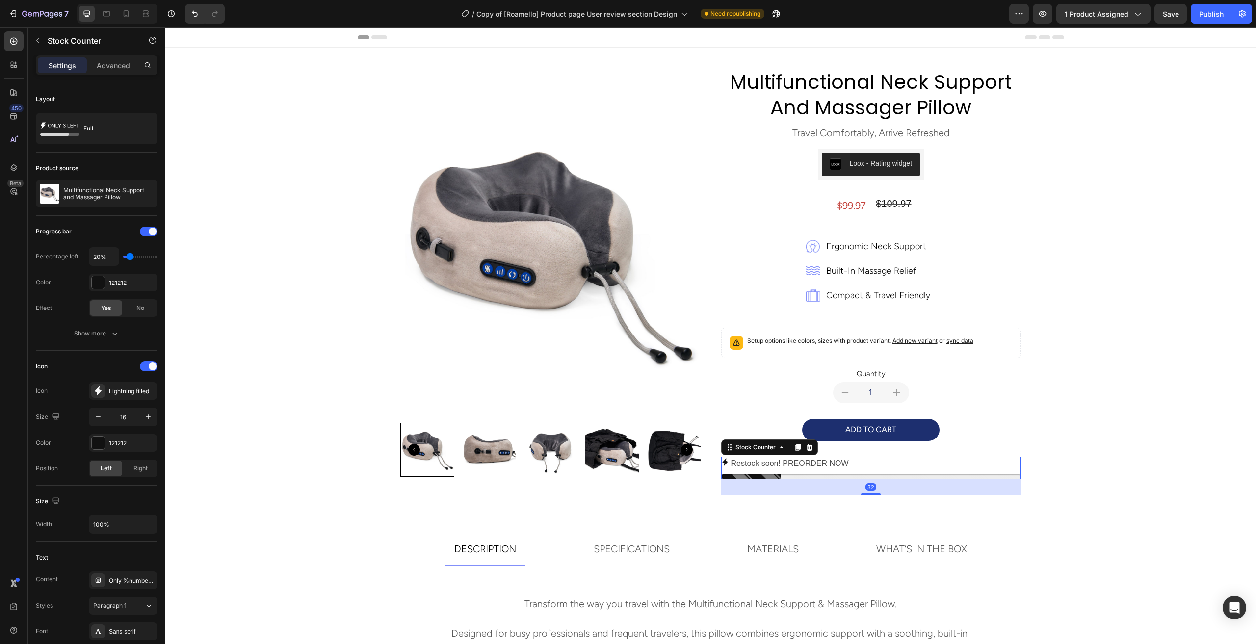
click at [825, 463] on p "Restock soon! PREORDER NOW" at bounding box center [790, 464] width 118 height 14
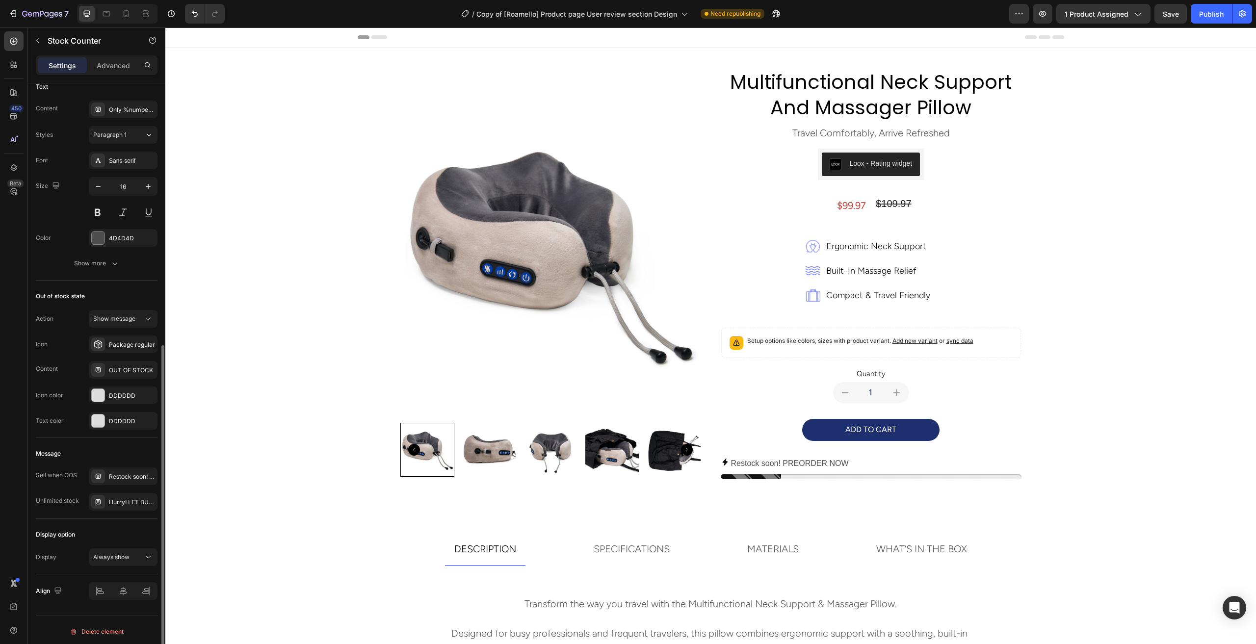
scroll to position [471, 0]
click at [127, 473] on div "Restock soon! PREORDER NOW" at bounding box center [132, 477] width 46 height 9
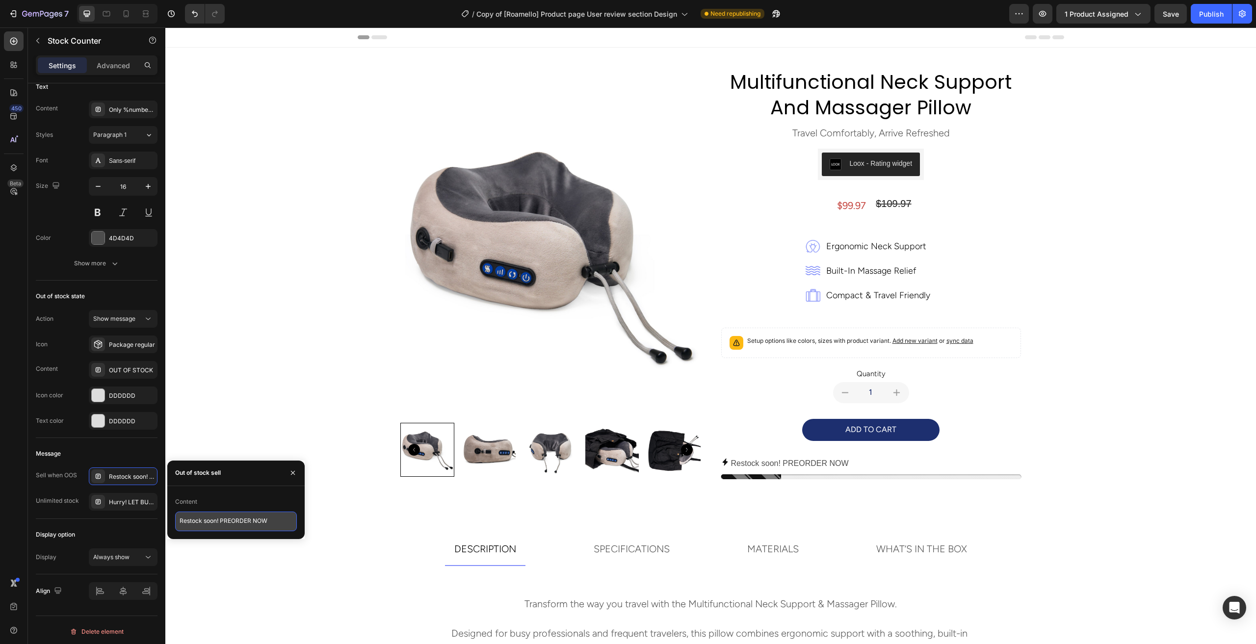
click at [234, 522] on textarea "Restock soon! PREORDER NOW" at bounding box center [236, 522] width 122 height 20
paste textarea "Hurry!!! Only 7 Left."
type textarea "Hurry!!! Only 7 Left."
click at [1220, 14] on div "Publish" at bounding box center [1211, 14] width 25 height 10
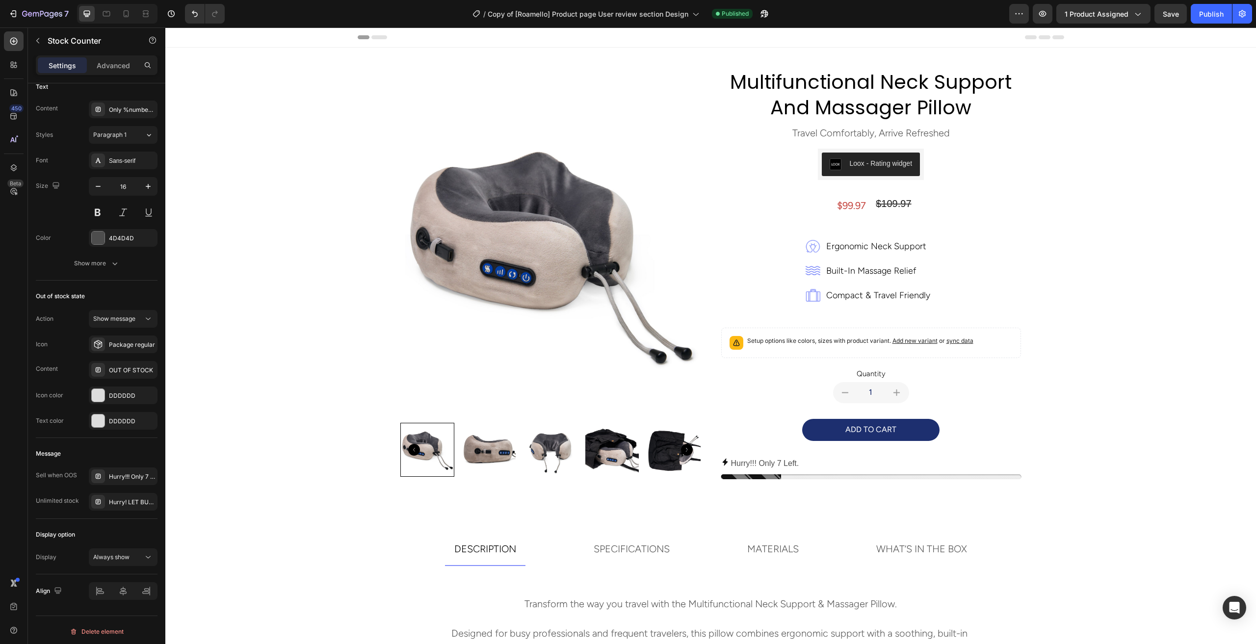
click at [816, 467] on div "Hurry!!! Only 7 Left." at bounding box center [871, 464] width 300 height 14
click at [809, 473] on div "Hurry!!! Only 7 Left." at bounding box center [871, 468] width 300 height 23
click at [769, 471] on div "Hurry!!! Only 7 Left." at bounding box center [871, 468] width 300 height 23
click at [772, 481] on div "multifunctional neck support and massager pillow Product Title travel comfortab…" at bounding box center [871, 281] width 300 height 427
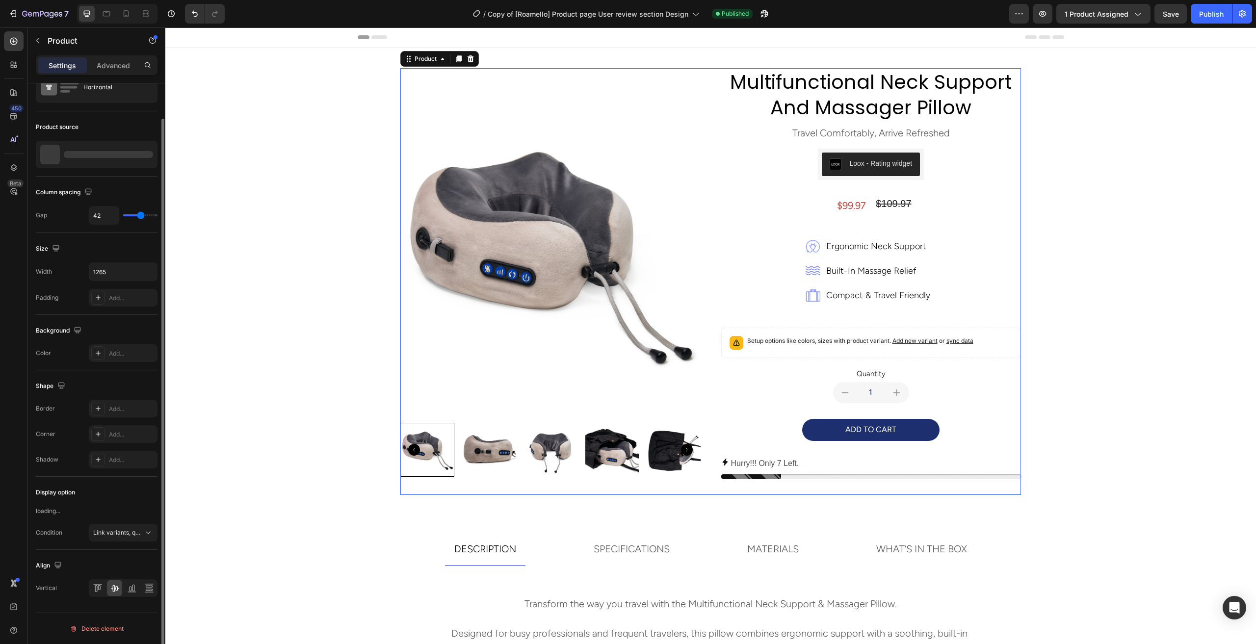
scroll to position [0, 0]
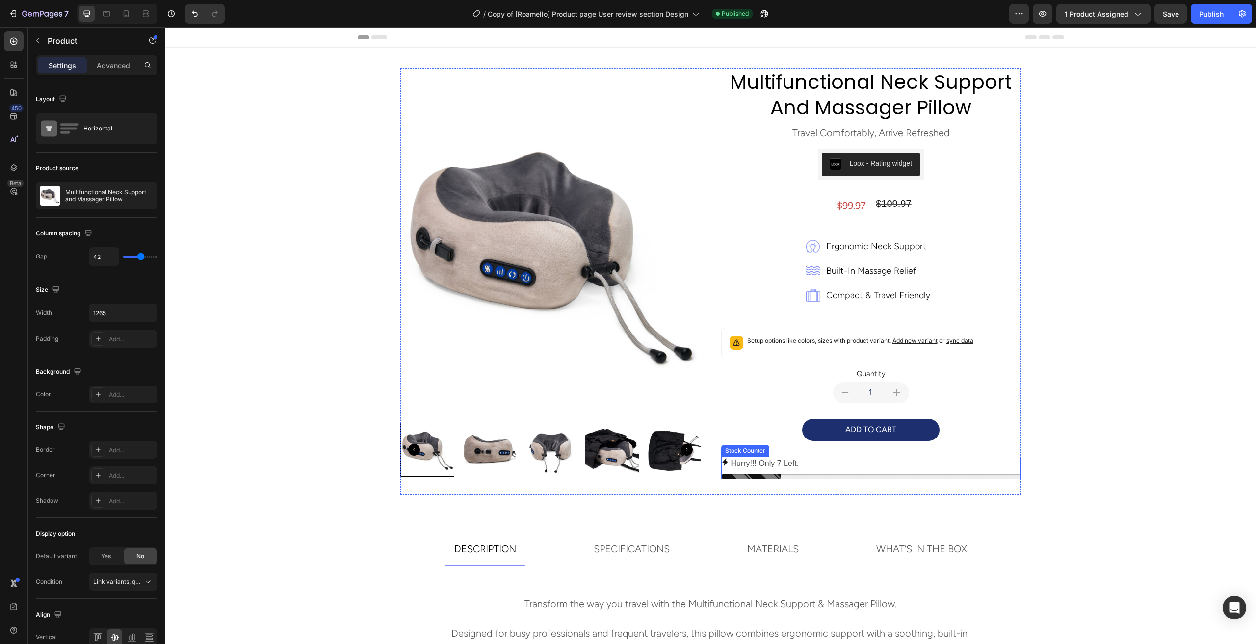
click at [856, 472] on div "Hurry!!! Only 7 Left." at bounding box center [871, 468] width 300 height 23
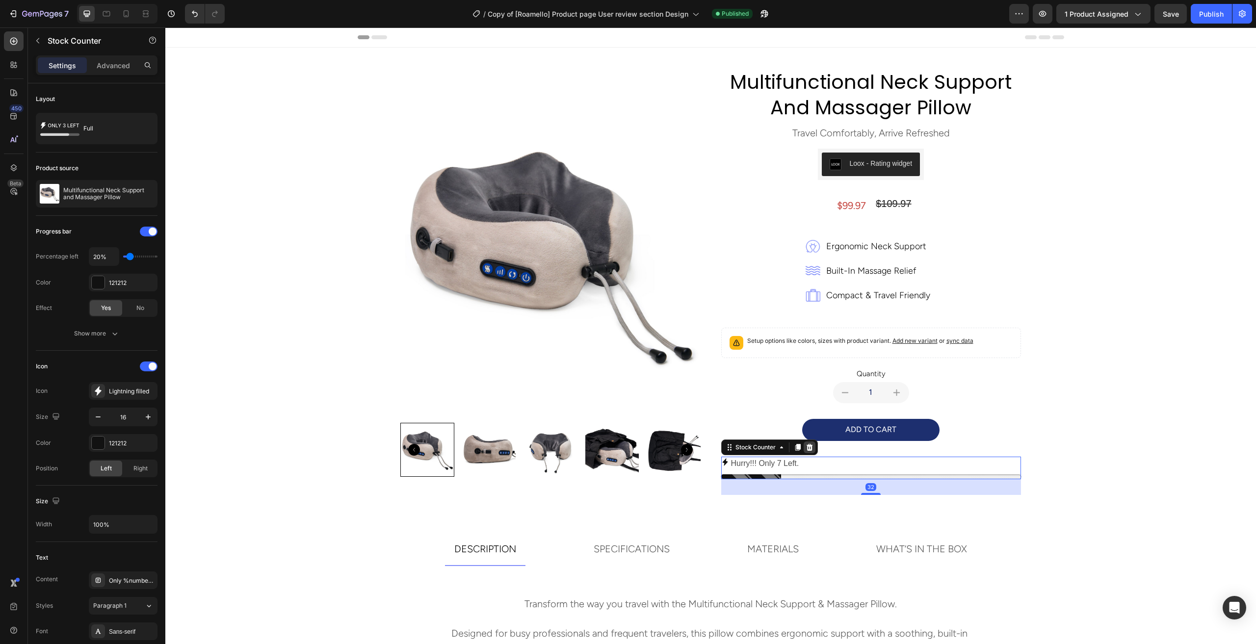
click at [806, 449] on icon at bounding box center [809, 447] width 6 height 7
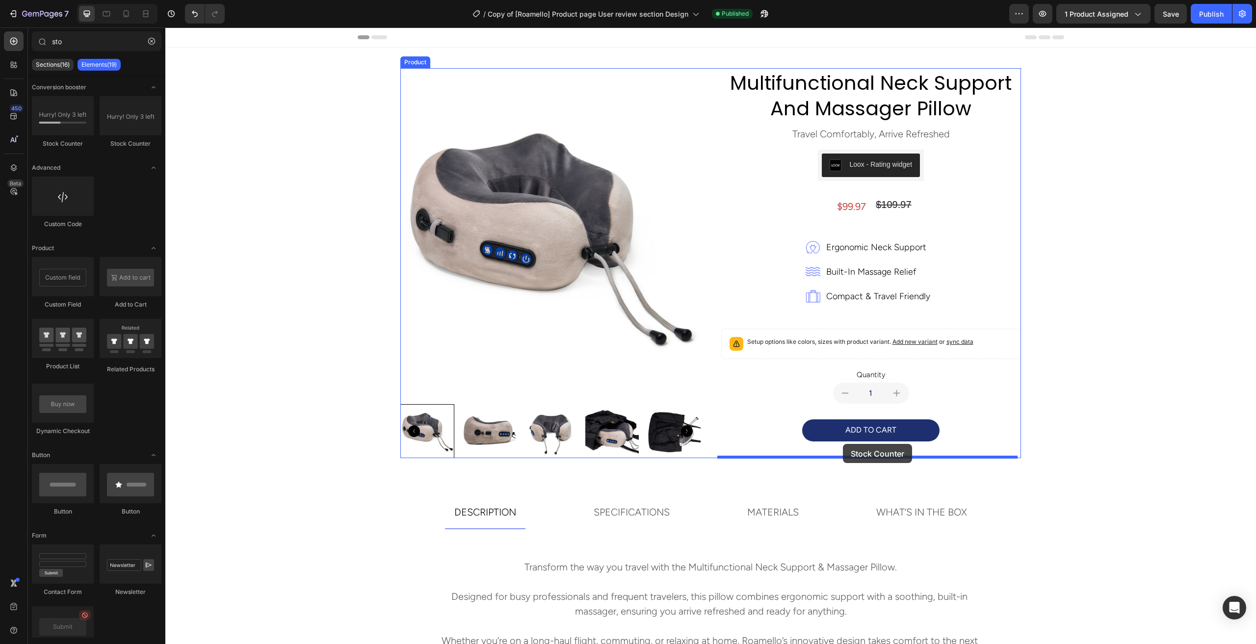
drag, startPoint x: 288, startPoint y: 147, endPoint x: 860, endPoint y: 454, distance: 649.7
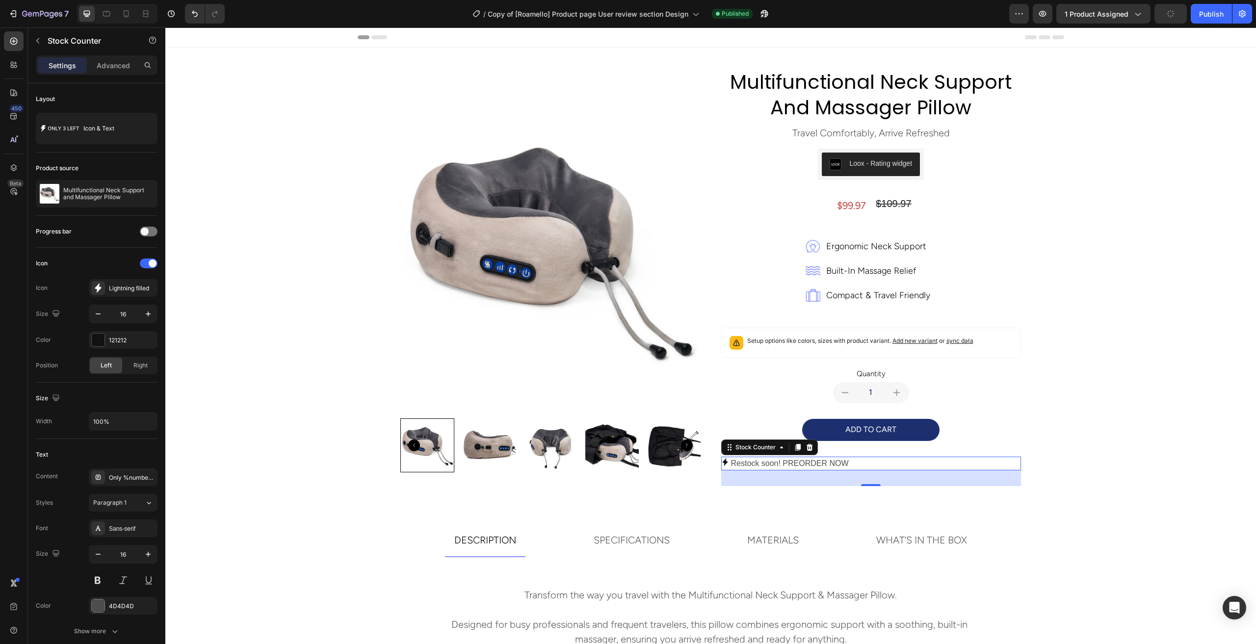
click at [760, 466] on p "Restock soon! PREORDER NOW" at bounding box center [790, 464] width 118 height 14
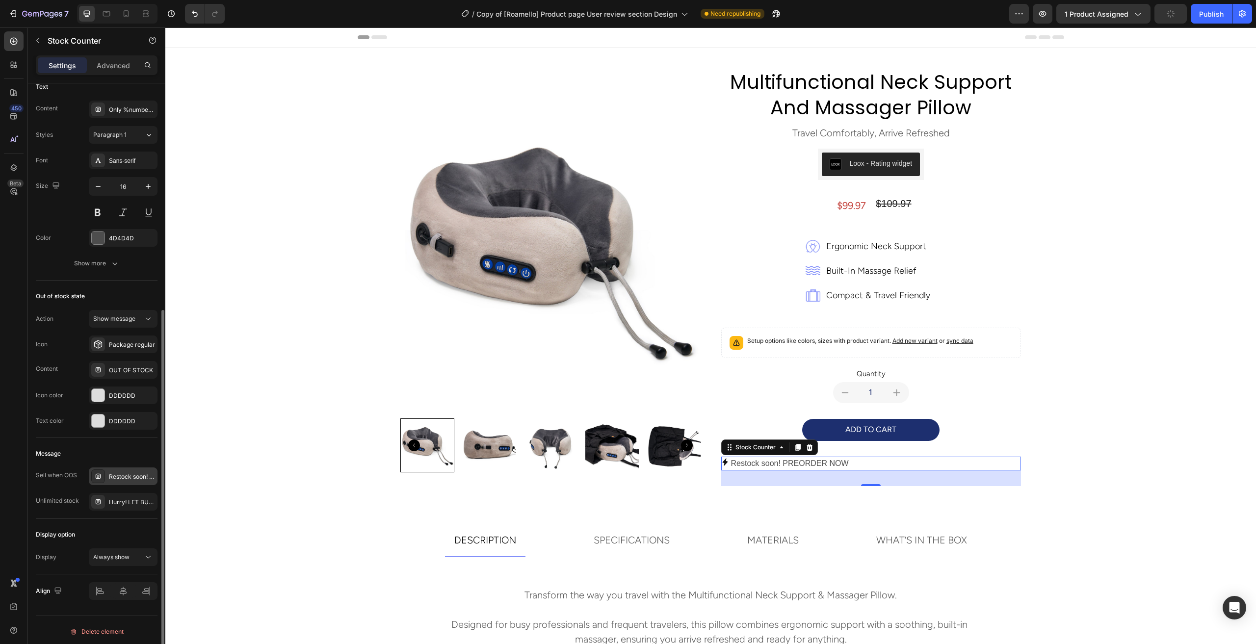
click at [133, 468] on div "Restock soon! PREORDER NOW" at bounding box center [123, 477] width 69 height 18
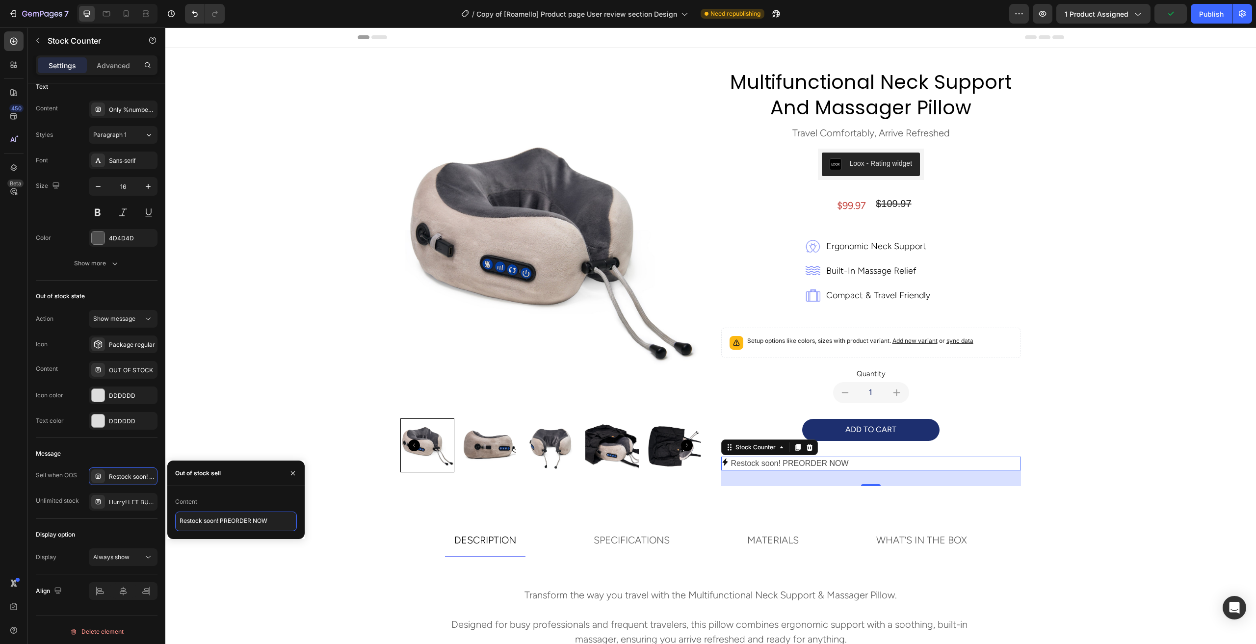
click at [241, 523] on textarea "Restock soon! PREORDER NOW" at bounding box center [236, 522] width 122 height 20
paste textarea "Hurry!!! Only 7 Left."
type textarea "Hurry!!! Only 7 Left."
click at [1217, 11] on div "Publish" at bounding box center [1211, 14] width 25 height 10
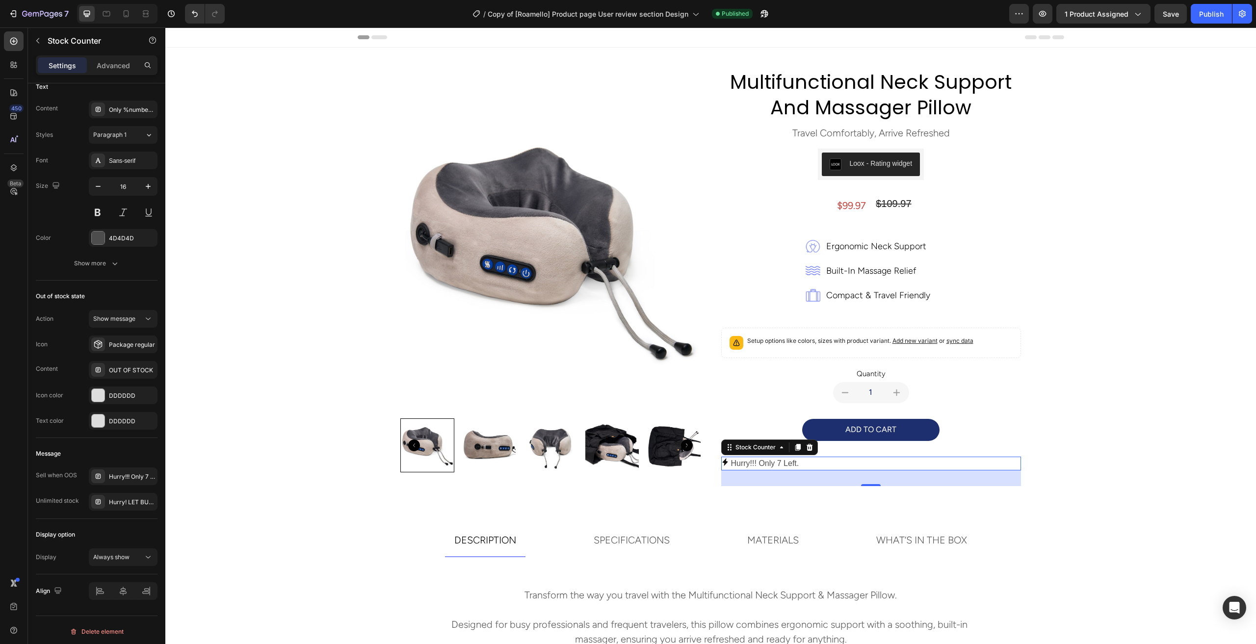
click at [831, 465] on div "Hurry!!! Only 7 Left." at bounding box center [871, 464] width 300 height 14
click at [782, 463] on p "Hurry!!! Only 7 Left." at bounding box center [765, 464] width 68 height 14
click at [124, 589] on div at bounding box center [123, 592] width 69 height 18
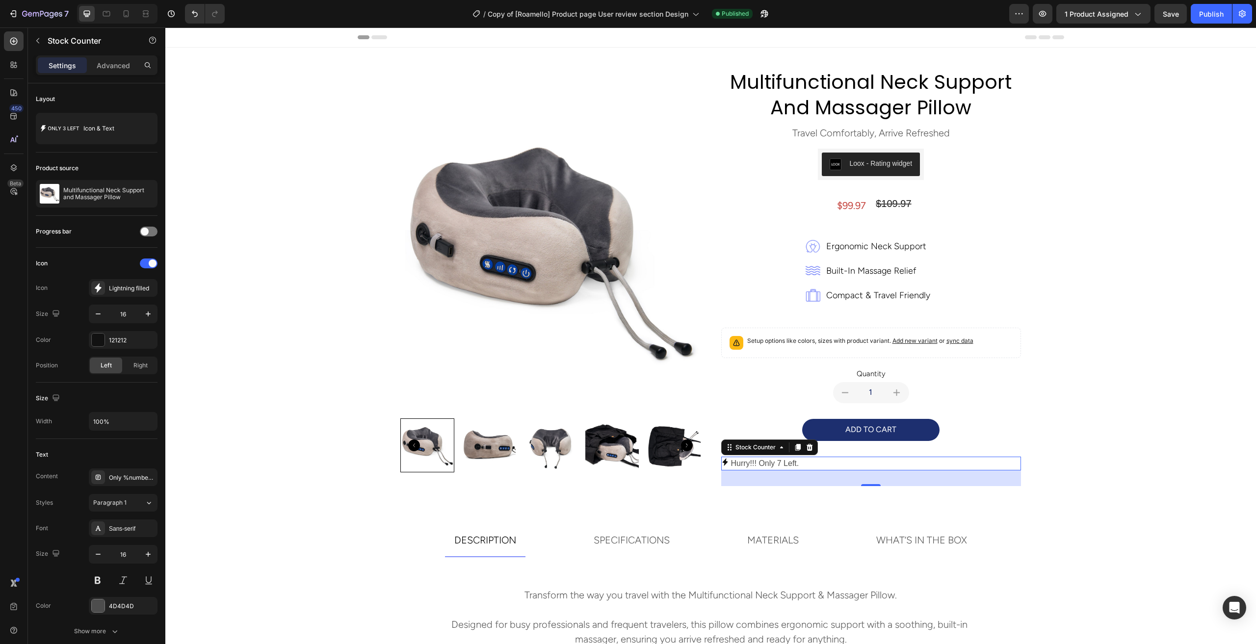
click at [882, 466] on div "Hurry!!! Only 7 Left." at bounding box center [871, 464] width 300 height 14
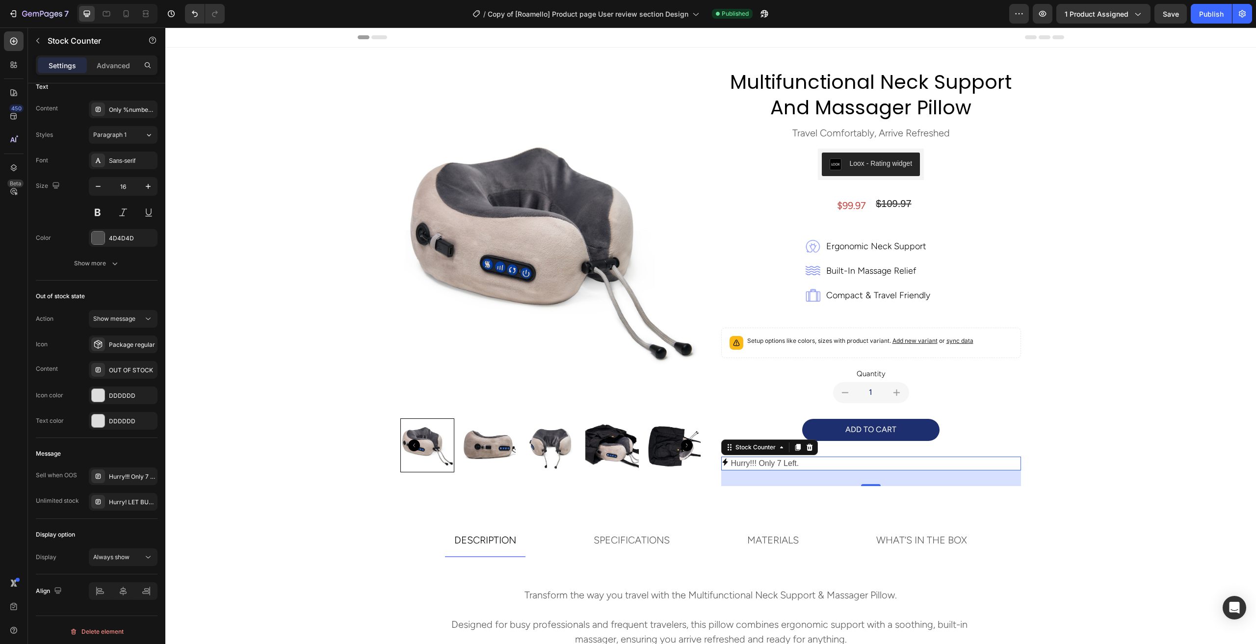
click at [835, 461] on div "Hurry!!! Only 7 Left." at bounding box center [871, 464] width 300 height 14
click at [806, 447] on icon at bounding box center [809, 447] width 6 height 7
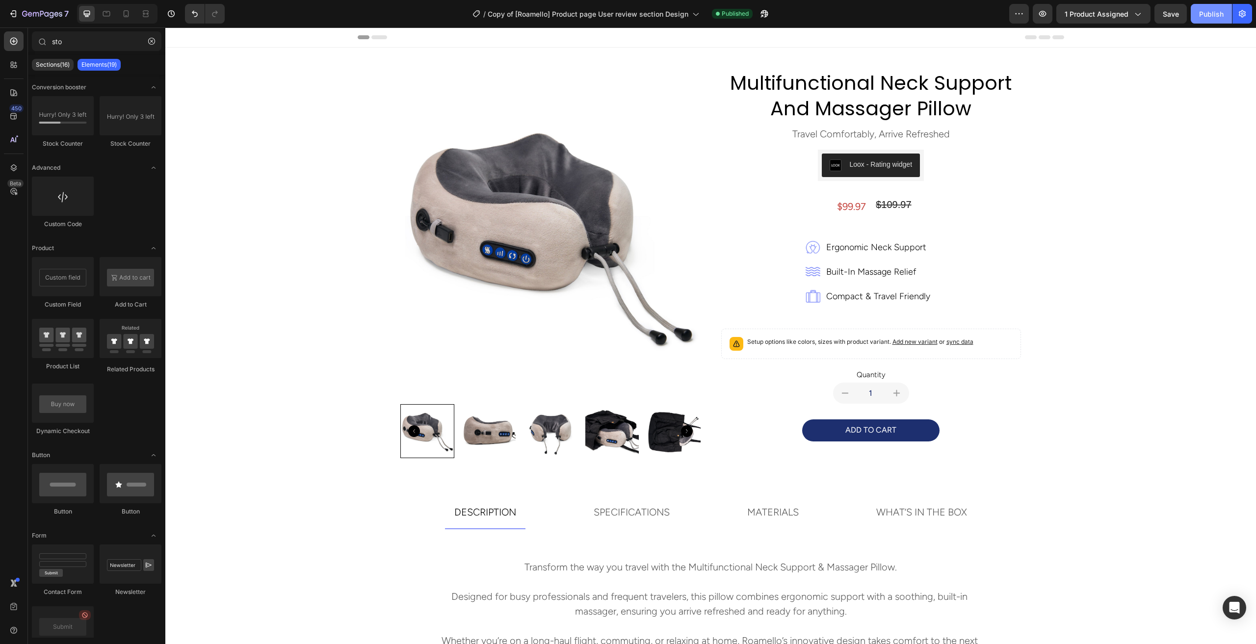
click at [1212, 11] on div "Publish" at bounding box center [1211, 14] width 25 height 10
click at [1222, 21] on button "Publish" at bounding box center [1211, 14] width 41 height 20
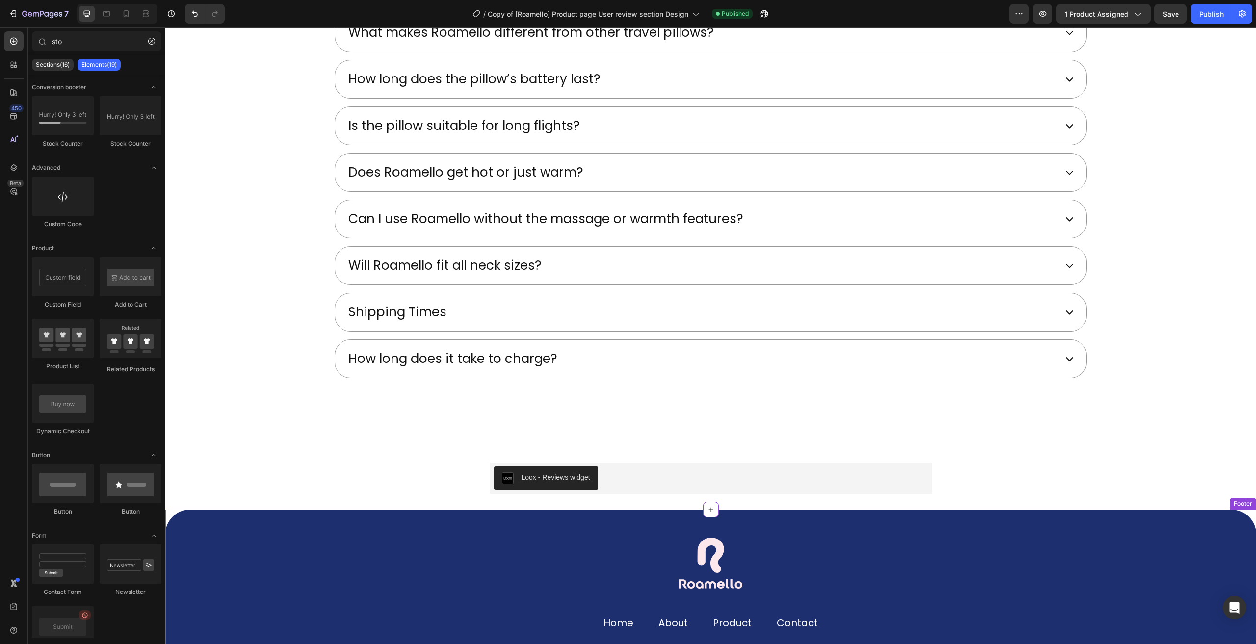
scroll to position [3312, 0]
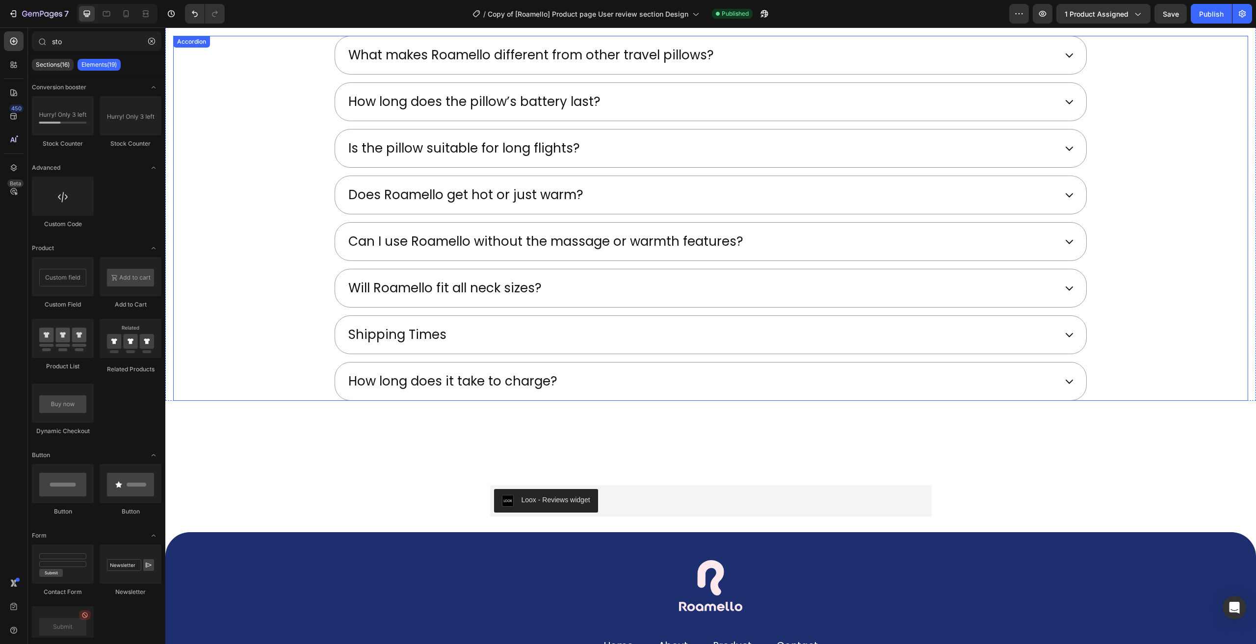
click at [515, 324] on div "Shipping Times" at bounding box center [701, 335] width 709 height 22
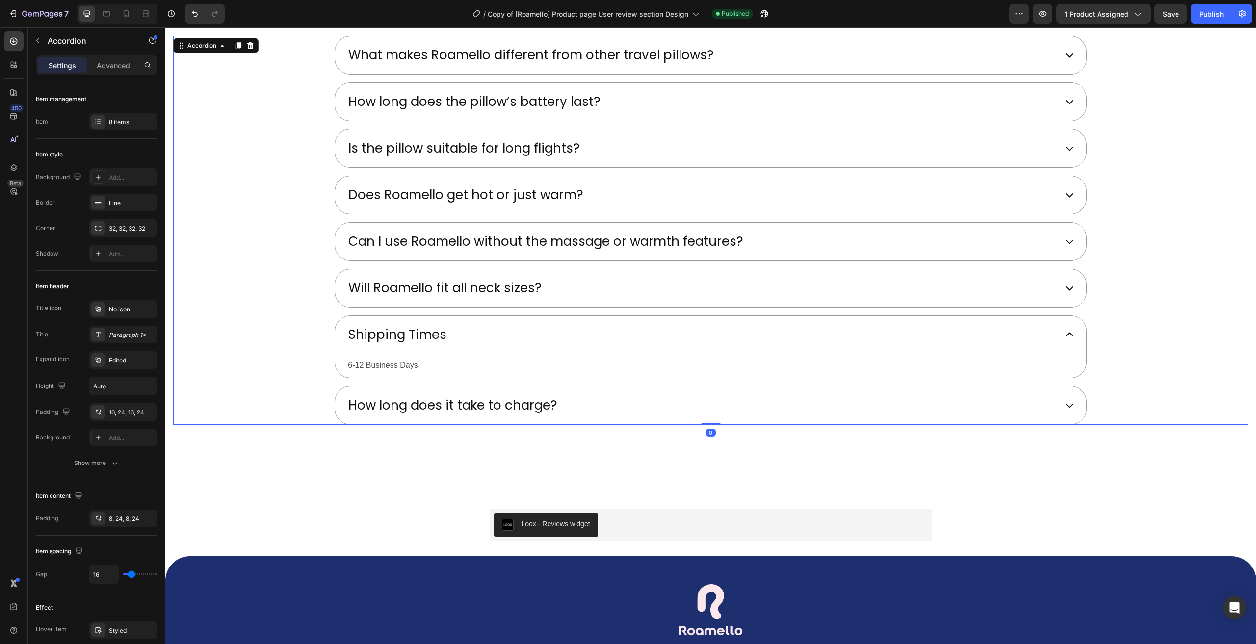
click at [524, 329] on div "Shipping Times" at bounding box center [701, 335] width 709 height 22
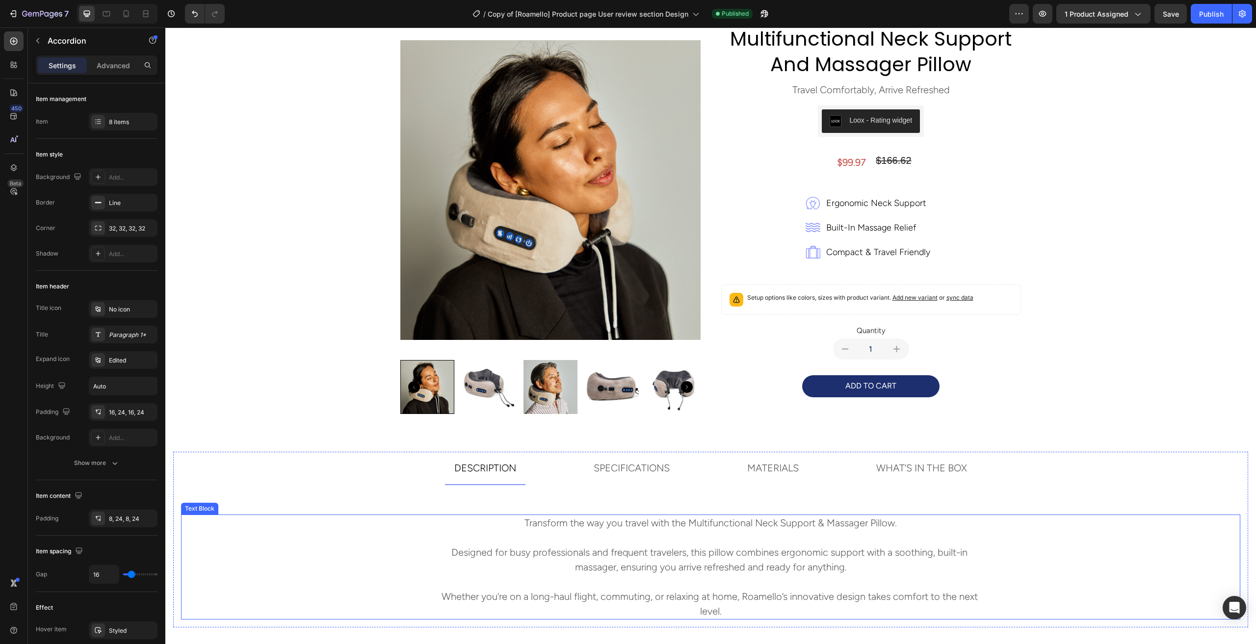
scroll to position [49, 0]
